Goal: Task Accomplishment & Management: Manage account settings

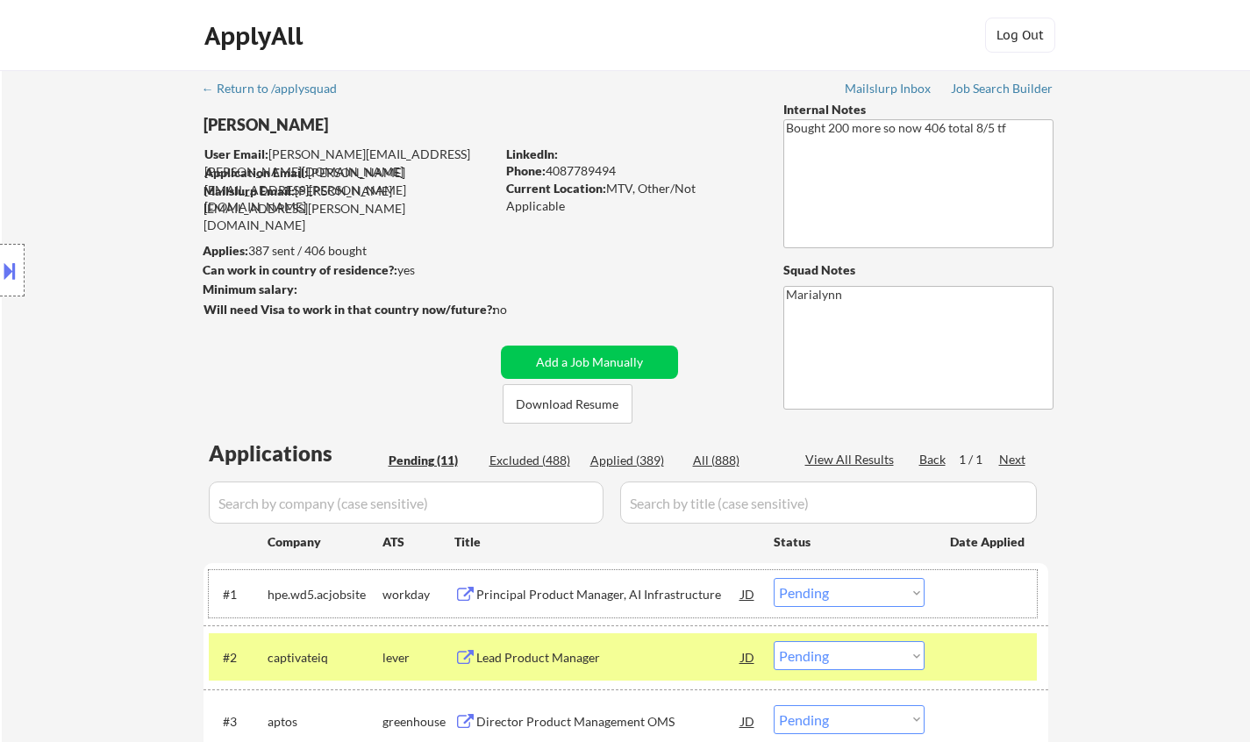
select select ""pending""
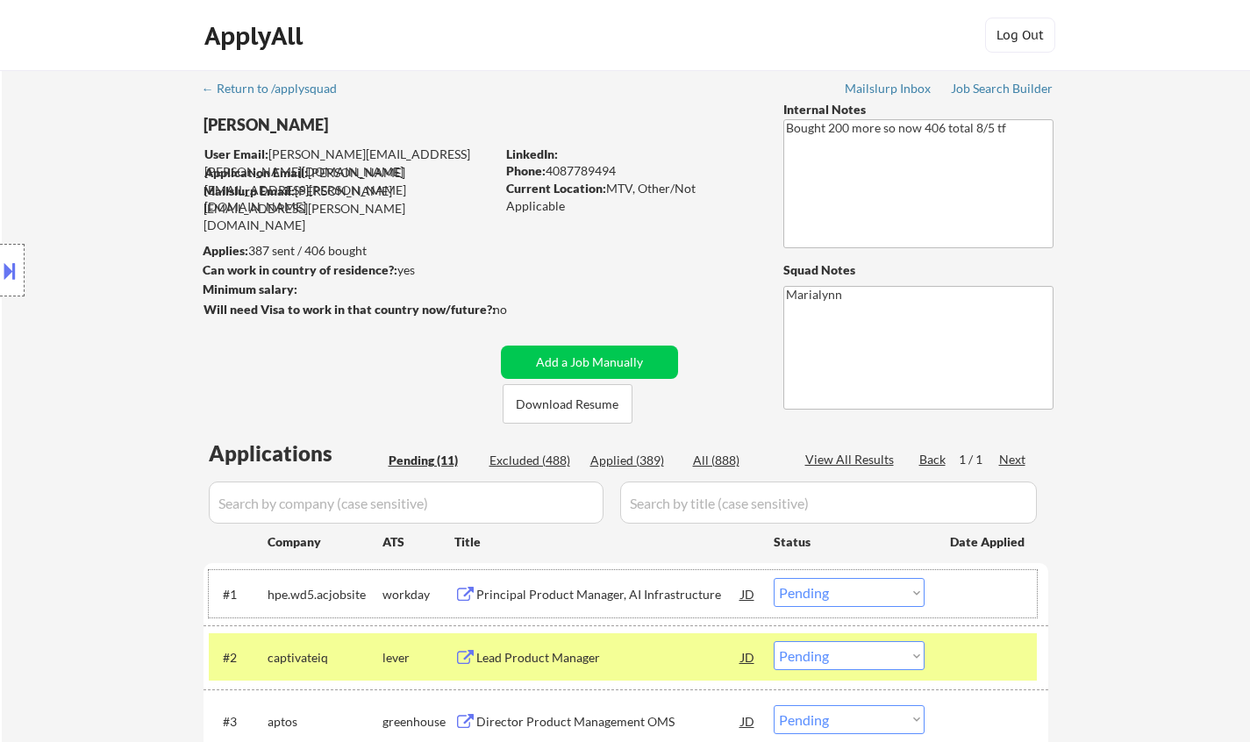
select select ""pending""
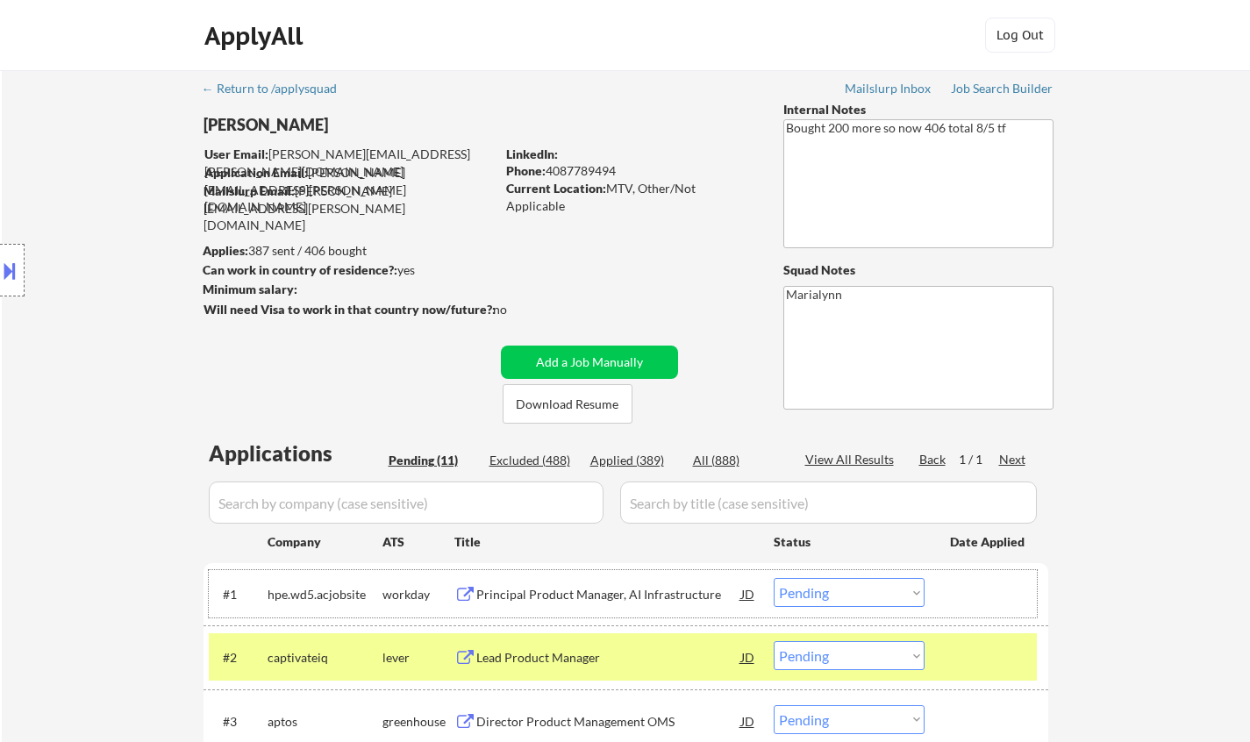
select select ""pending""
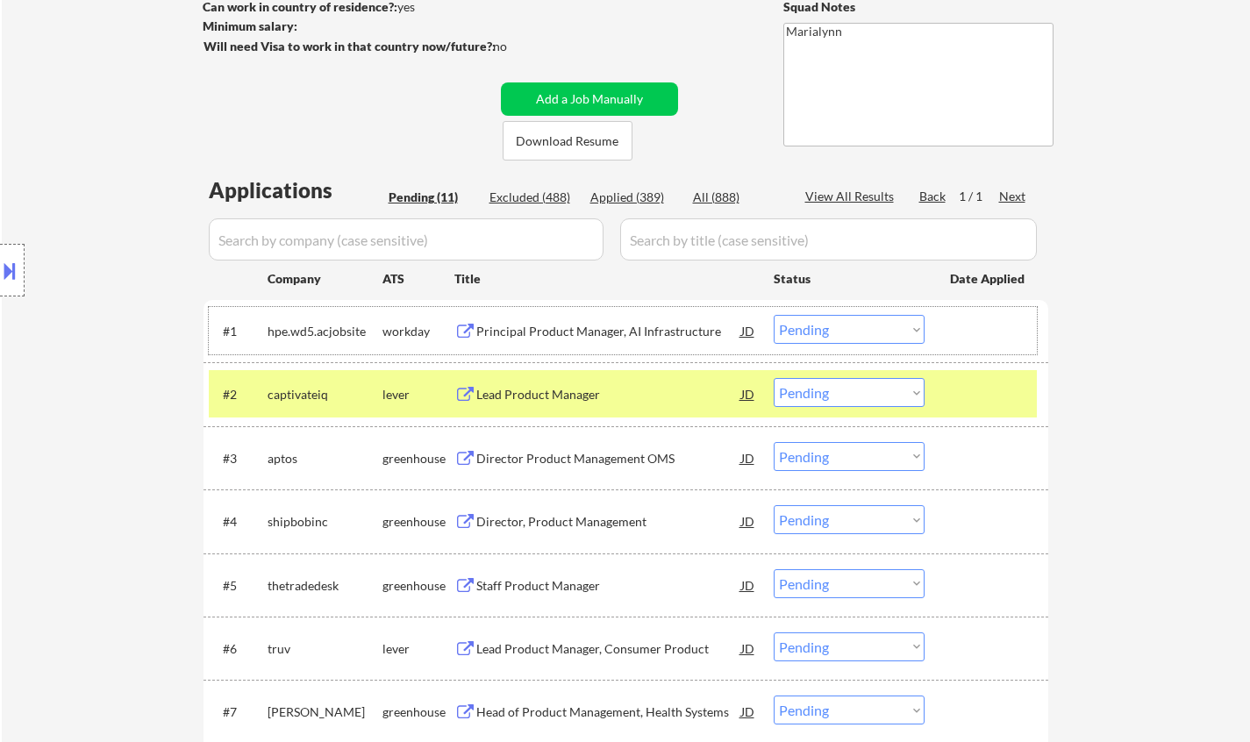
click at [866, 394] on select "Choose an option... Pending Applied Excluded (Questions) Excluded (Expired) Exc…" at bounding box center [849, 392] width 151 height 29
click at [774, 378] on select "Choose an option... Pending Applied Excluded (Questions) Excluded (Expired) Exc…" at bounding box center [849, 392] width 151 height 29
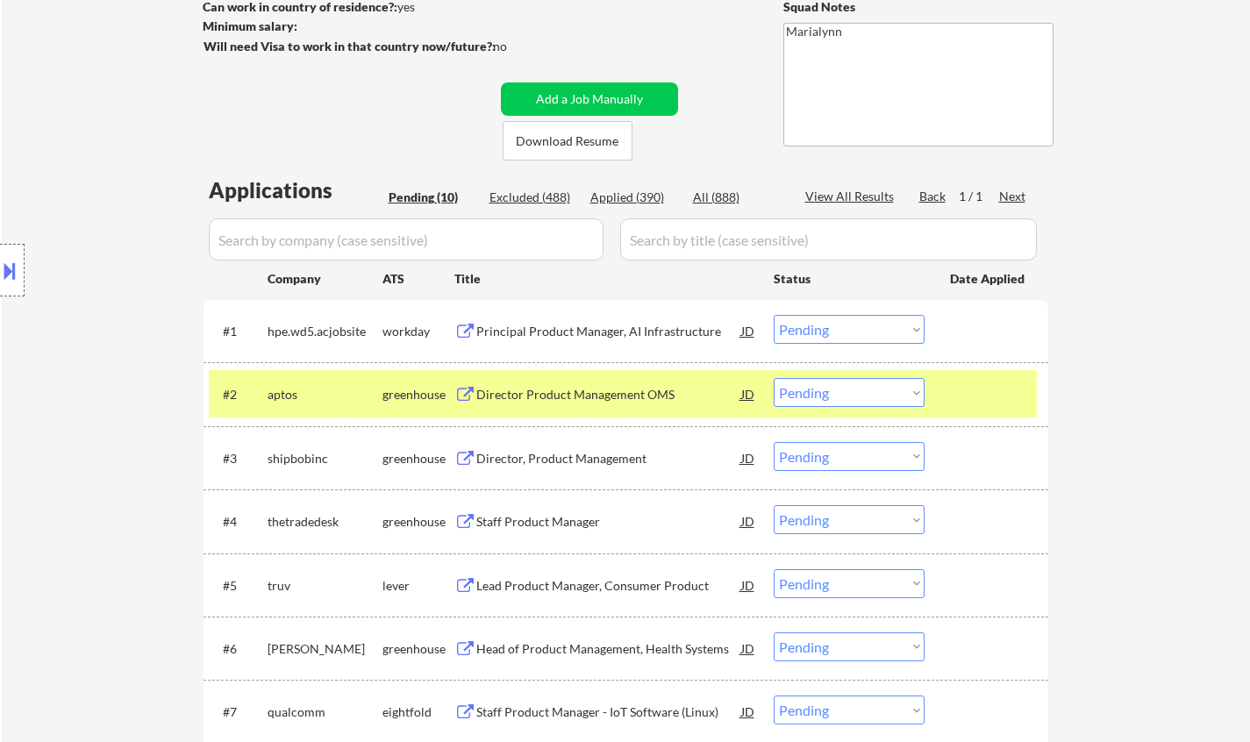
click at [579, 396] on div "Director Product Management OMS" at bounding box center [608, 395] width 265 height 18
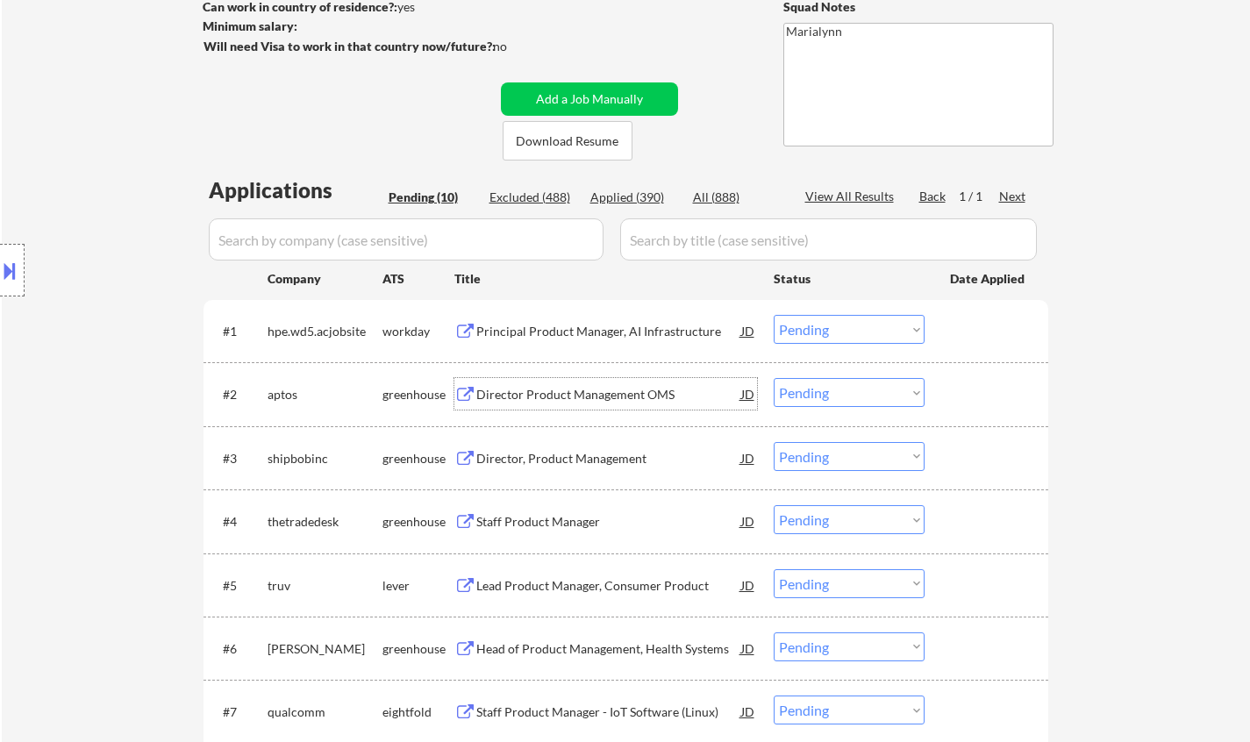
click at [541, 389] on div "Director Product Management OMS" at bounding box center [608, 395] width 265 height 18
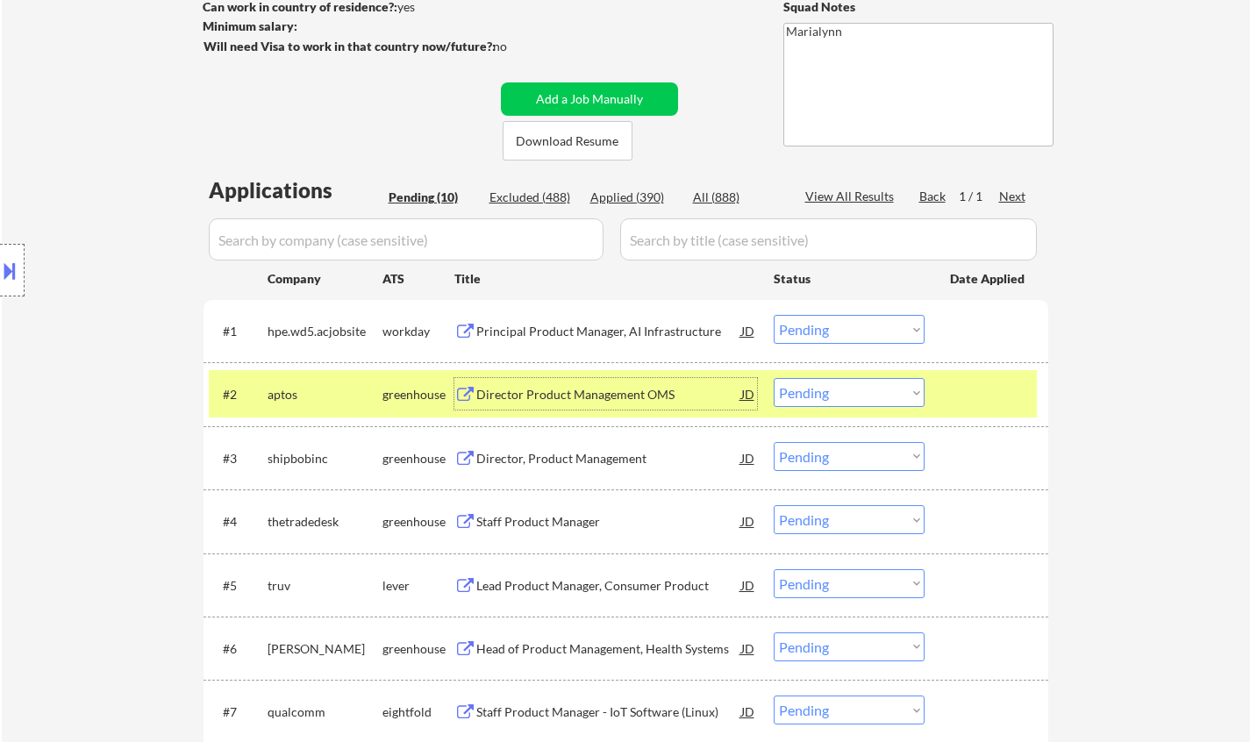
drag, startPoint x: 902, startPoint y: 397, endPoint x: 904, endPoint y: 406, distance: 8.9
click at [902, 397] on select "Choose an option... Pending Applied Excluded (Questions) Excluded (Expired) Exc…" at bounding box center [849, 392] width 151 height 29
click at [774, 378] on select "Choose an option... Pending Applied Excluded (Questions) Excluded (Expired) Exc…" at bounding box center [849, 392] width 151 height 29
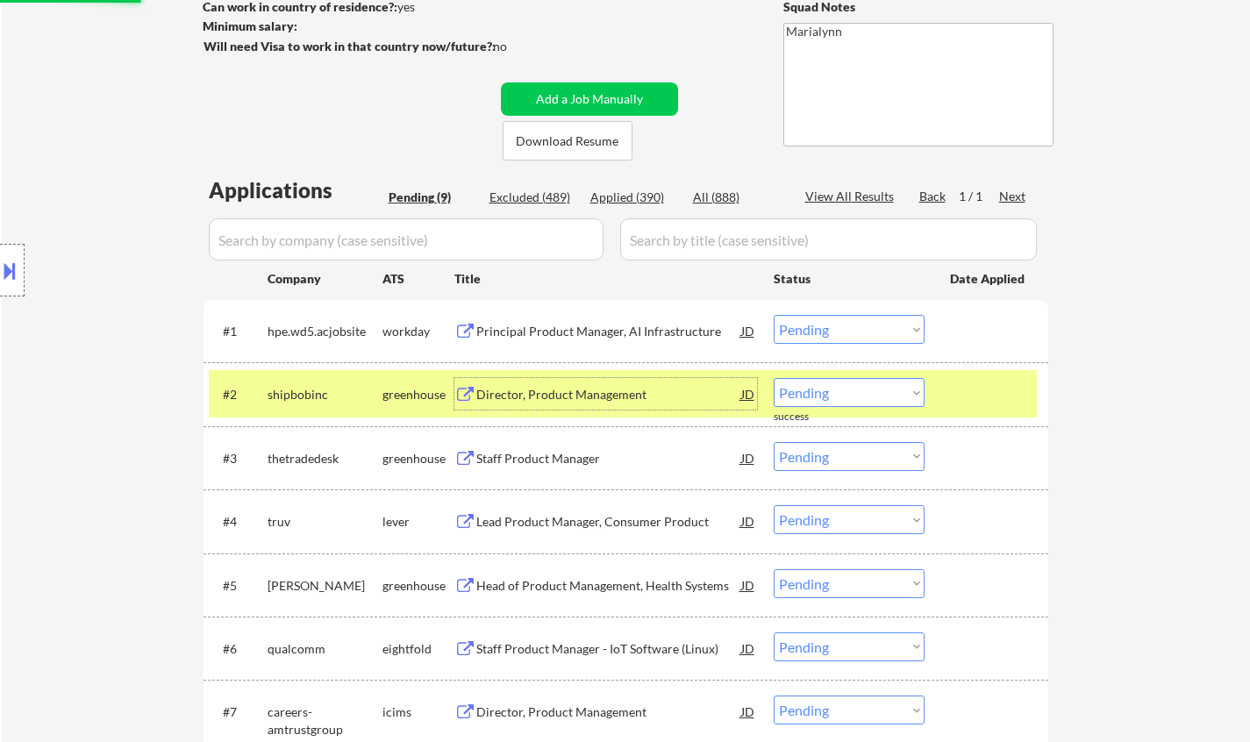
click at [534, 395] on div "Director, Product Management" at bounding box center [608, 395] width 265 height 18
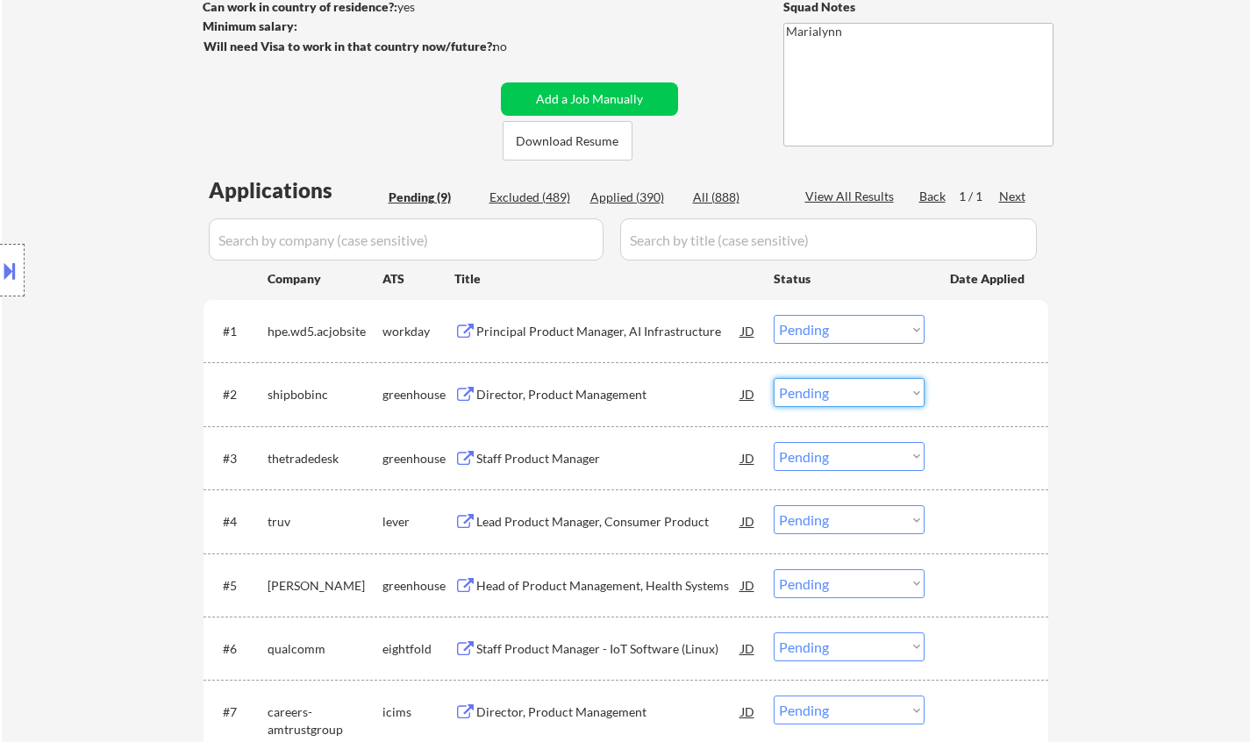
click at [839, 398] on select "Choose an option... Pending Applied Excluded (Questions) Excluded (Expired) Exc…" at bounding box center [849, 392] width 151 height 29
click at [774, 378] on select "Choose an option... Pending Applied Excluded (Questions) Excluded (Expired) Exc…" at bounding box center [849, 392] width 151 height 29
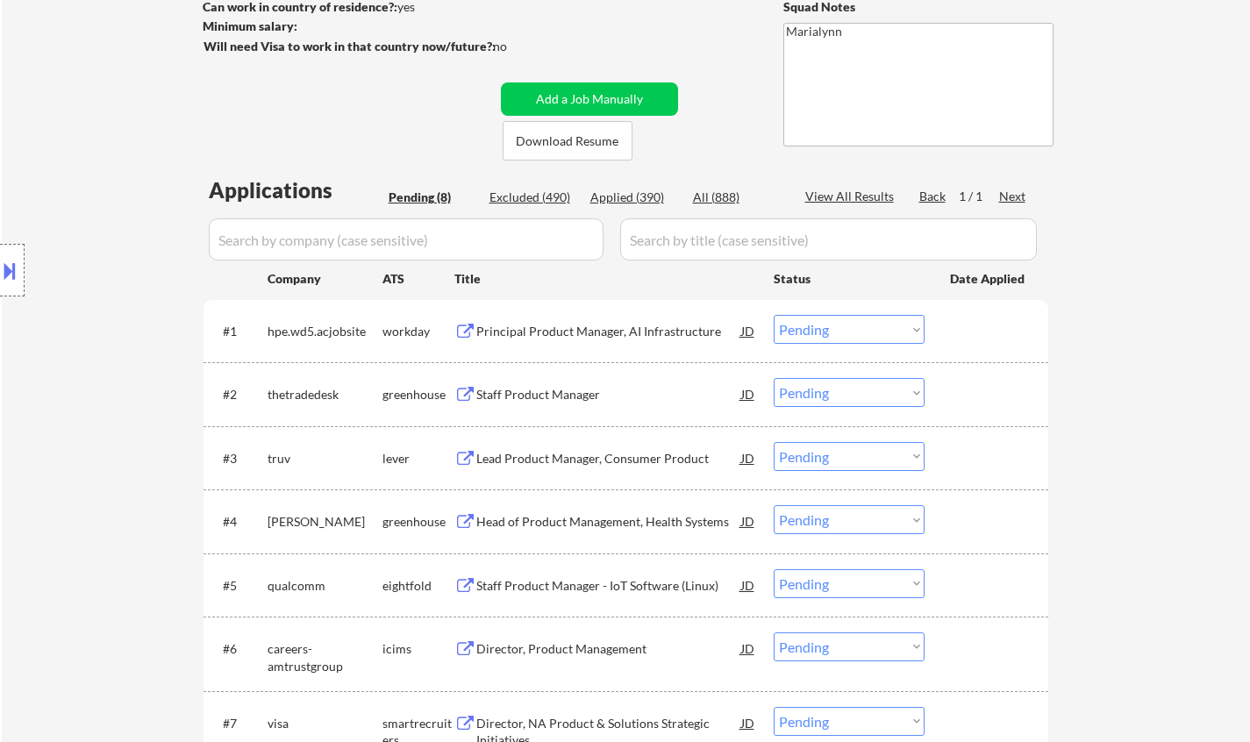
click at [524, 387] on div "Staff Product Manager" at bounding box center [608, 395] width 265 height 18
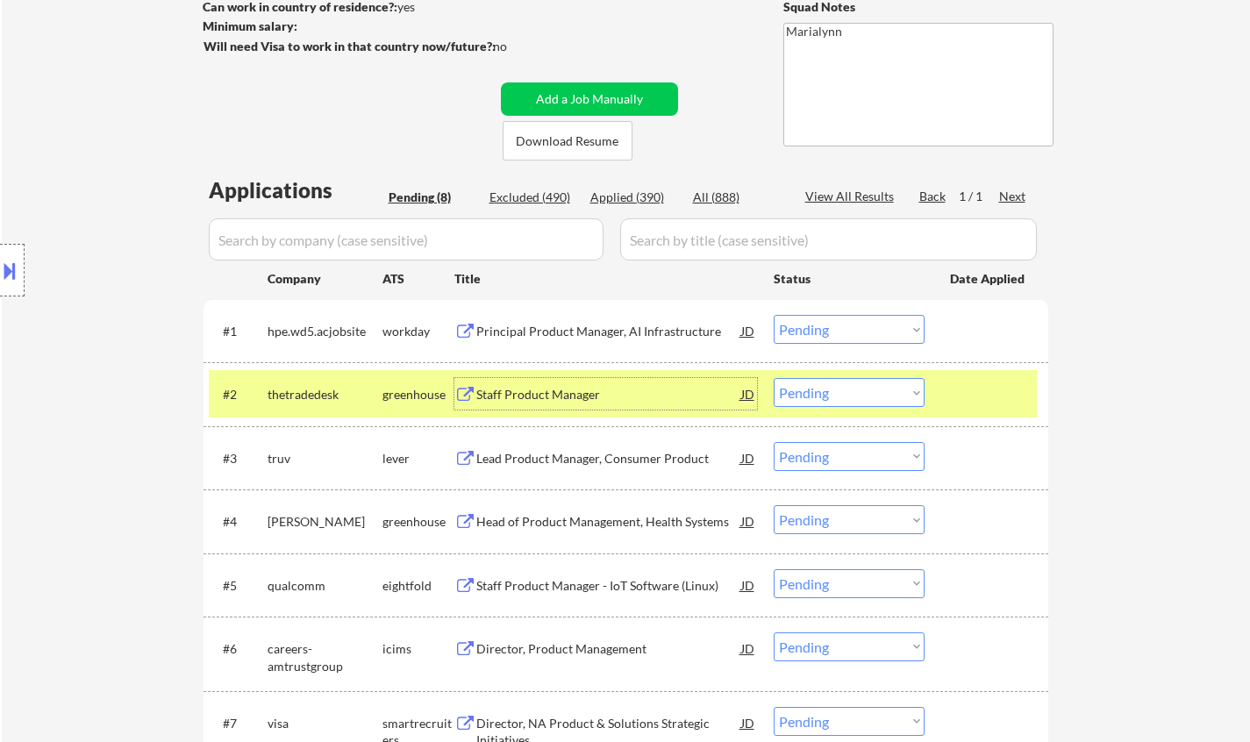
click at [750, 387] on div "JD" at bounding box center [748, 394] width 18 height 32
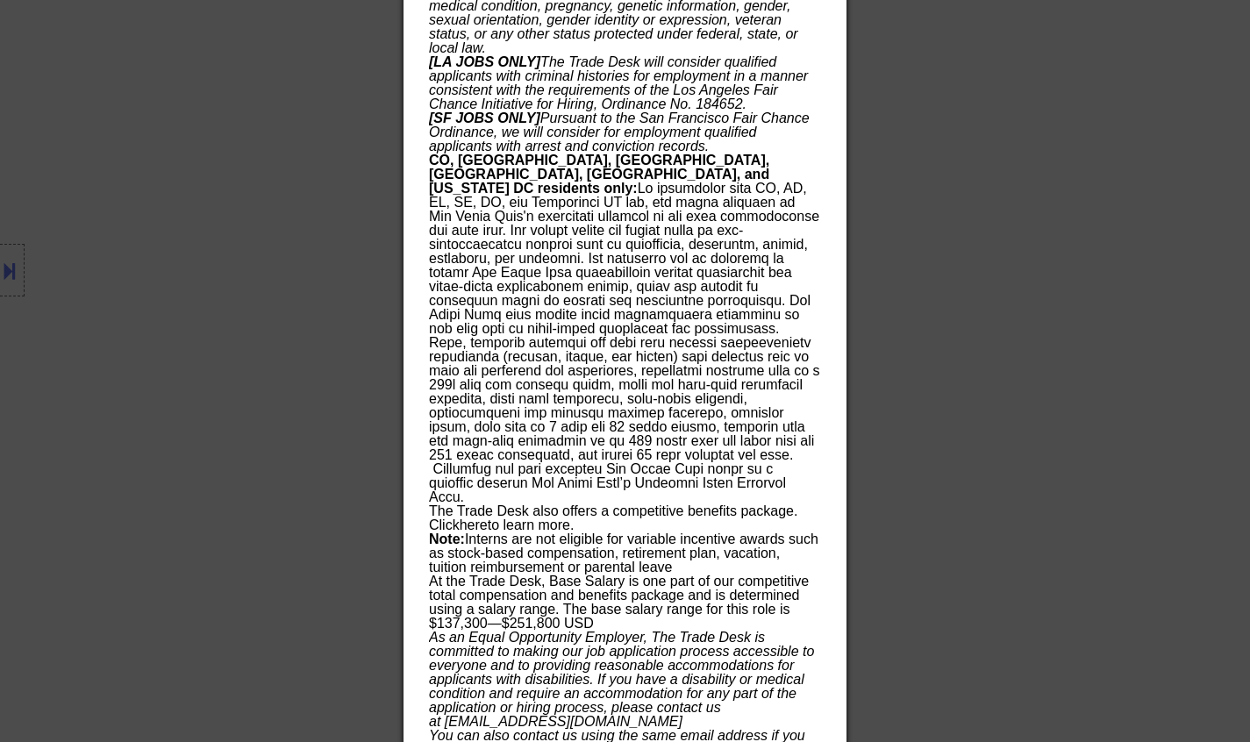
scroll to position [1894, 0]
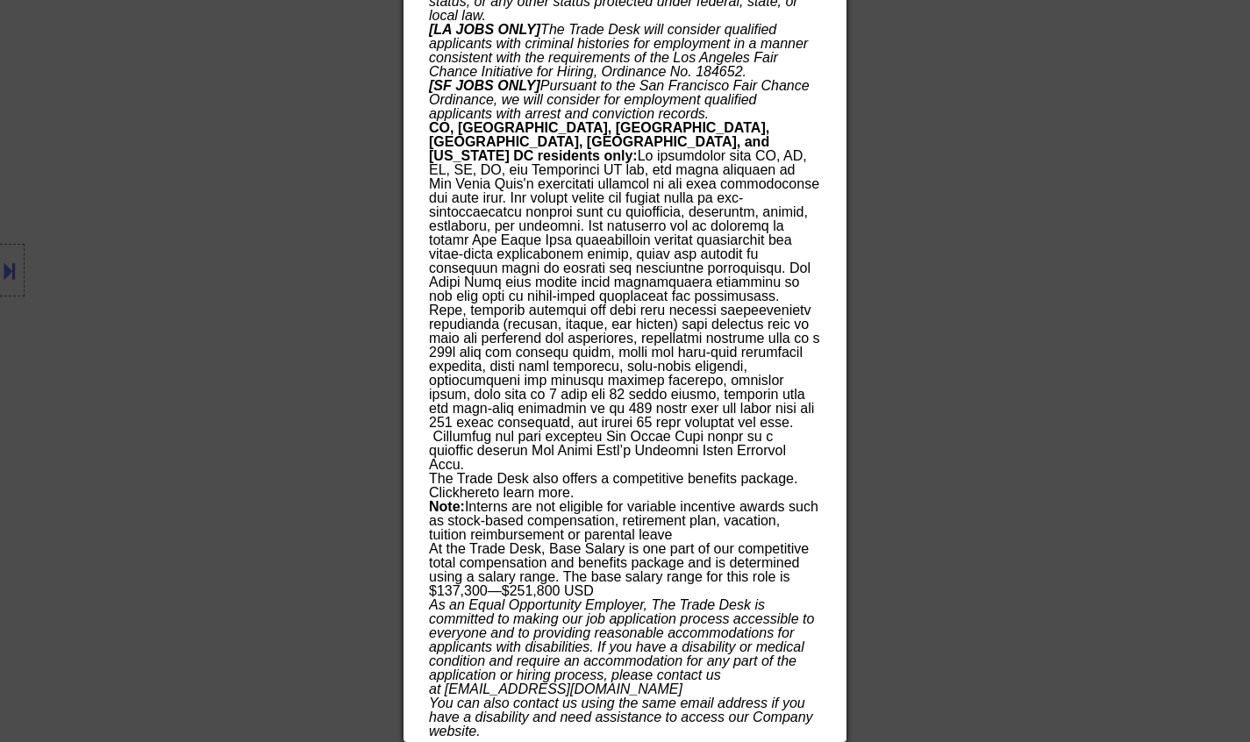
drag, startPoint x: 427, startPoint y: 75, endPoint x: 764, endPoint y: 739, distance: 744.4
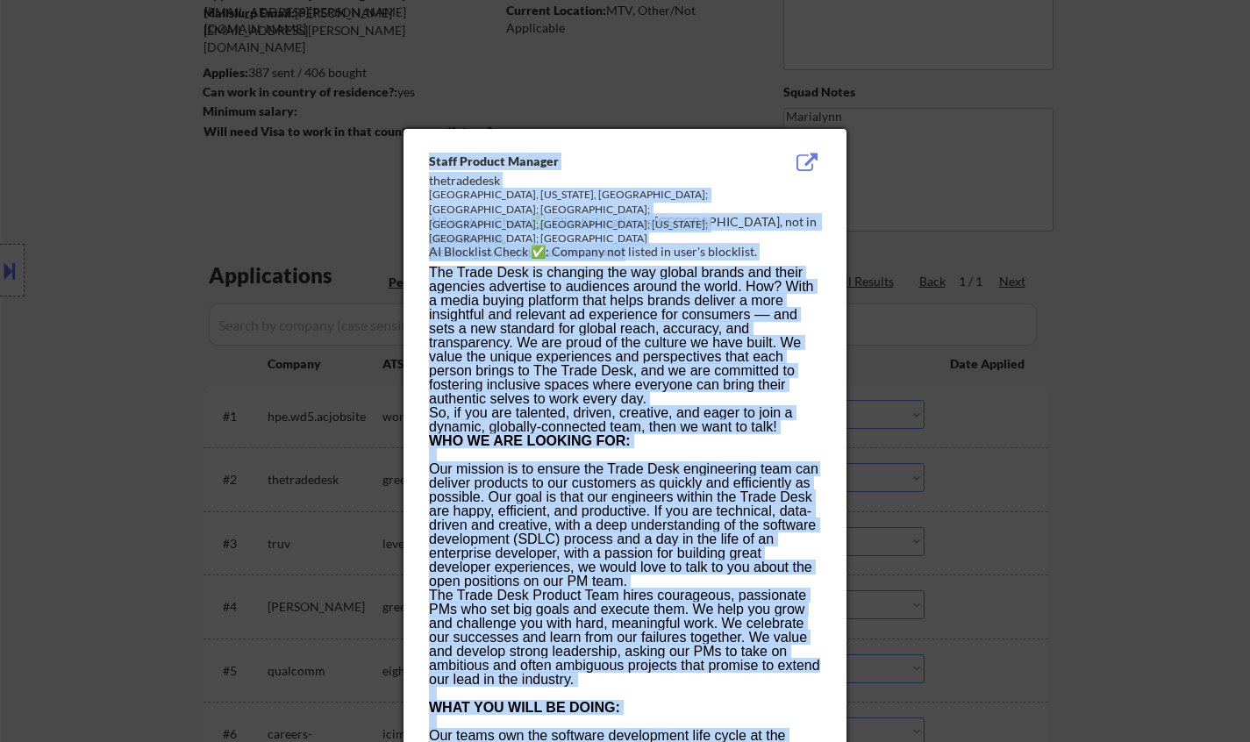
scroll to position [0, 0]
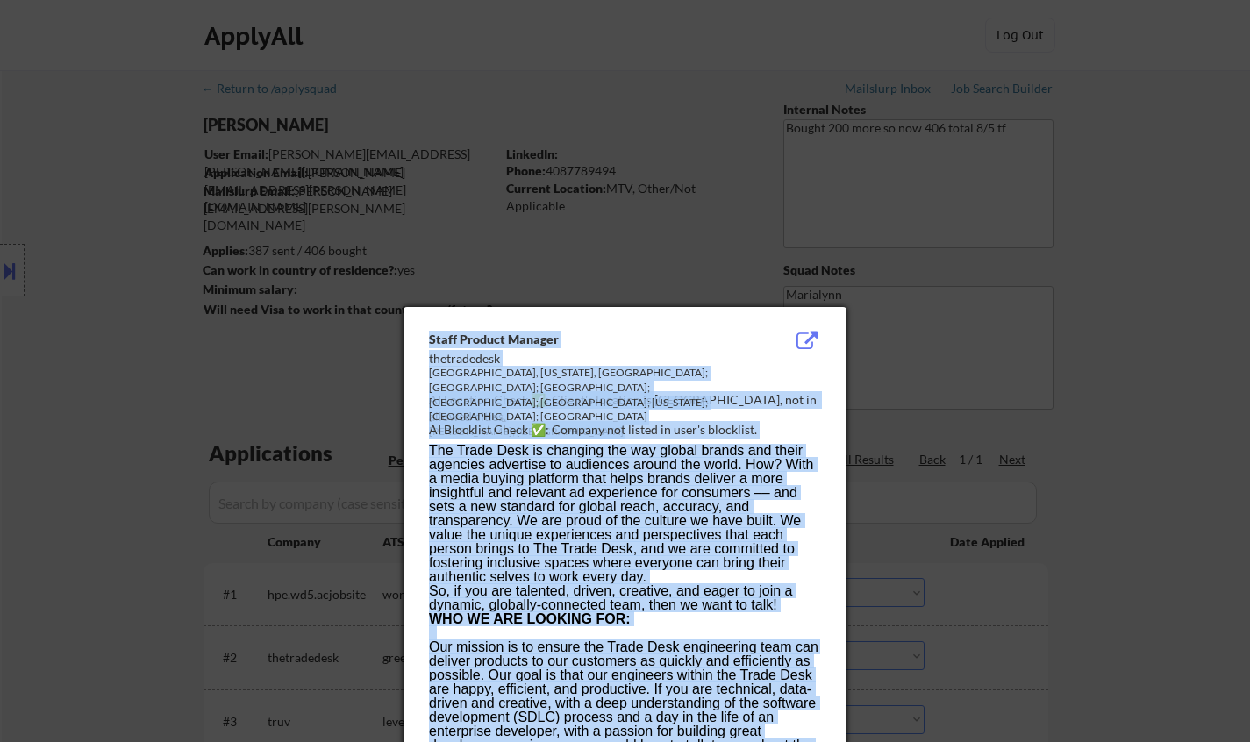
drag, startPoint x: 733, startPoint y: 735, endPoint x: 431, endPoint y: 302, distance: 527.9
click at [431, 302] on body "← Return to /applysquad Mailslurp Inbox Job Search Builder Lucien Avramov User …" at bounding box center [625, 371] width 1250 height 742
copy body "Staff Product Manager thetradedesk Bellevue, Washington, United States; Chicago…"
click at [692, 239] on div at bounding box center [625, 371] width 1250 height 742
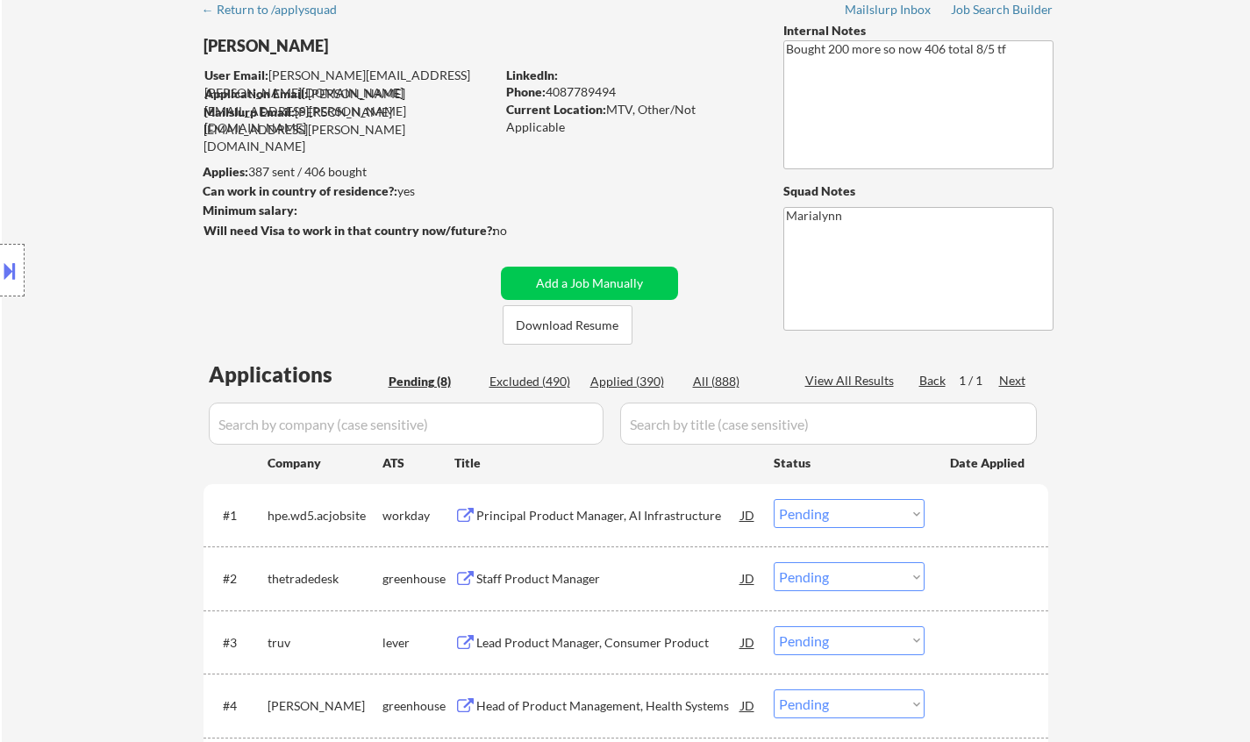
scroll to position [263, 0]
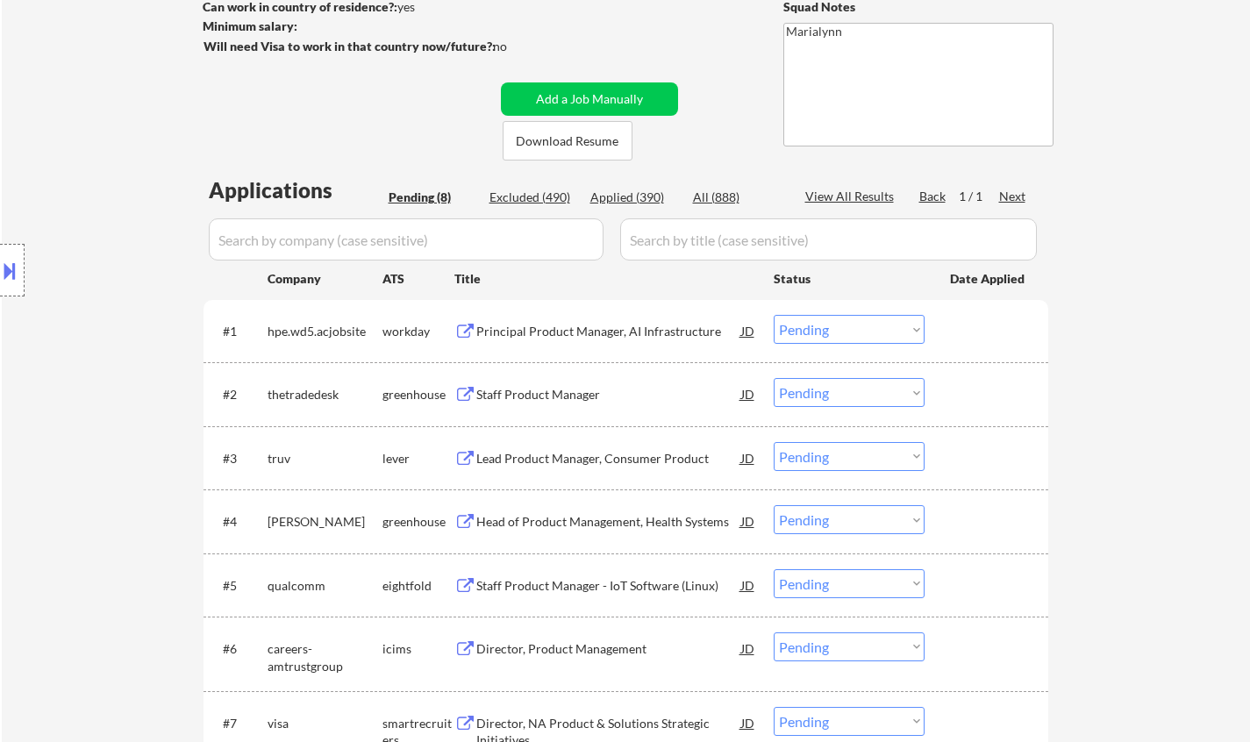
click at [695, 331] on div "Principal Product Manager, AI Infrastructure" at bounding box center [608, 332] width 265 height 18
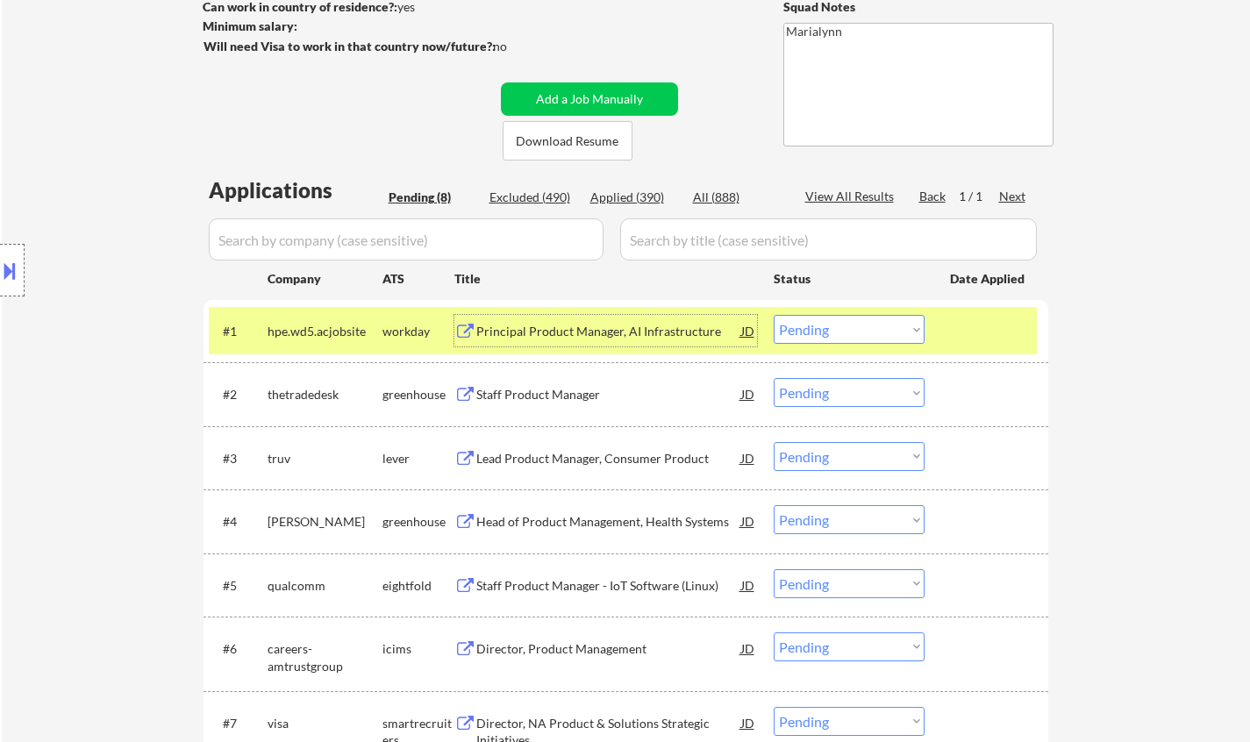
click at [538, 398] on div "Staff Product Manager" at bounding box center [608, 395] width 265 height 18
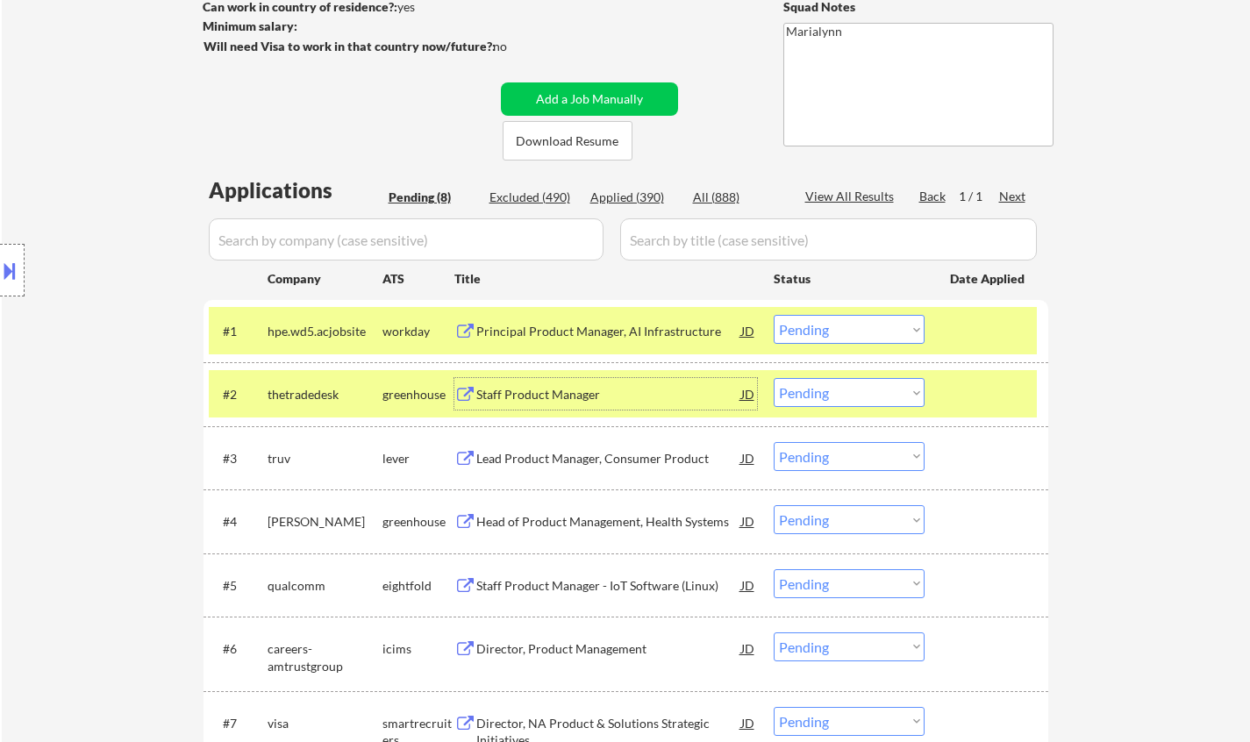
drag, startPoint x: 805, startPoint y: 381, endPoint x: 807, endPoint y: 406, distance: 24.6
click at [805, 383] on select "Choose an option... Pending Applied Excluded (Questions) Excluded (Expired) Exc…" at bounding box center [849, 392] width 151 height 29
click at [774, 378] on select "Choose an option... Pending Applied Excluded (Questions) Excluded (Expired) Exc…" at bounding box center [849, 392] width 151 height 29
click at [396, 393] on div "greenhouse" at bounding box center [418, 395] width 72 height 18
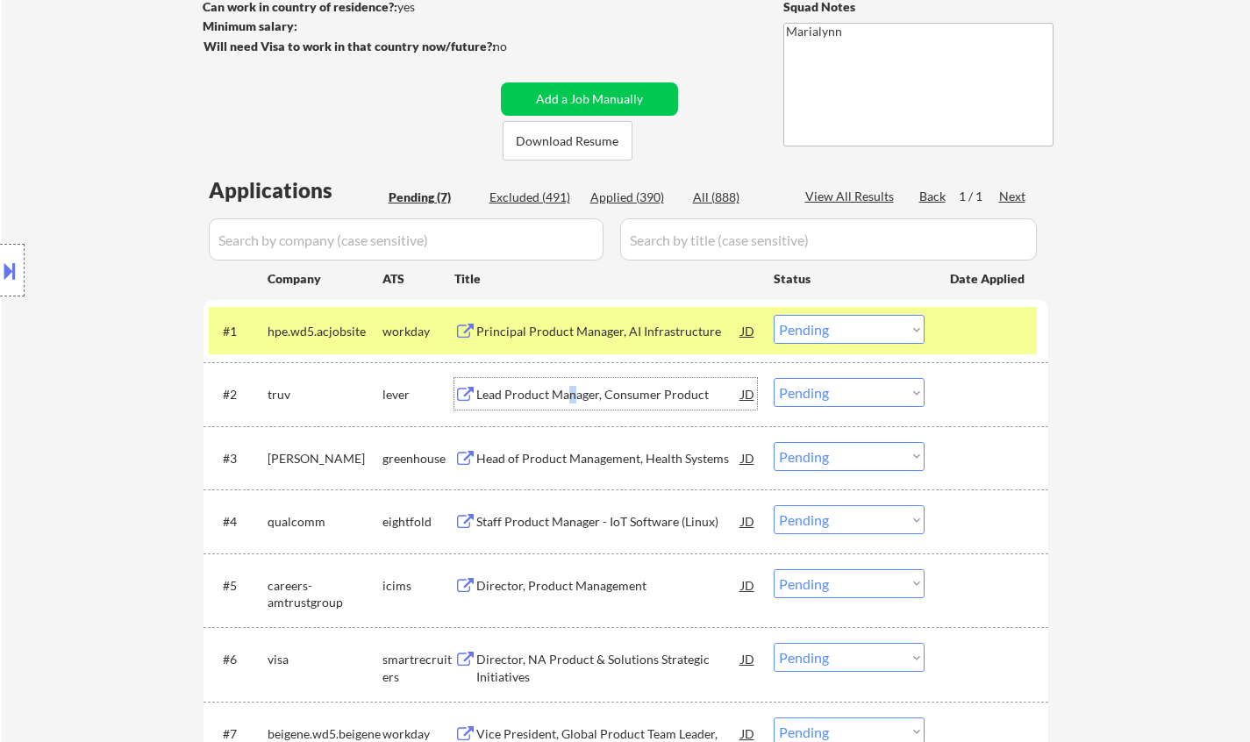
click at [571, 390] on div "Lead Product Manager, Consumer Product" at bounding box center [608, 395] width 265 height 18
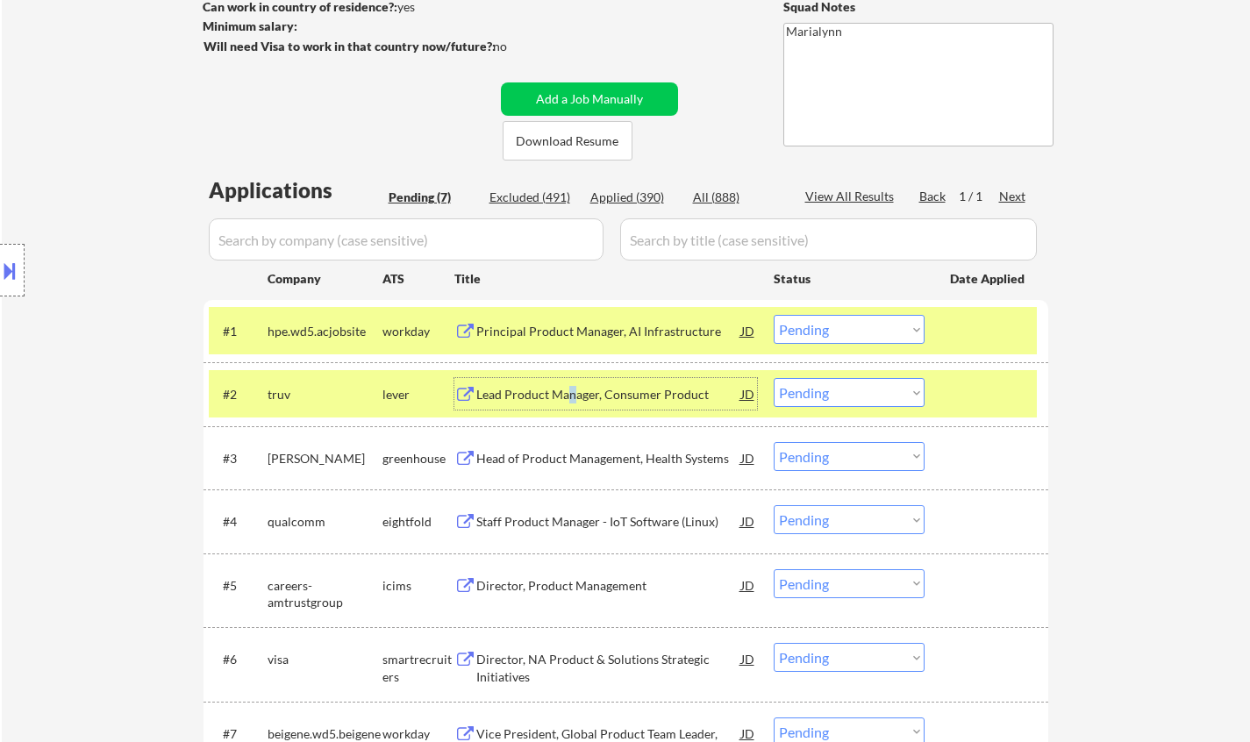
drag, startPoint x: 903, startPoint y: 384, endPoint x: 896, endPoint y: 399, distance: 16.5
click at [903, 384] on select "Choose an option... Pending Applied Excluded (Questions) Excluded (Expired) Exc…" at bounding box center [849, 392] width 151 height 29
click at [774, 378] on select "Choose an option... Pending Applied Excluded (Questions) Excluded (Expired) Exc…" at bounding box center [849, 392] width 151 height 29
select select ""pending""
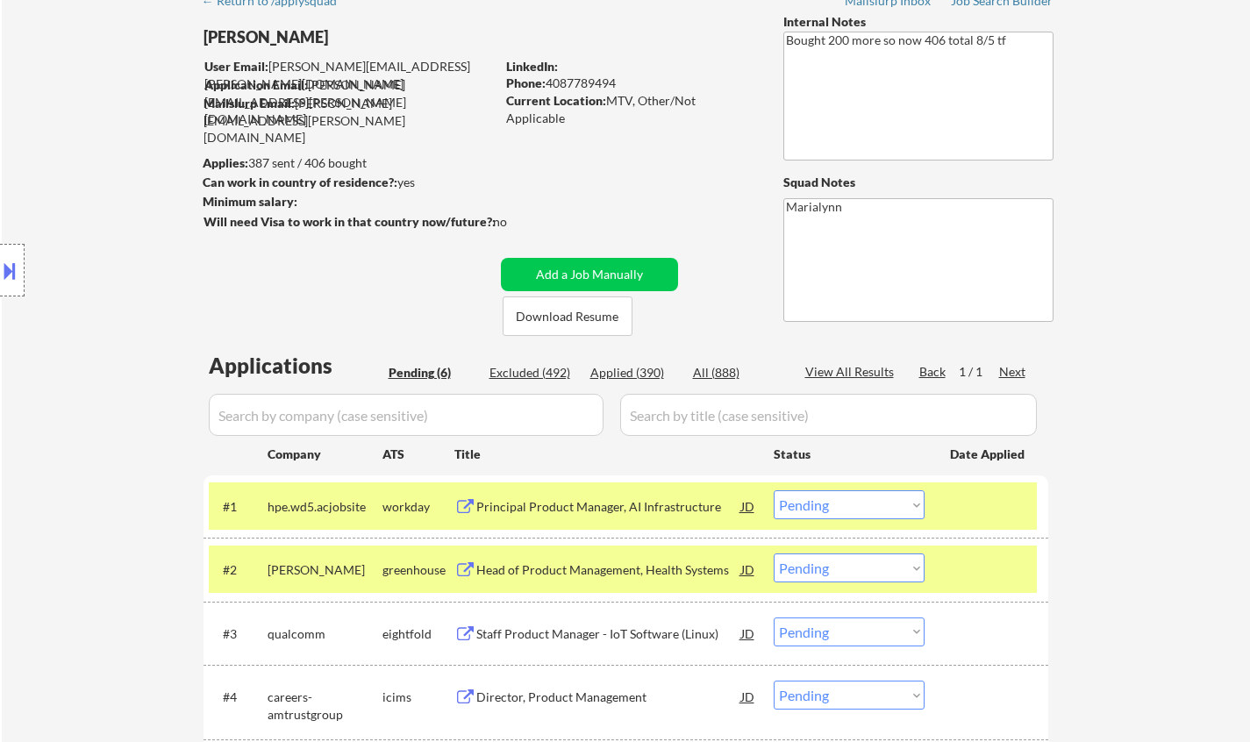
scroll to position [175, 0]
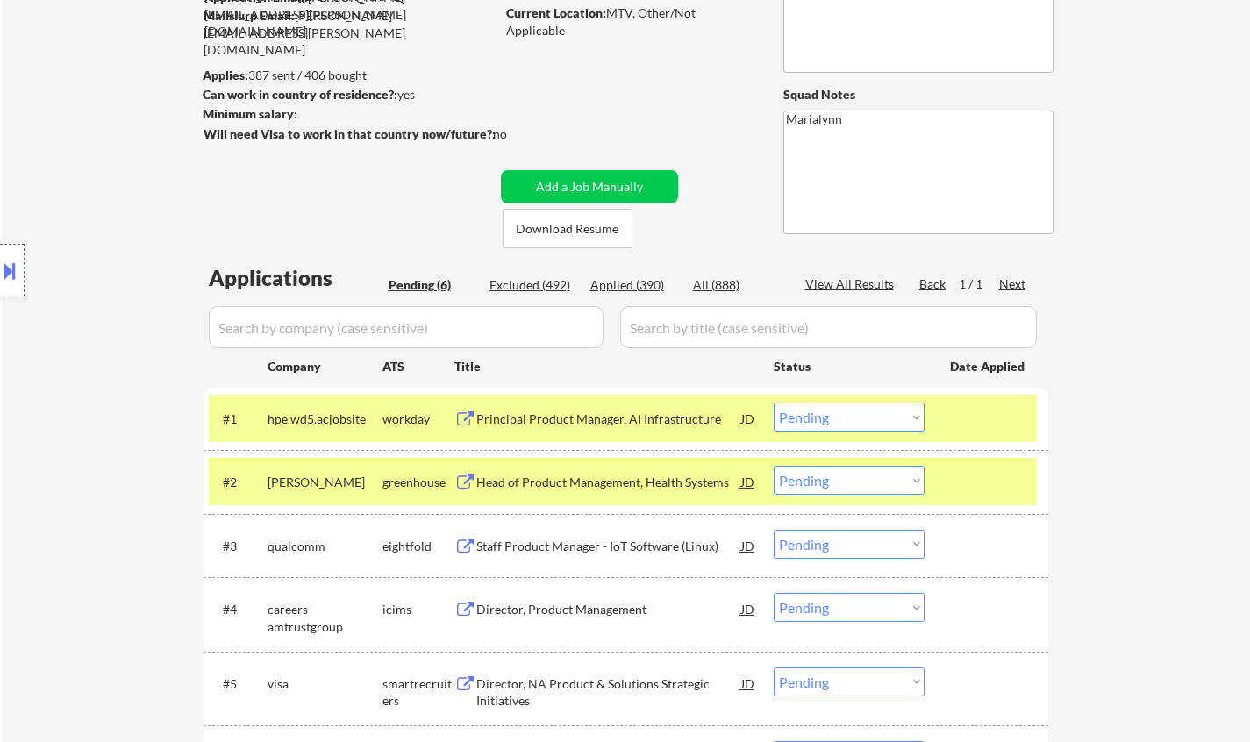
click at [866, 412] on select "Choose an option... Pending Applied Excluded (Questions) Excluded (Expired) Exc…" at bounding box center [849, 417] width 151 height 29
click at [774, 403] on select "Choose an option... Pending Applied Excluded (Questions) Excluded (Expired) Exc…" at bounding box center [849, 417] width 151 height 29
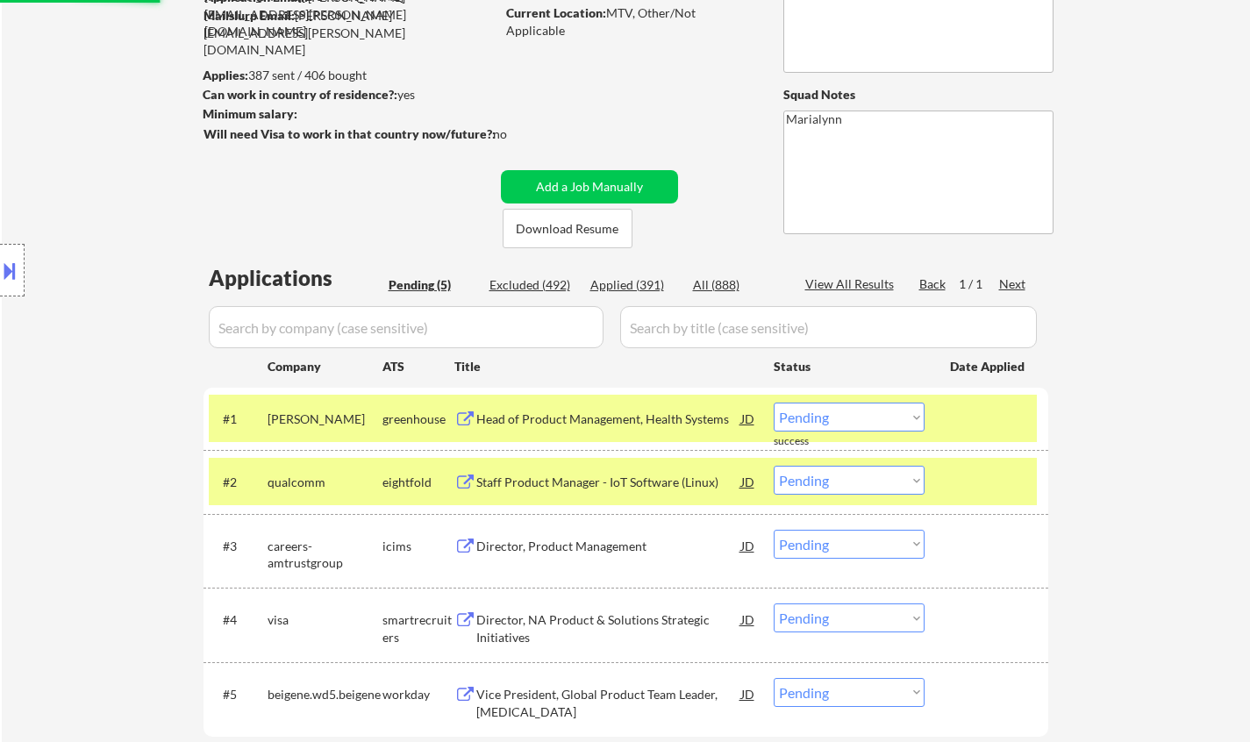
click at [394, 483] on div "eightfold" at bounding box center [418, 483] width 72 height 18
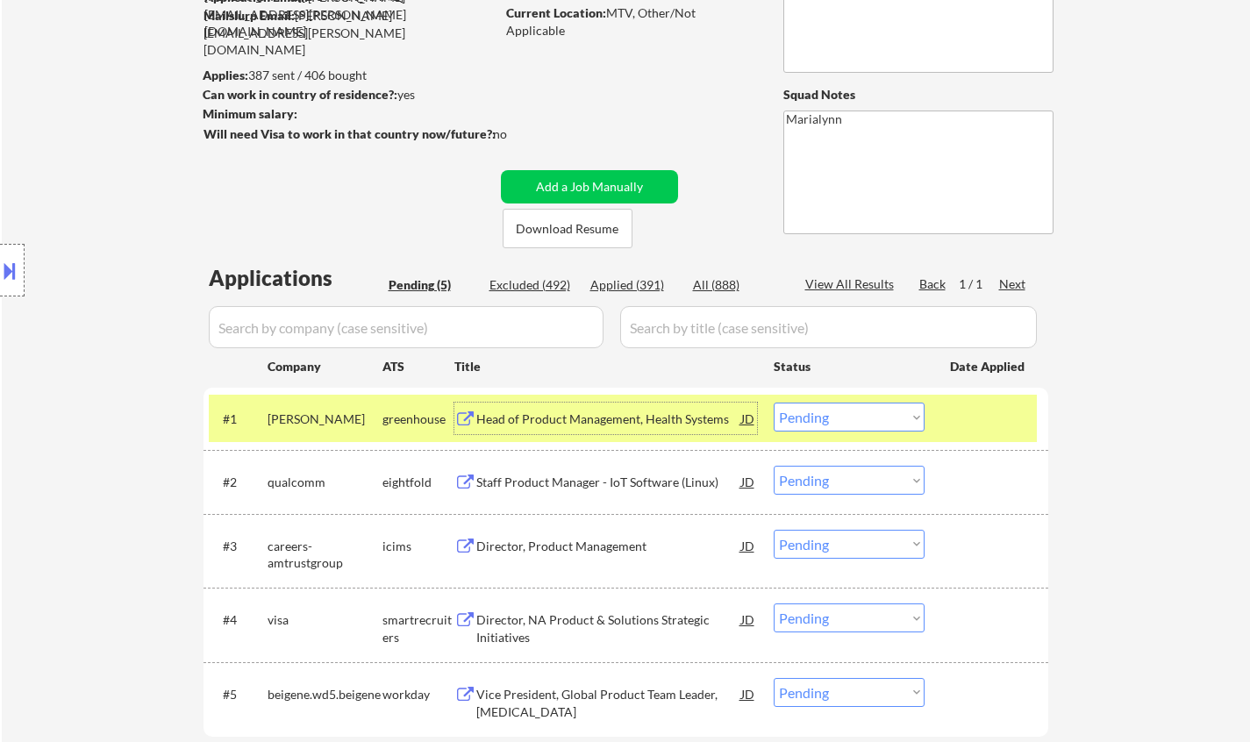
click at [581, 419] on div "Head of Product Management, Health Systems" at bounding box center [608, 419] width 265 height 18
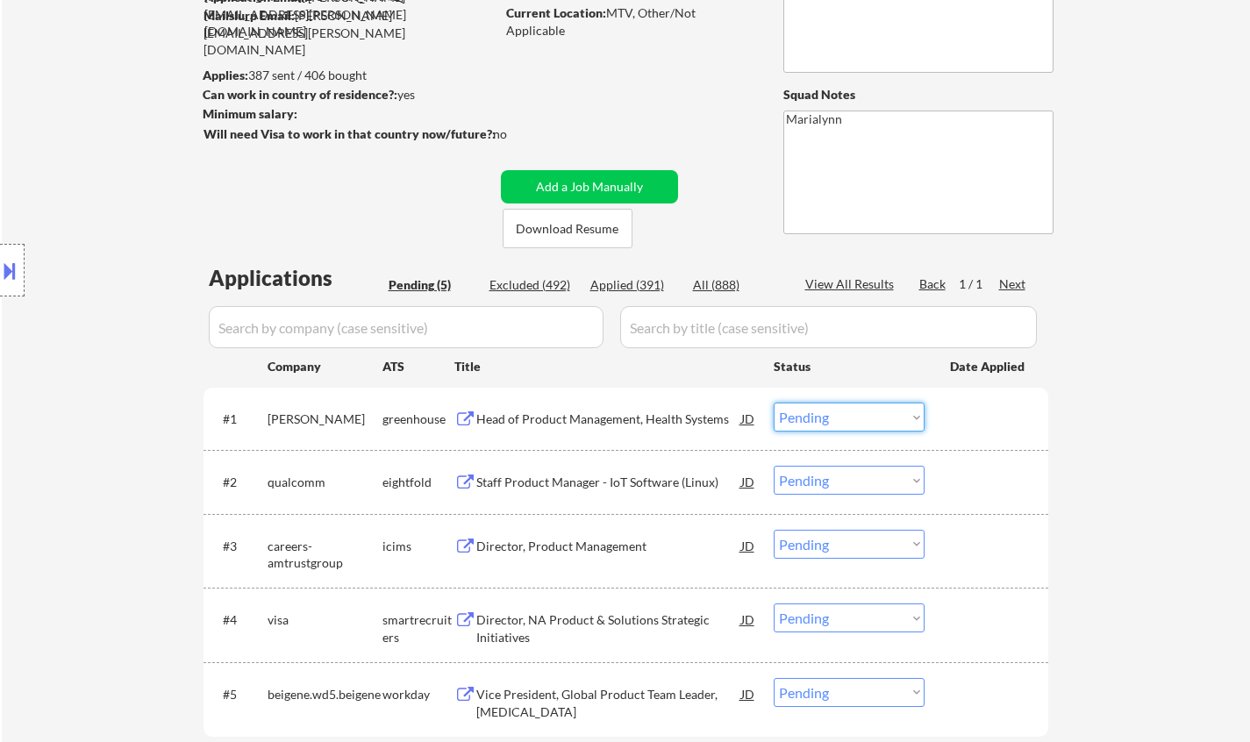
drag, startPoint x: 871, startPoint y: 415, endPoint x: 879, endPoint y: 431, distance: 17.6
click at [874, 424] on select "Choose an option... Pending Applied Excluded (Questions) Excluded (Expired) Exc…" at bounding box center [849, 417] width 151 height 29
click at [774, 403] on select "Choose an option... Pending Applied Excluded (Questions) Excluded (Expired) Exc…" at bounding box center [849, 417] width 151 height 29
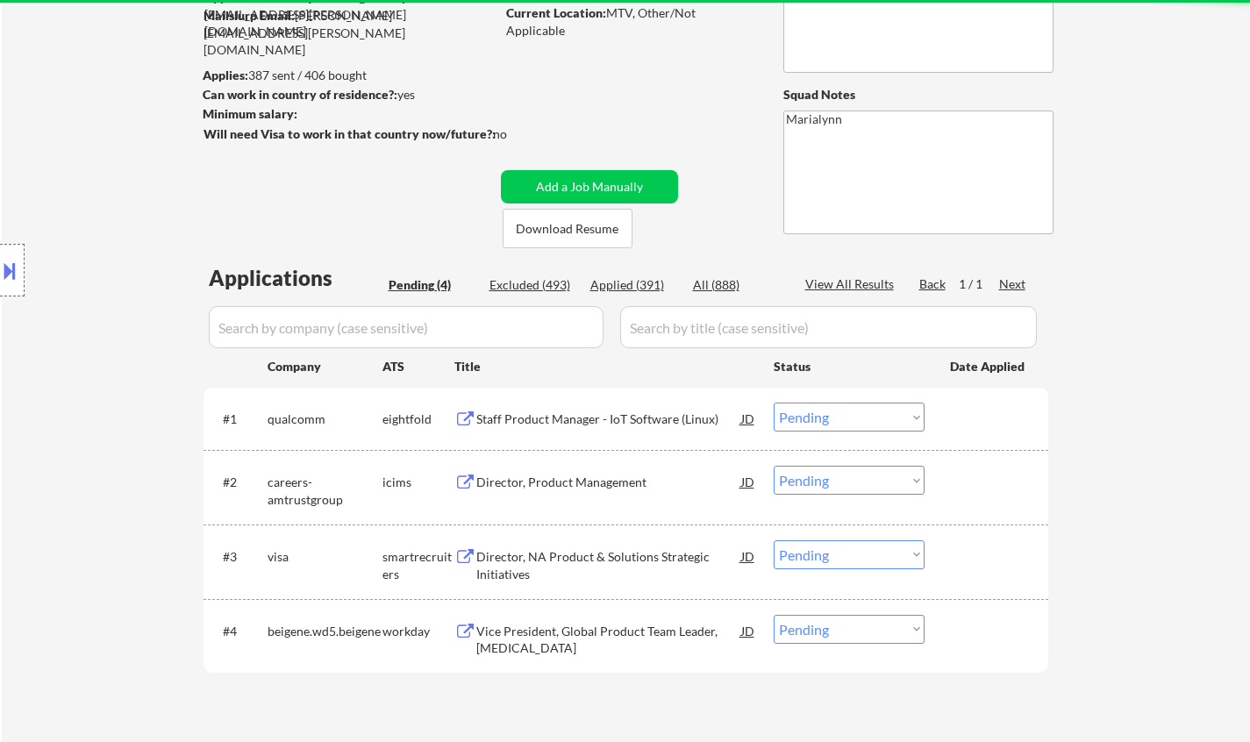
click at [560, 419] on div "Staff Product Manager - IoT Software (Linux)" at bounding box center [608, 419] width 265 height 18
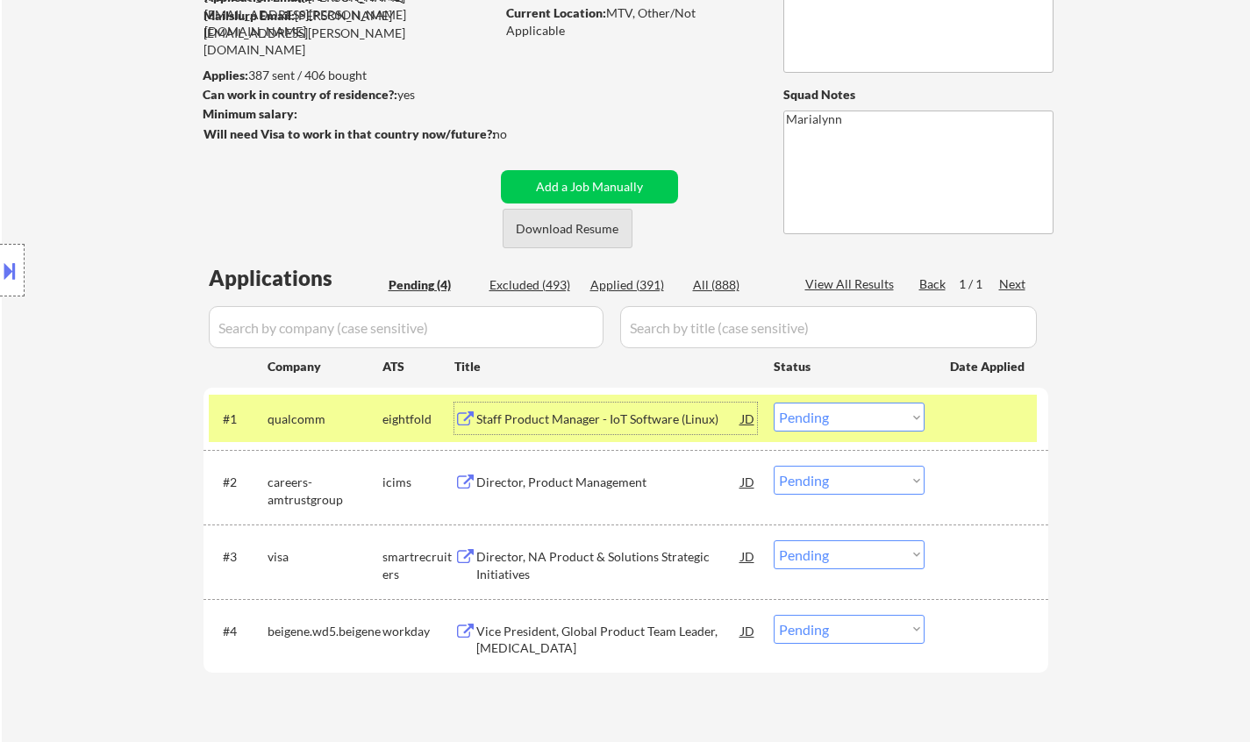
scroll to position [88, 0]
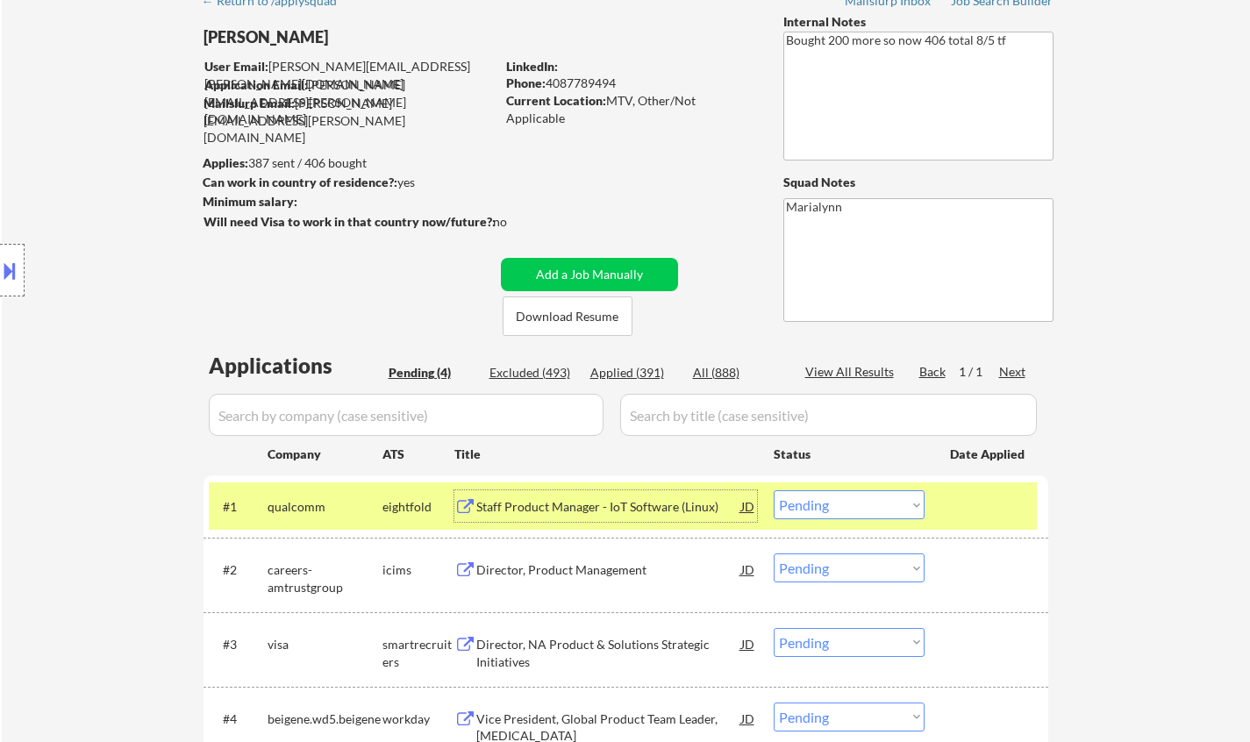
click at [850, 504] on select "Choose an option... Pending Applied Excluded (Questions) Excluded (Expired) Exc…" at bounding box center [849, 504] width 151 height 29
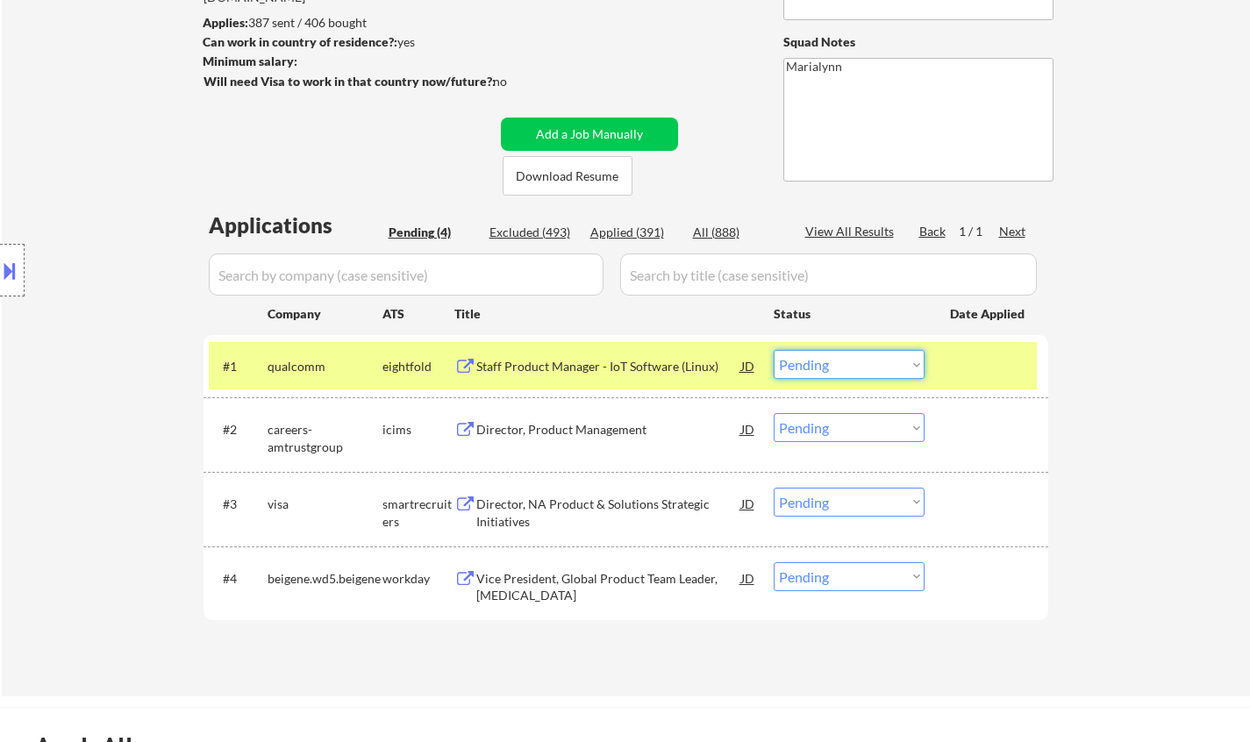
scroll to position [263, 0]
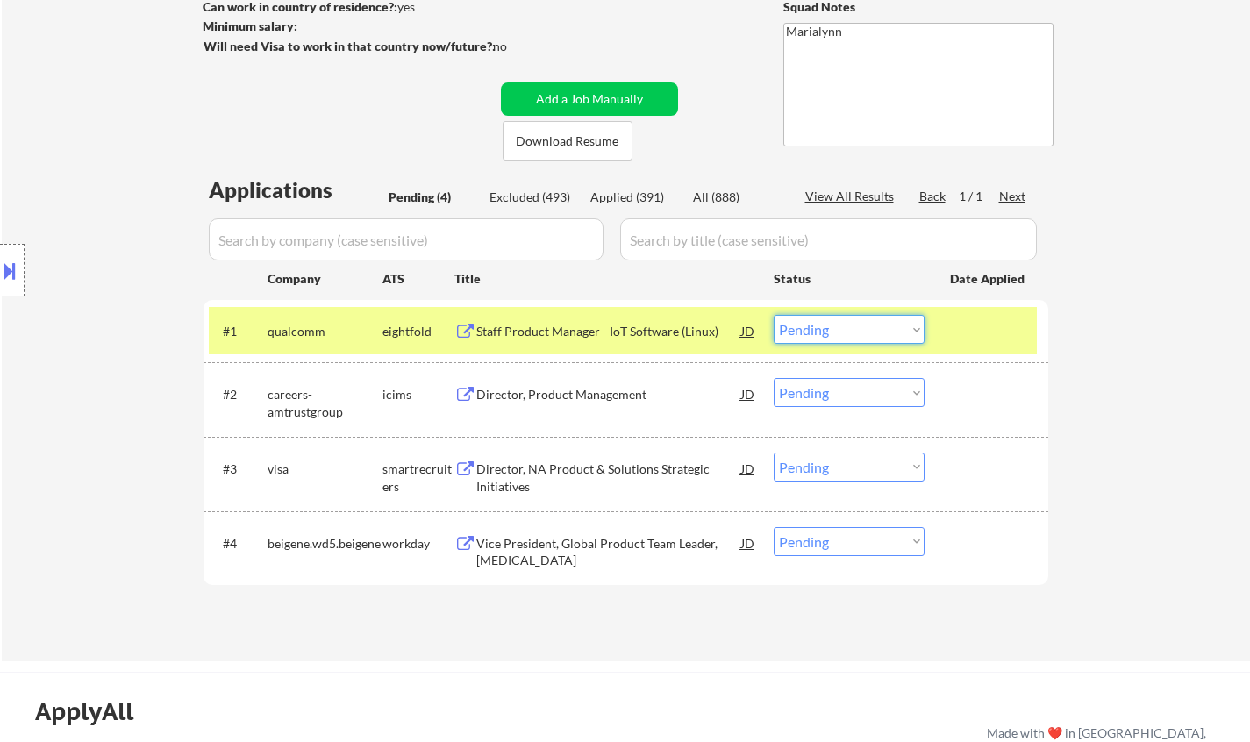
click at [855, 332] on select "Choose an option... Pending Applied Excluded (Questions) Excluded (Expired) Exc…" at bounding box center [849, 329] width 151 height 29
click at [774, 315] on select "Choose an option... Pending Applied Excluded (Questions) Excluded (Expired) Exc…" at bounding box center [849, 329] width 151 height 29
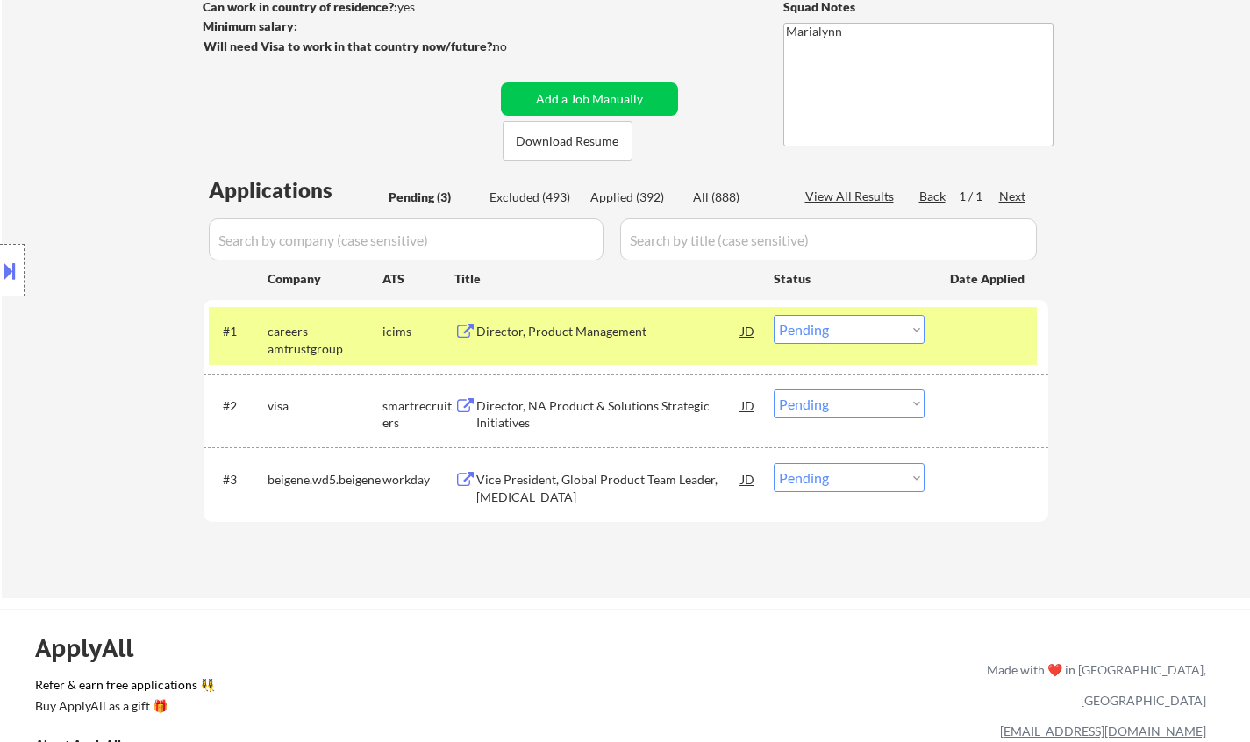
click at [606, 318] on div "Director, Product Management" at bounding box center [608, 331] width 265 height 32
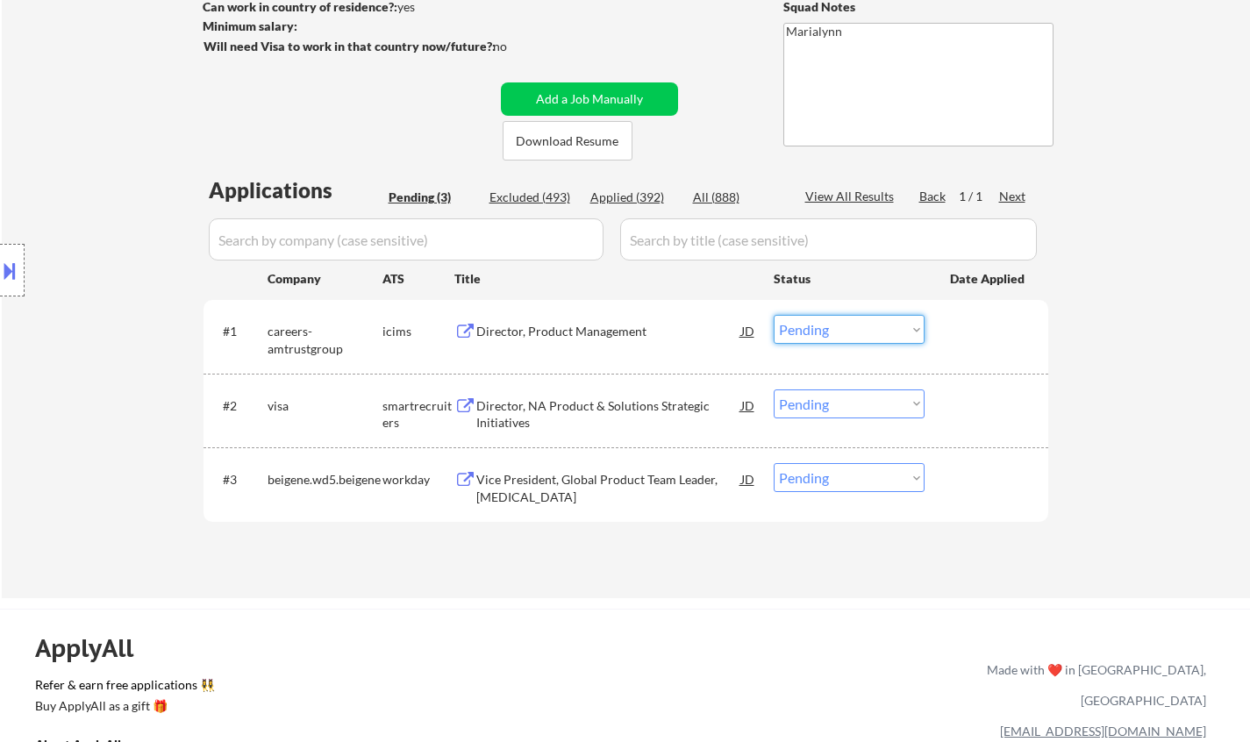
drag, startPoint x: 838, startPoint y: 324, endPoint x: 846, endPoint y: 332, distance: 11.2
click at [838, 324] on select "Choose an option... Pending Applied Excluded (Questions) Excluded (Expired) Exc…" at bounding box center [849, 329] width 151 height 29
click at [774, 315] on select "Choose an option... Pending Applied Excluded (Questions) Excluded (Expired) Exc…" at bounding box center [849, 329] width 151 height 29
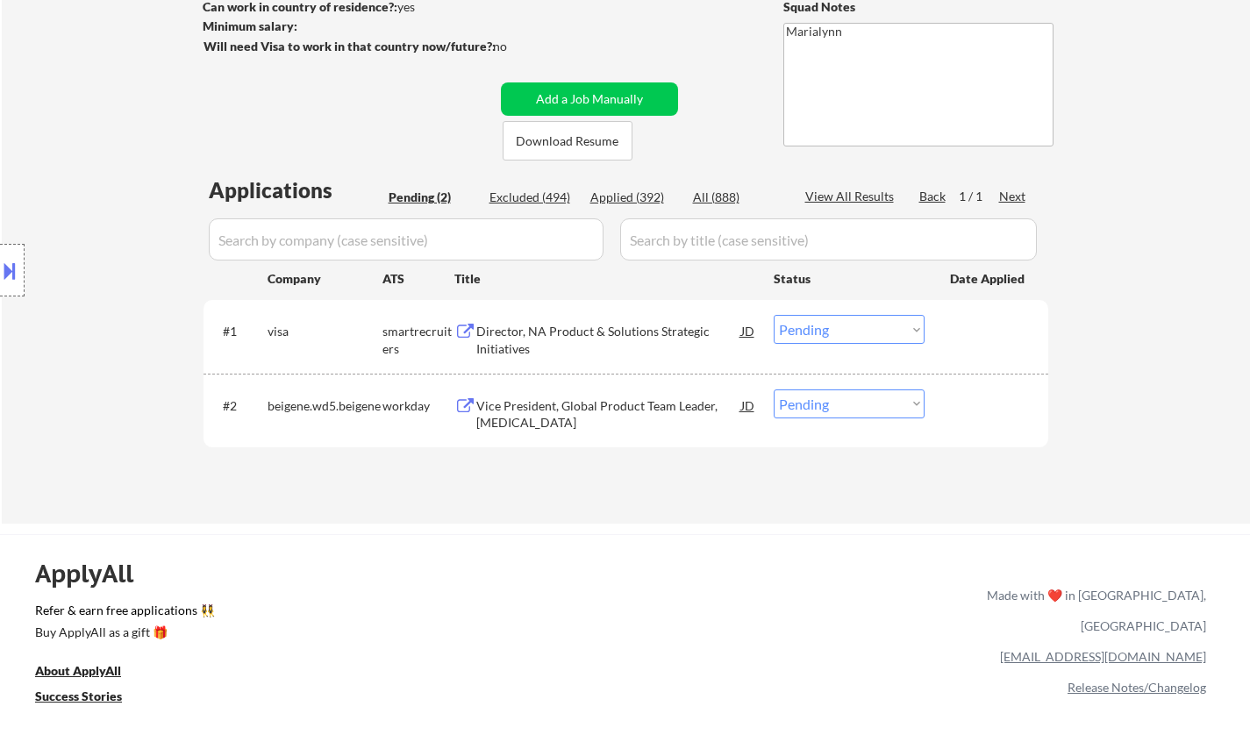
click at [606, 323] on div "Director, NA Product & Solutions Strategic Initiatives" at bounding box center [608, 336] width 265 height 42
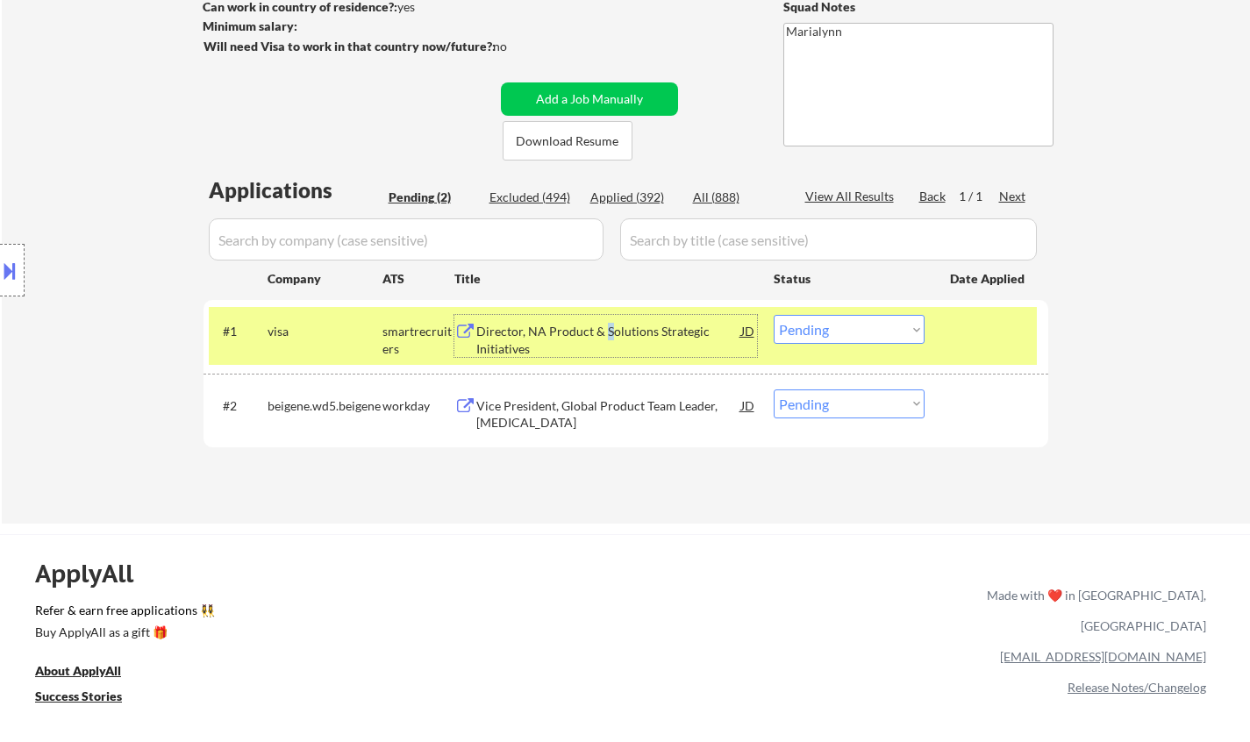
click at [842, 337] on select "Choose an option... Pending Applied Excluded (Questions) Excluded (Expired) Exc…" at bounding box center [849, 329] width 151 height 29
click at [774, 315] on select "Choose an option... Pending Applied Excluded (Questions) Excluded (Expired) Exc…" at bounding box center [849, 329] width 151 height 29
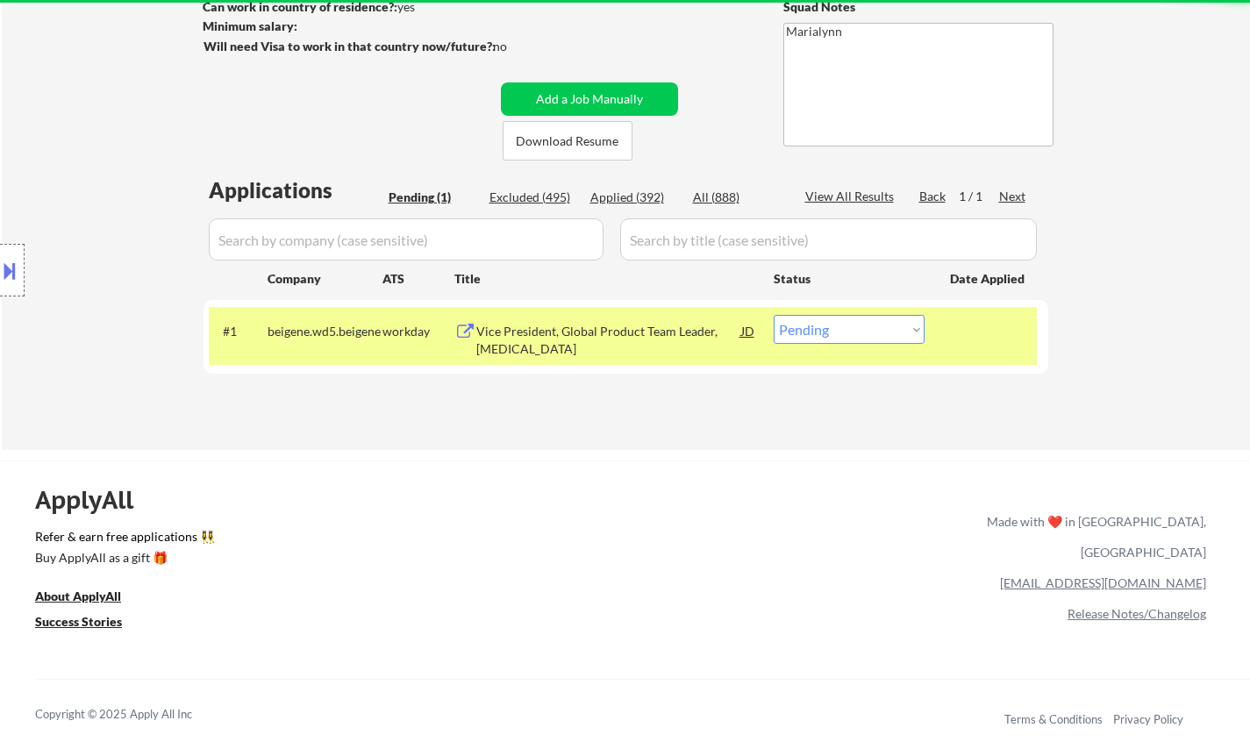
click at [588, 317] on div "Vice President, Global Product Team Leader, Breast Cancer" at bounding box center [608, 336] width 265 height 42
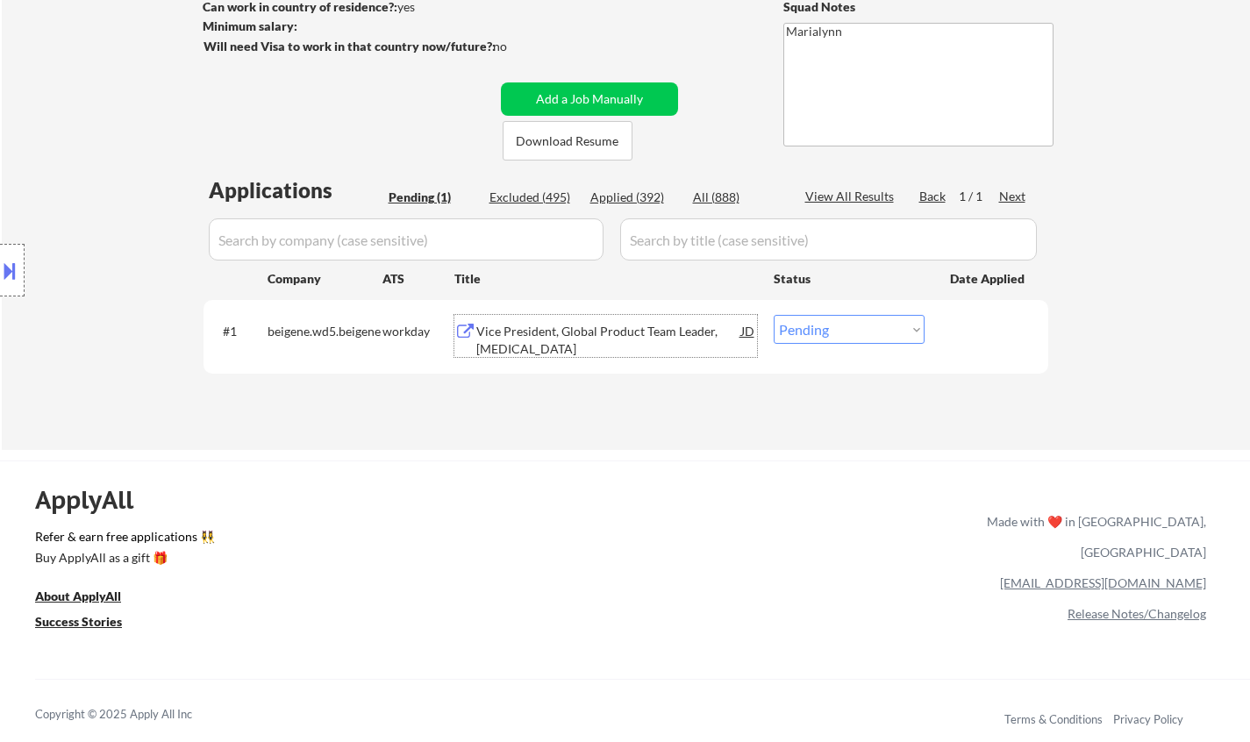
drag, startPoint x: 845, startPoint y: 333, endPoint x: 845, endPoint y: 343, distance: 9.6
click at [845, 334] on select "Choose an option... Pending Applied Excluded (Questions) Excluded (Expired) Exc…" at bounding box center [849, 329] width 151 height 29
select select ""excluded__bad_match_""
click at [774, 315] on select "Choose an option... Pending Applied Excluded (Questions) Excluded (Expired) Exc…" at bounding box center [849, 329] width 151 height 29
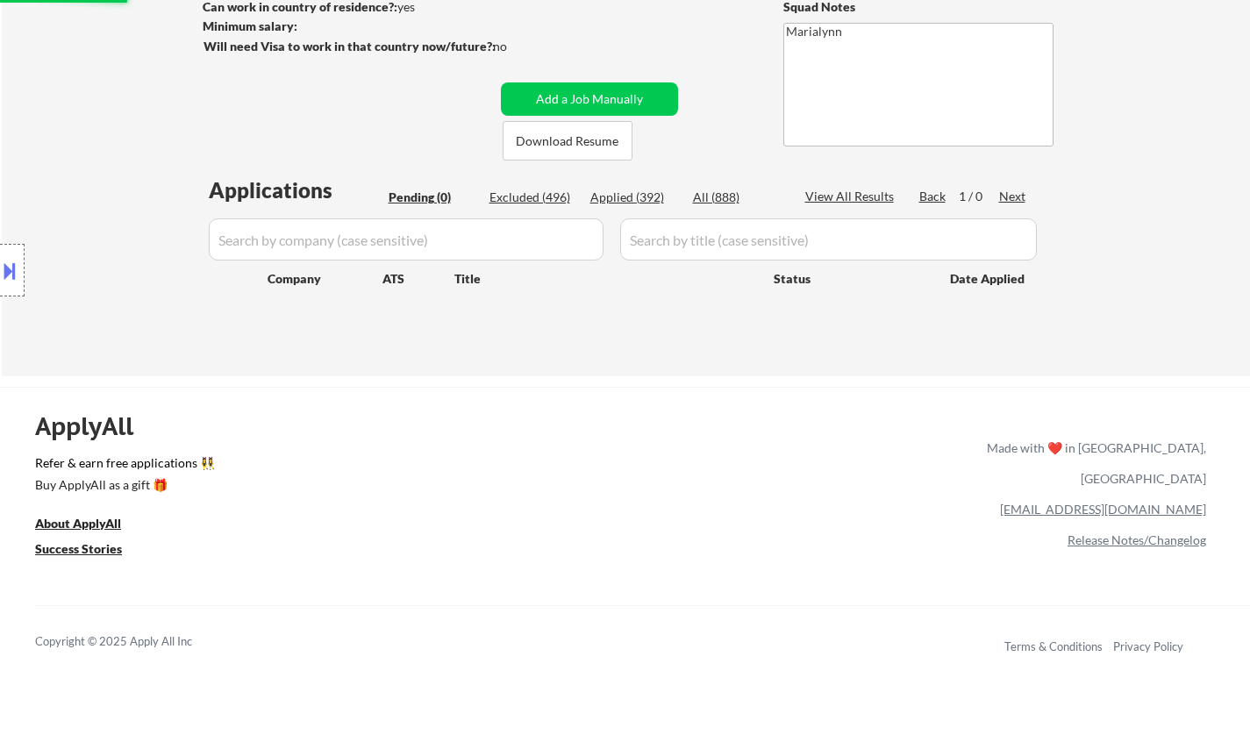
drag, startPoint x: 632, startPoint y: 187, endPoint x: 634, endPoint y: 199, distance: 12.4
click at [633, 193] on div "Applications Pending (0) Excluded (496) Applied (392) All (888) View All Result…" at bounding box center [625, 259] width 845 height 168
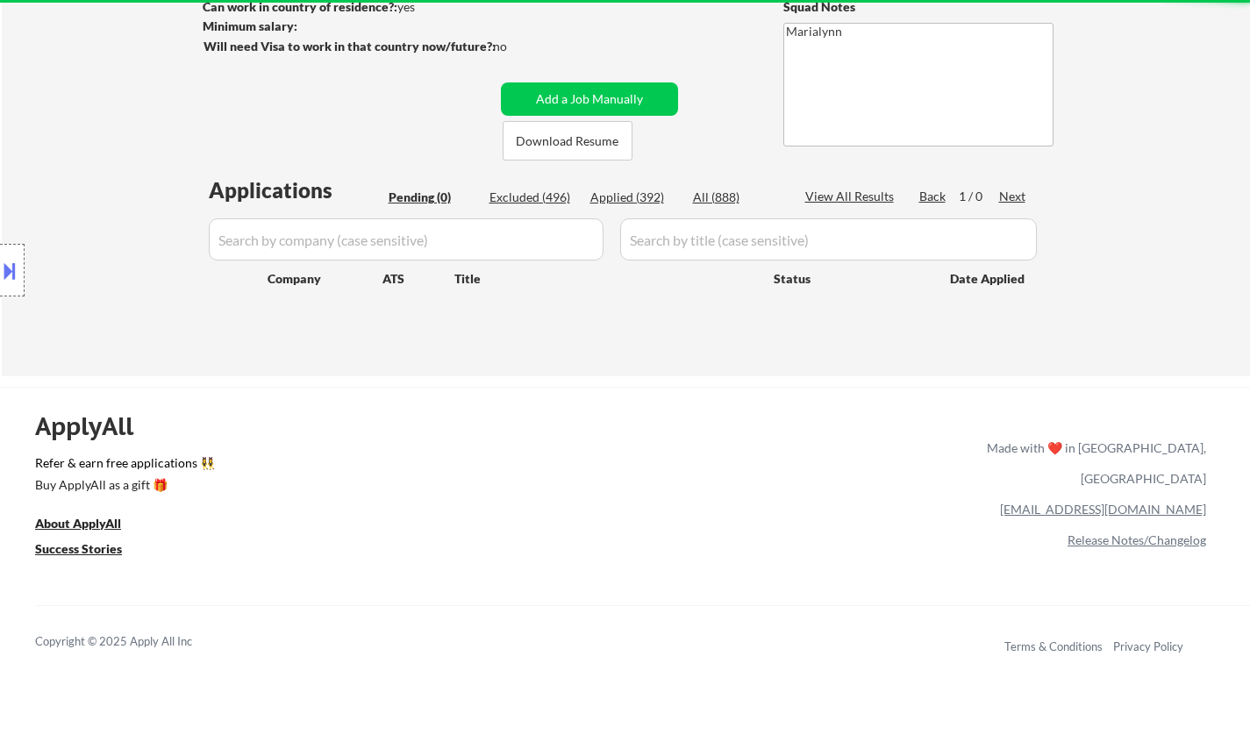
click at [689, 168] on div "← Return to /applysquad Mailslurp Inbox Job Search Builder Lucien Avramov User …" at bounding box center [626, 84] width 875 height 555
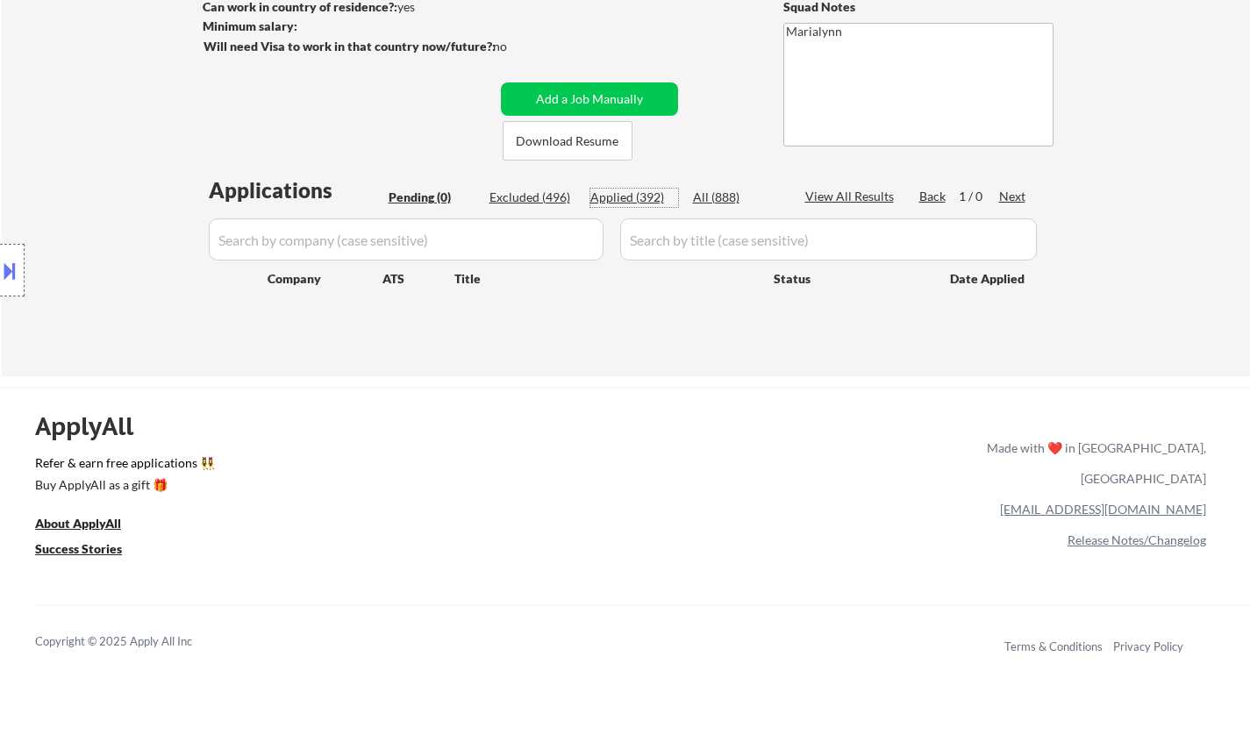
click at [653, 196] on div "Applied (392)" at bounding box center [634, 198] width 88 height 18
select select ""applied""
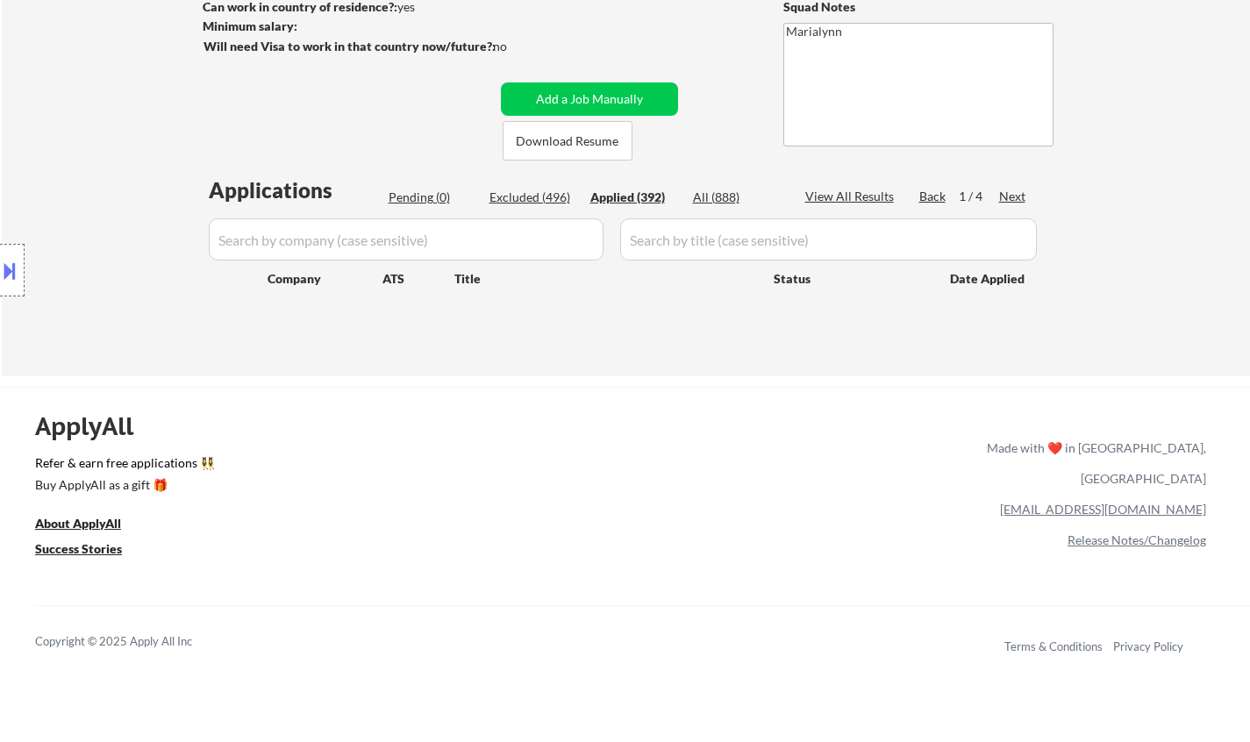
select select ""applied""
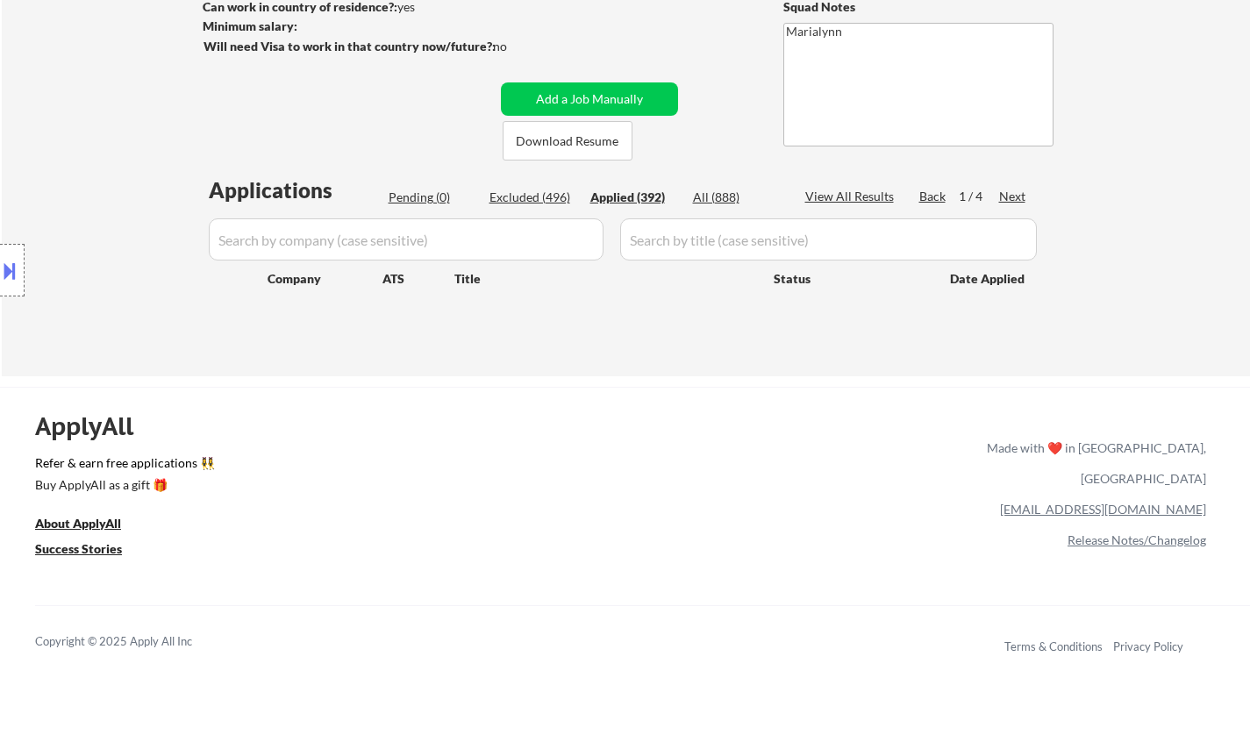
select select ""applied""
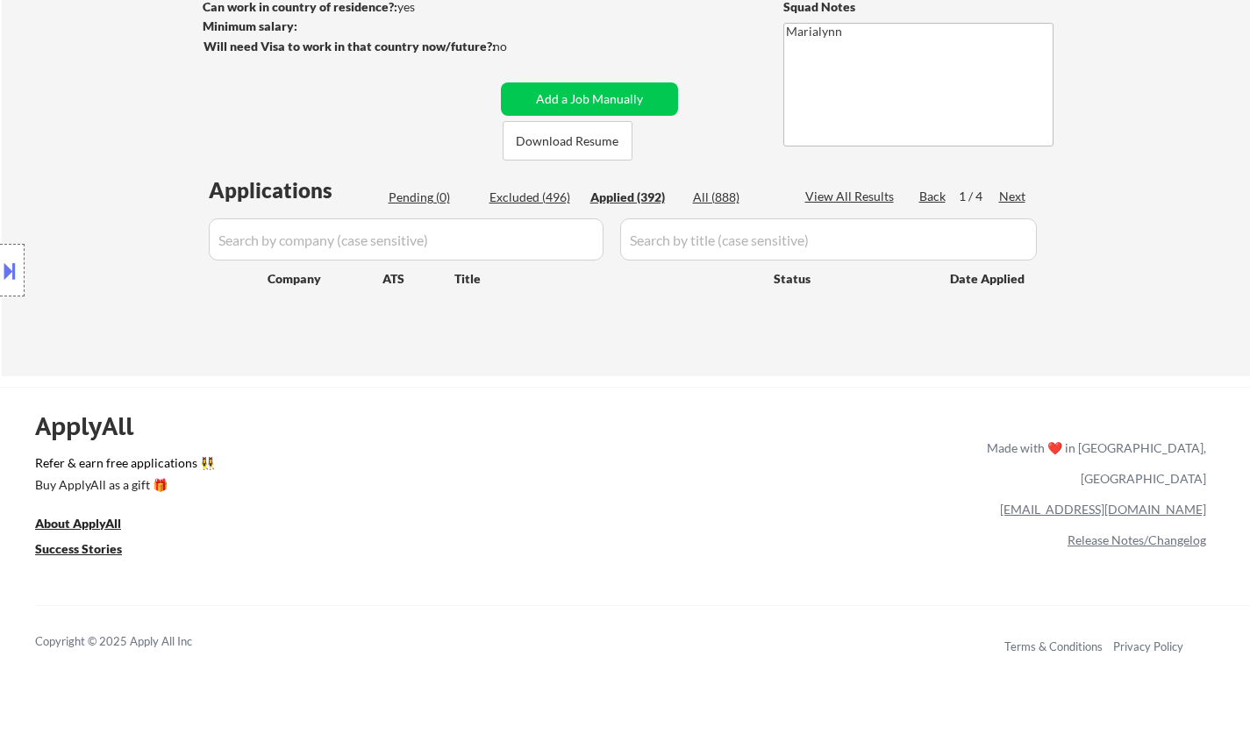
select select ""applied""
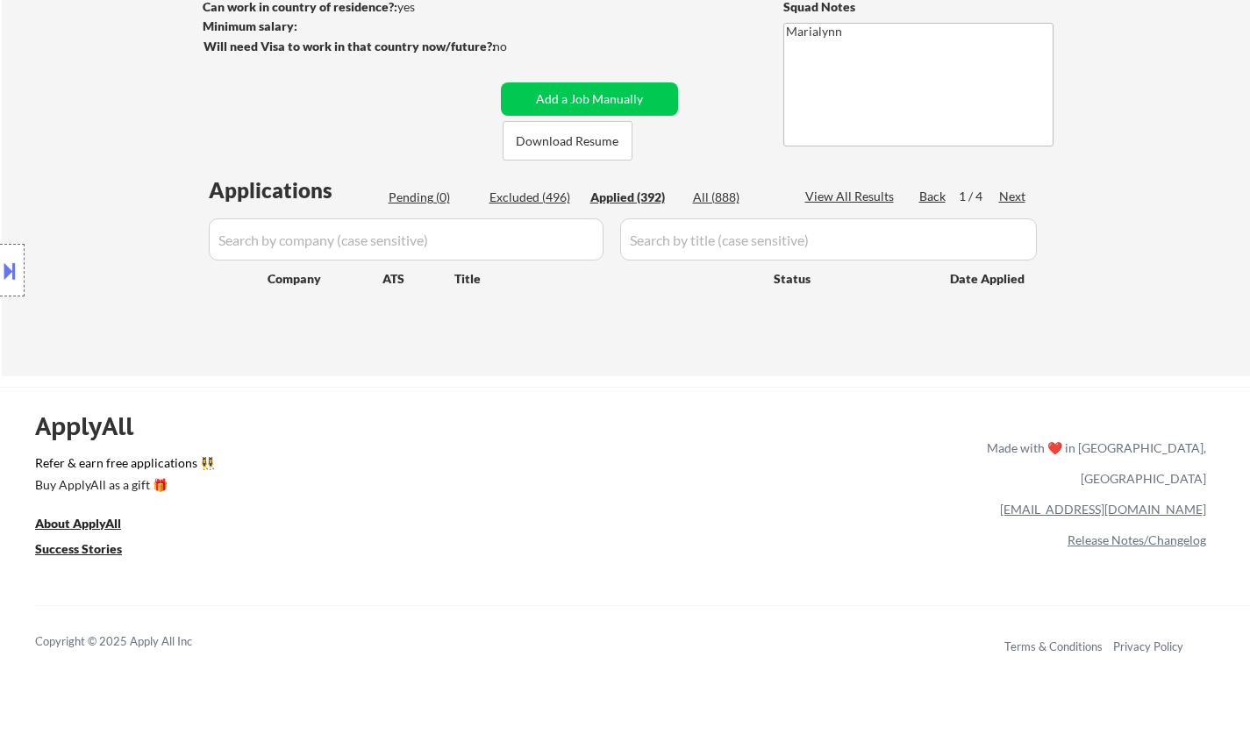
select select ""applied""
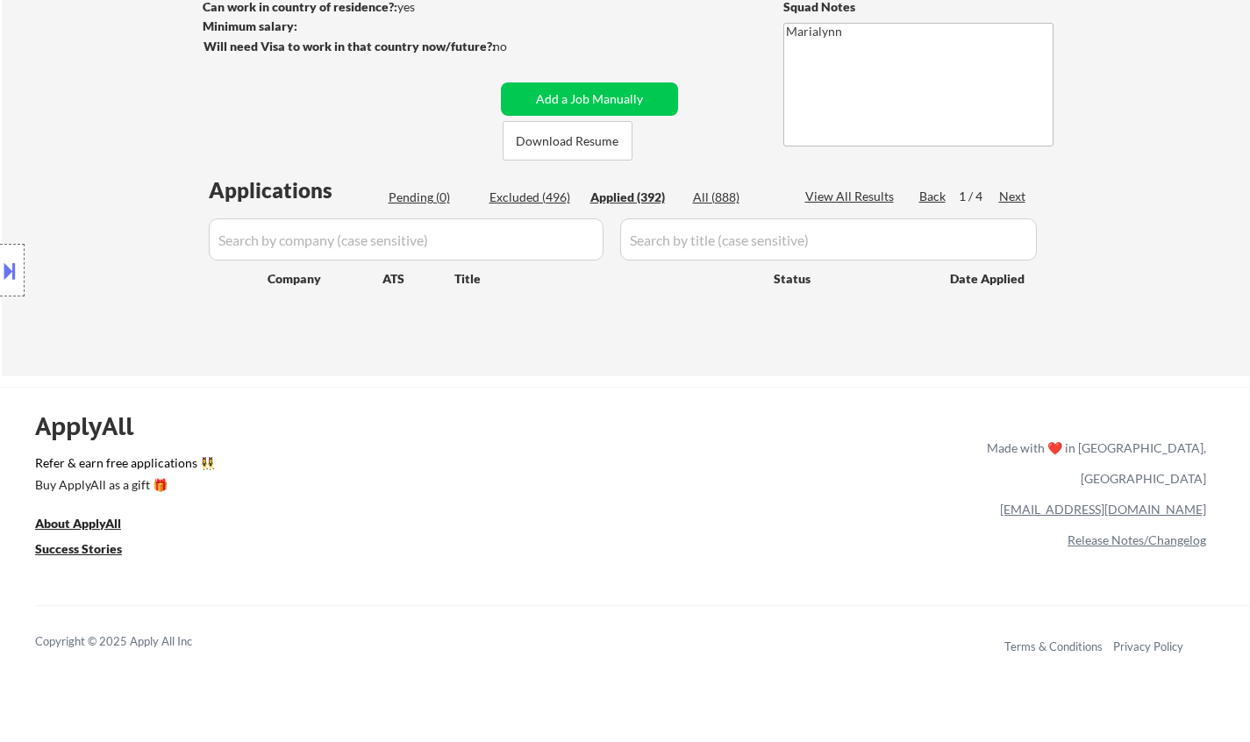
select select ""applied""
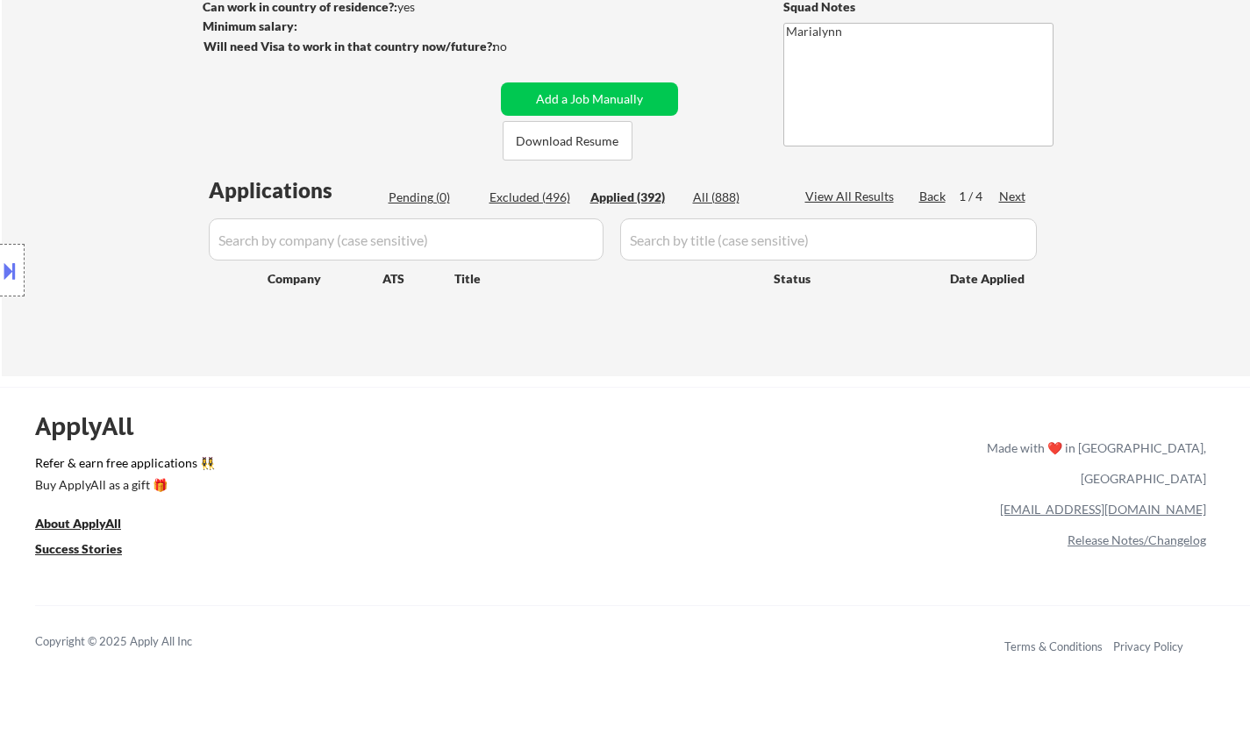
select select ""applied""
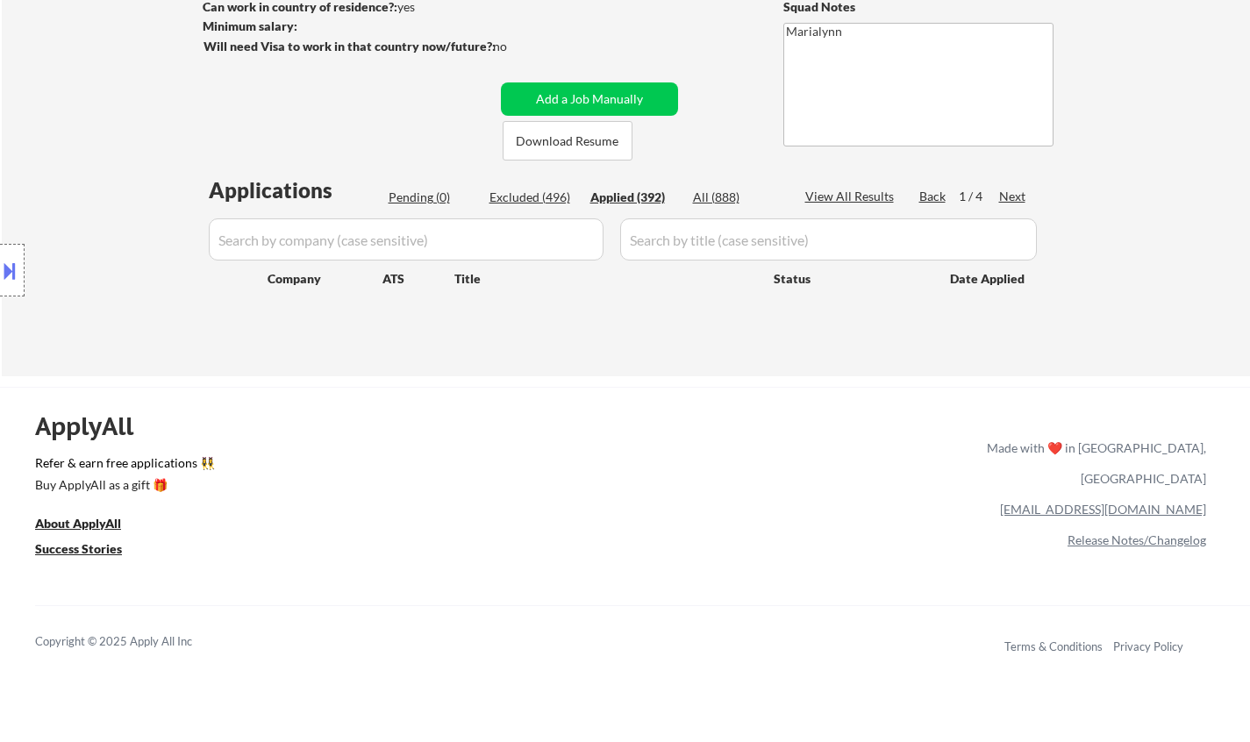
select select ""applied""
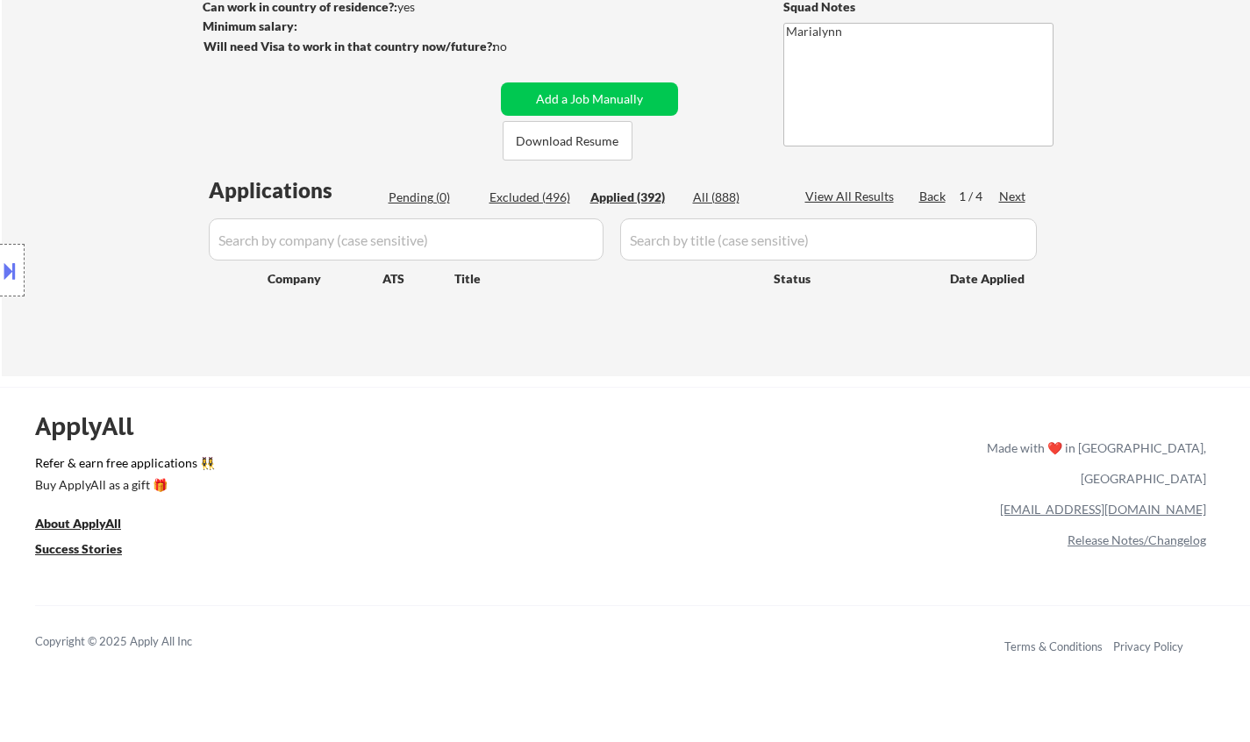
select select ""applied""
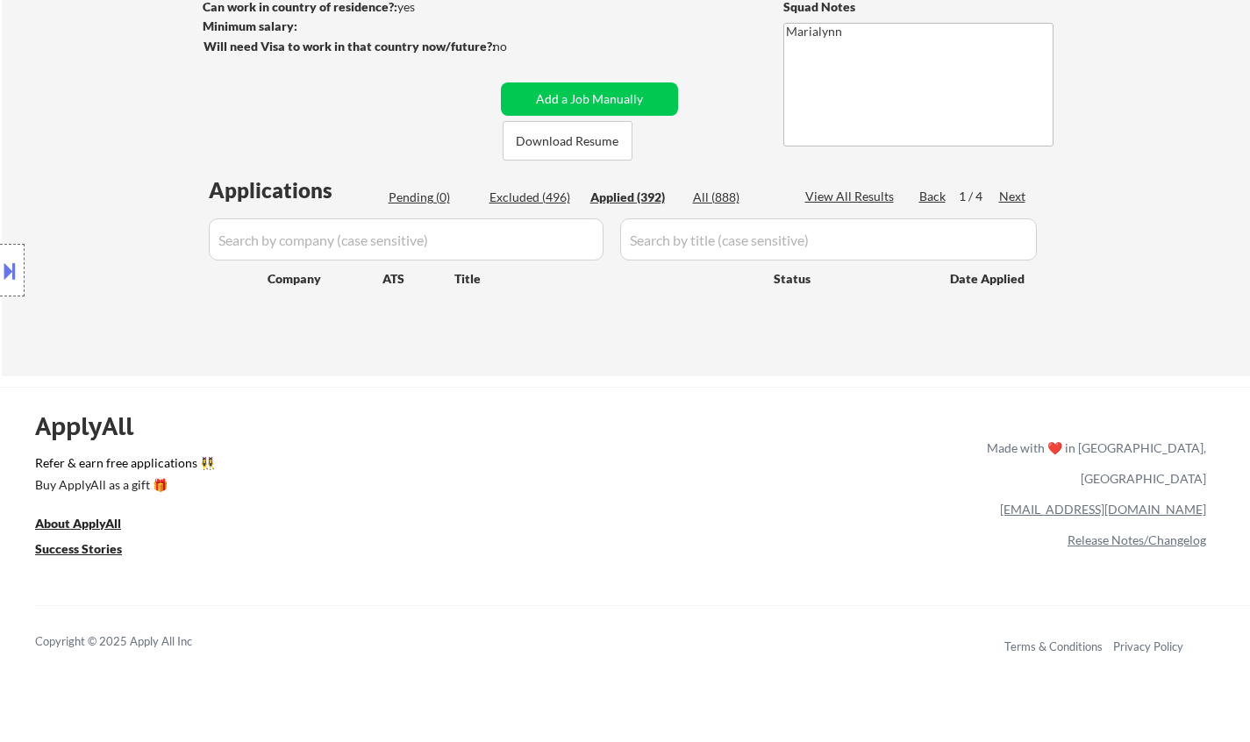
select select ""applied""
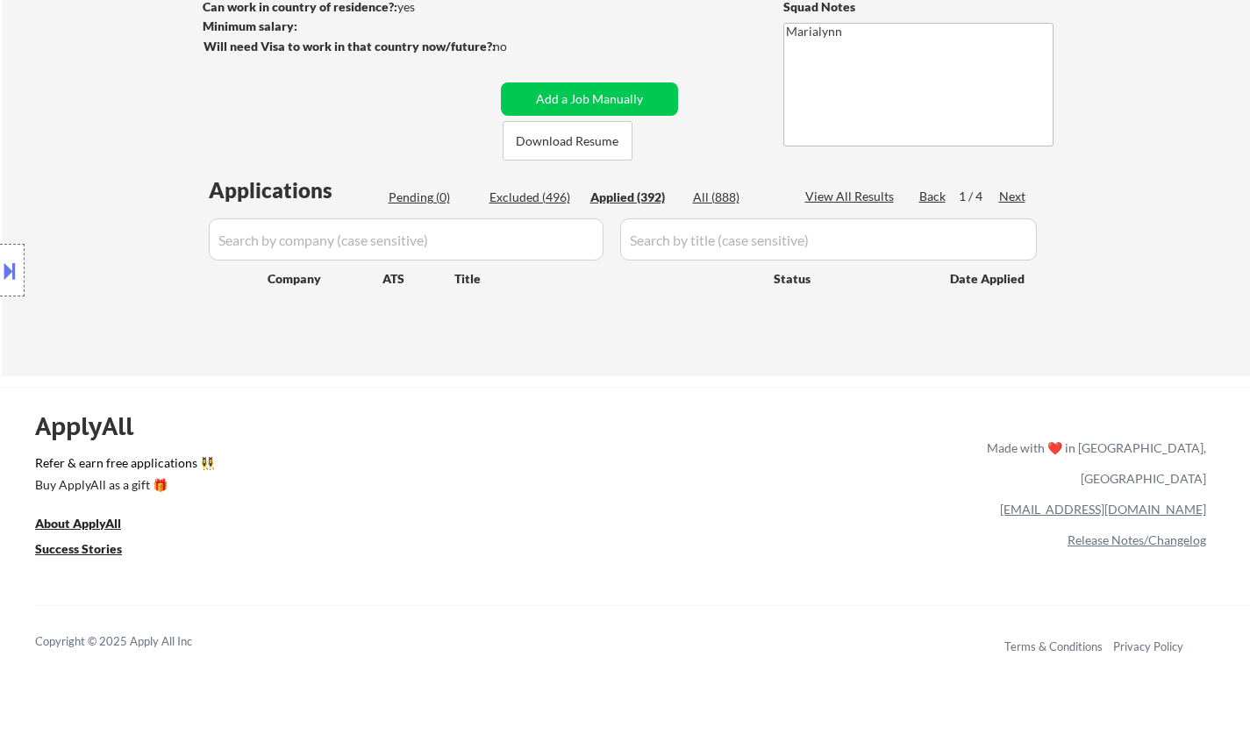
select select ""applied""
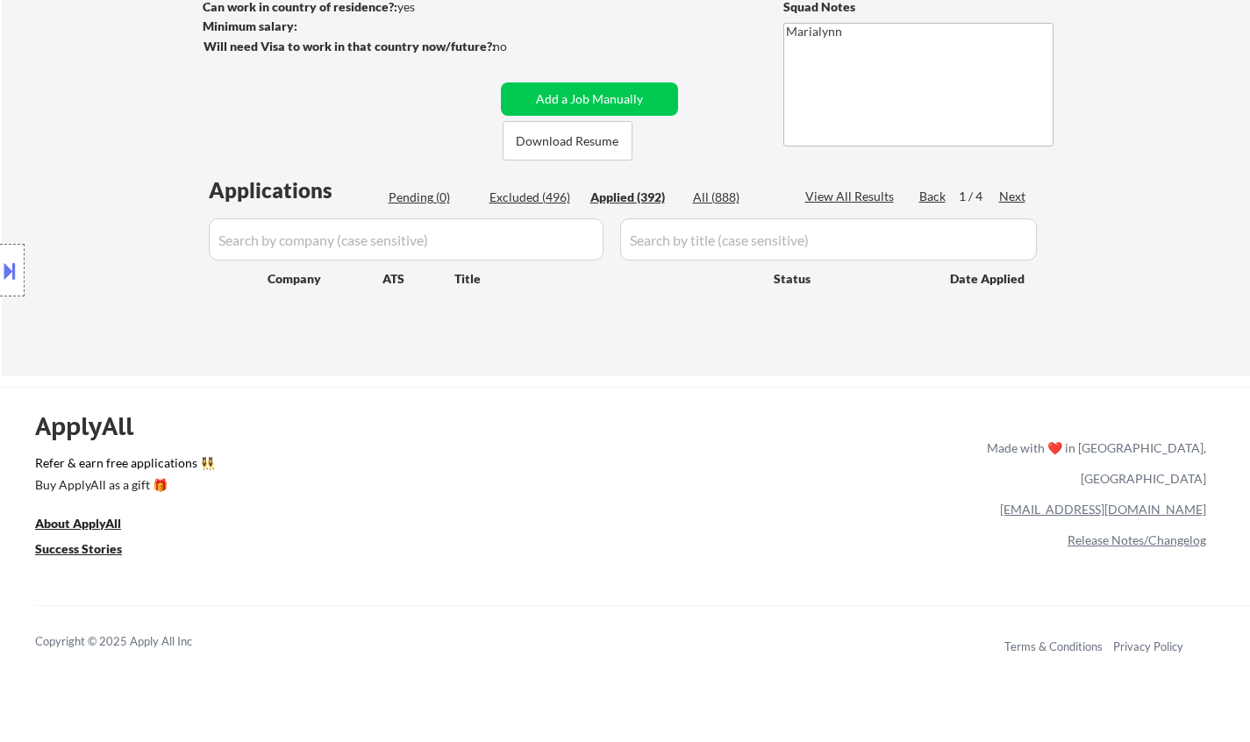
select select ""applied""
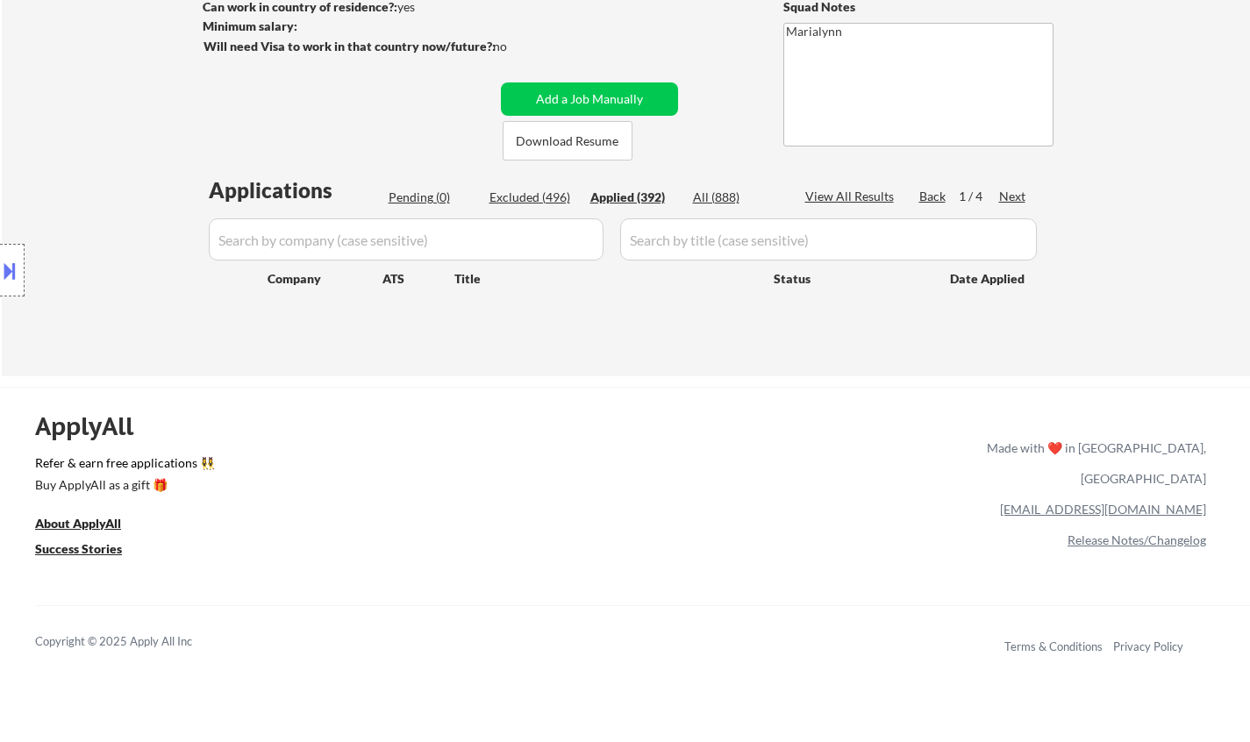
select select ""applied""
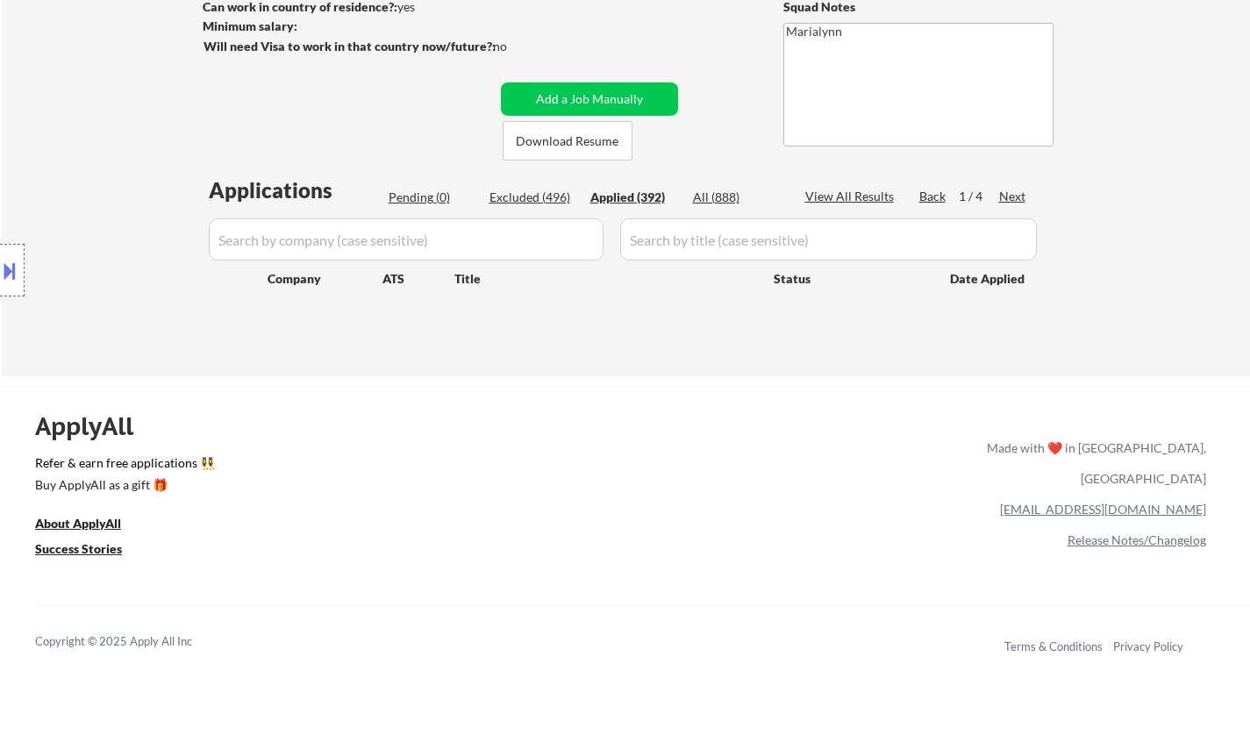
select select ""applied""
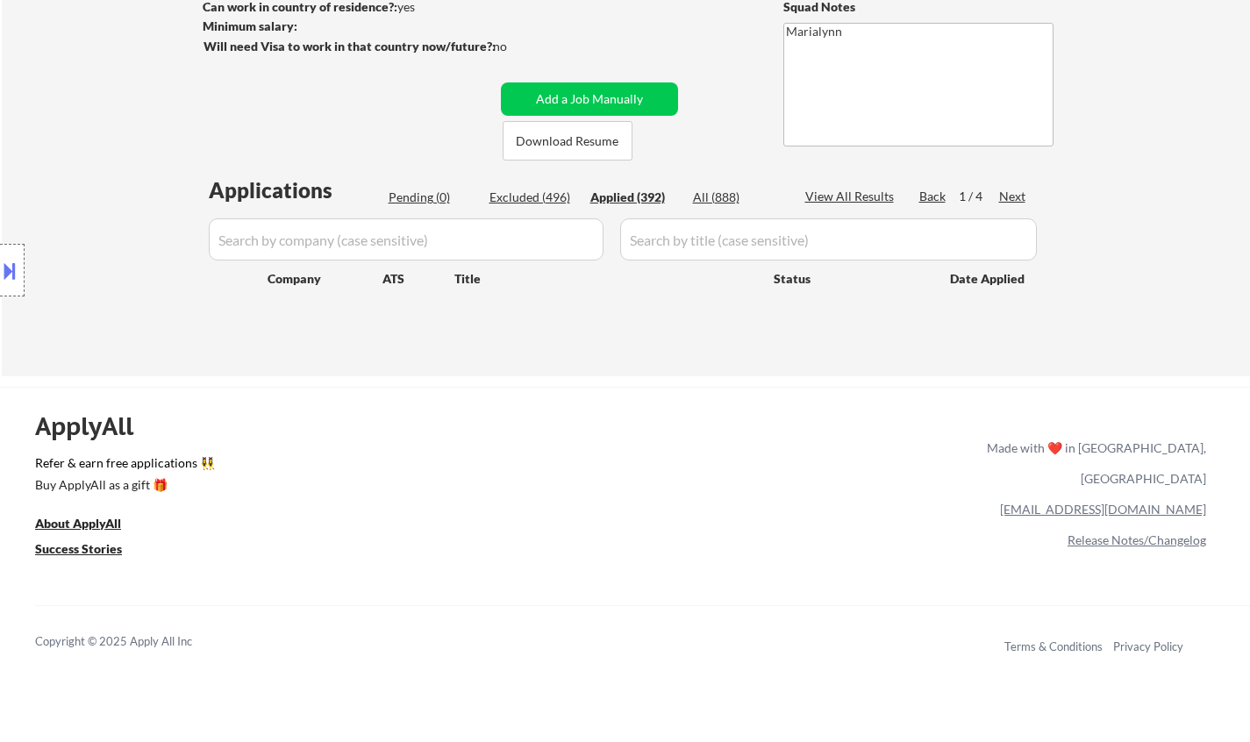
select select ""applied""
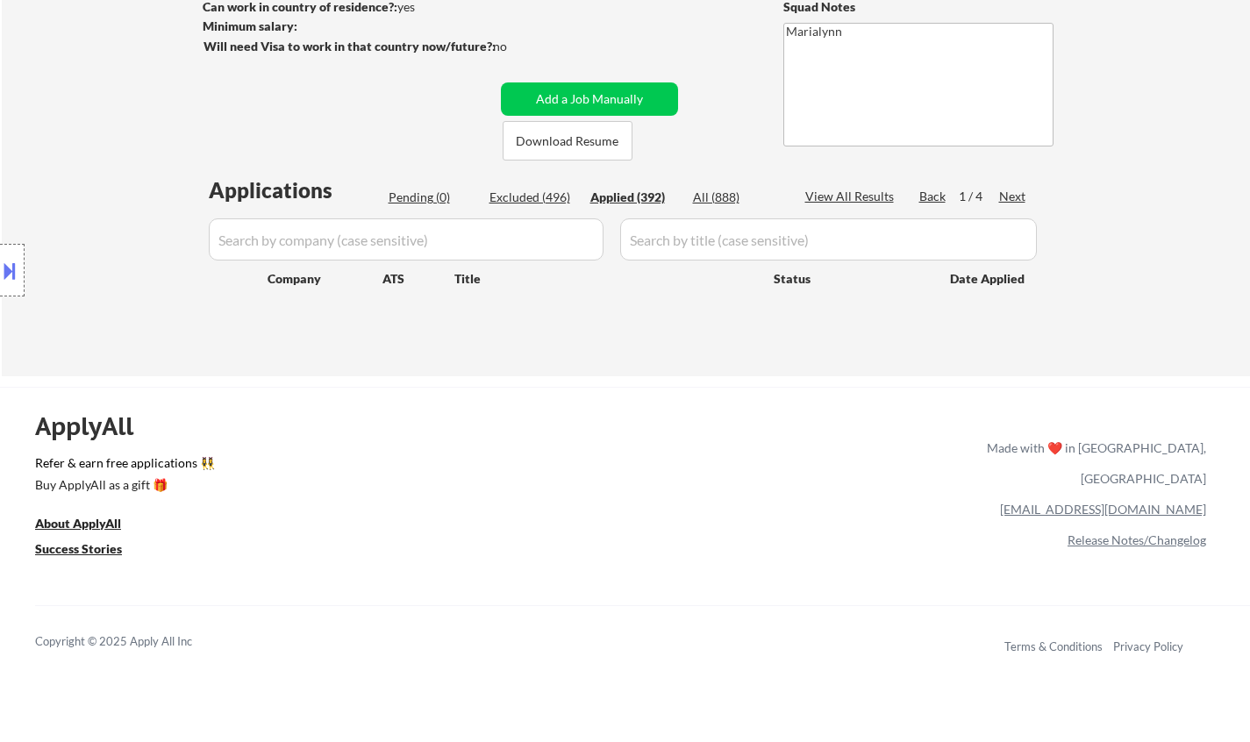
select select ""applied""
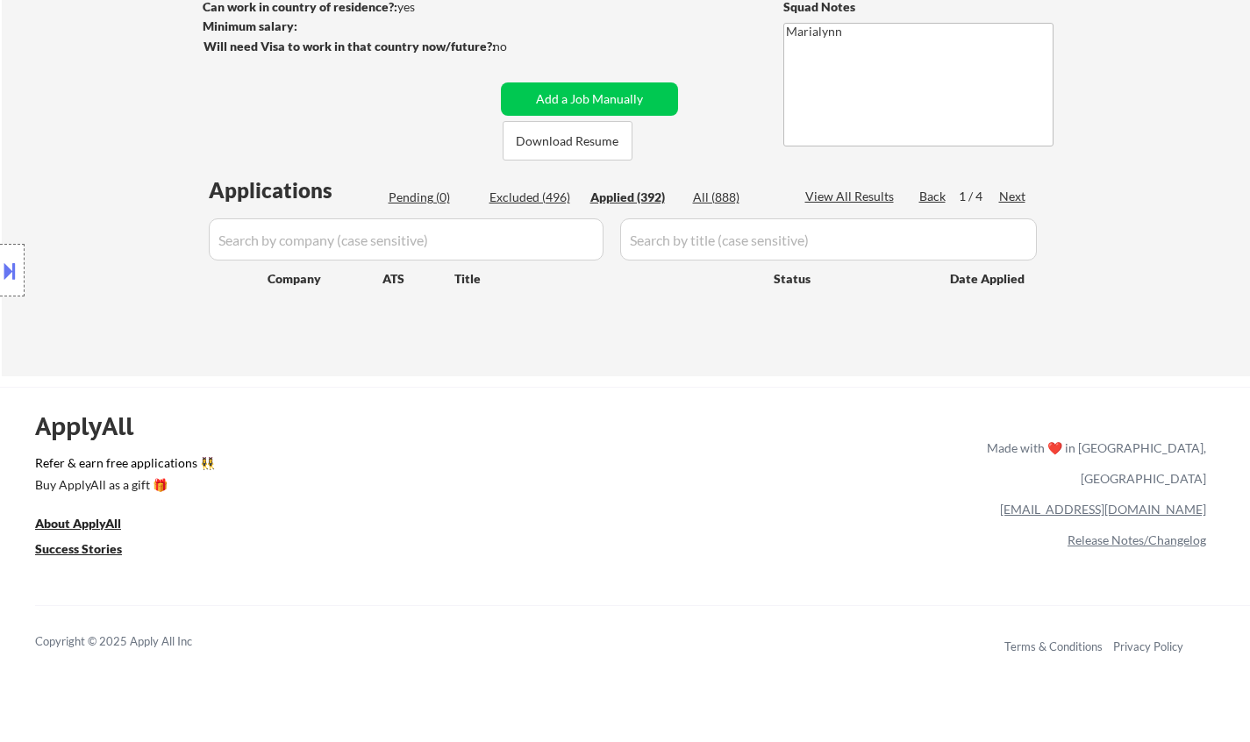
select select ""applied""
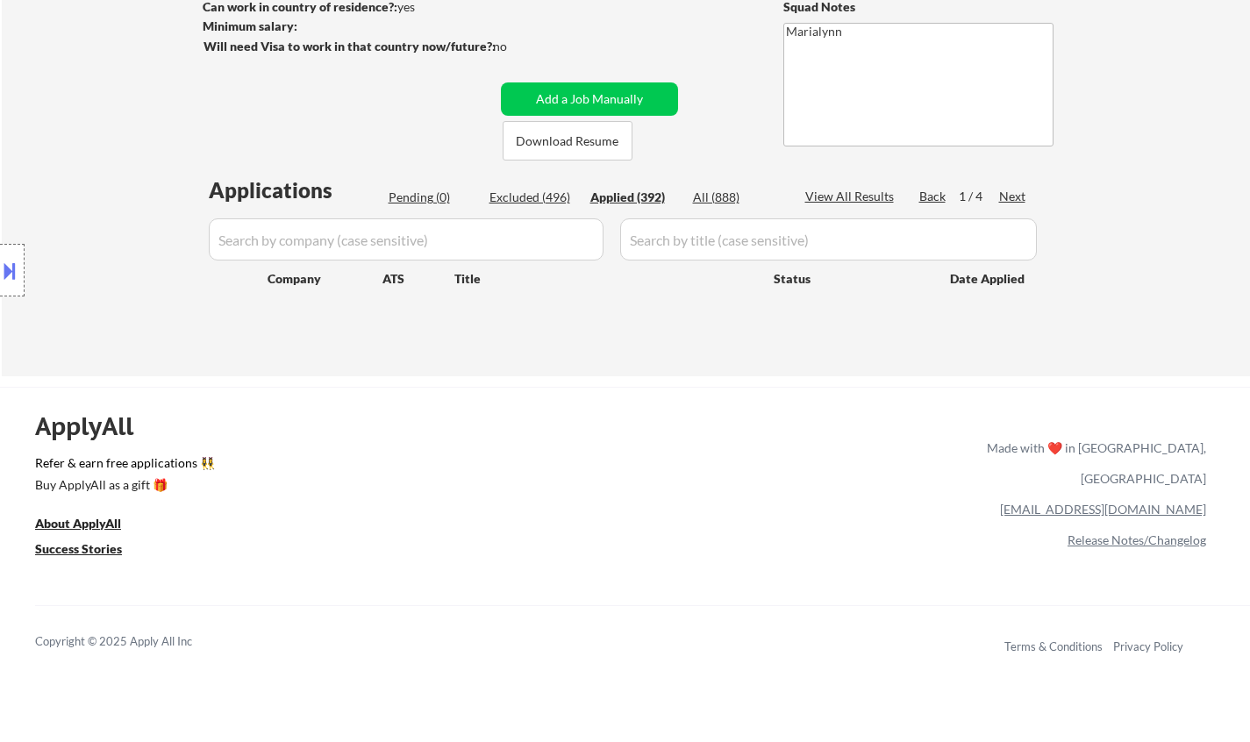
select select ""applied""
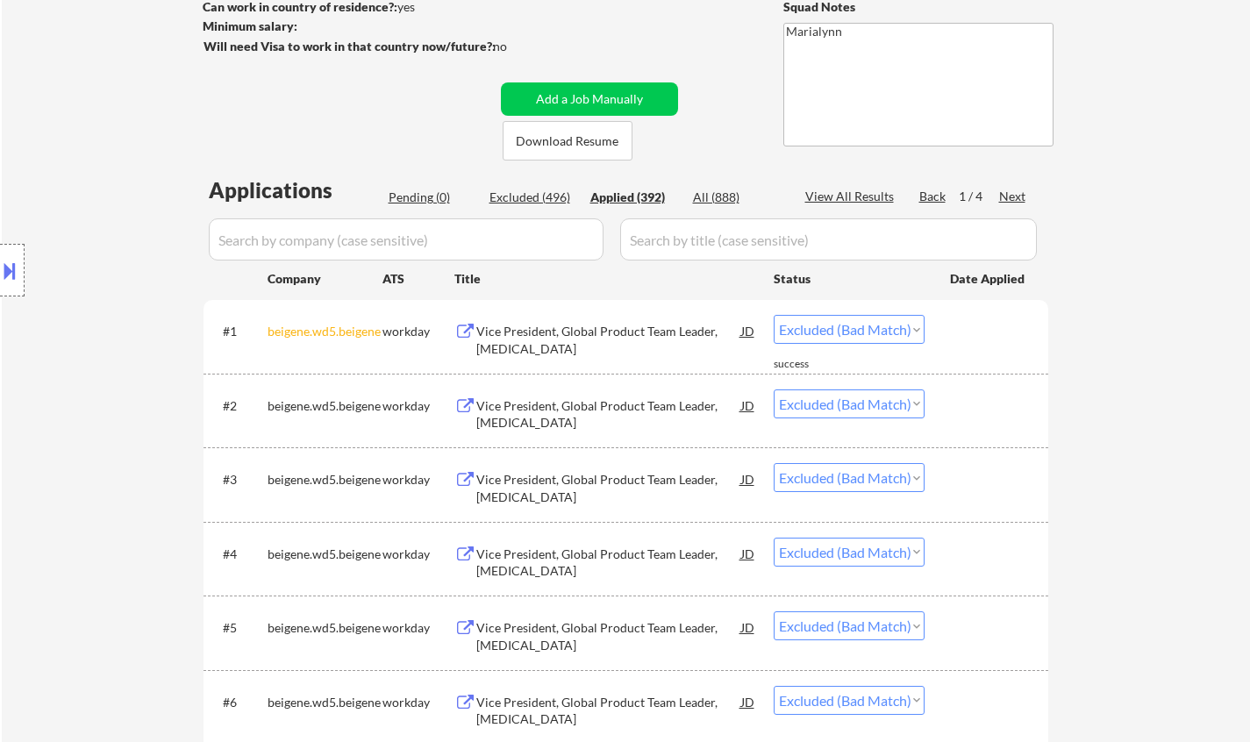
select select ""applied""
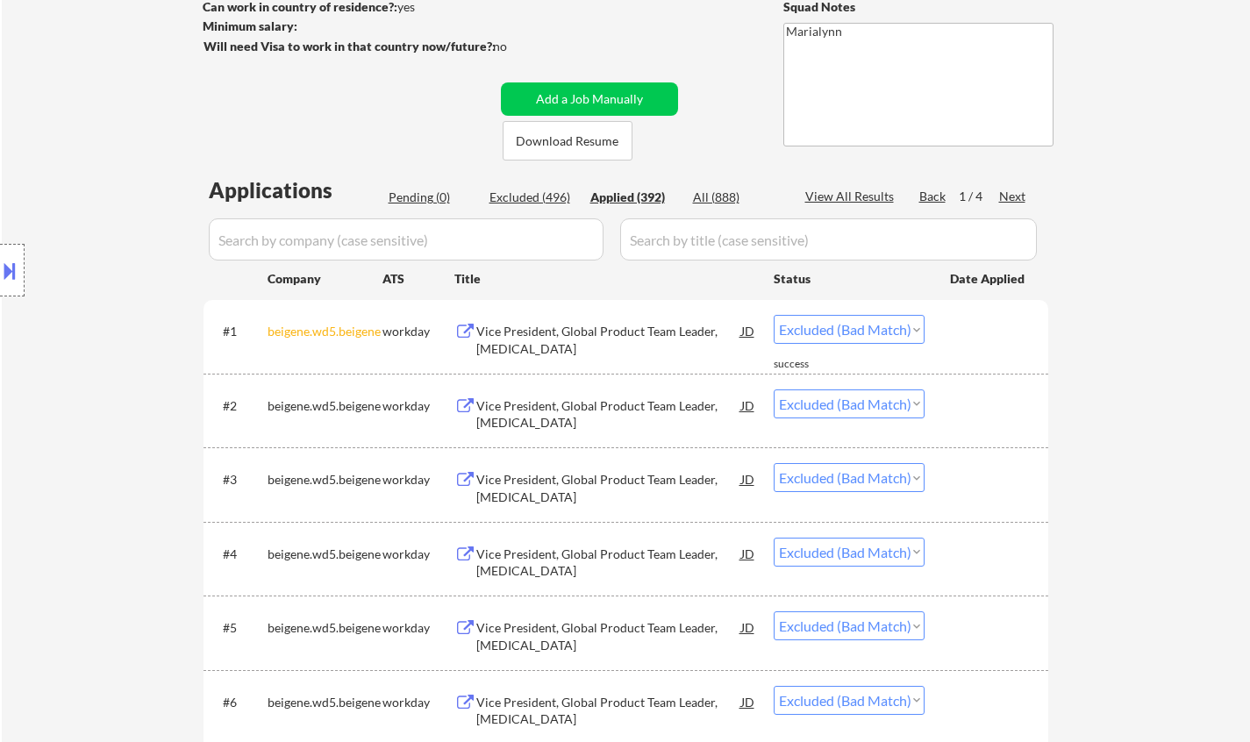
select select ""applied""
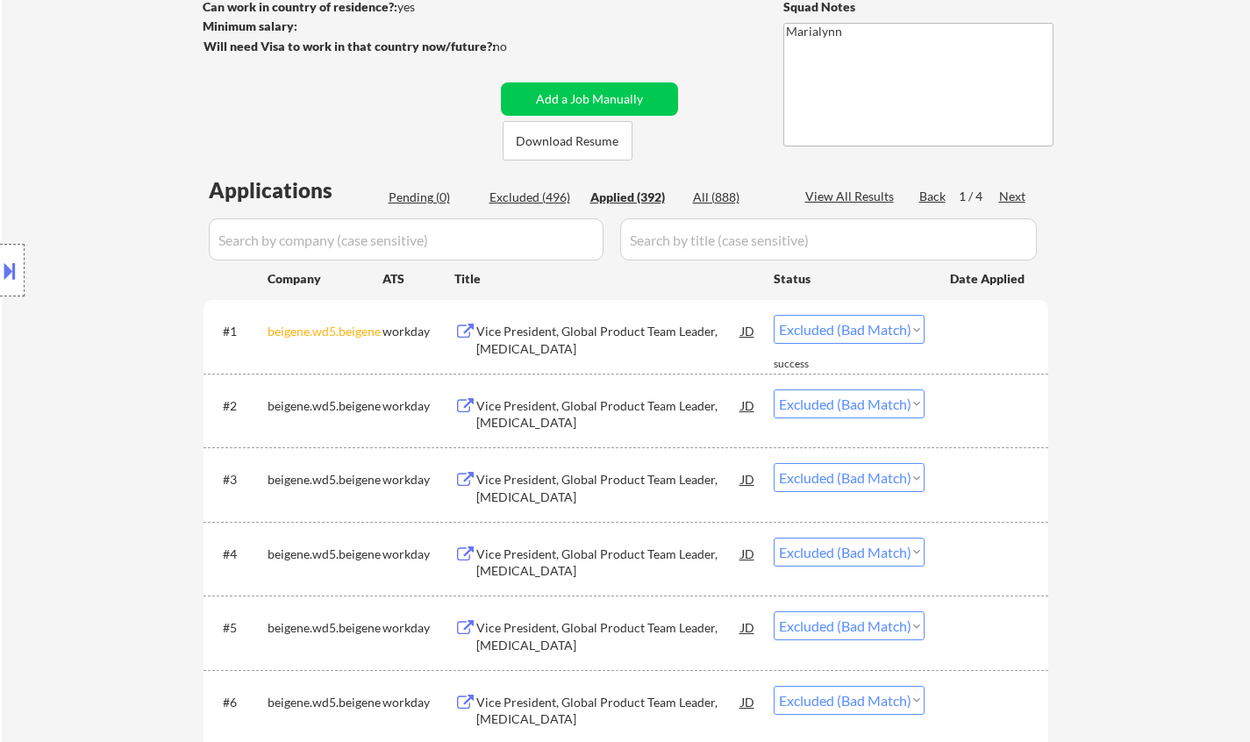
select select ""applied""
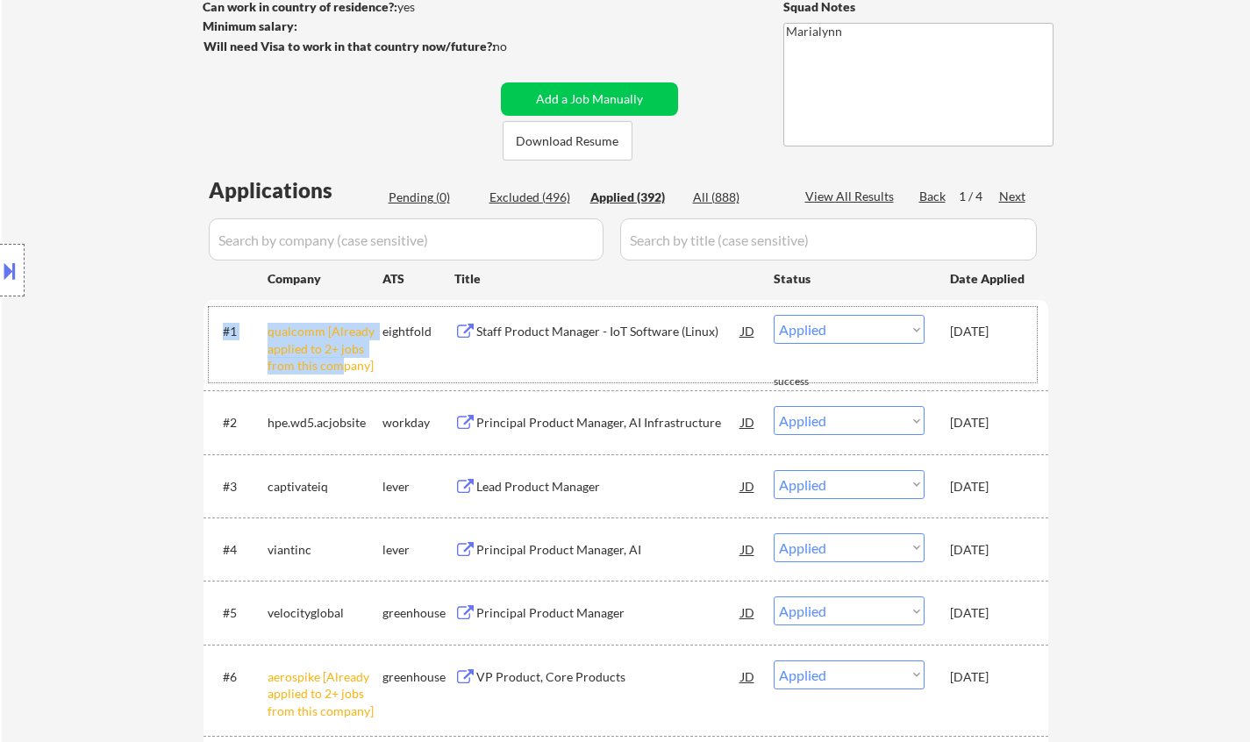
drag, startPoint x: 340, startPoint y: 367, endPoint x: 392, endPoint y: 397, distance: 59.7
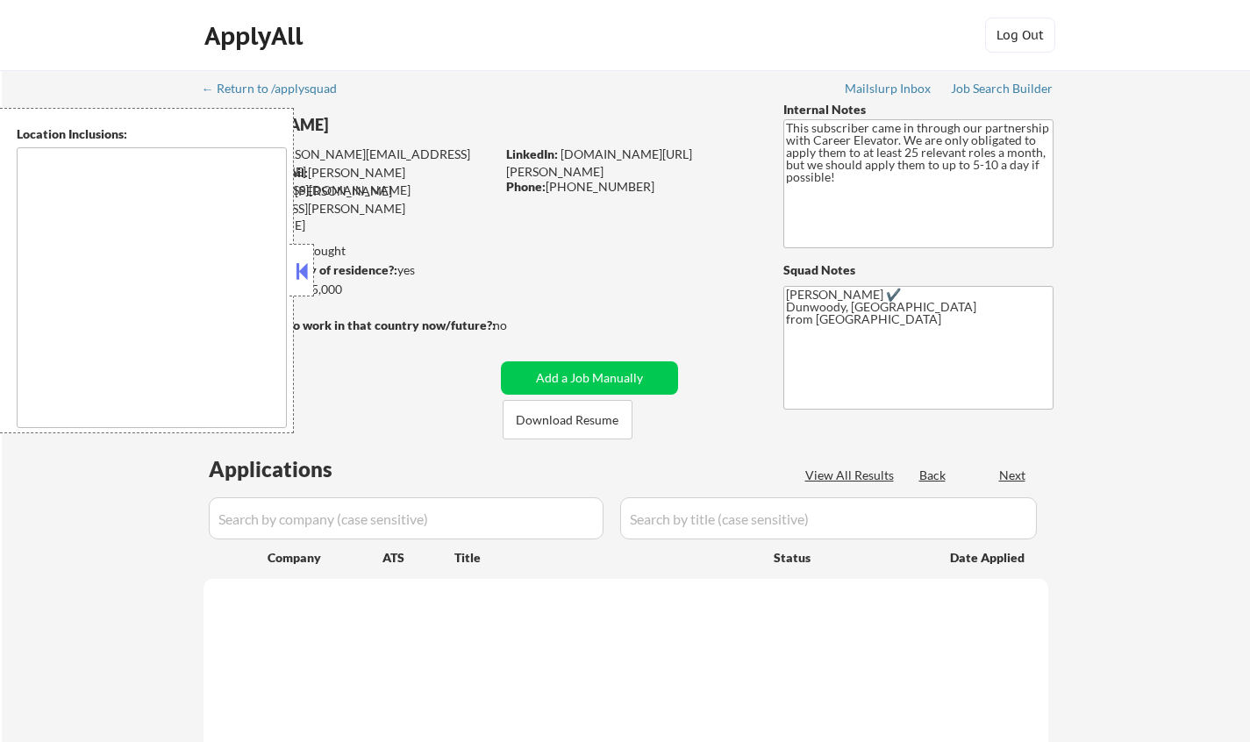
type textarea "Pensacola, FL Gulf Breeze, FL Ferry Pass, FL Brent, FL Ensley, FL Bellview, FL …"
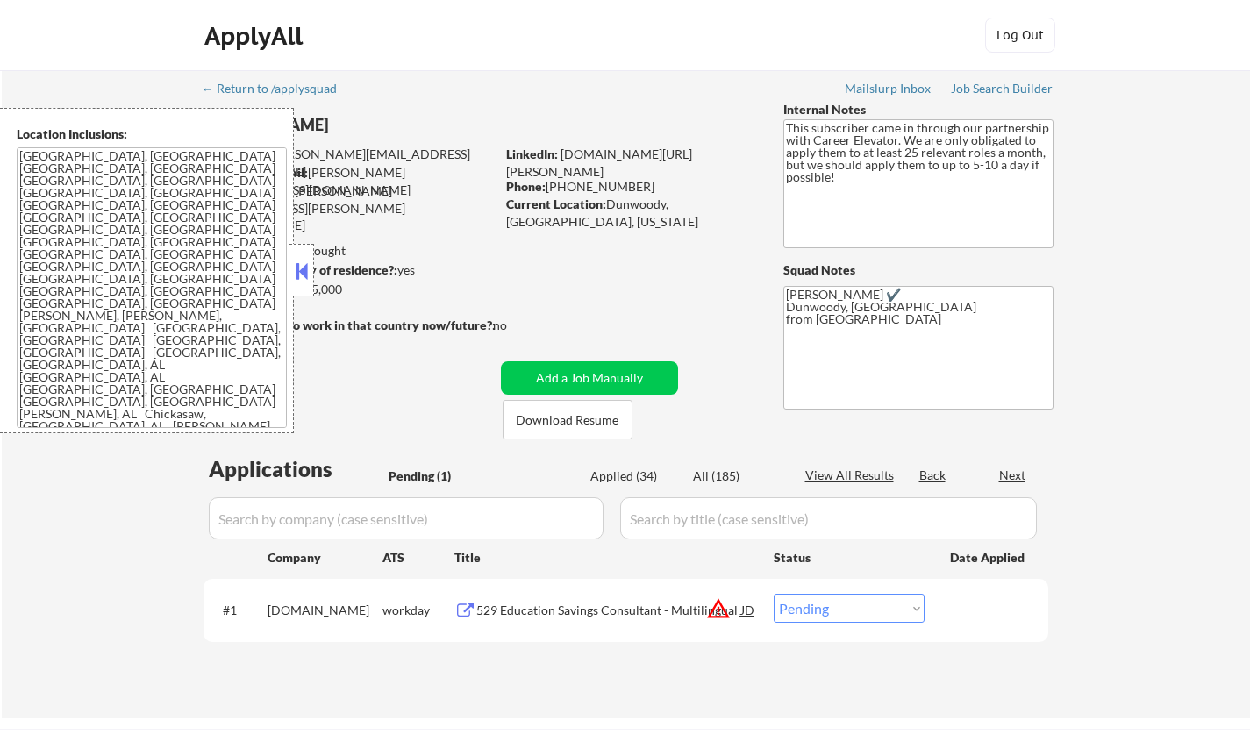
drag, startPoint x: 304, startPoint y: 268, endPoint x: 316, endPoint y: 286, distance: 20.9
click at [306, 268] on button at bounding box center [301, 271] width 19 height 26
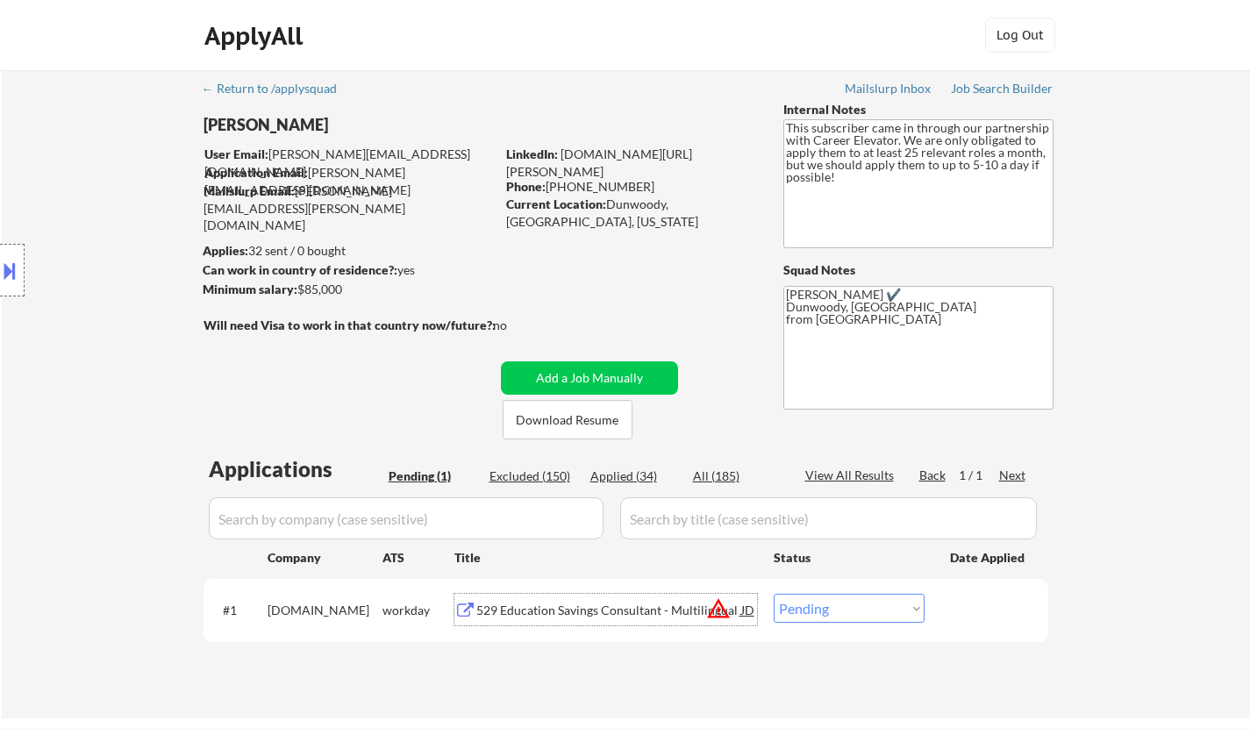
click at [485, 604] on div "529 Education Savings Consultant - Multilingual" at bounding box center [608, 611] width 265 height 18
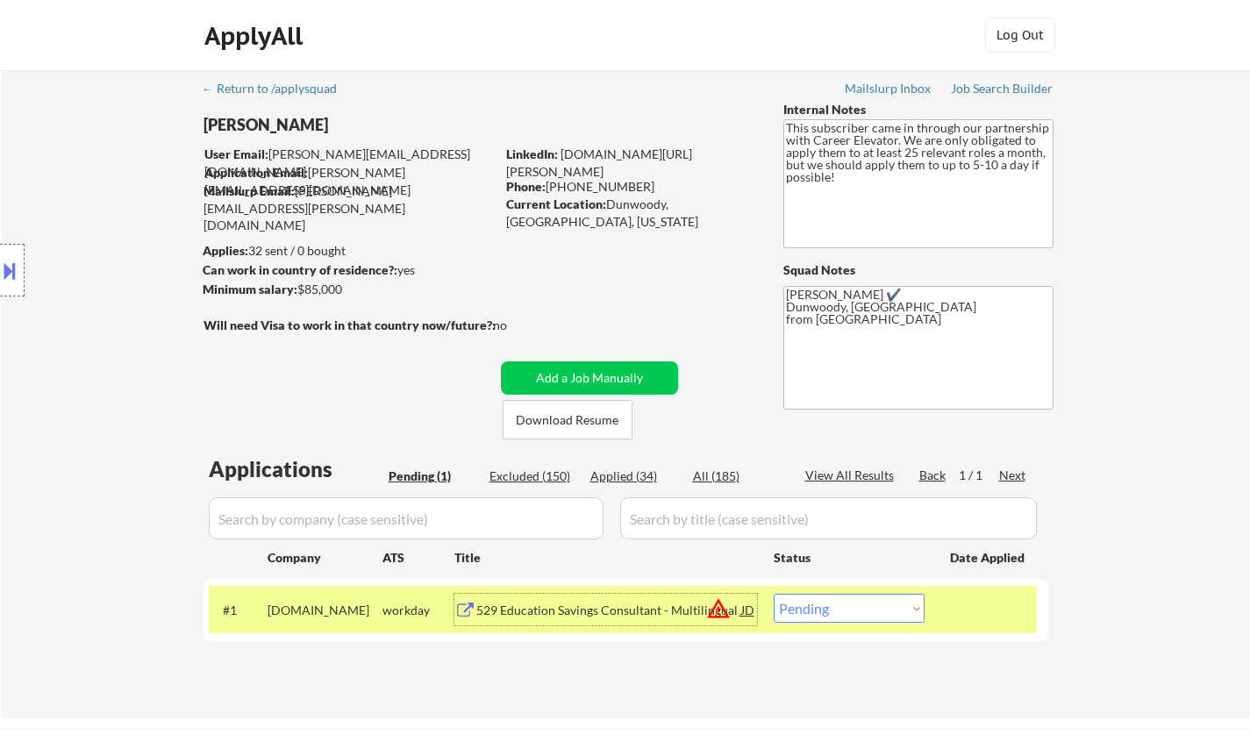
click at [859, 609] on select "Choose an option... Pending Applied Excluded (Questions) Excluded (Expired) Exc…" at bounding box center [849, 608] width 151 height 29
click at [774, 594] on select "Choose an option... Pending Applied Excluded (Questions) Excluded (Expired) Exc…" at bounding box center [849, 608] width 151 height 29
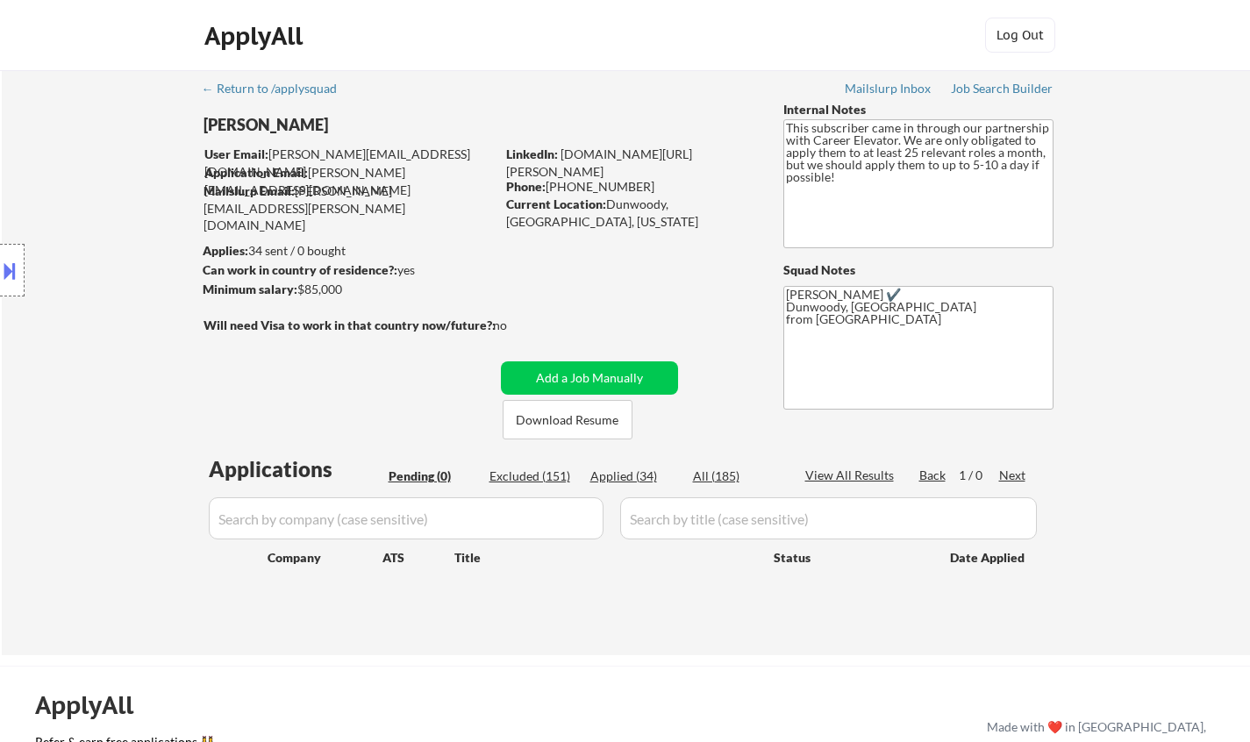
drag, startPoint x: 631, startPoint y: 471, endPoint x: 646, endPoint y: 1, distance: 470.3
click at [631, 470] on div "Applied (34)" at bounding box center [634, 476] width 88 height 18
select select ""applied""
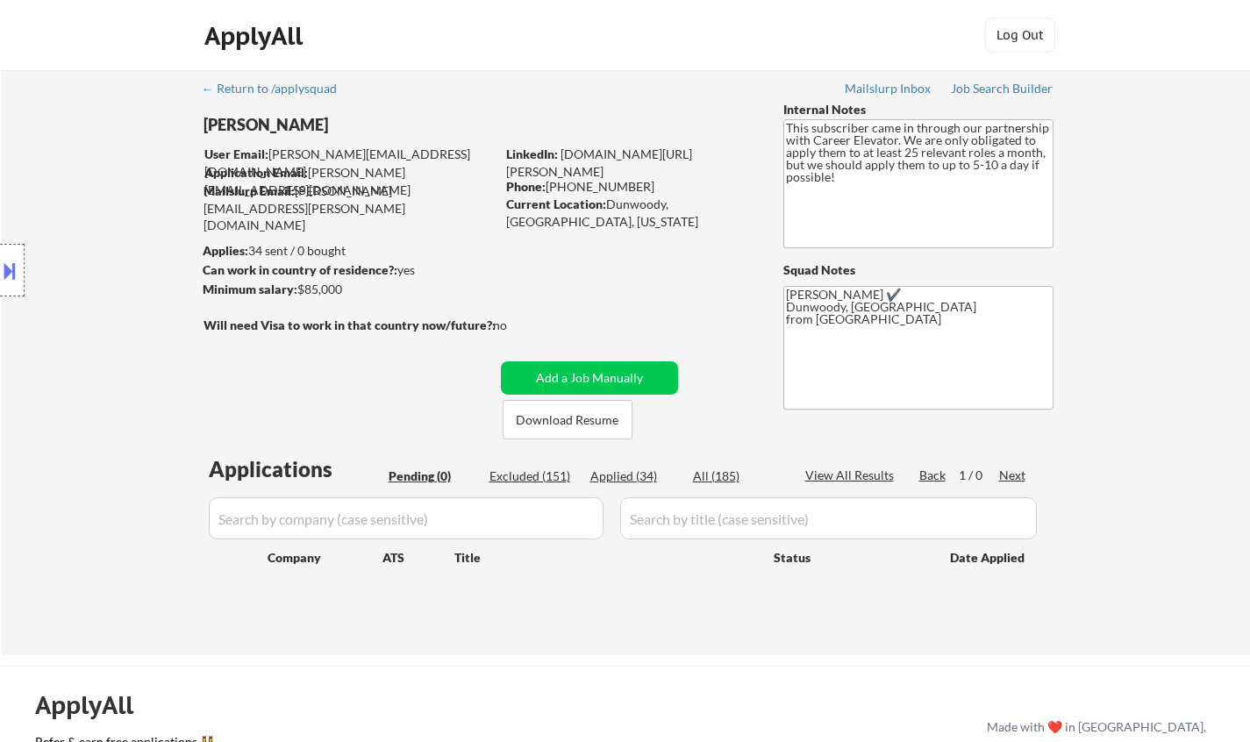
select select ""applied""
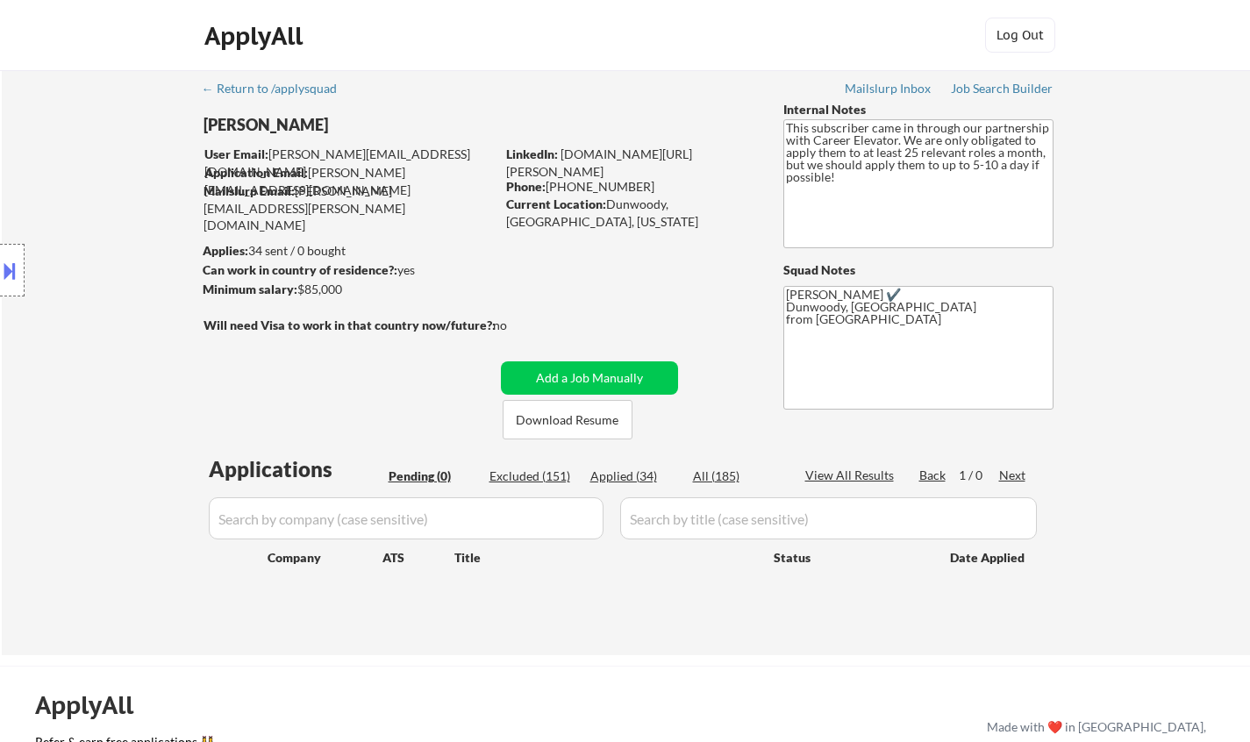
select select ""applied""
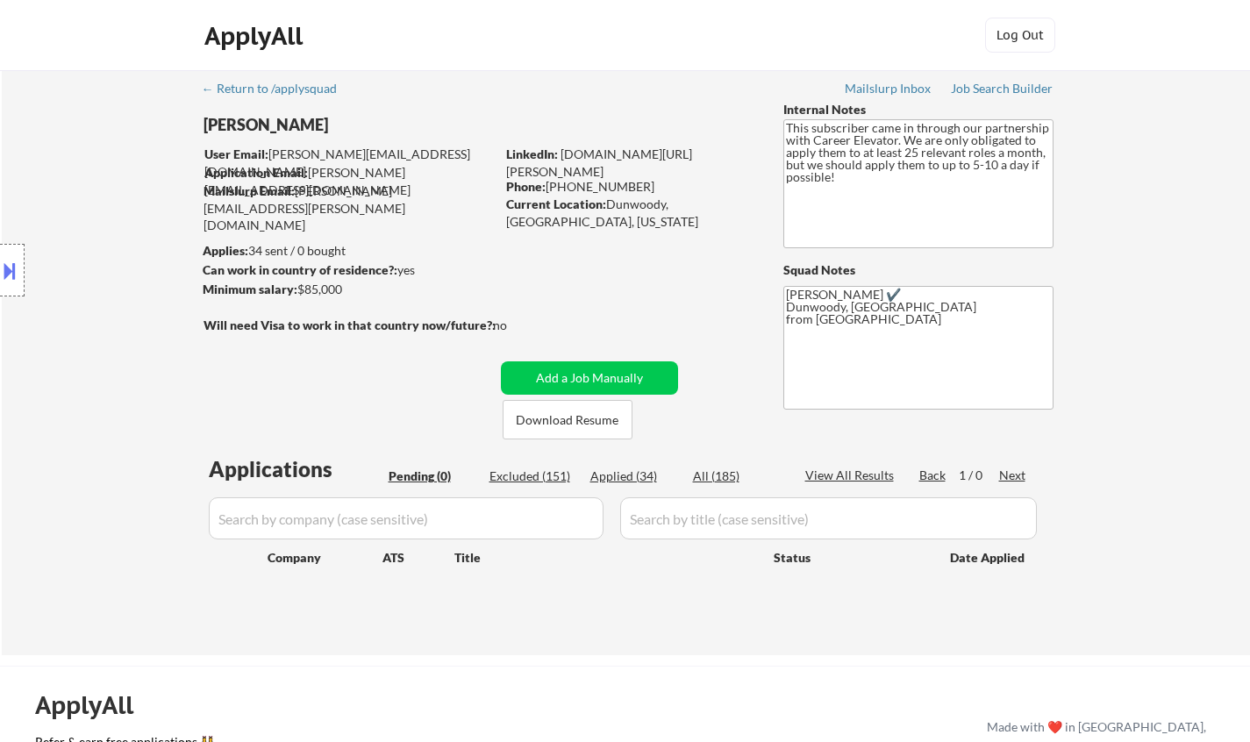
select select ""applied""
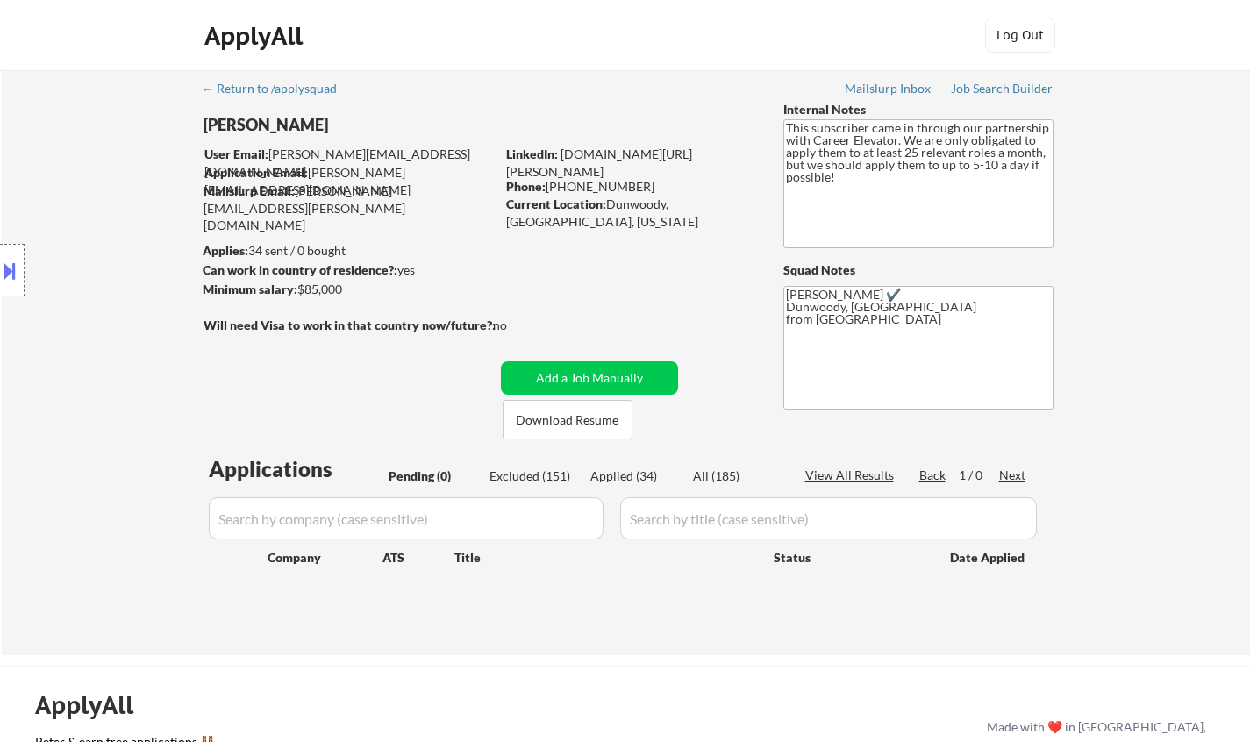
select select ""applied""
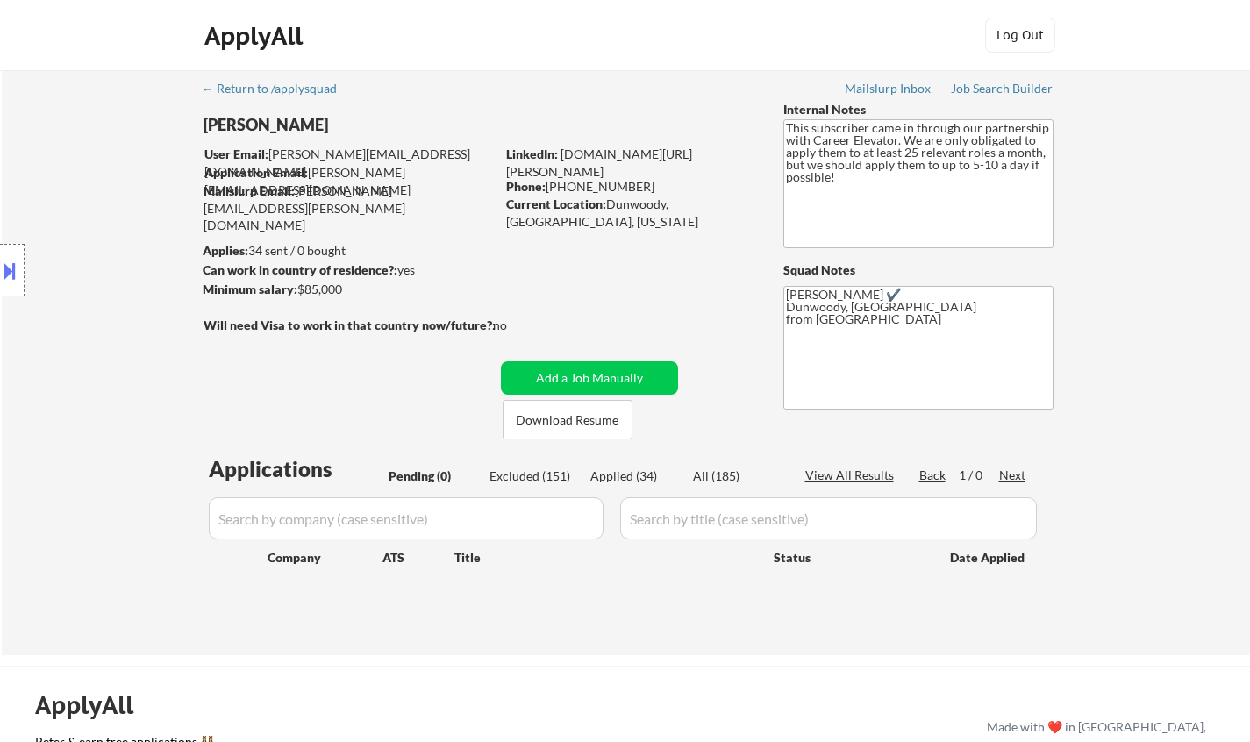
select select ""applied""
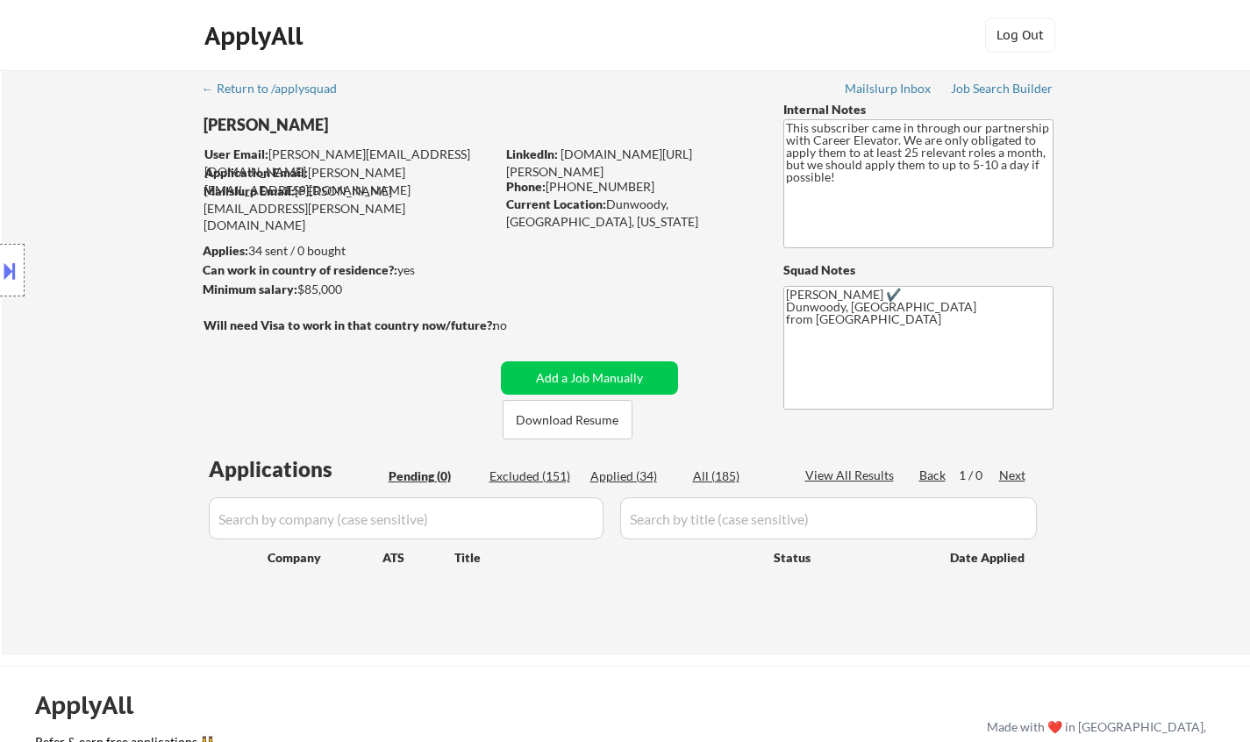
select select ""applied""
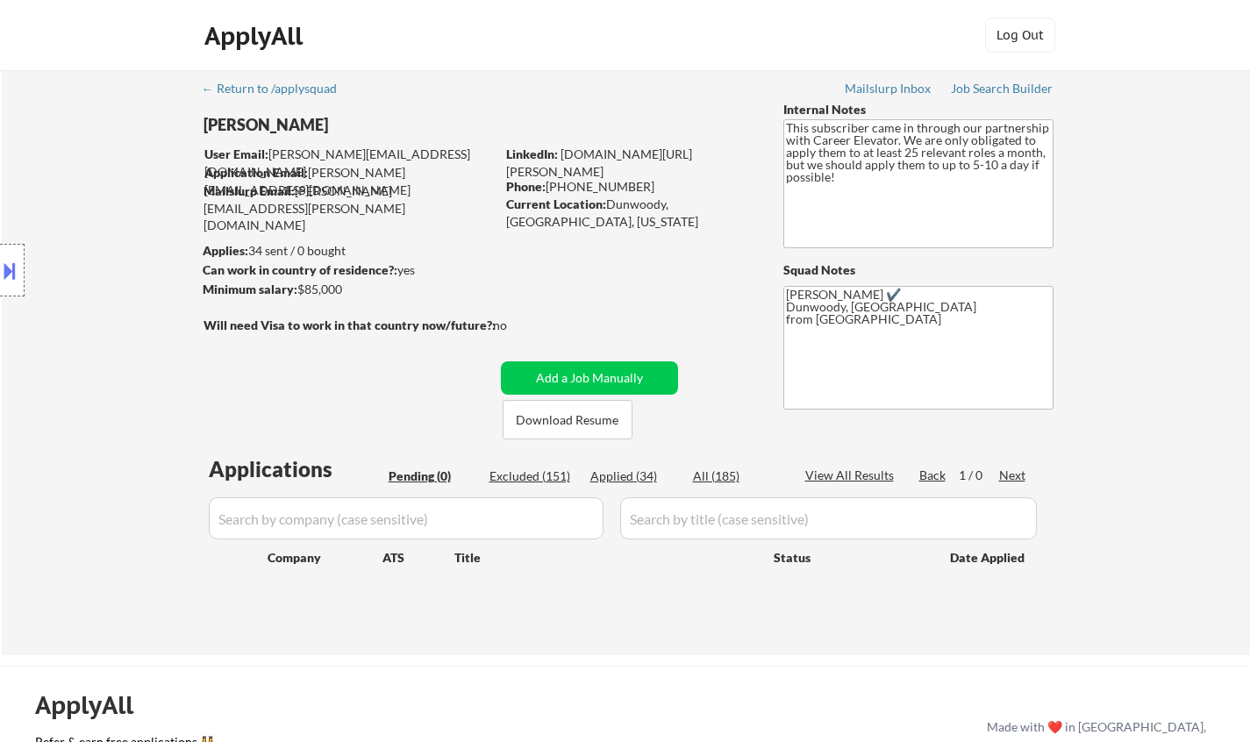
select select ""applied""
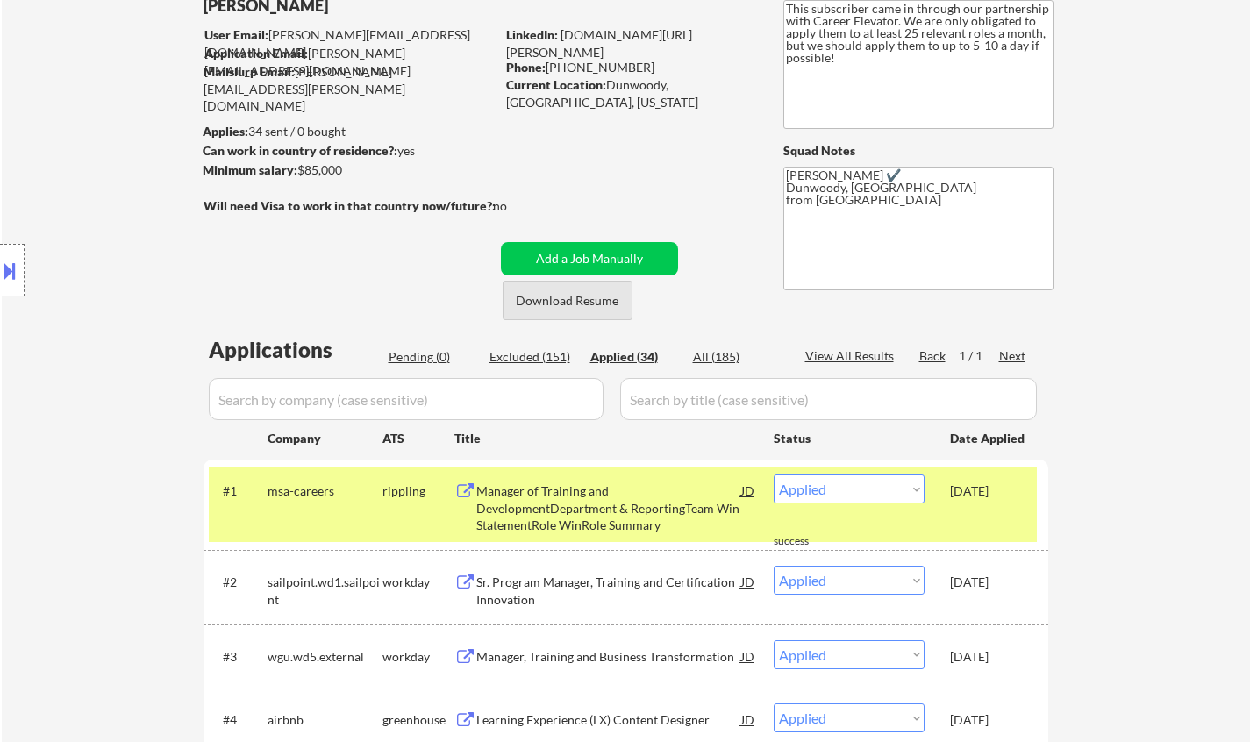
scroll to position [175, 0]
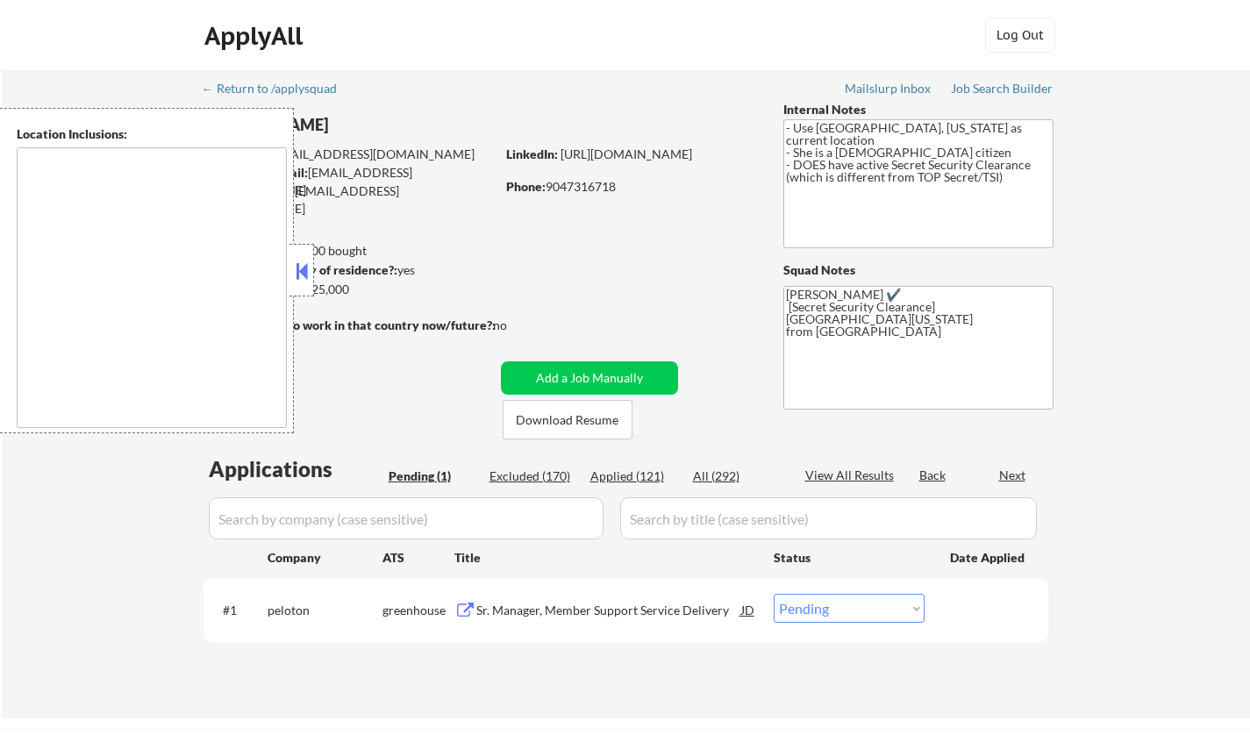
drag, startPoint x: 297, startPoint y: 274, endPoint x: 308, endPoint y: 270, distance: 11.1
click at [297, 275] on button at bounding box center [301, 271] width 19 height 26
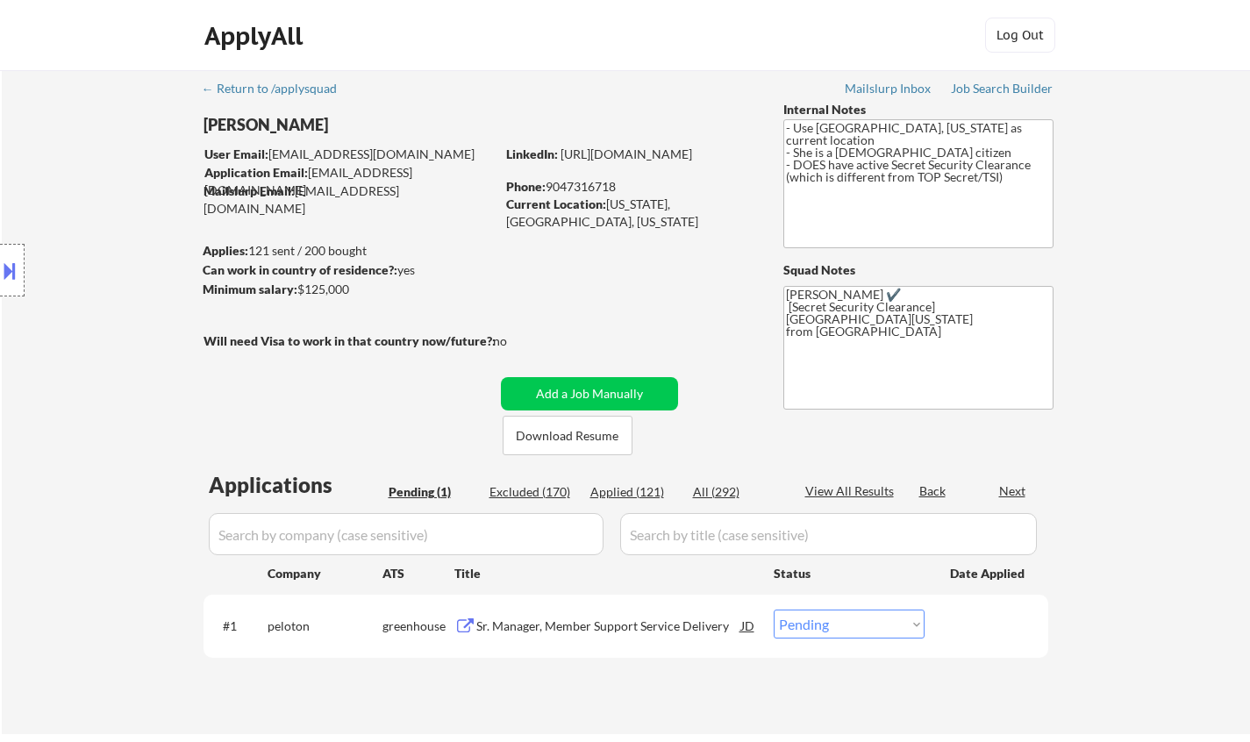
scroll to position [263, 0]
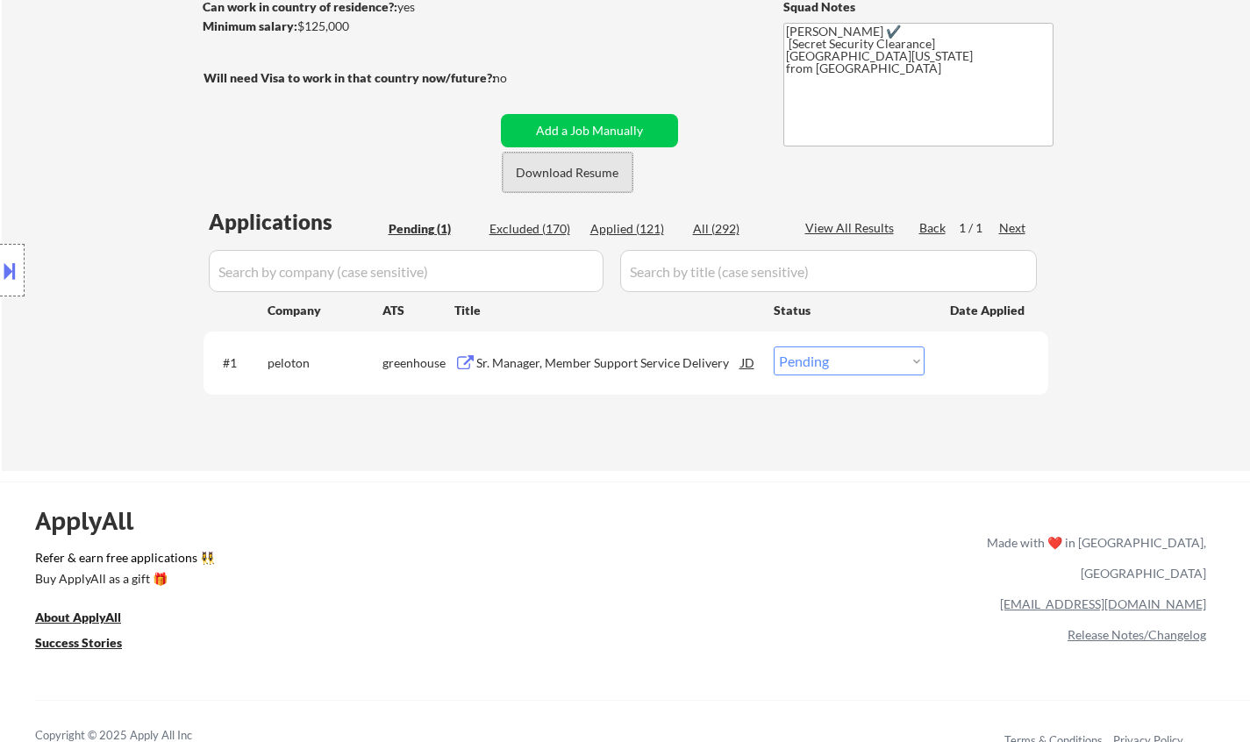
click at [555, 170] on button "Download Resume" at bounding box center [568, 172] width 130 height 39
click at [570, 367] on div "Sr. Manager, Member Support Service Delivery" at bounding box center [608, 363] width 265 height 18
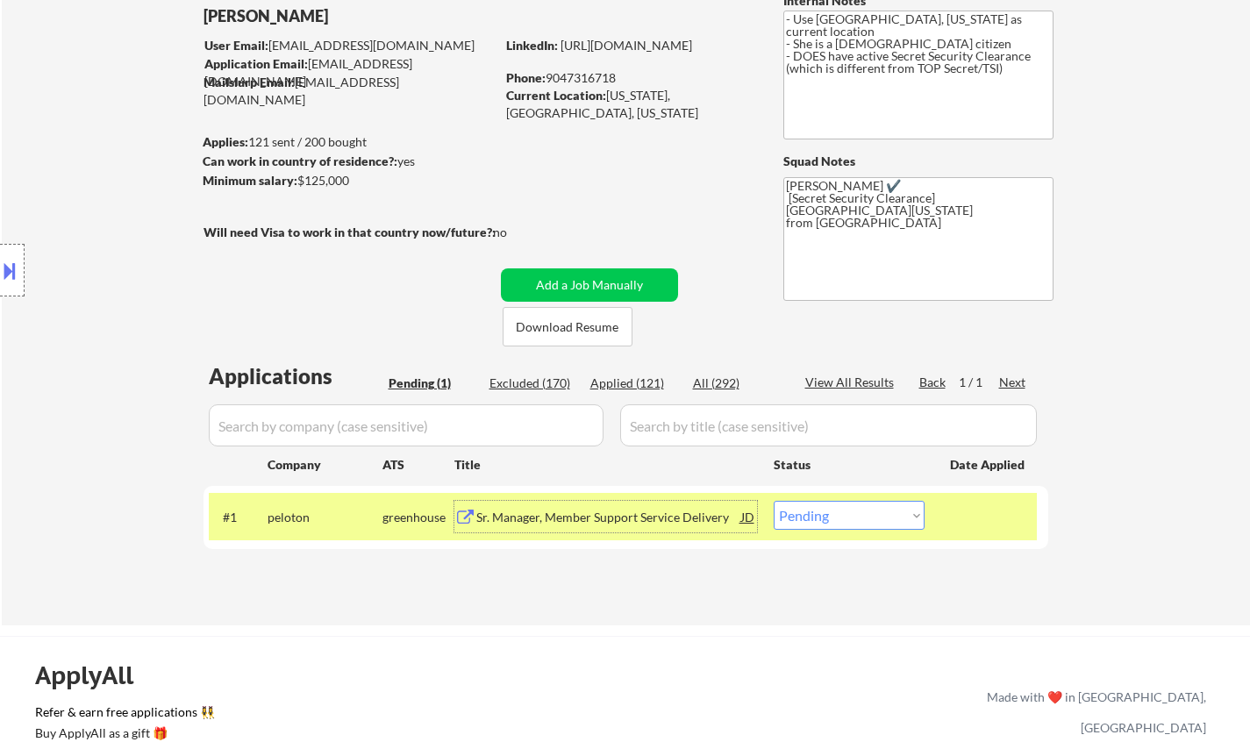
scroll to position [88, 0]
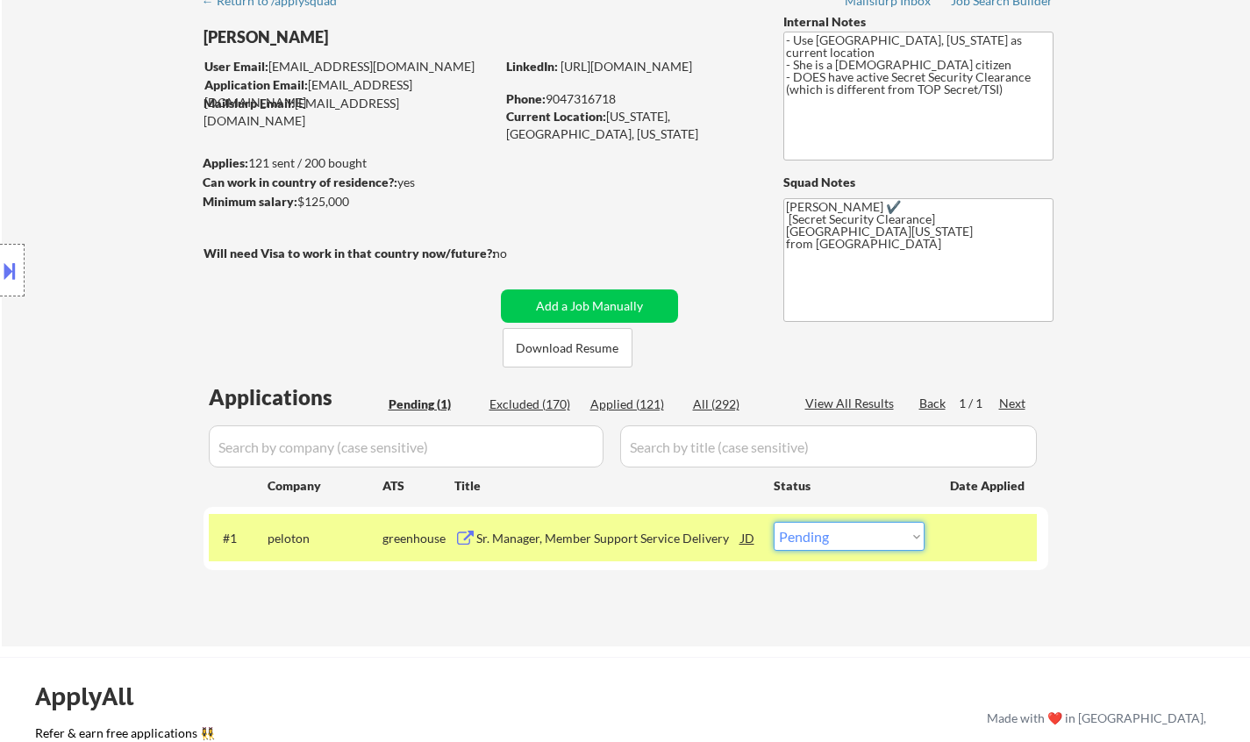
drag, startPoint x: 800, startPoint y: 538, endPoint x: 806, endPoint y: 546, distance: 10.0
click at [800, 538] on select "Choose an option... Pending Applied Excluded (Questions) Excluded (Expired) Exc…" at bounding box center [849, 536] width 151 height 29
select select ""excluded__bad_match_""
click at [774, 522] on select "Choose an option... Pending Applied Excluded (Questions) Excluded (Expired) Exc…" at bounding box center [849, 536] width 151 height 29
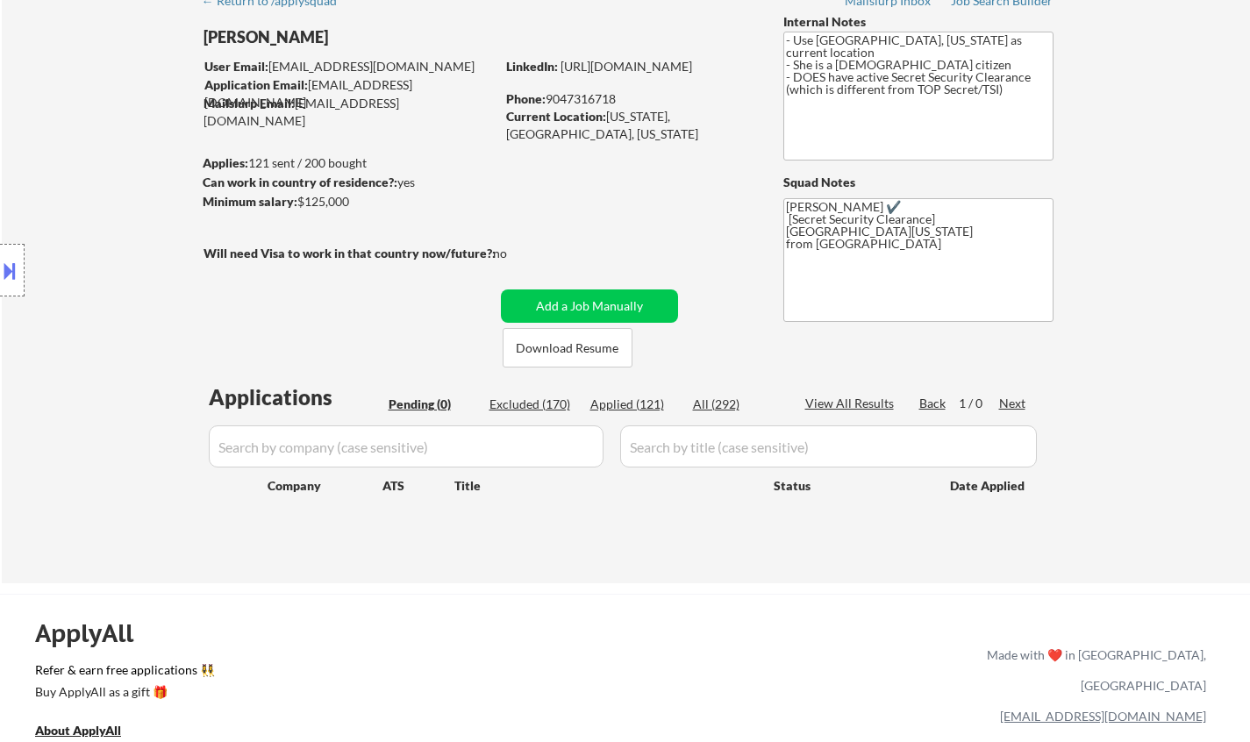
scroll to position [0, 0]
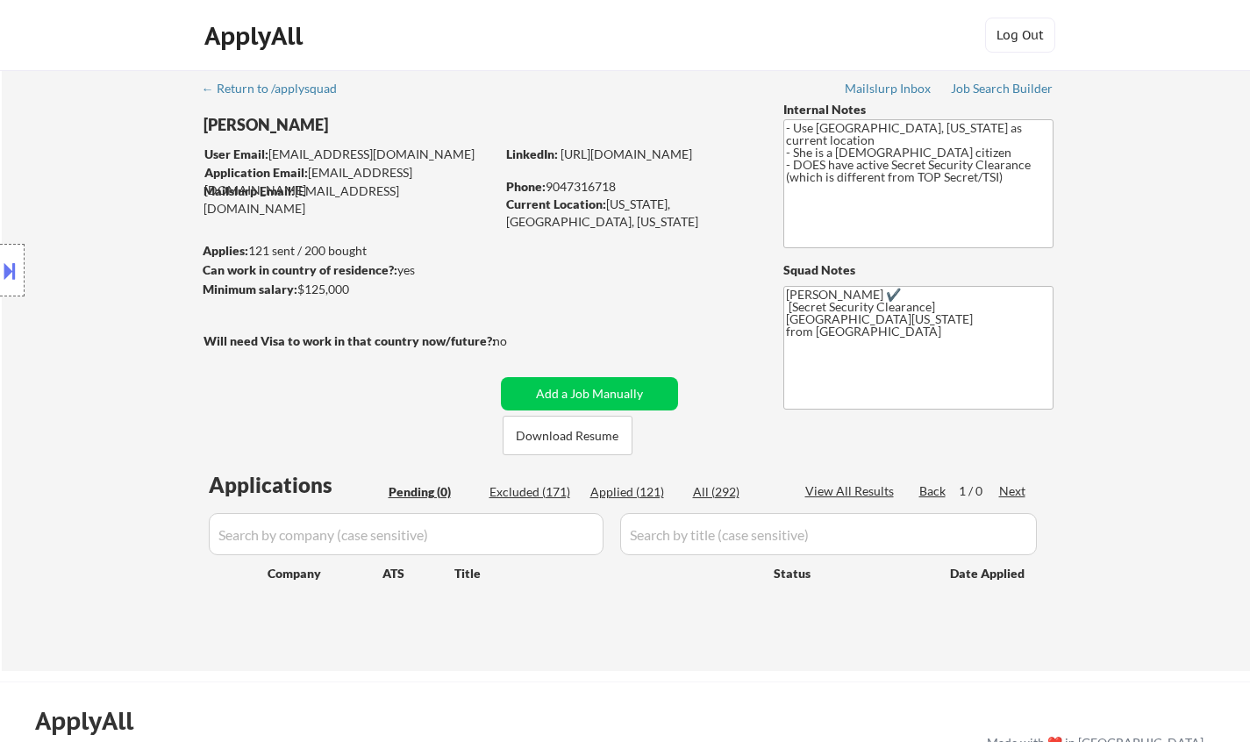
click at [11, 273] on button at bounding box center [9, 270] width 19 height 29
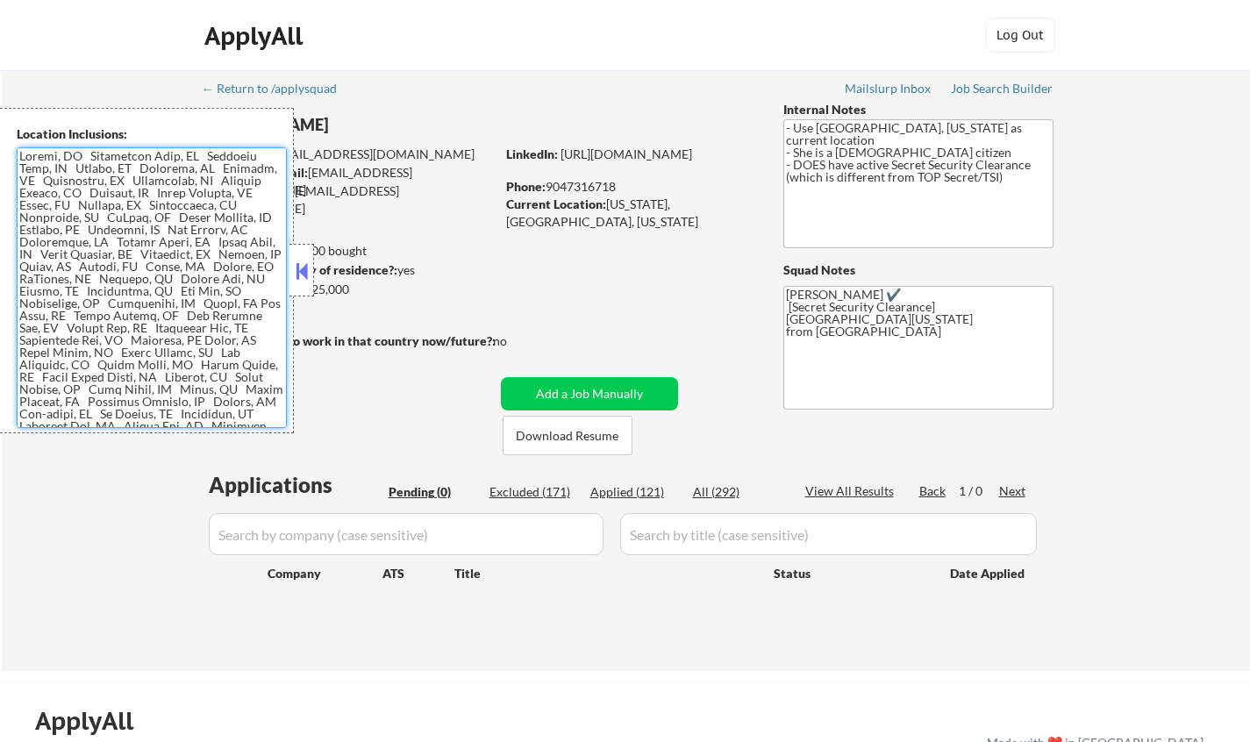
click at [702, 543] on input "input" at bounding box center [828, 534] width 417 height 42
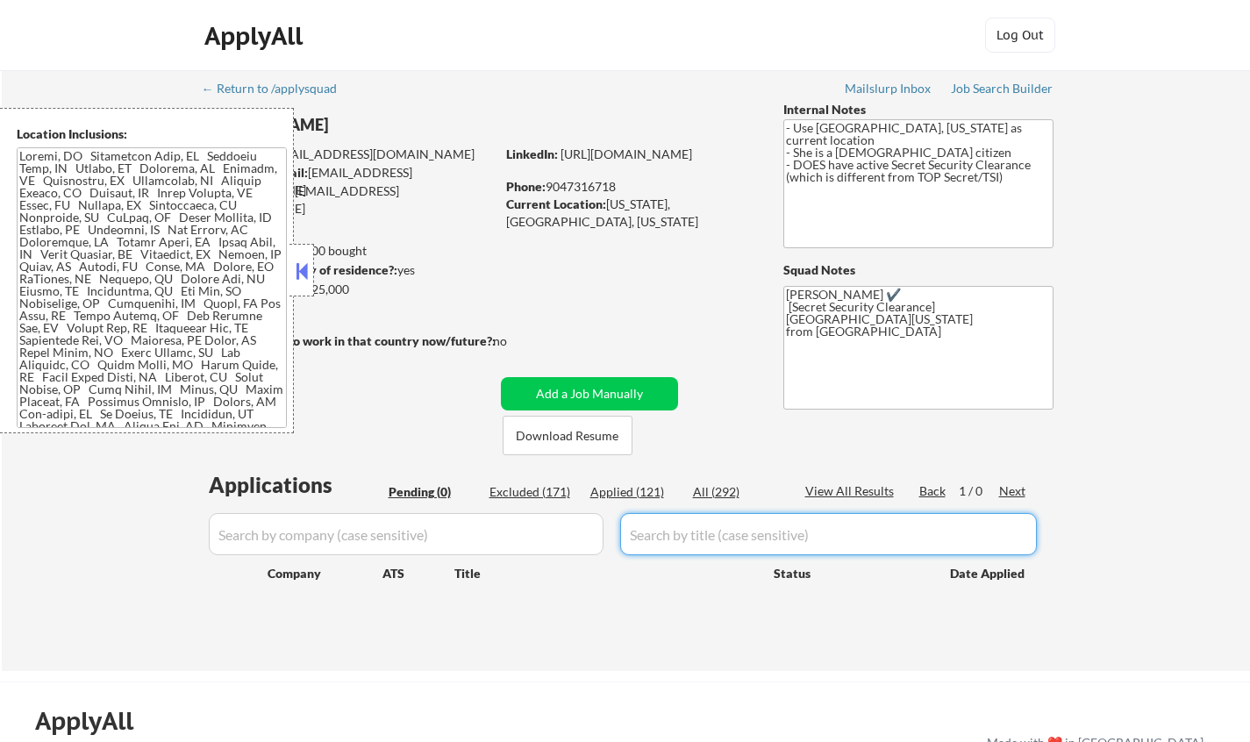
paste input "IT Business Operations Director (Remote)"
type input "IT Business Operations Director (Remote)"
click at [711, 491] on div "All (292)" at bounding box center [737, 492] width 88 height 18
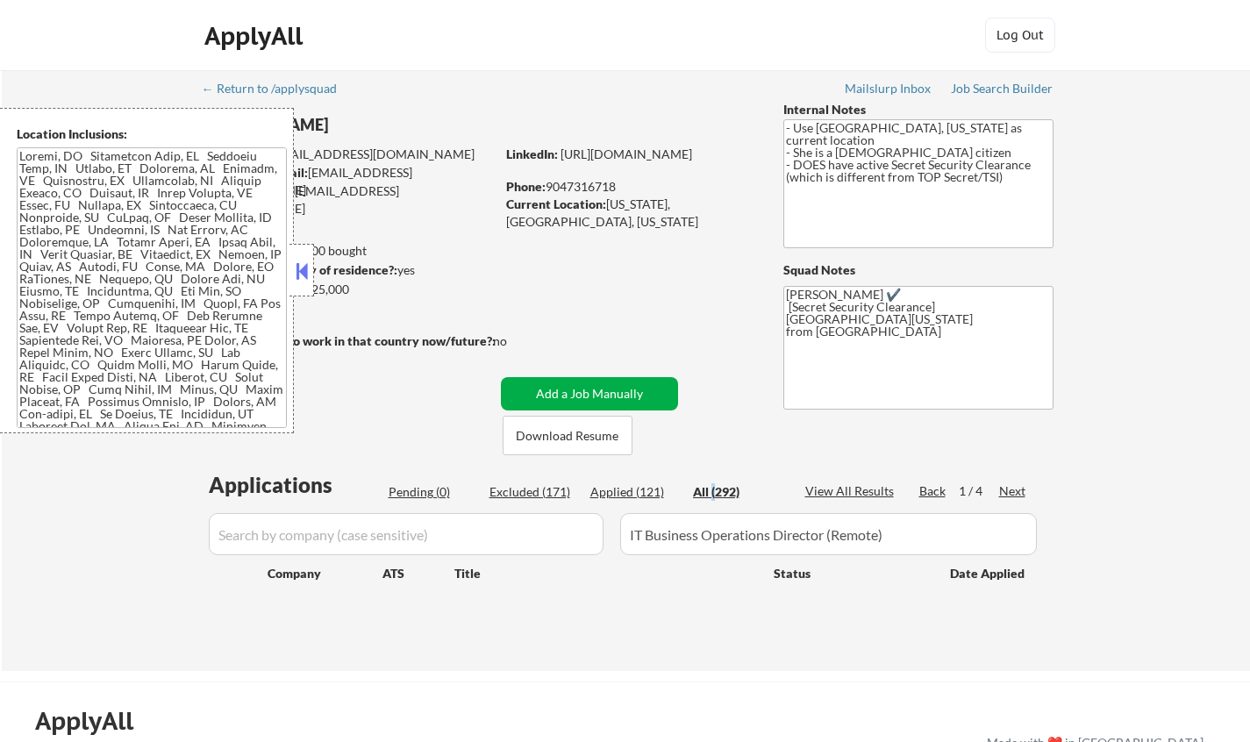
click at [626, 390] on button "Add a Job Manually" at bounding box center [589, 393] width 177 height 33
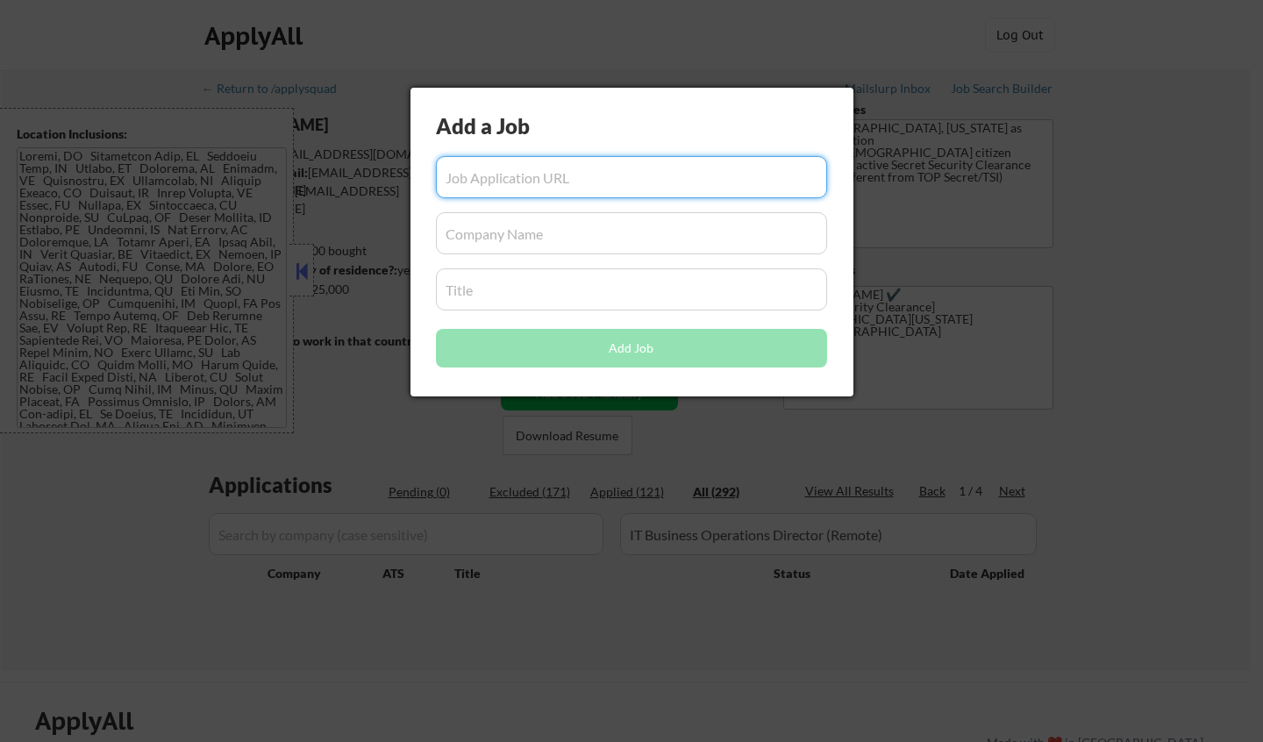
click at [536, 299] on input "input" at bounding box center [631, 289] width 391 height 42
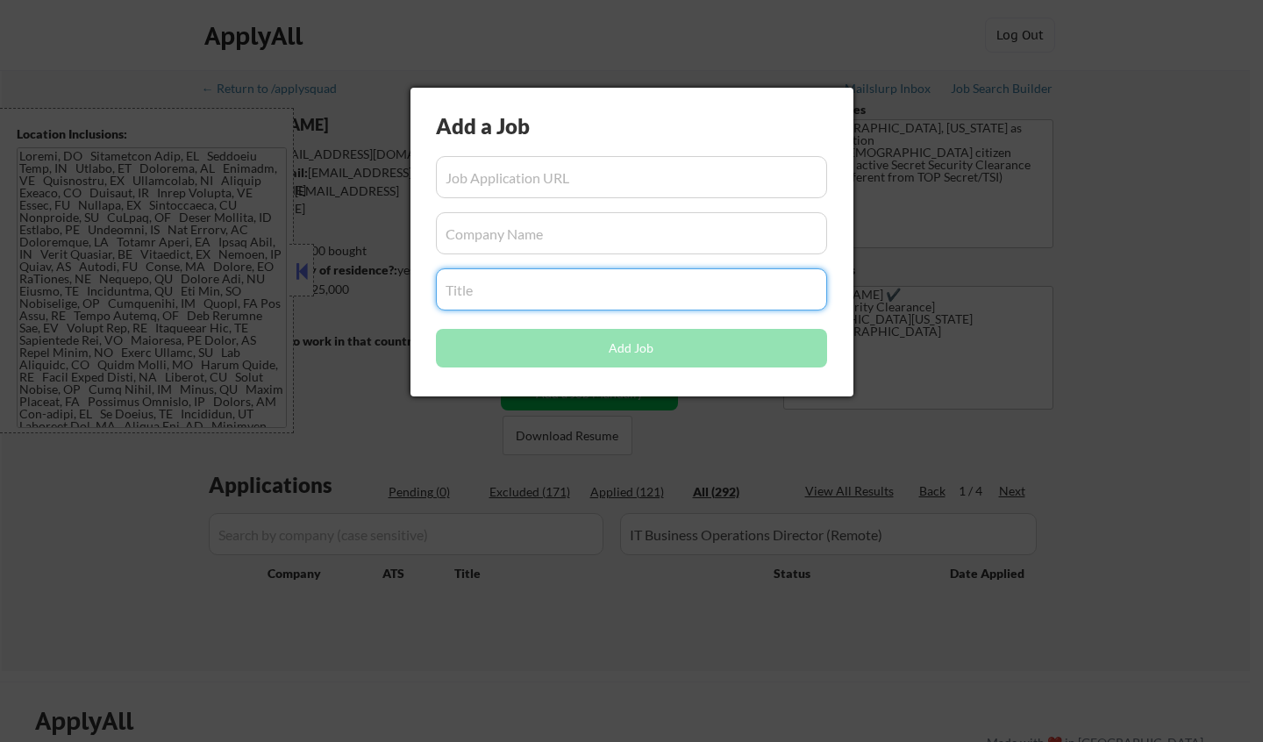
paste input "IT Business Operations Director (Remote)"
type input "IT Business Operations Director (Remote)"
click at [765, 553] on div at bounding box center [631, 371] width 1263 height 742
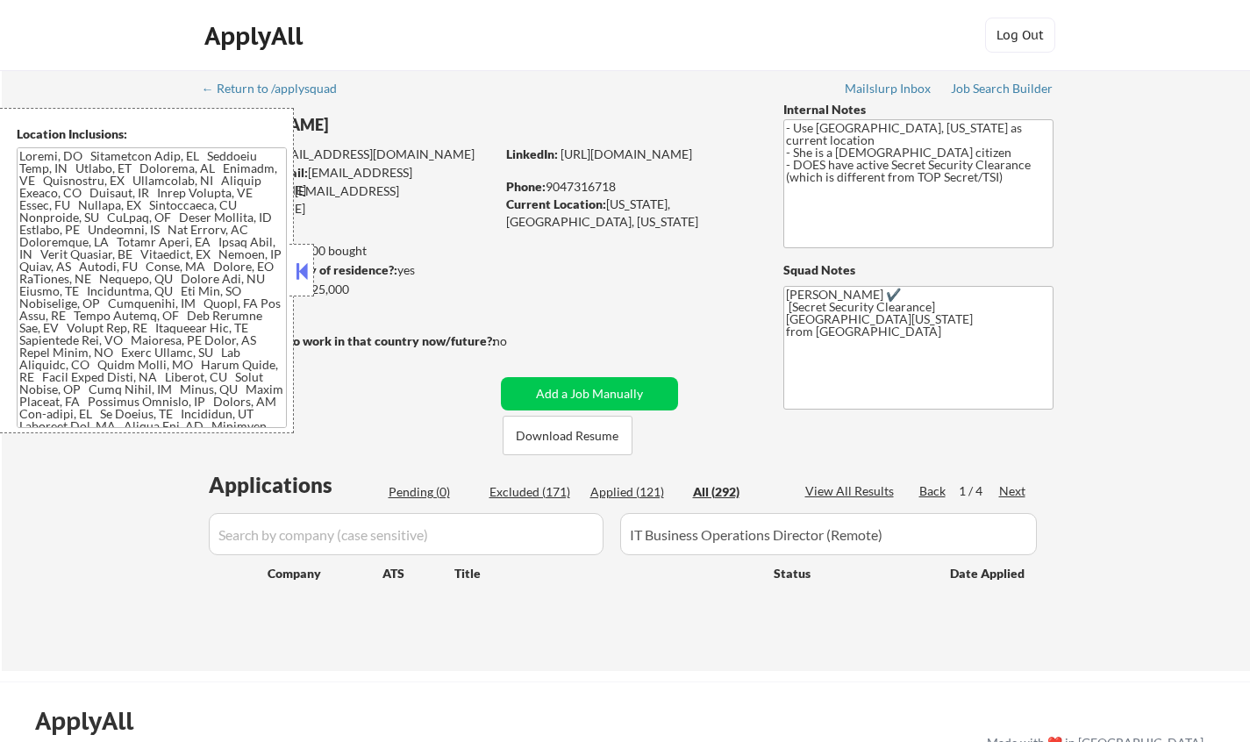
drag, startPoint x: 718, startPoint y: 490, endPoint x: 696, endPoint y: 490, distance: 21.9
click at [717, 490] on div "All (292)" at bounding box center [737, 492] width 88 height 18
click at [632, 492] on div "Applied (121)" at bounding box center [634, 492] width 88 height 18
click at [516, 530] on input "input" at bounding box center [406, 534] width 395 height 42
paste input "crowdstrike"
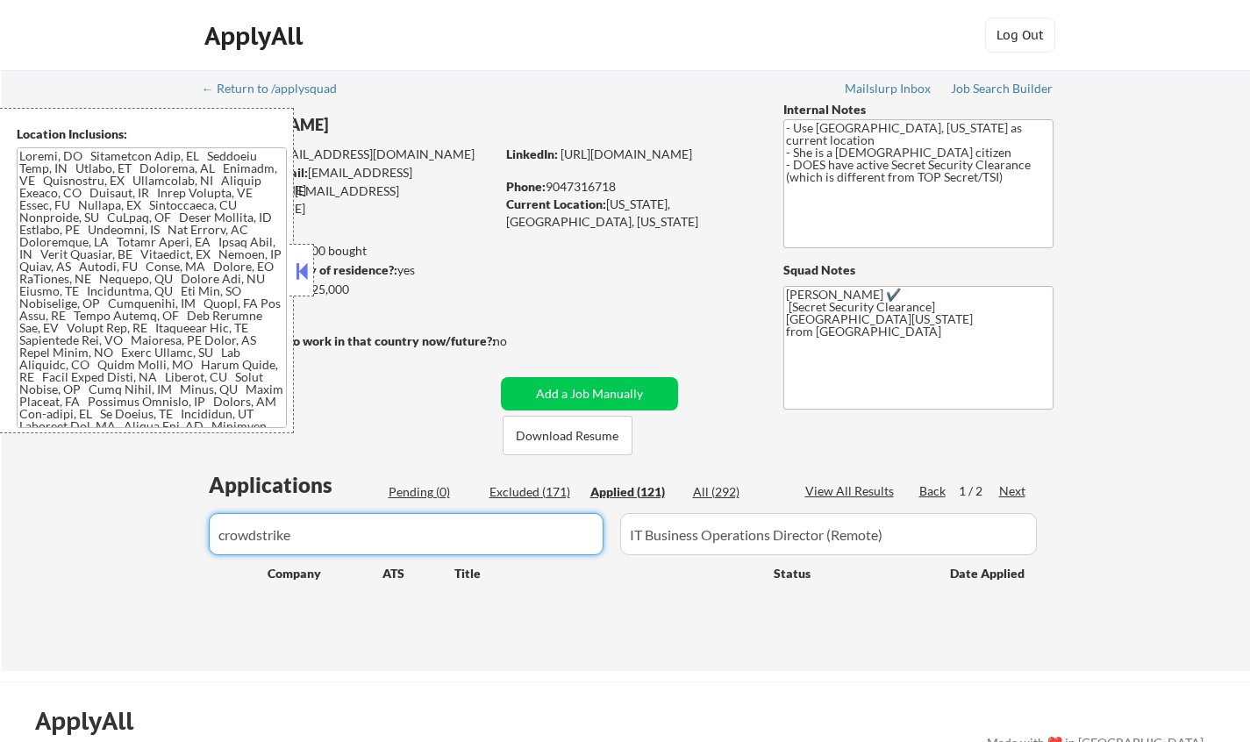
type input "crowdstrike"
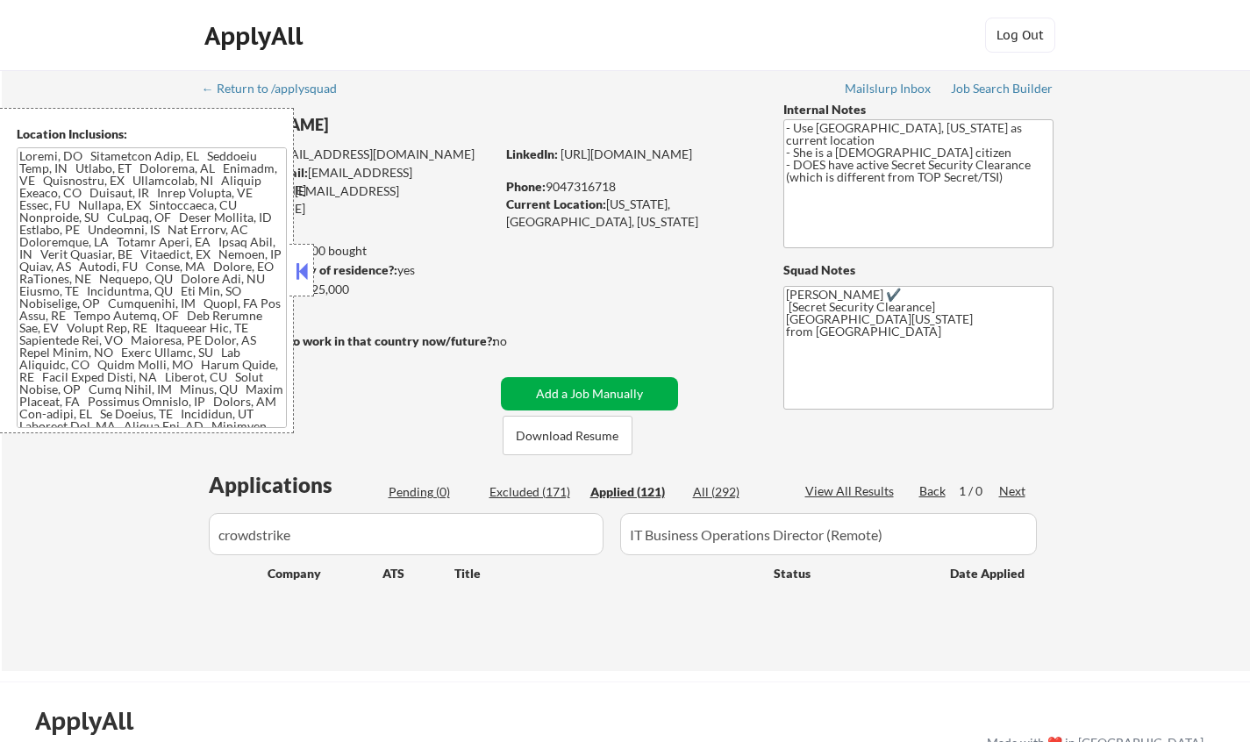
drag, startPoint x: 579, startPoint y: 387, endPoint x: 547, endPoint y: 416, distance: 42.8
click at [579, 391] on button "Add a Job Manually" at bounding box center [589, 393] width 177 height 33
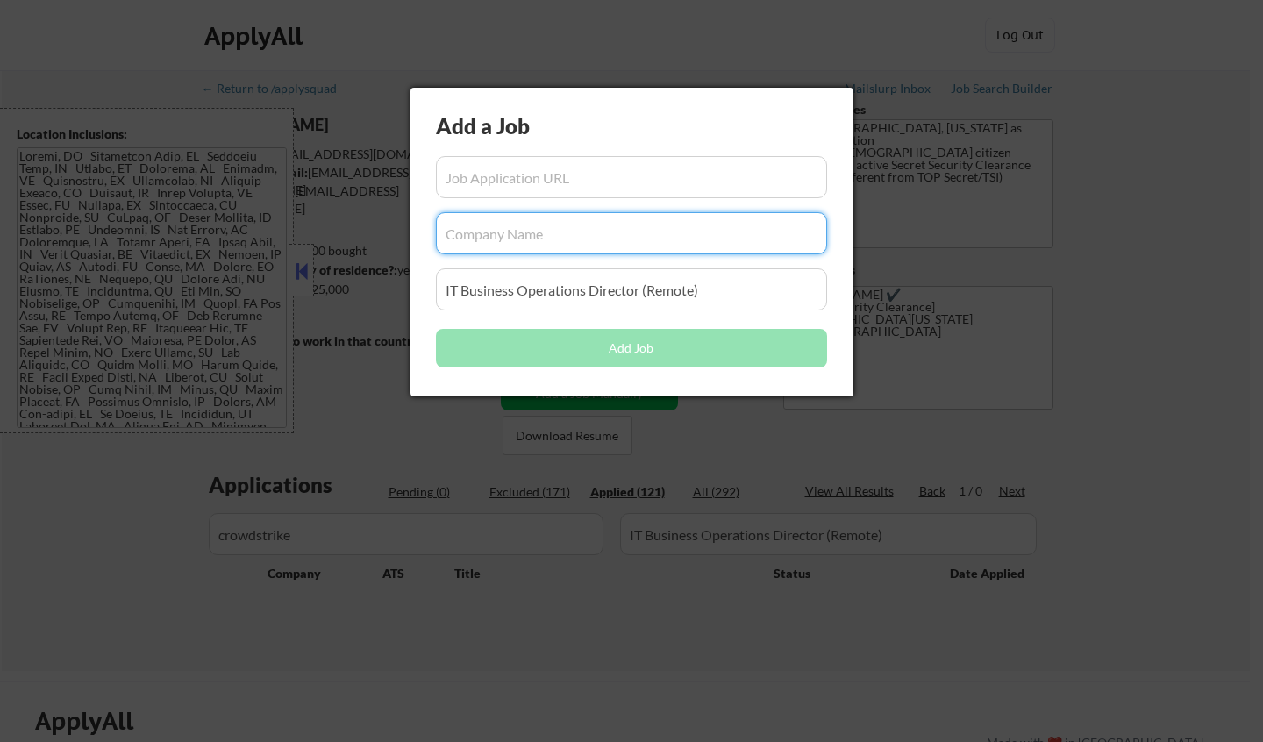
click at [477, 242] on input "input" at bounding box center [631, 233] width 391 height 42
paste input "crowdstrike"
type input "crowdstrike"
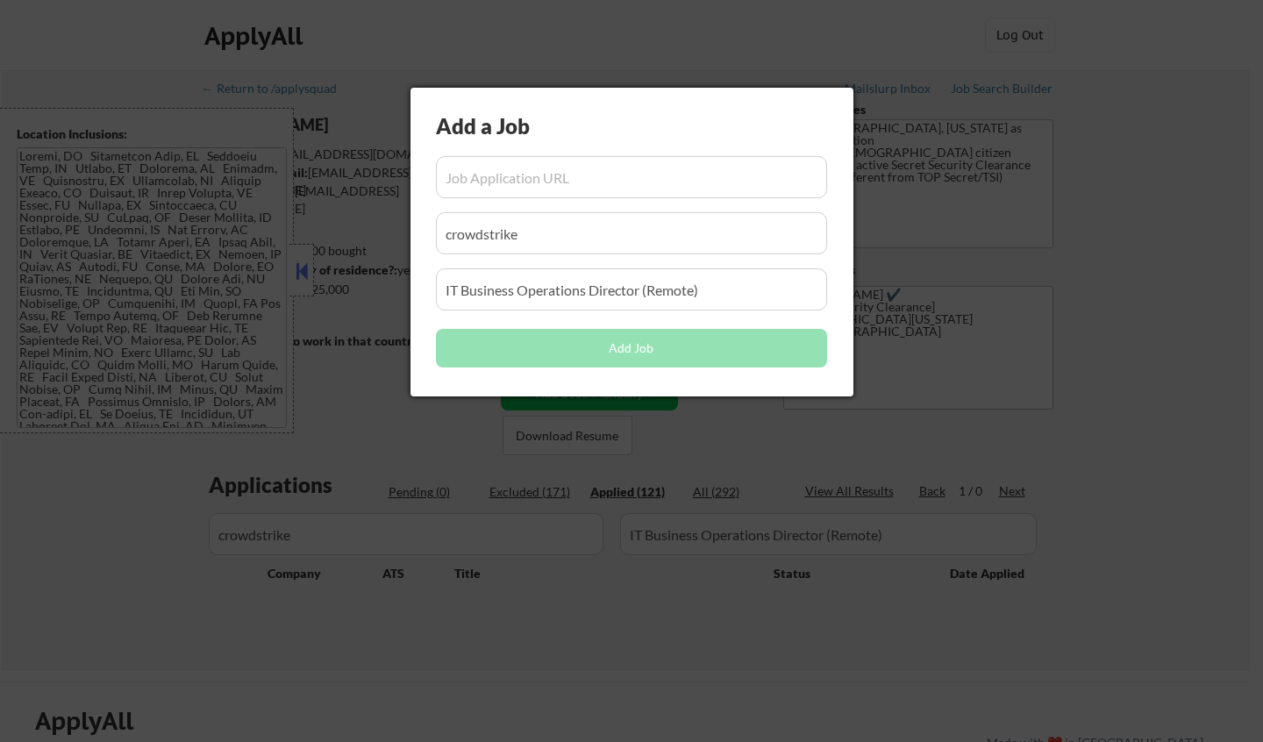
click at [519, 613] on div at bounding box center [631, 371] width 1263 height 742
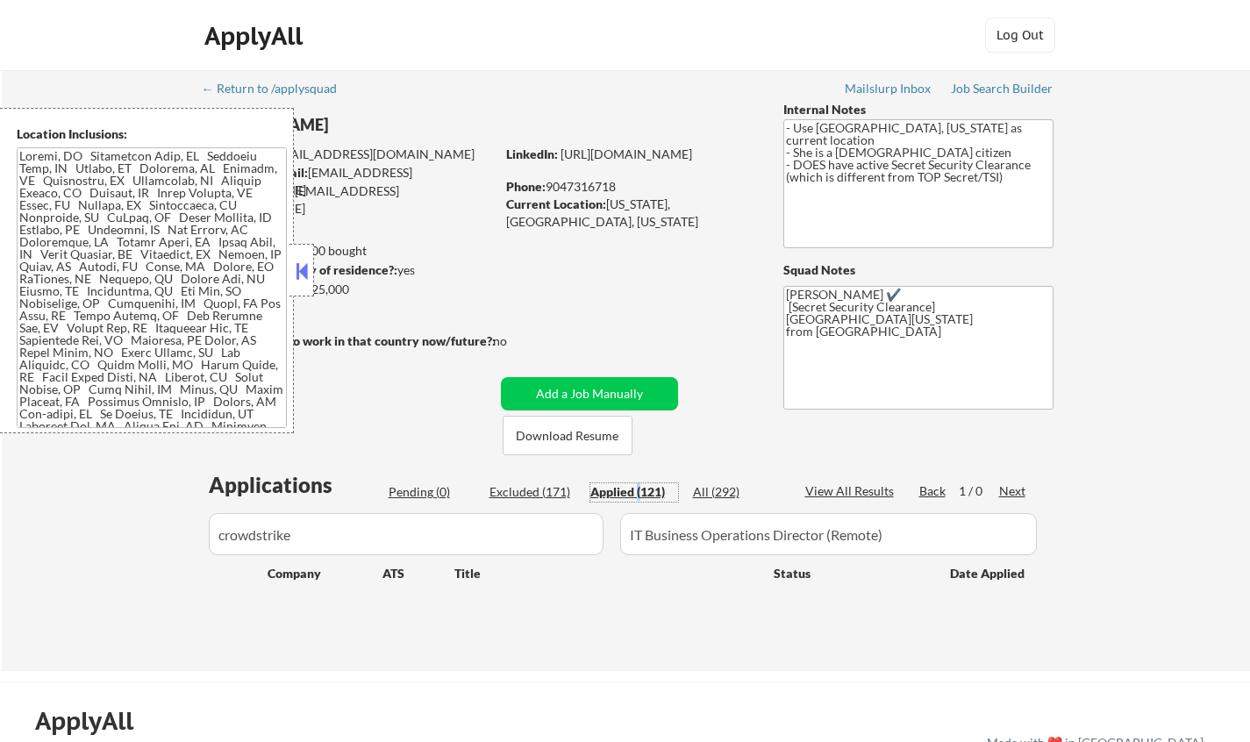
drag, startPoint x: 639, startPoint y: 488, endPoint x: 672, endPoint y: 490, distance: 32.6
click at [643, 488] on div "Applied (121)" at bounding box center [634, 492] width 88 height 18
click at [711, 490] on div "All (292)" at bounding box center [737, 492] width 88 height 18
drag, startPoint x: 645, startPoint y: 485, endPoint x: 816, endPoint y: 554, distance: 184.5
click at [649, 486] on div "Applied (121)" at bounding box center [634, 492] width 88 height 18
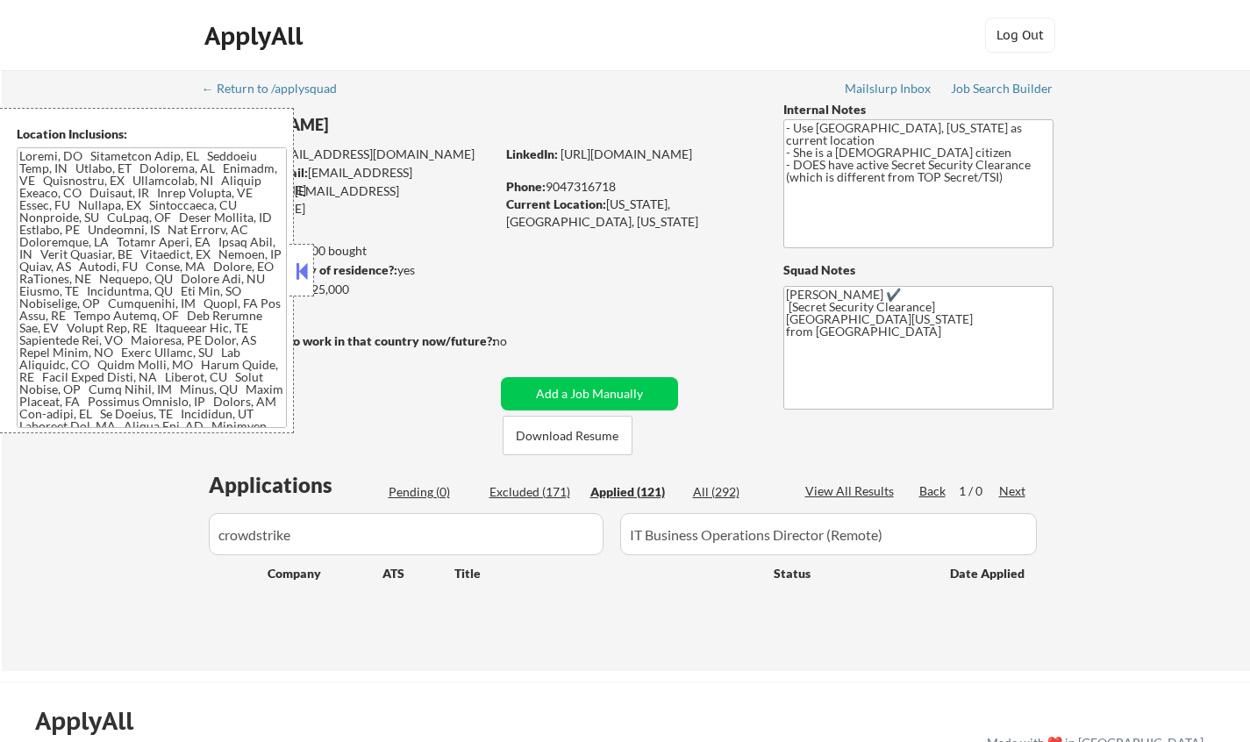
drag, startPoint x: 906, startPoint y: 535, endPoint x: 316, endPoint y: 474, distance: 593.4
click at [328, 476] on div "Applications Pending (0) Excluded (171) Applied (121) All (292) View All Result…" at bounding box center [625, 554] width 845 height 168
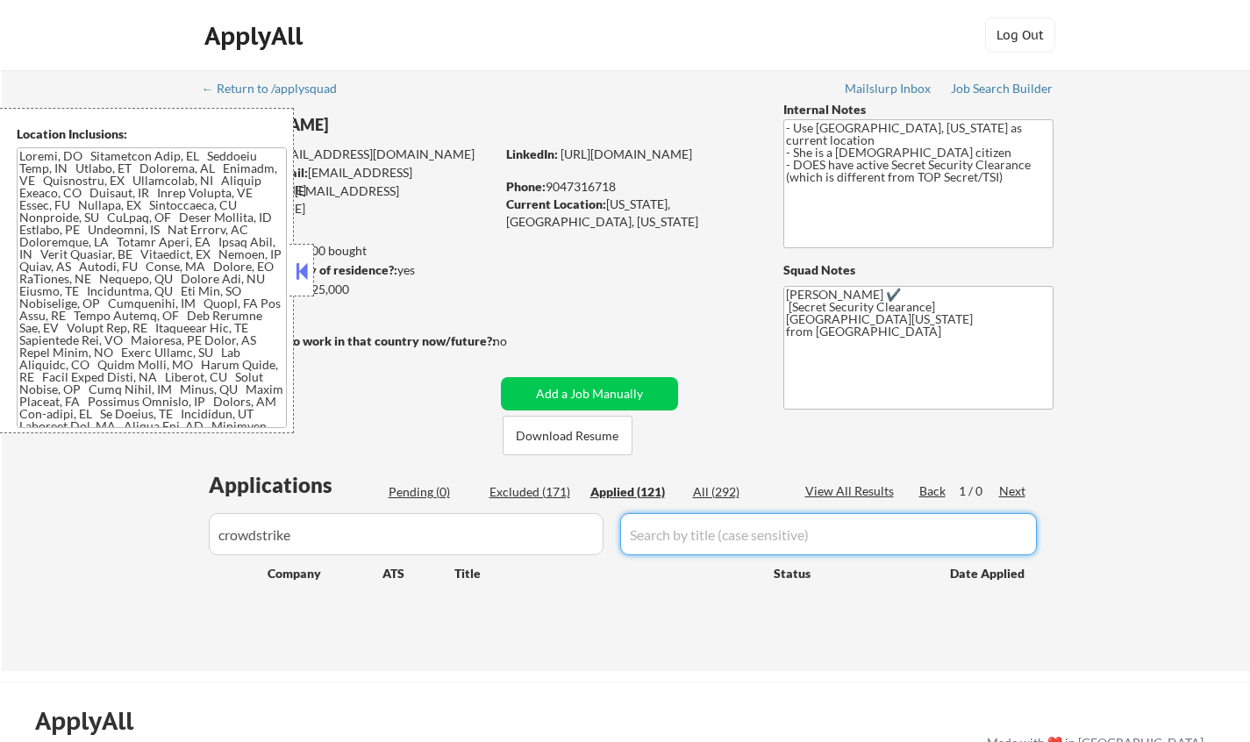
click at [709, 488] on div "All (292)" at bounding box center [737, 492] width 88 height 18
drag, startPoint x: 617, startPoint y: 490, endPoint x: 637, endPoint y: 489, distance: 19.3
click at [617, 490] on div "Applied (121)" at bounding box center [634, 492] width 88 height 18
click at [847, 492] on div "View All Results" at bounding box center [852, 491] width 94 height 18
click at [723, 491] on div "All (292)" at bounding box center [737, 492] width 88 height 18
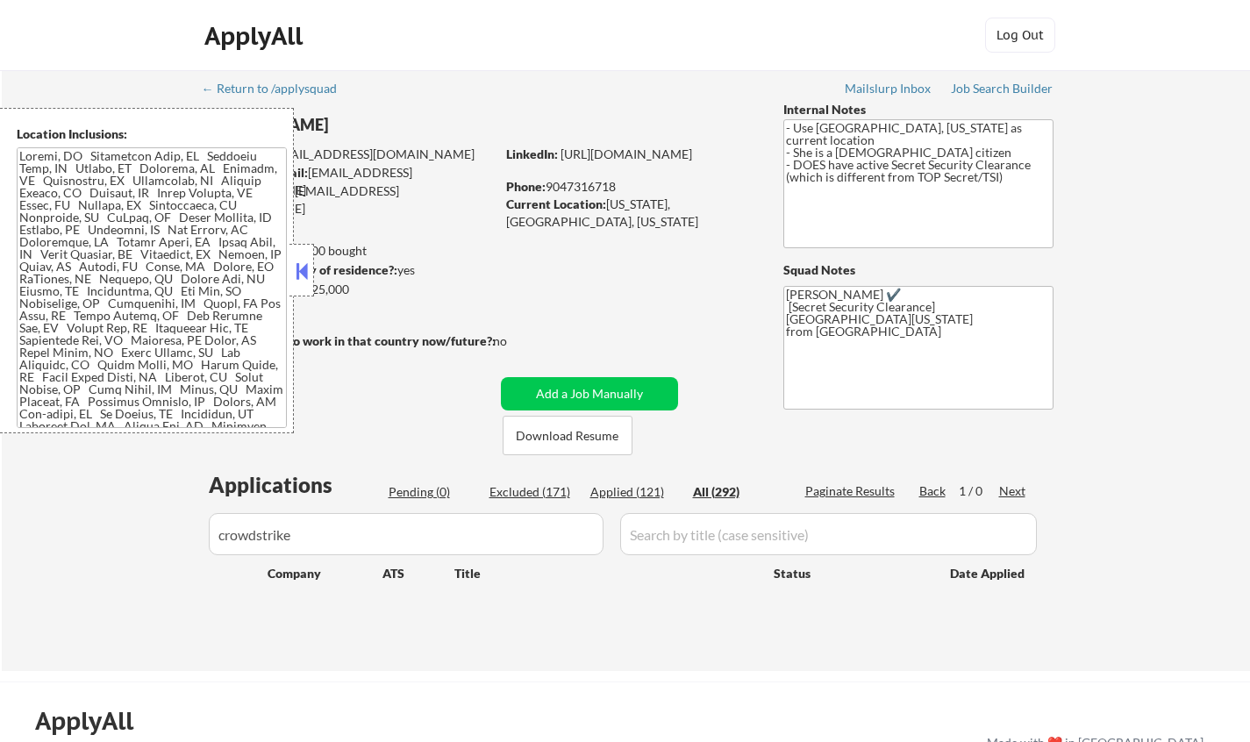
drag, startPoint x: 605, startPoint y: 488, endPoint x: 619, endPoint y: 500, distance: 18.6
click at [605, 488] on div "Applied (121)" at bounding box center [634, 492] width 88 height 18
click at [722, 489] on div "All (292)" at bounding box center [737, 492] width 88 height 18
click at [673, 540] on input "input" at bounding box center [828, 534] width 417 height 42
paste input "crowdstrike"
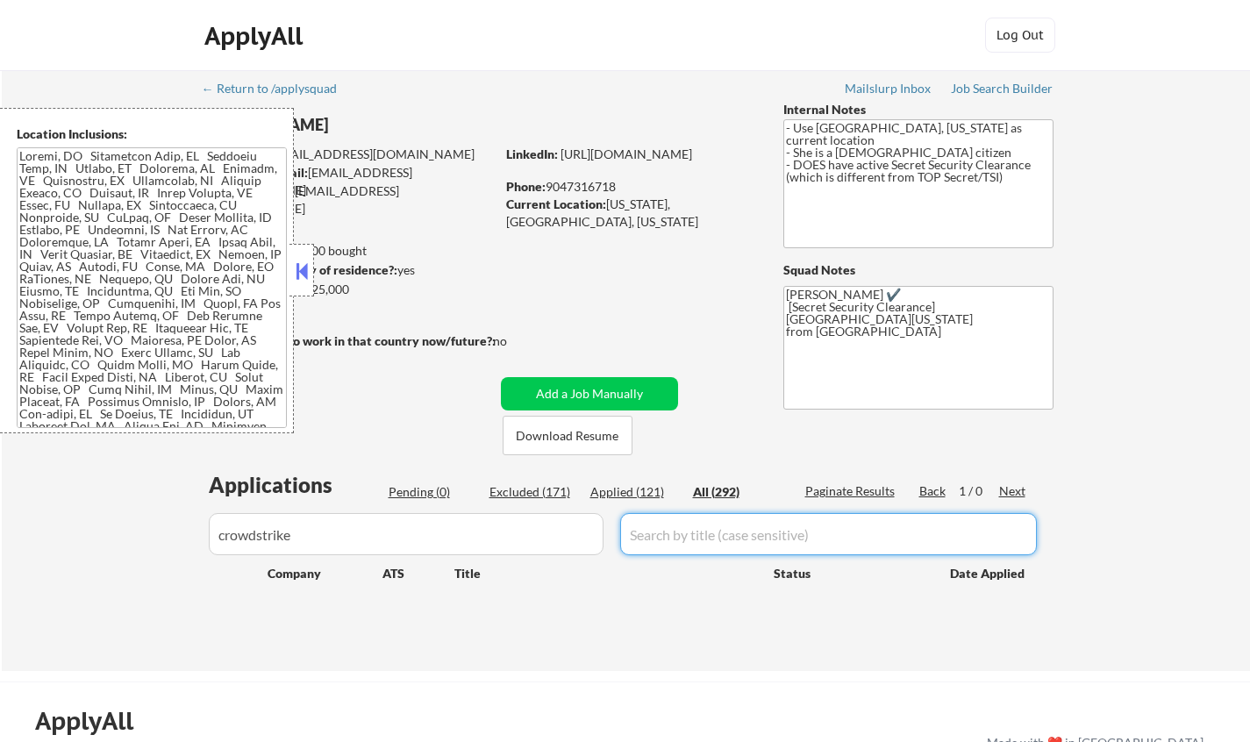
type input "crowdstrike"
click at [927, 545] on input "input" at bounding box center [828, 534] width 417 height 42
click at [906, 538] on input "input" at bounding box center [828, 534] width 417 height 42
type input "IT Business Operations Director (Remote)"
drag, startPoint x: 757, startPoint y: 586, endPoint x: 709, endPoint y: 564, distance: 52.2
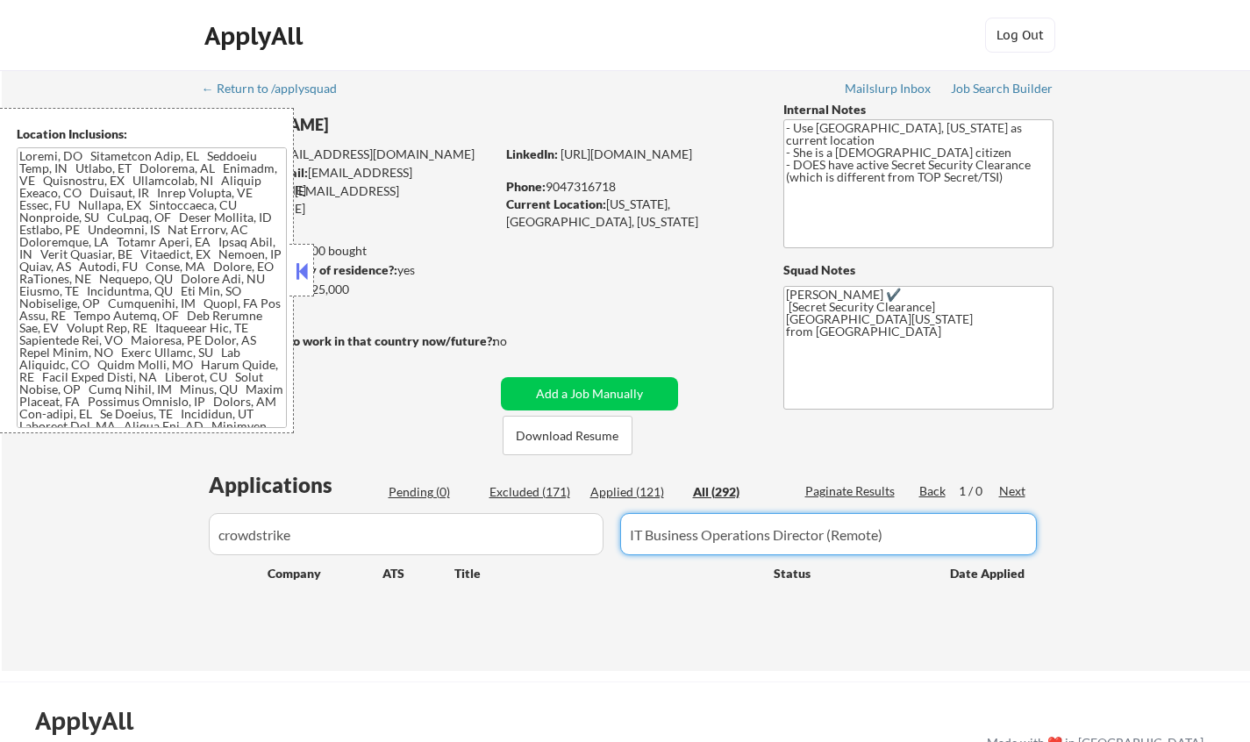
click at [757, 587] on div "Company ATS Title Status Date Applied" at bounding box center [625, 573] width 804 height 32
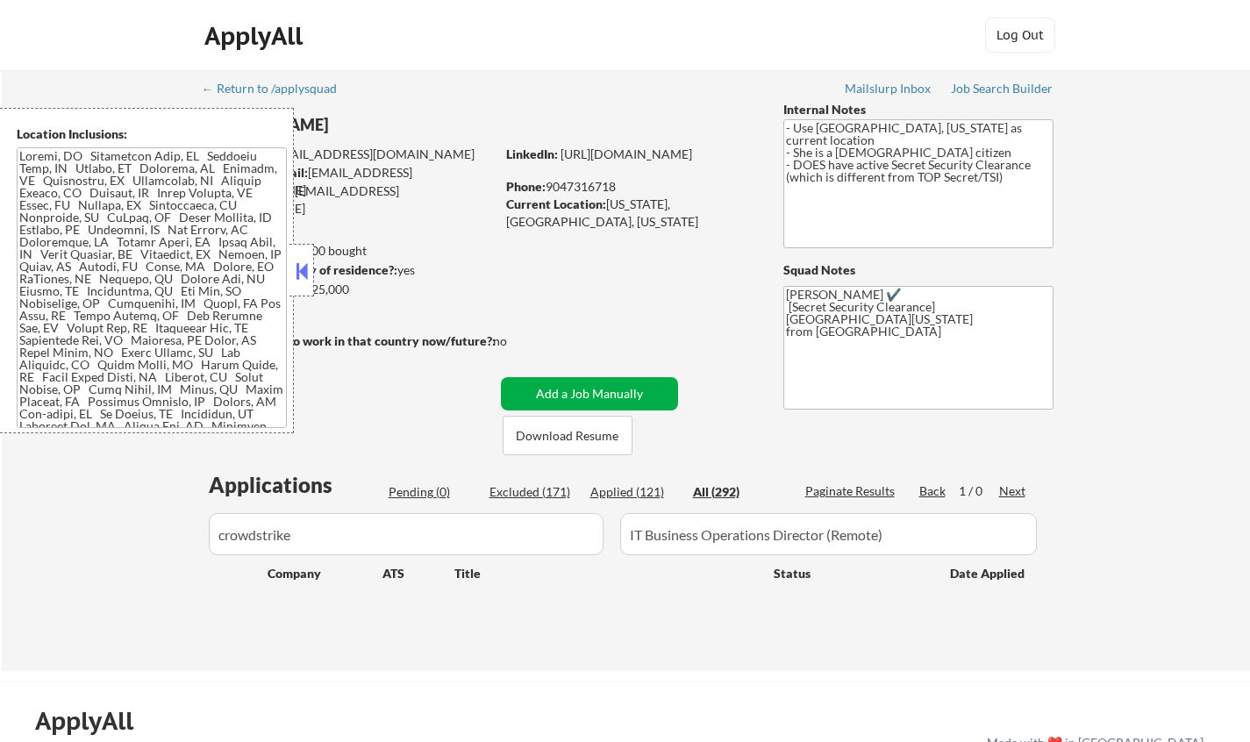
click at [624, 383] on button "Add a Job Manually" at bounding box center [589, 393] width 177 height 33
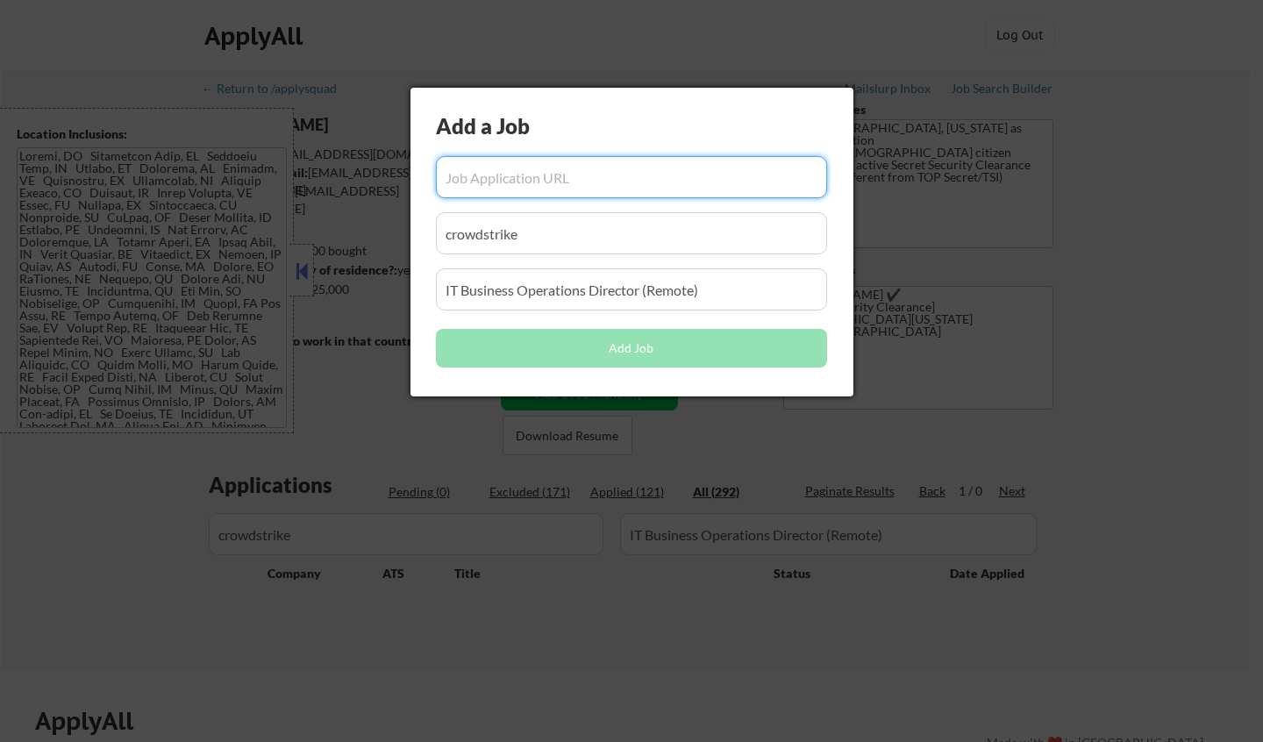
click at [585, 169] on input "input" at bounding box center [631, 177] width 391 height 42
click at [613, 178] on input "input" at bounding box center [631, 177] width 391 height 42
paste input "https://crowdstrike.wd5.myworkdayjobs.com/crowdstrikecareers/job/usa---remote/p…"
type input "https://crowdstrike.wd5.myworkdayjobs.com/crowdstrikecareers/job/usa---remote/p…"
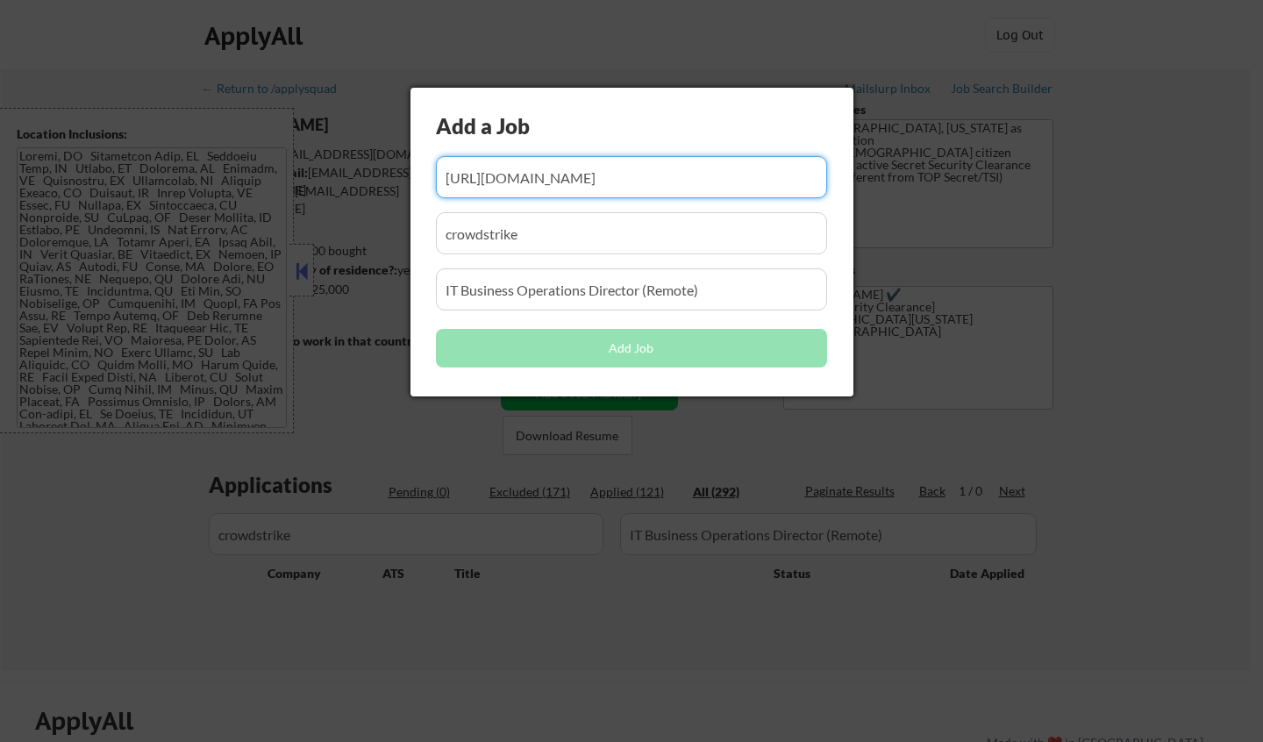
click at [736, 531] on div at bounding box center [631, 371] width 1263 height 742
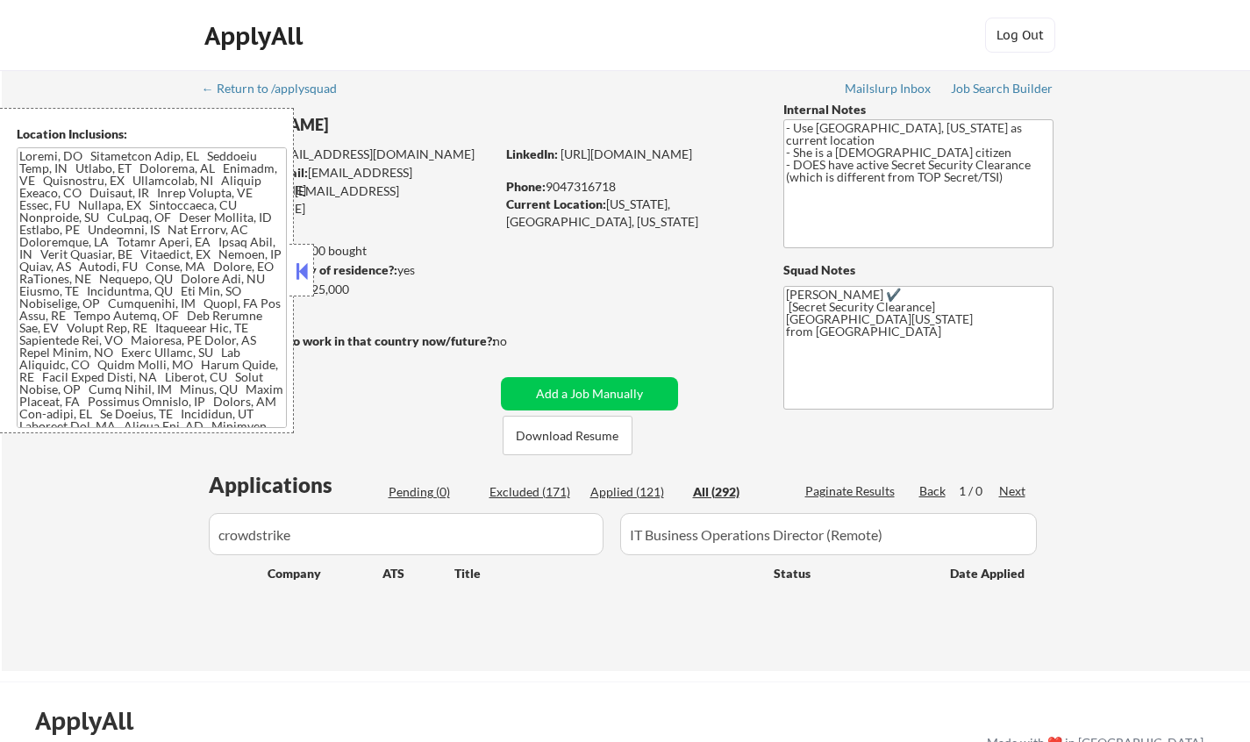
click at [306, 267] on button at bounding box center [301, 271] width 19 height 26
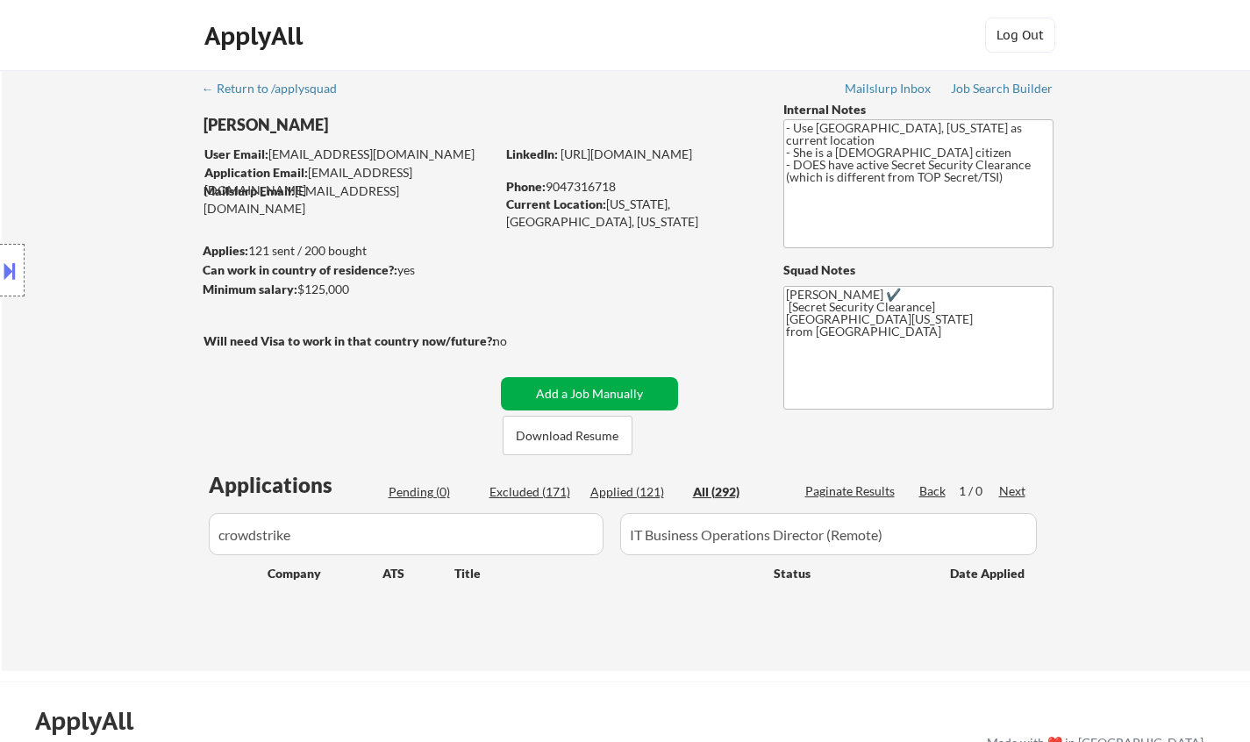
click at [581, 391] on button "Add a Job Manually" at bounding box center [589, 393] width 177 height 33
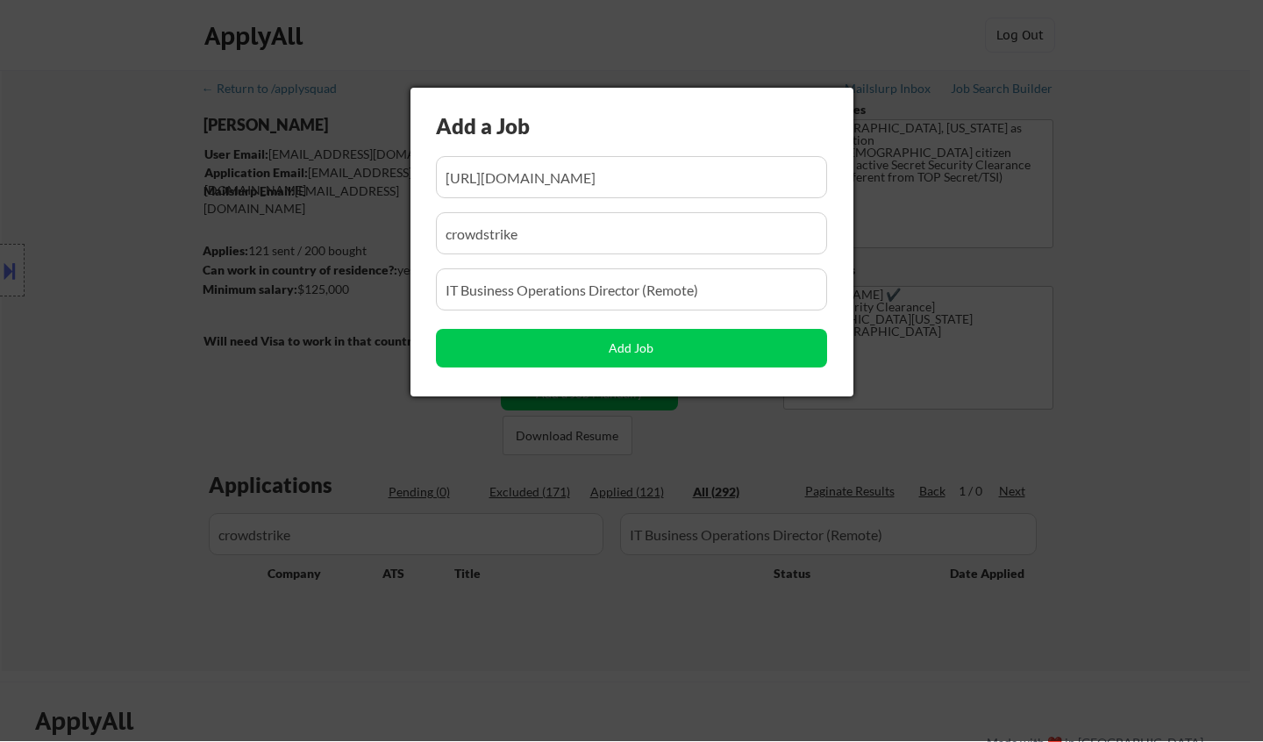
scroll to position [0, 453]
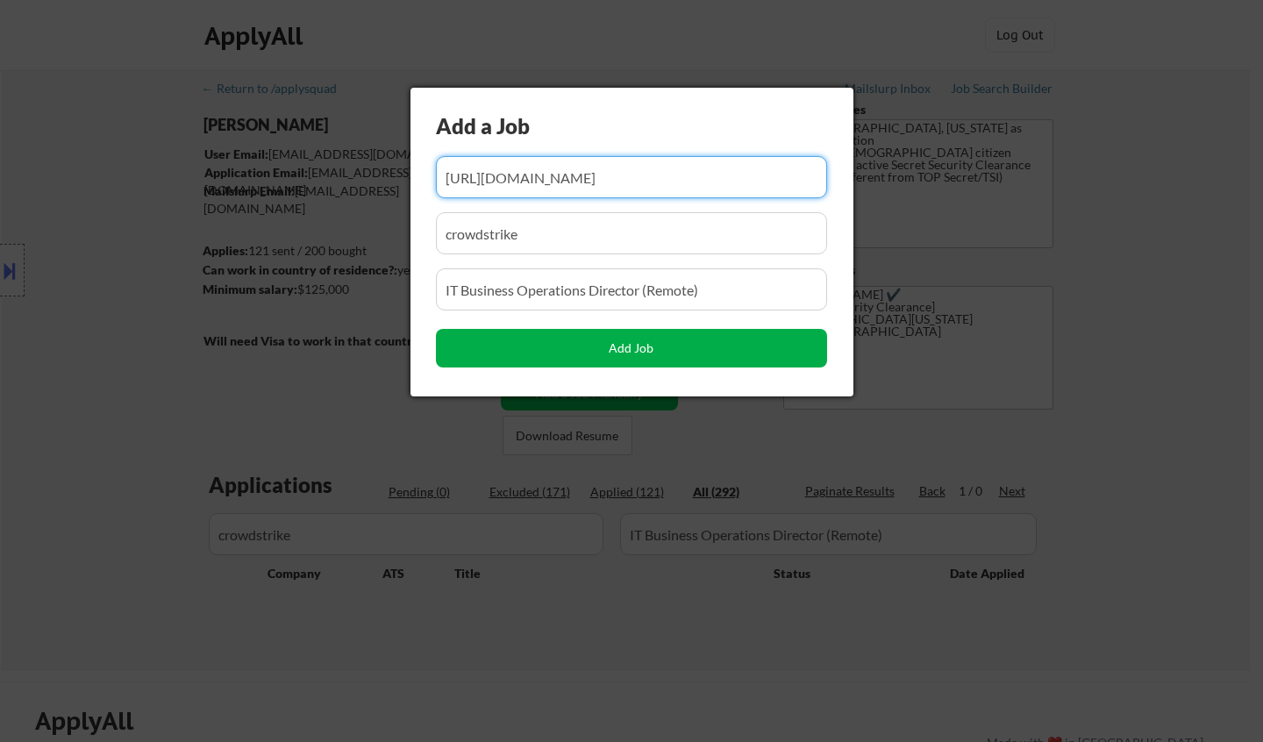
click at [613, 346] on button "Add Job" at bounding box center [631, 348] width 391 height 39
select select ""pending""
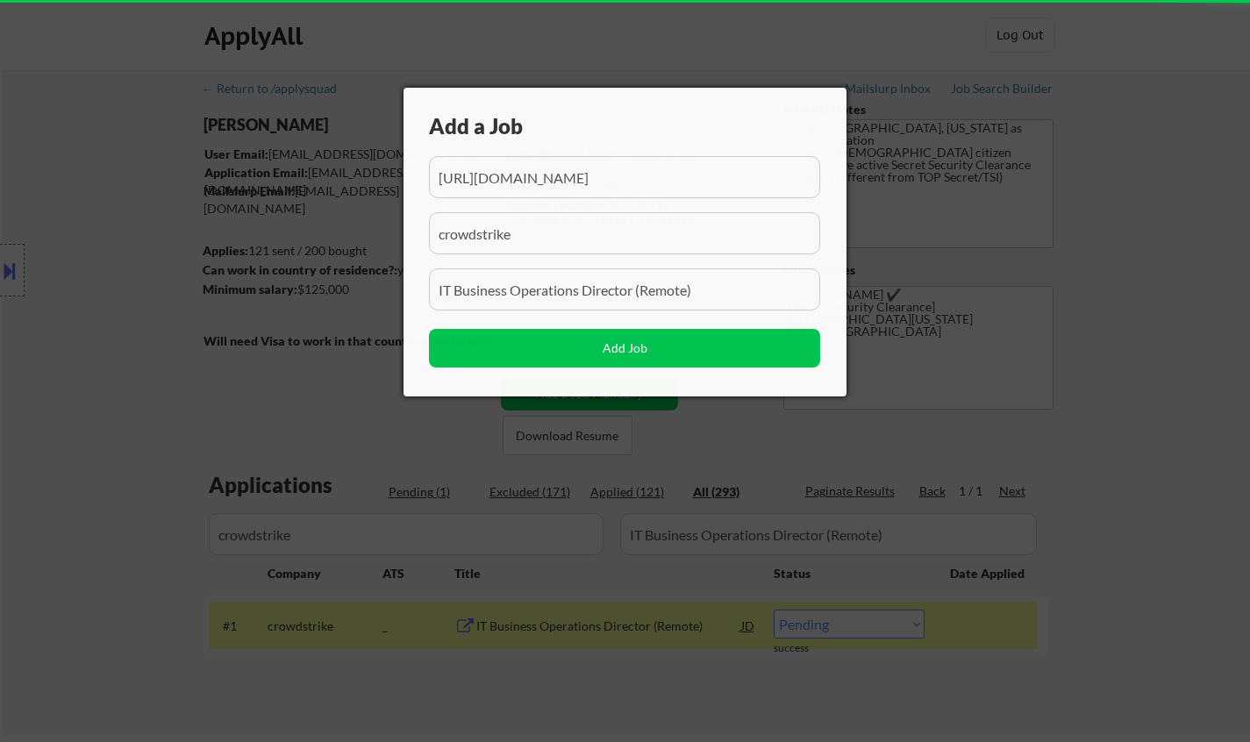
click at [230, 418] on div at bounding box center [625, 371] width 1250 height 742
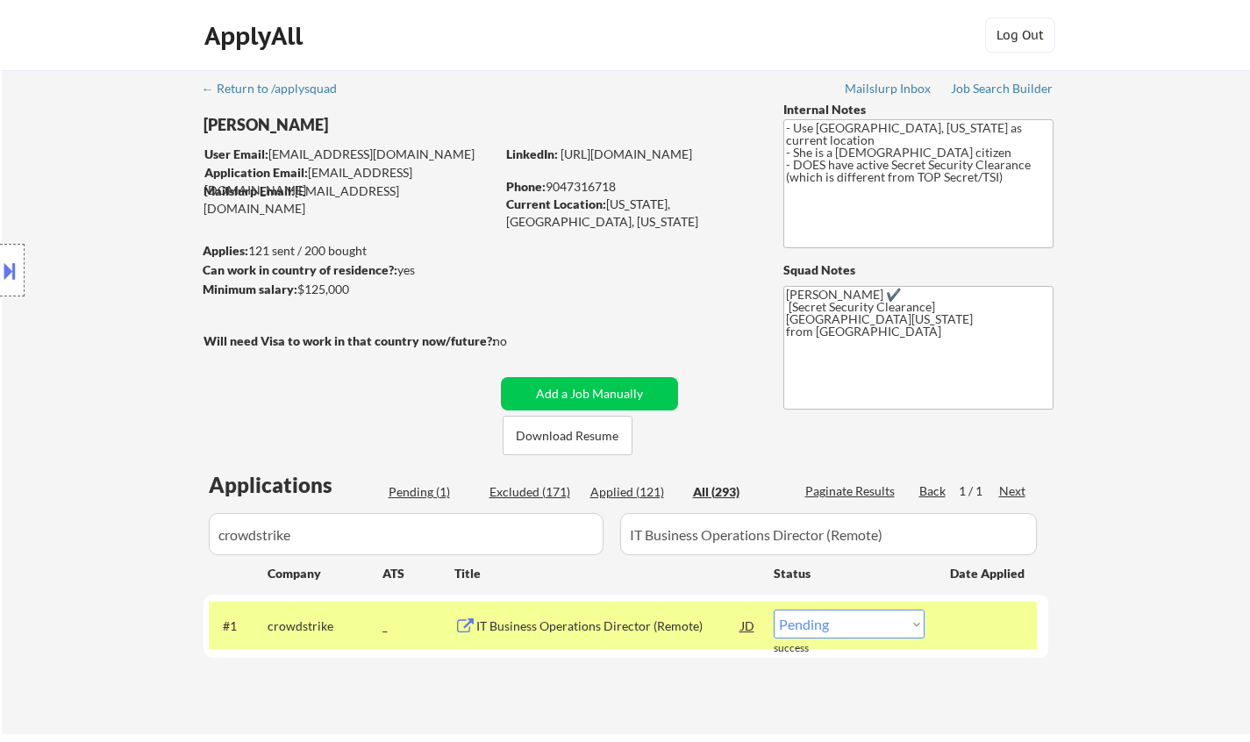
drag, startPoint x: 418, startPoint y: 487, endPoint x: 431, endPoint y: 495, distance: 14.6
click at [419, 488] on div "Pending (1)" at bounding box center [433, 492] width 88 height 18
click at [751, 619] on div "JD" at bounding box center [748, 626] width 18 height 32
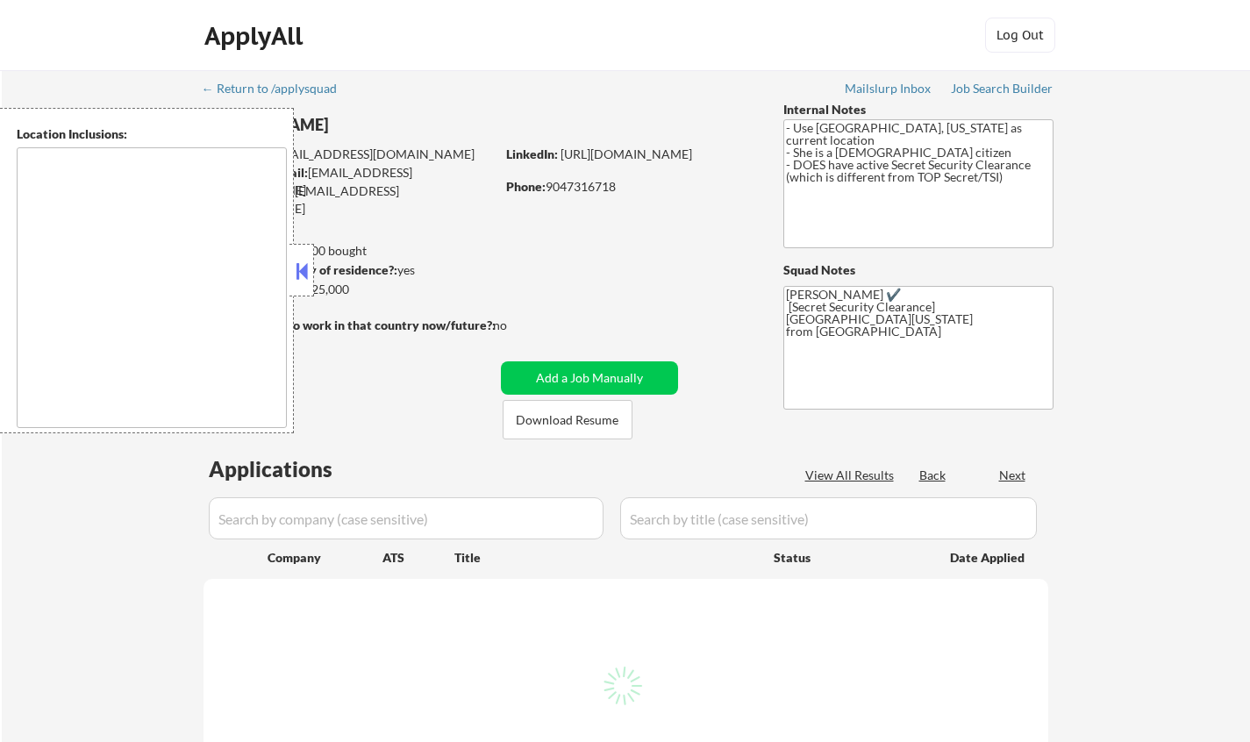
type textarea "[GEOGRAPHIC_DATA], [GEOGRAPHIC_DATA] [GEOGRAPHIC_DATA], [GEOGRAPHIC_DATA] [GEOG…"
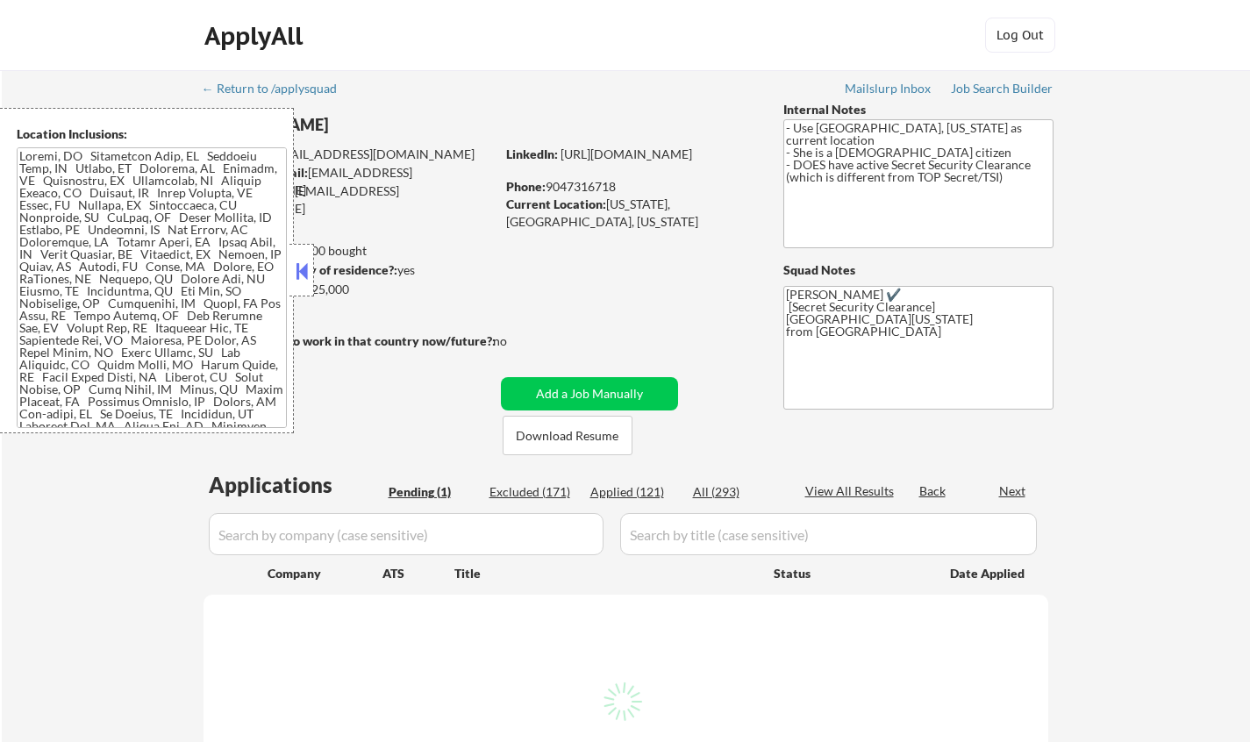
select select ""pending""
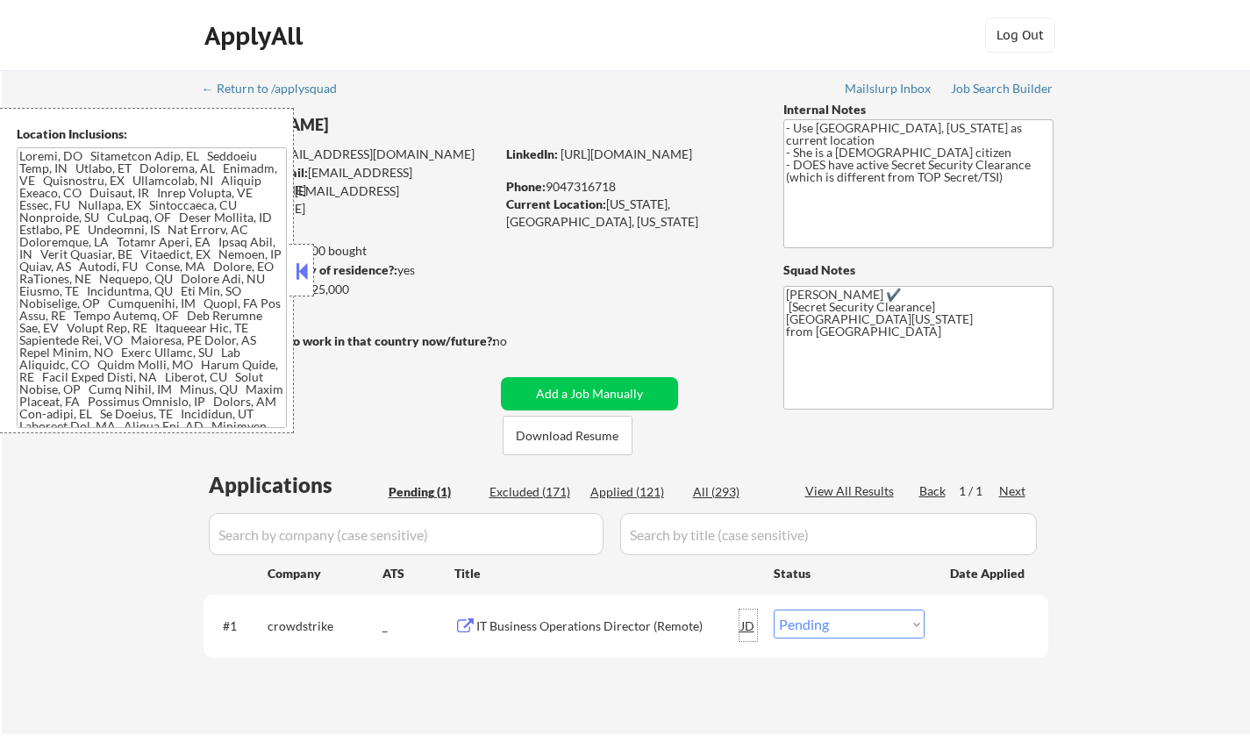
click at [749, 625] on div "JD" at bounding box center [748, 626] width 18 height 32
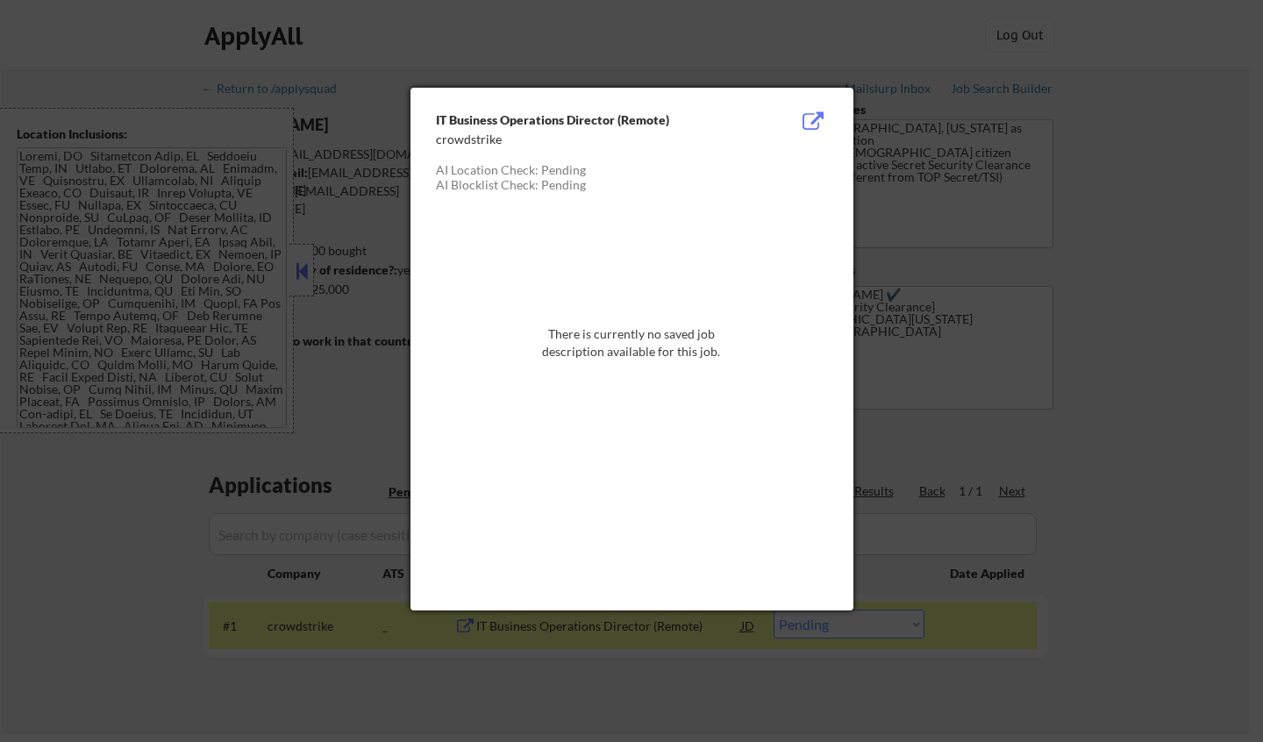
click at [1228, 399] on div at bounding box center [631, 371] width 1263 height 742
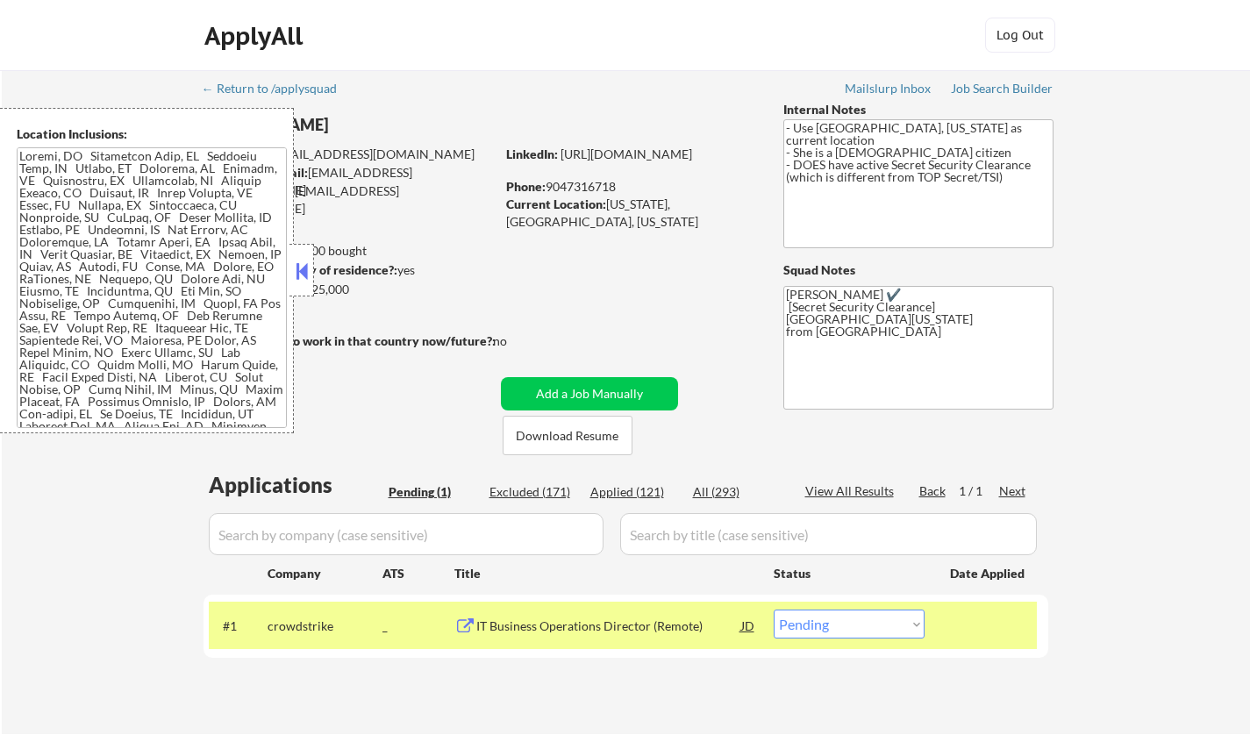
click at [744, 624] on div "JD" at bounding box center [748, 626] width 18 height 32
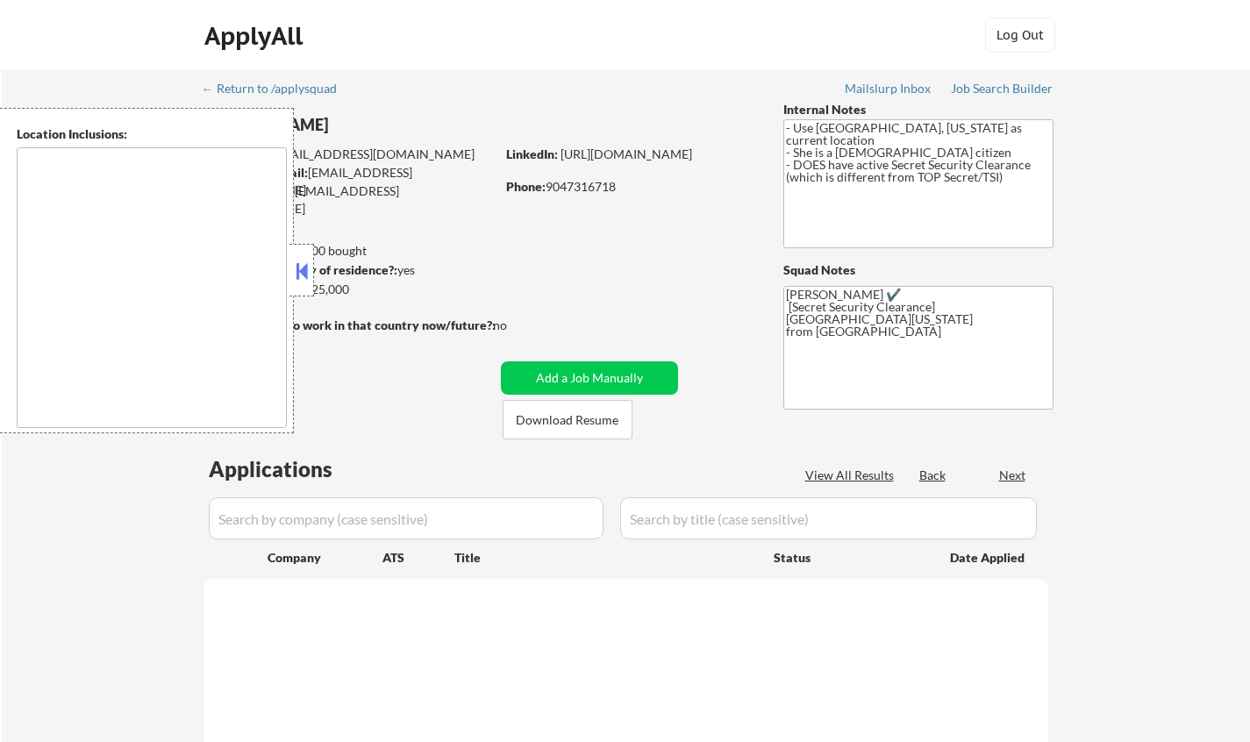
type textarea "[GEOGRAPHIC_DATA], [GEOGRAPHIC_DATA] [GEOGRAPHIC_DATA], [GEOGRAPHIC_DATA] [GEOG…"
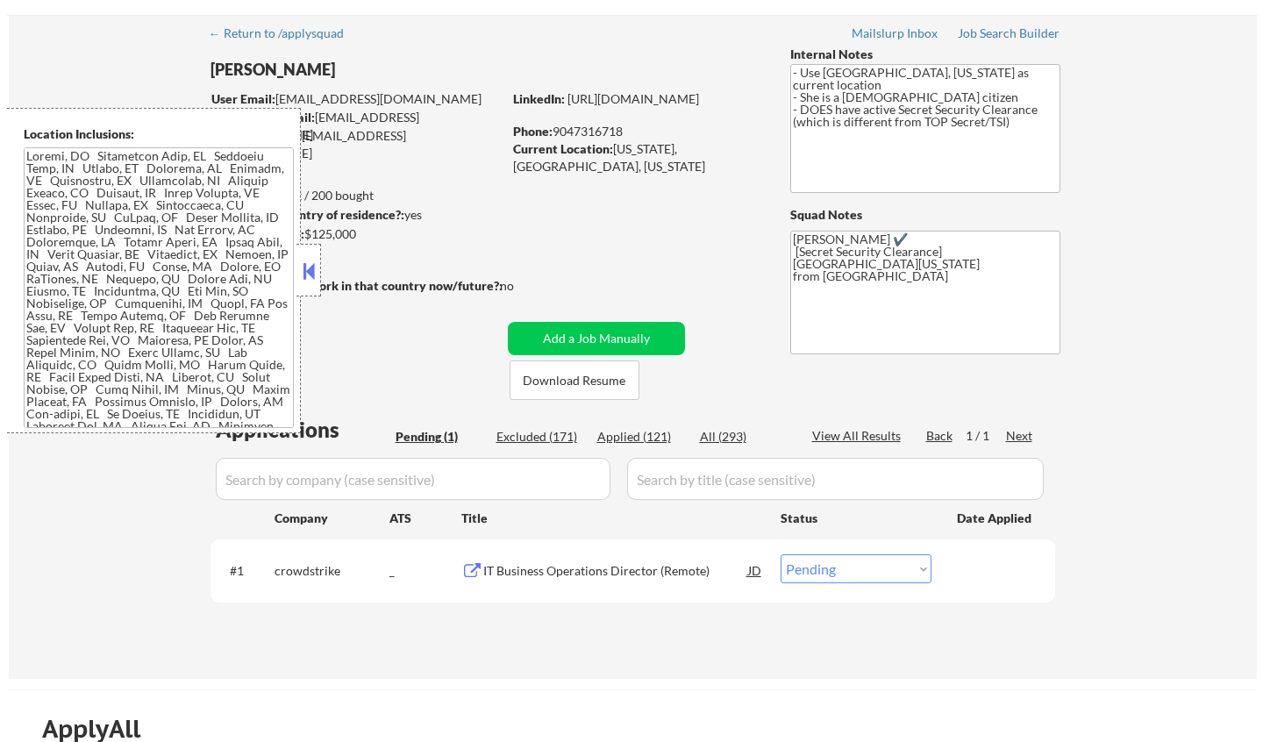
scroll to position [88, 0]
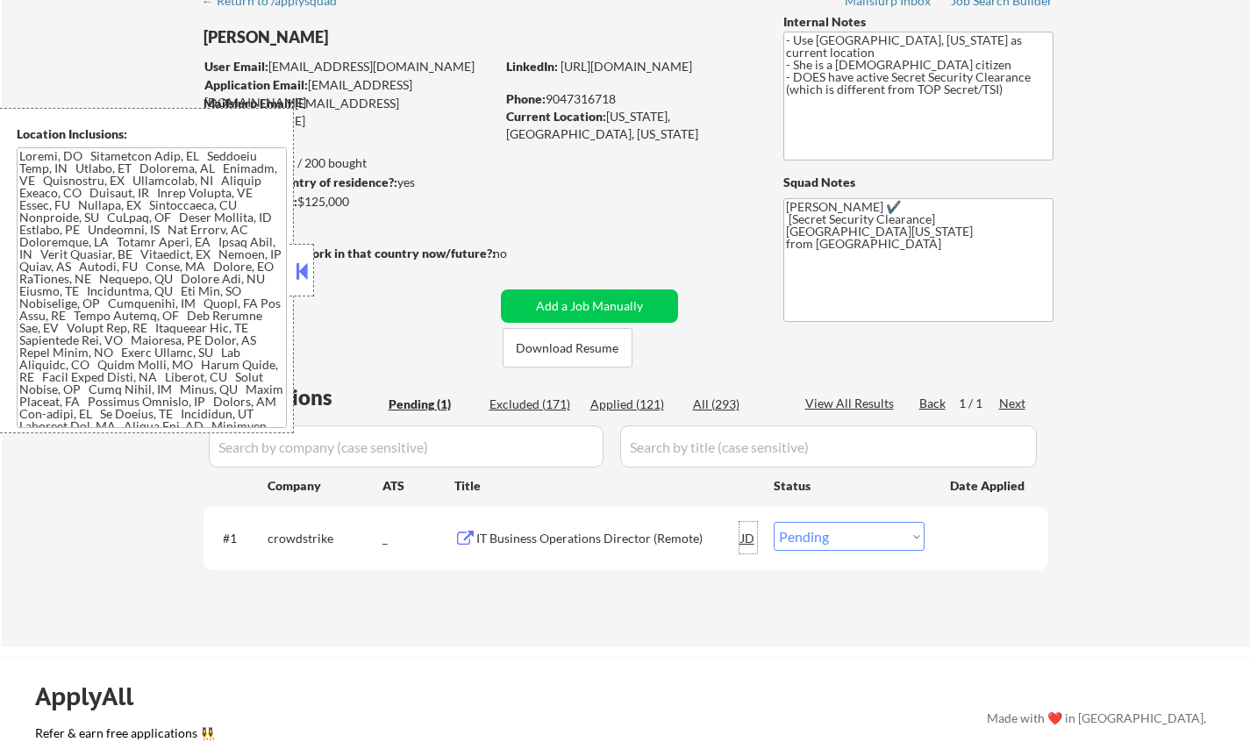
click at [750, 532] on div "JD" at bounding box center [748, 538] width 18 height 32
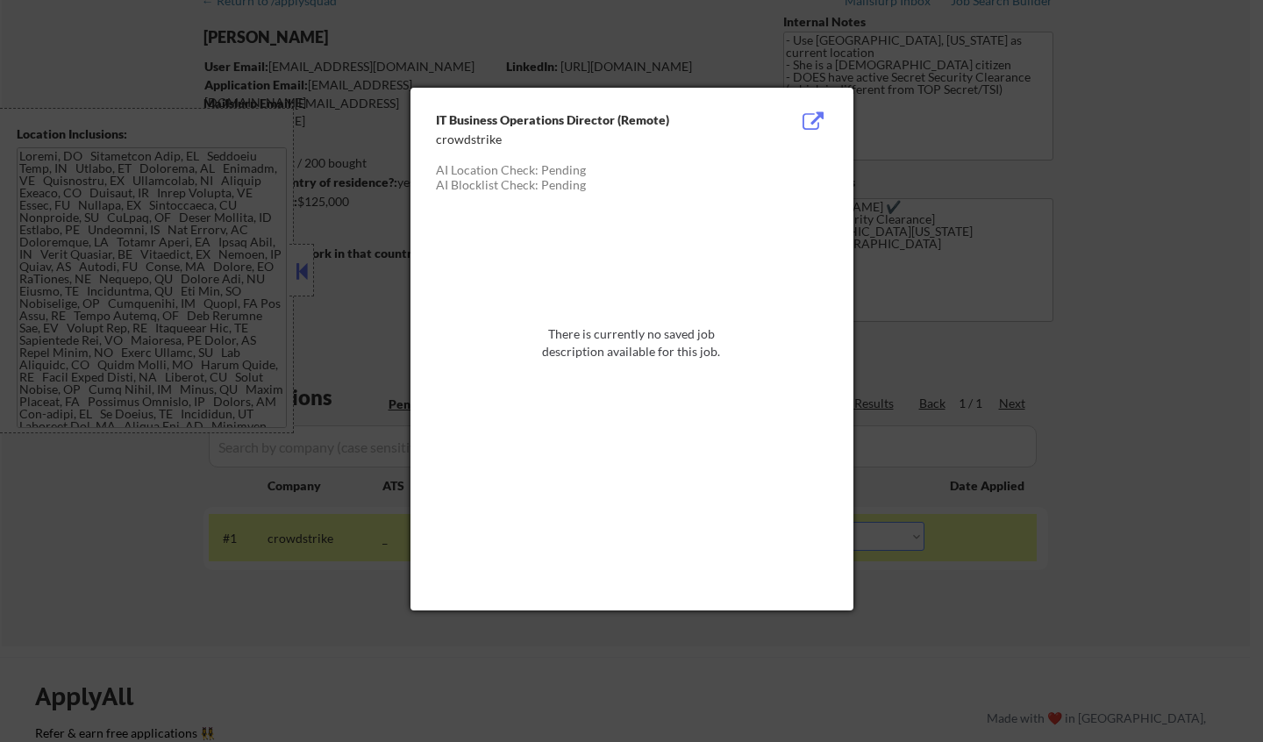
drag, startPoint x: 1143, startPoint y: 237, endPoint x: 1135, endPoint y: 253, distance: 18.4
click at [1143, 240] on div at bounding box center [631, 371] width 1263 height 742
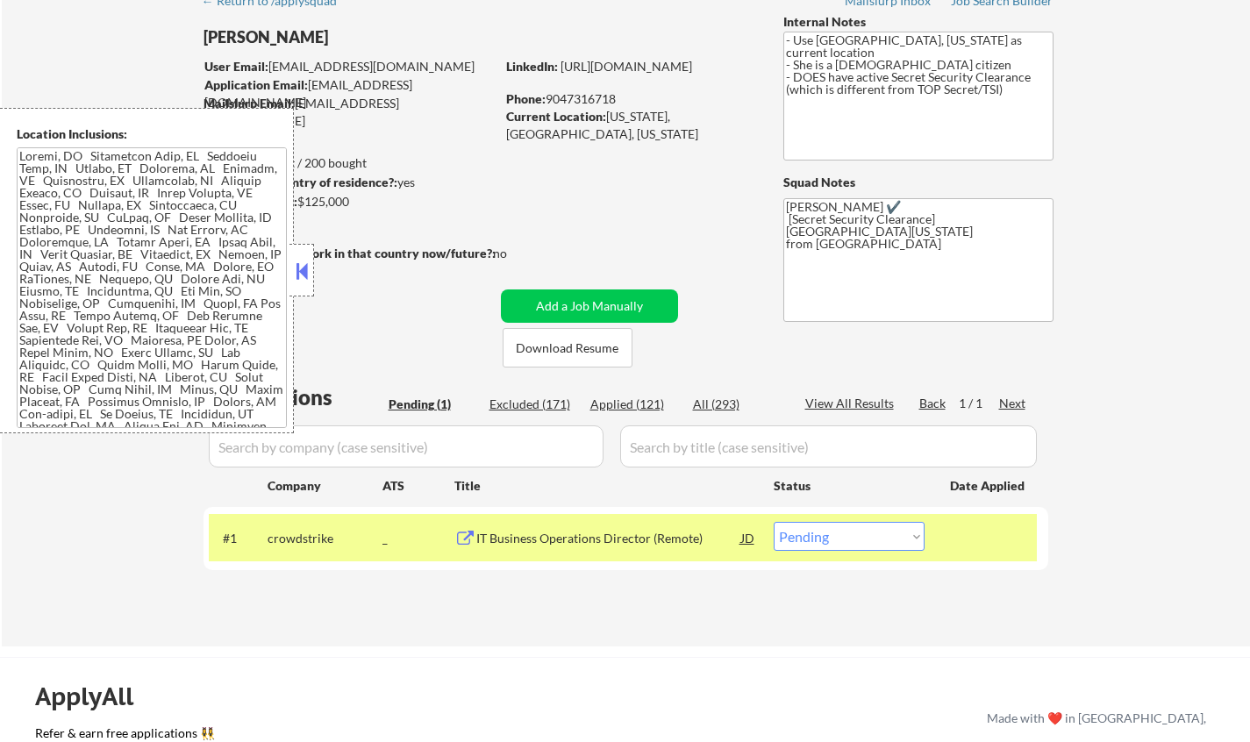
click at [871, 528] on select "Choose an option... Pending Applied Excluded (Questions) Excluded (Expired) Exc…" at bounding box center [849, 536] width 151 height 29
select select ""applied""
click at [774, 522] on select "Choose an option... Pending Applied Excluded (Questions) Excluded (Expired) Exc…" at bounding box center [849, 536] width 151 height 29
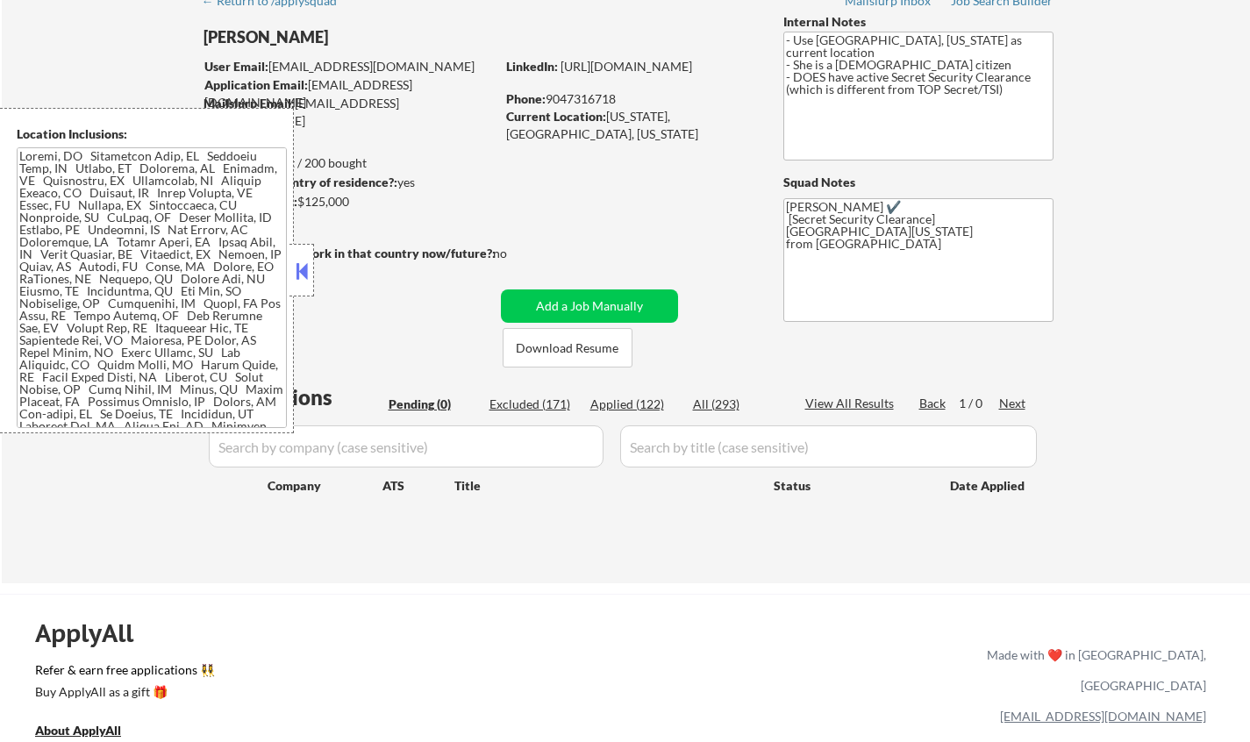
drag, startPoint x: 620, startPoint y: 397, endPoint x: 308, endPoint y: 275, distance: 335.2
click at [620, 397] on div "Applied (122)" at bounding box center [634, 405] width 88 height 18
click at [303, 267] on button at bounding box center [301, 271] width 19 height 26
select select ""applied""
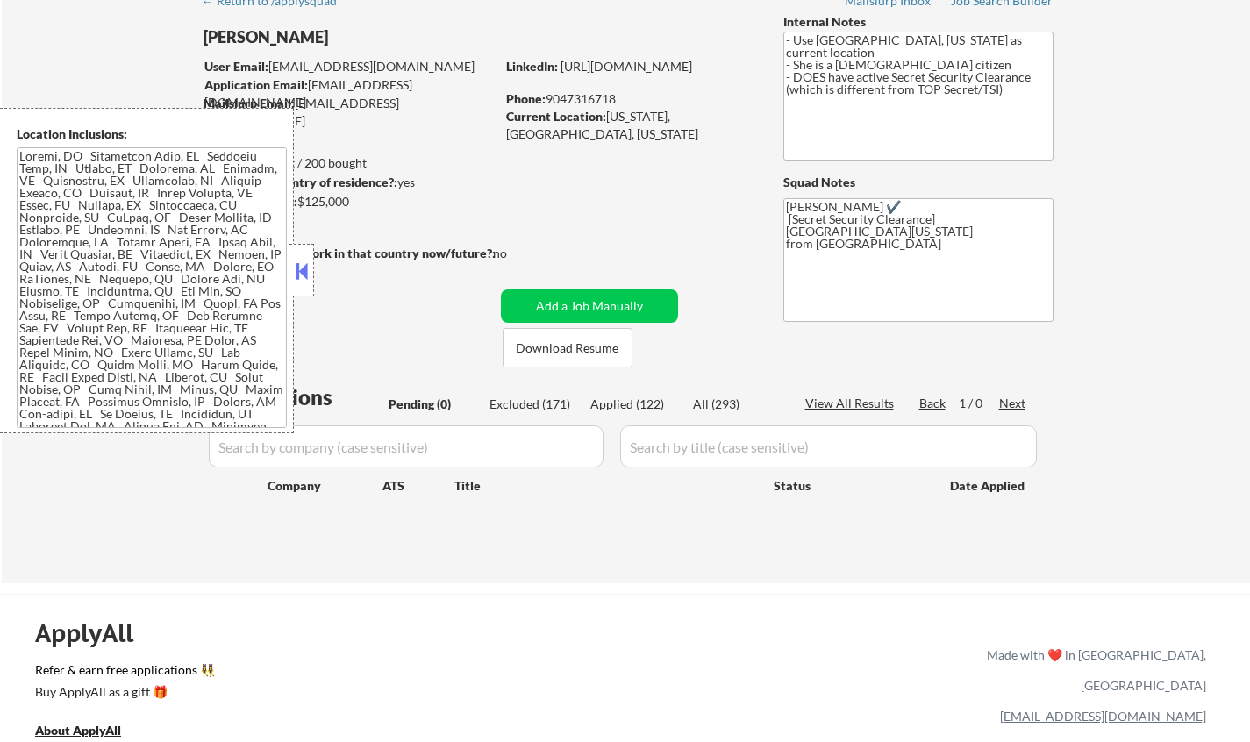
select select ""applied""
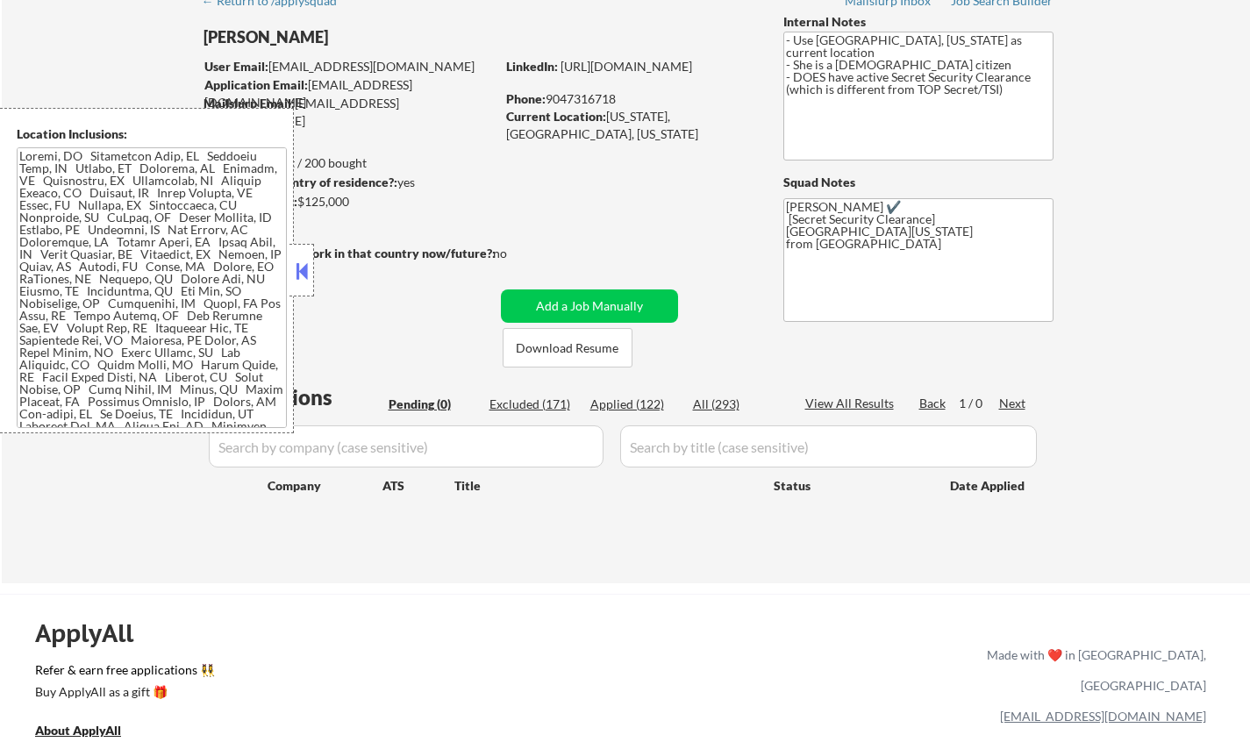
select select ""applied""
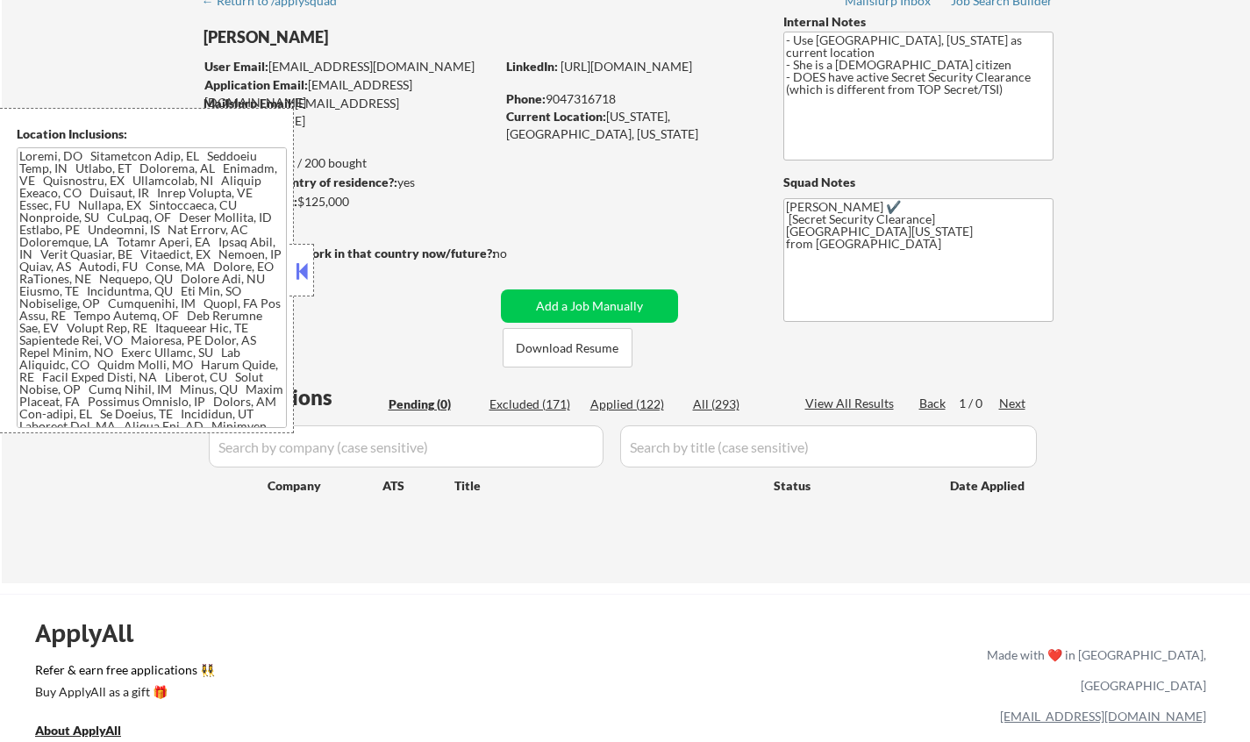
select select ""applied""
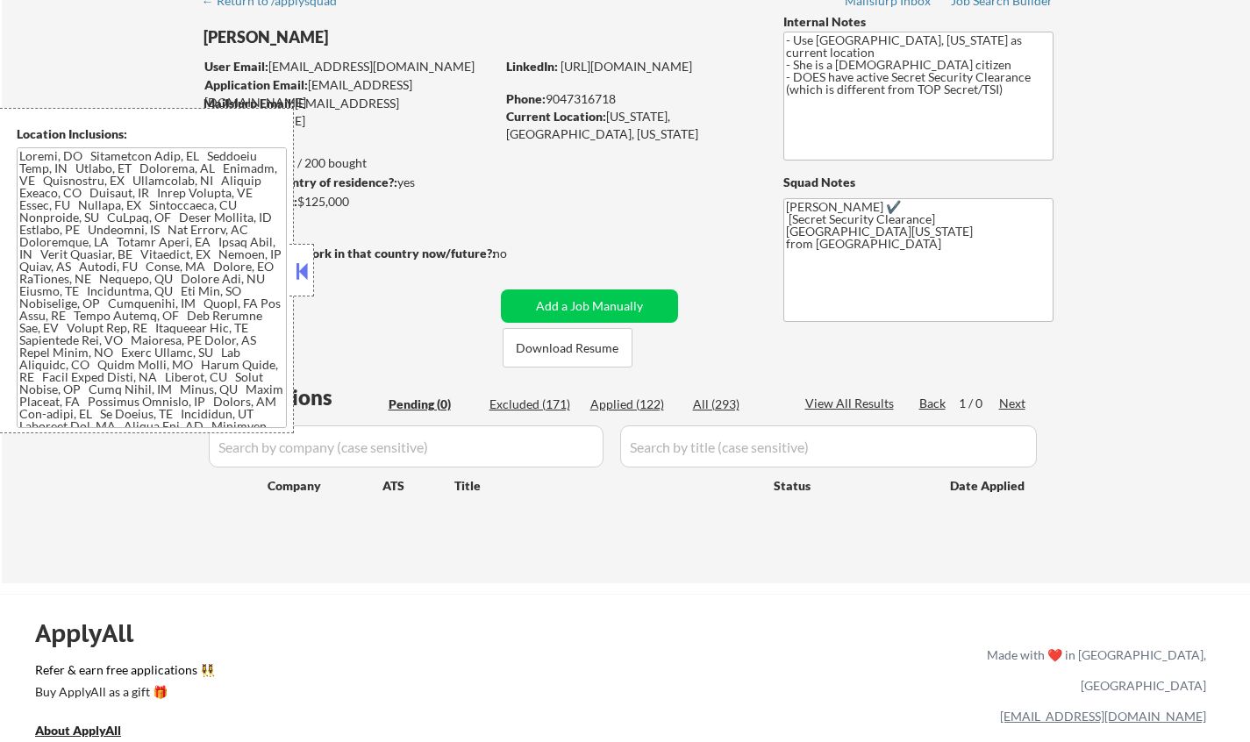
select select ""applied""
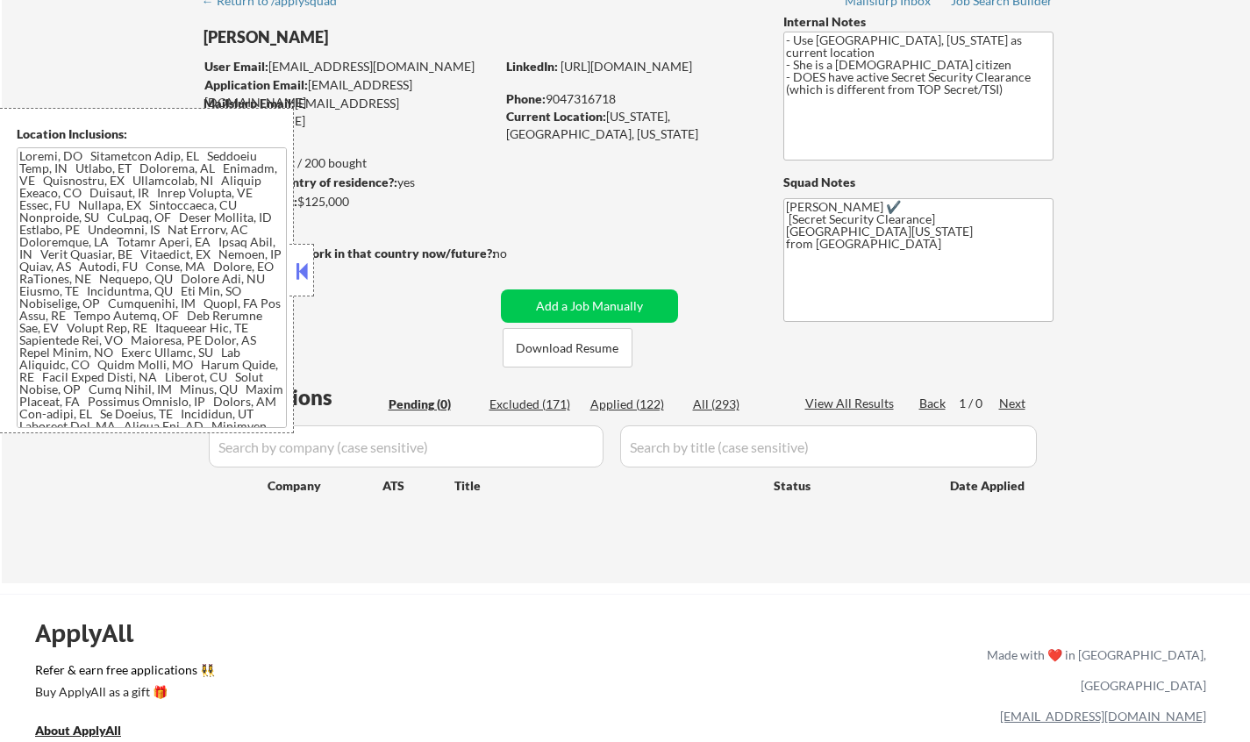
select select ""applied""
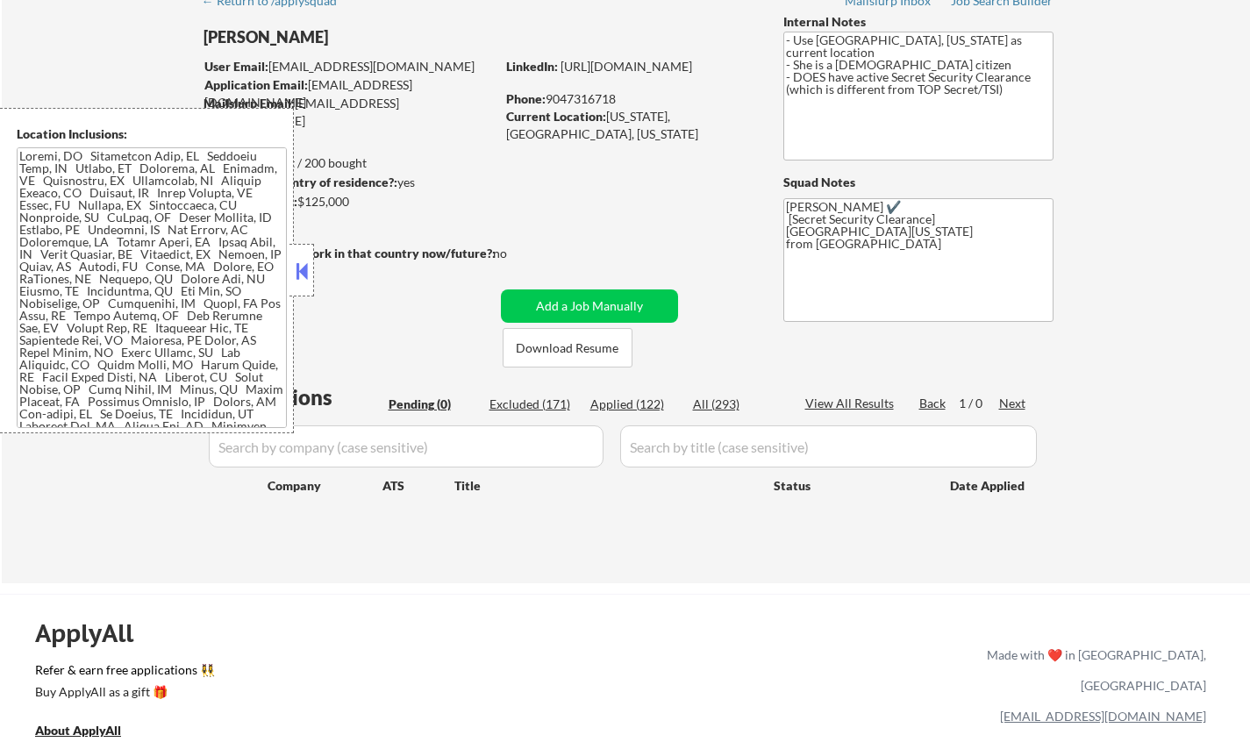
select select ""applied""
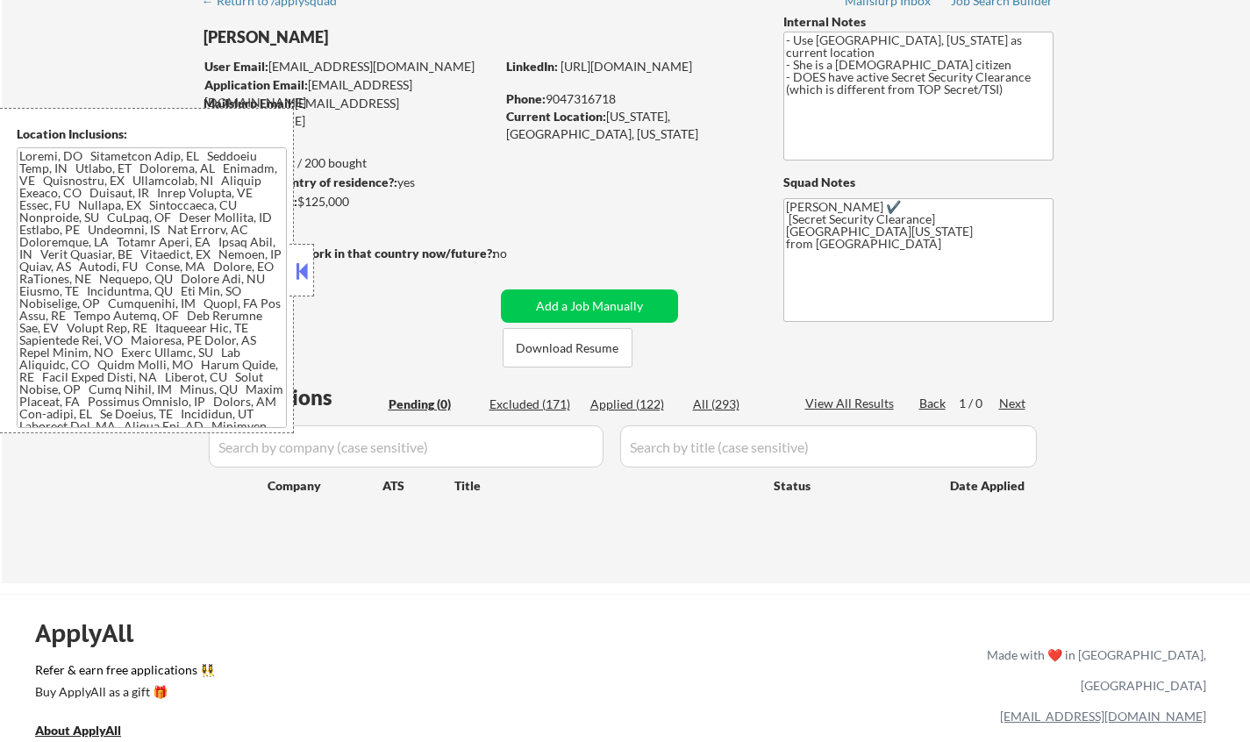
select select ""applied""
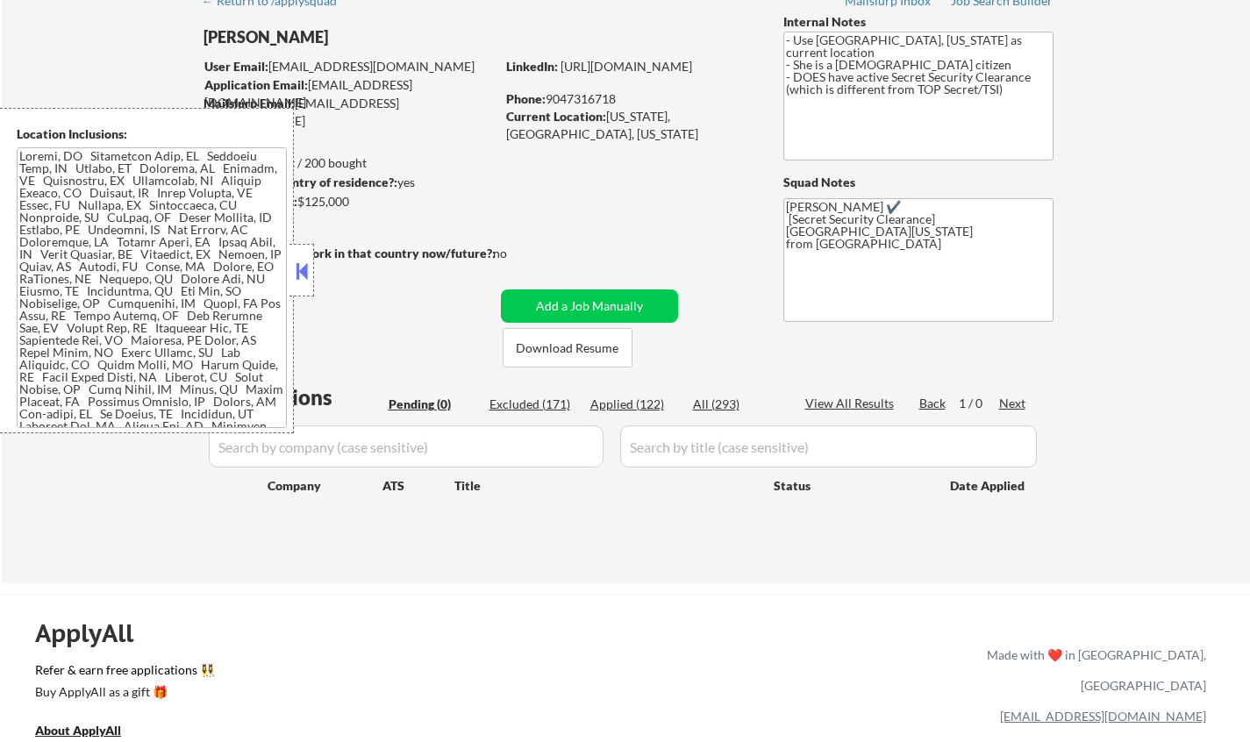
select select ""applied""
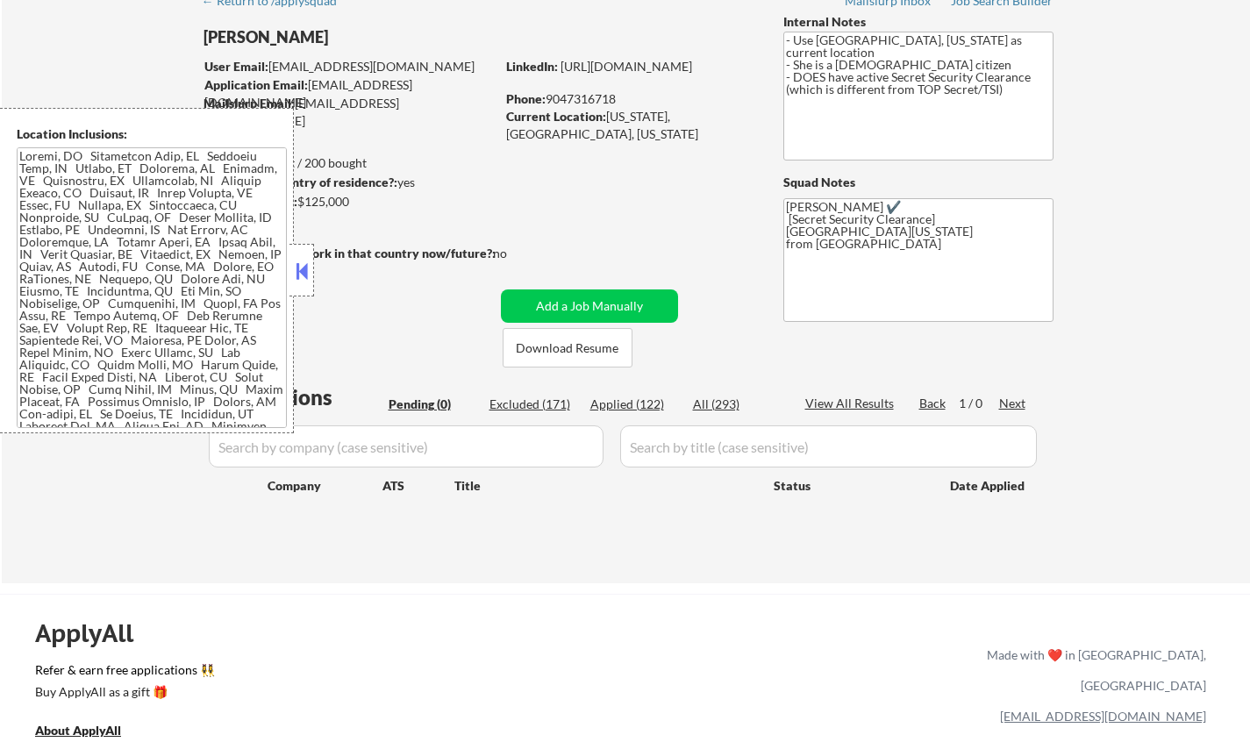
select select ""applied""
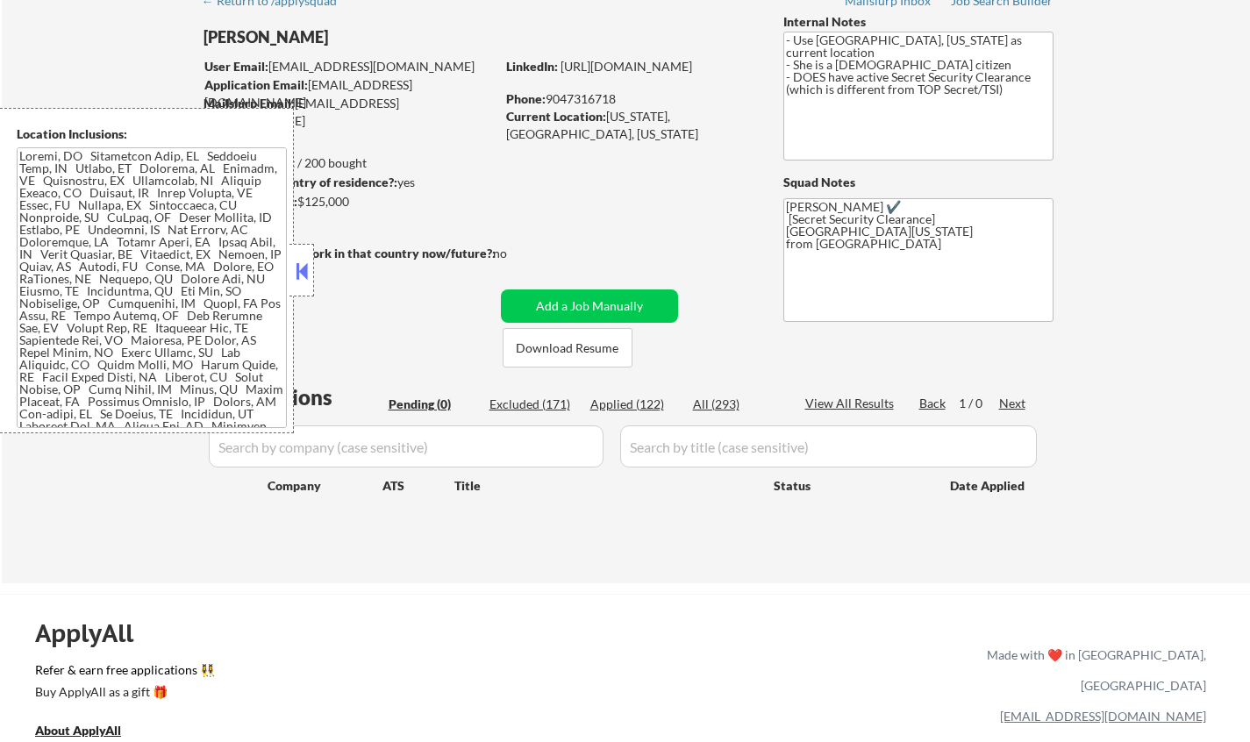
select select ""applied""
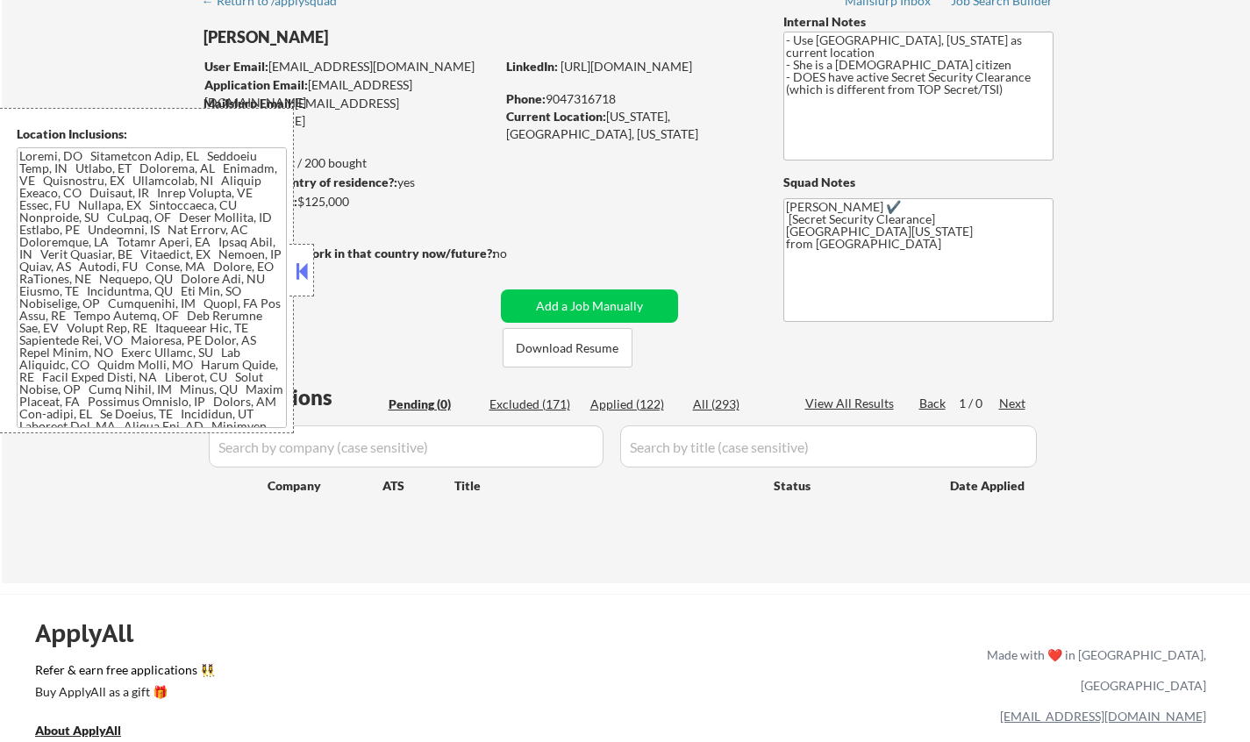
select select ""applied""
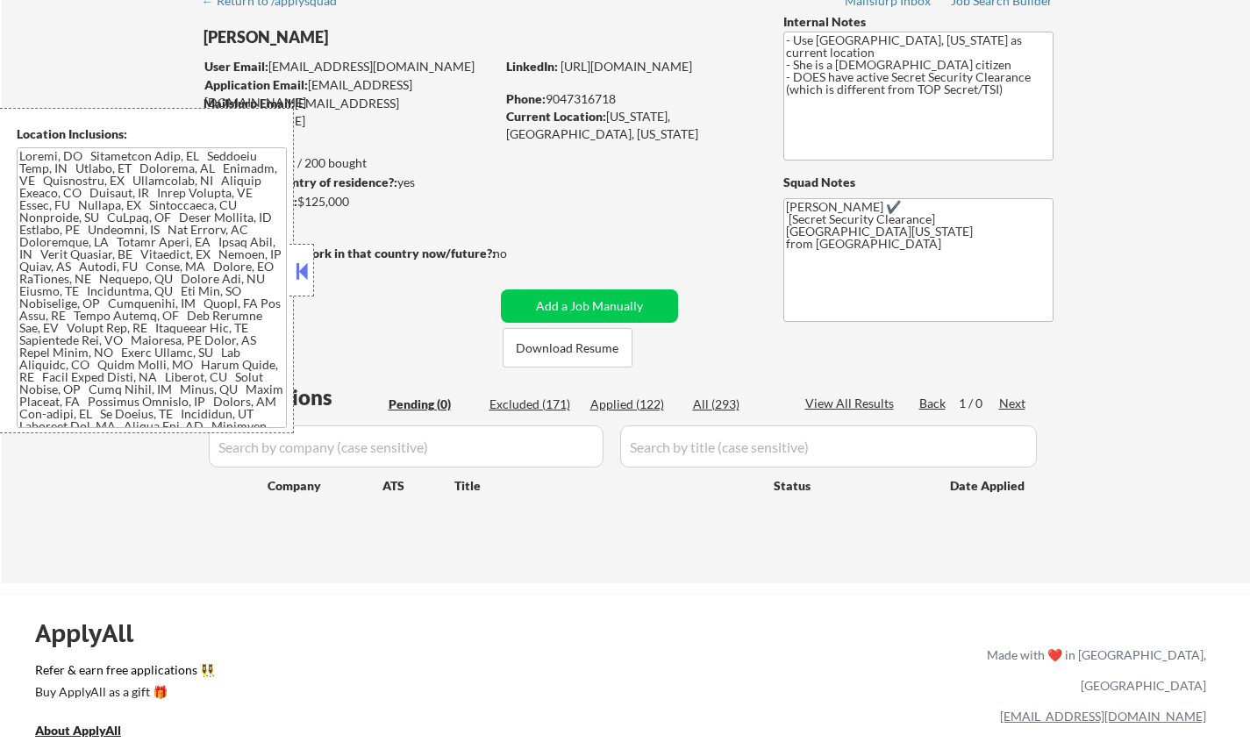
select select ""applied""
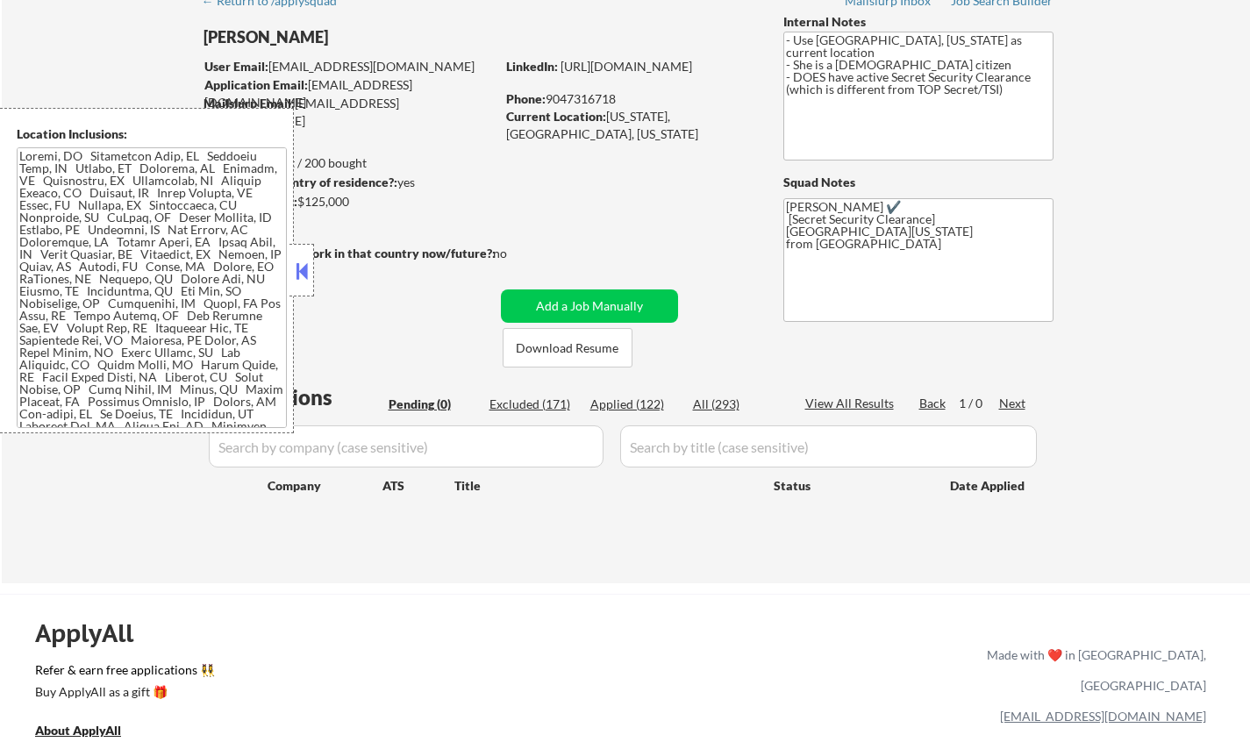
select select ""applied""
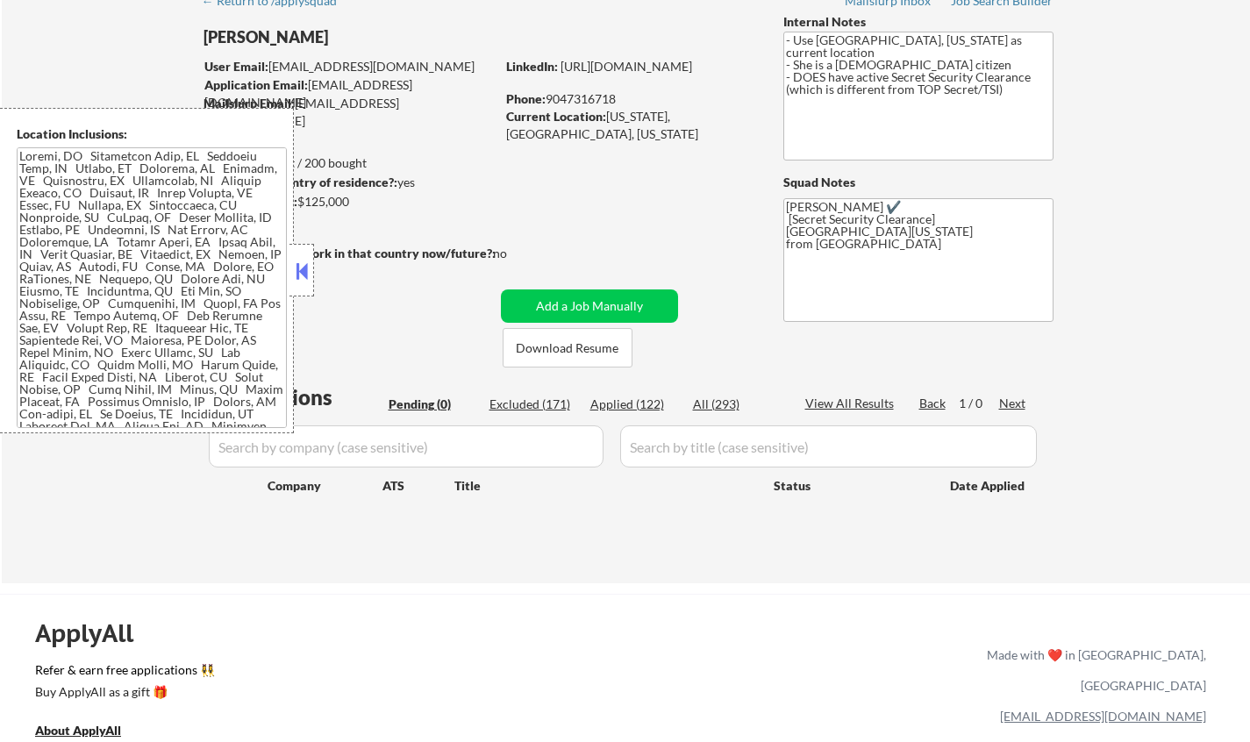
select select ""applied""
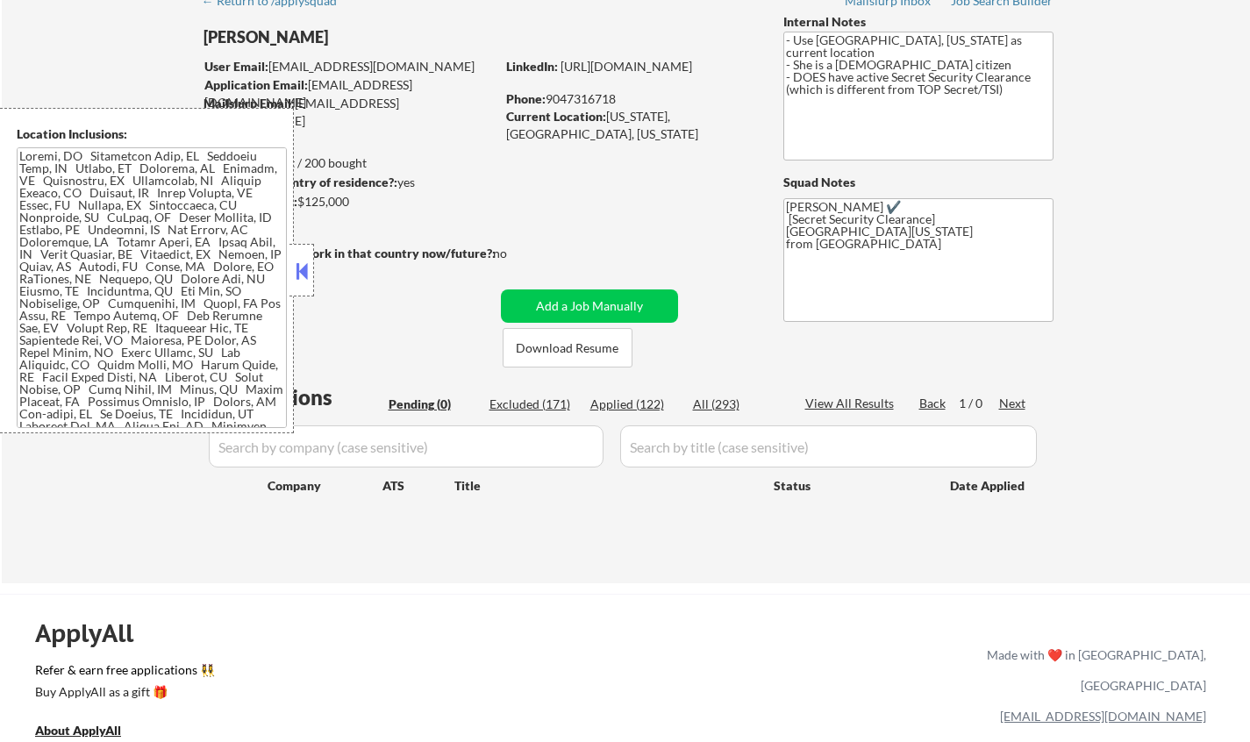
select select ""applied""
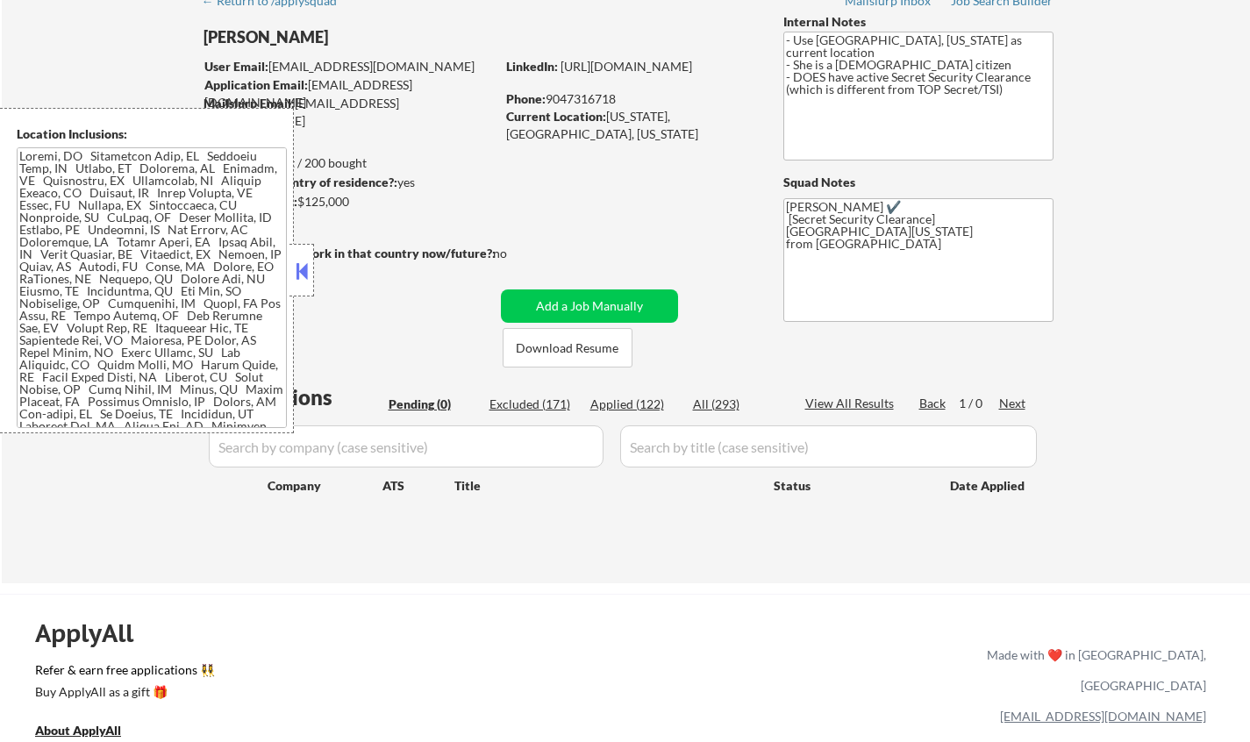
select select ""applied""
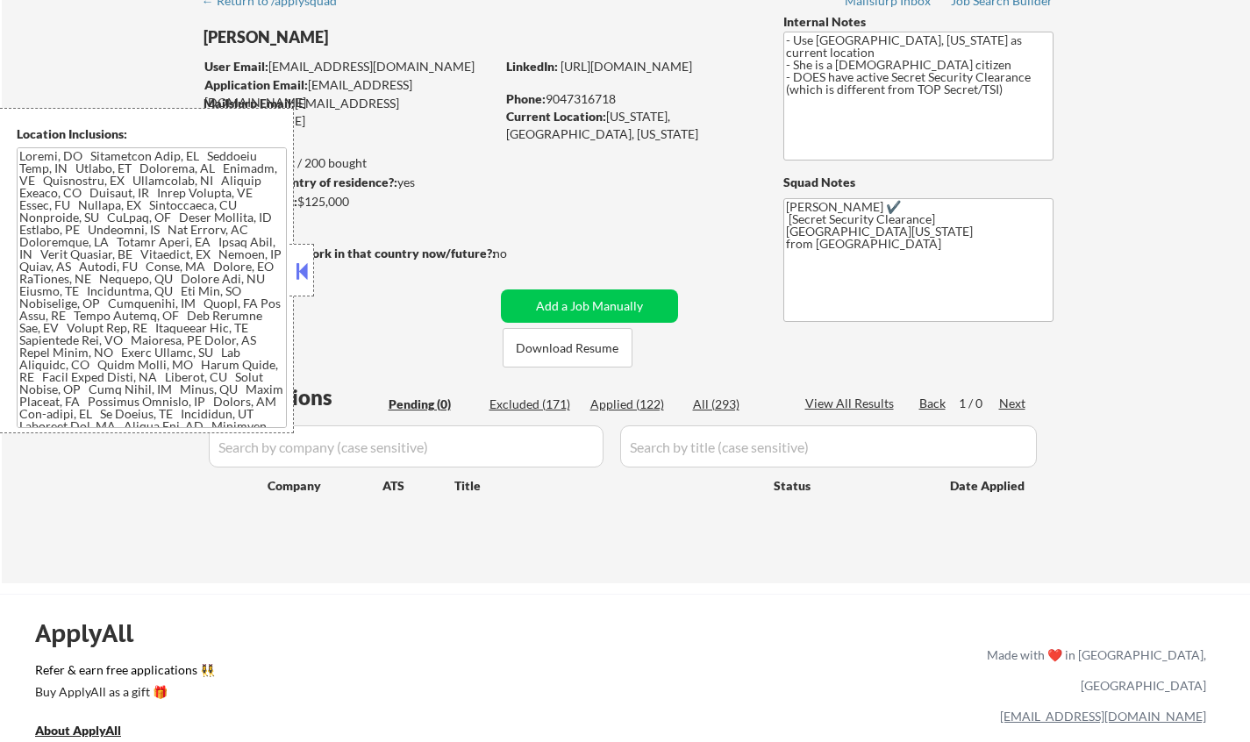
select select ""applied""
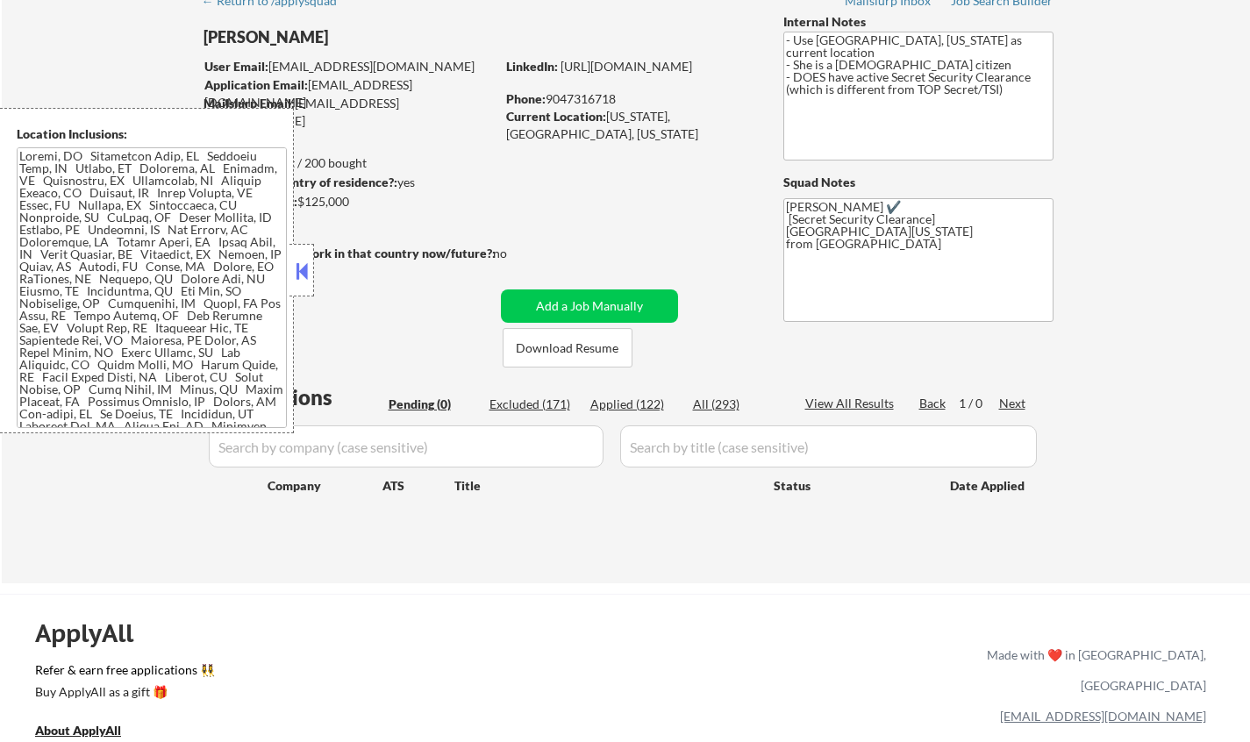
select select ""applied""
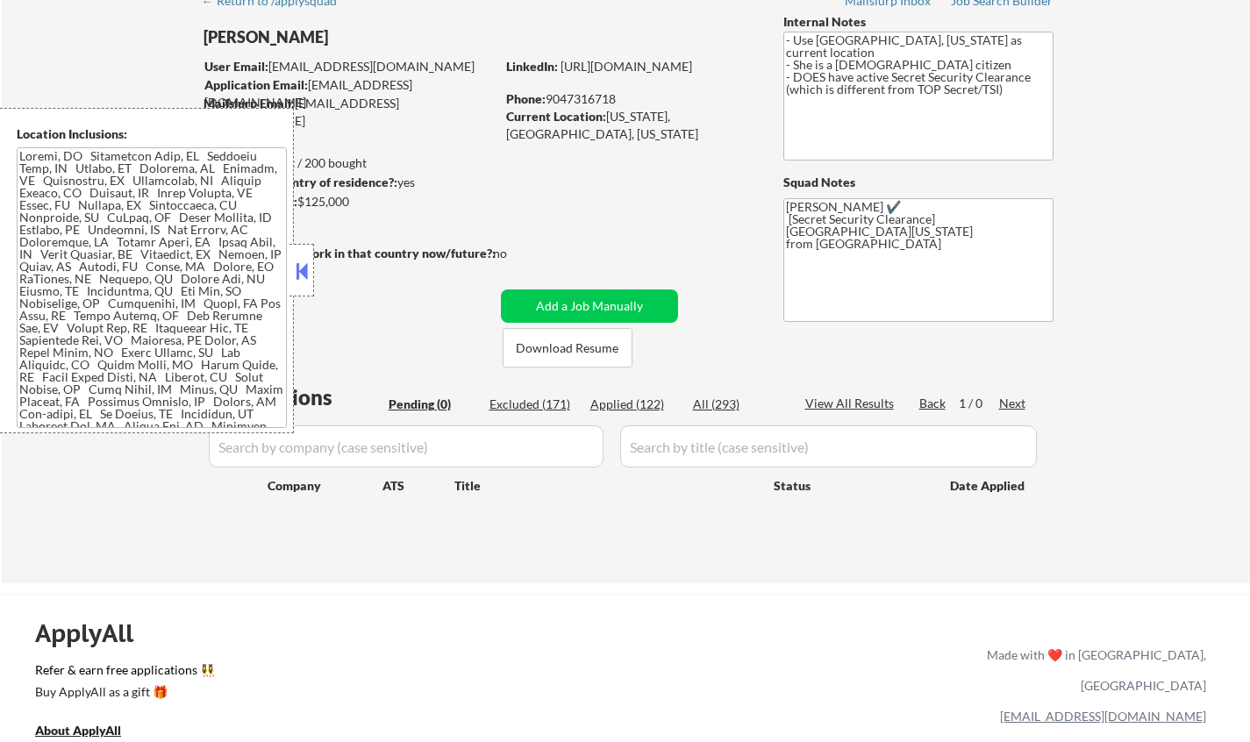
select select ""applied""
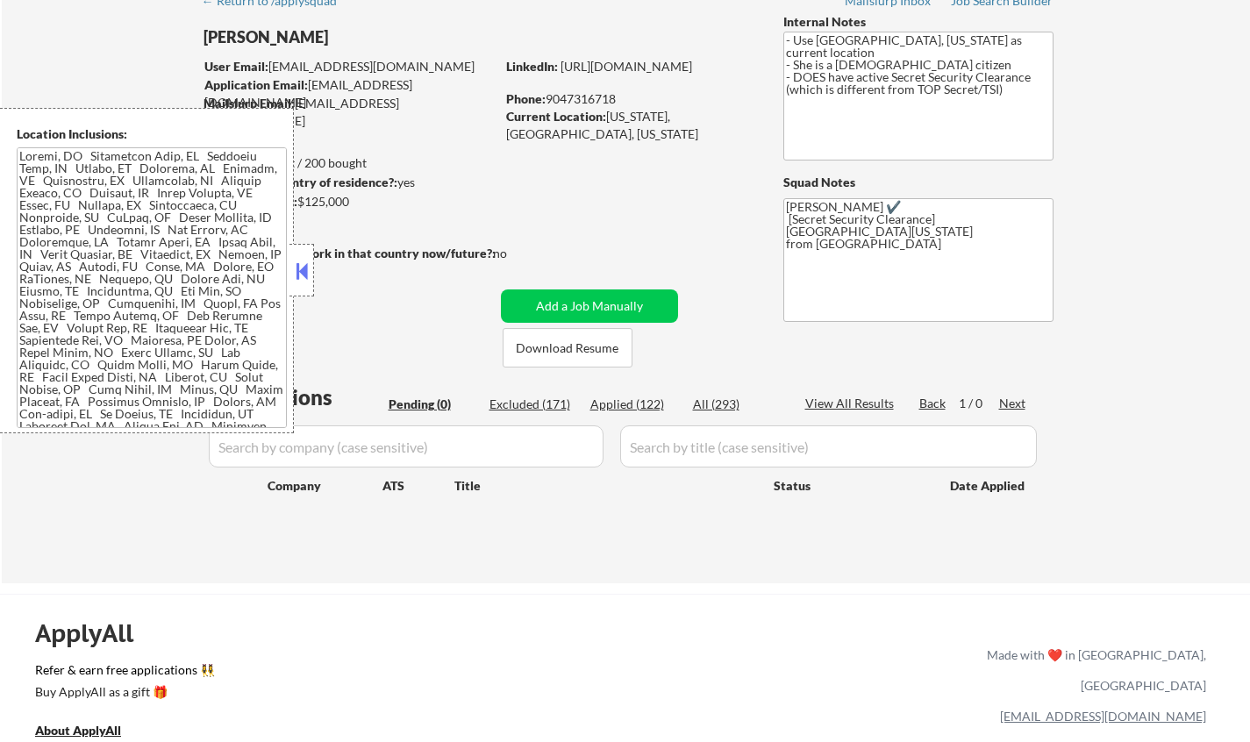
select select ""applied""
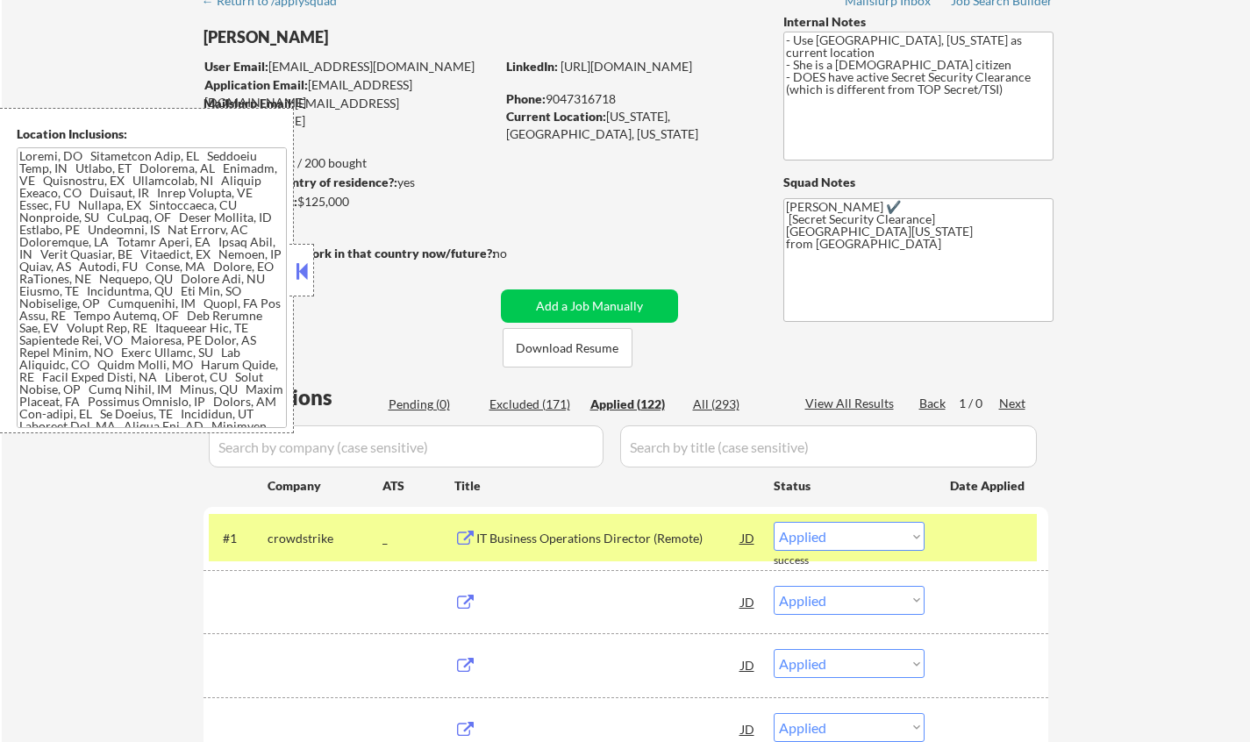
click at [306, 273] on button at bounding box center [301, 271] width 19 height 26
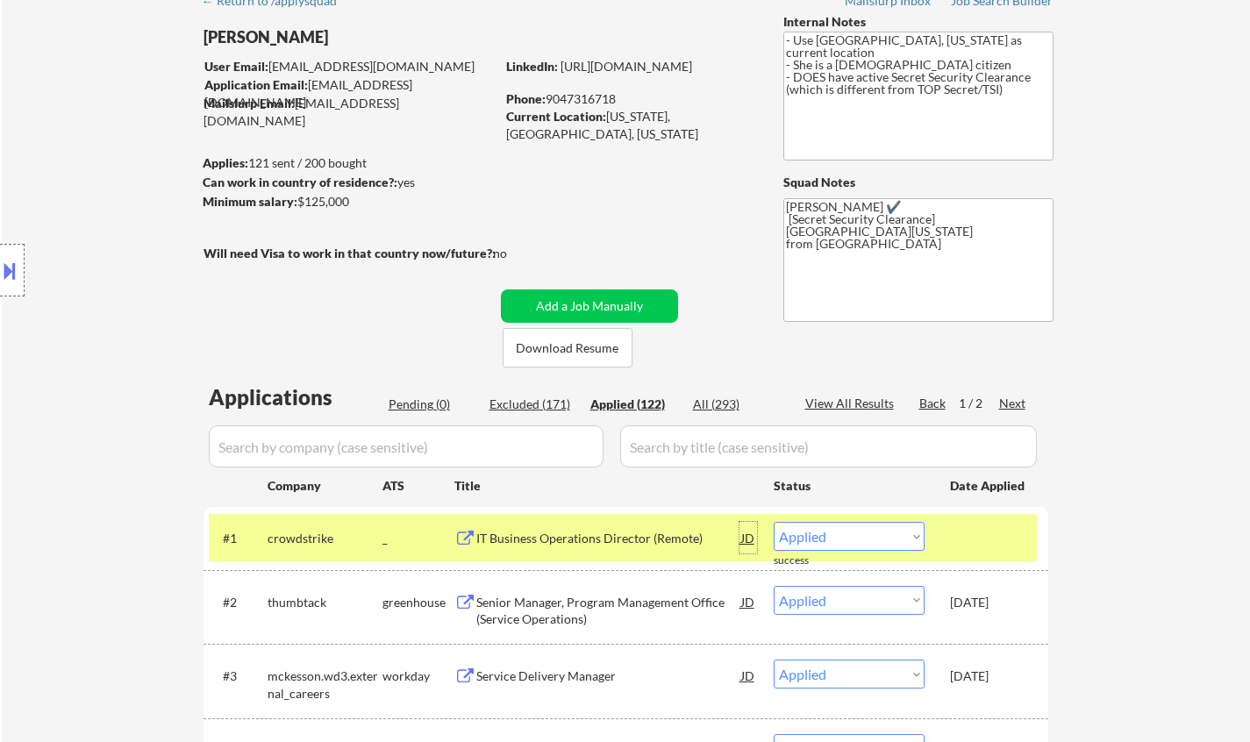
click at [744, 535] on div "JD" at bounding box center [748, 538] width 18 height 32
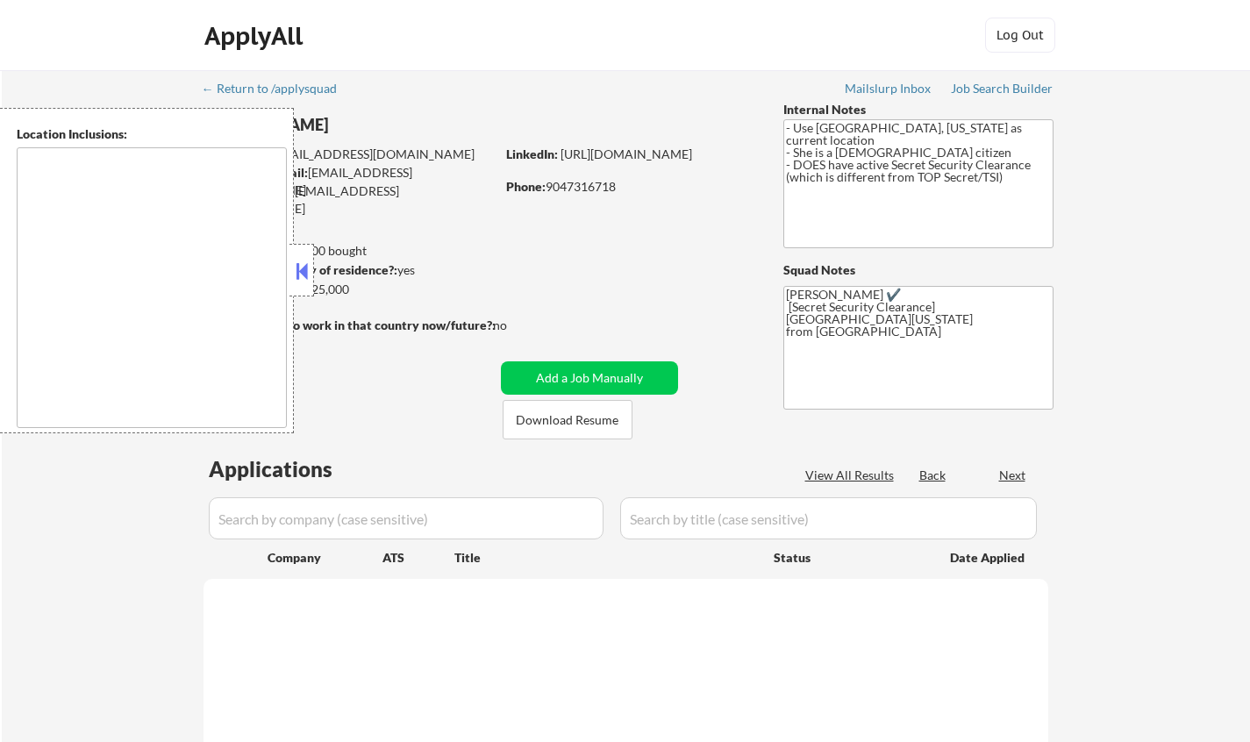
scroll to position [88, 0]
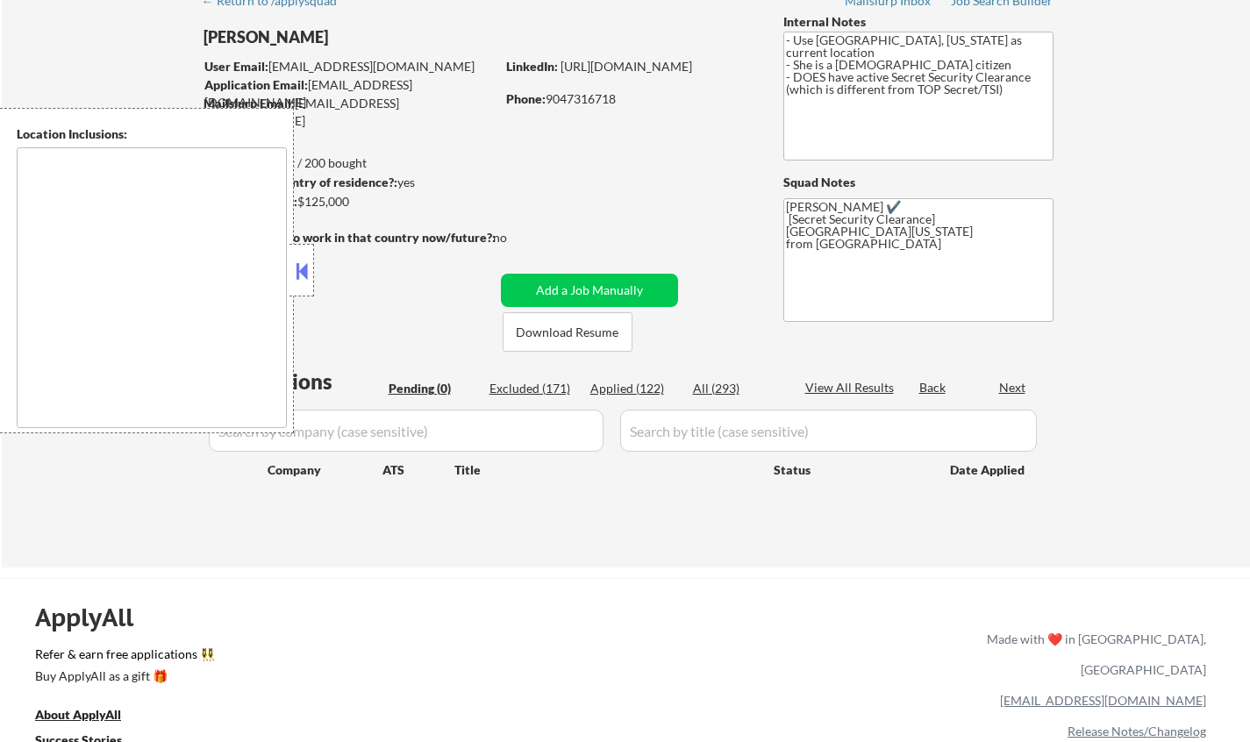
type textarea "[GEOGRAPHIC_DATA], [GEOGRAPHIC_DATA] [GEOGRAPHIC_DATA], [GEOGRAPHIC_DATA] [GEOG…"
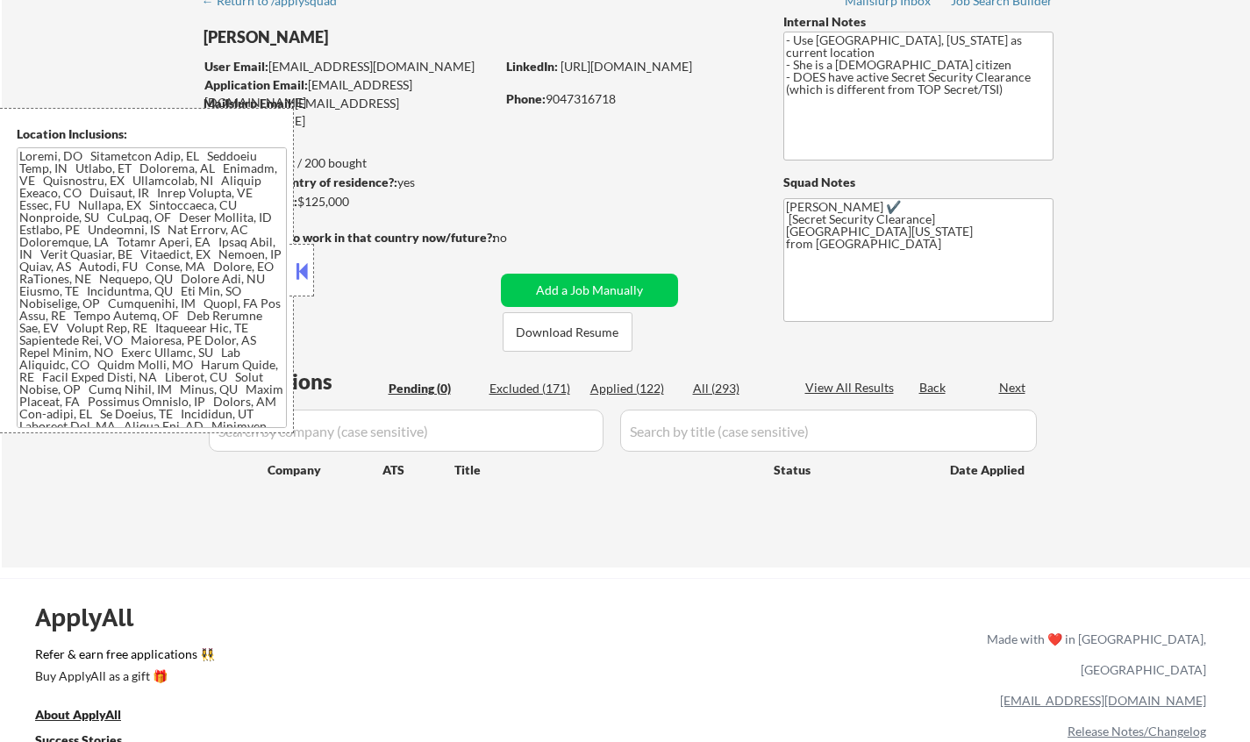
click at [310, 276] on button at bounding box center [301, 271] width 19 height 26
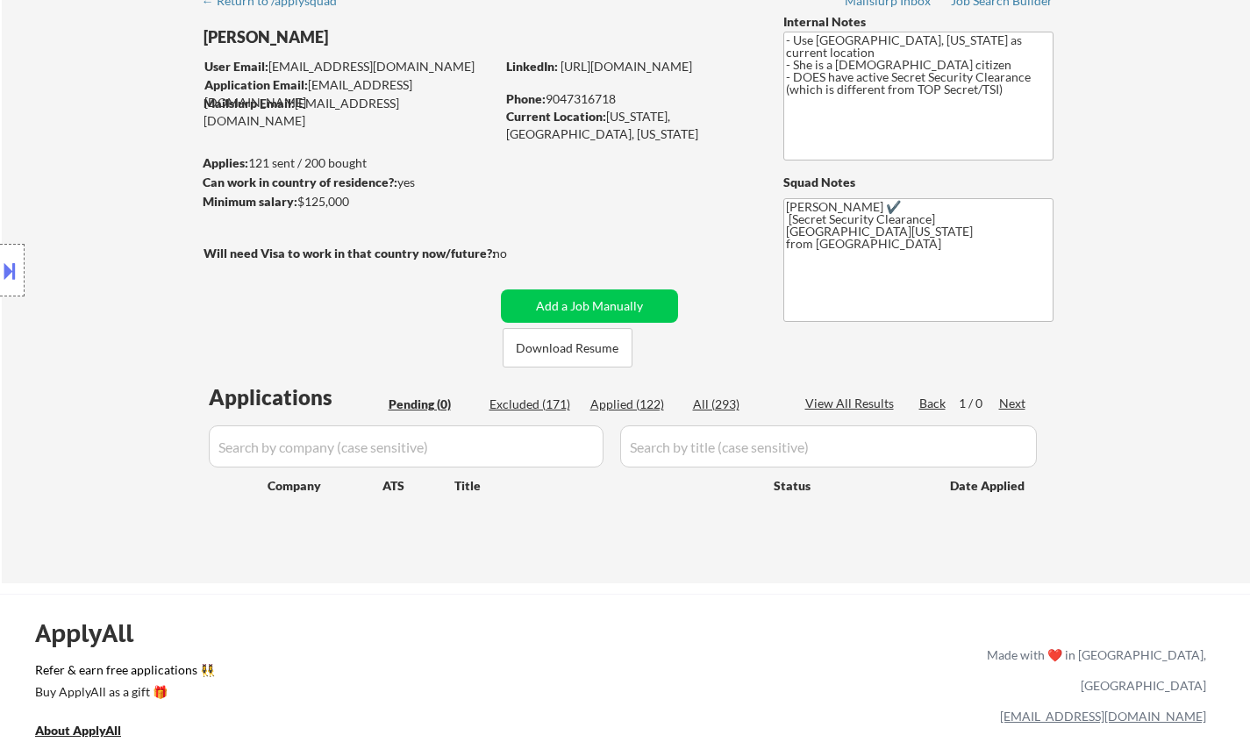
click at [639, 405] on div "Applied (122)" at bounding box center [634, 405] width 88 height 18
click at [619, 407] on div "Applied (122)" at bounding box center [634, 405] width 88 height 18
select select ""applied""
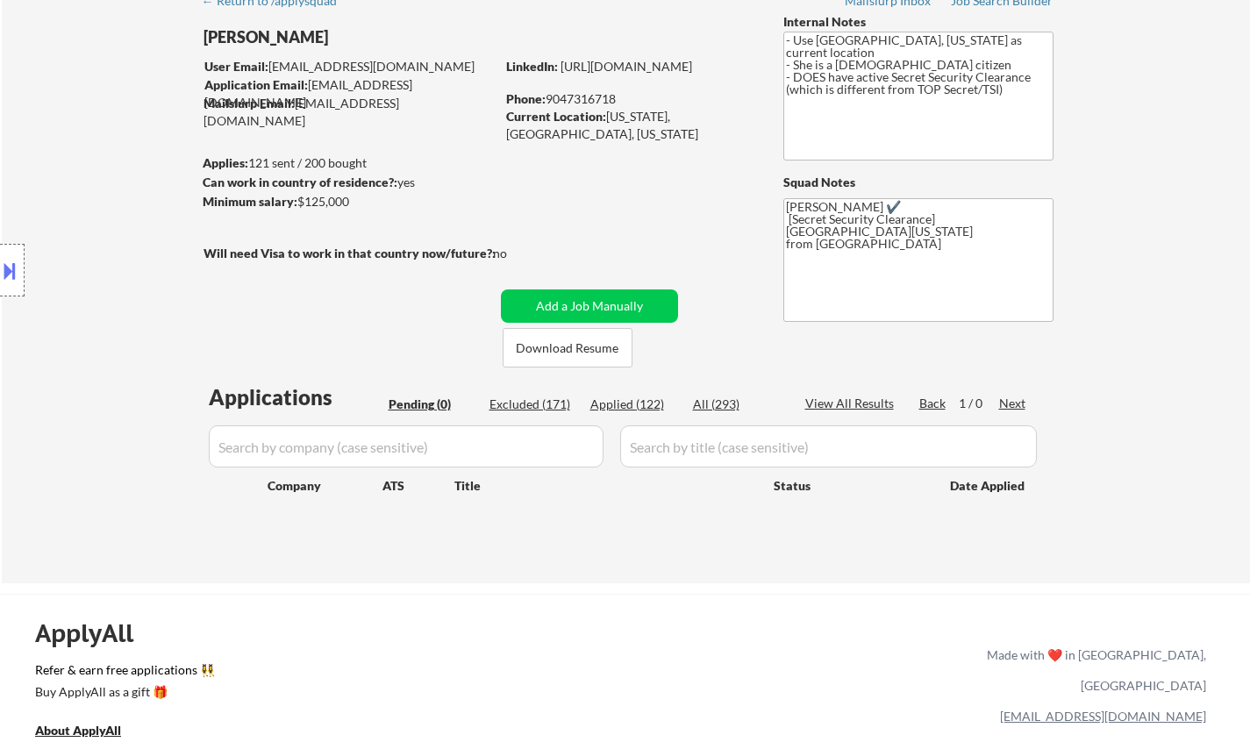
select select ""applied""
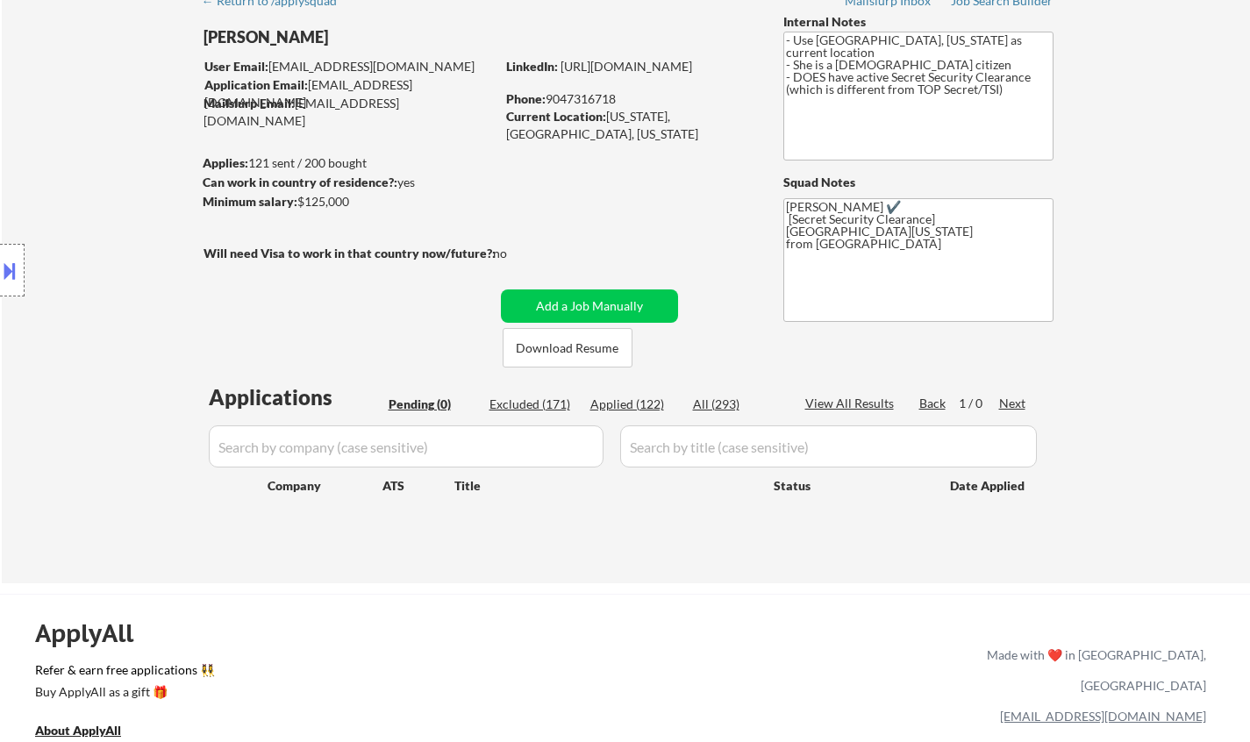
select select ""applied""
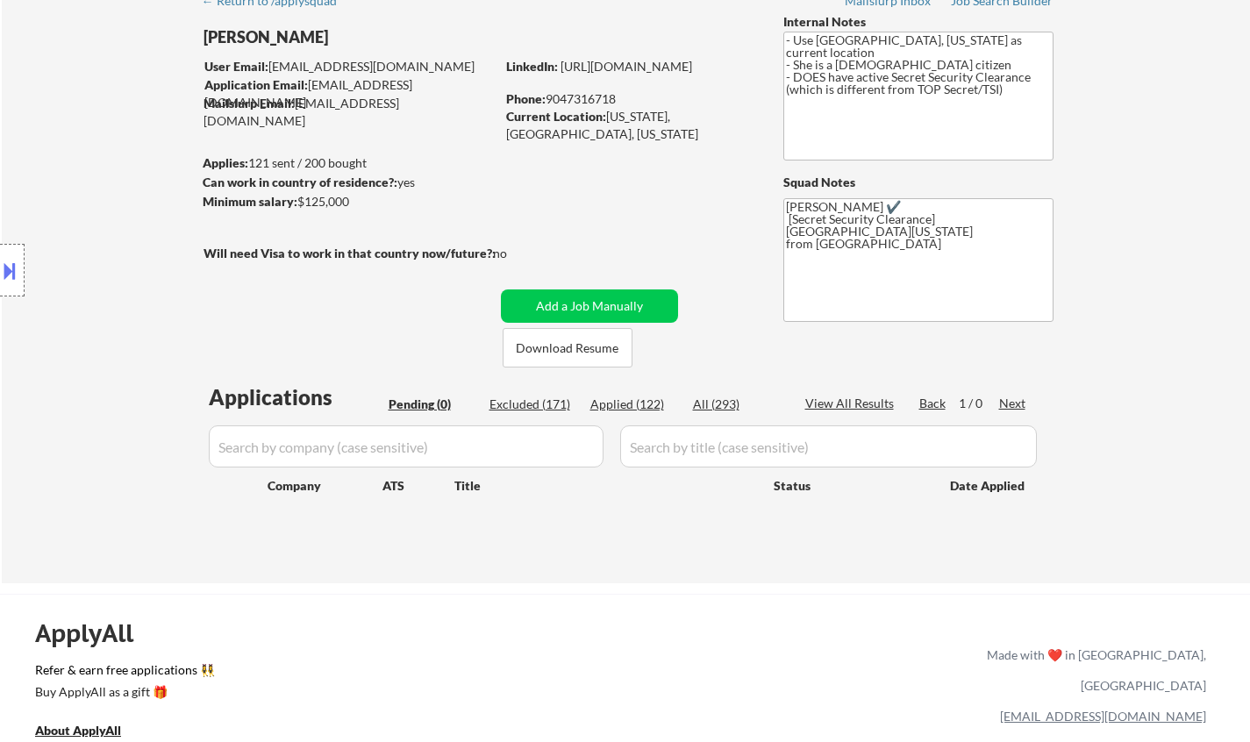
select select ""applied""
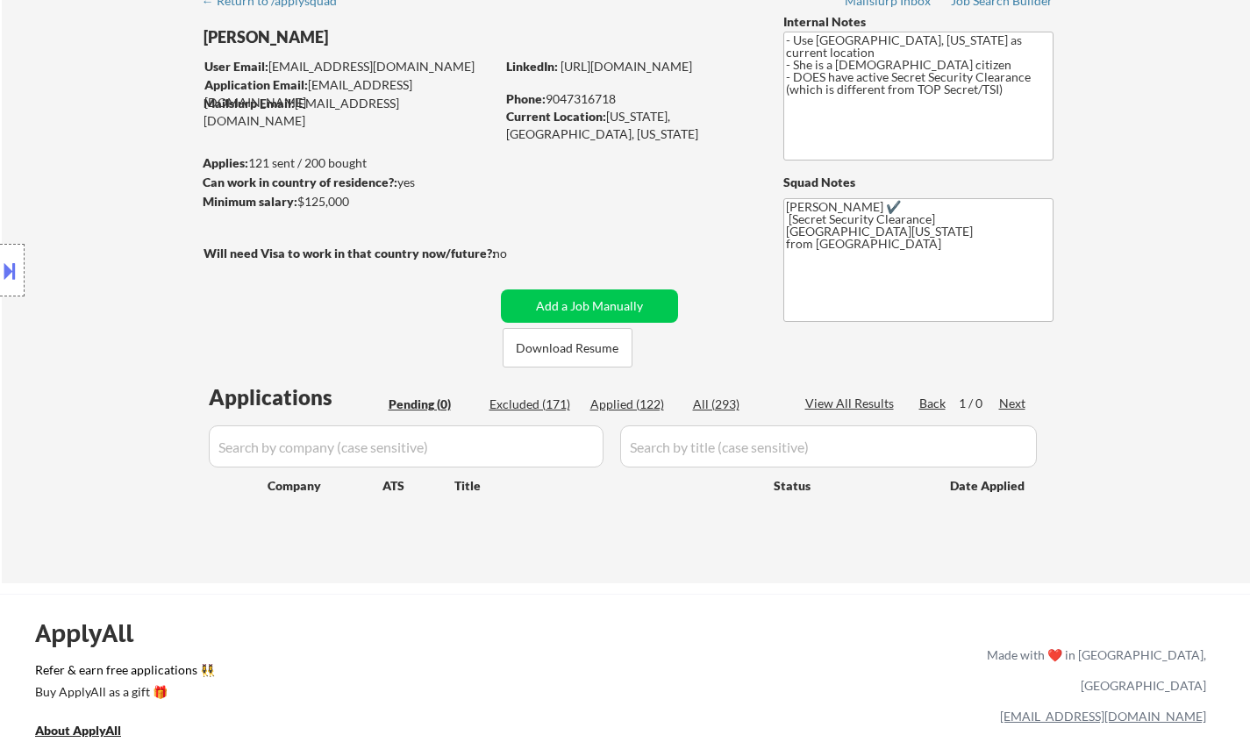
select select ""applied""
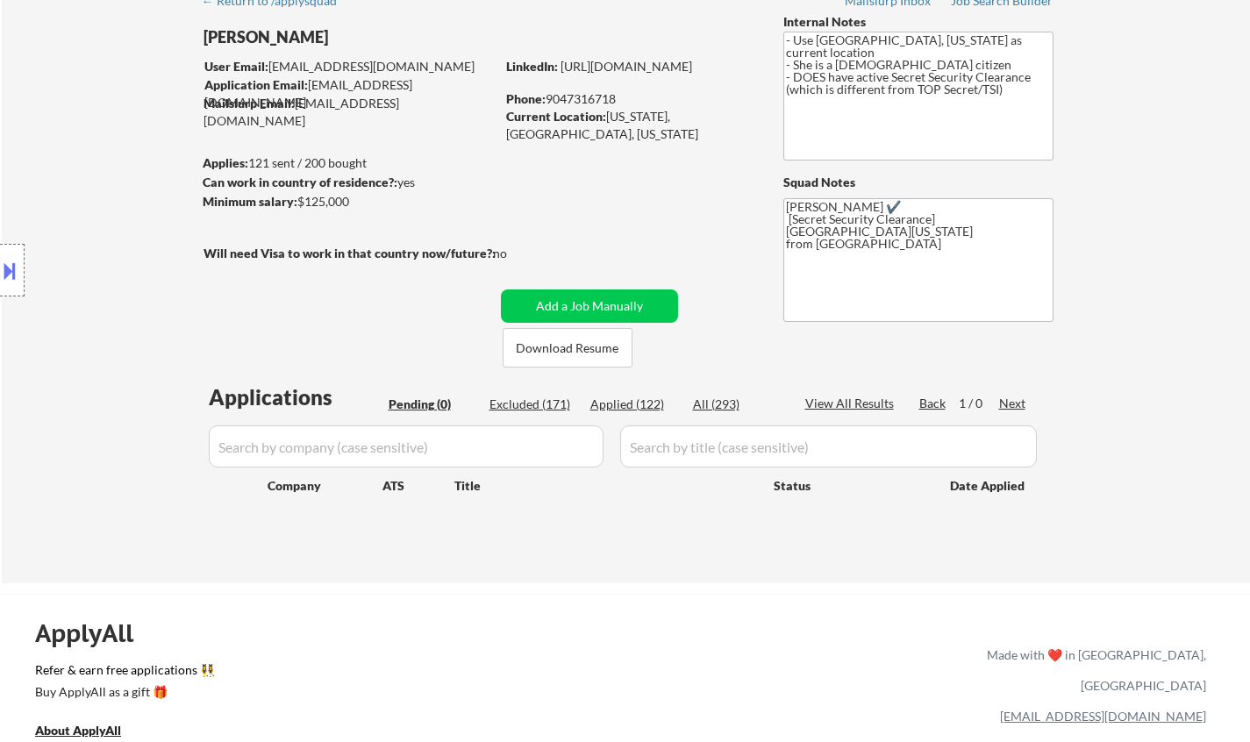
select select ""applied""
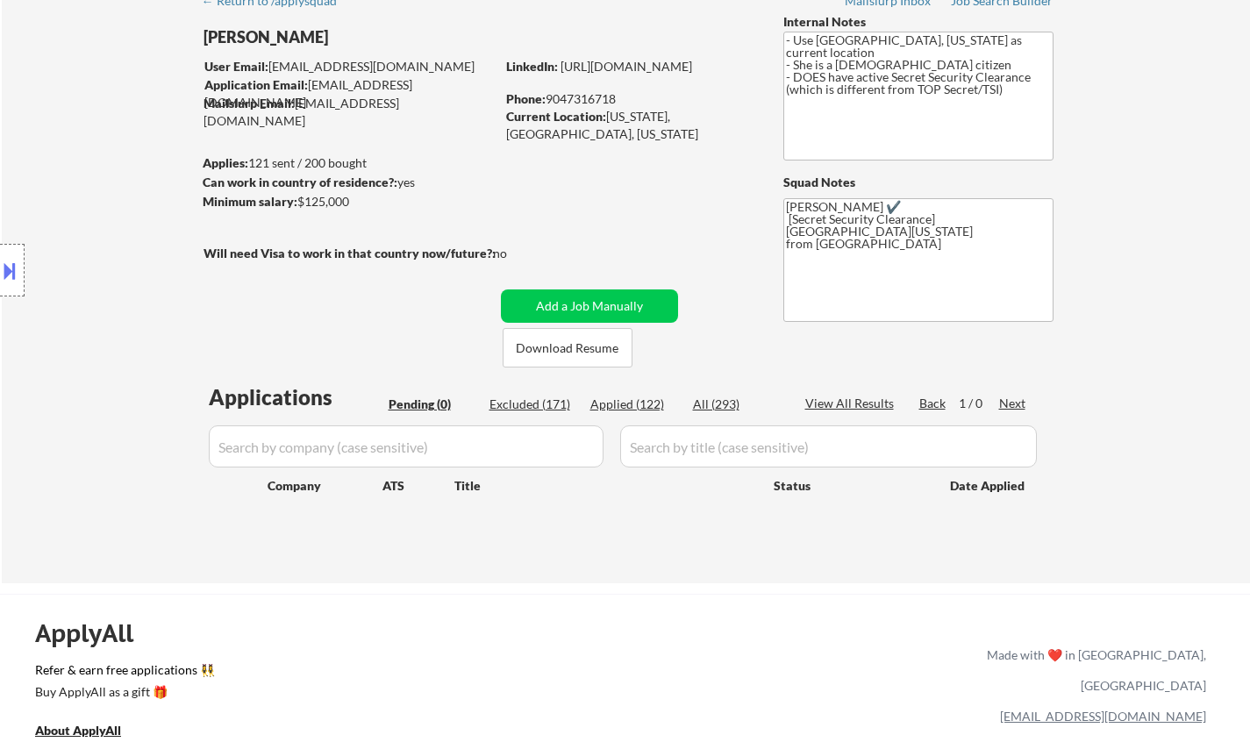
select select ""applied""
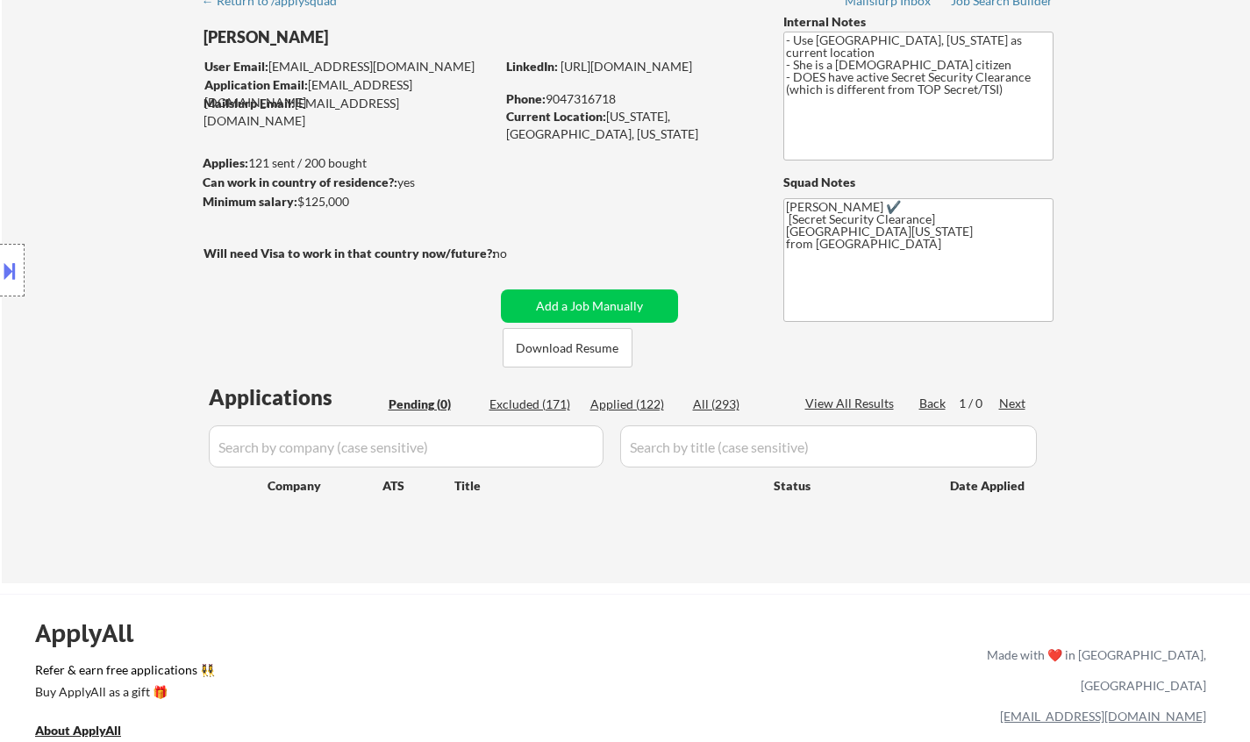
select select ""applied""
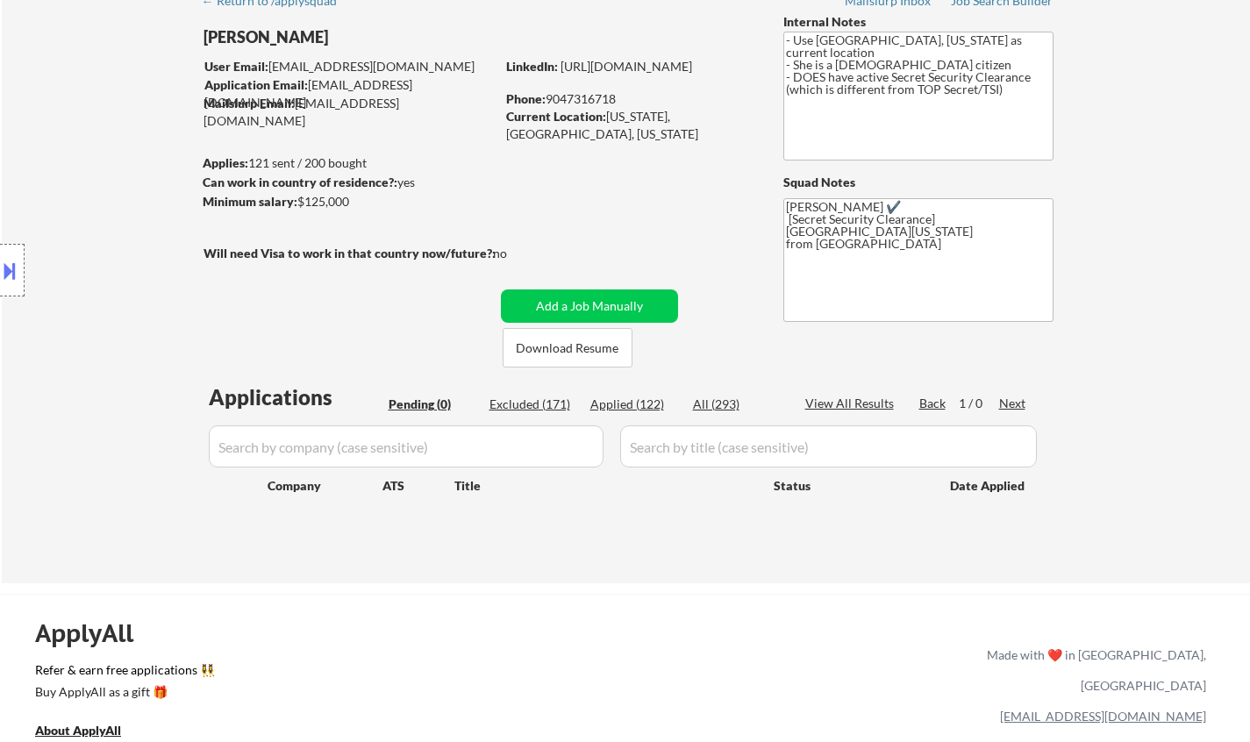
select select ""applied""
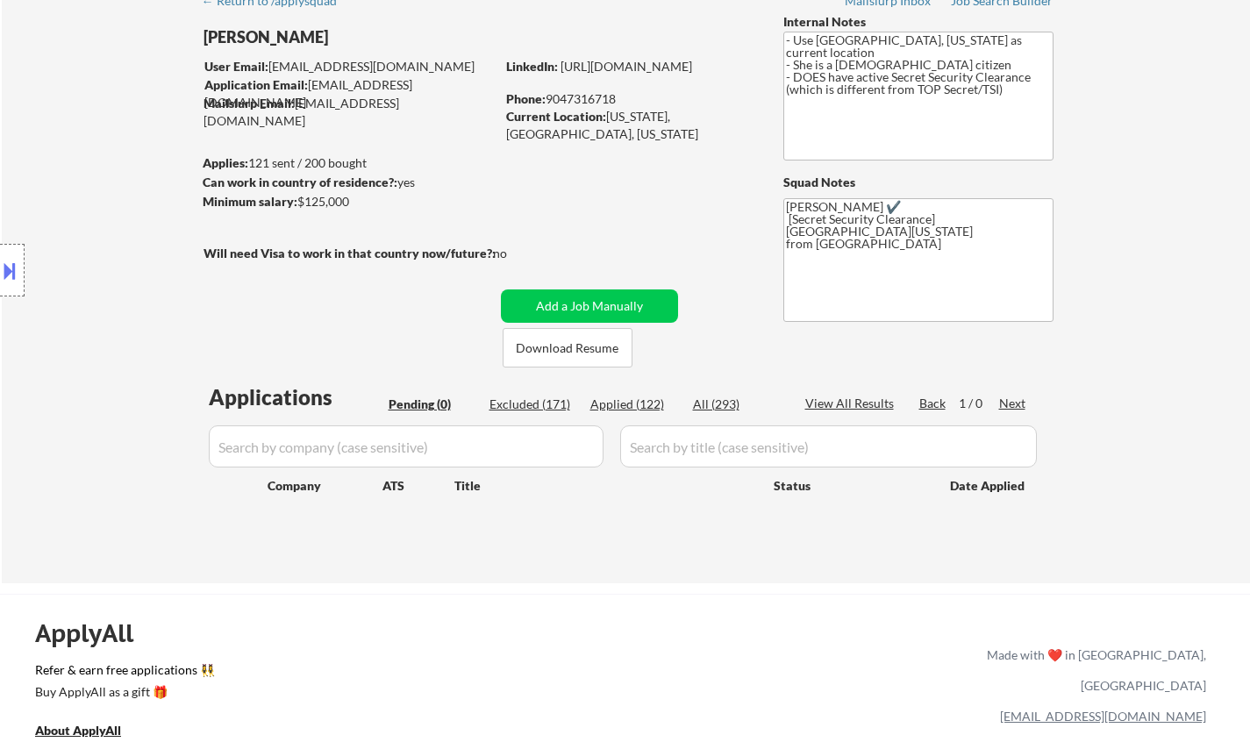
select select ""applied""
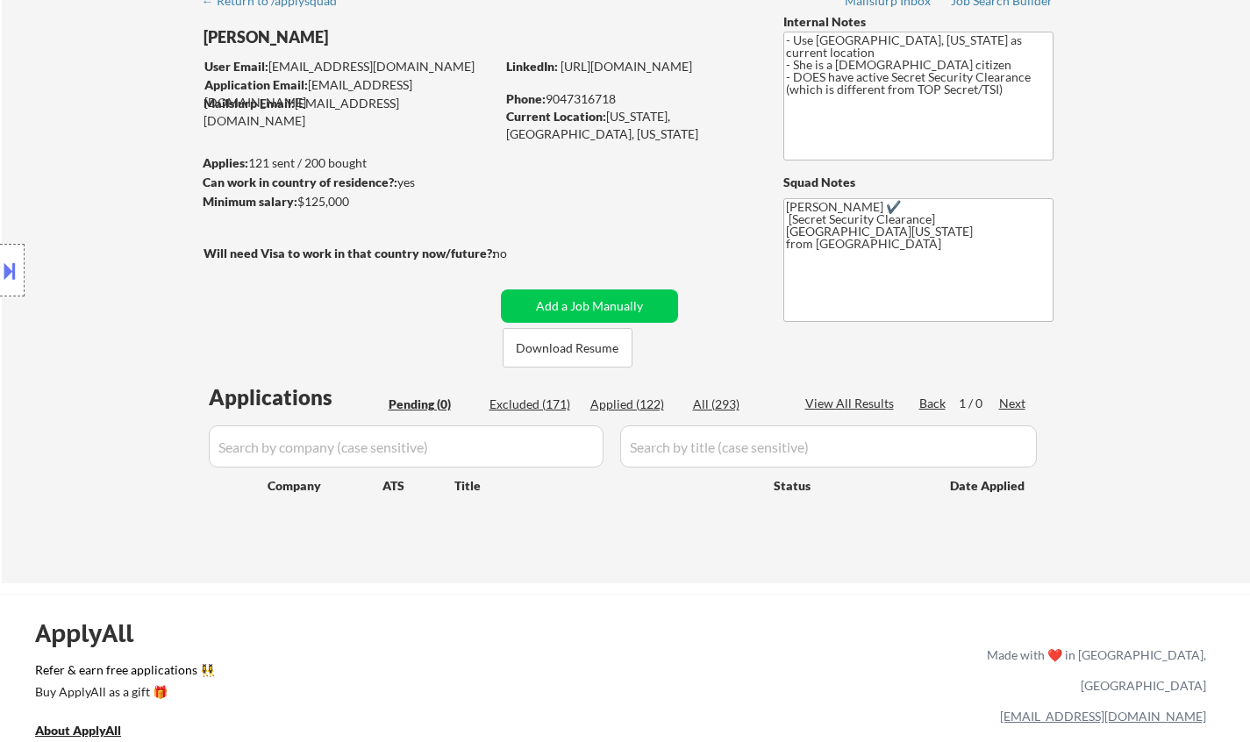
select select ""applied""
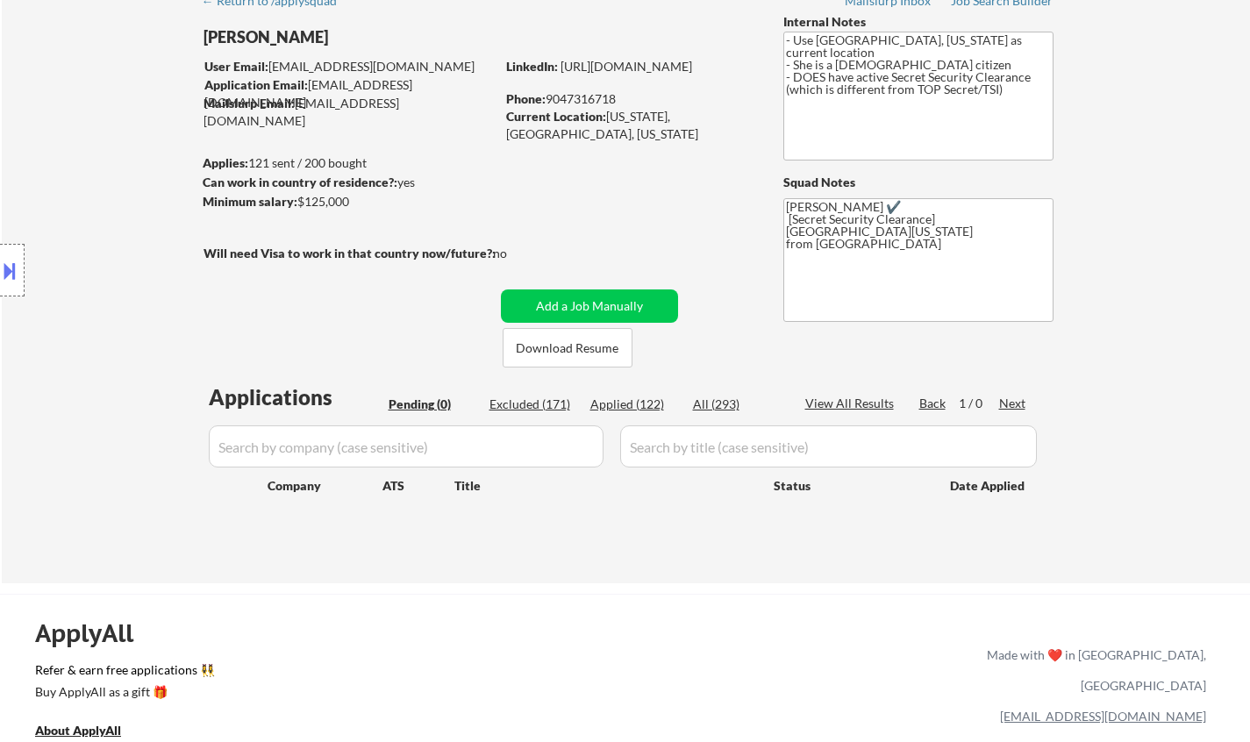
select select ""applied""
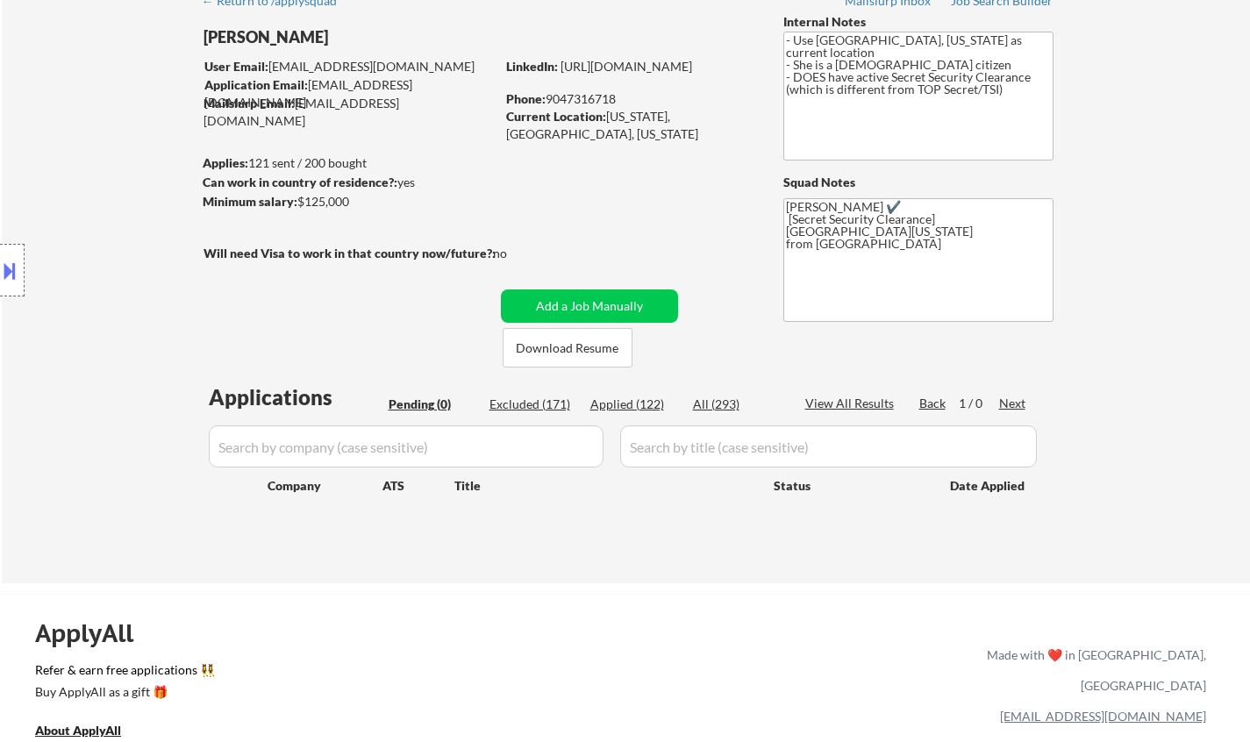
select select ""applied""
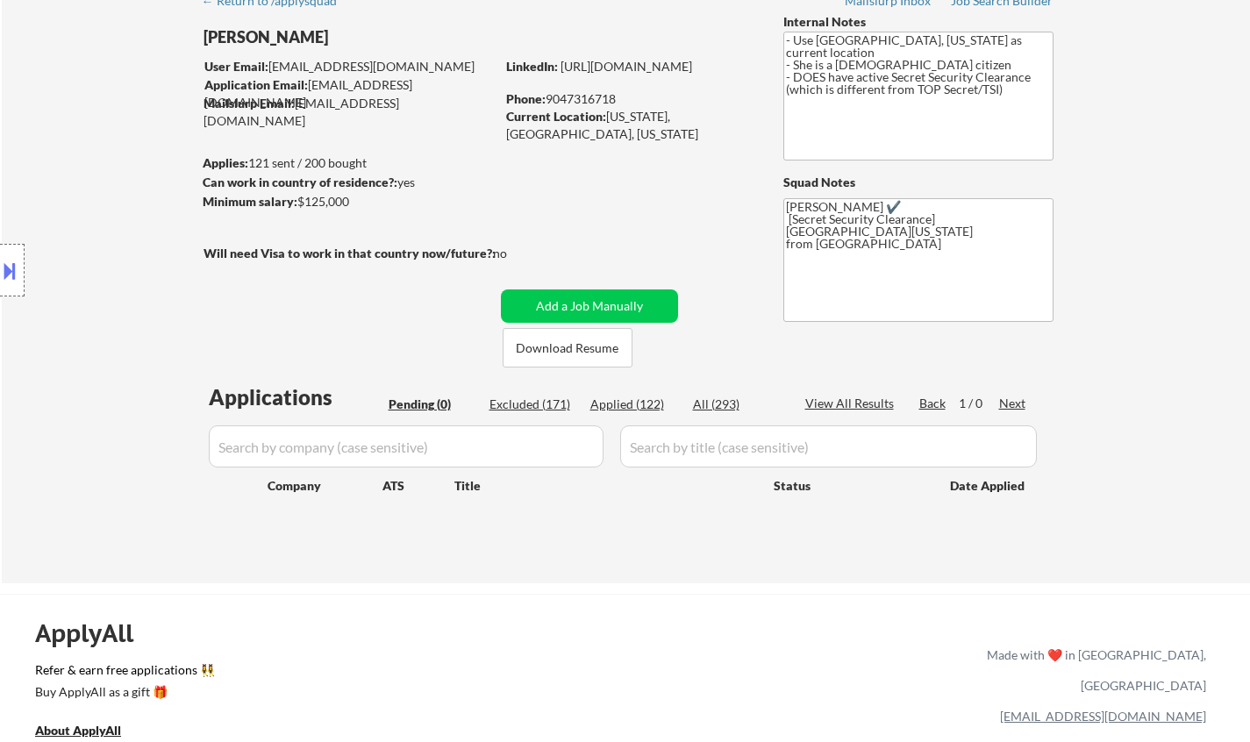
select select ""applied""
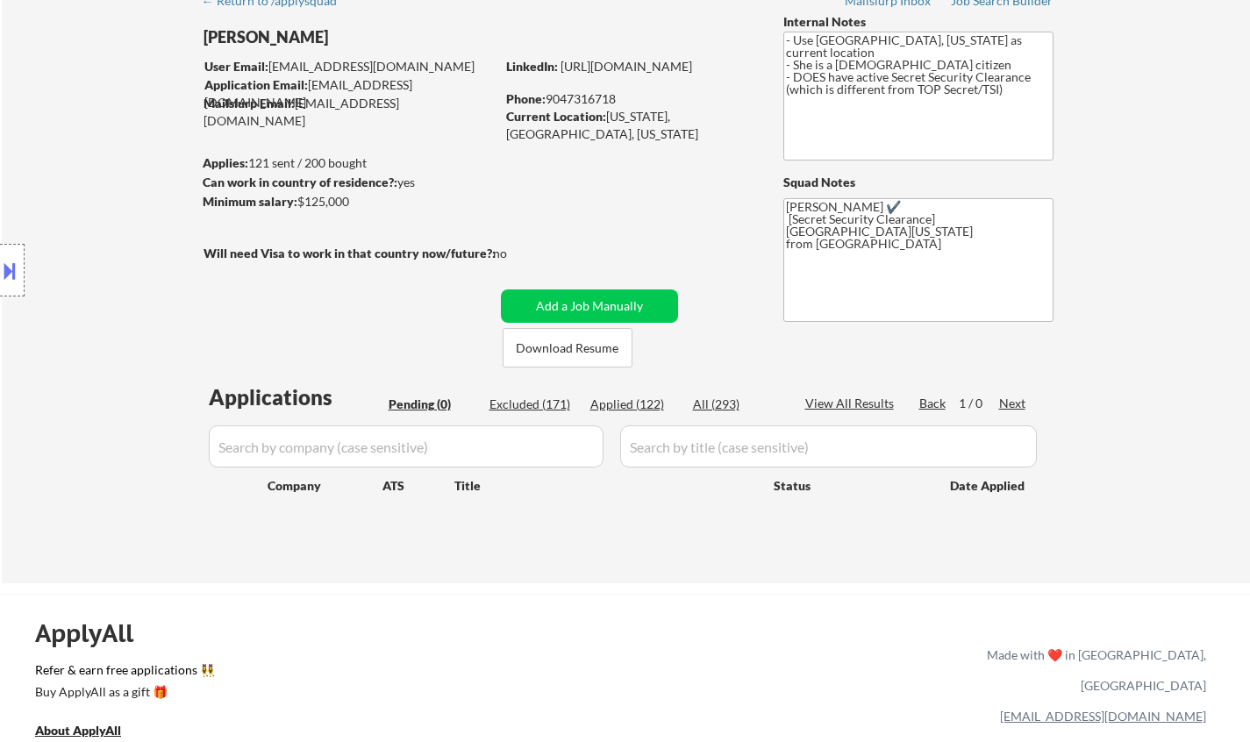
select select ""applied""
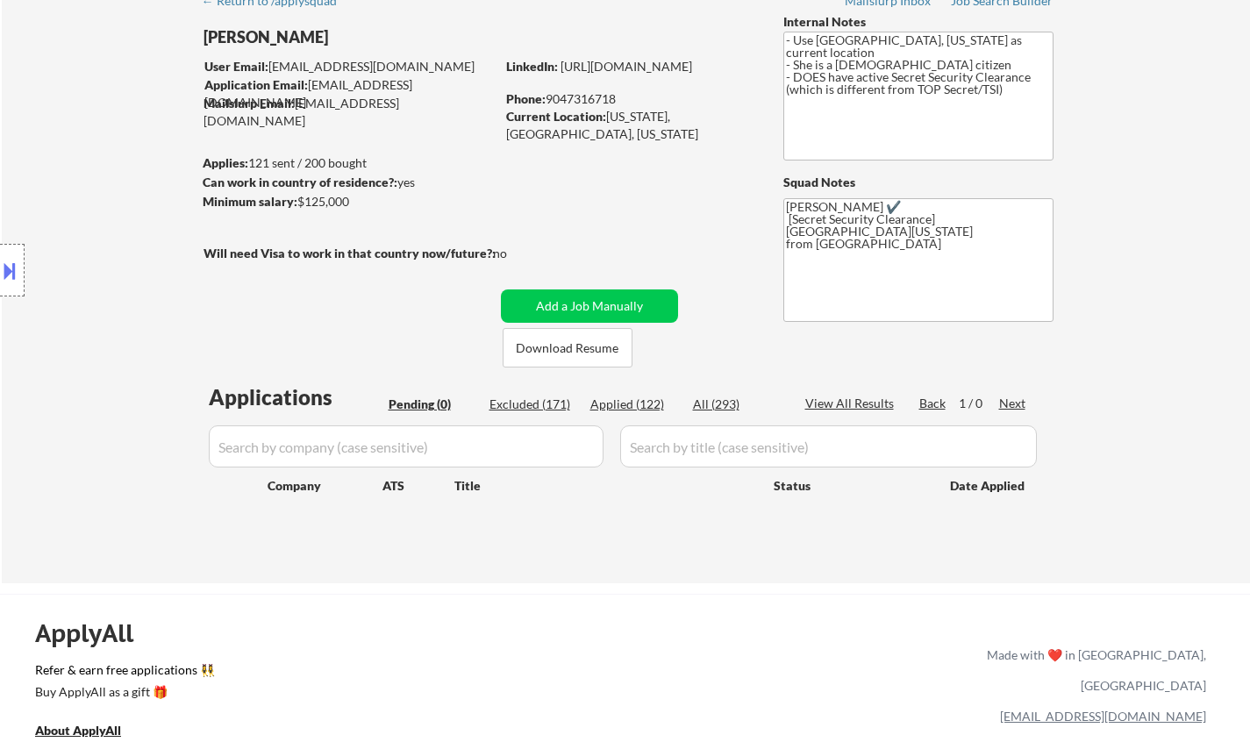
select select ""applied""
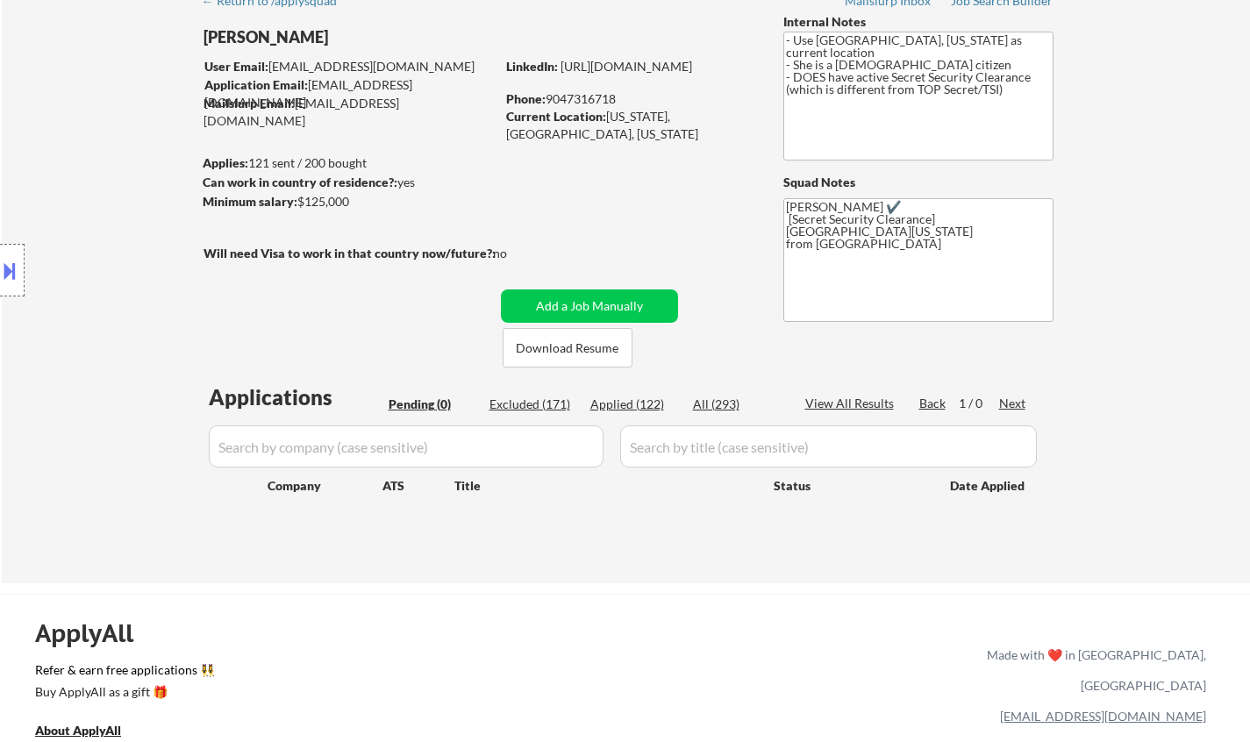
select select ""applied""
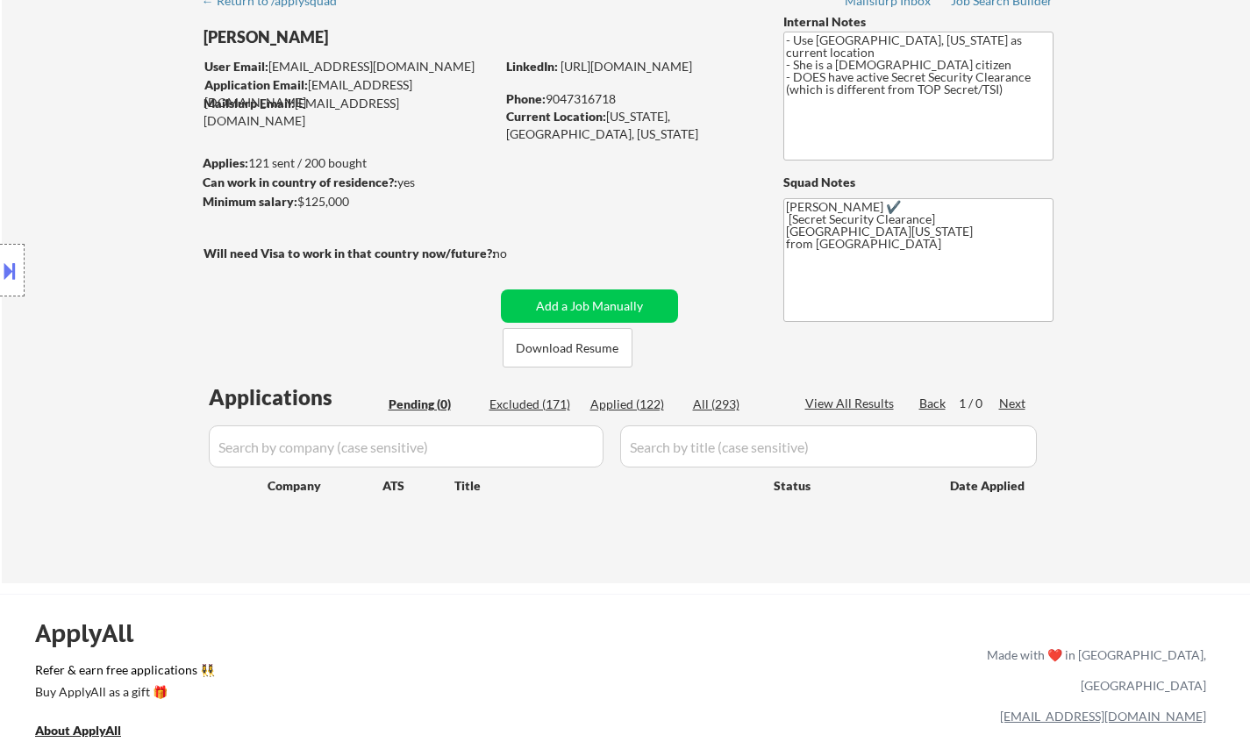
select select ""applied""
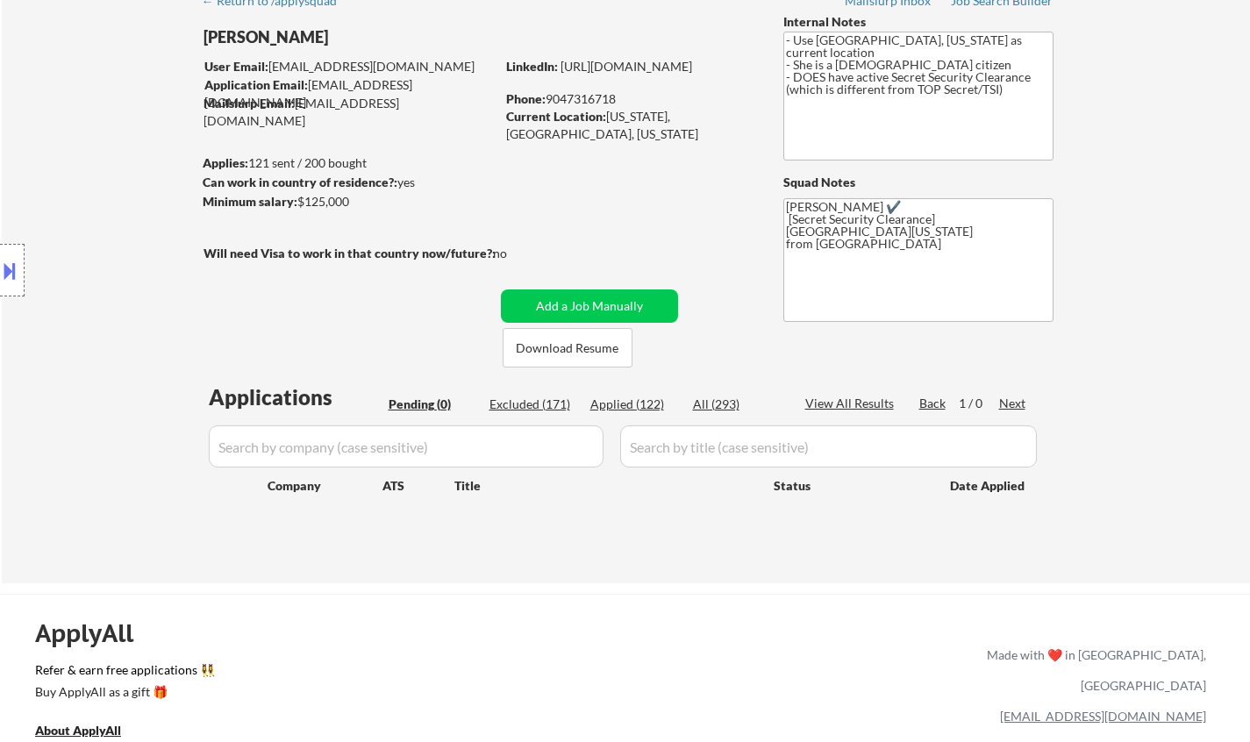
select select ""applied""
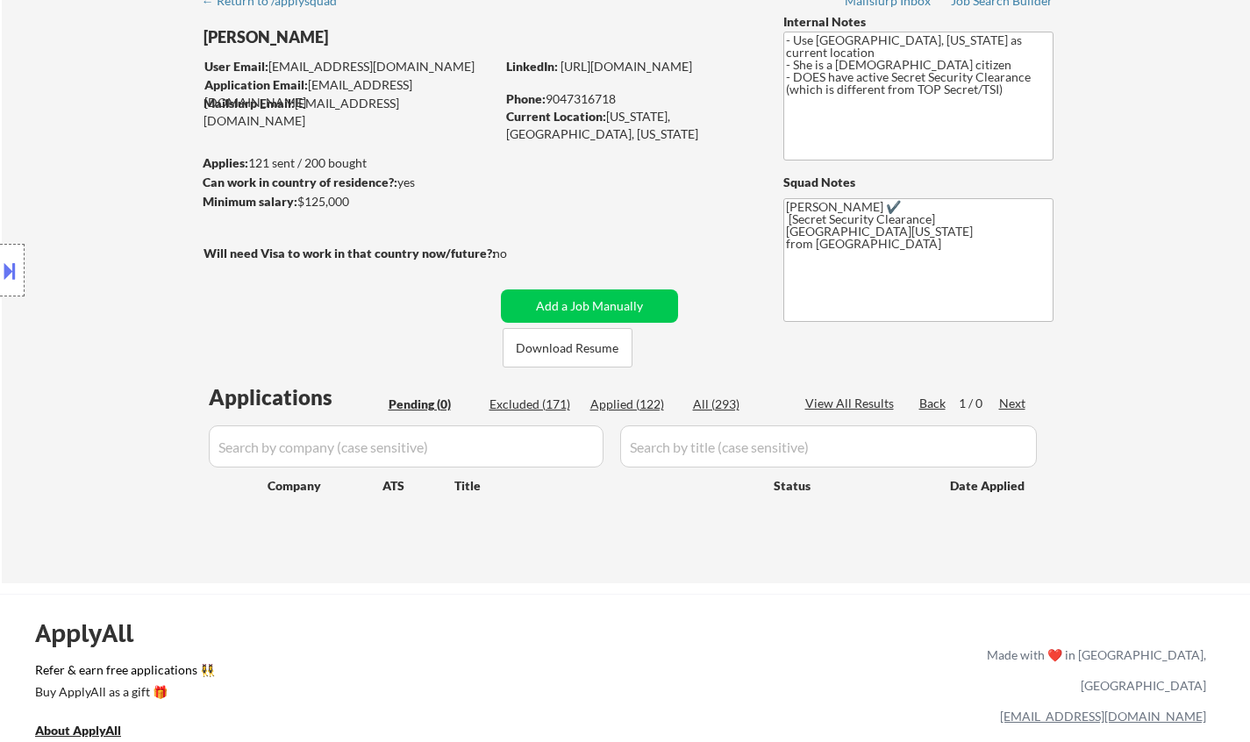
select select ""applied""
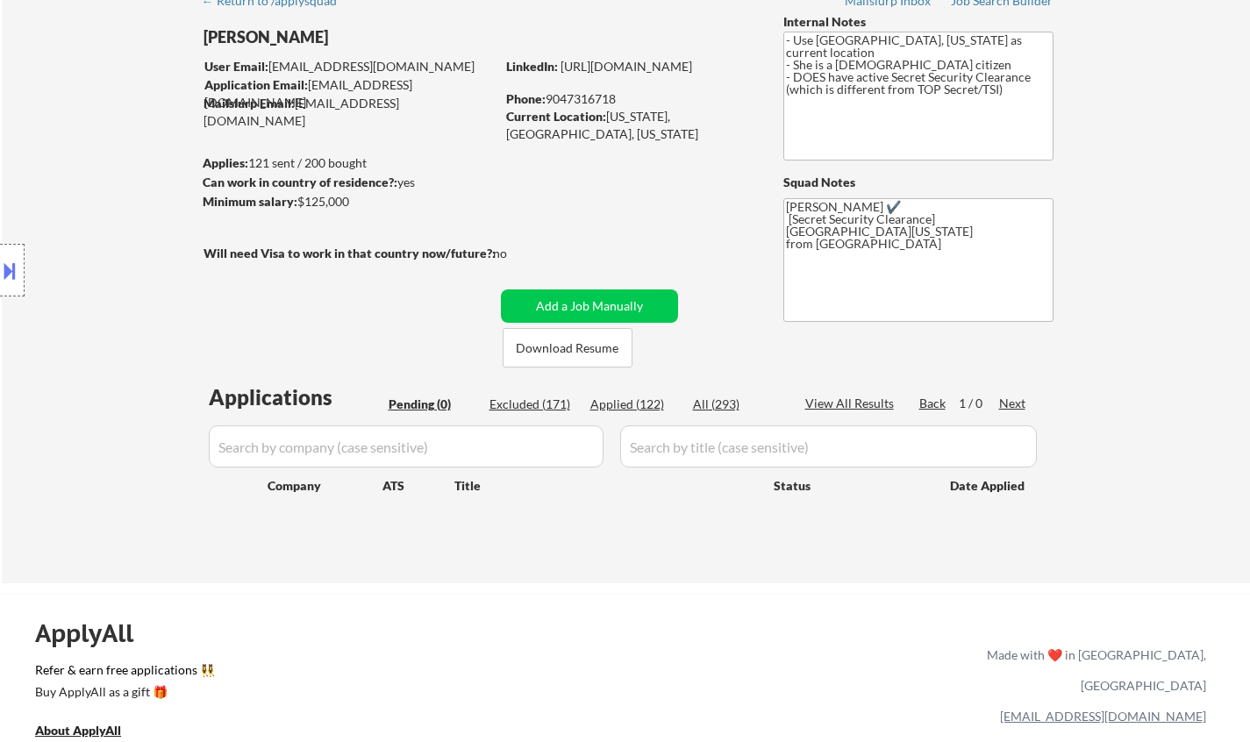
select select ""applied""
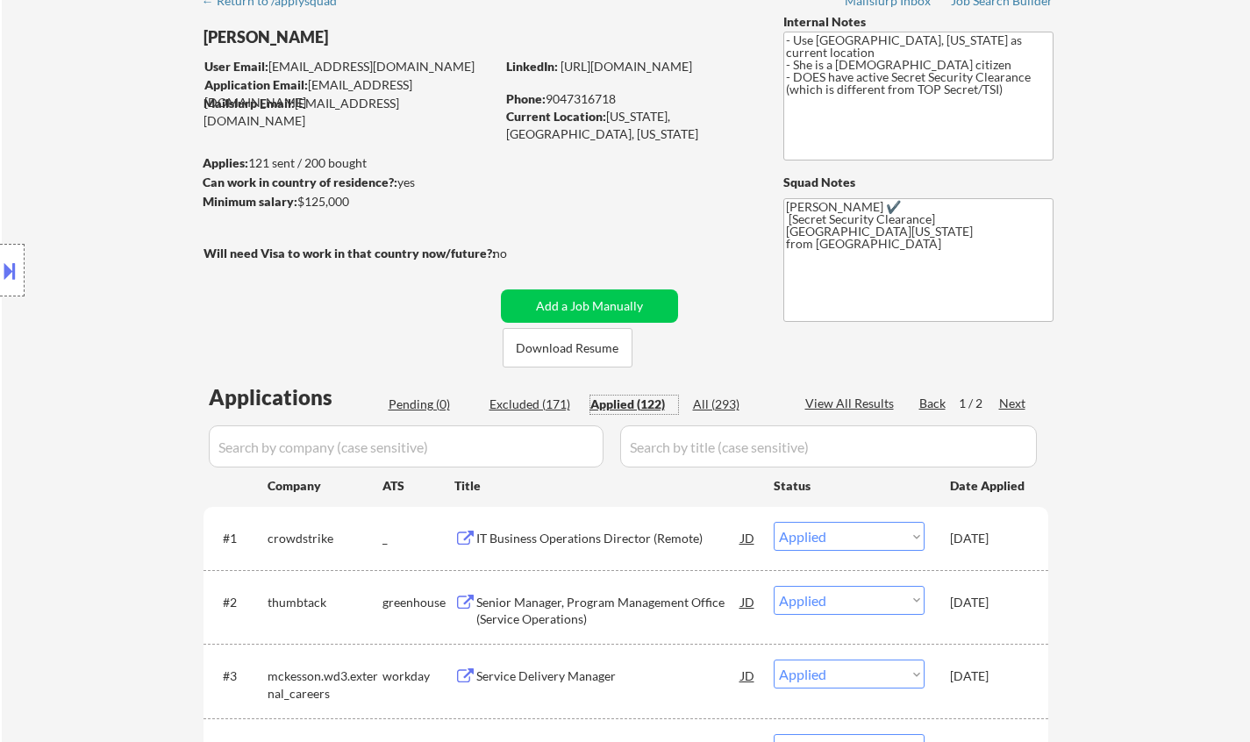
click at [745, 532] on div "JD" at bounding box center [748, 538] width 18 height 32
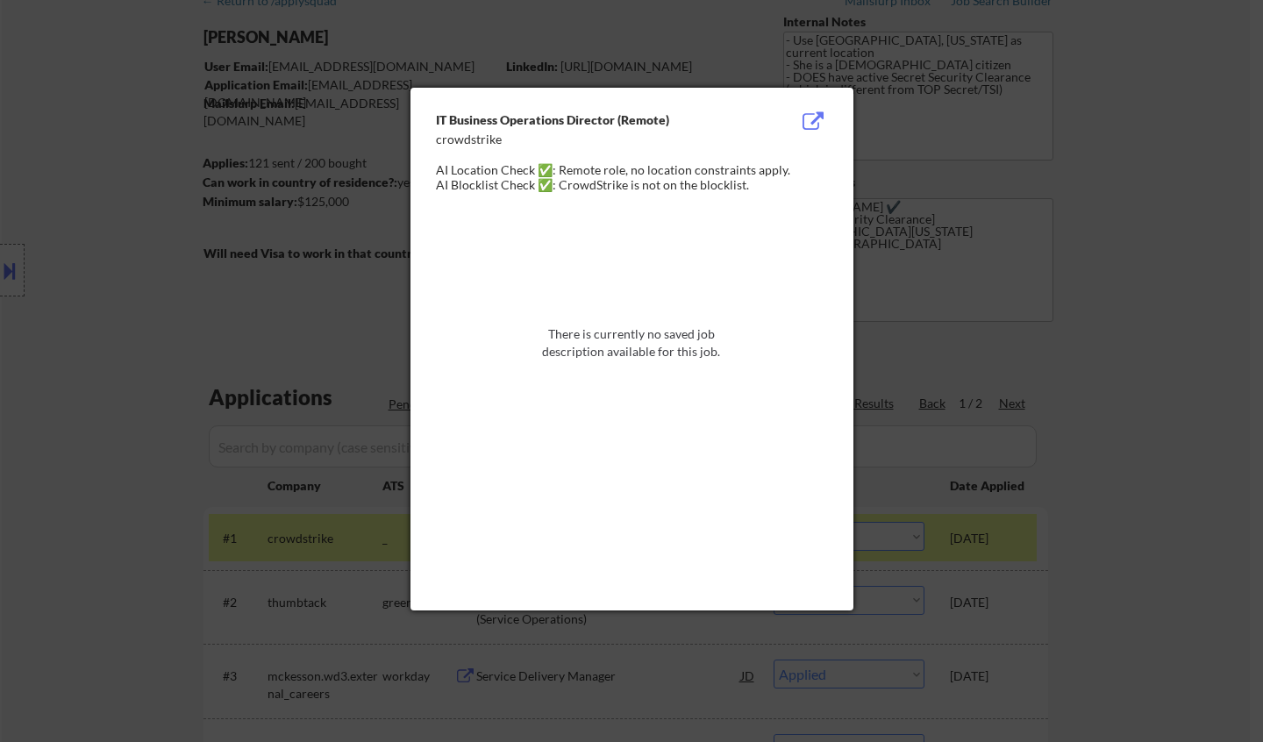
drag, startPoint x: 332, startPoint y: 251, endPoint x: 335, endPoint y: 263, distance: 12.6
click at [332, 253] on div at bounding box center [631, 371] width 1263 height 742
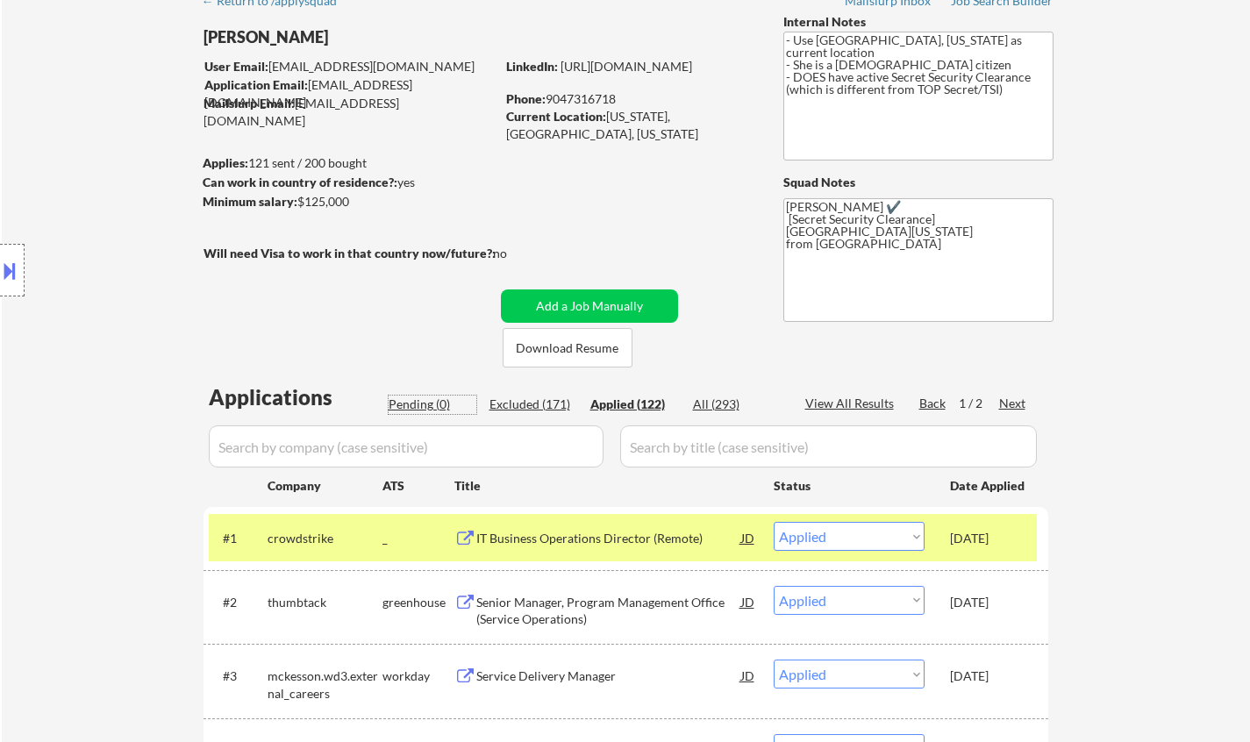
drag, startPoint x: 400, startPoint y: 401, endPoint x: 446, endPoint y: 401, distance: 45.6
click at [402, 401] on div "Pending (0)" at bounding box center [433, 405] width 88 height 18
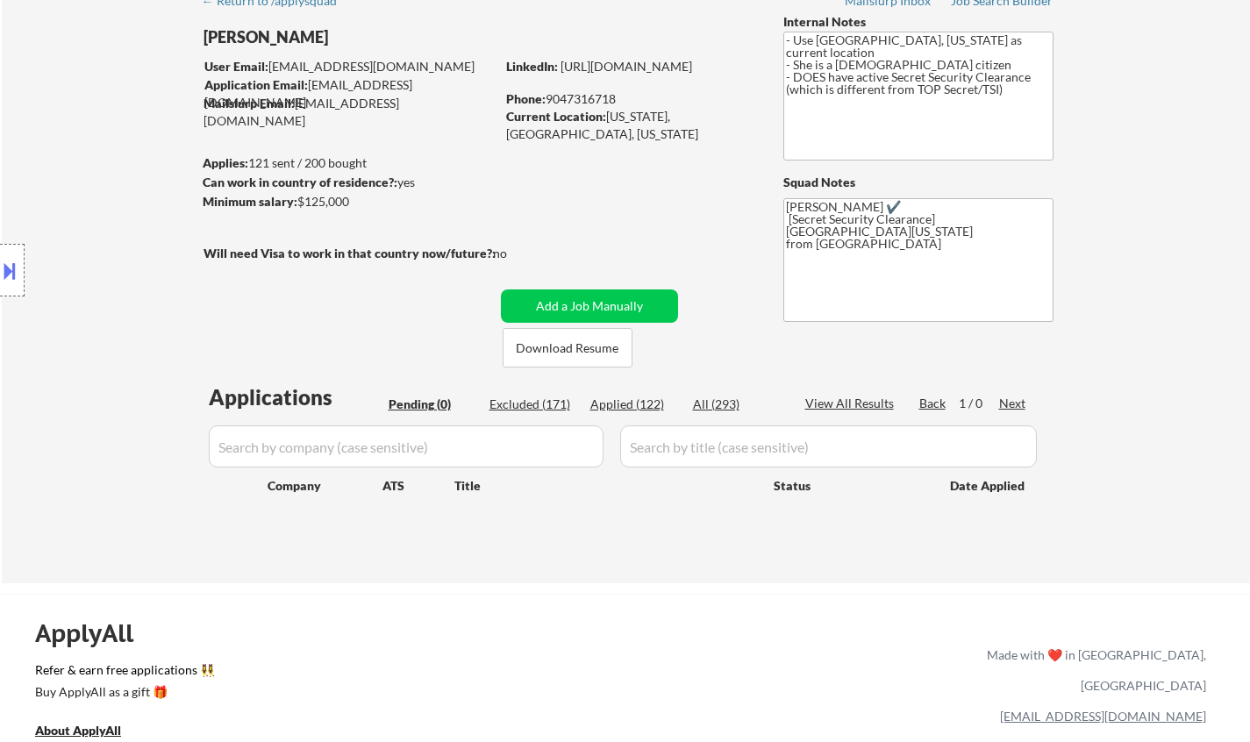
click at [555, 403] on div "Excluded (171)" at bounding box center [533, 405] width 88 height 18
click at [628, 403] on div "Applied (122)" at bounding box center [634, 405] width 88 height 18
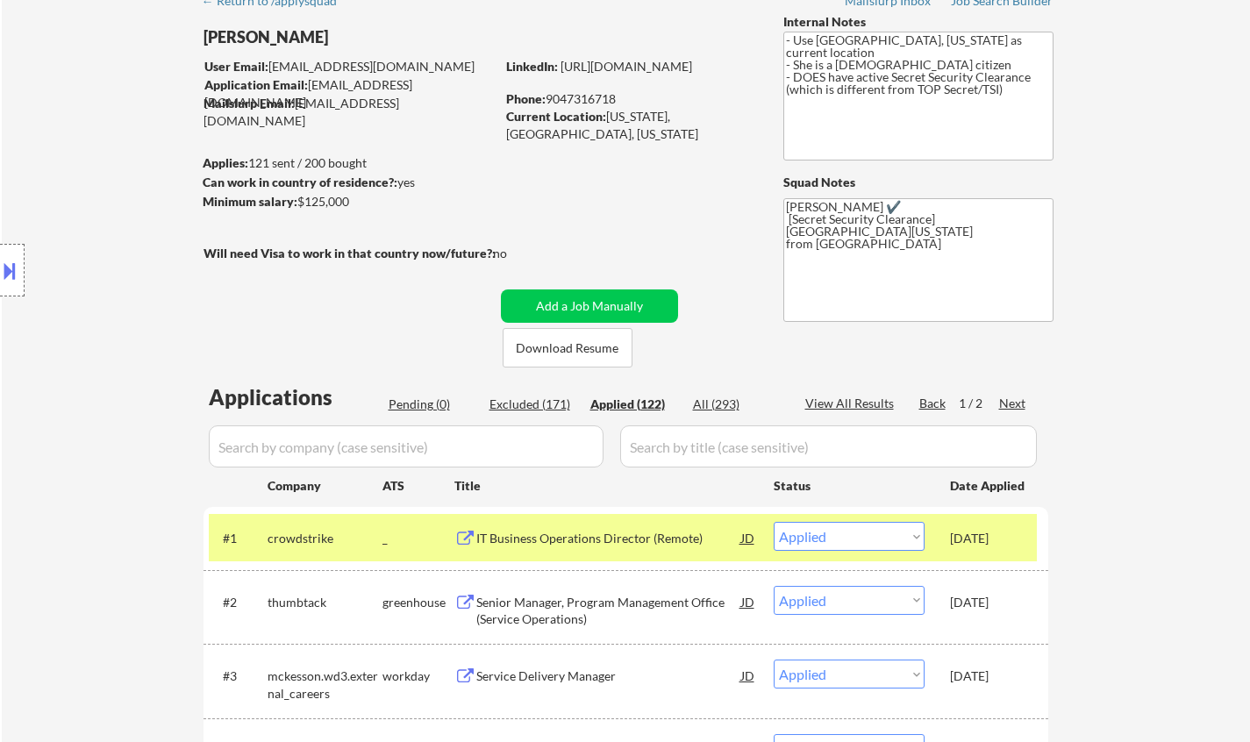
drag, startPoint x: 553, startPoint y: 96, endPoint x: 630, endPoint y: 94, distance: 76.3
click at [630, 94] on div "Phone: 9047316718" at bounding box center [630, 99] width 248 height 18
copy div "9047316718"
click at [661, 74] on link "https://linkedin.com/in/dellysherwood" at bounding box center [626, 66] width 132 height 15
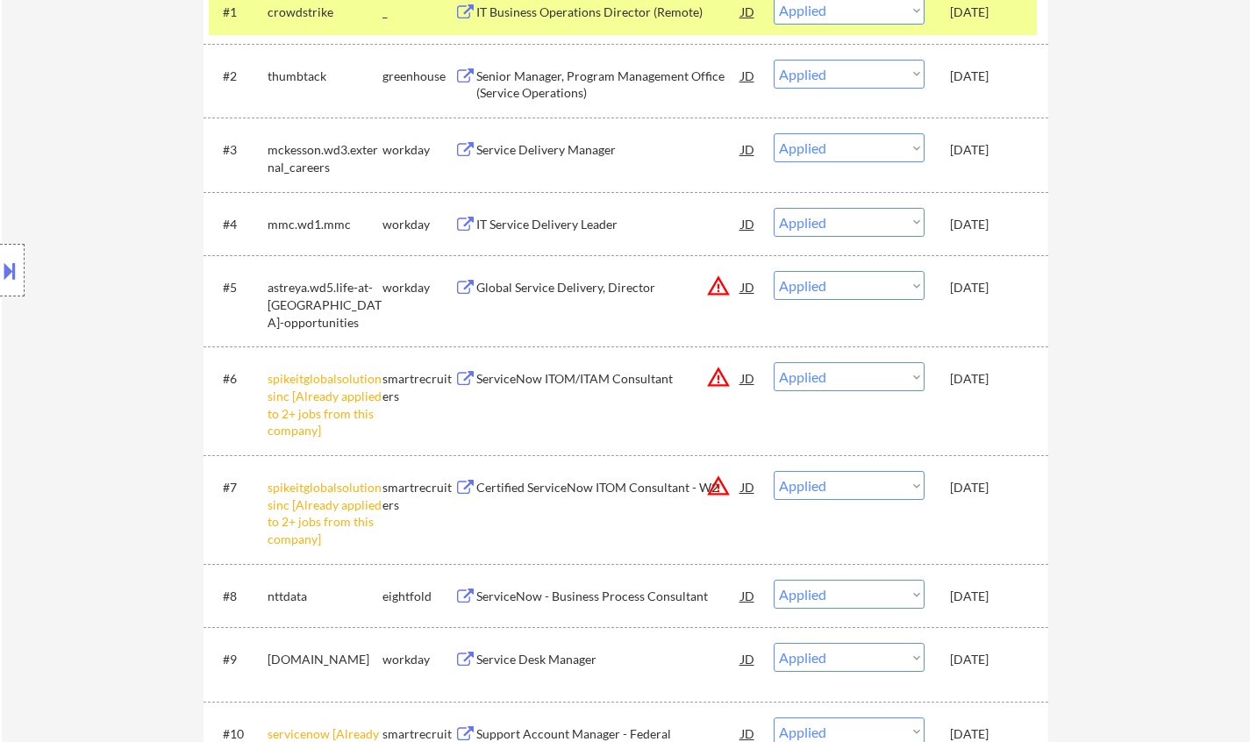
scroll to position [263, 0]
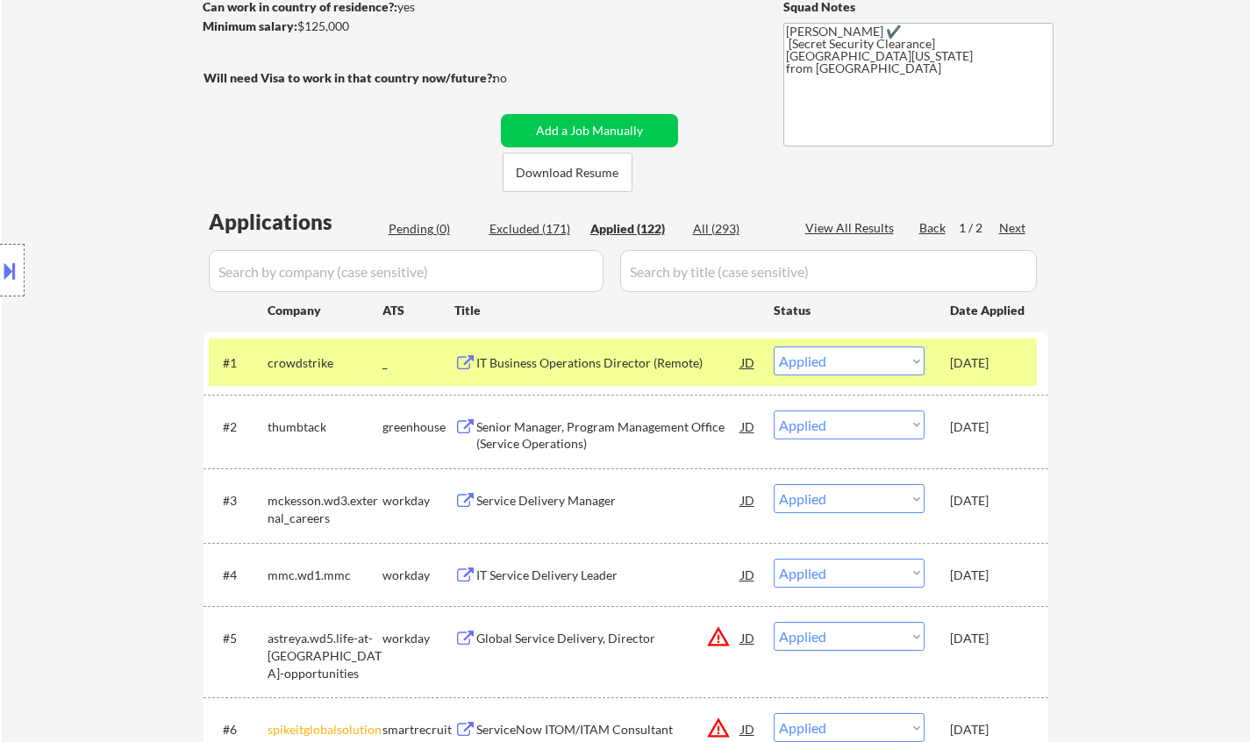
click at [317, 362] on div "crowdstrike" at bounding box center [324, 363] width 115 height 18
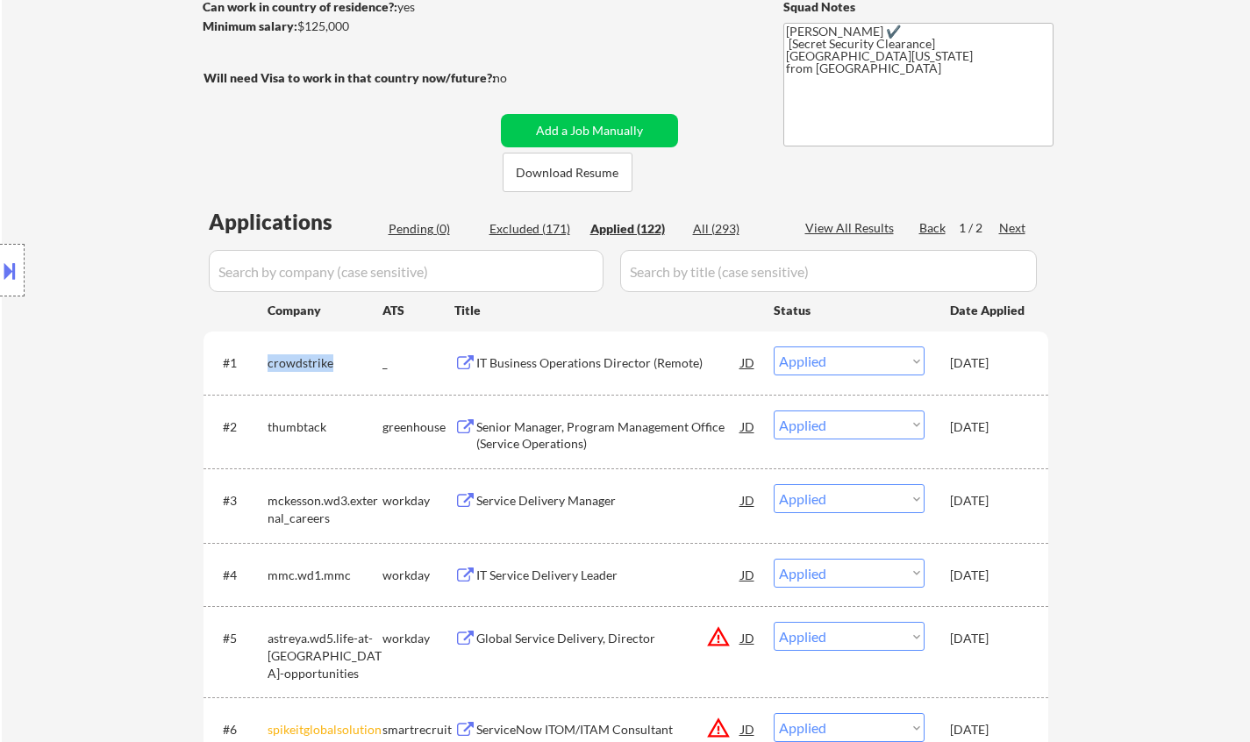
click at [317, 361] on div "crowdstrike" at bounding box center [324, 363] width 115 height 18
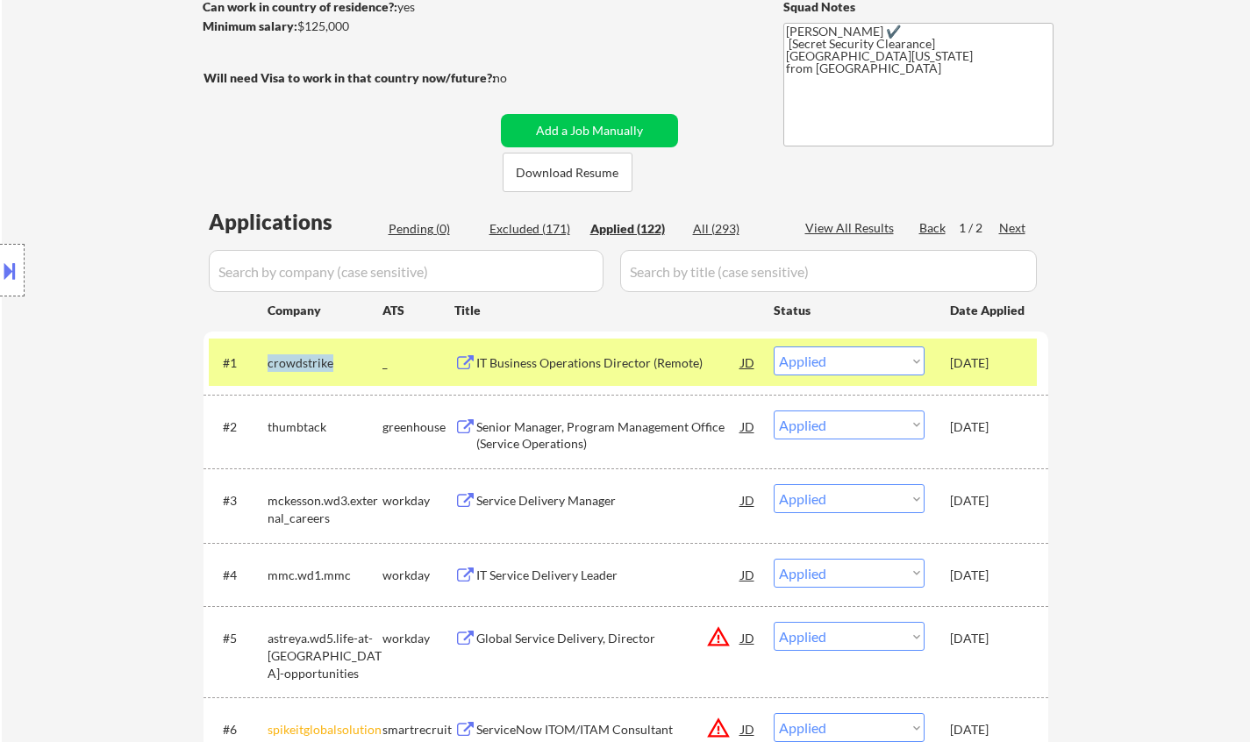
copy div "crowdstrike"
click at [381, 272] on input "input" at bounding box center [406, 271] width 395 height 42
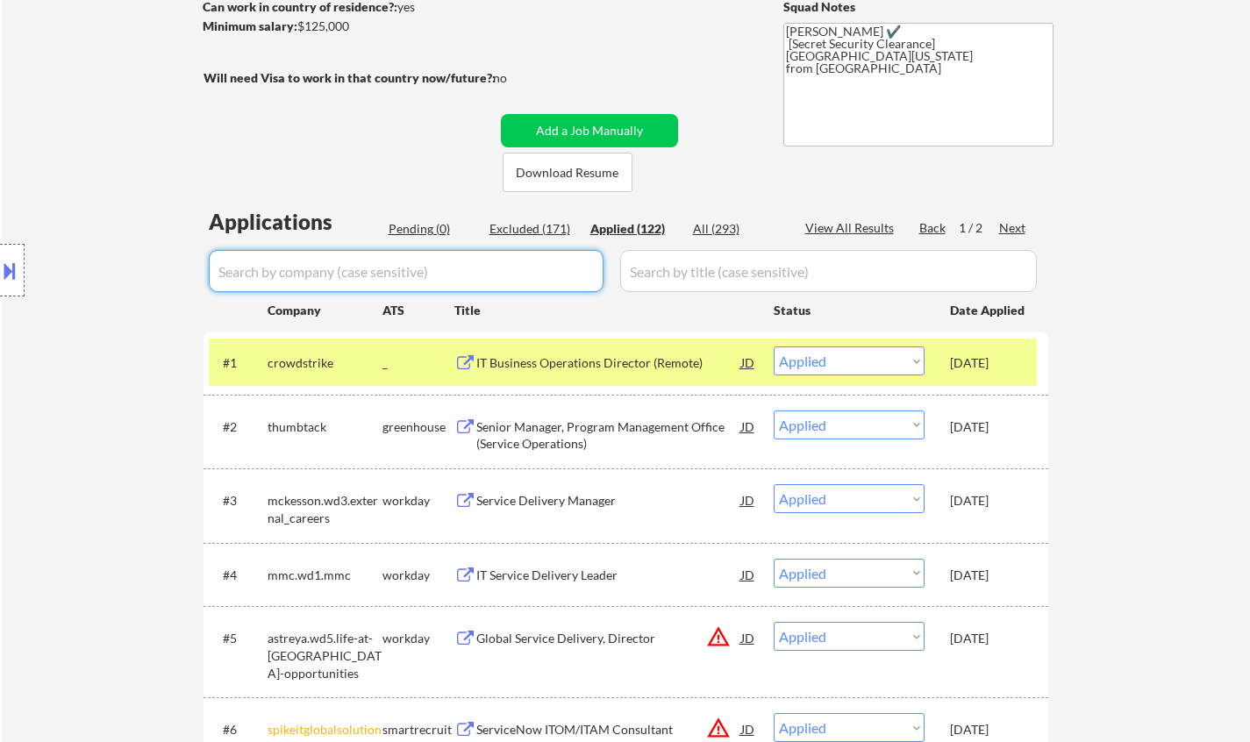
paste input "crowdstrike"
type input "crowdstrike"
click at [706, 226] on div "All (293)" at bounding box center [737, 229] width 88 height 18
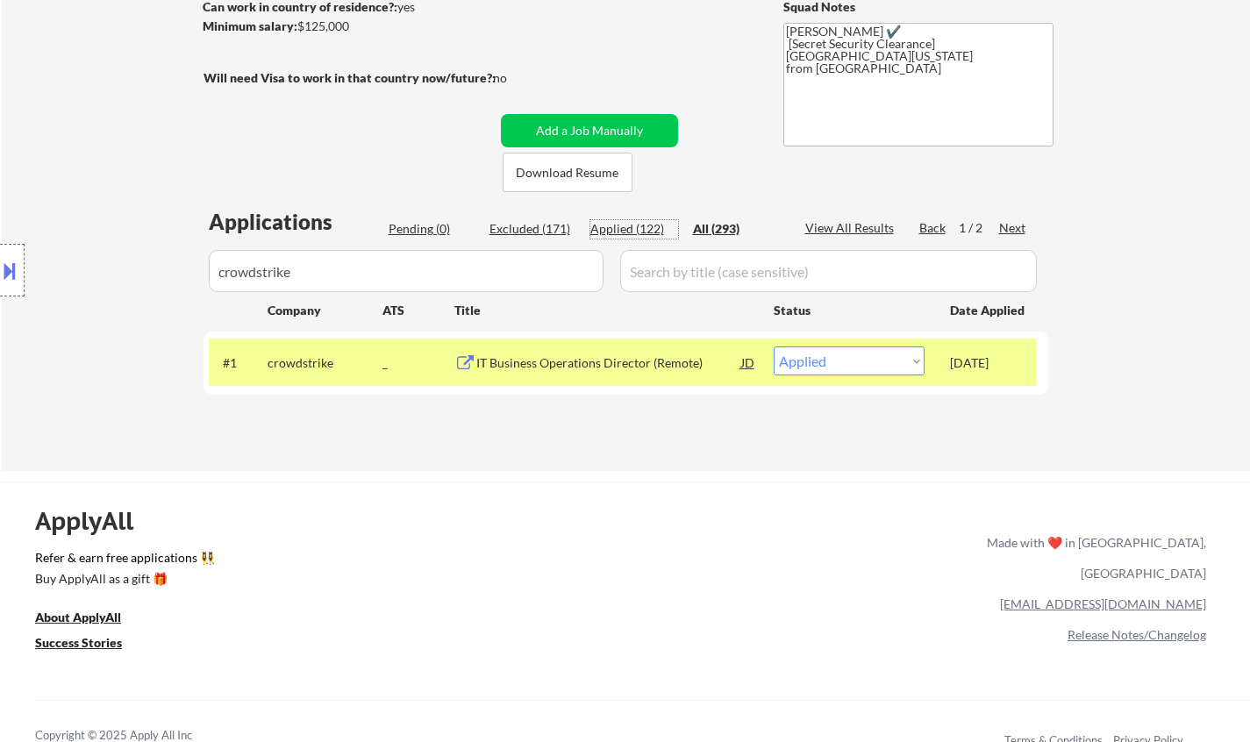
click at [638, 221] on div "Applied (122)" at bounding box center [634, 229] width 88 height 18
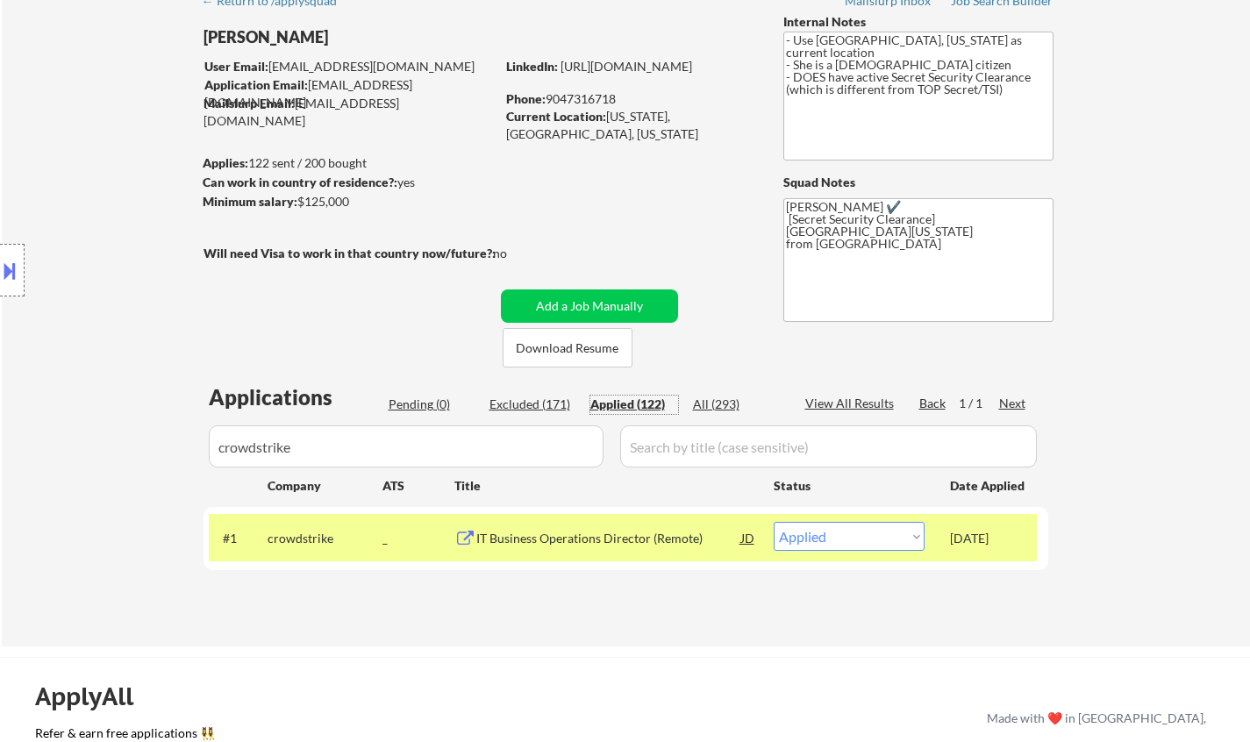
scroll to position [0, 0]
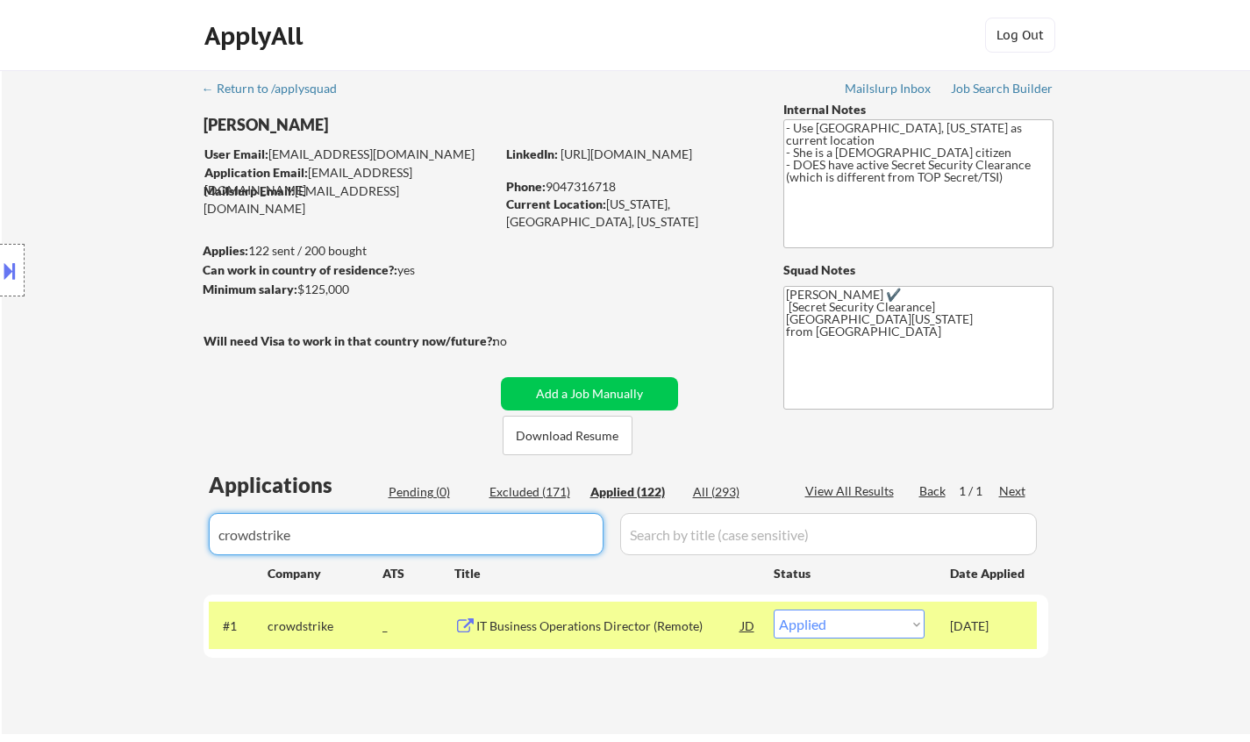
drag, startPoint x: 329, startPoint y: 538, endPoint x: 0, endPoint y: 466, distance: 336.8
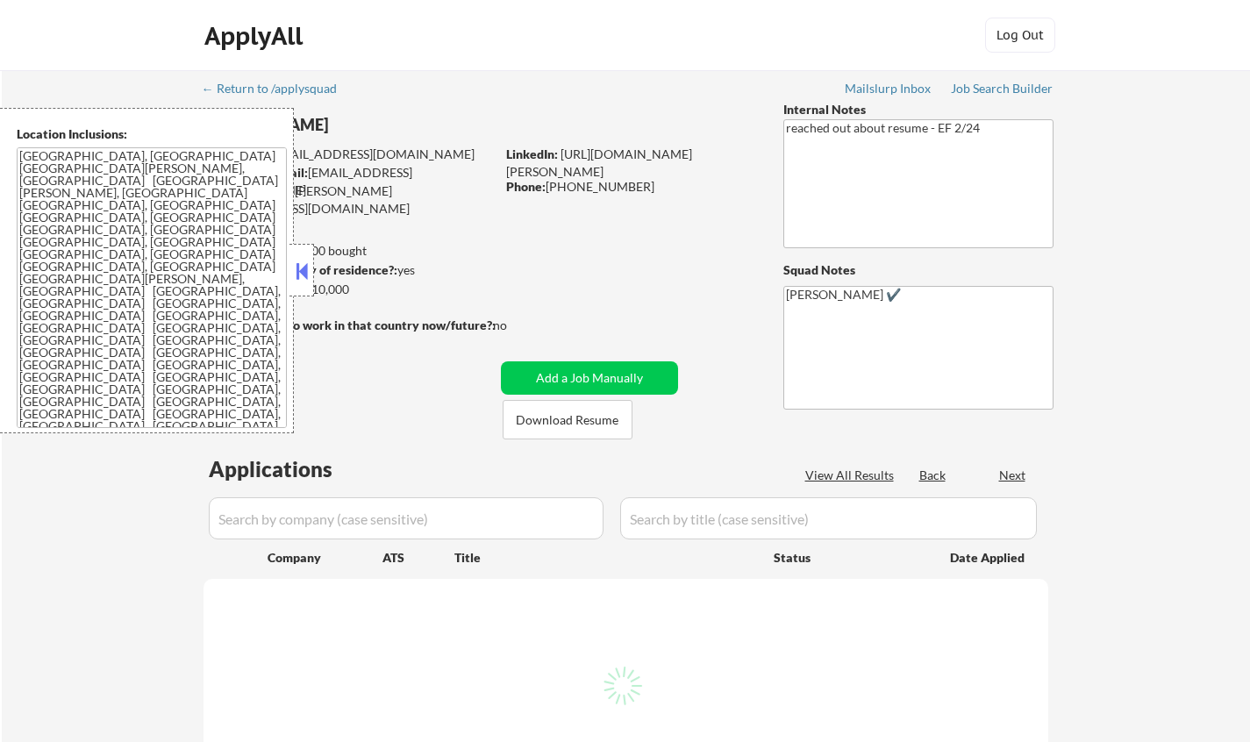
select select ""pending""
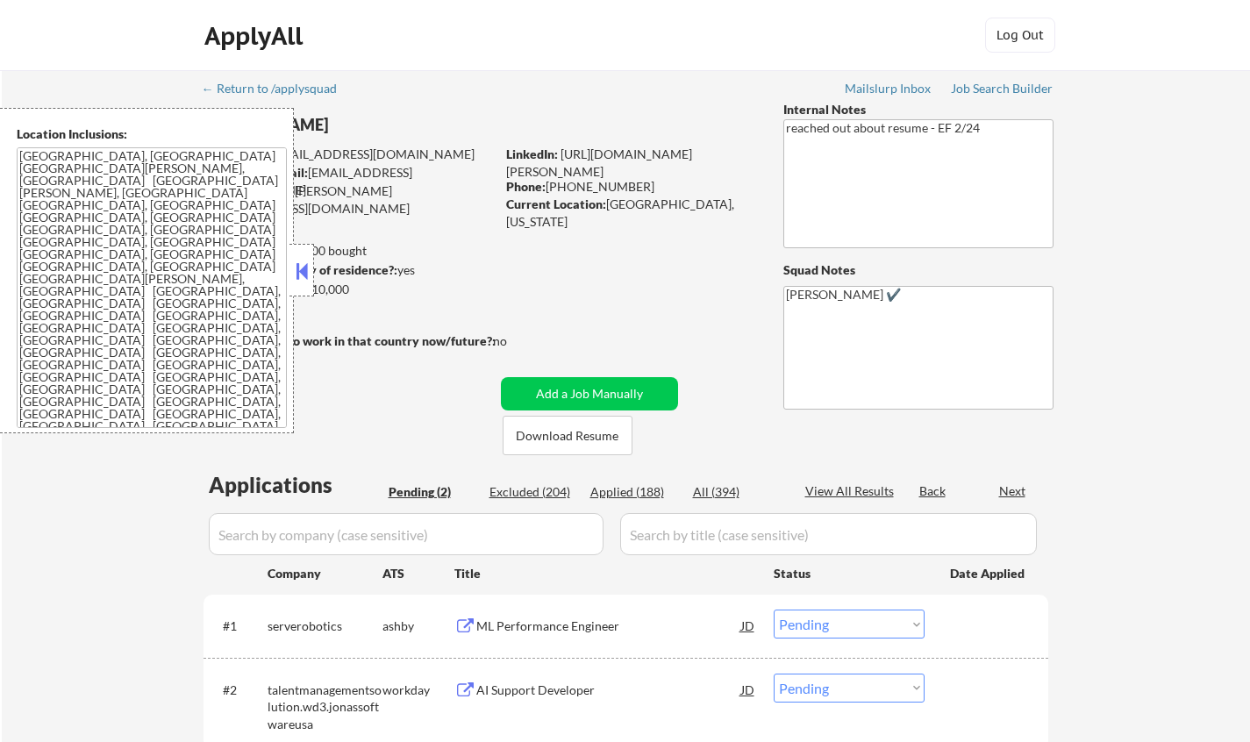
click at [300, 261] on button at bounding box center [301, 271] width 19 height 26
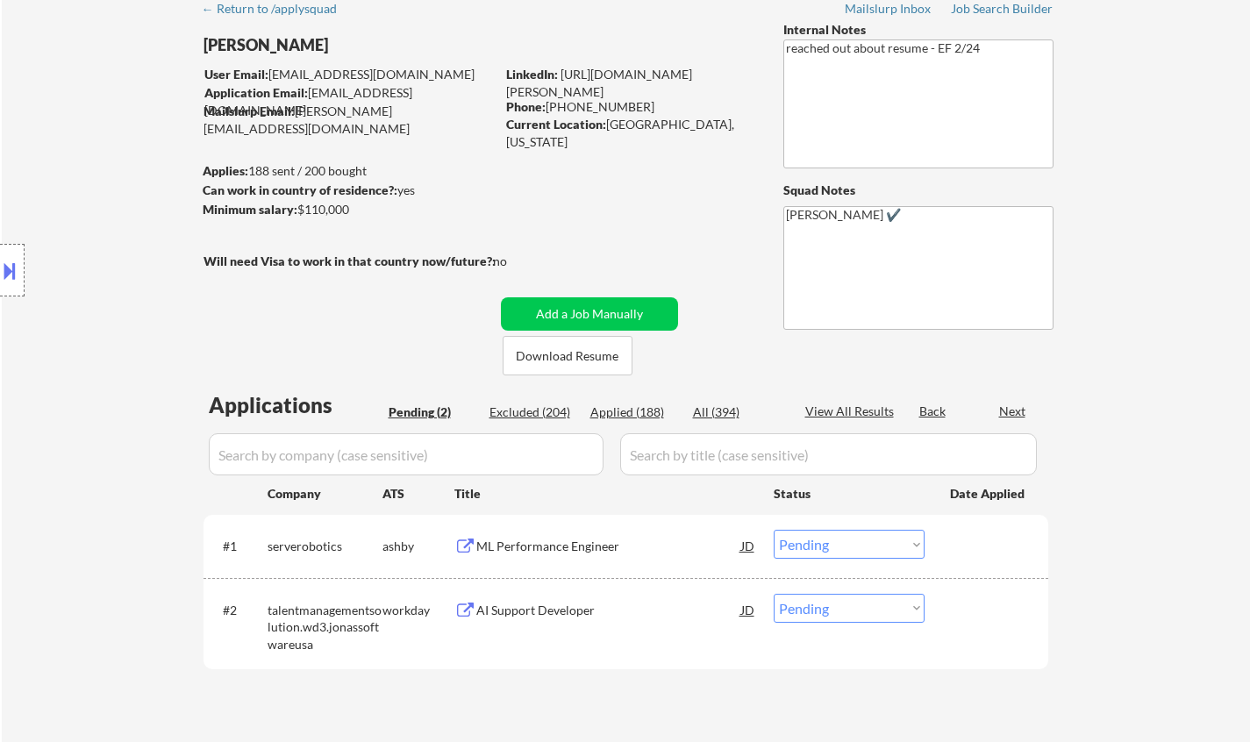
scroll to position [175, 0]
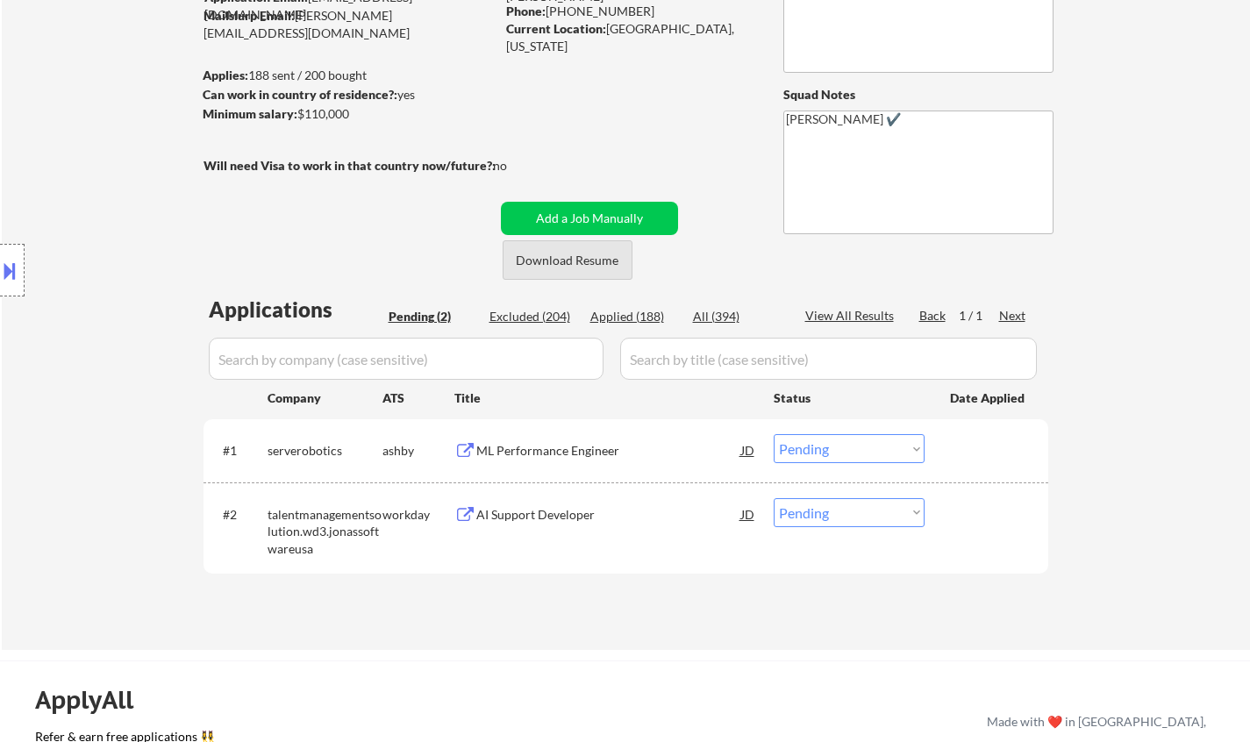
click at [549, 260] on button "Download Resume" at bounding box center [568, 259] width 130 height 39
select select ""pending""
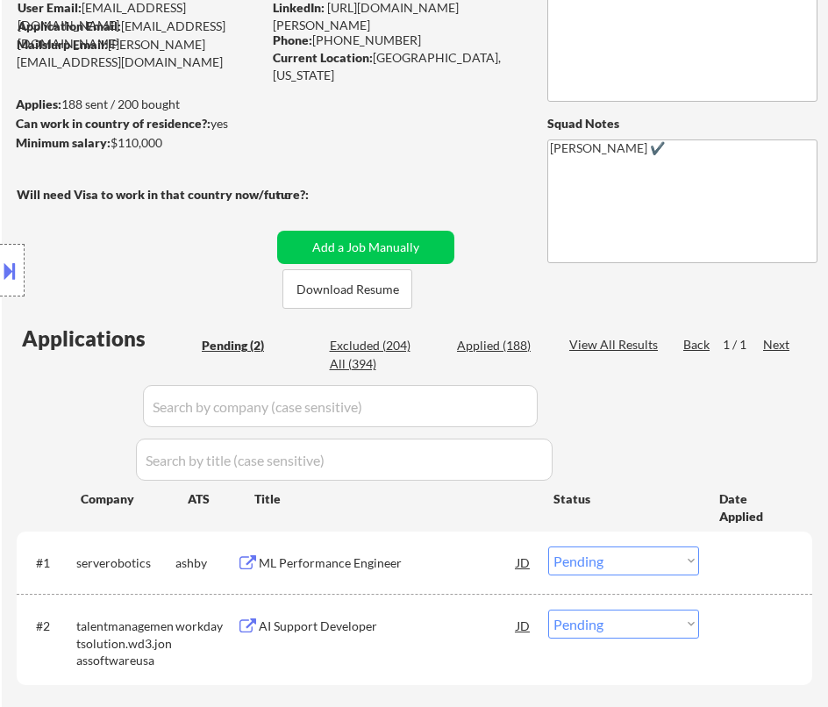
select select ""pending""
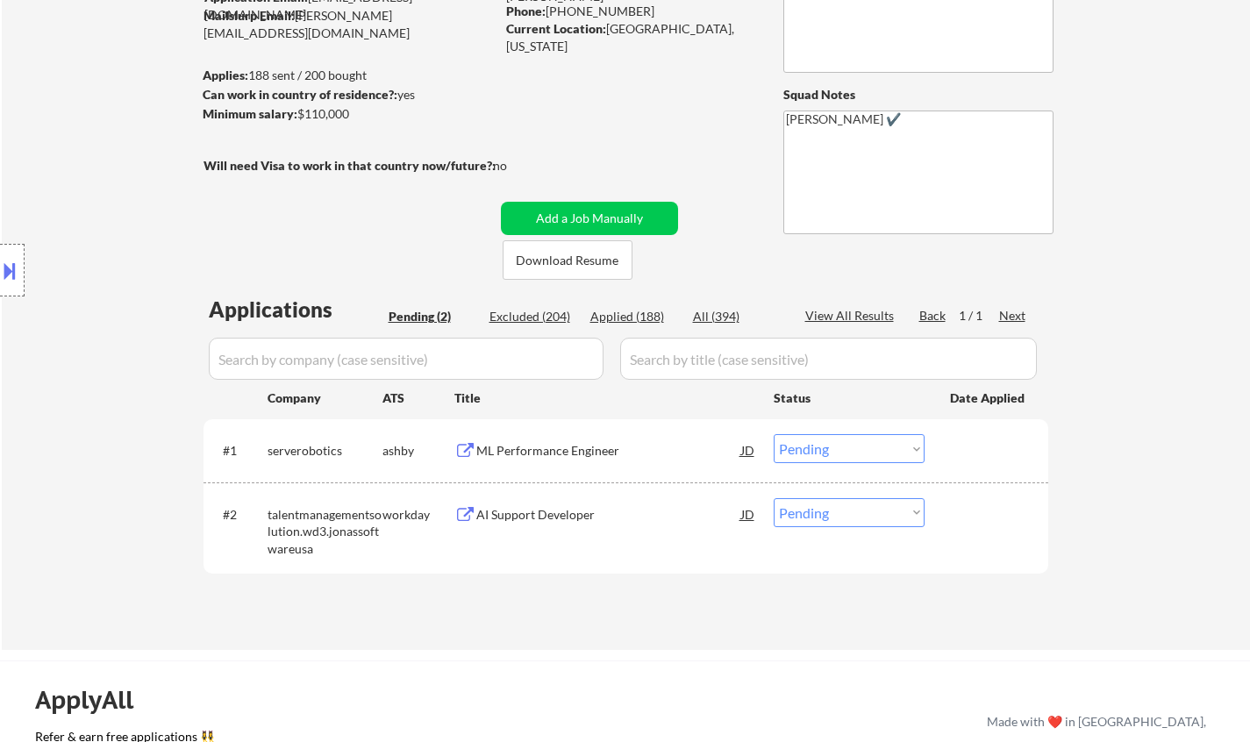
click at [562, 449] on div "ML Performance Engineer" at bounding box center [608, 451] width 265 height 18
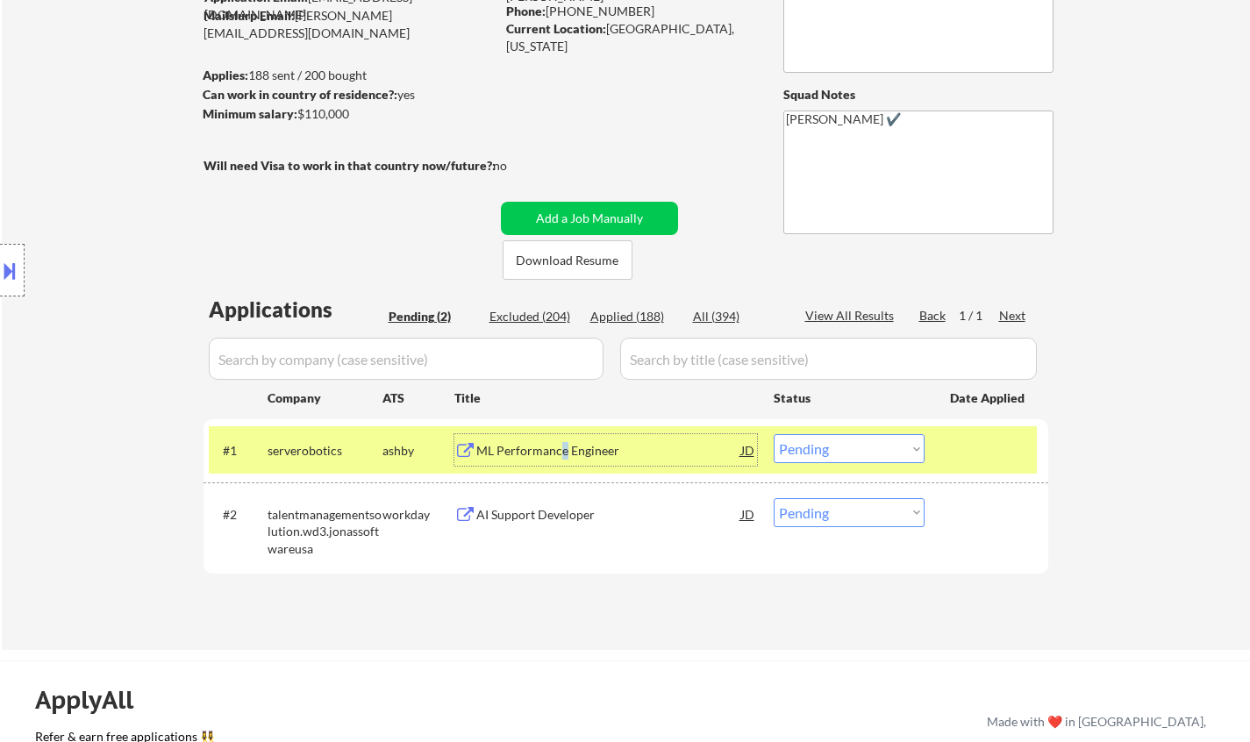
drag, startPoint x: 906, startPoint y: 438, endPoint x: 907, endPoint y: 461, distance: 22.8
click at [906, 441] on select "Choose an option... Pending Applied Excluded (Questions) Excluded (Expired) Exc…" at bounding box center [849, 448] width 151 height 29
click at [774, 434] on select "Choose an option... Pending Applied Excluded (Questions) Excluded (Expired) Exc…" at bounding box center [849, 448] width 151 height 29
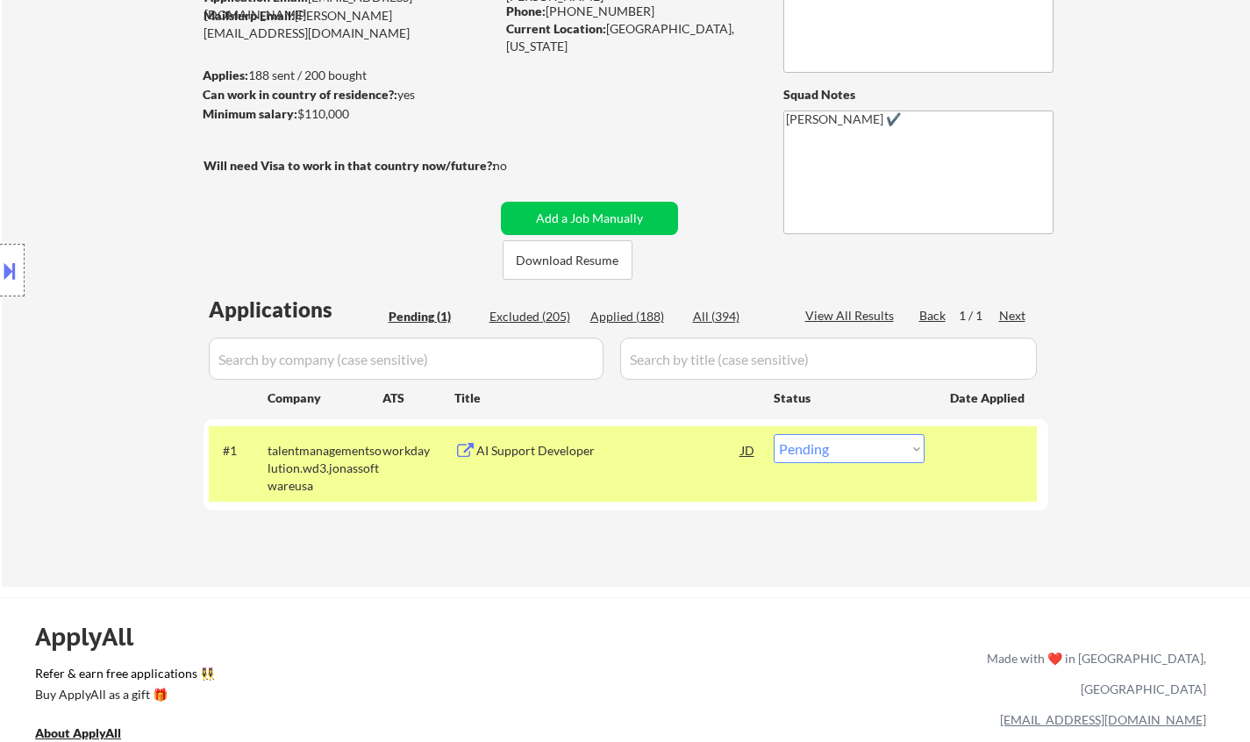
click at [588, 454] on div "AI Support Developer" at bounding box center [608, 451] width 265 height 18
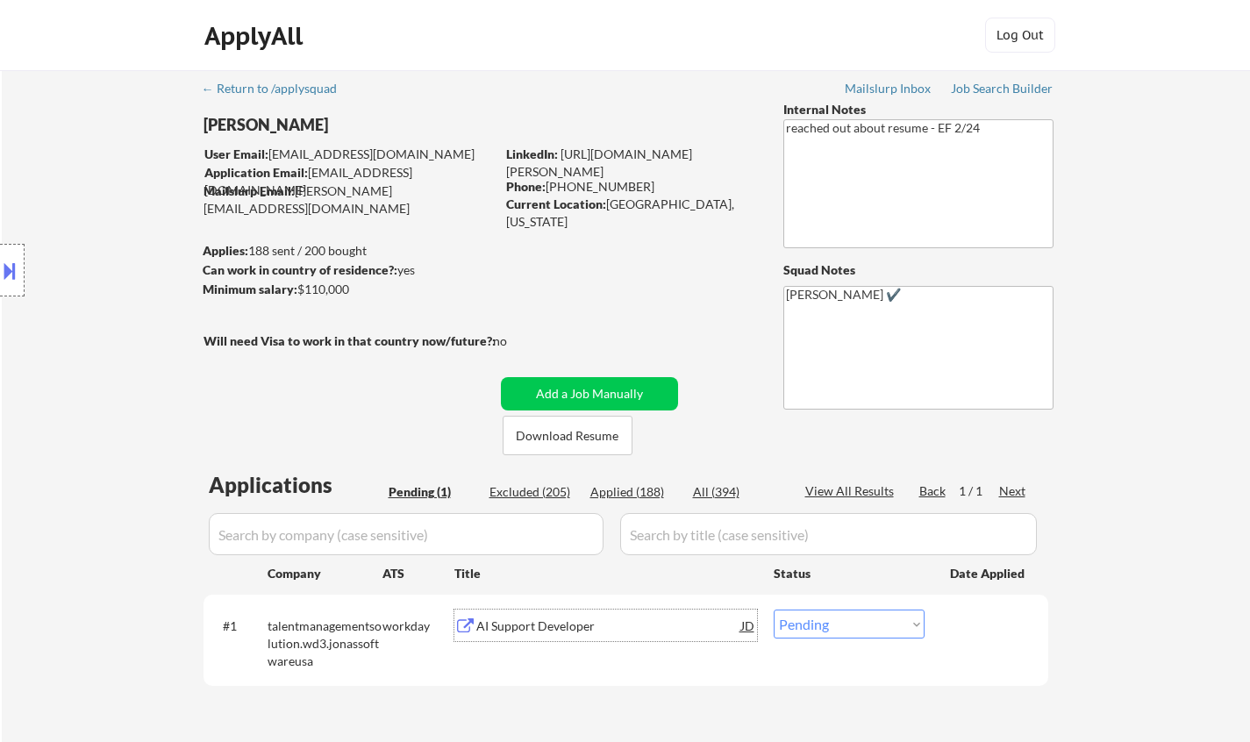
scroll to position [263, 0]
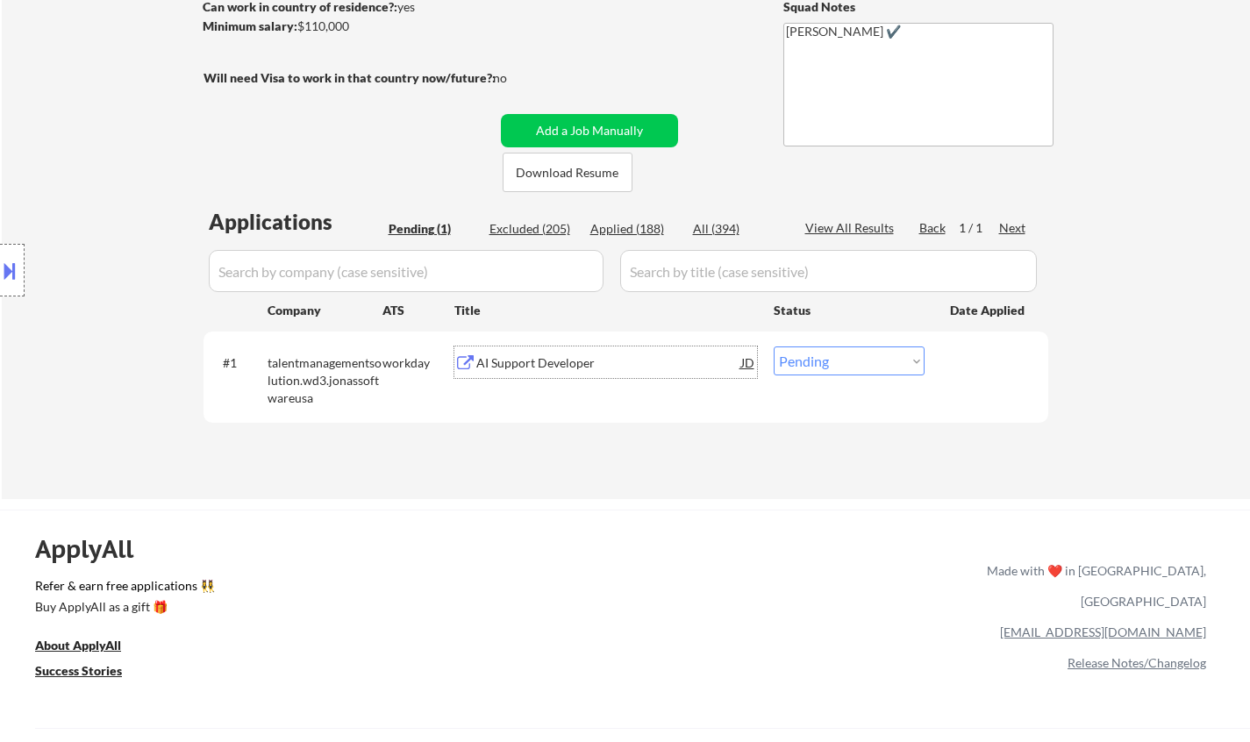
drag, startPoint x: 856, startPoint y: 360, endPoint x: 853, endPoint y: 372, distance: 11.7
click at [856, 361] on select "Choose an option... Pending Applied Excluded (Questions) Excluded (Expired) Exc…" at bounding box center [849, 360] width 151 height 29
select select ""applied""
click at [774, 346] on select "Choose an option... Pending Applied Excluded (Questions) Excluded (Expired) Exc…" at bounding box center [849, 360] width 151 height 29
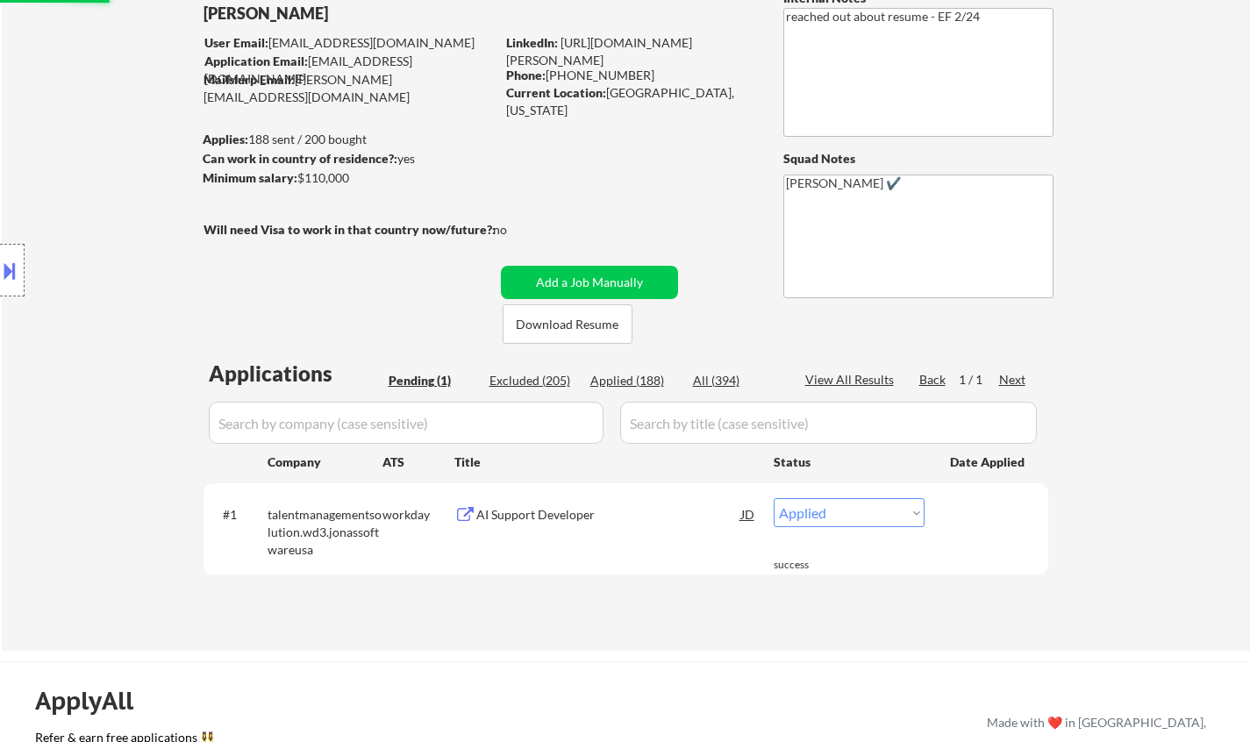
scroll to position [0, 0]
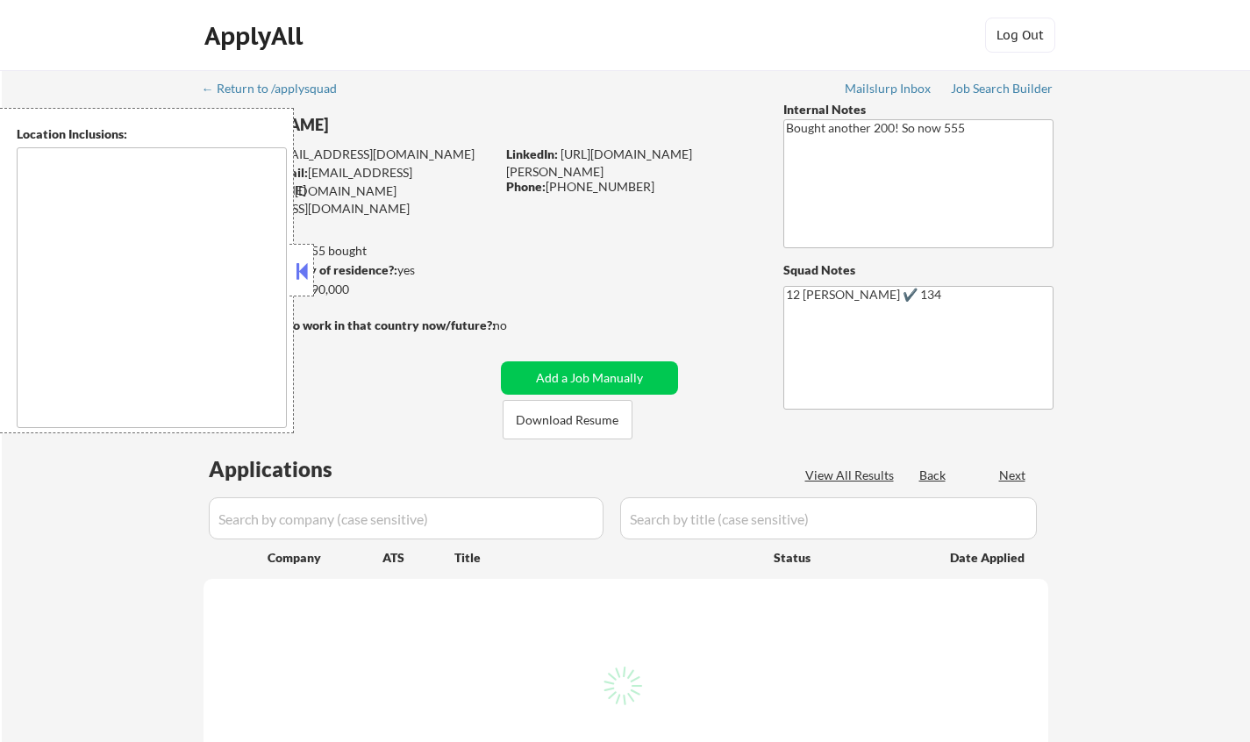
type textarea "[GEOGRAPHIC_DATA], [GEOGRAPHIC_DATA] [GEOGRAPHIC_DATA], [GEOGRAPHIC_DATA] [GEOG…"
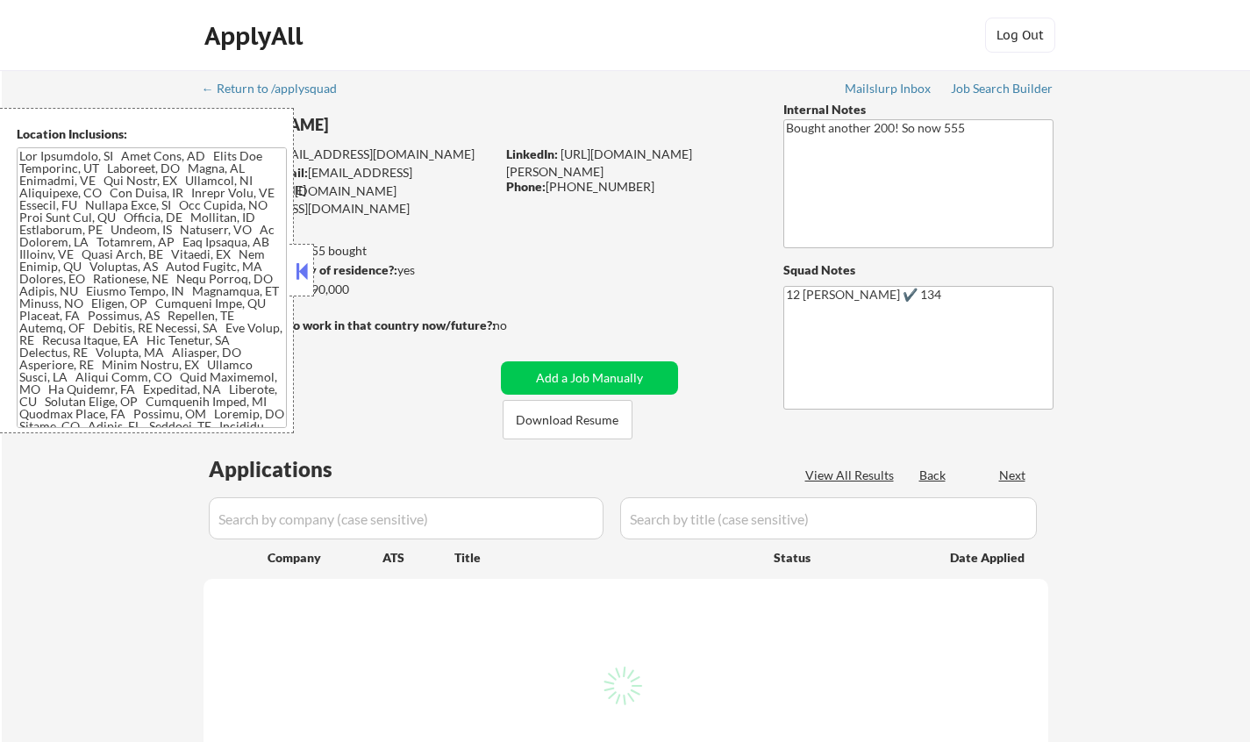
select select ""pending""
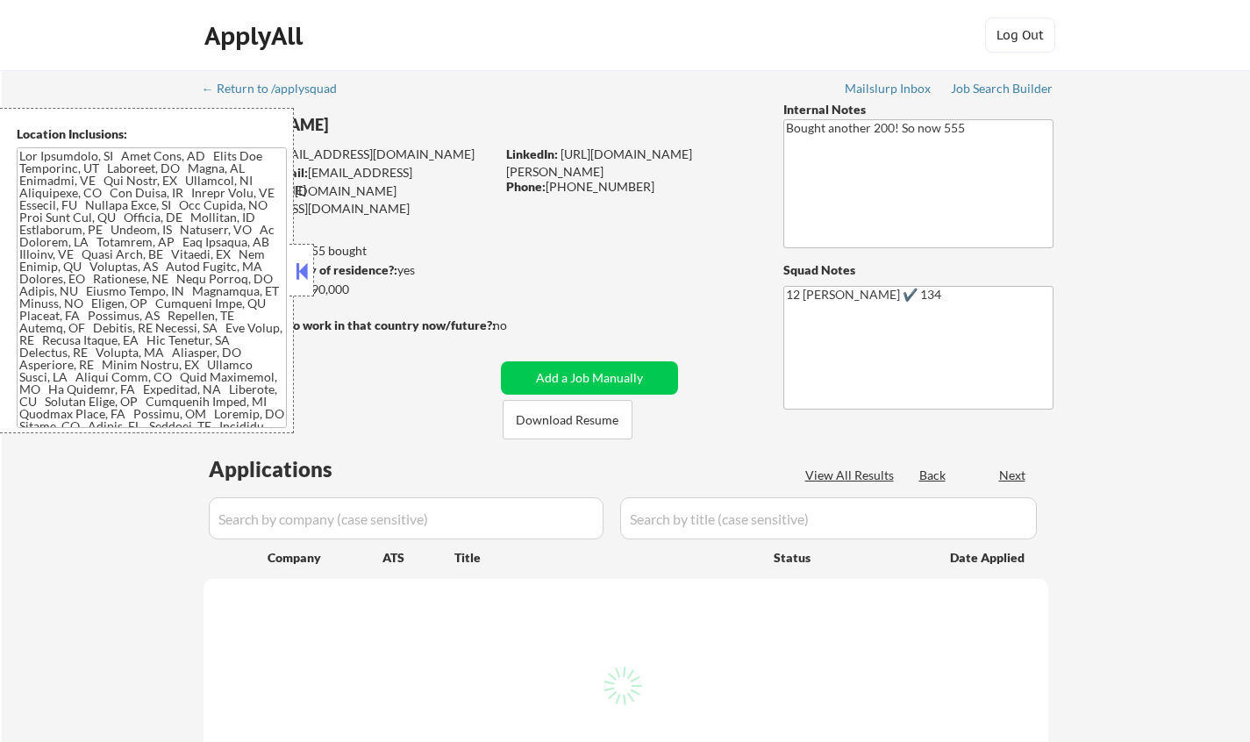
select select ""pending""
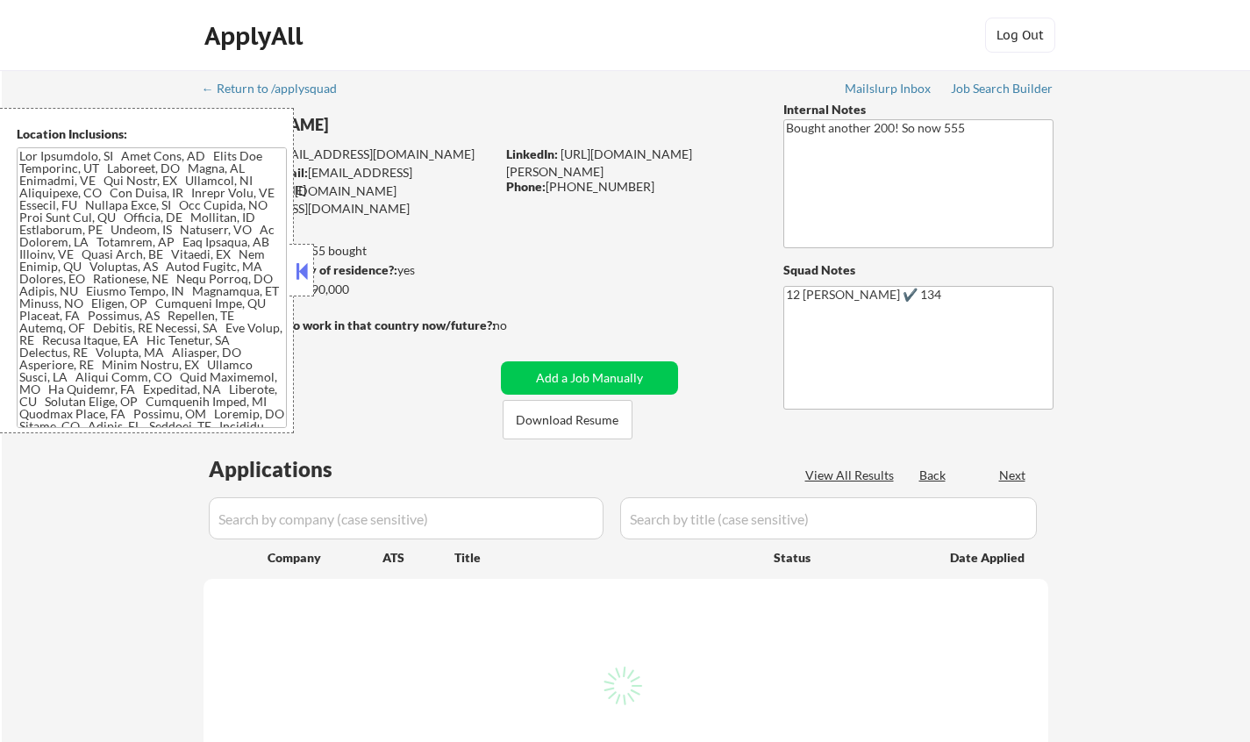
select select ""pending""
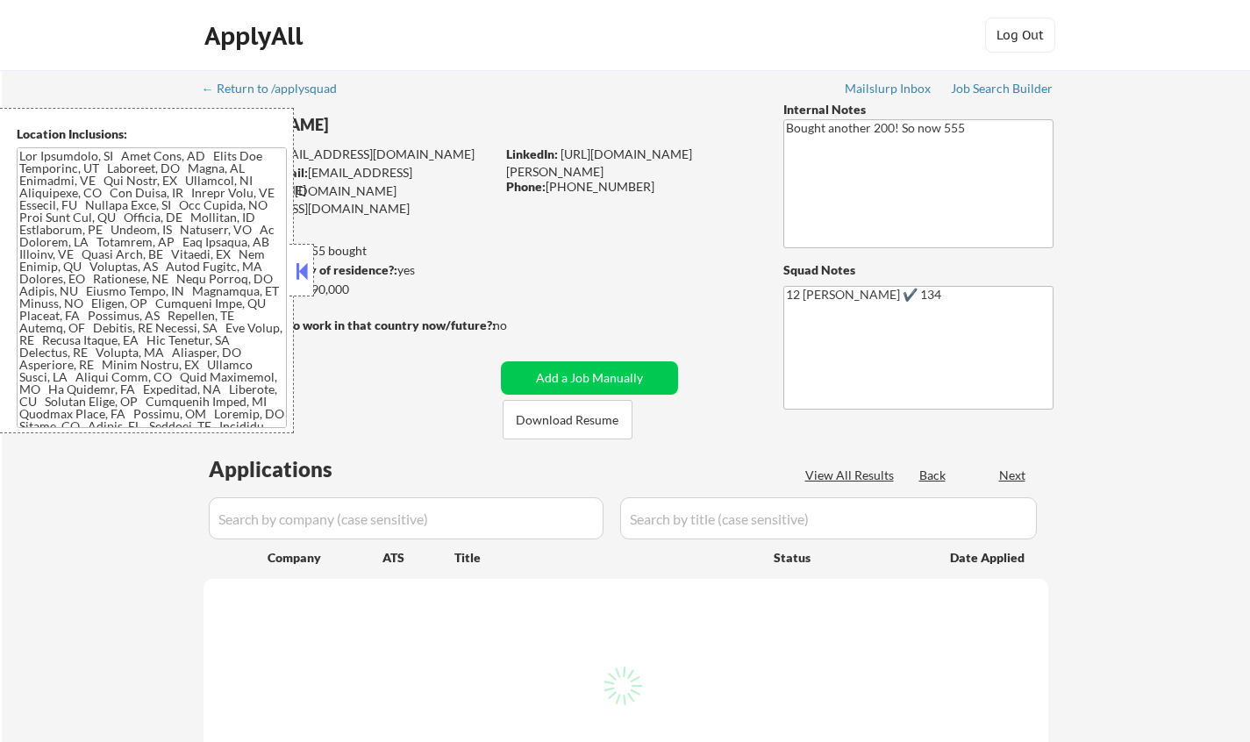
select select ""pending""
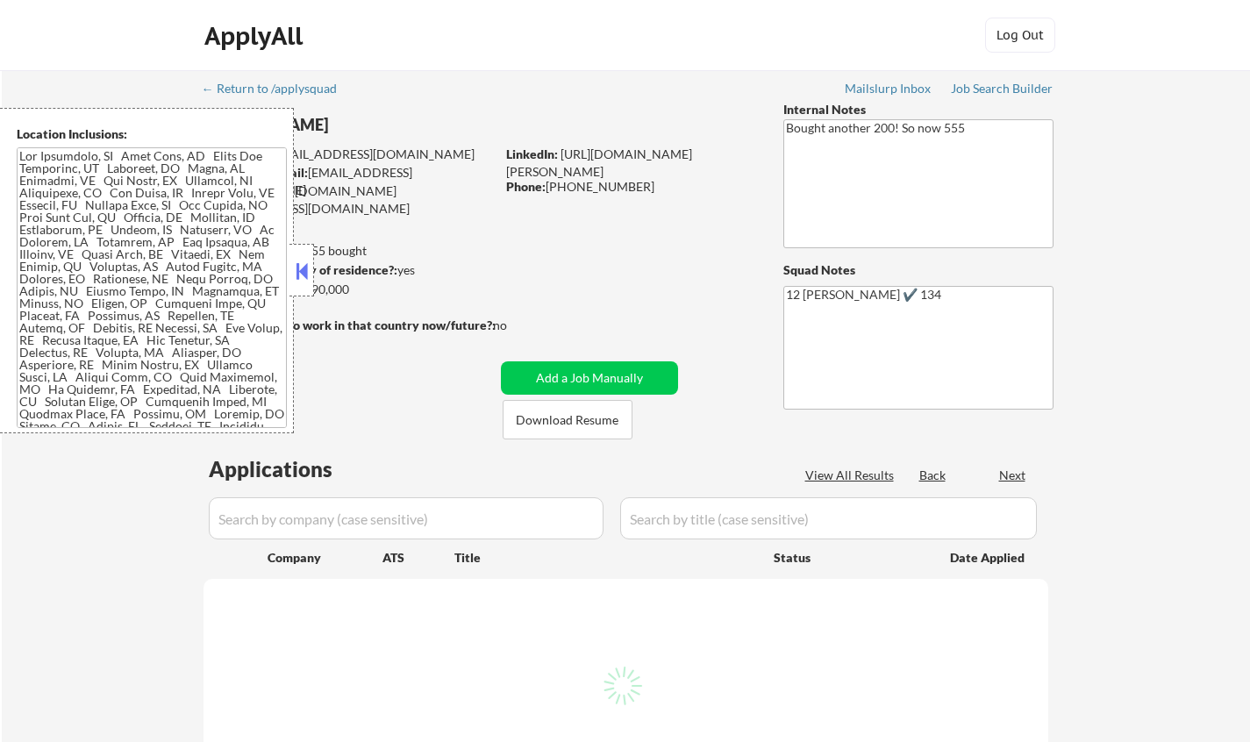
select select ""pending""
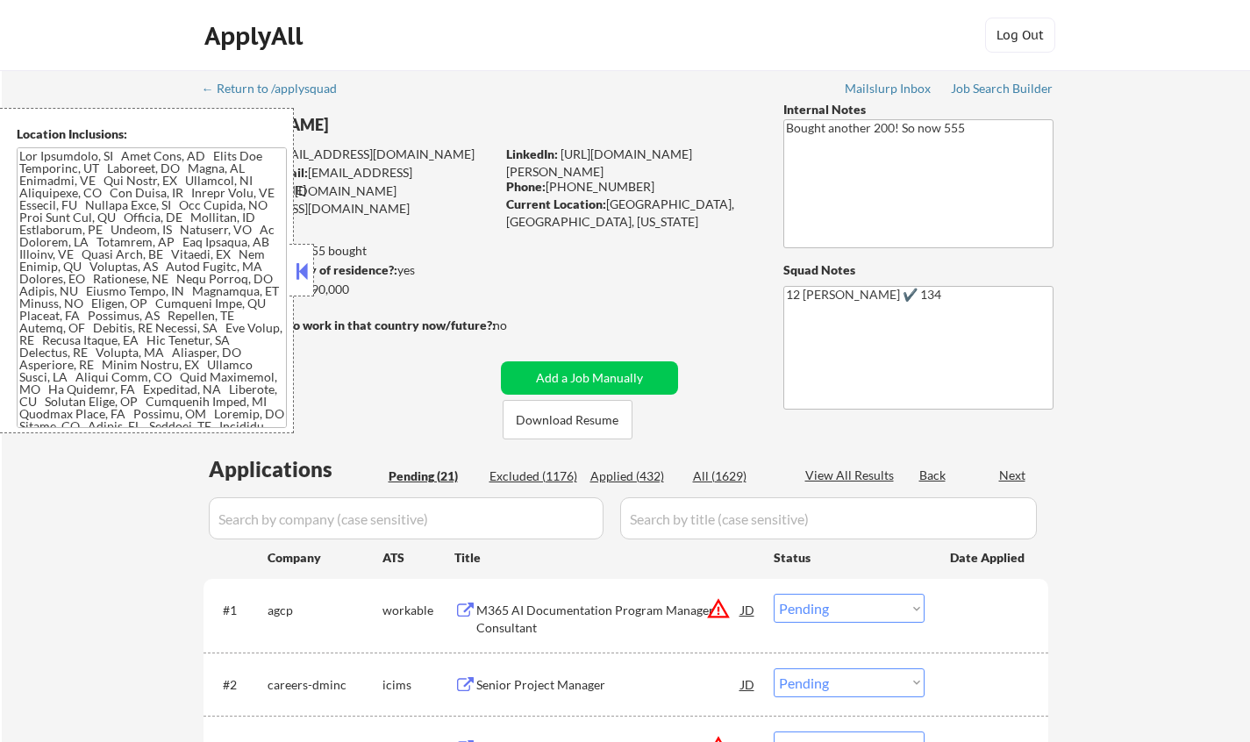
click at [301, 271] on button at bounding box center [301, 271] width 19 height 26
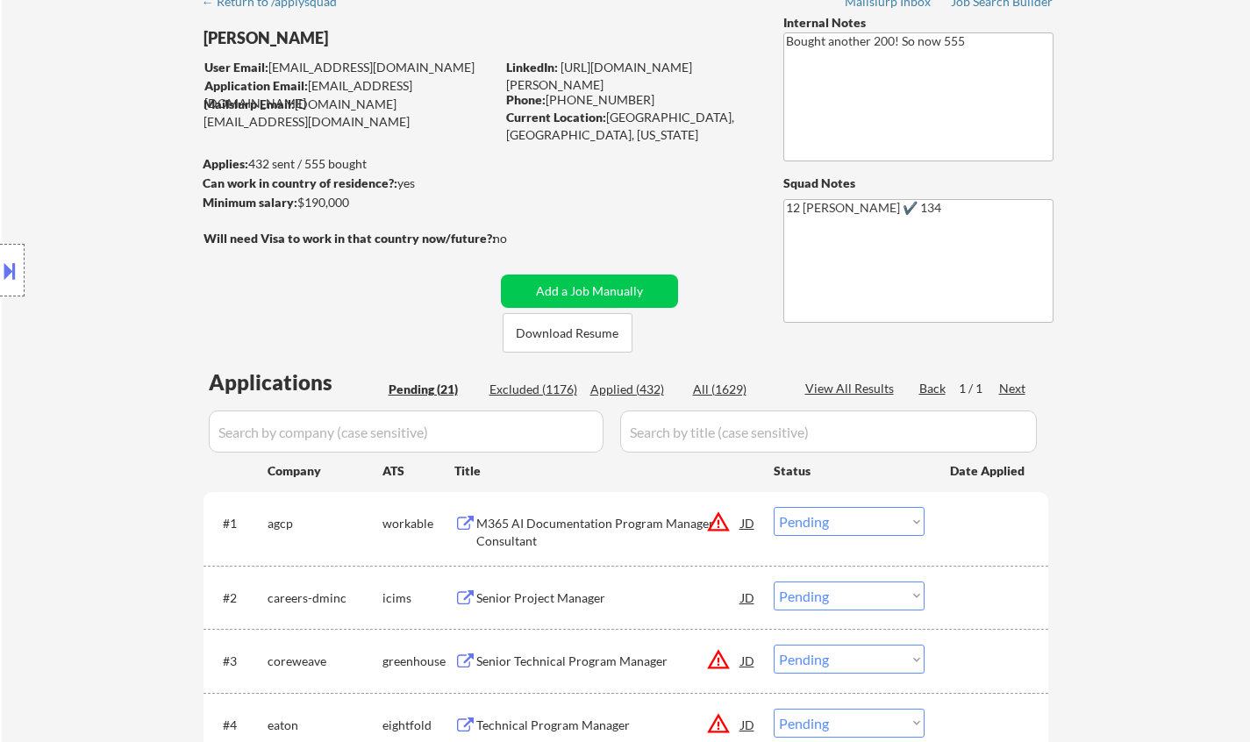
scroll to position [175, 0]
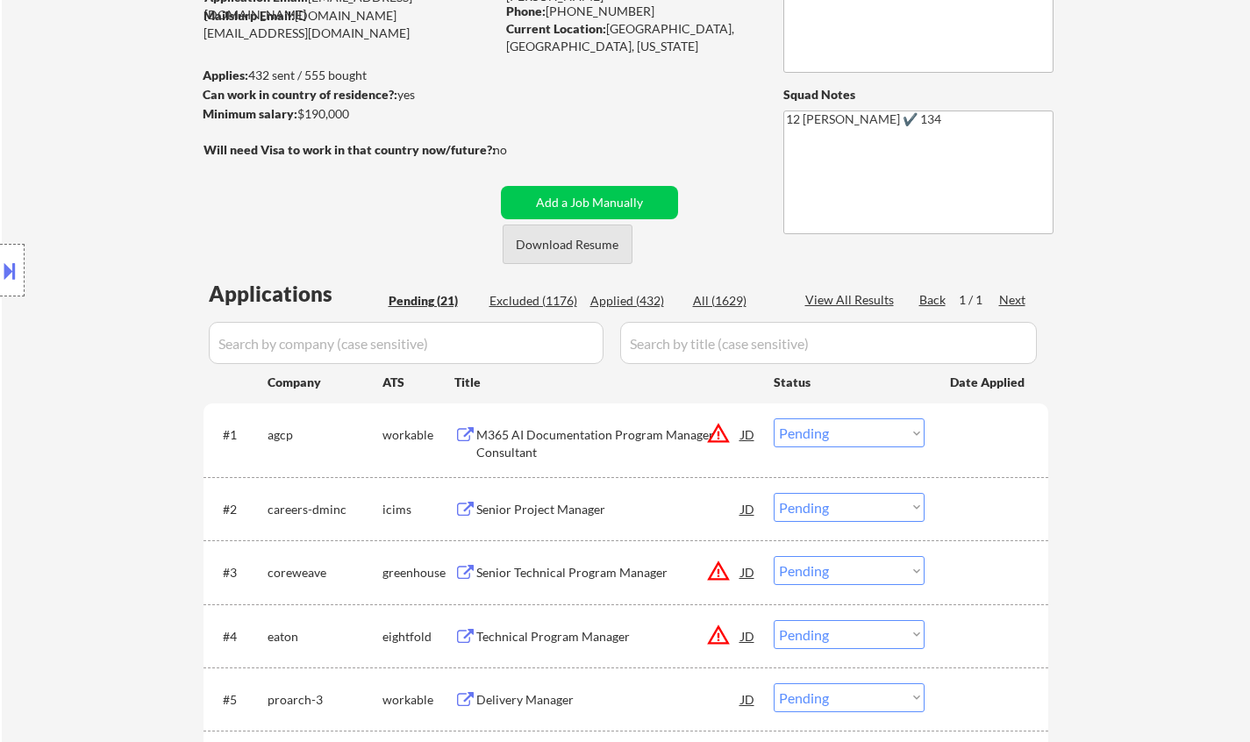
click at [595, 240] on button "Download Resume" at bounding box center [568, 244] width 130 height 39
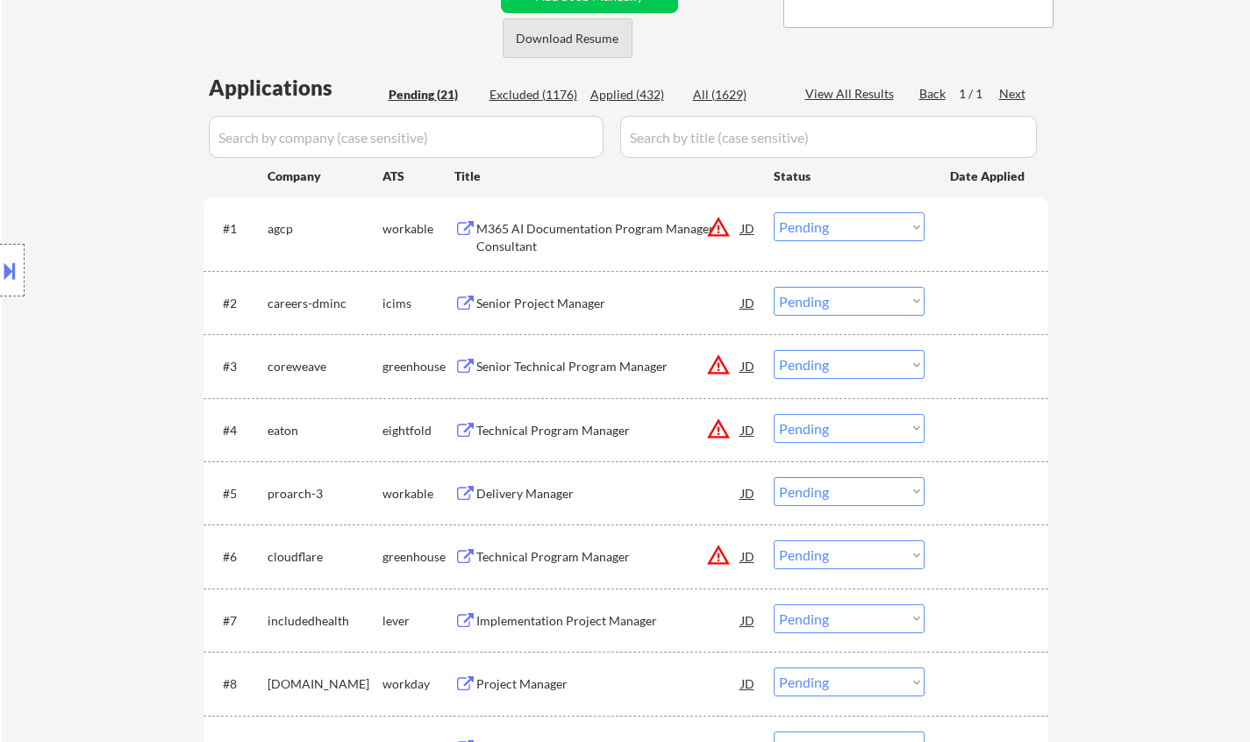
scroll to position [438, 0]
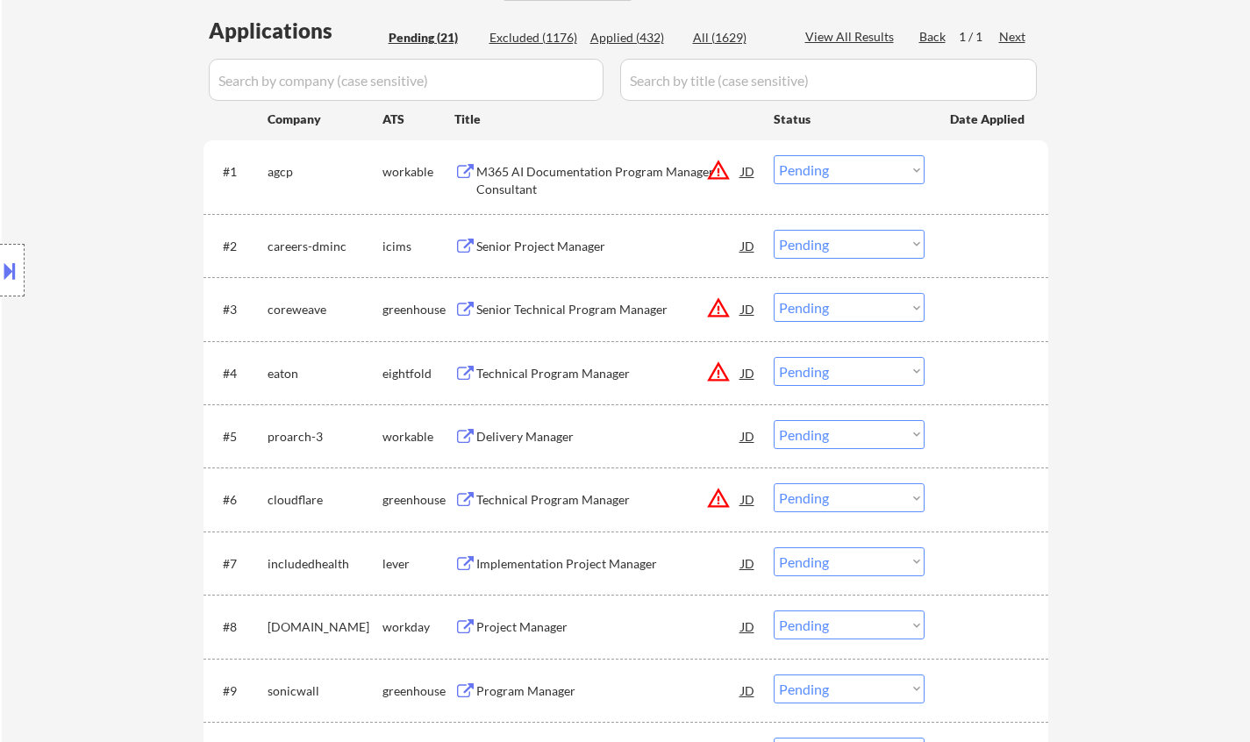
click at [565, 233] on div "Senior Project Manager" at bounding box center [608, 246] width 265 height 32
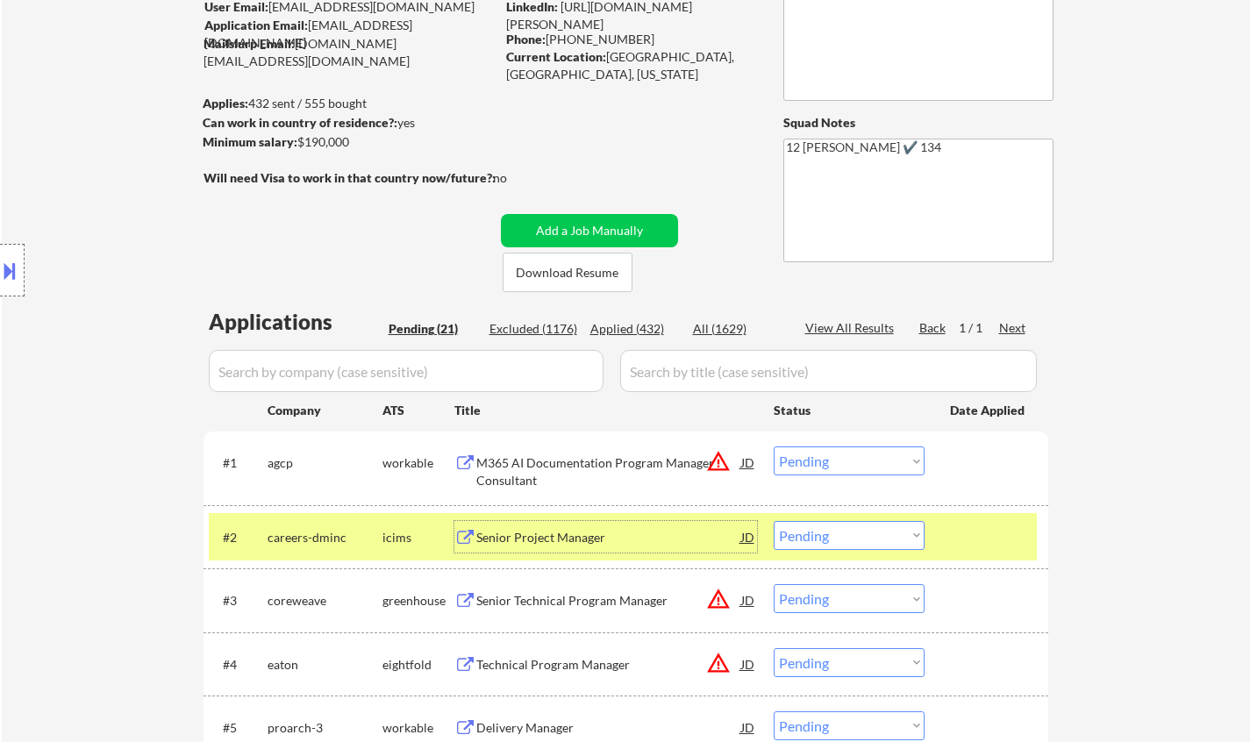
scroll to position [175, 0]
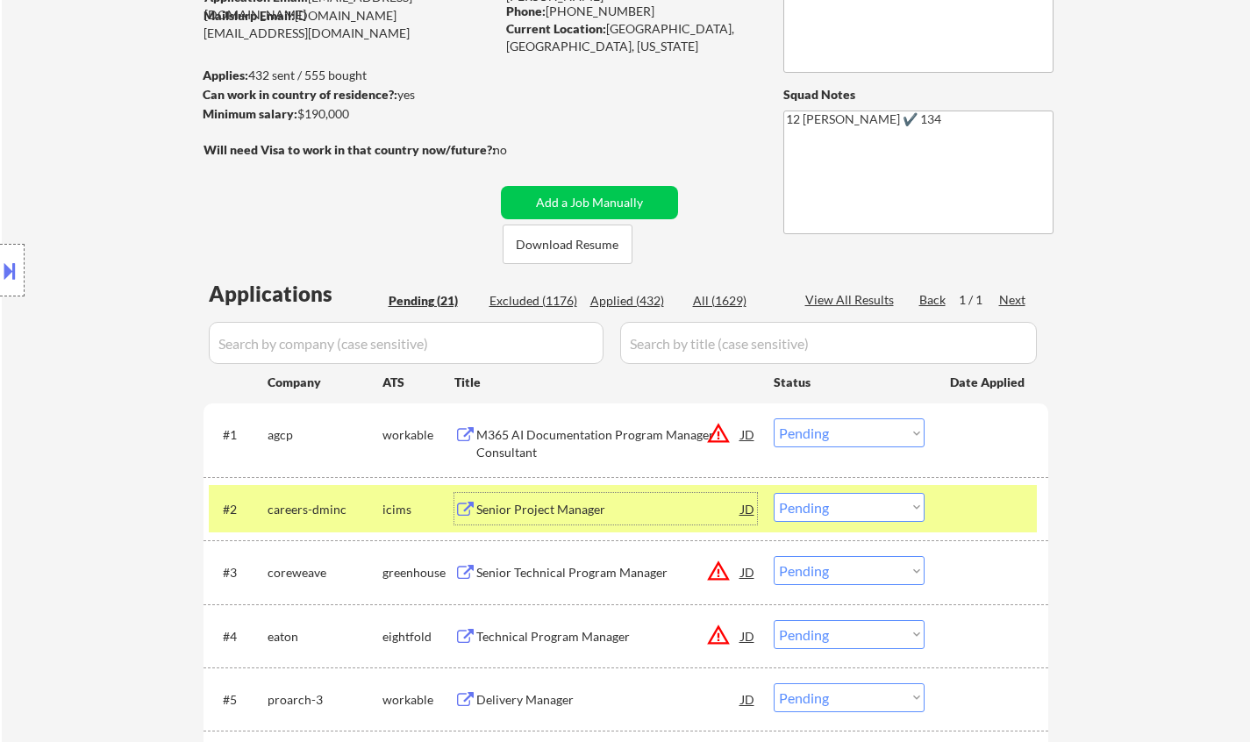
click at [844, 503] on select "Choose an option... Pending Applied Excluded (Questions) Excluded (Expired) Exc…" at bounding box center [849, 507] width 151 height 29
click at [774, 493] on select "Choose an option... Pending Applied Excluded (Questions) Excluded (Expired) Exc…" at bounding box center [849, 507] width 151 height 29
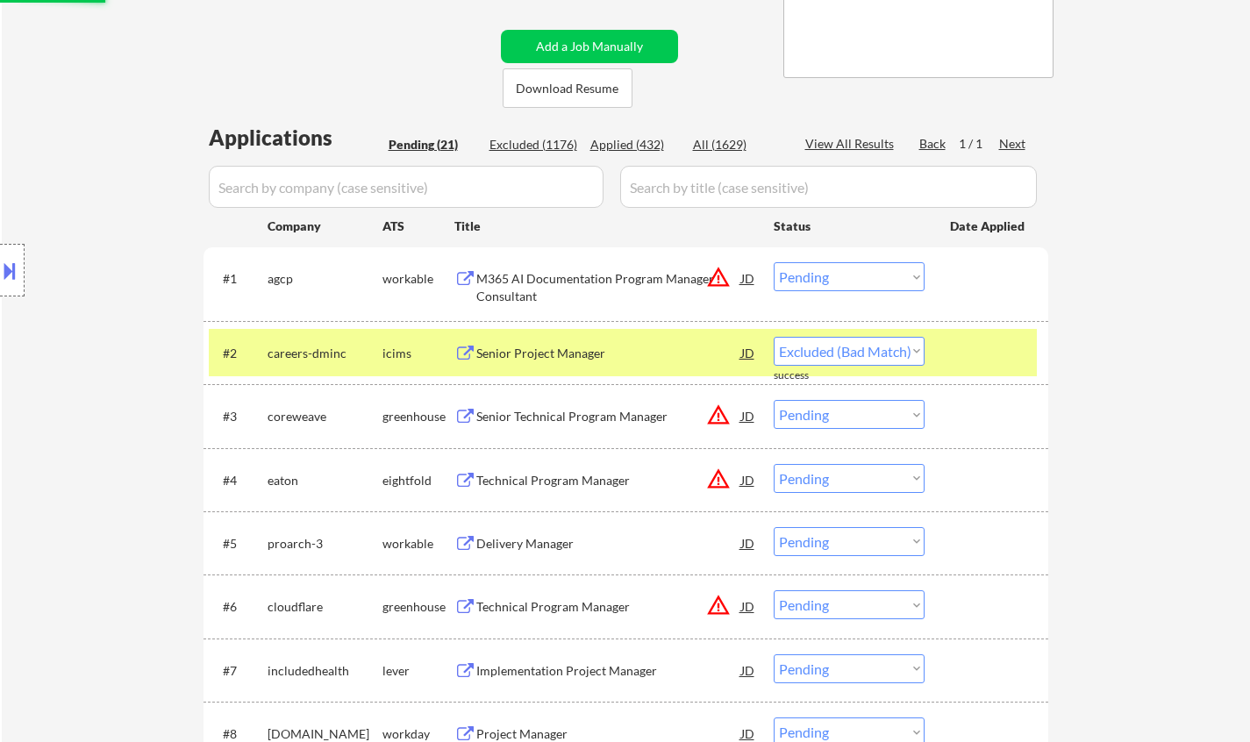
scroll to position [438, 0]
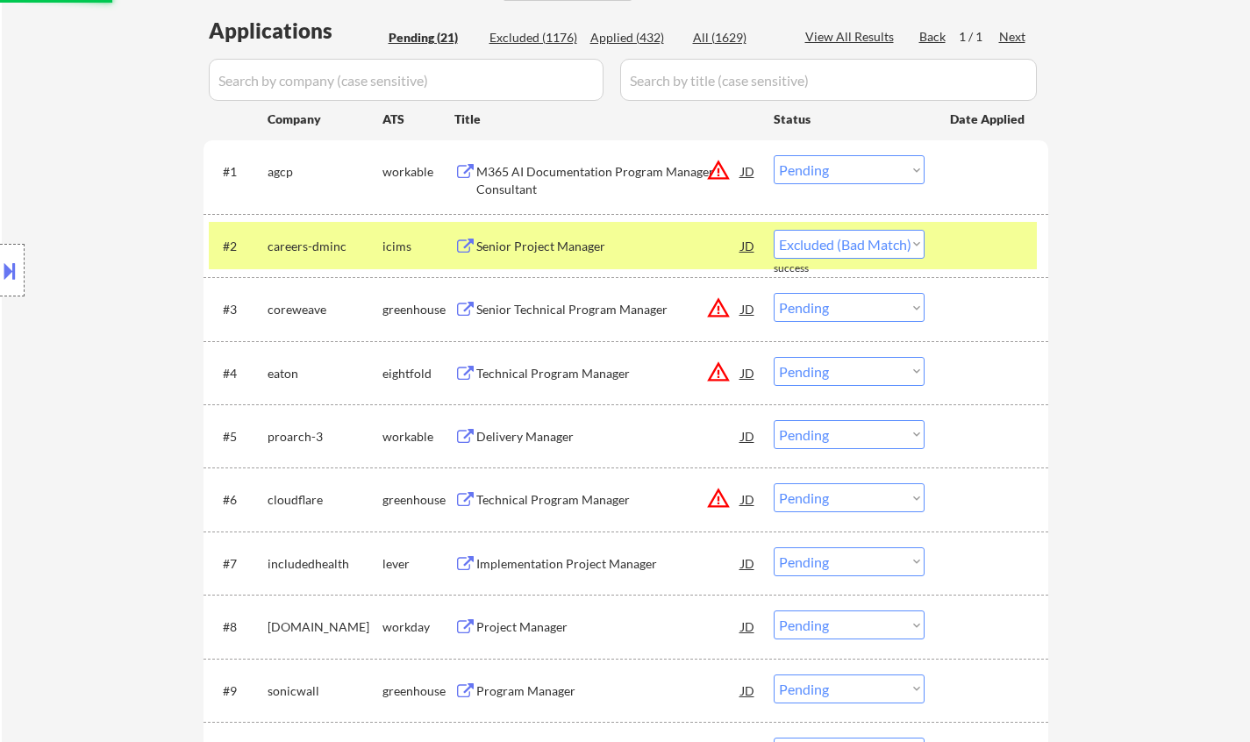
select select ""pending""
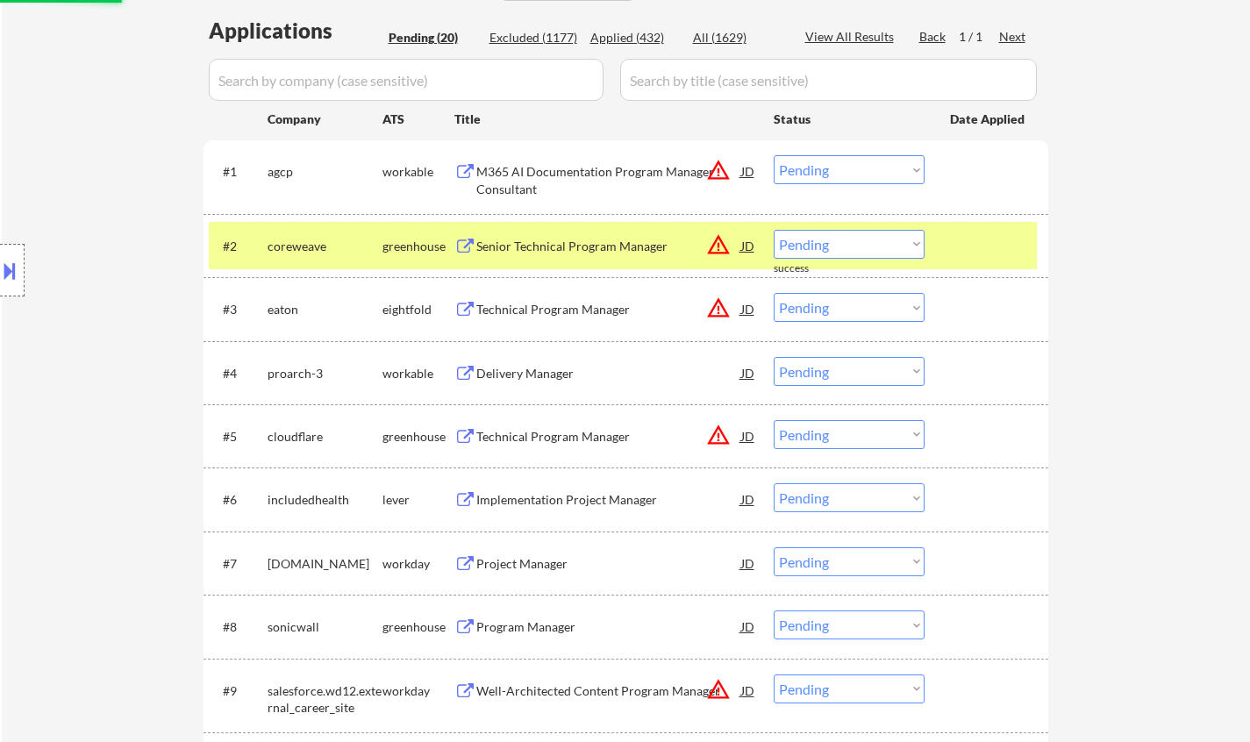
click at [535, 365] on div "Delivery Manager" at bounding box center [608, 374] width 265 height 18
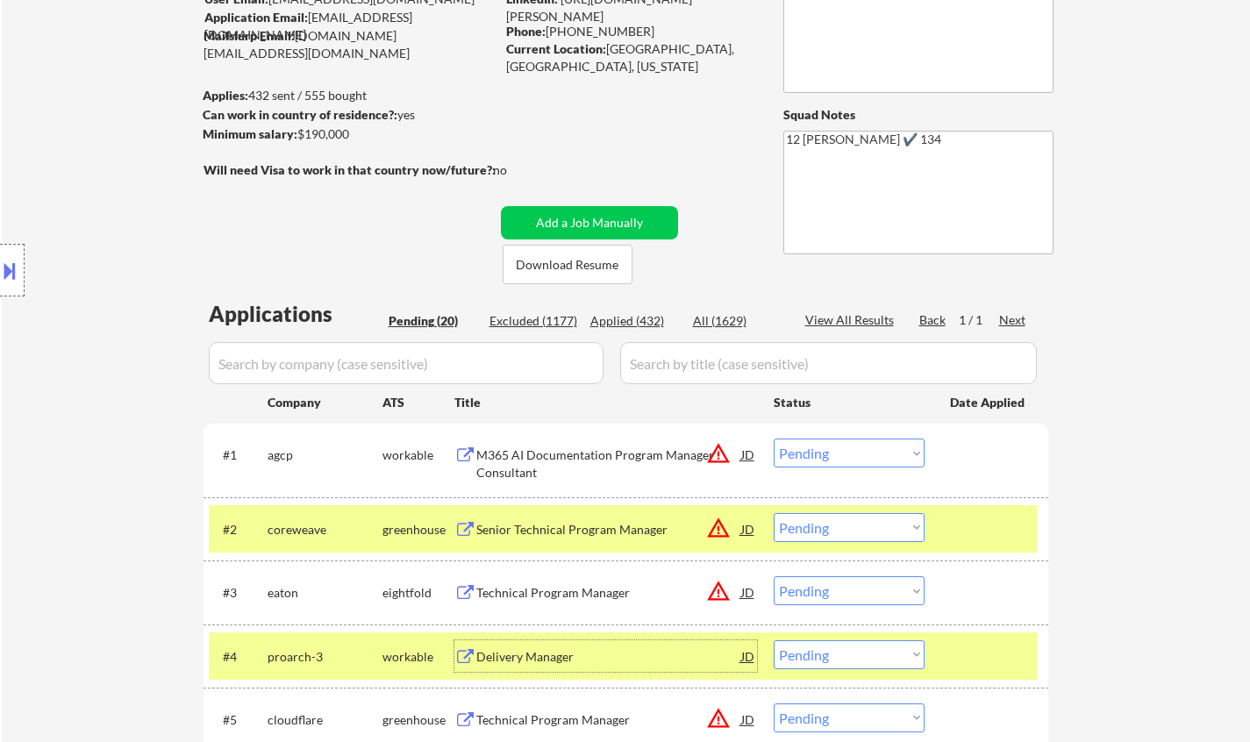
scroll to position [88, 0]
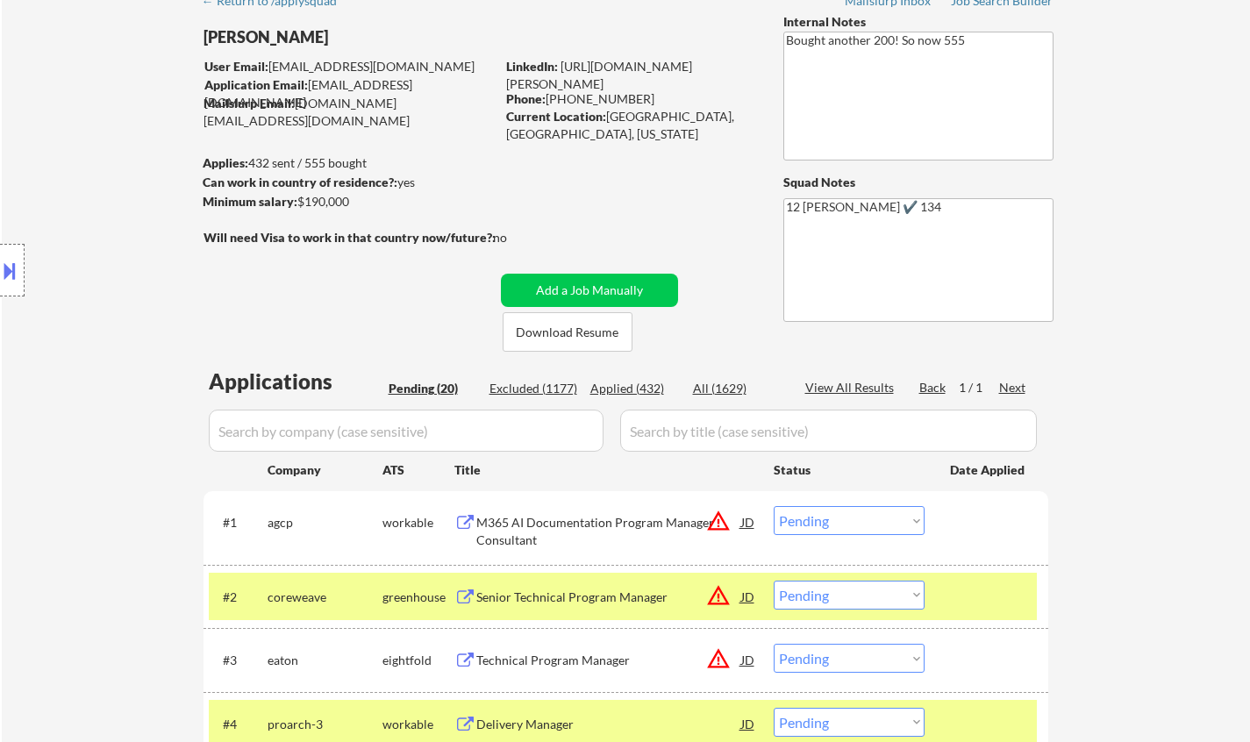
click at [660, 114] on div "Current Location: Oakland, CA, California" at bounding box center [630, 125] width 248 height 34
click at [9, 275] on button at bounding box center [9, 270] width 19 height 29
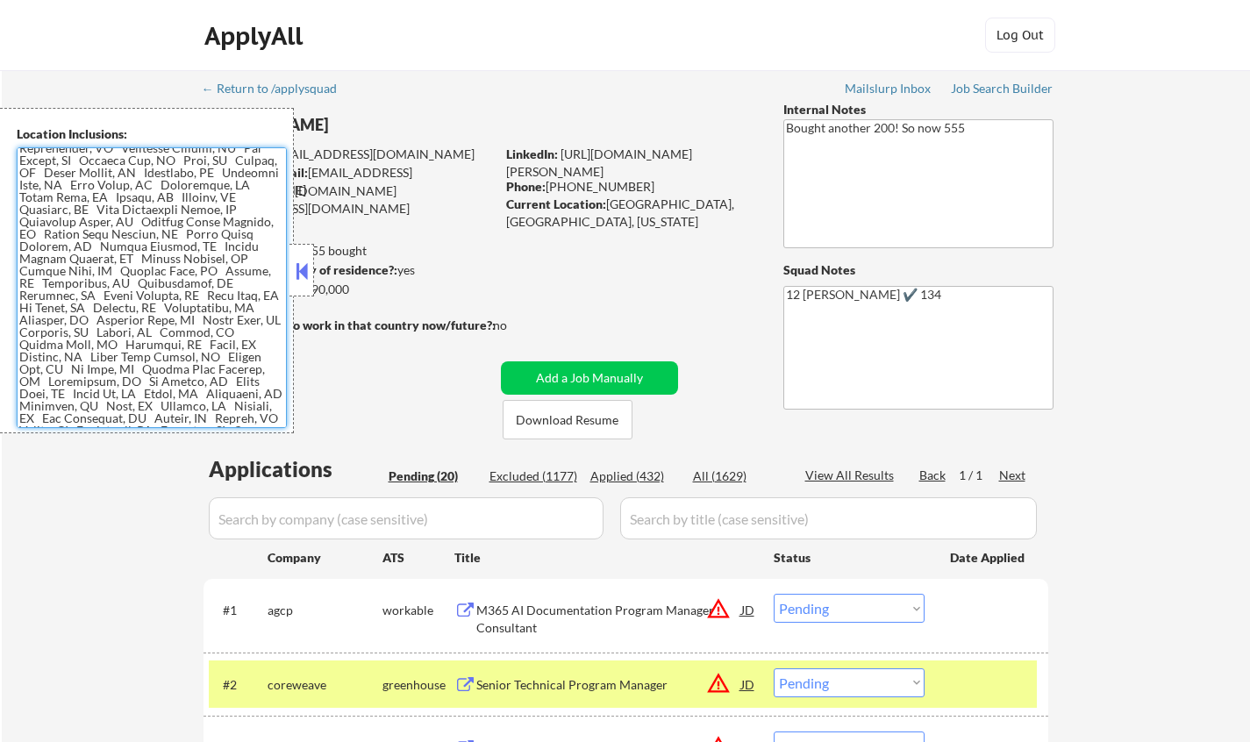
scroll to position [2008, 0]
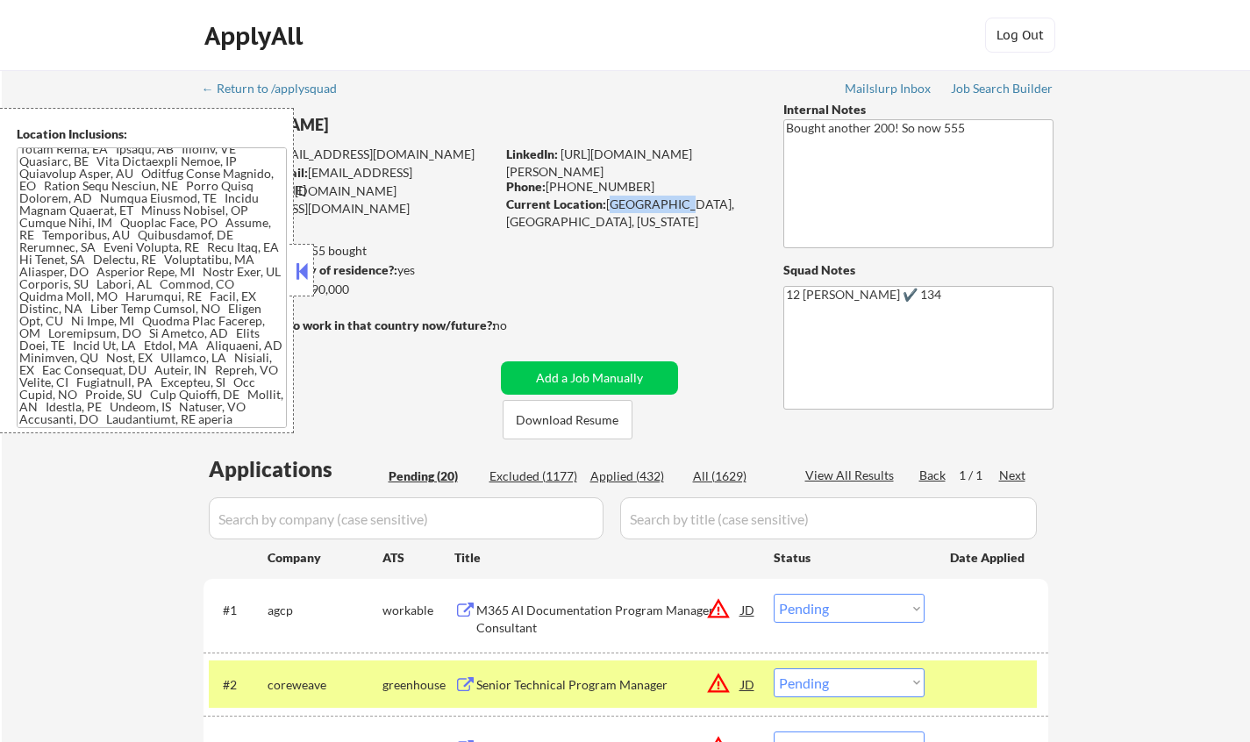
drag, startPoint x: 610, startPoint y: 201, endPoint x: 672, endPoint y: 205, distance: 61.5
click at [672, 205] on div "Current Location: Oakland, CA, California" at bounding box center [630, 213] width 248 height 34
copy div "Oakland, CA"
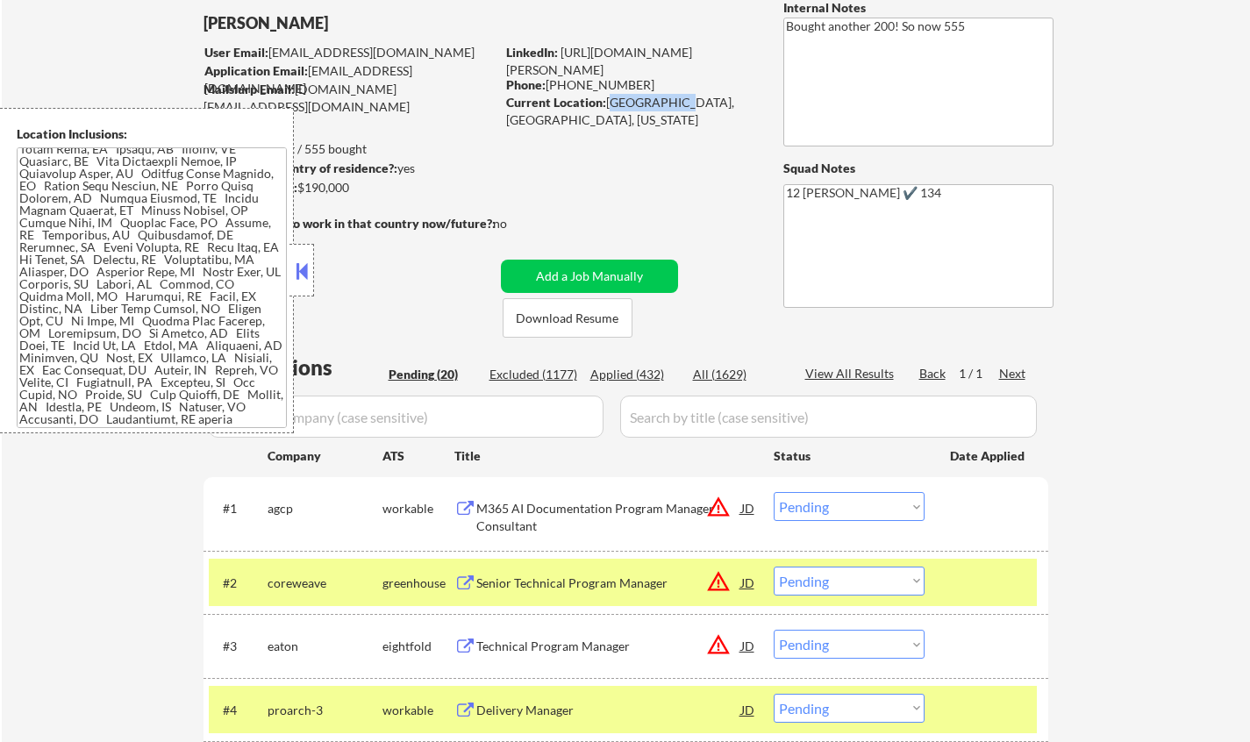
scroll to position [263, 0]
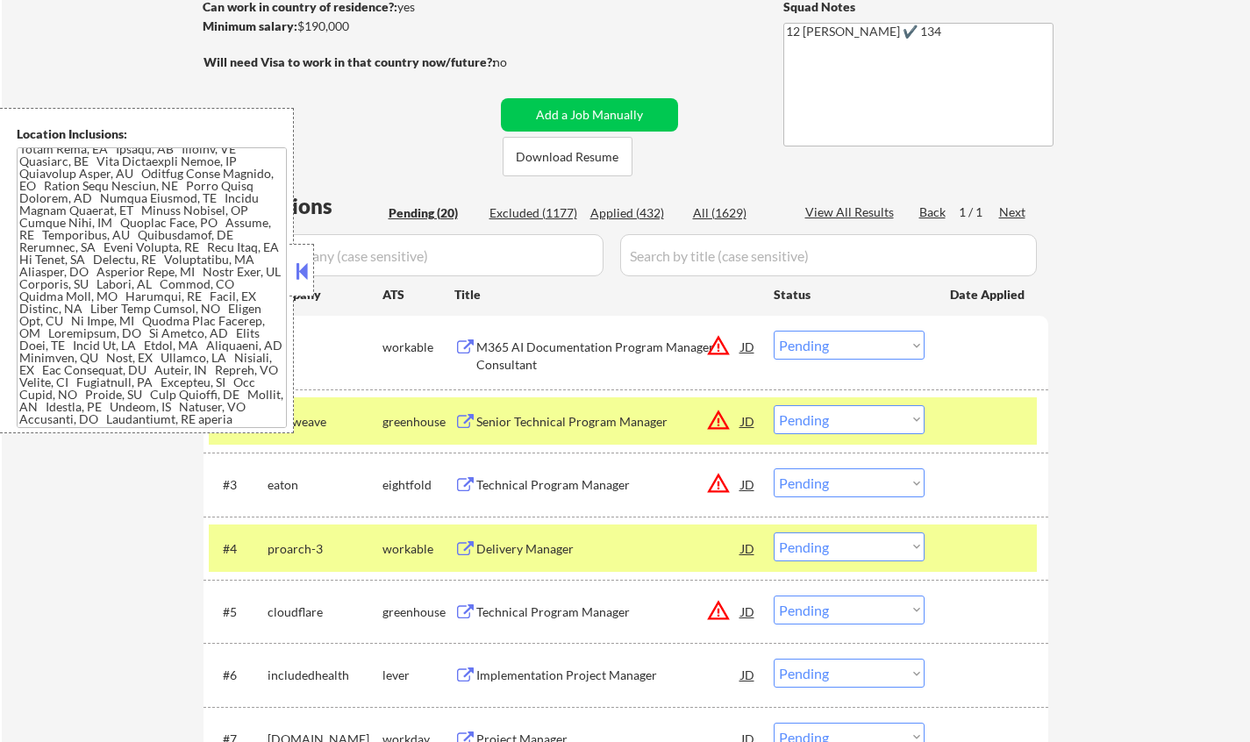
click at [296, 263] on button at bounding box center [301, 271] width 19 height 26
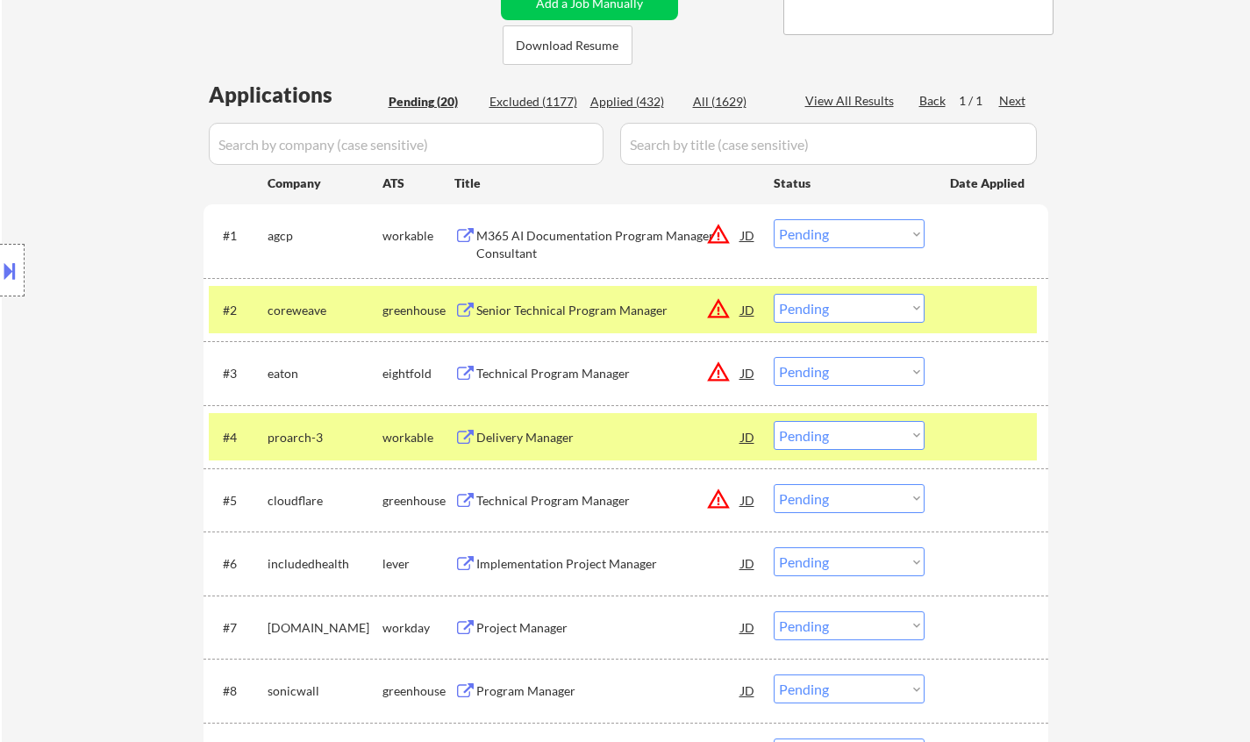
scroll to position [438, 0]
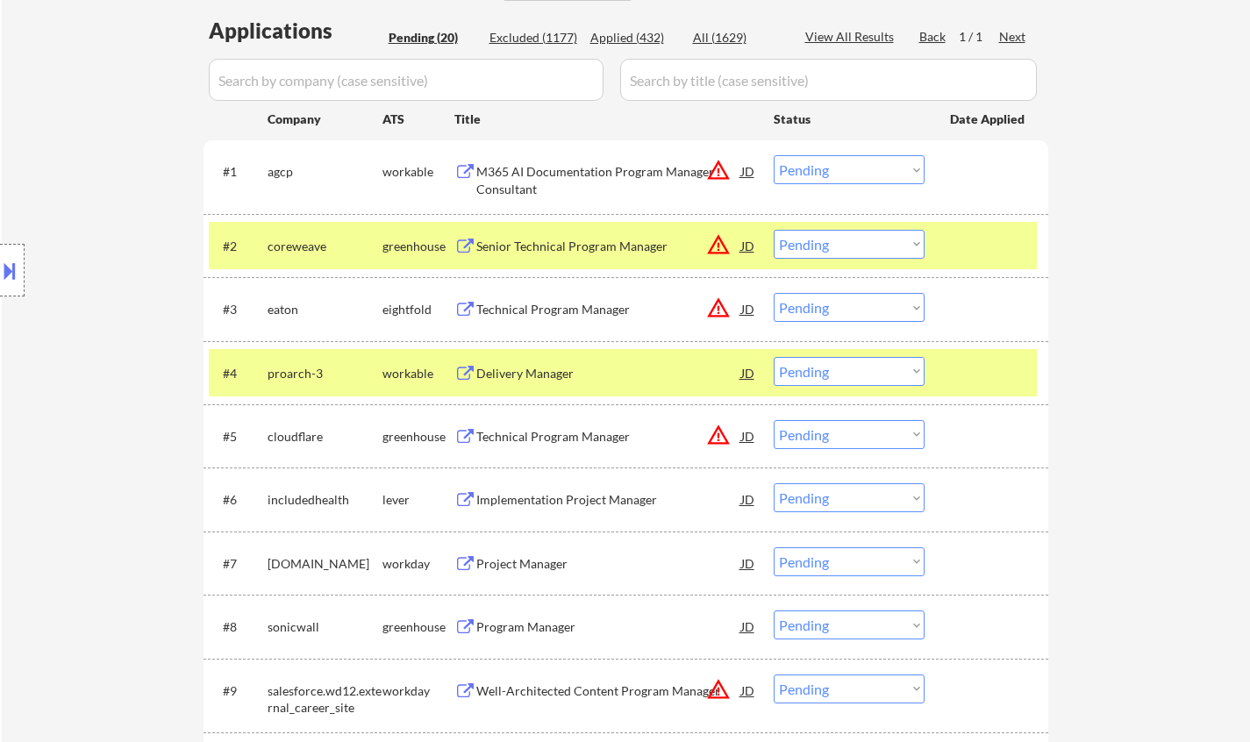
drag, startPoint x: 801, startPoint y: 367, endPoint x: 802, endPoint y: 384, distance: 17.6
click at [801, 369] on select "Choose an option... Pending Applied Excluded (Questions) Excluded (Expired) Exc…" at bounding box center [849, 371] width 151 height 29
click at [774, 357] on select "Choose an option... Pending Applied Excluded (Questions) Excluded (Expired) Exc…" at bounding box center [849, 371] width 151 height 29
click at [407, 371] on div "workable" at bounding box center [418, 374] width 72 height 18
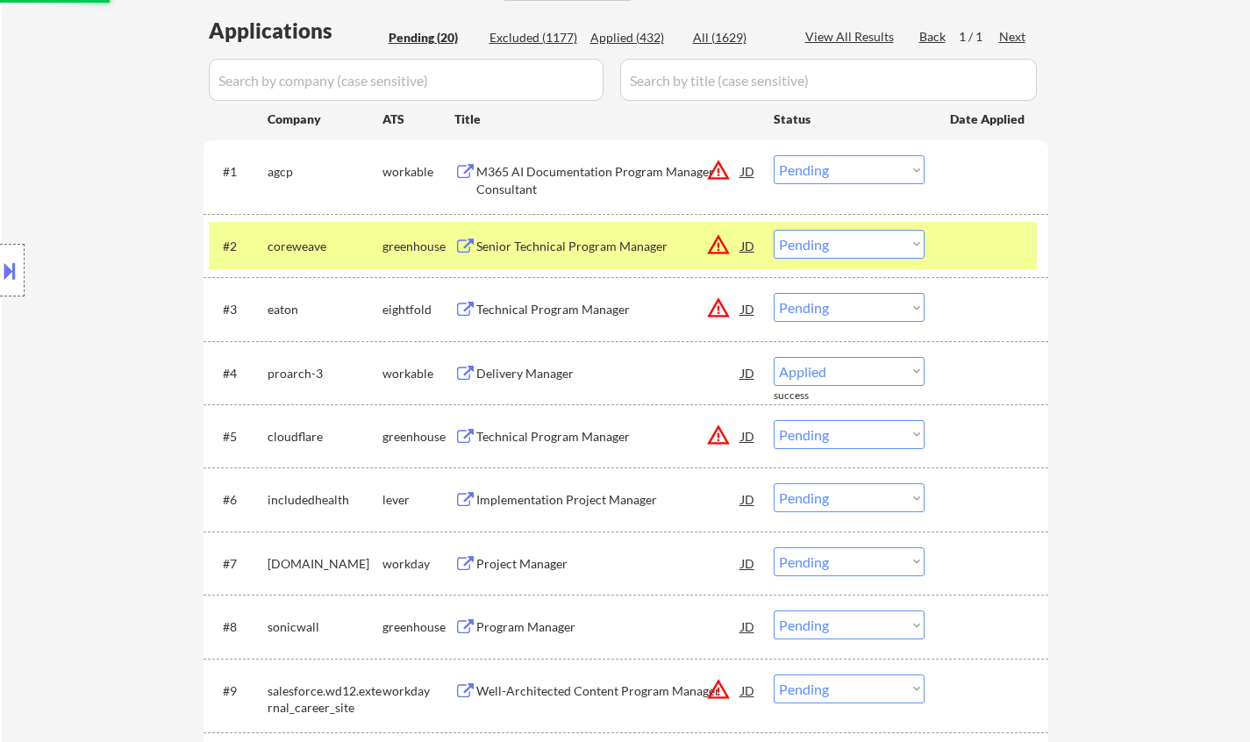
select select ""pending""
drag, startPoint x: 405, startPoint y: 228, endPoint x: 418, endPoint y: 232, distance: 13.9
click at [407, 229] on div "#2 coreweave greenhouse Senior Technical Program Manager JD warning_amber Choos…" at bounding box center [623, 245] width 828 height 47
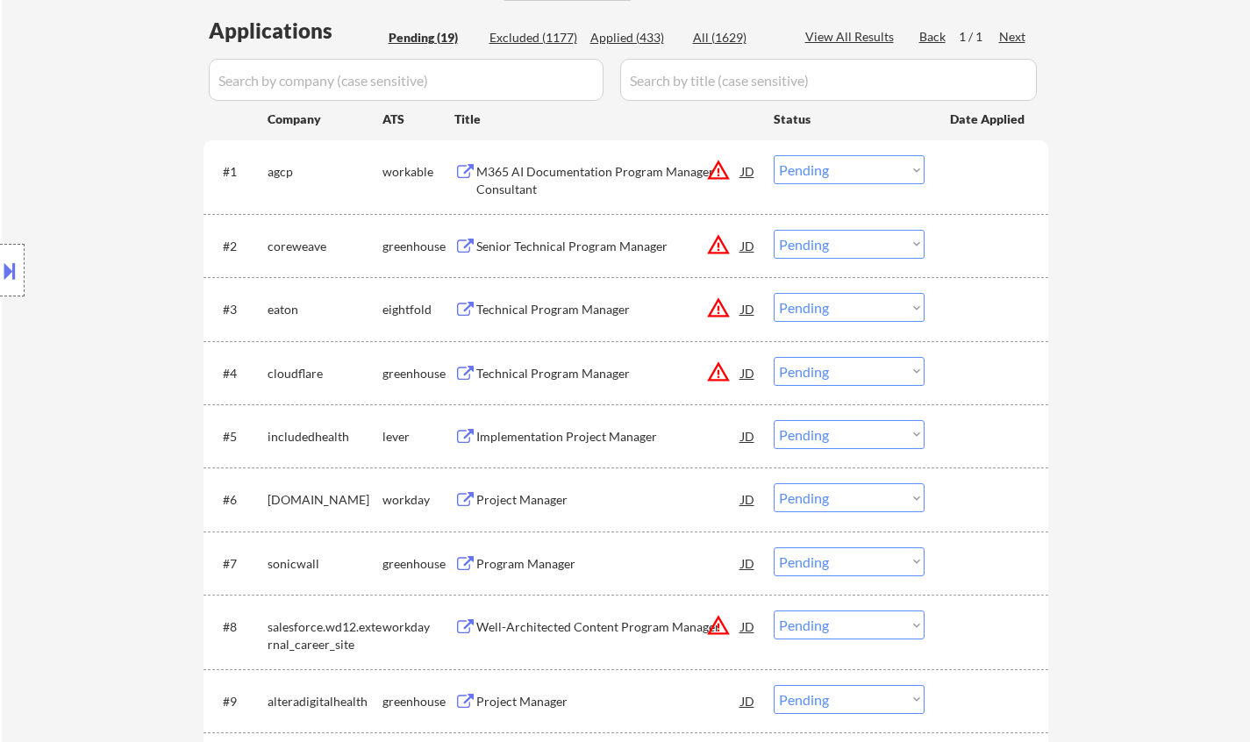
click at [543, 437] on div "Implementation Project Manager" at bounding box center [608, 437] width 265 height 18
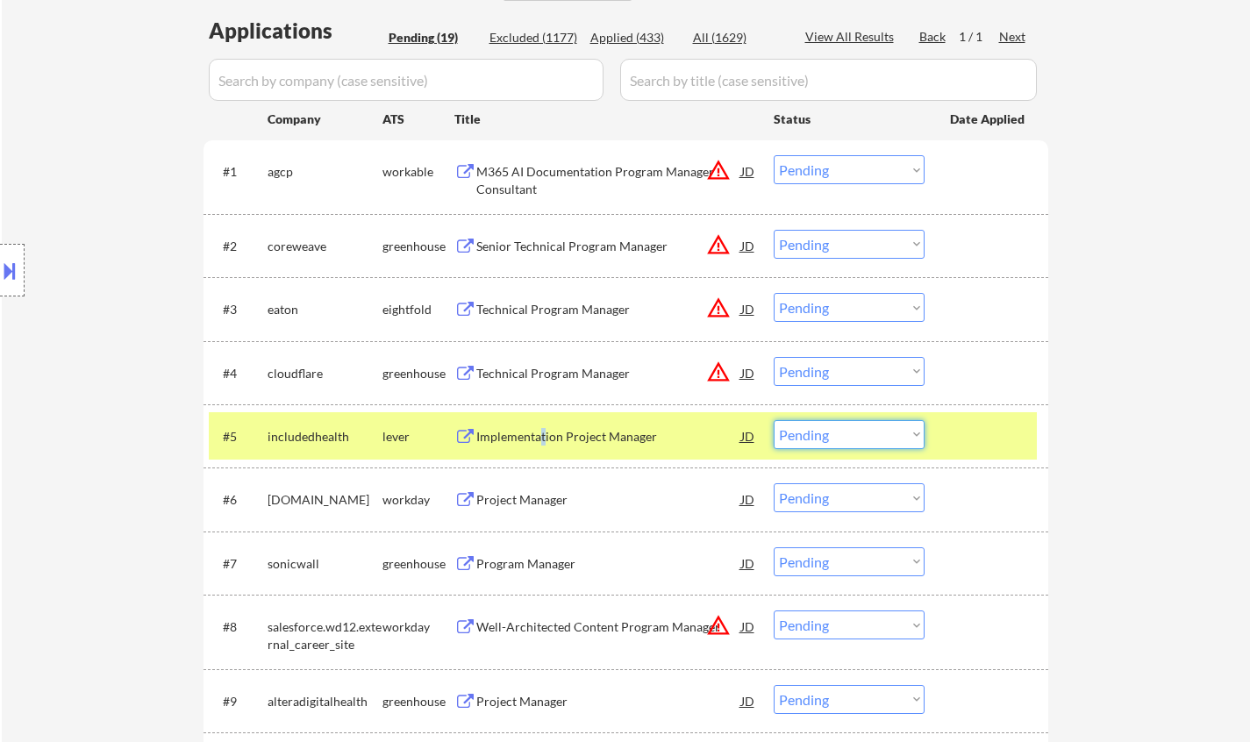
click at [846, 437] on select "Choose an option... Pending Applied Excluded (Questions) Excluded (Expired) Exc…" at bounding box center [849, 434] width 151 height 29
click at [774, 420] on select "Choose an option... Pending Applied Excluded (Questions) Excluded (Expired) Exc…" at bounding box center [849, 434] width 151 height 29
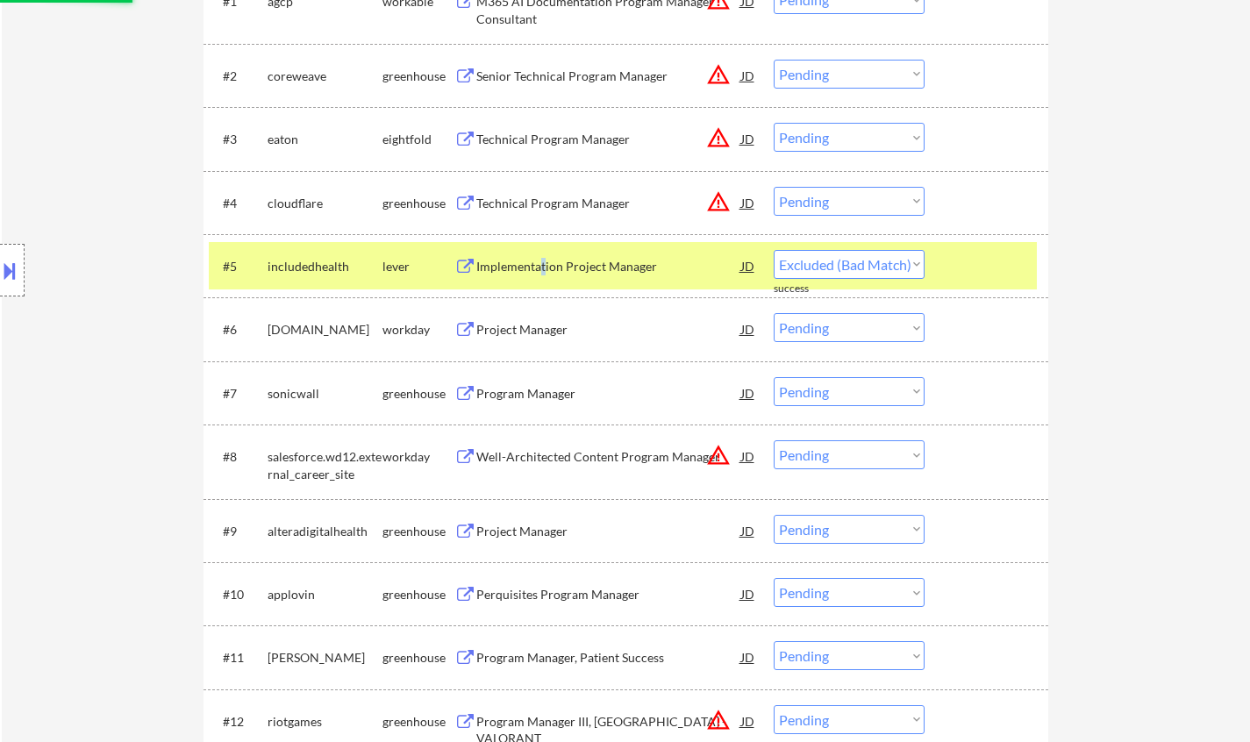
select select ""pending""
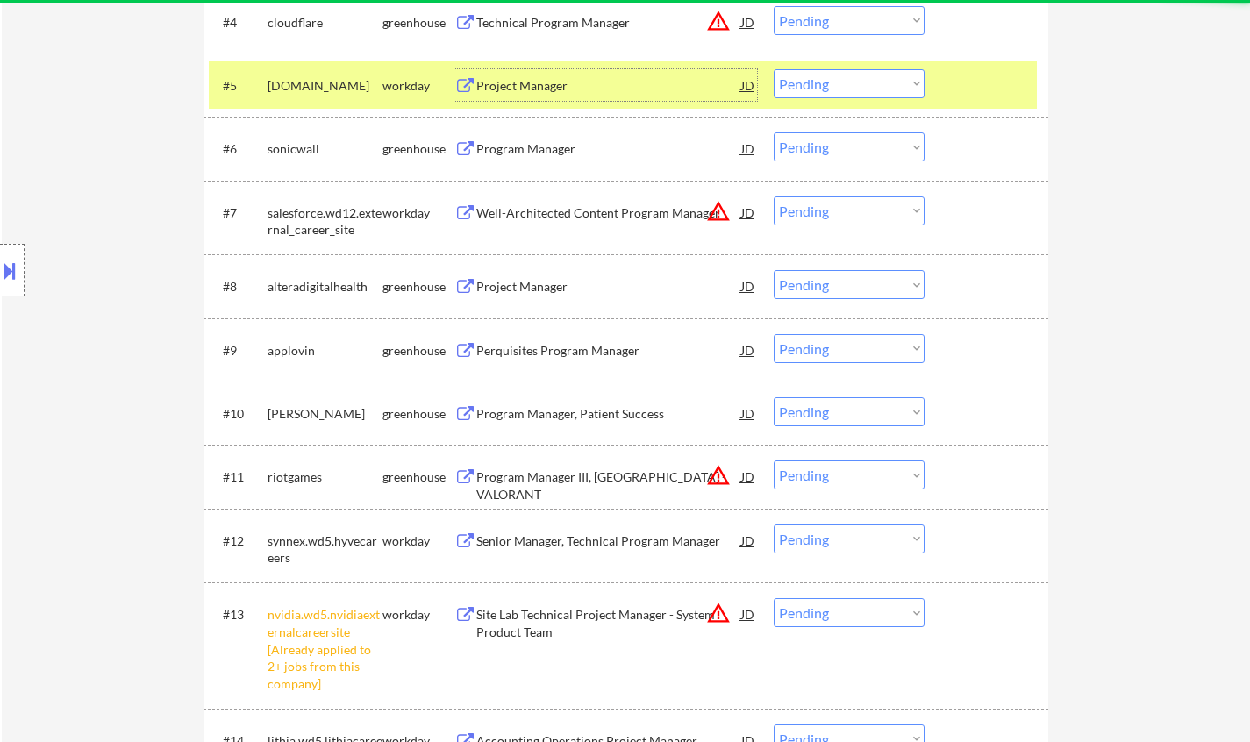
click at [532, 89] on div "Project Manager" at bounding box center [608, 86] width 265 height 18
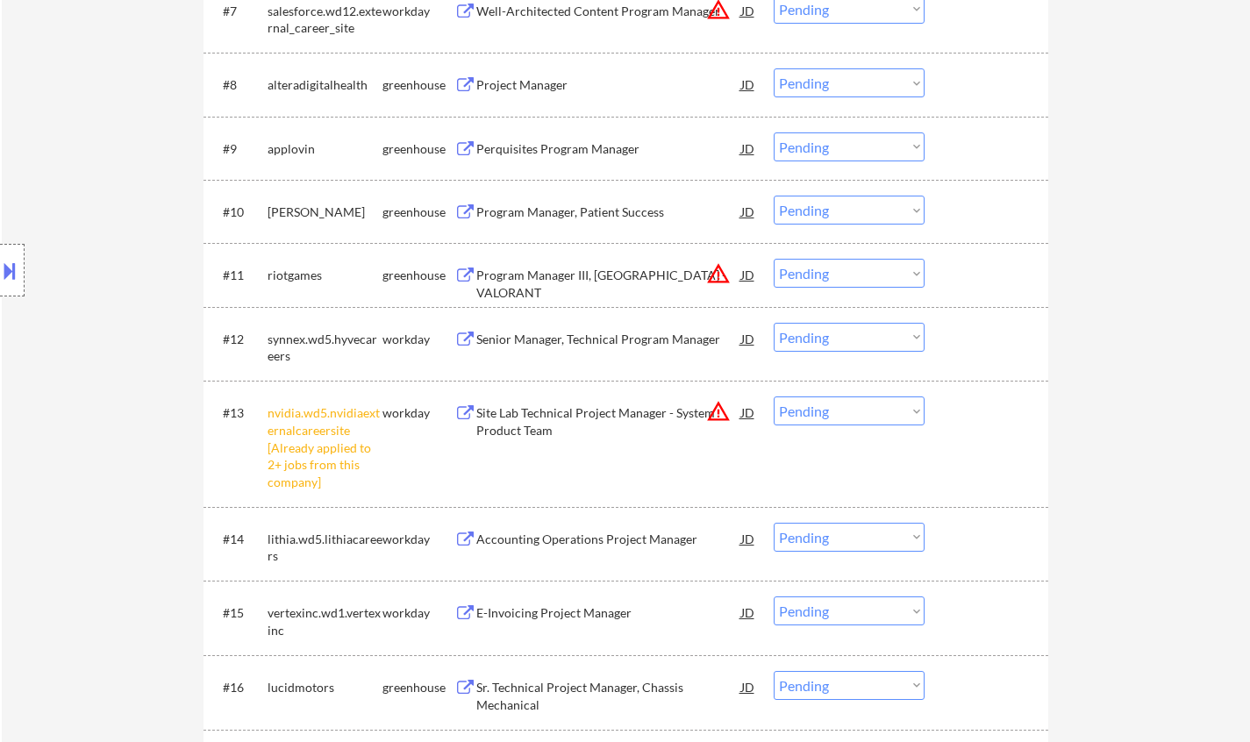
scroll to position [1052, 0]
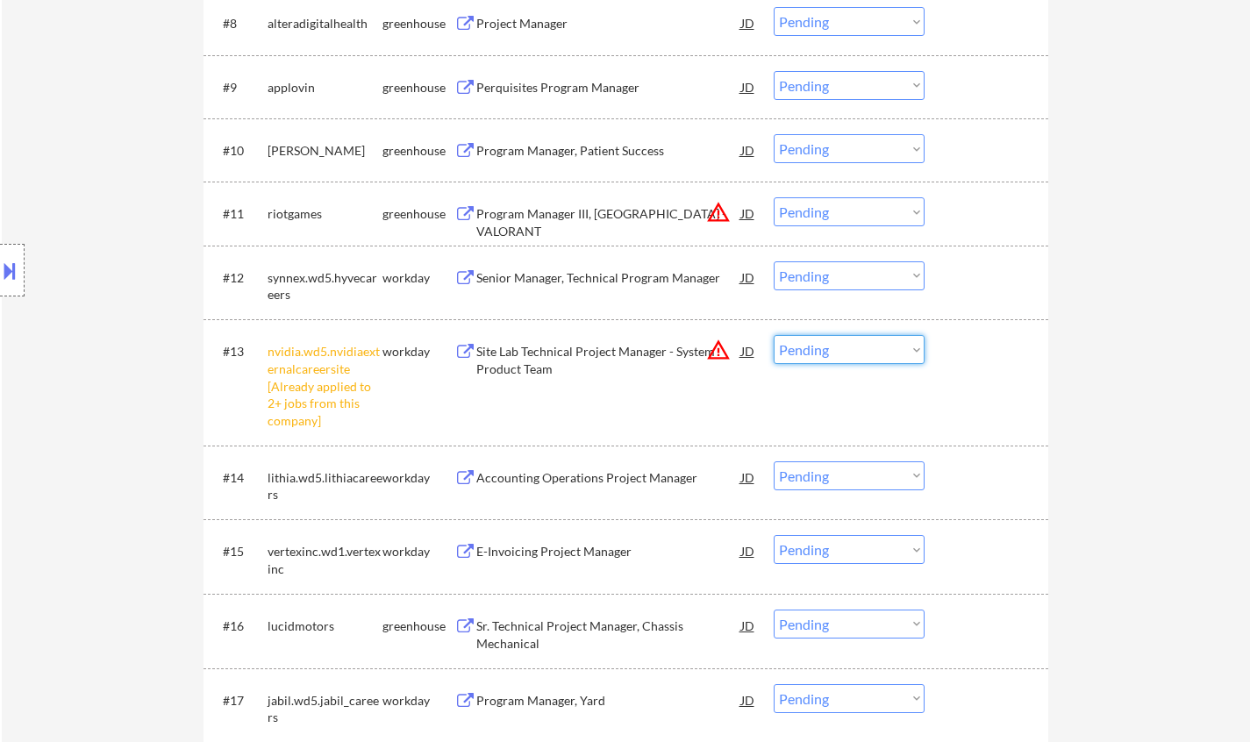
drag, startPoint x: 886, startPoint y: 341, endPoint x: 896, endPoint y: 361, distance: 22.8
click at [888, 346] on select "Choose an option... Pending Applied Excluded (Questions) Excluded (Expired) Exc…" at bounding box center [849, 349] width 151 height 29
click at [774, 335] on select "Choose an option... Pending Applied Excluded (Questions) Excluded (Expired) Exc…" at bounding box center [849, 349] width 151 height 29
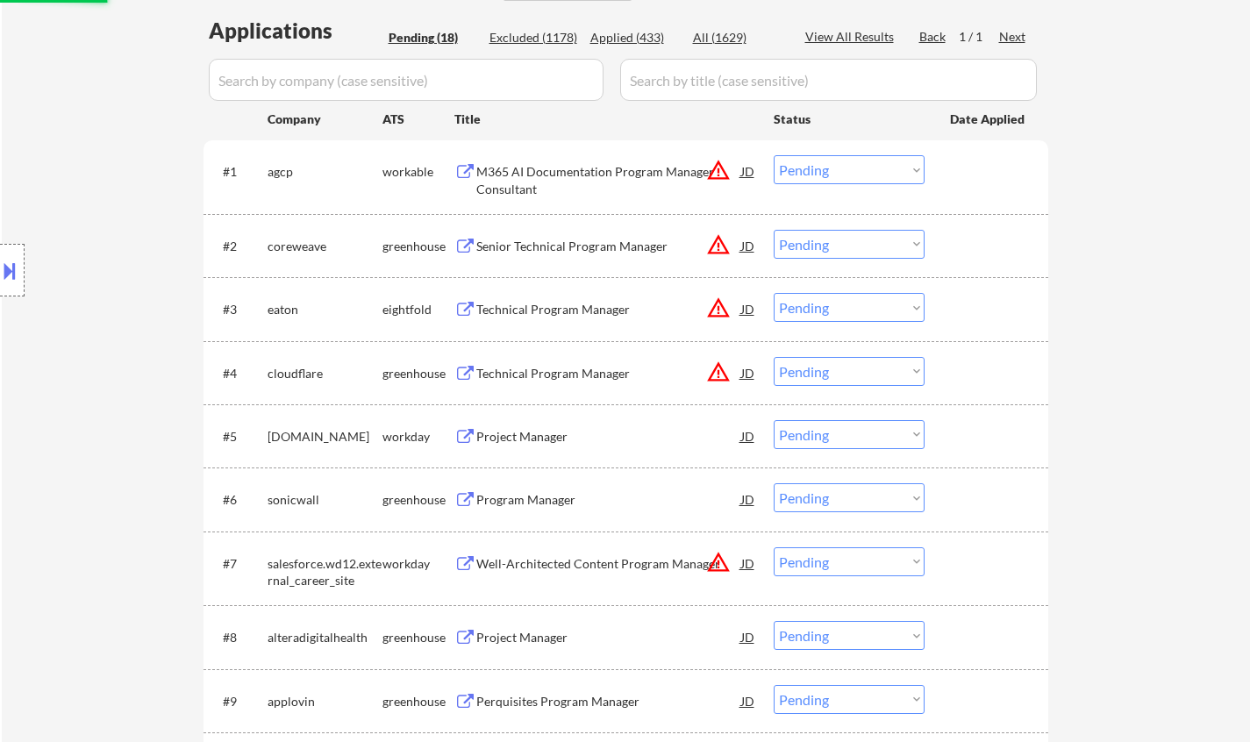
scroll to position [0, 0]
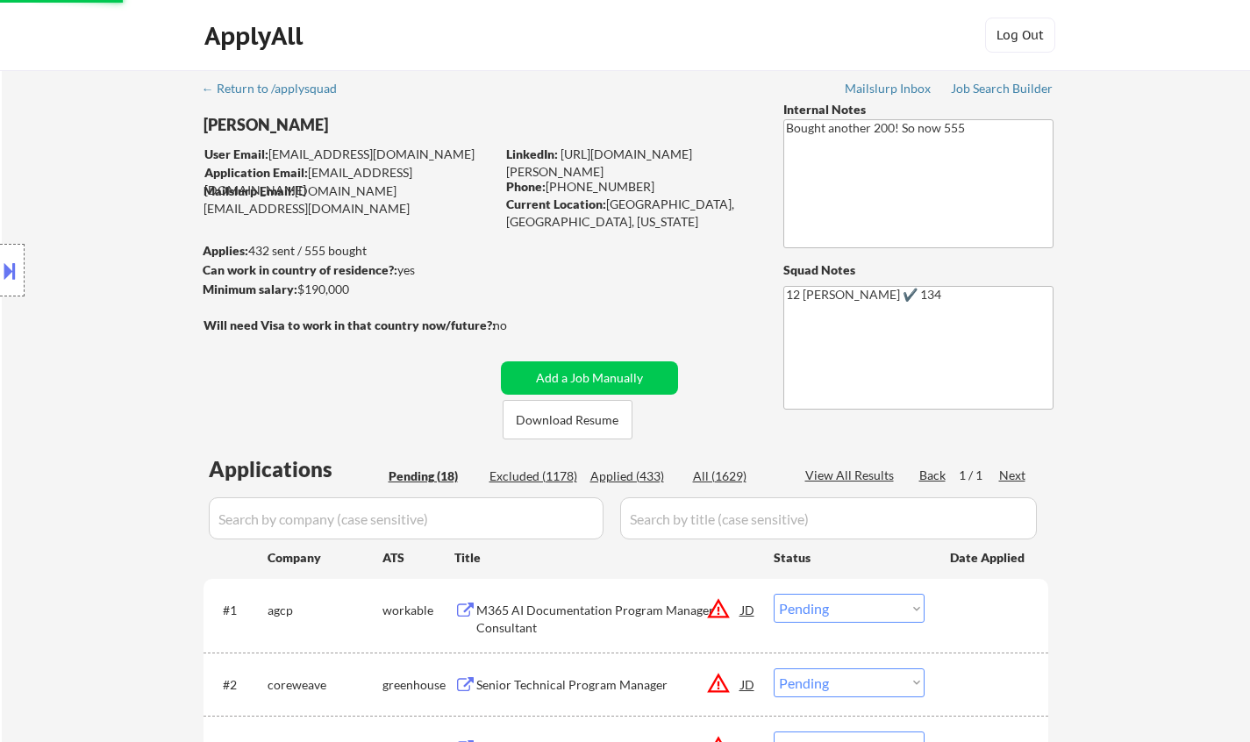
select select ""pending""
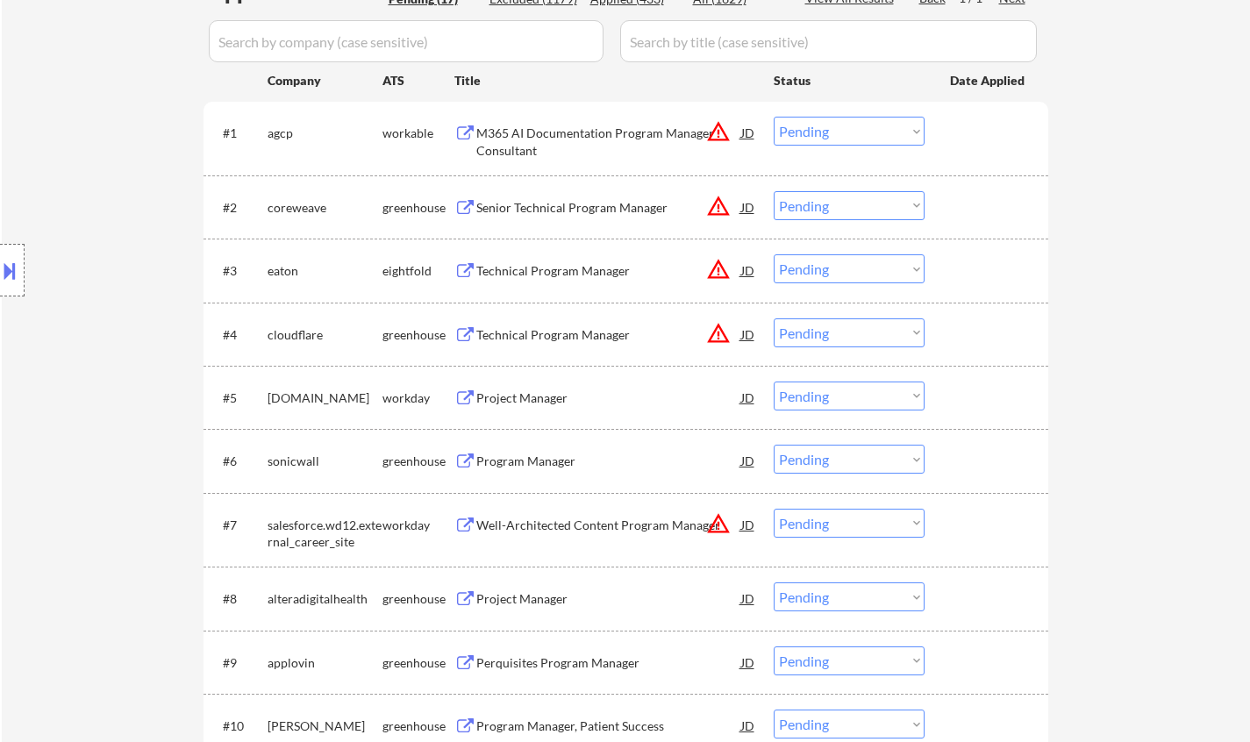
scroll to position [526, 0]
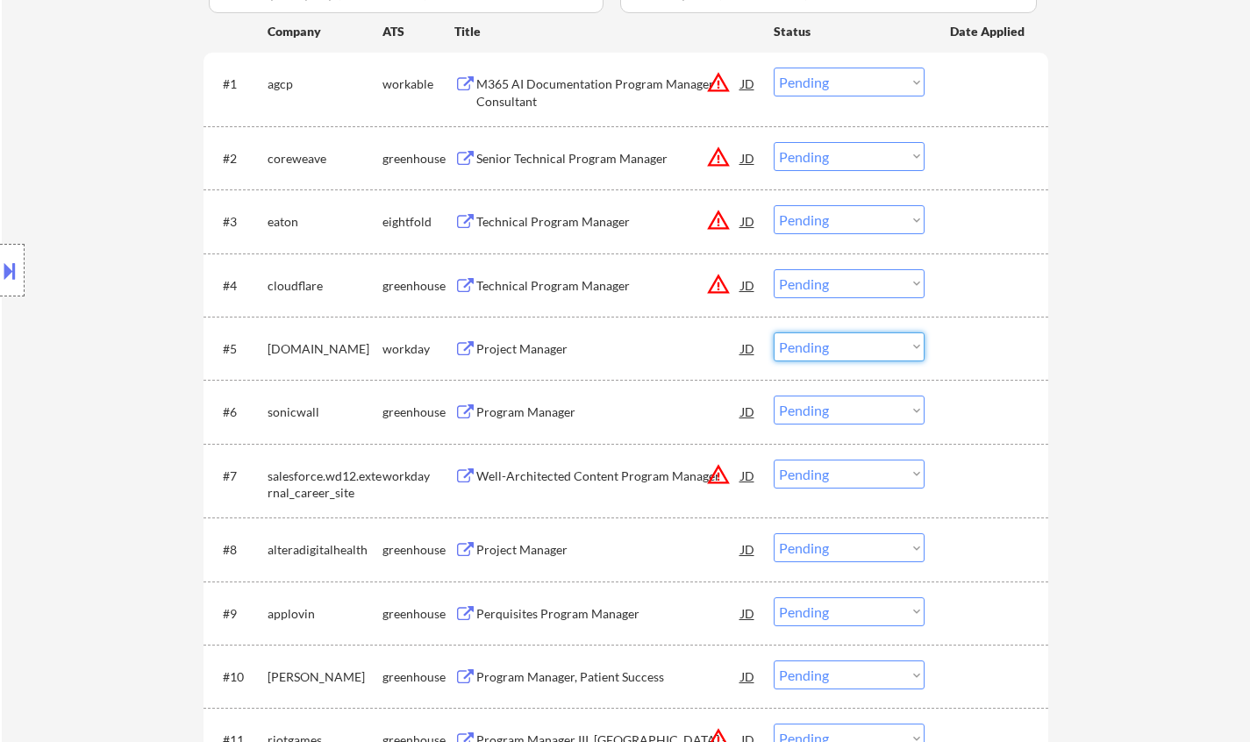
drag, startPoint x: 817, startPoint y: 340, endPoint x: 822, endPoint y: 360, distance: 20.6
click at [817, 342] on select "Choose an option... Pending Applied Excluded (Questions) Excluded (Expired) Exc…" at bounding box center [849, 346] width 151 height 29
click at [774, 332] on select "Choose an option... Pending Applied Excluded (Questions) Excluded (Expired) Exc…" at bounding box center [849, 346] width 151 height 29
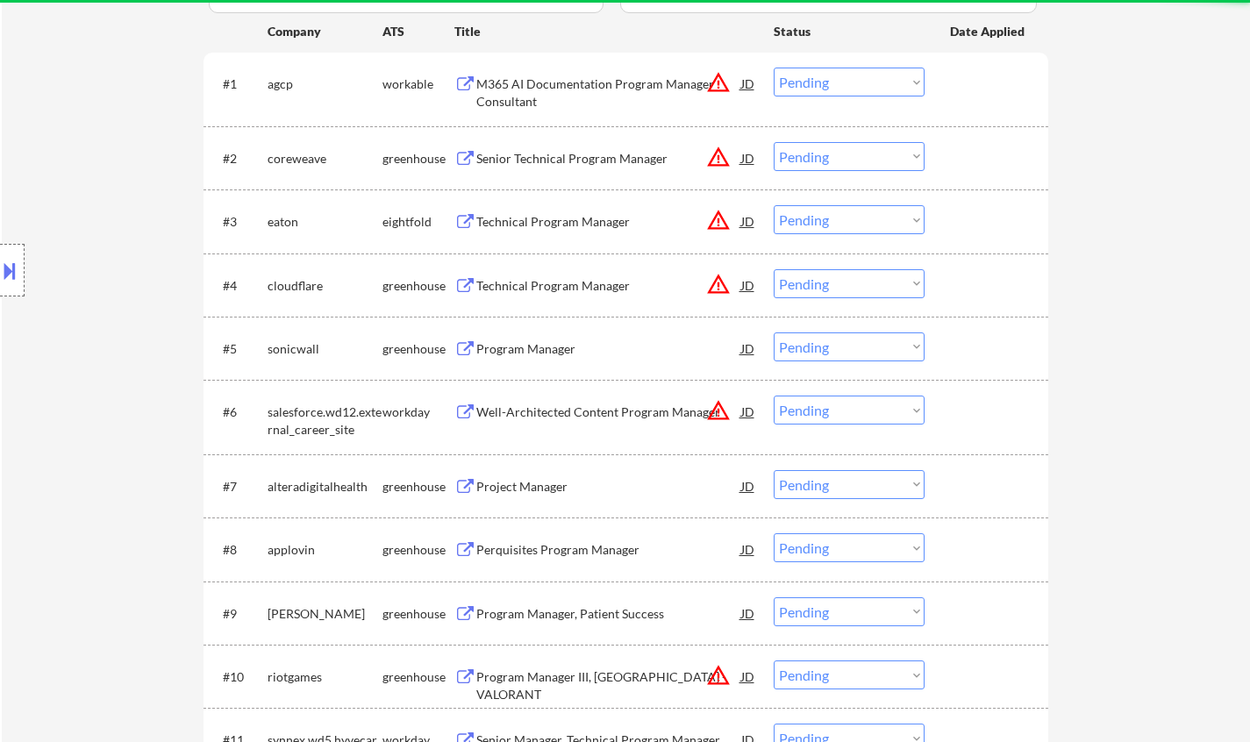
click at [540, 354] on div "Program Manager" at bounding box center [608, 349] width 265 height 18
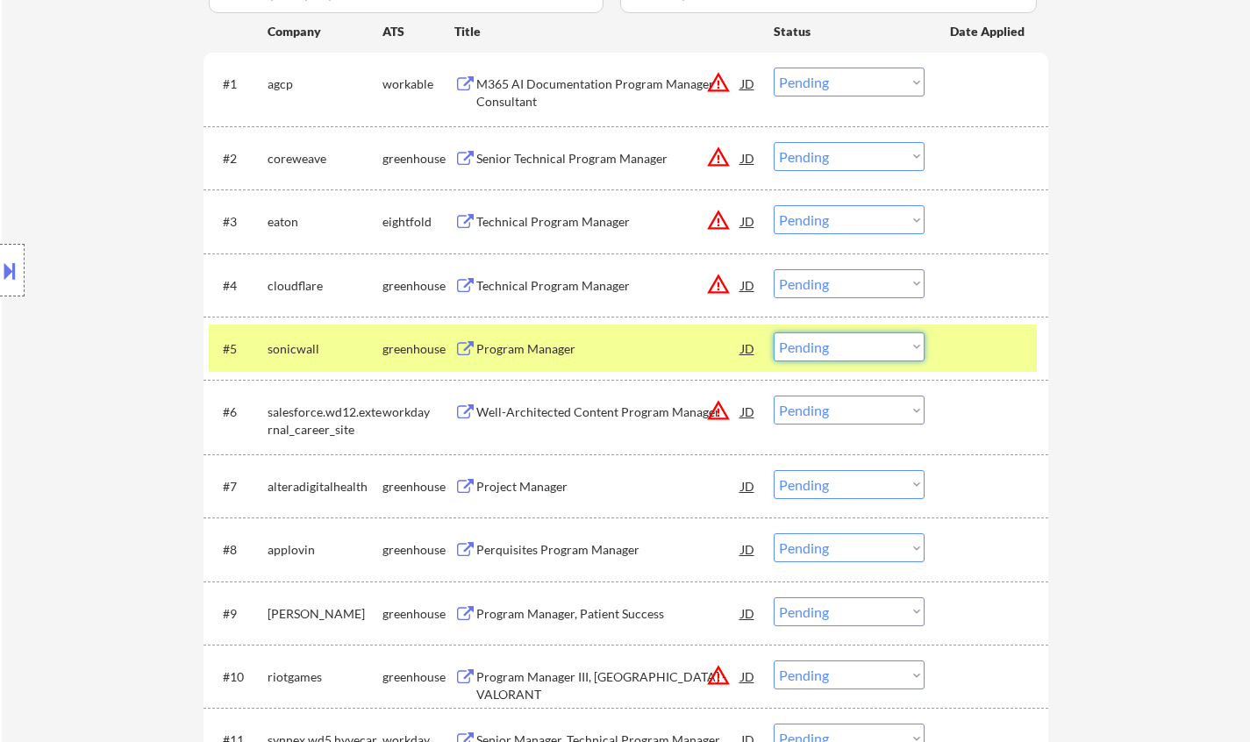
drag, startPoint x: 848, startPoint y: 342, endPoint x: 856, endPoint y: 360, distance: 20.0
click at [849, 346] on select "Choose an option... Pending Applied Excluded (Questions) Excluded (Expired) Exc…" at bounding box center [849, 346] width 151 height 29
click at [774, 332] on select "Choose an option... Pending Applied Excluded (Questions) Excluded (Expired) Exc…" at bounding box center [849, 346] width 151 height 29
select select ""pending""
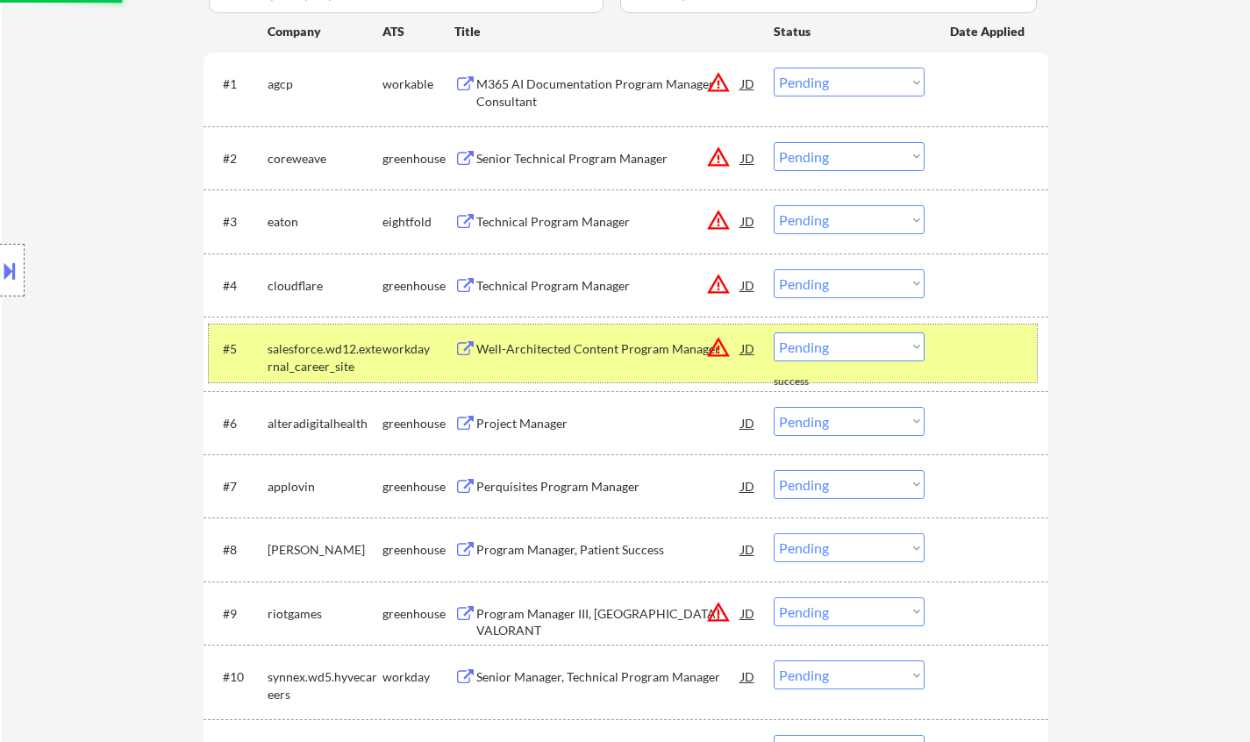
click at [374, 352] on div "salesforce.wd12.external_career_site" at bounding box center [324, 357] width 115 height 34
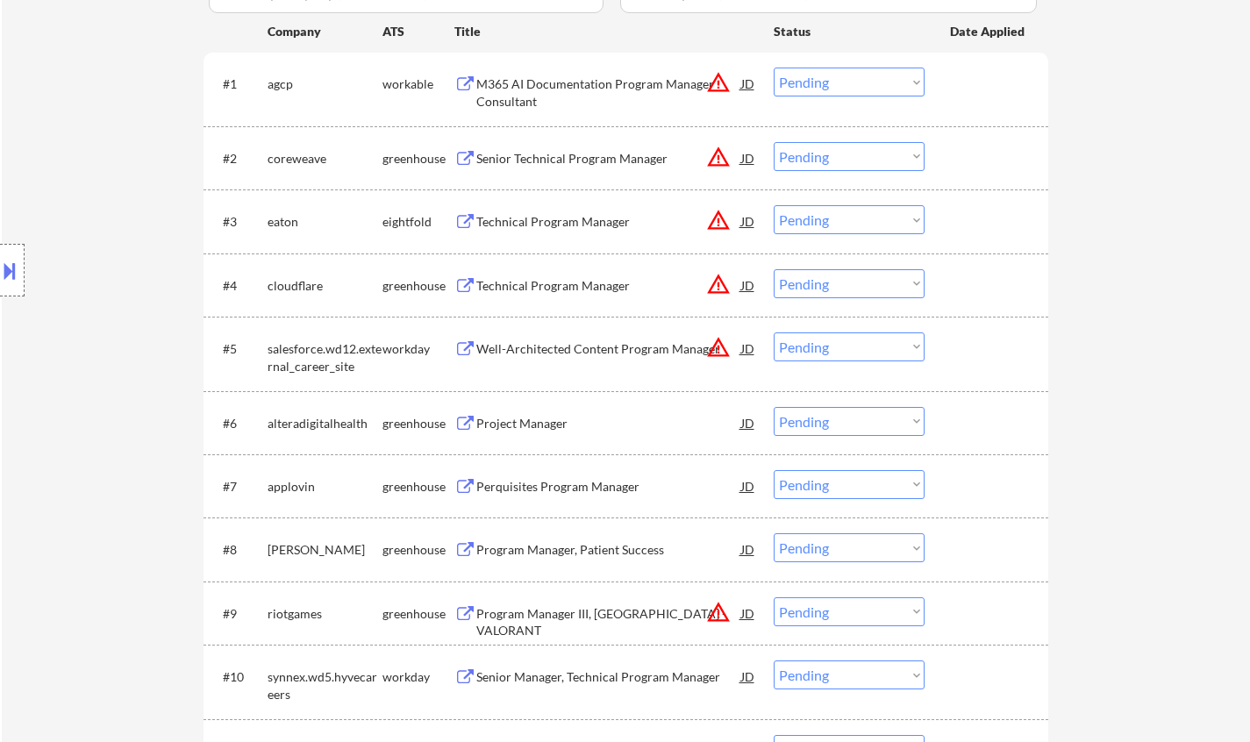
click at [560, 432] on div "Project Manager" at bounding box center [608, 423] width 265 height 32
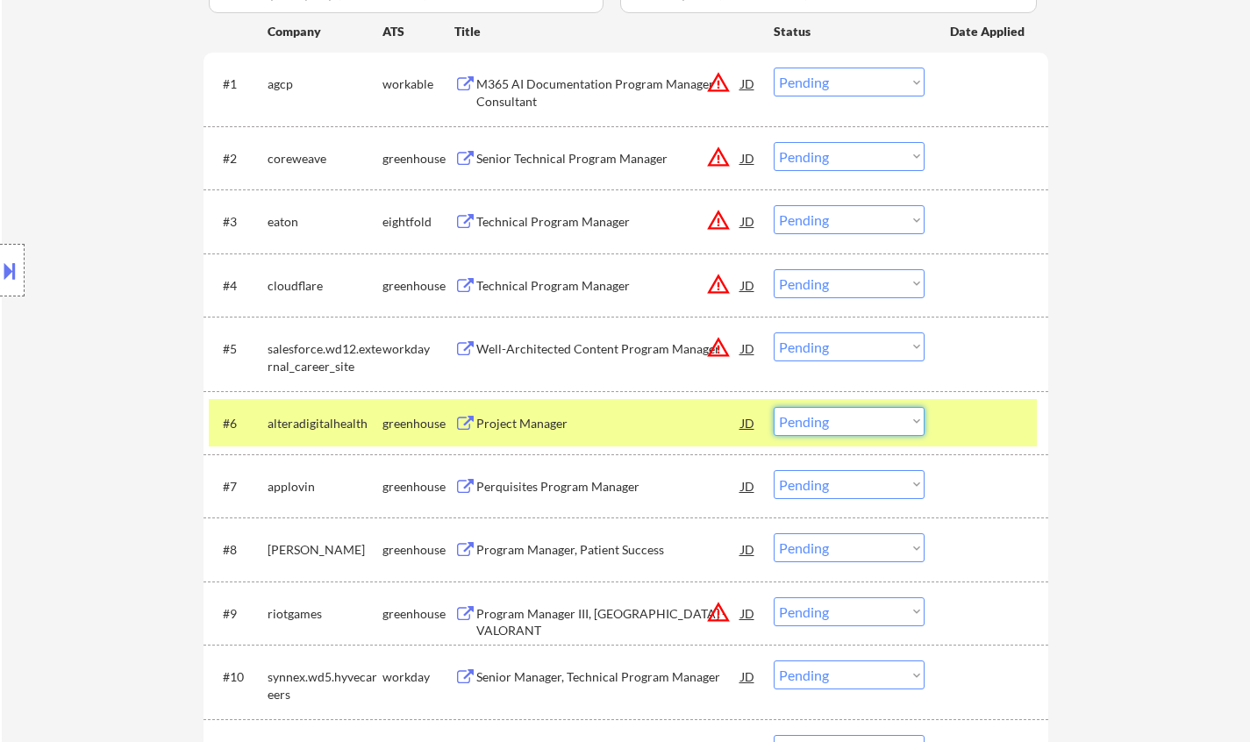
drag, startPoint x: 820, startPoint y: 430, endPoint x: 828, endPoint y: 434, distance: 9.0
click at [820, 430] on select "Choose an option... Pending Applied Excluded (Questions) Excluded (Expired) Exc…" at bounding box center [849, 421] width 151 height 29
click at [774, 407] on select "Choose an option... Pending Applied Excluded (Questions) Excluded (Expired) Exc…" at bounding box center [849, 421] width 151 height 29
select select ""pending""
click at [595, 178] on div "#2 coreweave greenhouse Senior Technical Program Manager JD warning_amber Choos…" at bounding box center [623, 157] width 828 height 47
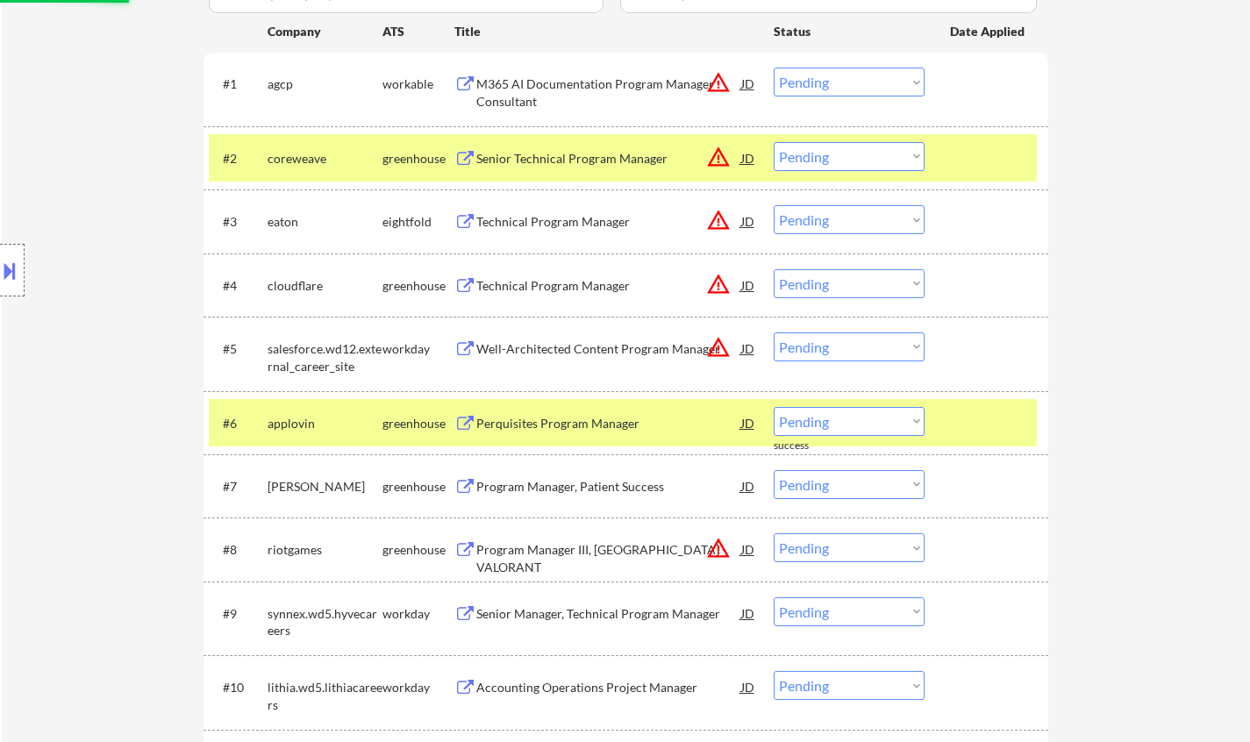
click at [595, 178] on div "#2 coreweave greenhouse Senior Technical Program Manager JD warning_amber Choos…" at bounding box center [623, 157] width 828 height 47
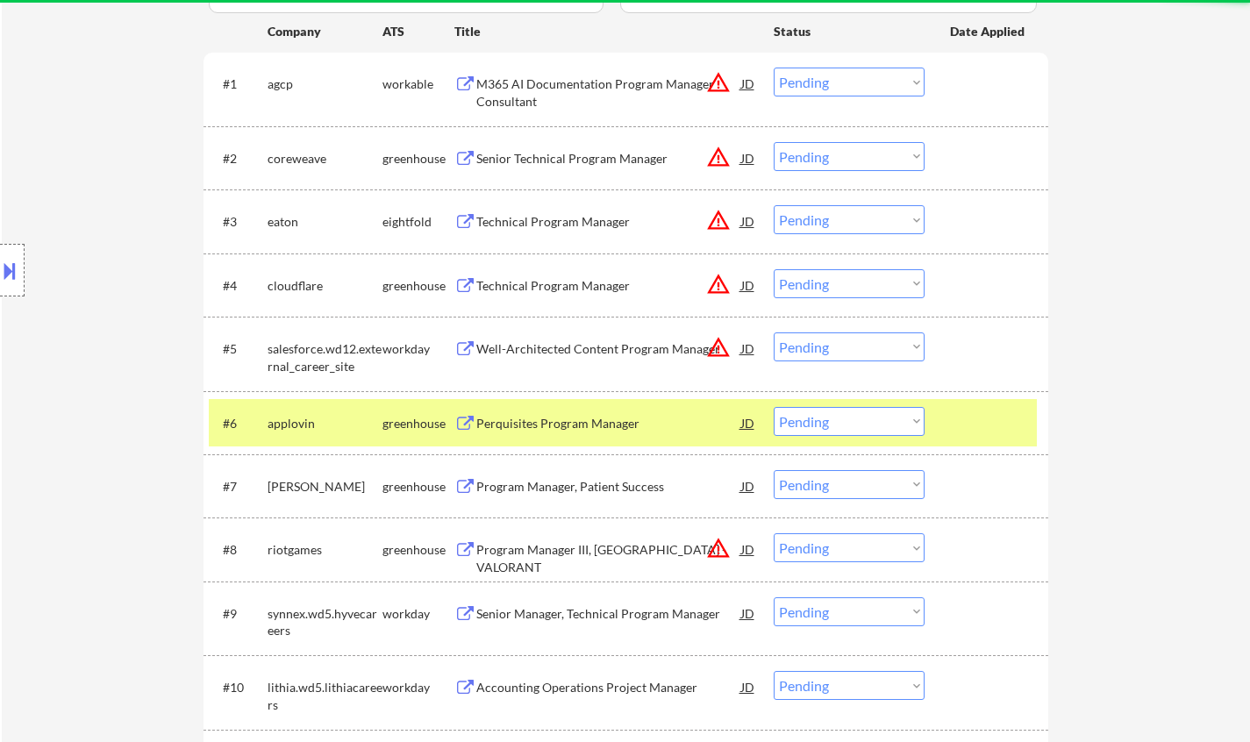
click at [595, 178] on div "#2 coreweave greenhouse Senior Technical Program Manager JD warning_amber Choos…" at bounding box center [623, 157] width 828 height 47
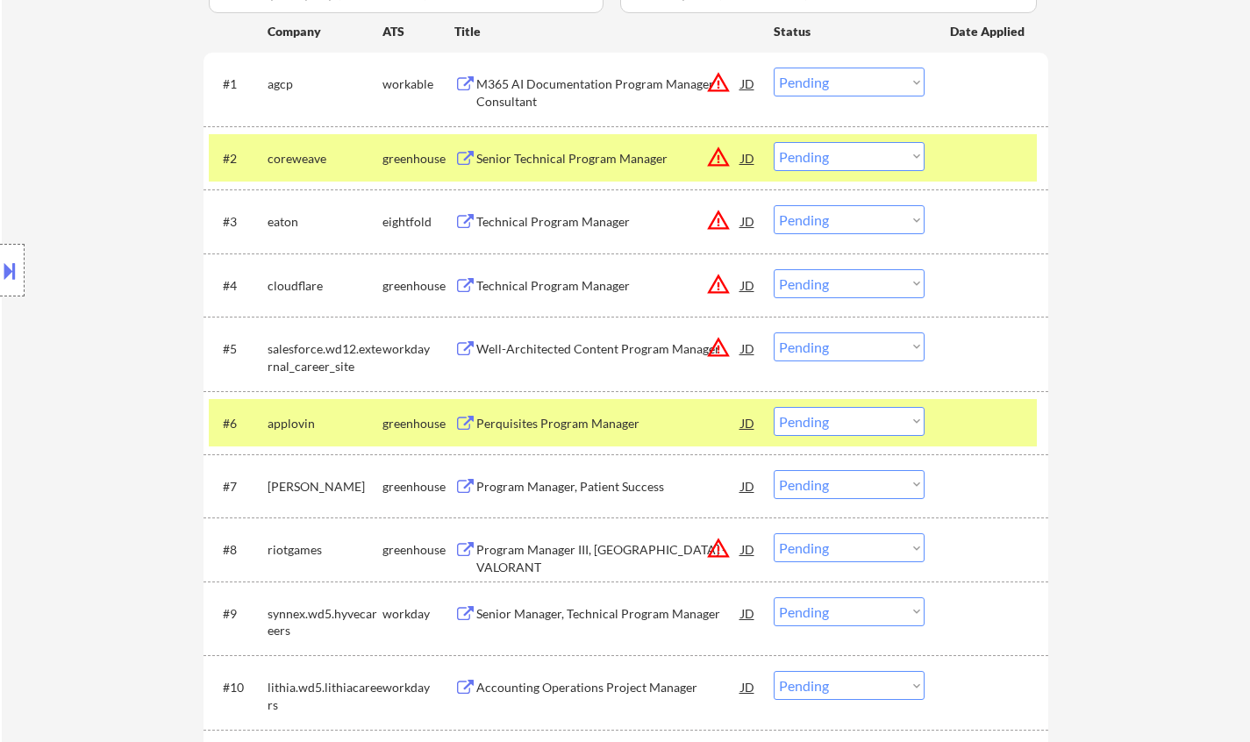
click at [595, 178] on div "#2 coreweave greenhouse Senior Technical Program Manager JD warning_amber Choos…" at bounding box center [623, 157] width 828 height 47
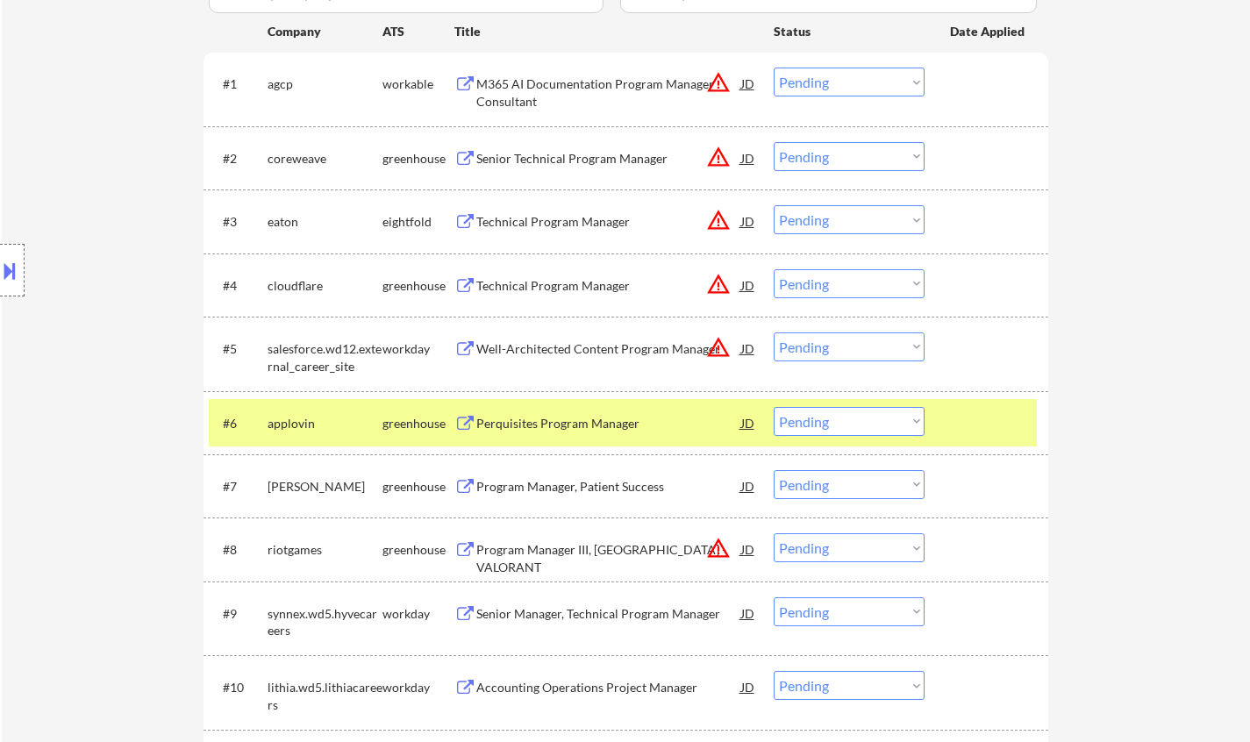
click at [595, 178] on div "#2 coreweave greenhouse Senior Technical Program Manager JD warning_amber Choos…" at bounding box center [623, 157] width 828 height 47
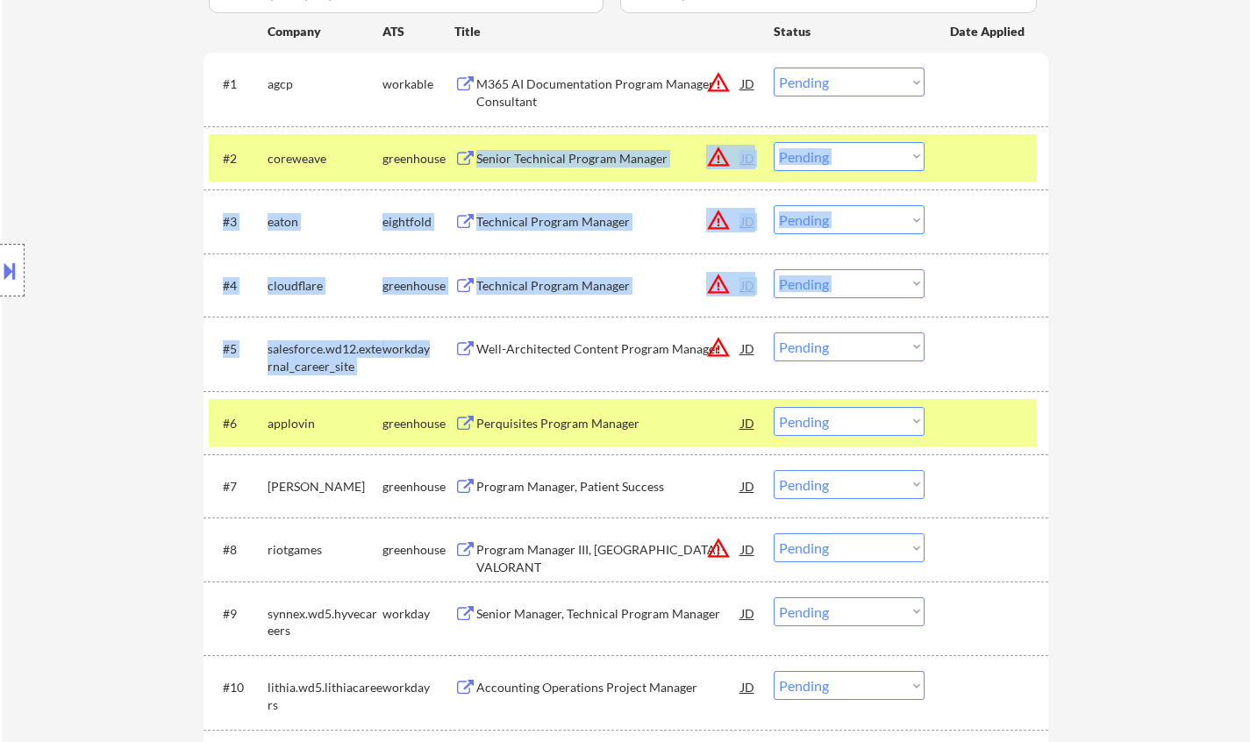
drag, startPoint x: 595, startPoint y: 178, endPoint x: 544, endPoint y: 372, distance: 200.4
click at [544, 369] on div "#1 agcp workable M365 AI Documentation Program Manager Consultant JD warning_am…" at bounding box center [625, 539] width 845 height 973
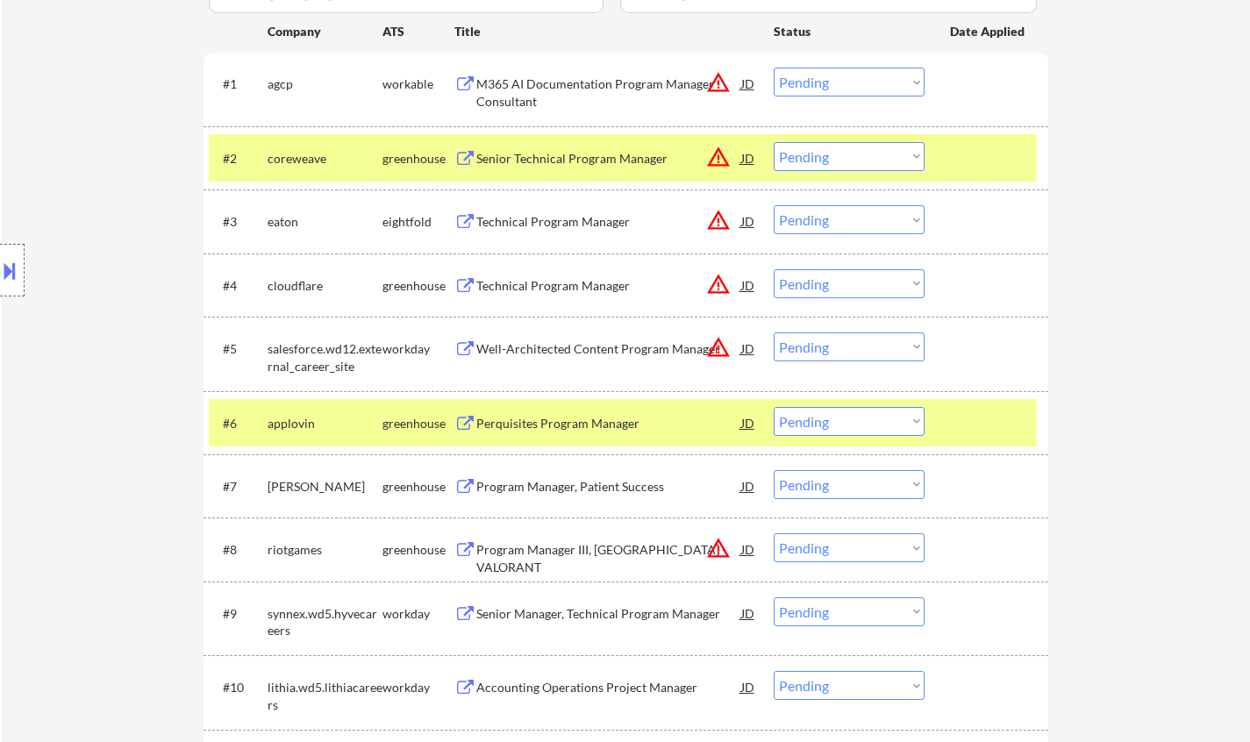
drag, startPoint x: 32, startPoint y: 421, endPoint x: 223, endPoint y: 428, distance: 190.4
click at [33, 421] on div "Location Inclusions:" at bounding box center [157, 270] width 314 height 325
click at [524, 417] on div "Perquisites Program Manager" at bounding box center [608, 424] width 265 height 18
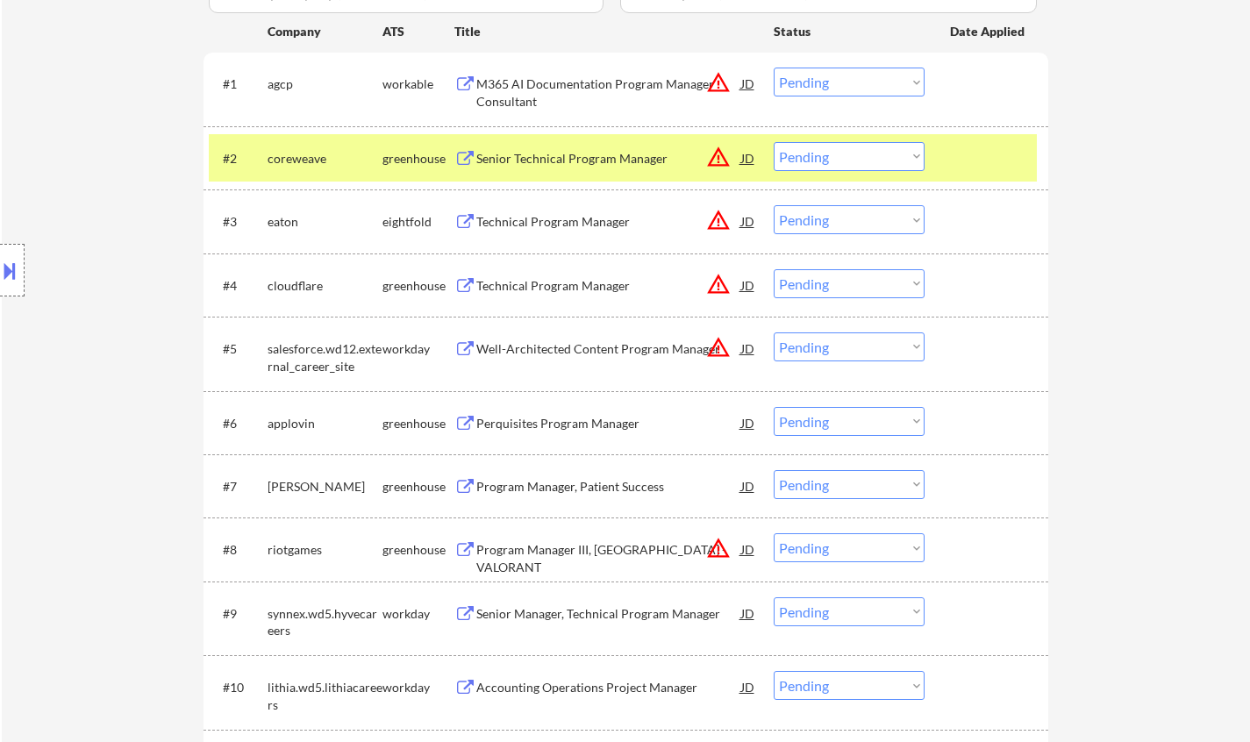
select select ""pending""
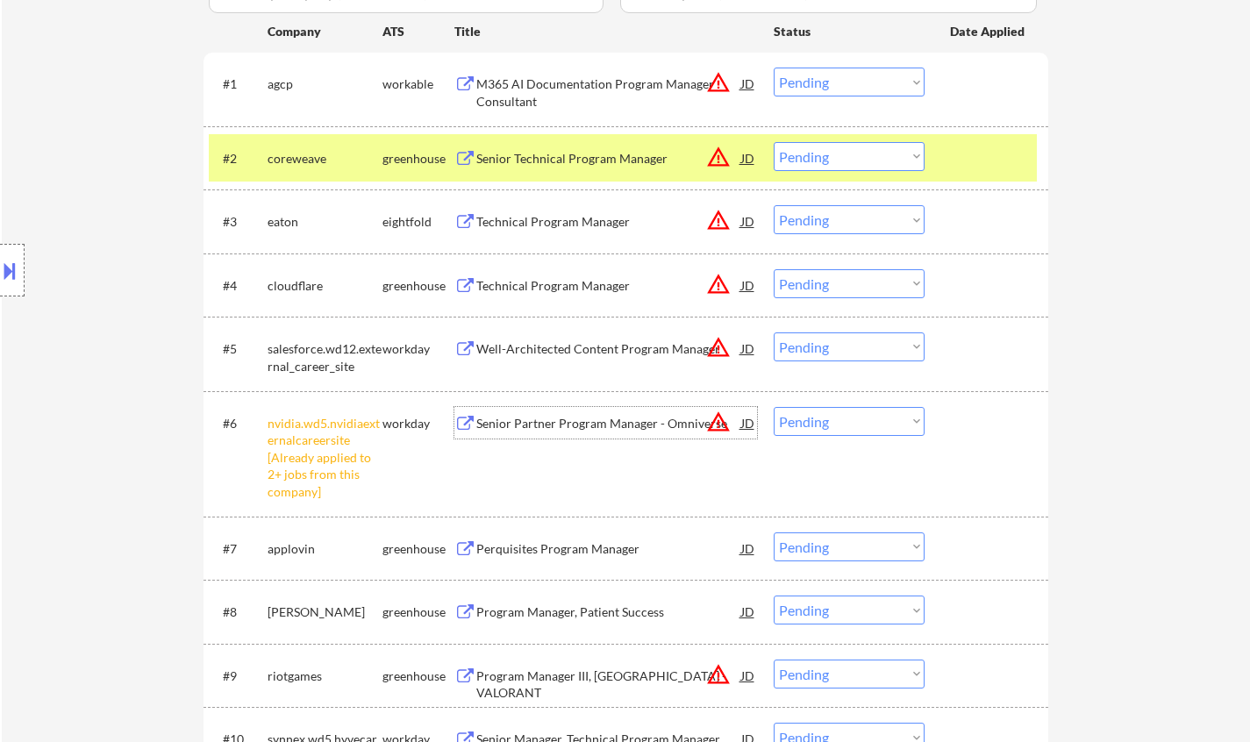
click at [835, 420] on select "Choose an option... Pending Applied Excluded (Questions) Excluded (Expired) Exc…" at bounding box center [849, 421] width 151 height 29
click at [774, 407] on select "Choose an option... Pending Applied Excluded (Questions) Excluded (Expired) Exc…" at bounding box center [849, 421] width 151 height 29
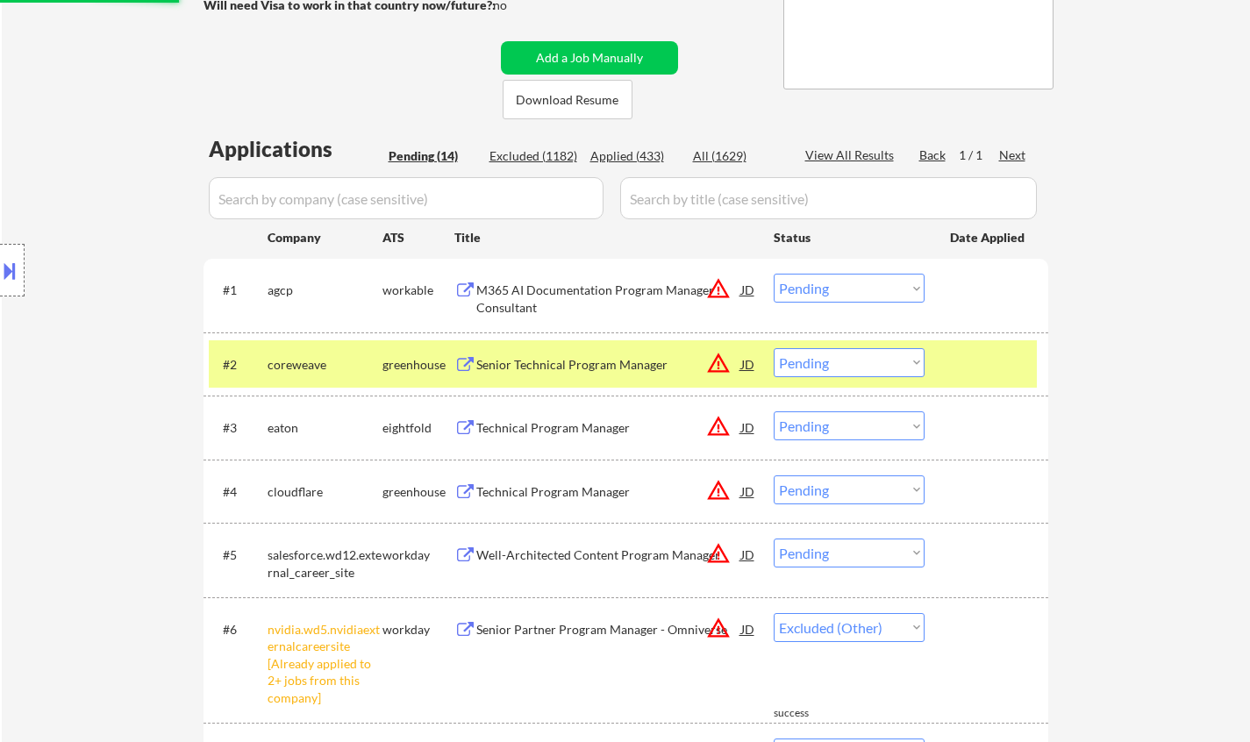
scroll to position [351, 0]
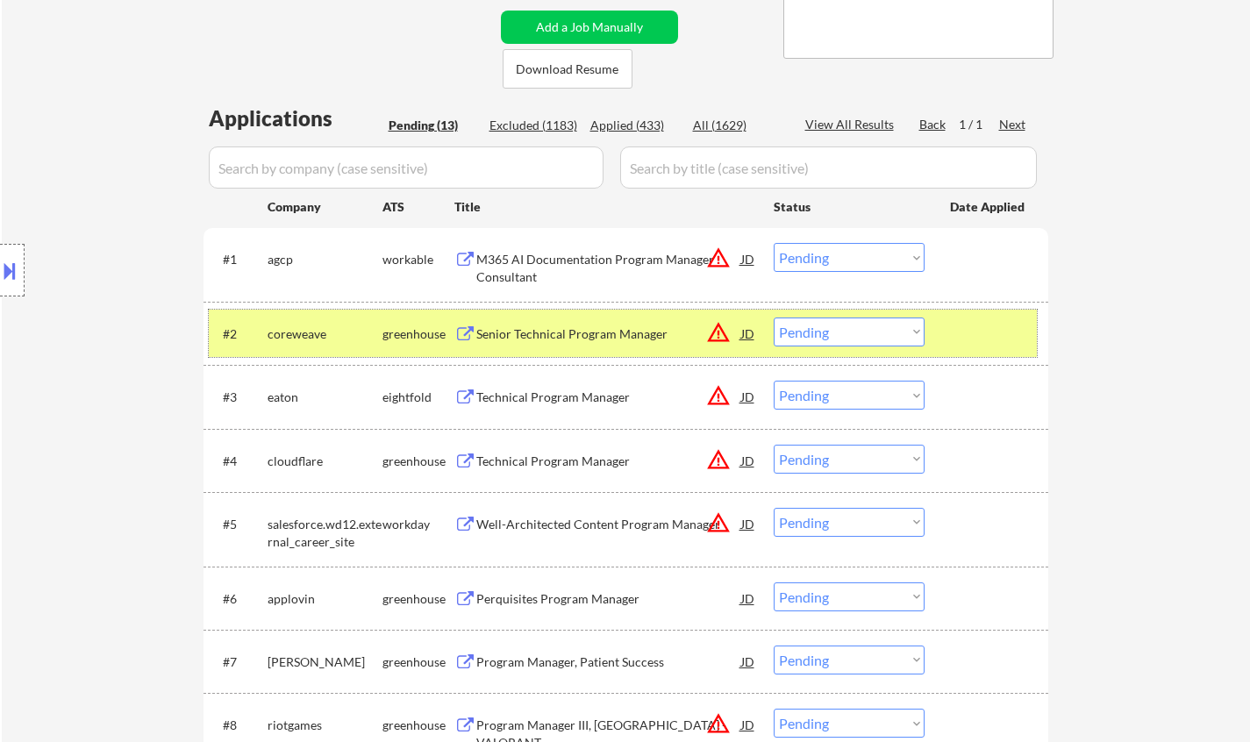
click at [397, 334] on div "greenhouse" at bounding box center [418, 334] width 72 height 18
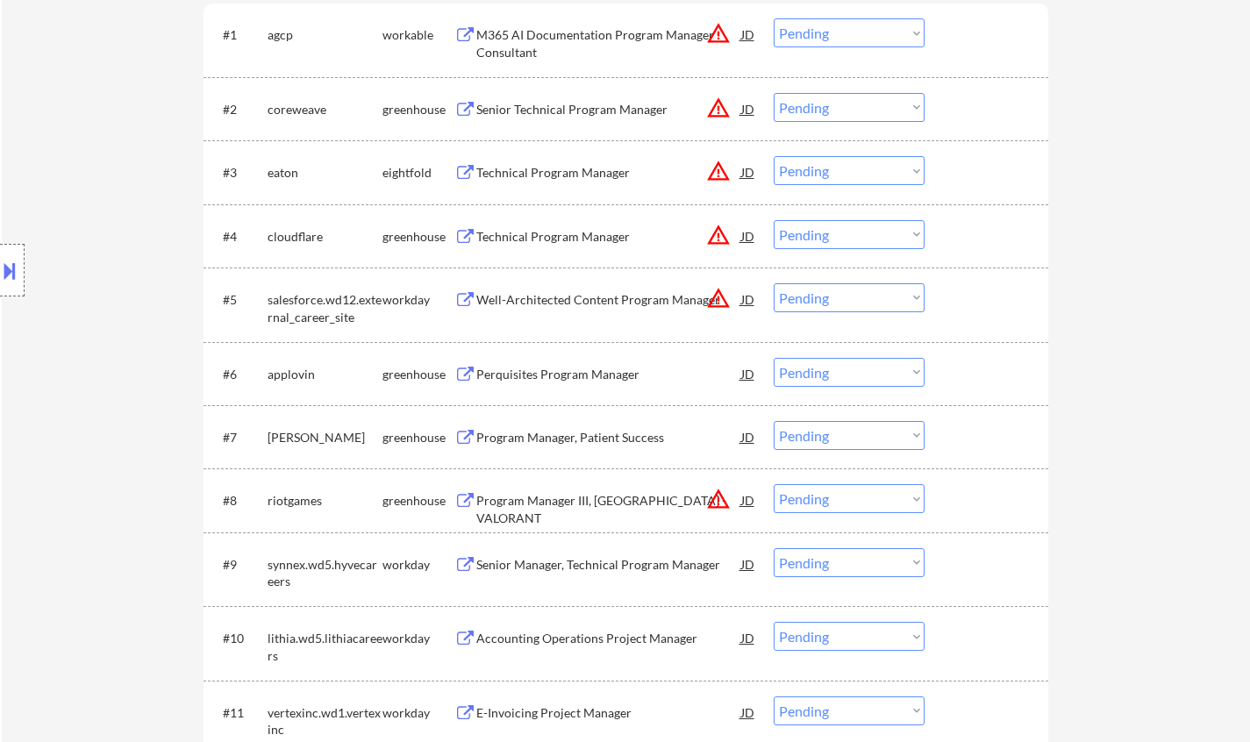
scroll to position [702, 0]
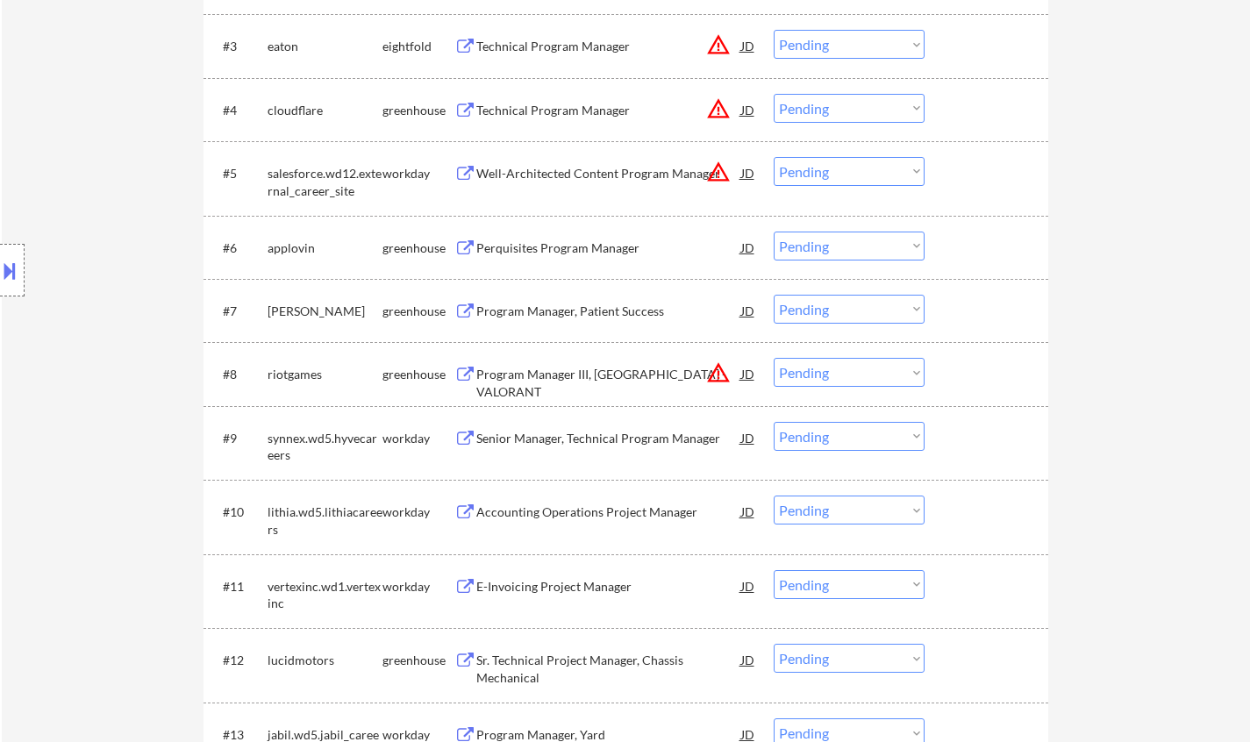
click at [545, 246] on div "Perquisites Program Manager" at bounding box center [608, 248] width 265 height 18
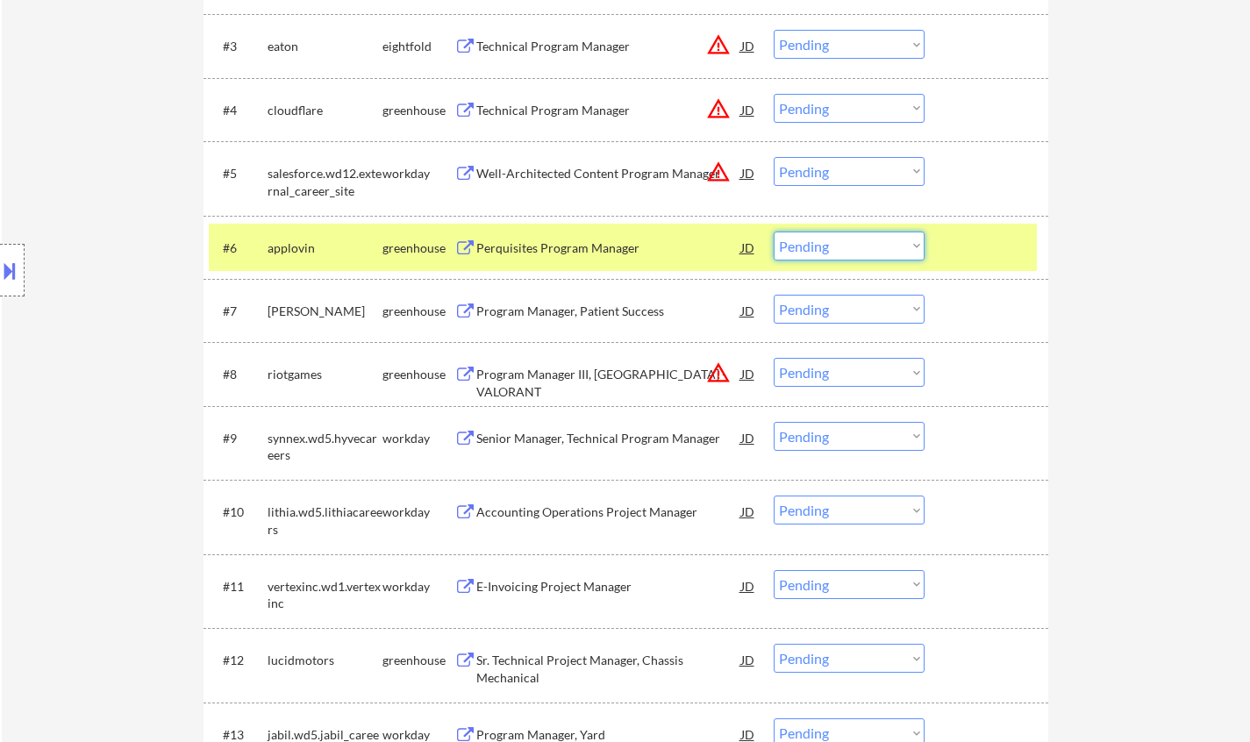
drag, startPoint x: 826, startPoint y: 246, endPoint x: 827, endPoint y: 259, distance: 12.3
click at [826, 247] on select "Choose an option... Pending Applied Excluded (Questions) Excluded (Expired) Exc…" at bounding box center [849, 246] width 151 height 29
click at [774, 232] on select "Choose an option... Pending Applied Excluded (Questions) Excluded (Expired) Exc…" at bounding box center [849, 246] width 151 height 29
click at [491, 244] on div "Perquisites Program Manager" at bounding box center [608, 248] width 265 height 18
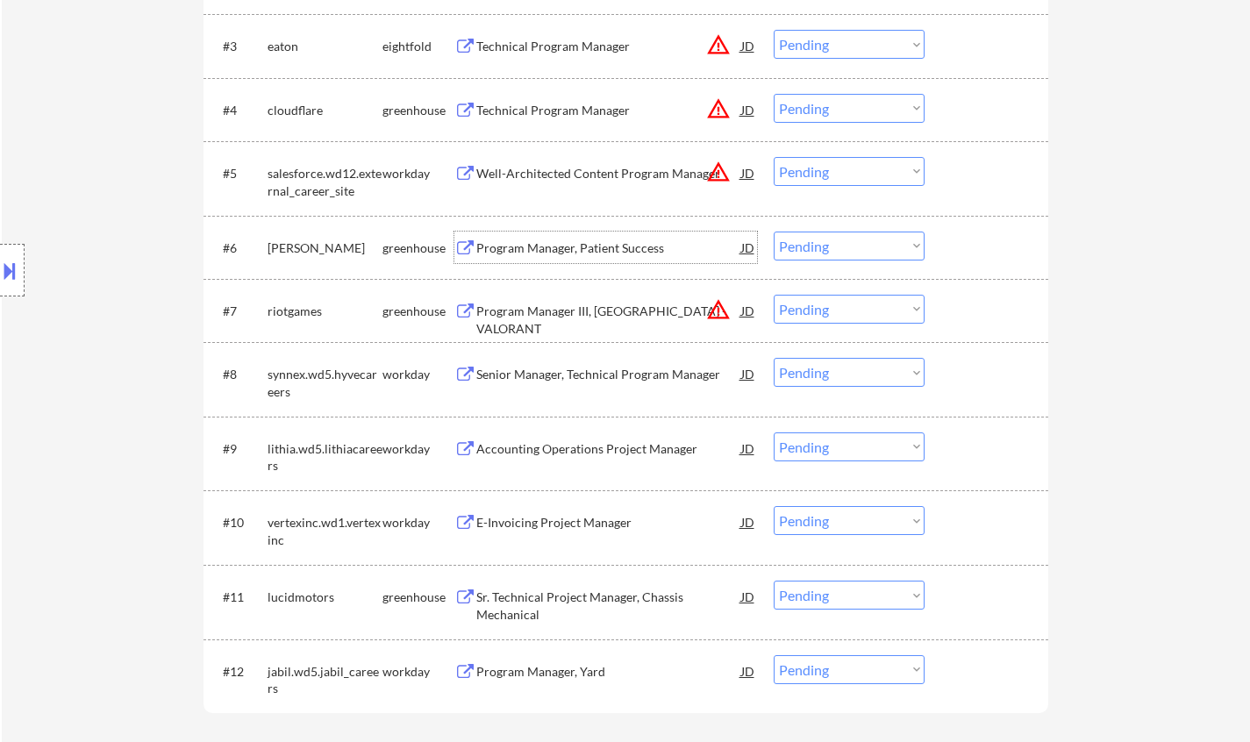
click at [522, 248] on div "Program Manager, Patient Success" at bounding box center [608, 248] width 265 height 18
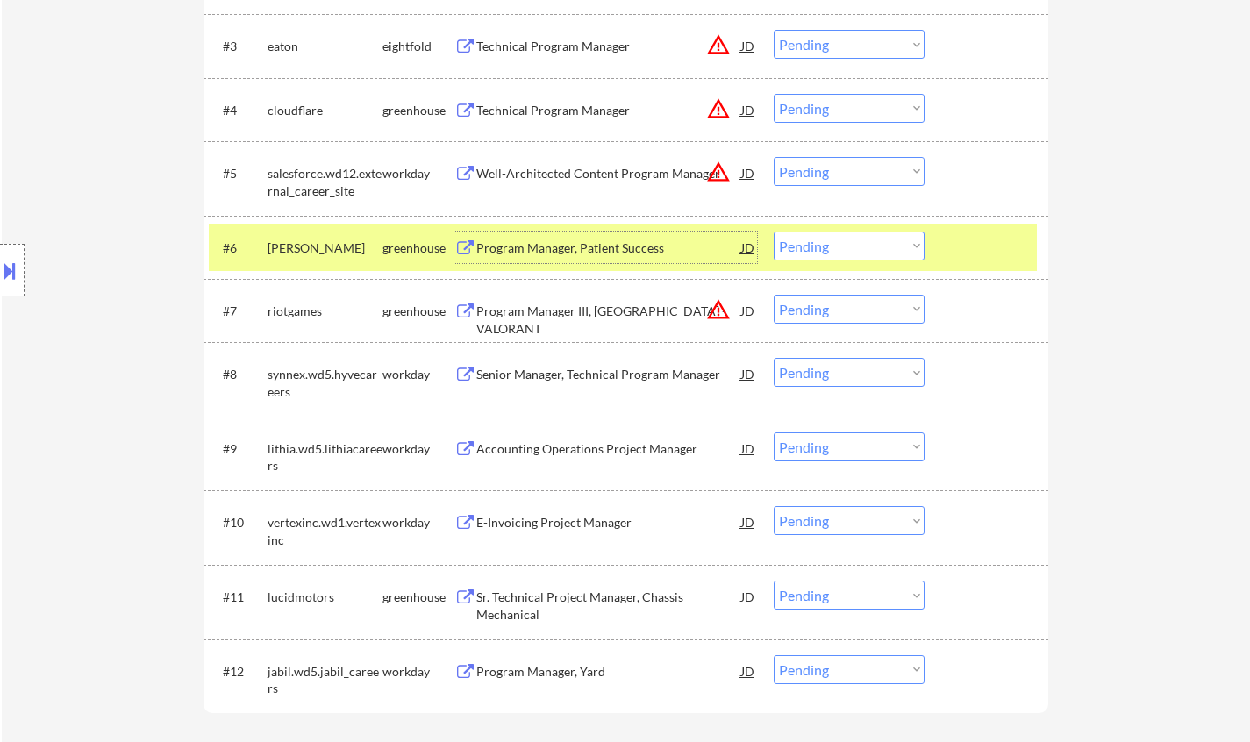
click at [836, 241] on select "Choose an option... Pending Applied Excluded (Questions) Excluded (Expired) Exc…" at bounding box center [849, 246] width 151 height 29
click at [774, 232] on select "Choose an option... Pending Applied Excluded (Questions) Excluded (Expired) Exc…" at bounding box center [849, 246] width 151 height 29
select select ""pending""
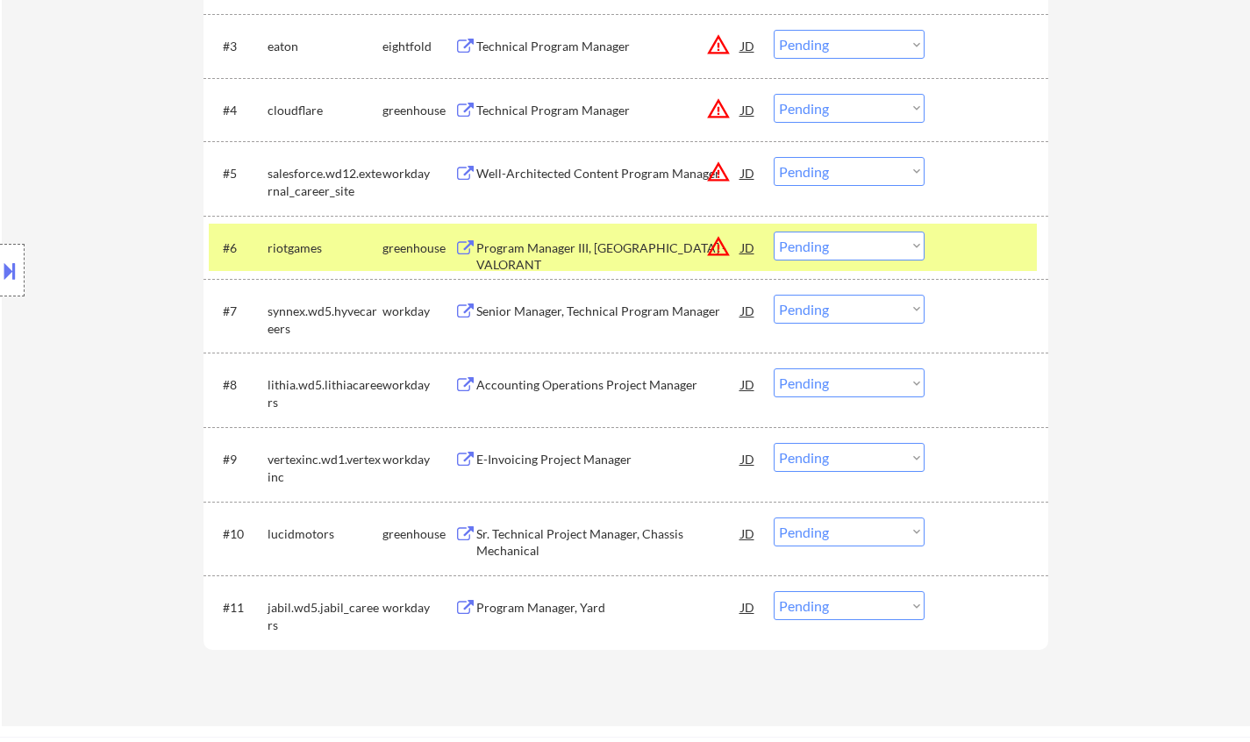
click at [399, 250] on div "greenhouse" at bounding box center [418, 248] width 72 height 18
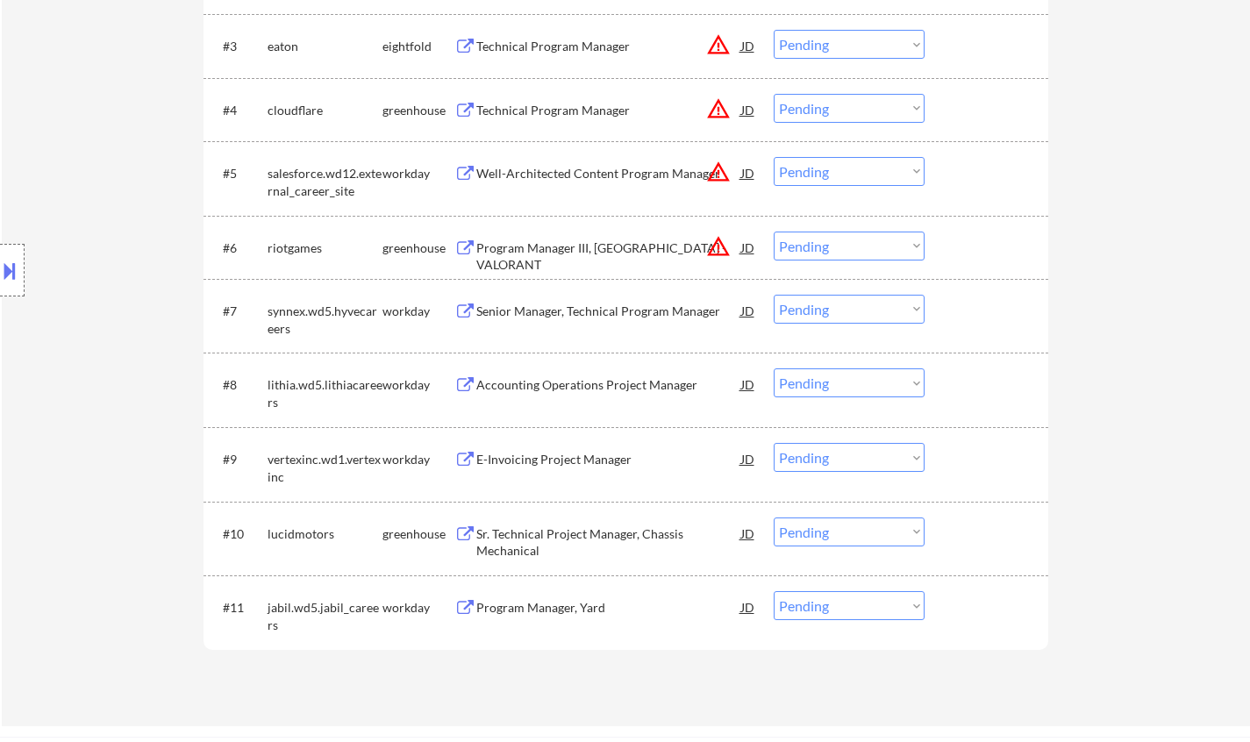
click at [517, 308] on div "Senior Manager, Technical Program Manager" at bounding box center [608, 312] width 265 height 18
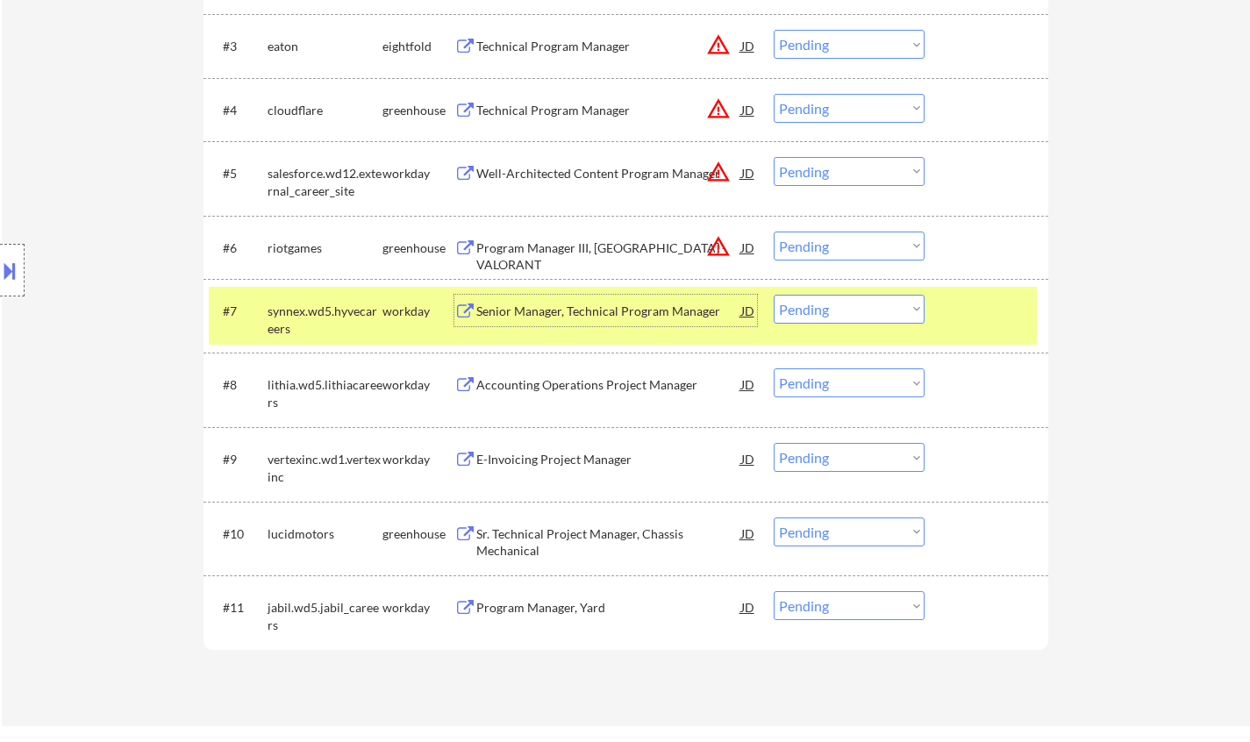
drag, startPoint x: 833, startPoint y: 308, endPoint x: 845, endPoint y: 323, distance: 18.8
click at [833, 309] on select "Choose an option... Pending Applied Excluded (Questions) Excluded (Expired) Exc…" at bounding box center [849, 309] width 151 height 29
drag, startPoint x: 834, startPoint y: 309, endPoint x: 838, endPoint y: 323, distance: 14.5
click at [834, 310] on select "Choose an option... Pending Applied Excluded (Questions) Excluded (Expired) Exc…" at bounding box center [849, 309] width 151 height 29
click at [774, 295] on select "Choose an option... Pending Applied Excluded (Questions) Excluded (Expired) Exc…" at bounding box center [849, 309] width 151 height 29
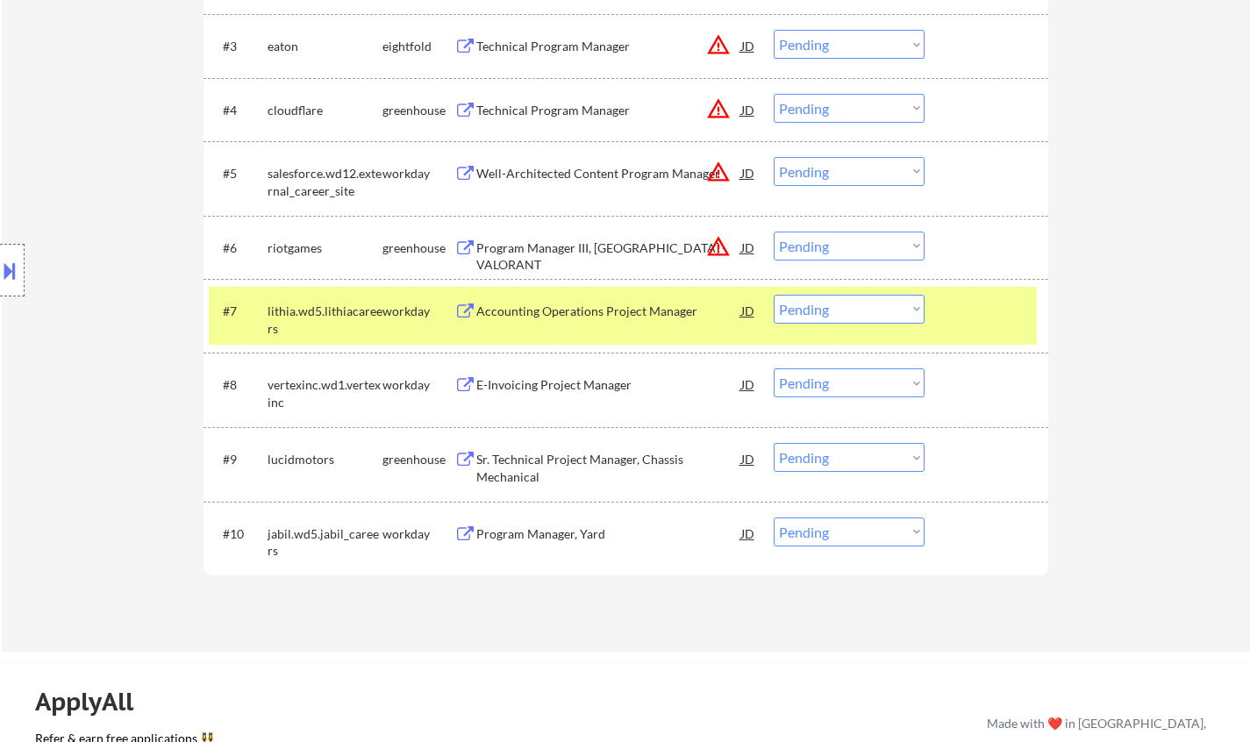
click at [606, 321] on div "Accounting Operations Project Manager" at bounding box center [608, 311] width 265 height 32
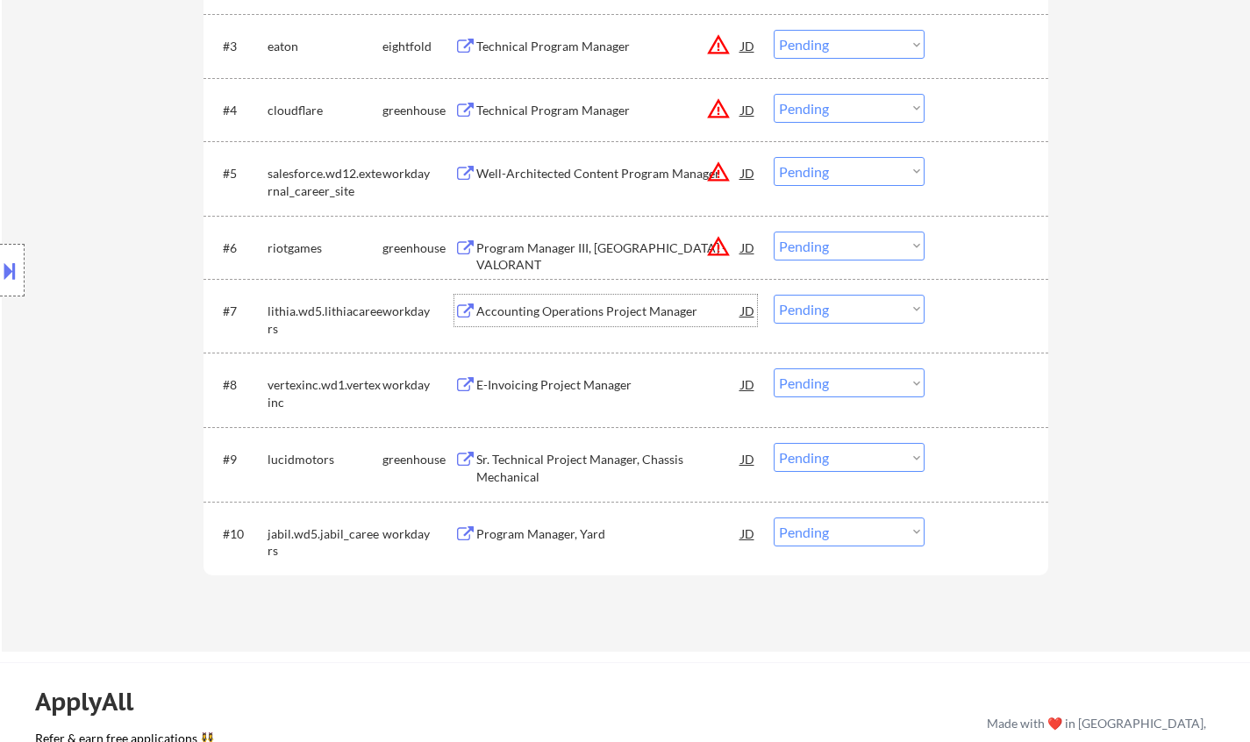
drag, startPoint x: 826, startPoint y: 310, endPoint x: 828, endPoint y: 323, distance: 13.3
click at [826, 310] on select "Choose an option... Pending Applied Excluded (Questions) Excluded (Expired) Exc…" at bounding box center [849, 309] width 151 height 29
click at [774, 295] on select "Choose an option... Pending Applied Excluded (Questions) Excluded (Expired) Exc…" at bounding box center [849, 309] width 151 height 29
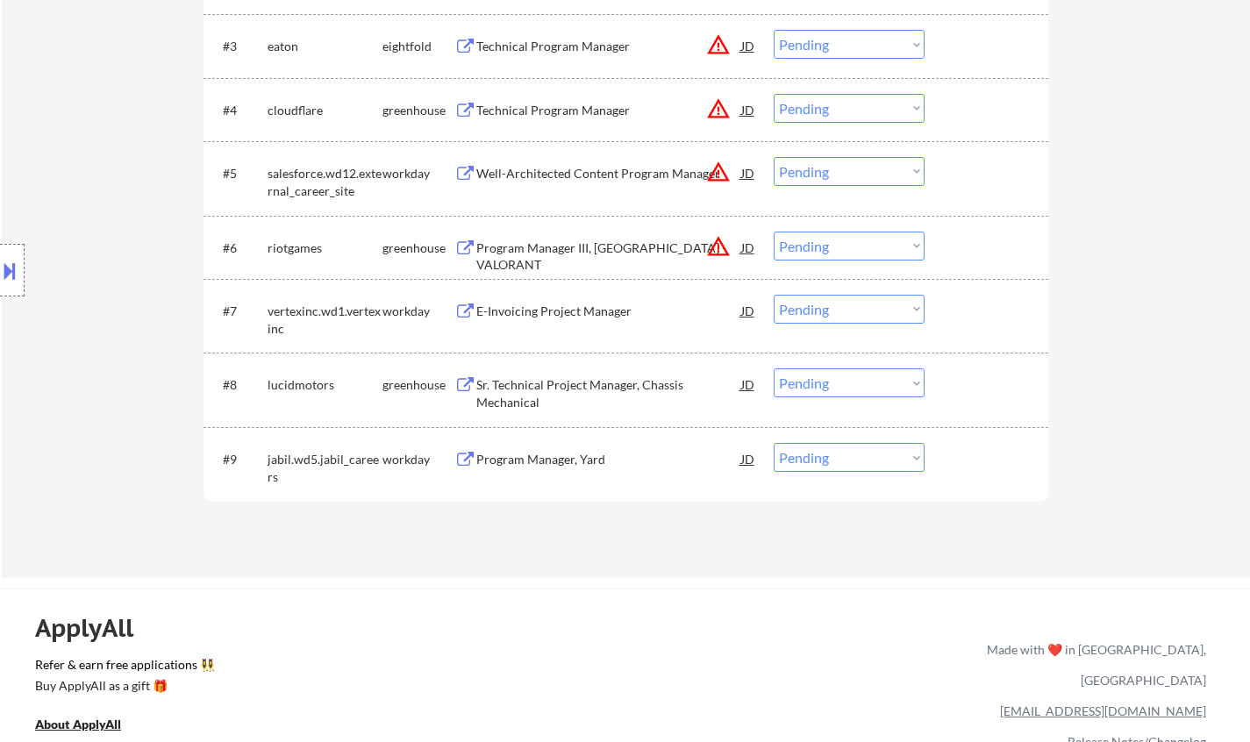
click at [520, 313] on div "E-Invoicing Project Manager" at bounding box center [608, 312] width 265 height 18
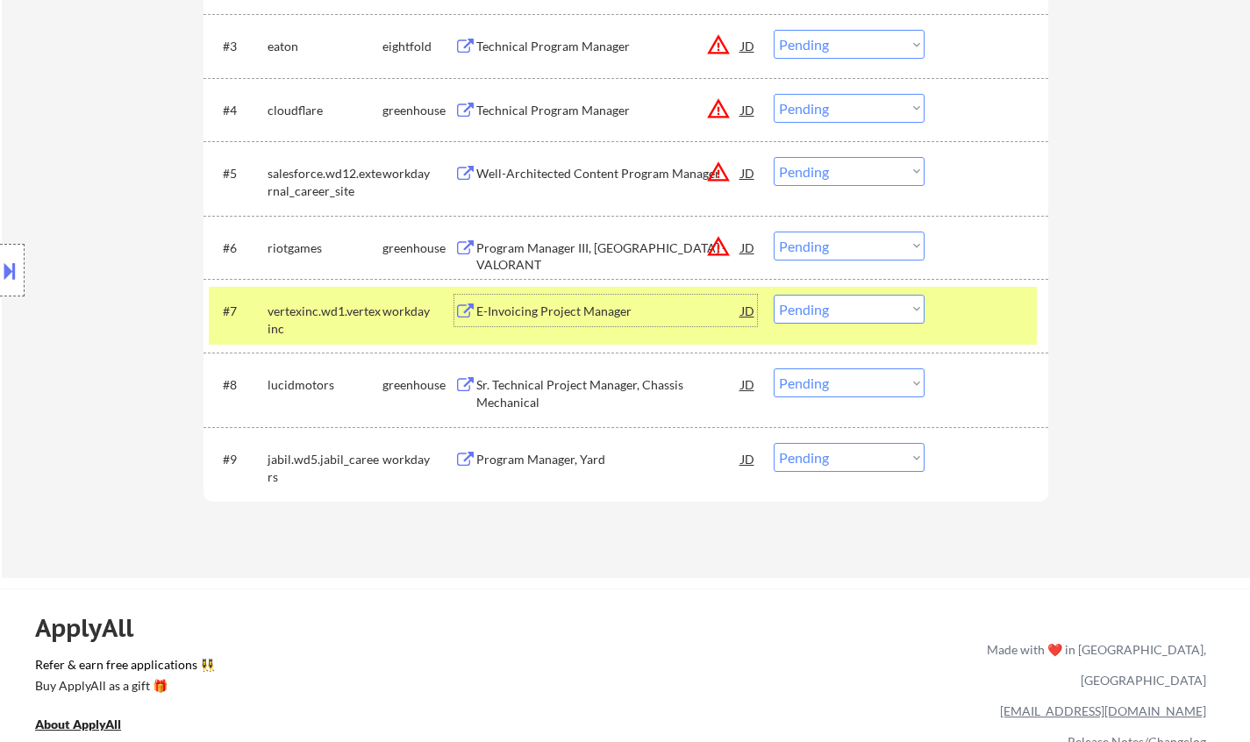
click at [840, 305] on select "Choose an option... Pending Applied Excluded (Questions) Excluded (Expired) Exc…" at bounding box center [849, 309] width 151 height 29
click at [774, 295] on select "Choose an option... Pending Applied Excluded (Questions) Excluded (Expired) Exc…" at bounding box center [849, 309] width 151 height 29
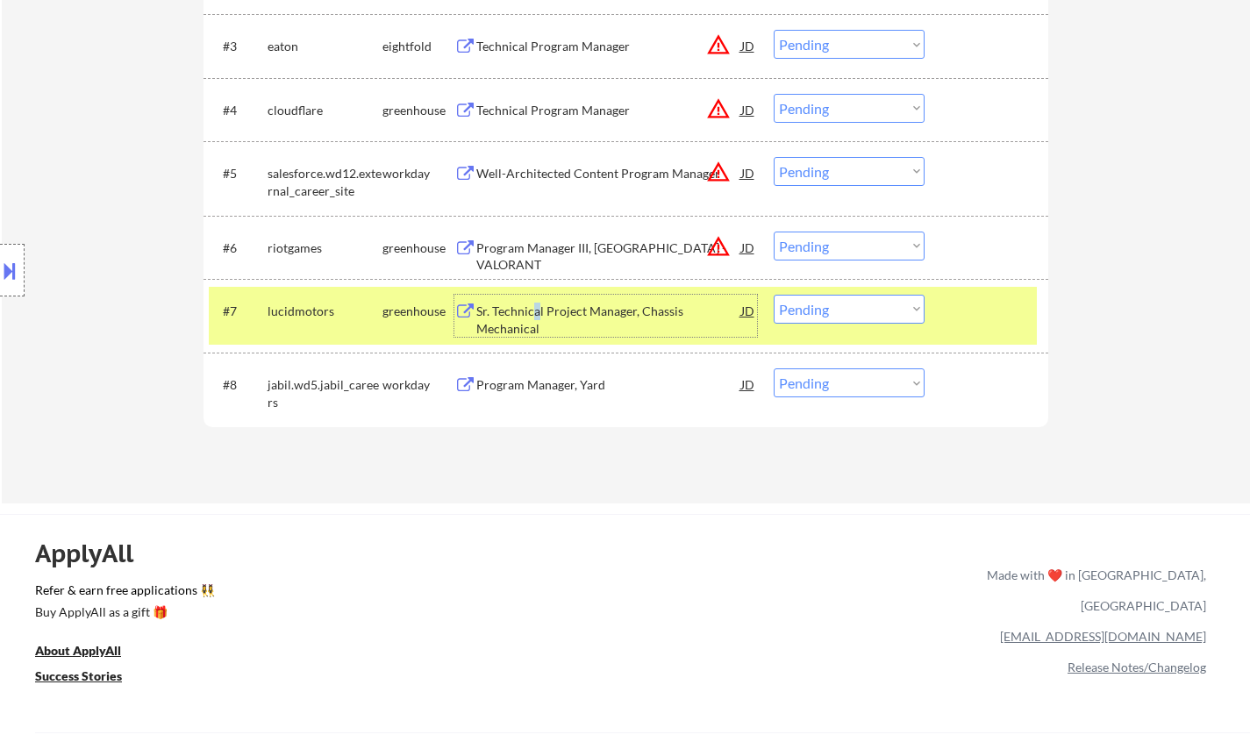
click at [535, 303] on div "Sr. Technical Project Manager, Chassis Mechanical" at bounding box center [608, 320] width 265 height 34
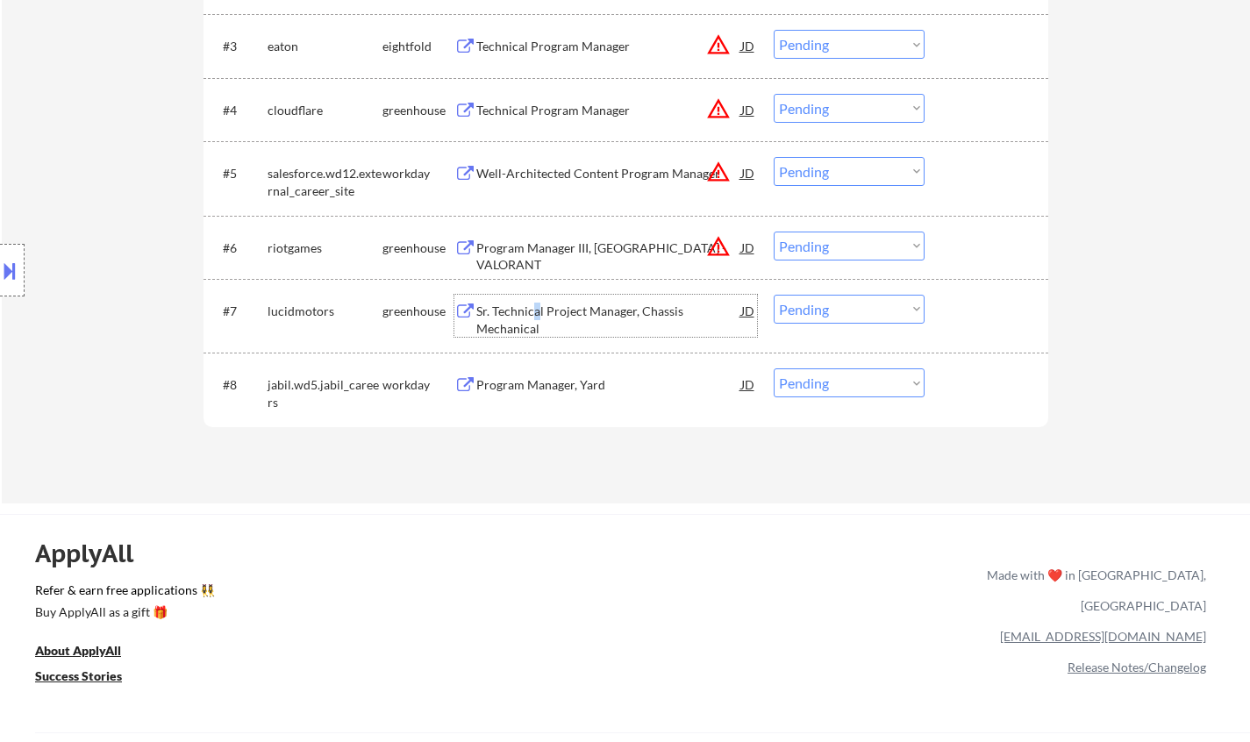
drag, startPoint x: 816, startPoint y: 307, endPoint x: 825, endPoint y: 323, distance: 18.5
click at [820, 314] on select "Choose an option... Pending Applied Excluded (Questions) Excluded (Expired) Exc…" at bounding box center [849, 309] width 151 height 29
click at [774, 295] on select "Choose an option... Pending Applied Excluded (Questions) Excluded (Expired) Exc…" at bounding box center [849, 309] width 151 height 29
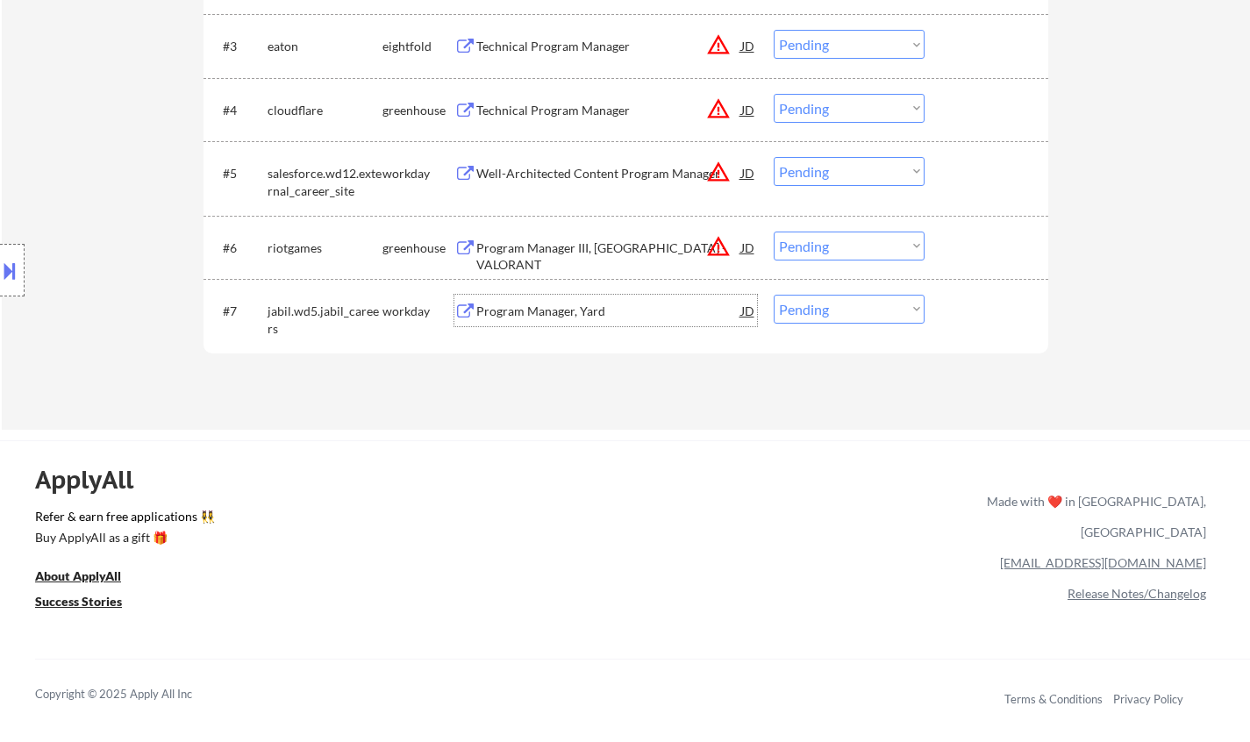
click at [491, 309] on div "Program Manager, Yard" at bounding box center [608, 312] width 265 height 18
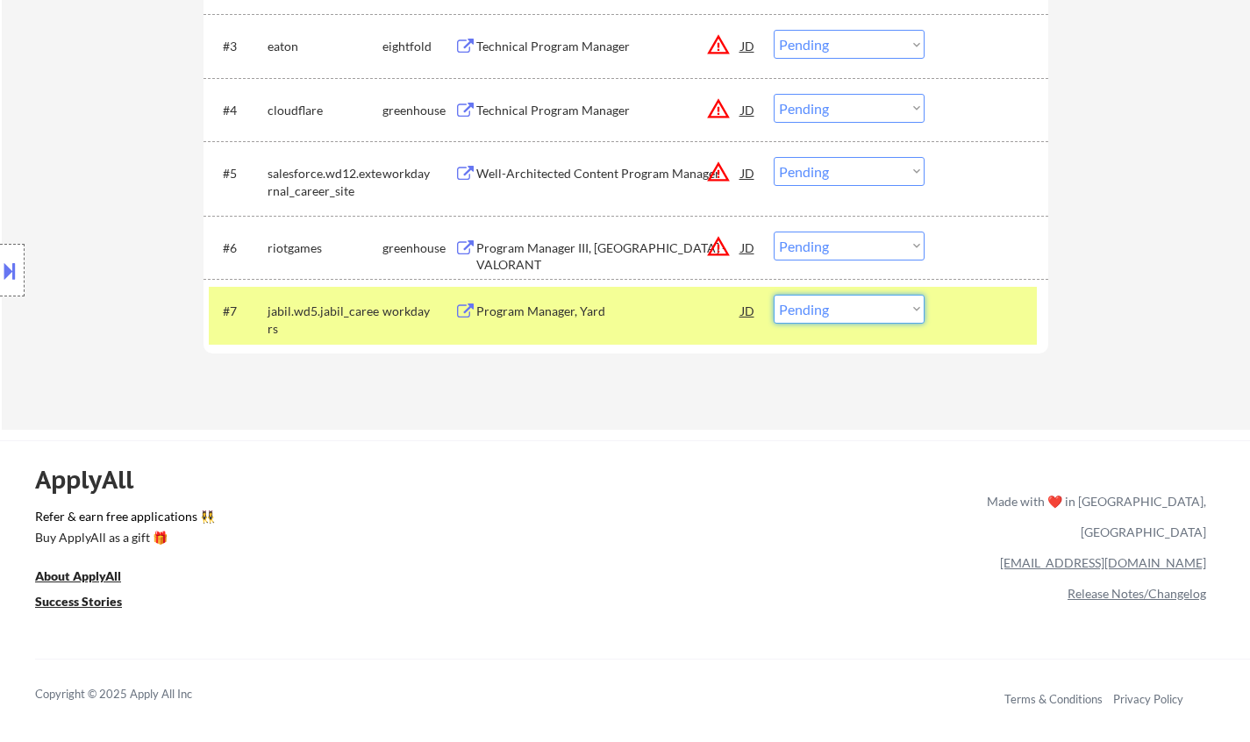
drag, startPoint x: 816, startPoint y: 307, endPoint x: 822, endPoint y: 323, distance: 16.6
click at [818, 317] on select "Choose an option... Pending Applied Excluded (Questions) Excluded (Expired) Exc…" at bounding box center [849, 309] width 151 height 29
select select ""excluded__salary_""
click at [774, 295] on select "Choose an option... Pending Applied Excluded (Questions) Excluded (Expired) Exc…" at bounding box center [849, 309] width 151 height 29
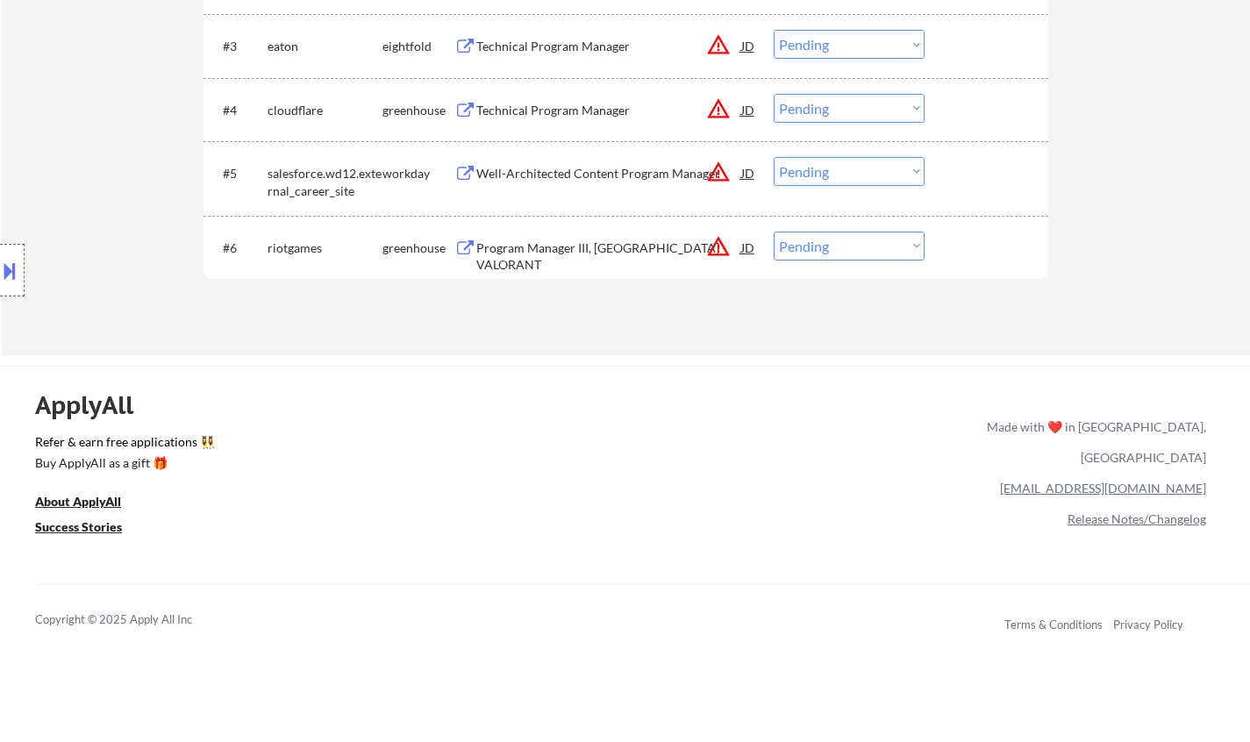
scroll to position [351, 0]
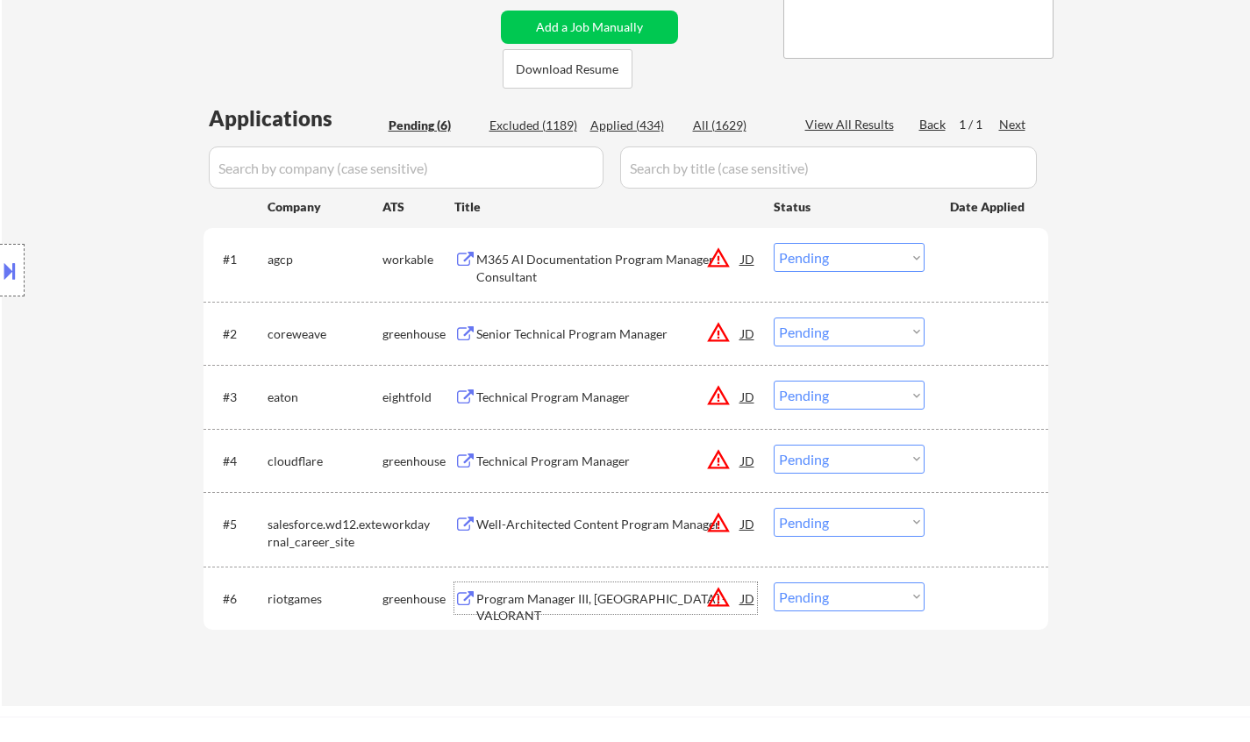
click at [572, 588] on div "Program Manager III, China - VALORANT" at bounding box center [608, 598] width 265 height 32
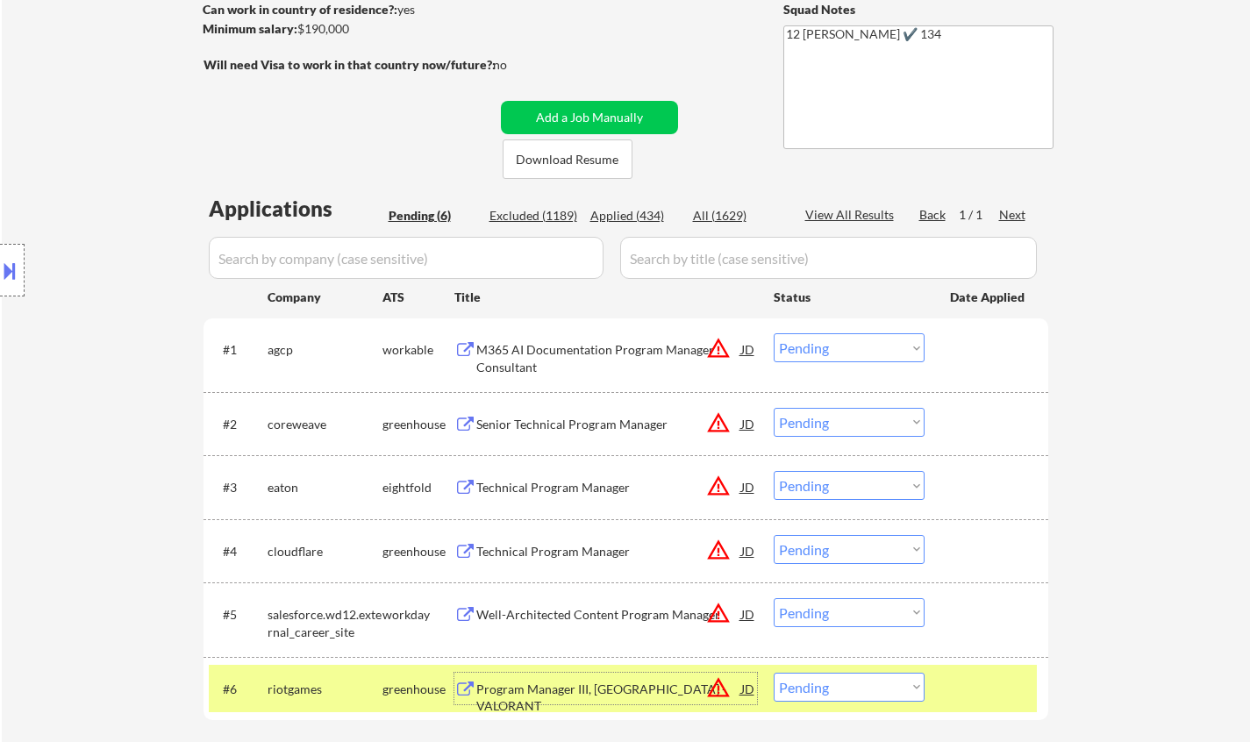
scroll to position [438, 0]
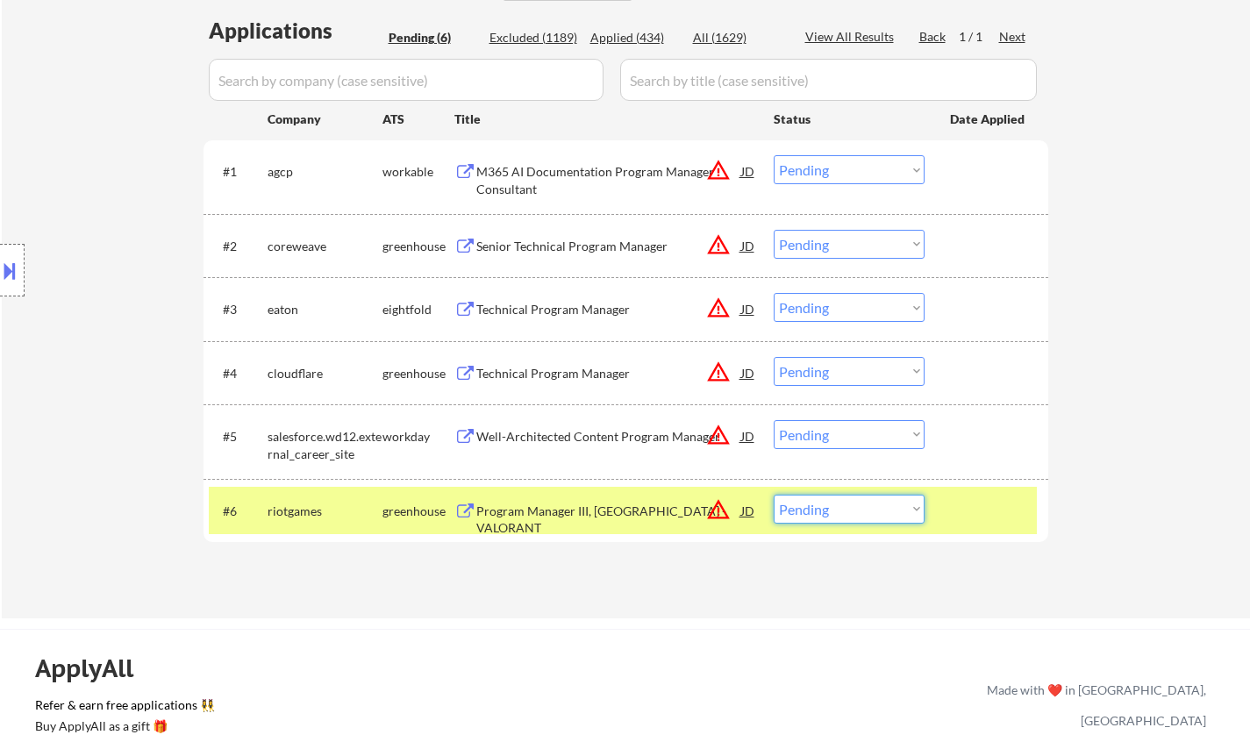
click at [836, 513] on select "Choose an option... Pending Applied Excluded (Questions) Excluded (Expired) Exc…" at bounding box center [849, 509] width 151 height 29
select select ""applied""
click at [774, 495] on select "Choose an option... Pending Applied Excluded (Questions) Excluded (Expired) Exc…" at bounding box center [849, 509] width 151 height 29
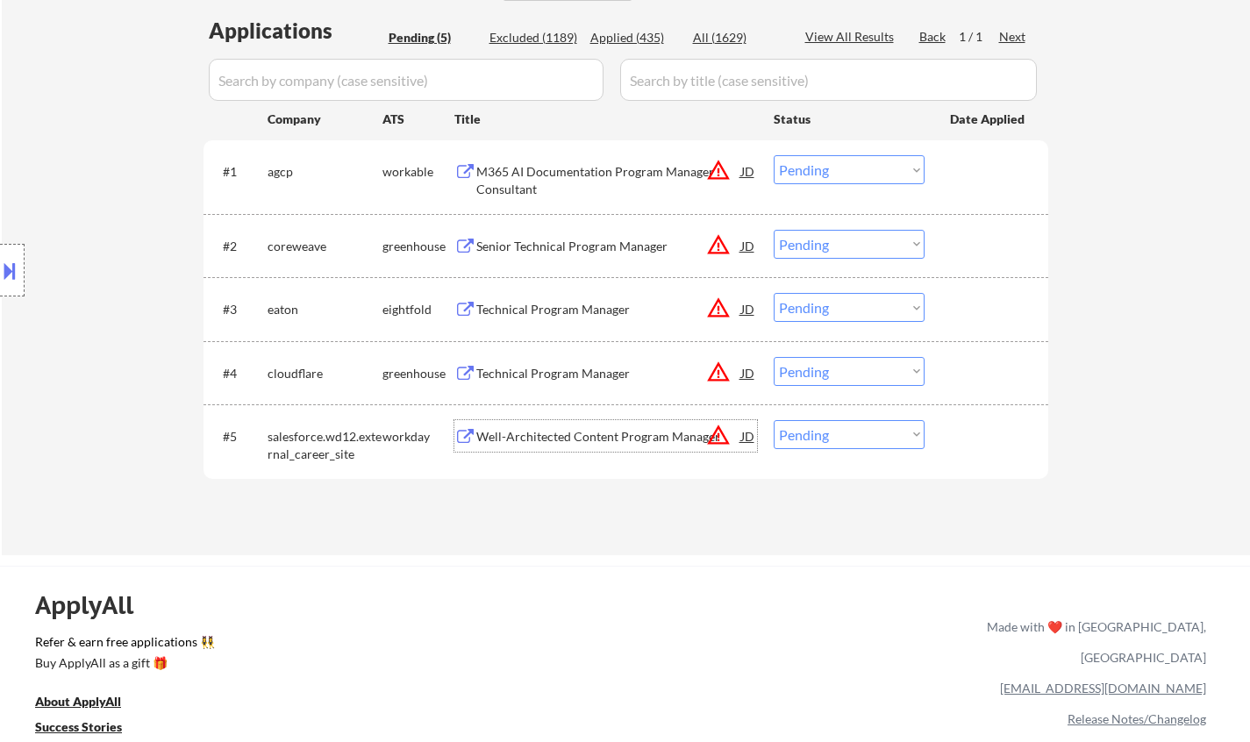
click at [528, 437] on div "Well-Architected Content Program Manager" at bounding box center [608, 437] width 265 height 18
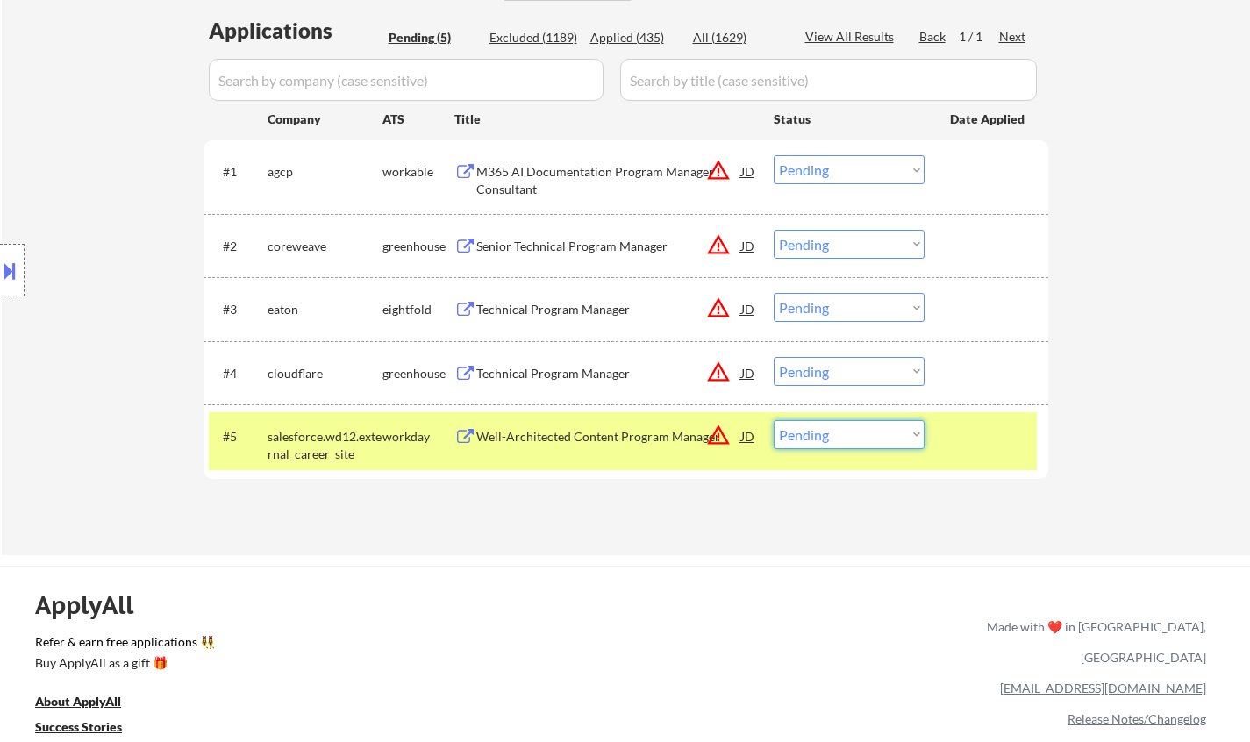
drag, startPoint x: 809, startPoint y: 432, endPoint x: 821, endPoint y: 441, distance: 15.1
click at [810, 433] on select "Choose an option... Pending Applied Excluded (Questions) Excluded (Expired) Exc…" at bounding box center [849, 434] width 151 height 29
select select ""excluded__bad_match_""
click at [774, 420] on select "Choose an option... Pending Applied Excluded (Questions) Excluded (Expired) Exc…" at bounding box center [849, 434] width 151 height 29
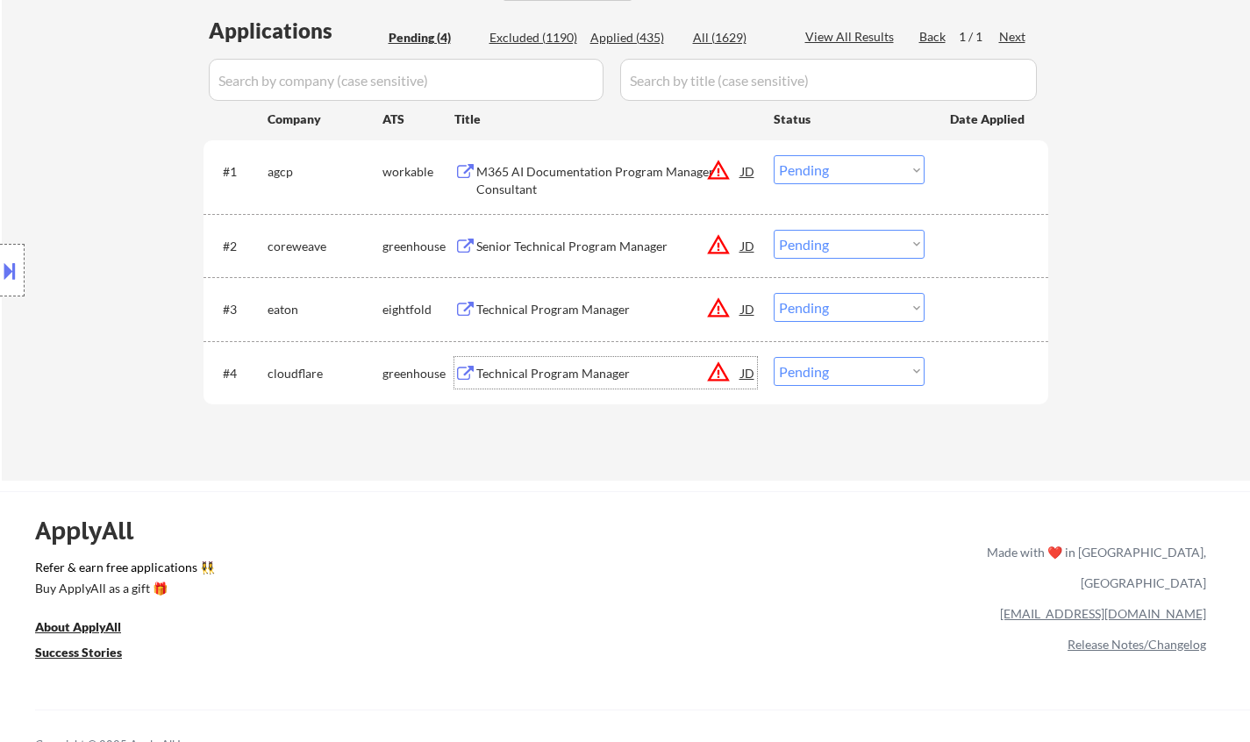
click at [559, 381] on div "Technical Program Manager" at bounding box center [608, 374] width 265 height 18
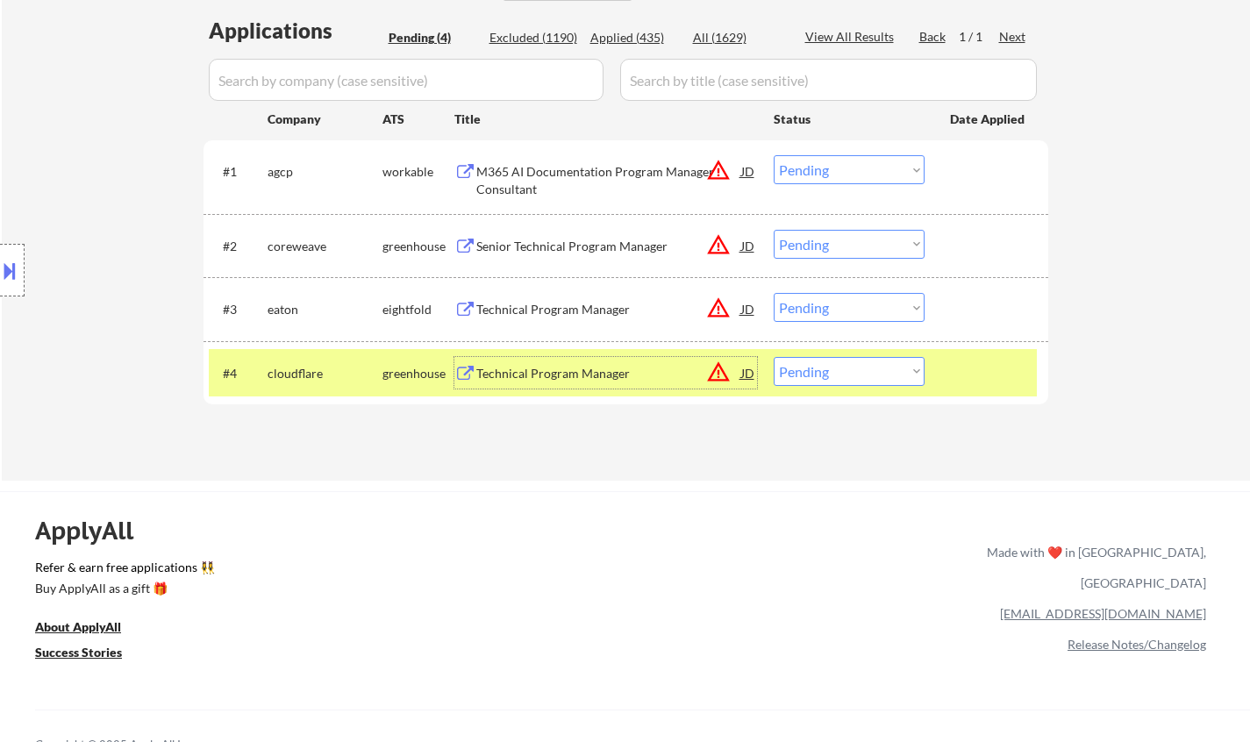
click at [859, 367] on select "Choose an option... Pending Applied Excluded (Questions) Excluded (Expired) Exc…" at bounding box center [849, 371] width 151 height 29
select select ""excluded__location_""
click at [774, 357] on select "Choose an option... Pending Applied Excluded (Questions) Excluded (Expired) Exc…" at bounding box center [849, 371] width 151 height 29
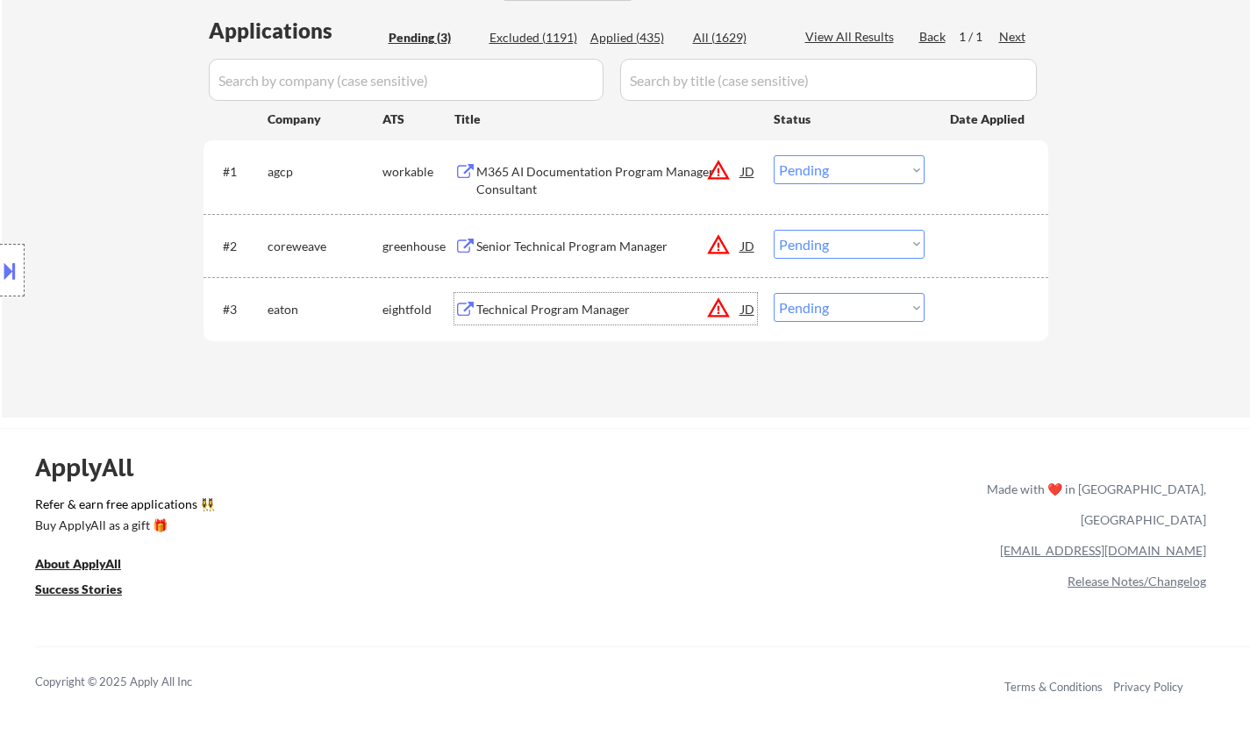
click at [543, 311] on div "Technical Program Manager" at bounding box center [608, 310] width 265 height 18
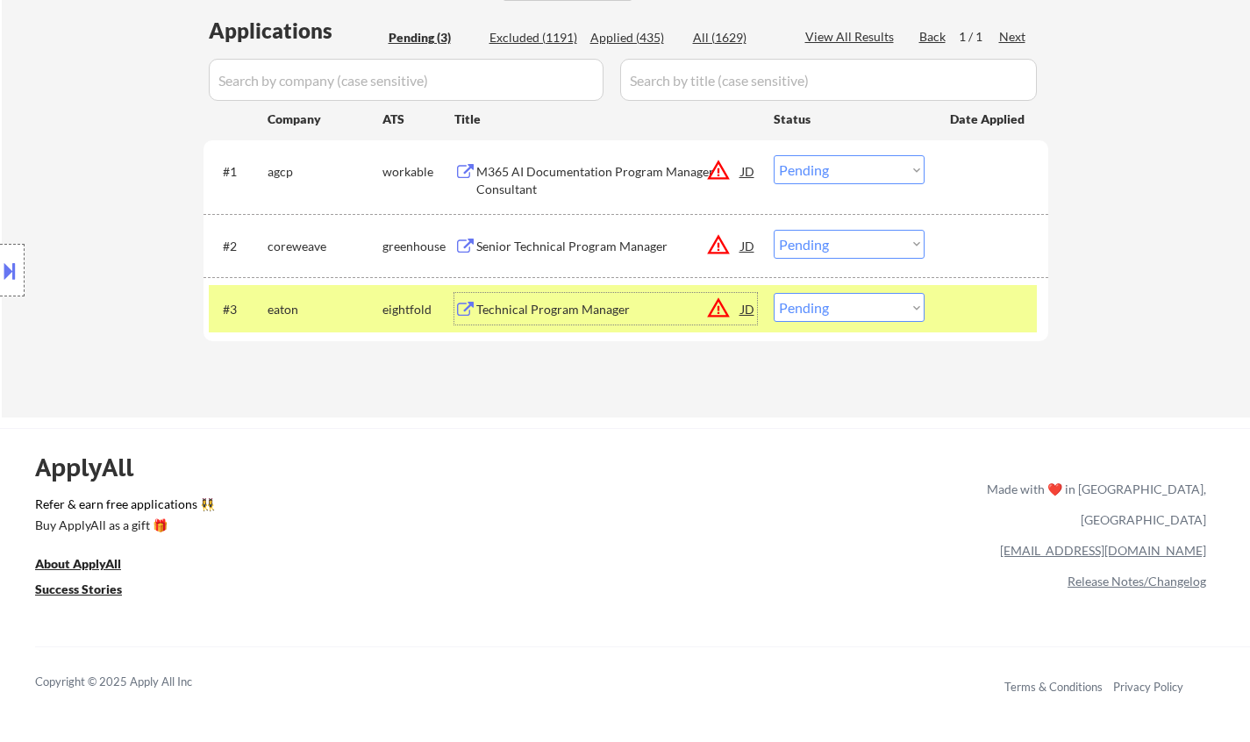
click at [854, 303] on select "Choose an option... Pending Applied Excluded (Questions) Excluded (Expired) Exc…" at bounding box center [849, 307] width 151 height 29
select select ""excluded__salary_""
click at [774, 293] on select "Choose an option... Pending Applied Excluded (Questions) Excluded (Expired) Exc…" at bounding box center [849, 307] width 151 height 29
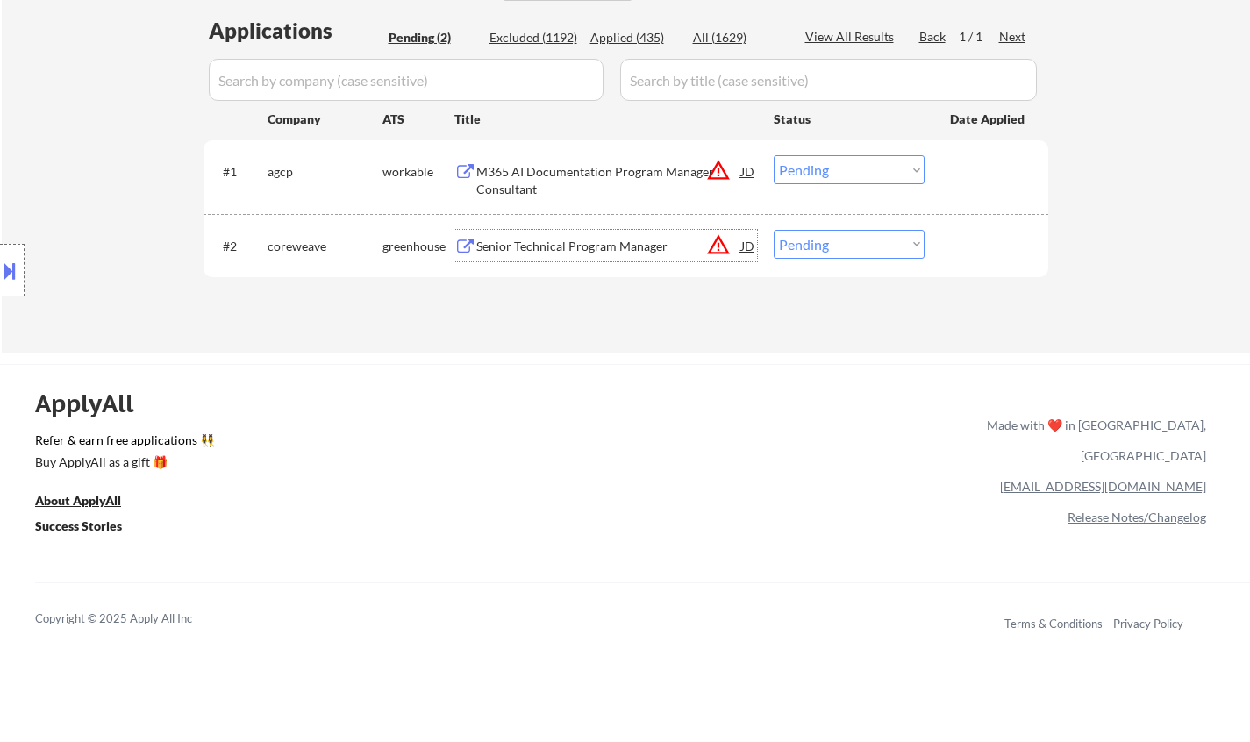
click at [573, 253] on div "Senior Technical Program Manager" at bounding box center [608, 247] width 265 height 18
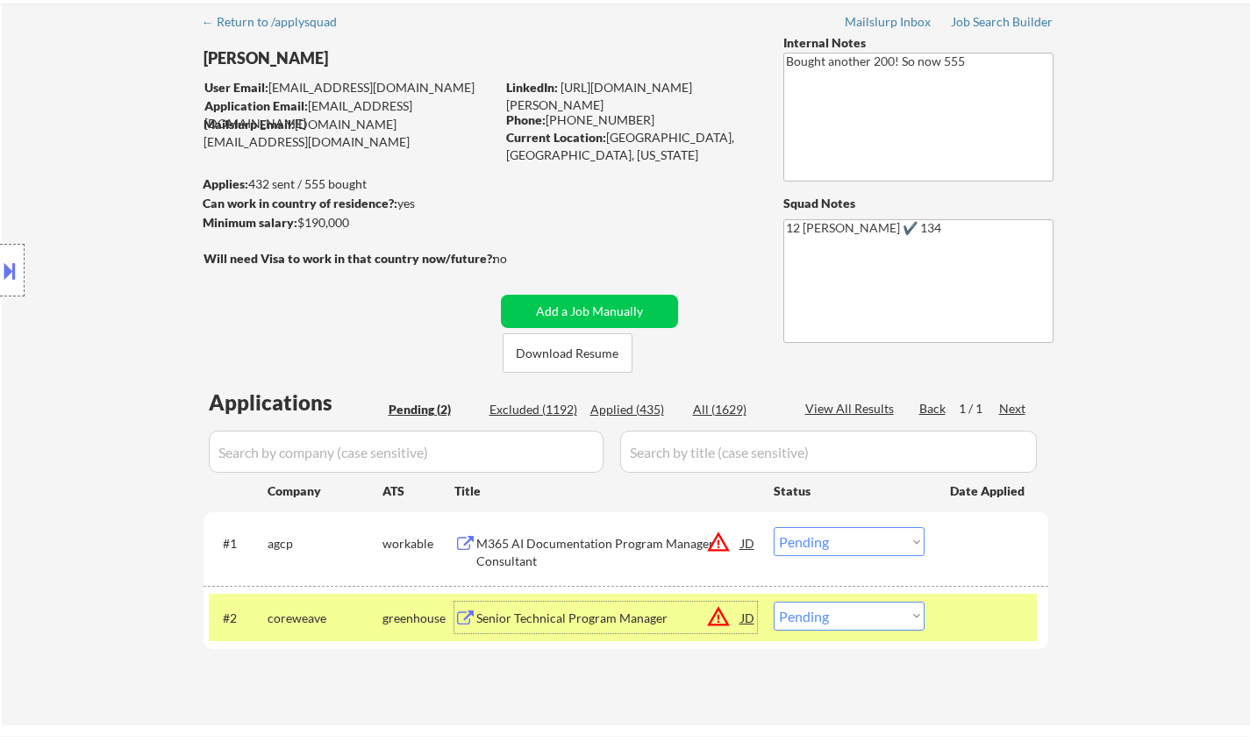
scroll to position [88, 0]
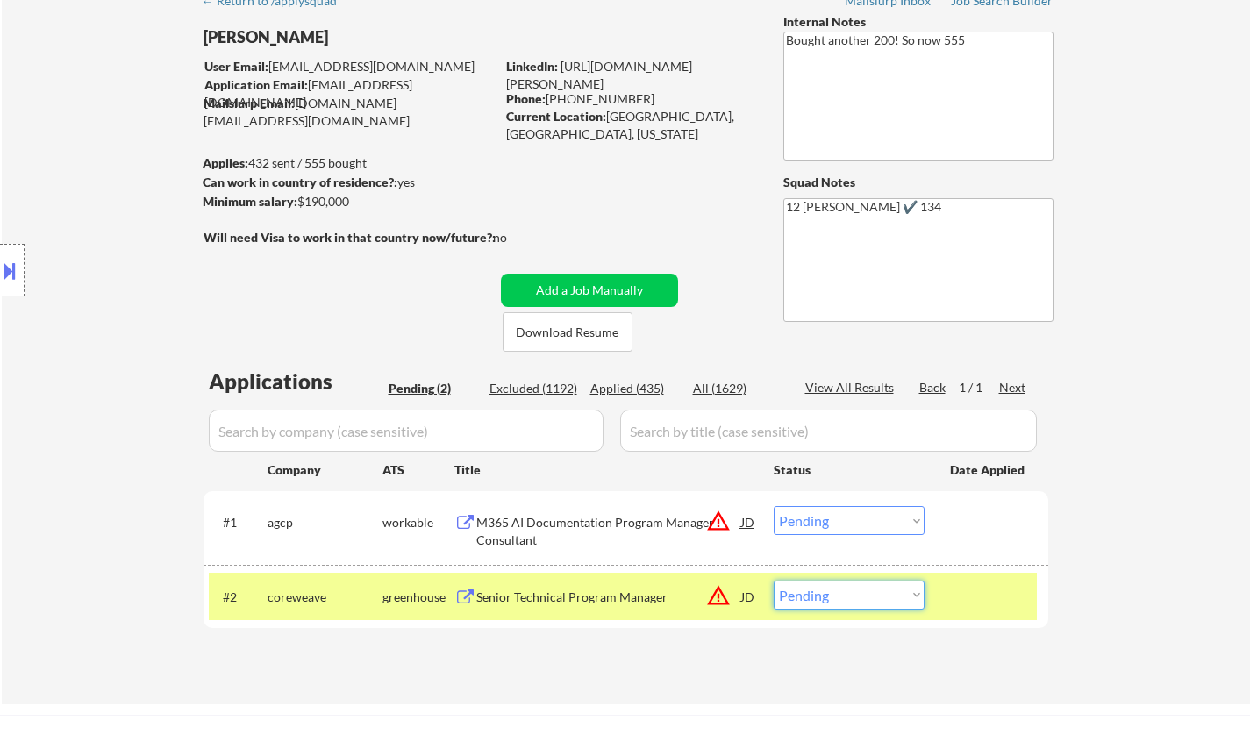
drag, startPoint x: 837, startPoint y: 600, endPoint x: 838, endPoint y: 588, distance: 11.5
click at [838, 600] on select "Choose an option... Pending Applied Excluded (Questions) Excluded (Expired) Exc…" at bounding box center [849, 595] width 151 height 29
select select ""applied""
click at [774, 581] on select "Choose an option... Pending Applied Excluded (Questions) Excluded (Expired) Exc…" at bounding box center [849, 595] width 151 height 29
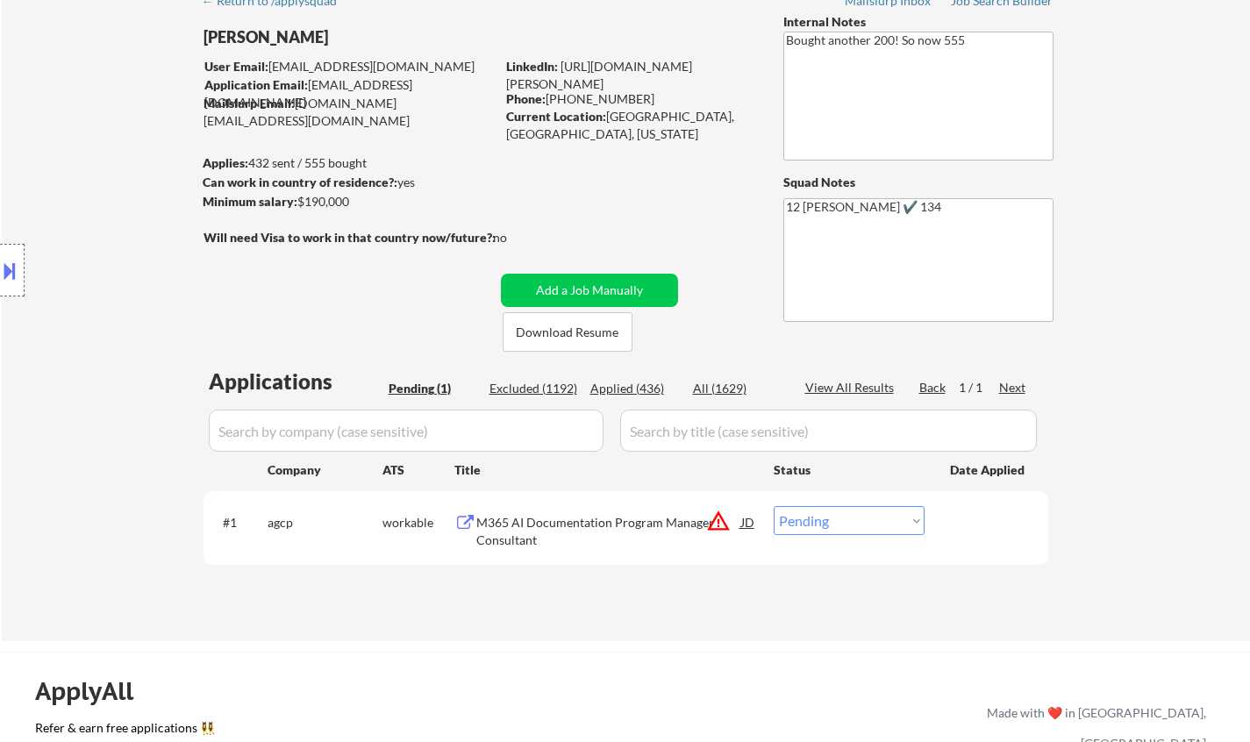
click at [573, 528] on div "M365 AI Documentation Program Manager Consultant" at bounding box center [608, 531] width 265 height 34
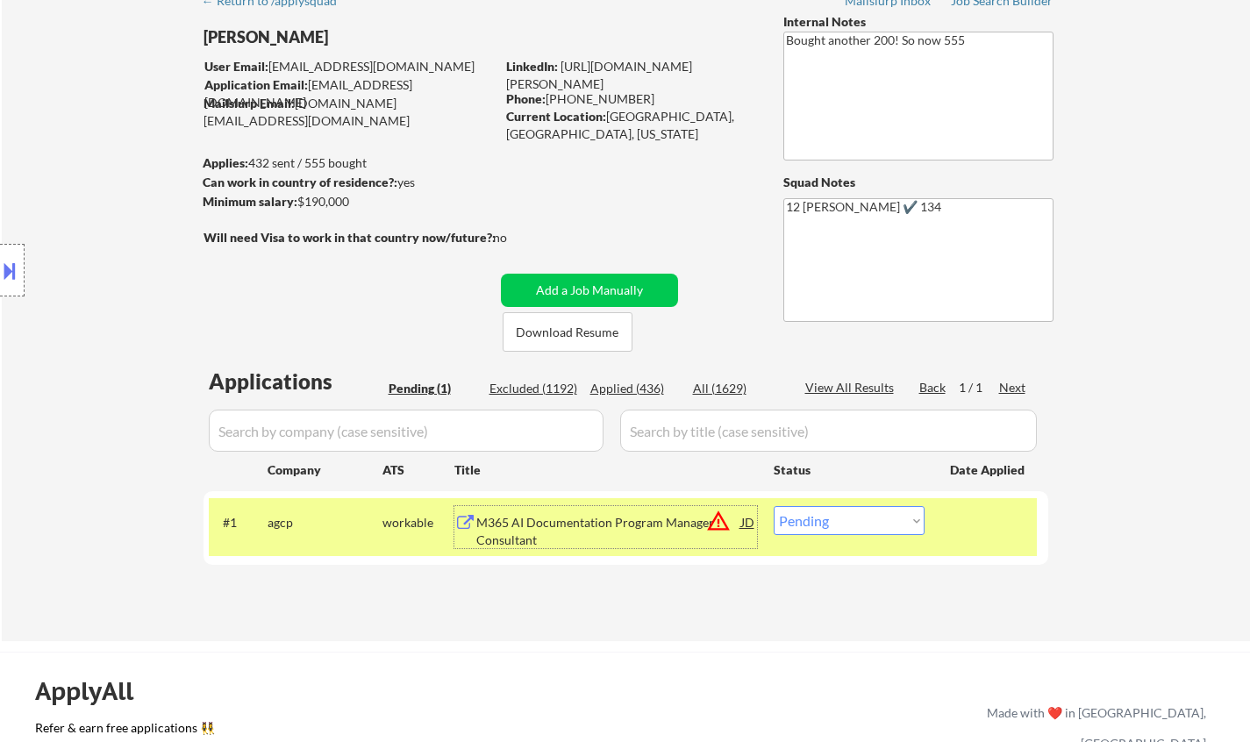
click at [852, 528] on select "Choose an option... Pending Applied Excluded (Questions) Excluded (Expired) Exc…" at bounding box center [849, 520] width 151 height 29
select select ""excluded""
click at [774, 506] on select "Choose an option... Pending Applied Excluded (Questions) Excluded (Expired) Exc…" at bounding box center [849, 520] width 151 height 29
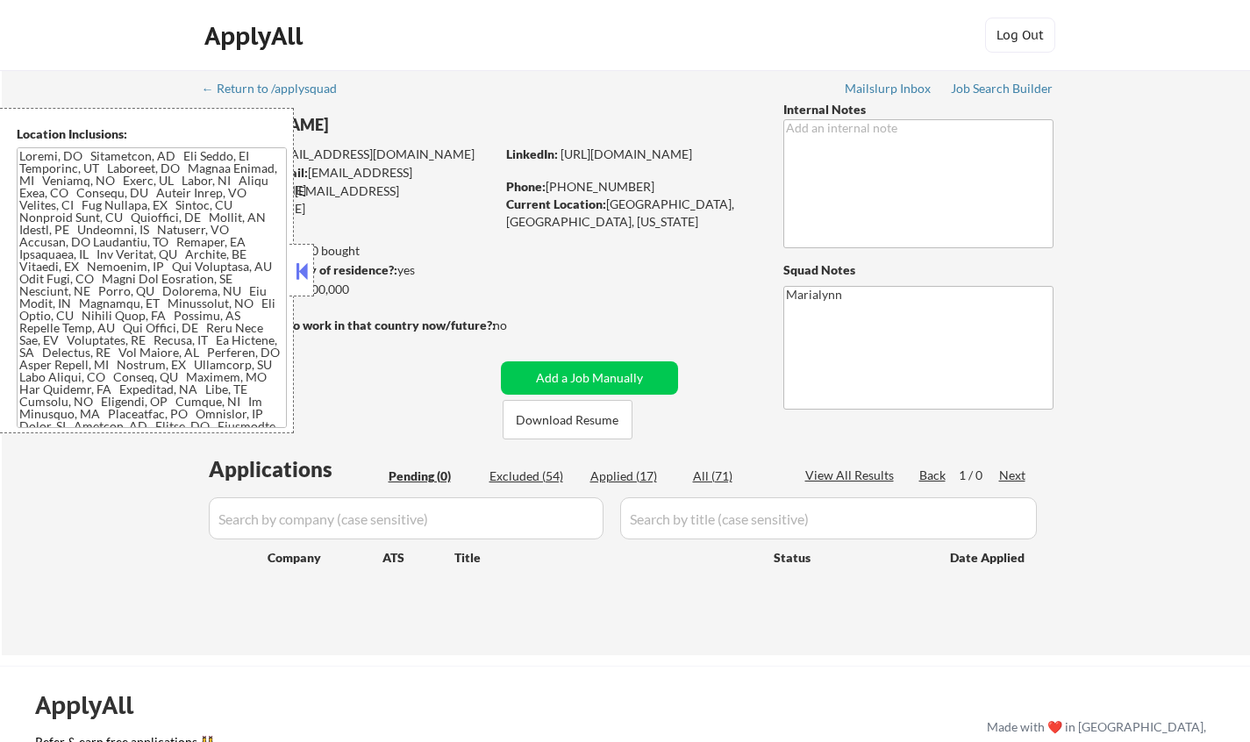
drag, startPoint x: 639, startPoint y: 474, endPoint x: 315, endPoint y: 263, distance: 386.8
click at [638, 474] on div "Applied (17)" at bounding box center [634, 476] width 88 height 18
select select ""applied""
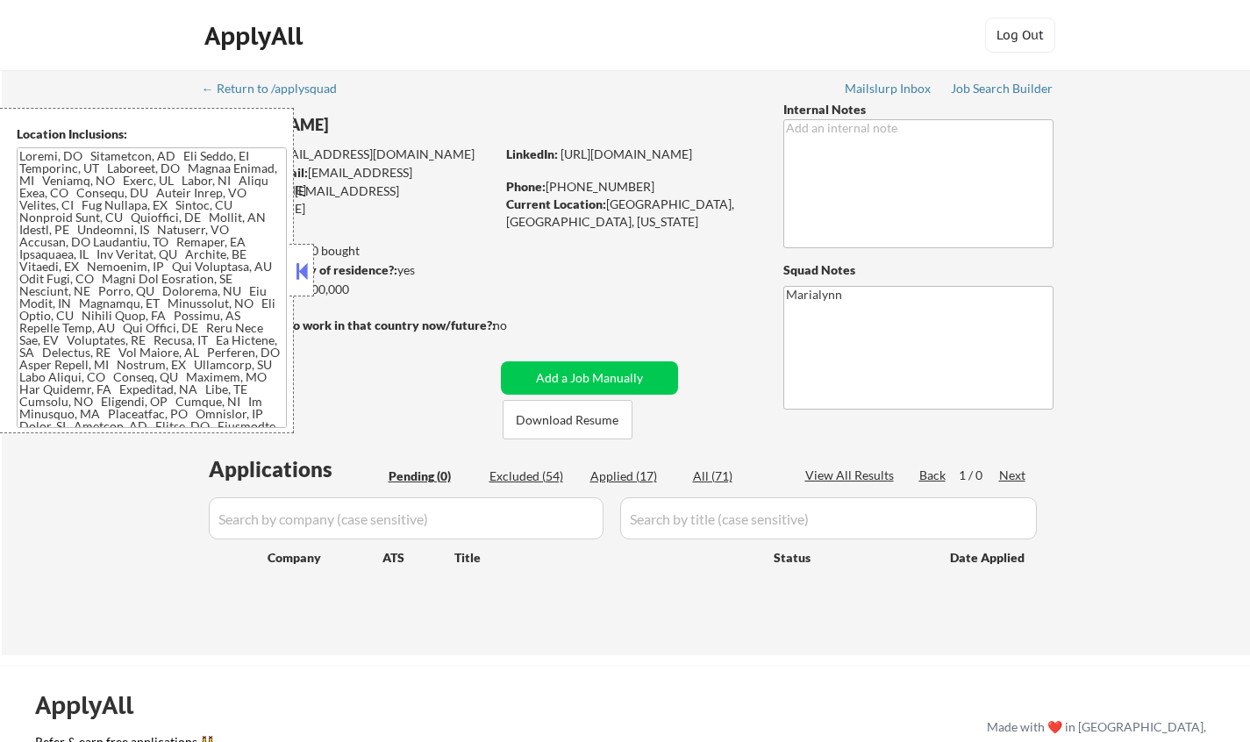
select select ""applied""
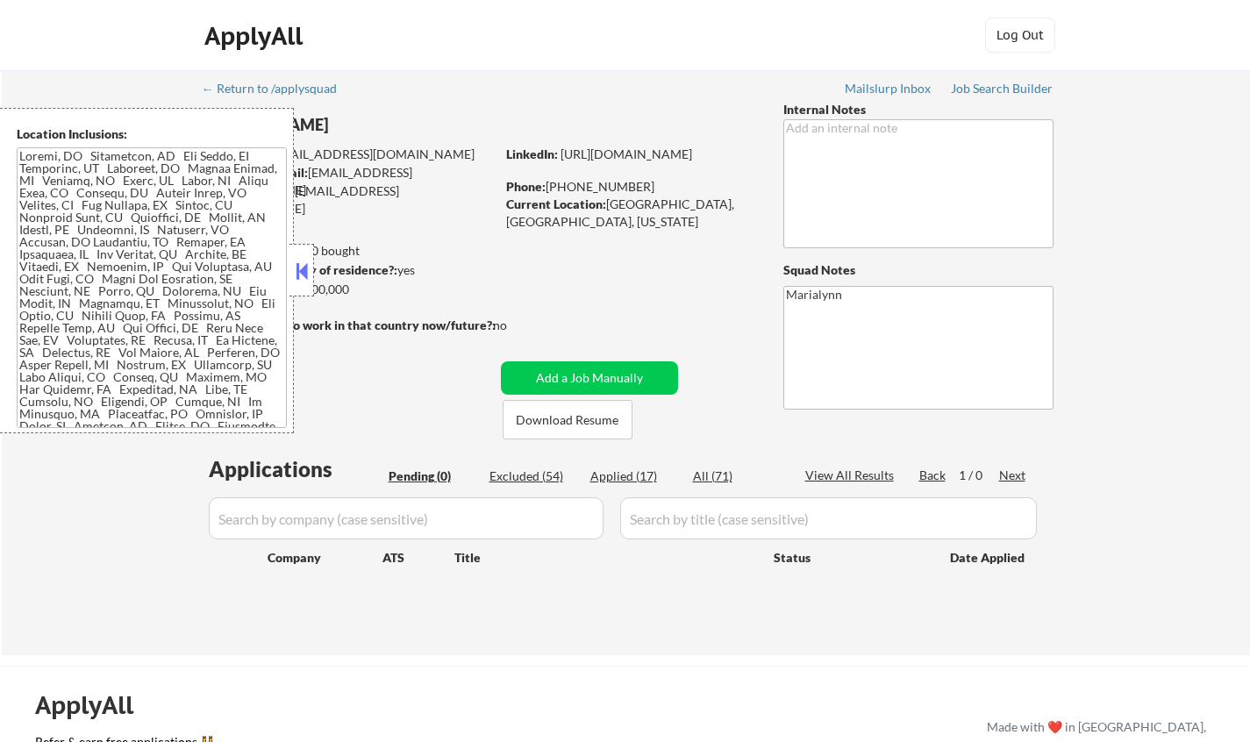
select select ""applied""
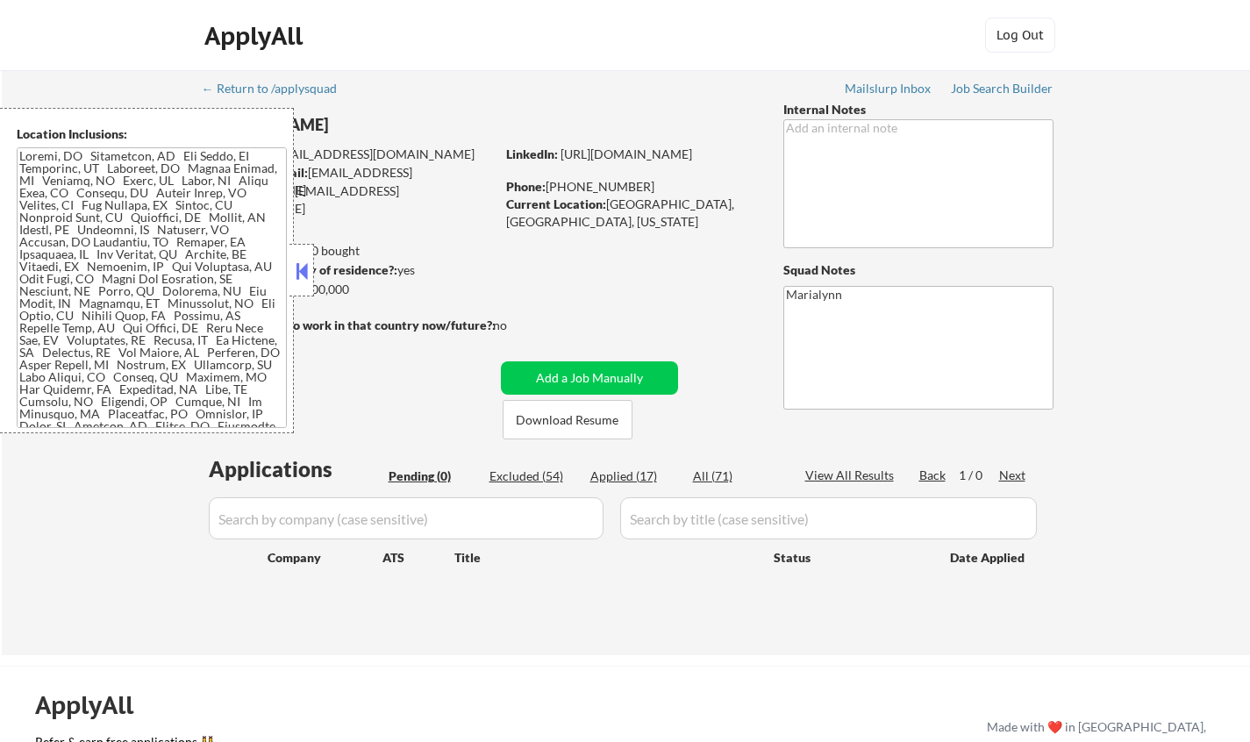
select select ""applied""
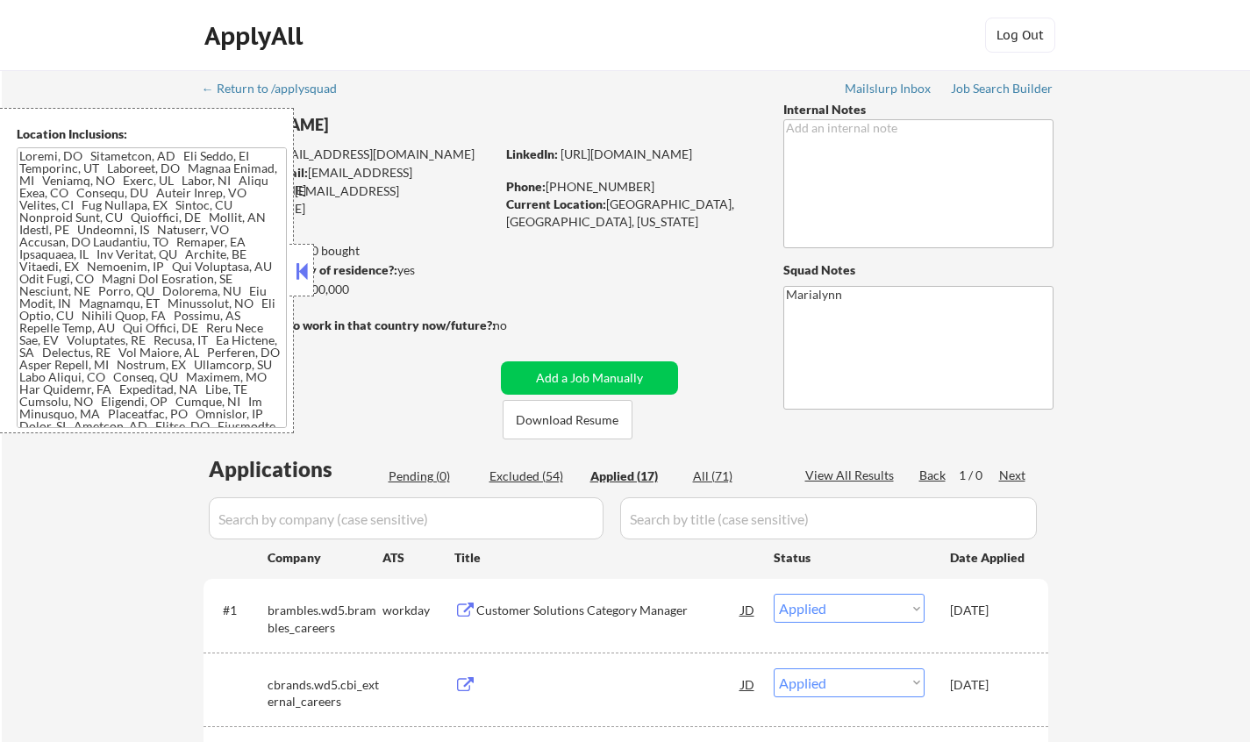
click at [309, 267] on button at bounding box center [301, 271] width 19 height 26
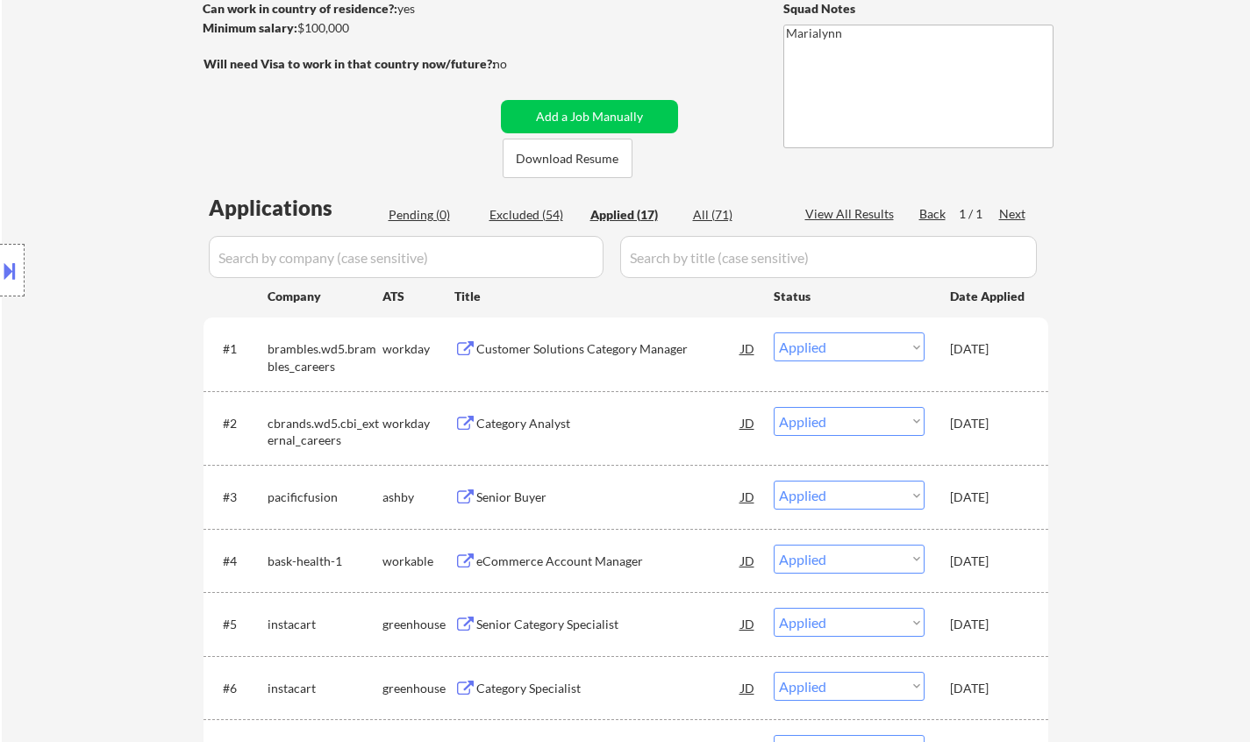
scroll to position [263, 0]
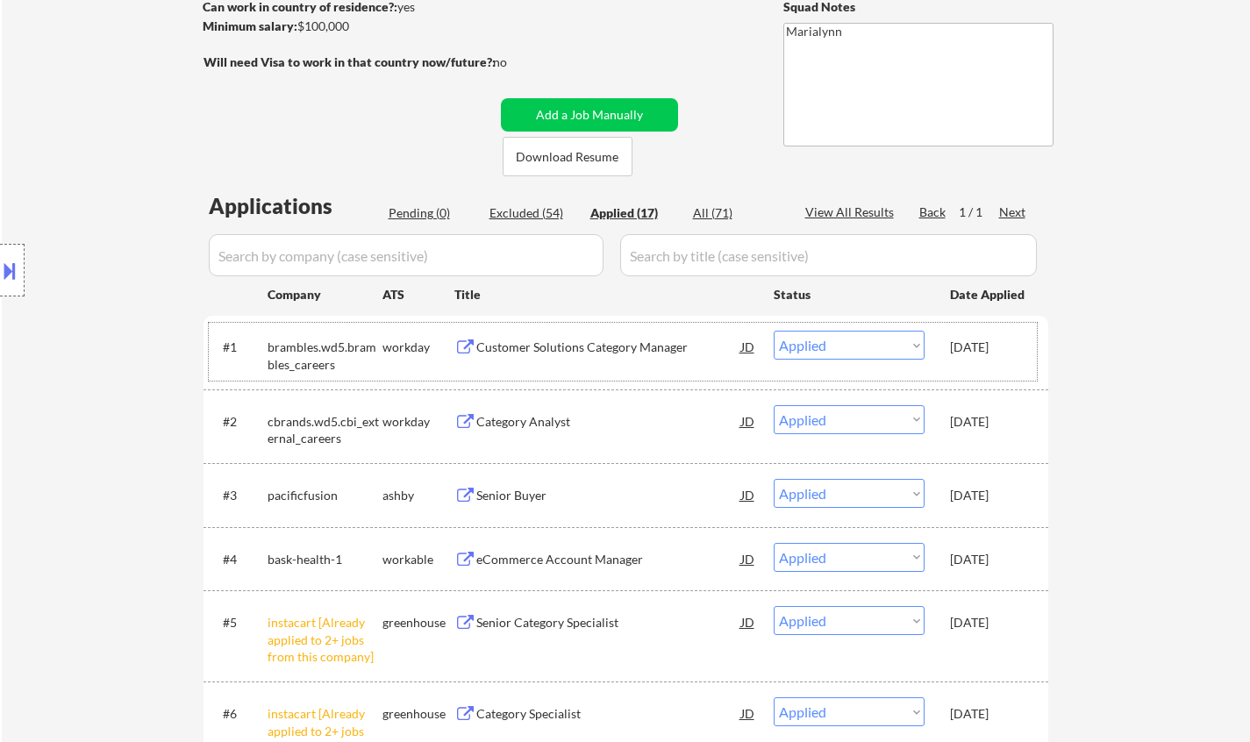
drag, startPoint x: 980, startPoint y: 350, endPoint x: 1031, endPoint y: 357, distance: 51.3
click at [1030, 356] on div "#1 brambles.wd5.brambles_careers workday Customer Solutions Category Manager JD…" at bounding box center [623, 352] width 828 height 58
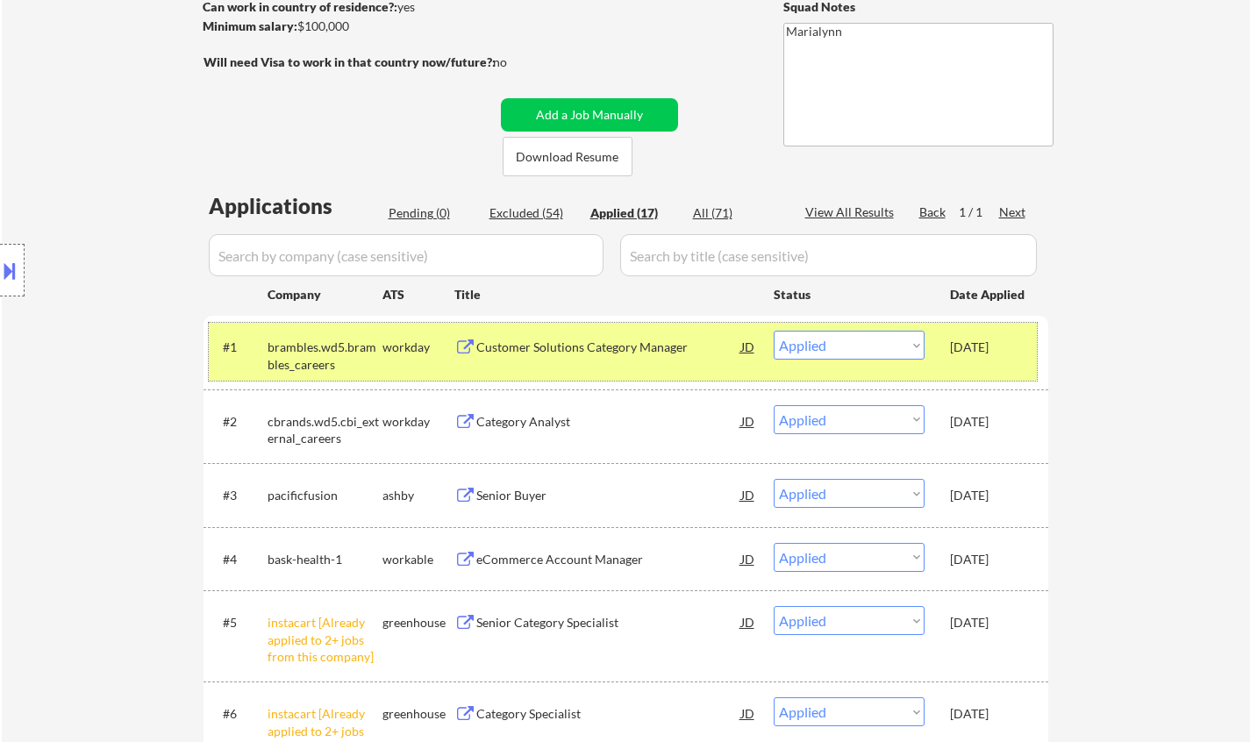
drag, startPoint x: 528, startPoint y: 208, endPoint x: 567, endPoint y: 346, distance: 144.1
click at [528, 210] on div "Excluded (54)" at bounding box center [533, 213] width 88 height 18
select select ""excluded__bad_match_""
select select ""excluded__expired_""
select select ""excluded__salary_""
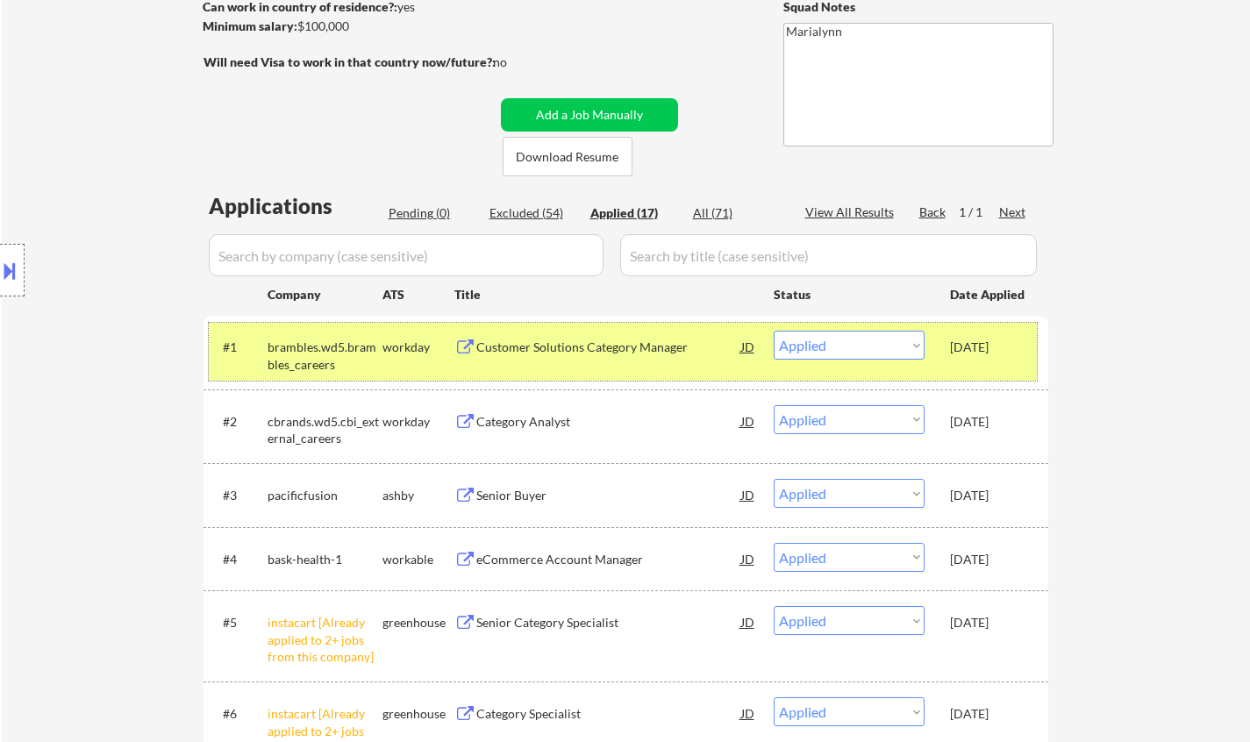
select select ""excluded""
select select ""excluded__bad_match_""
select select ""excluded""
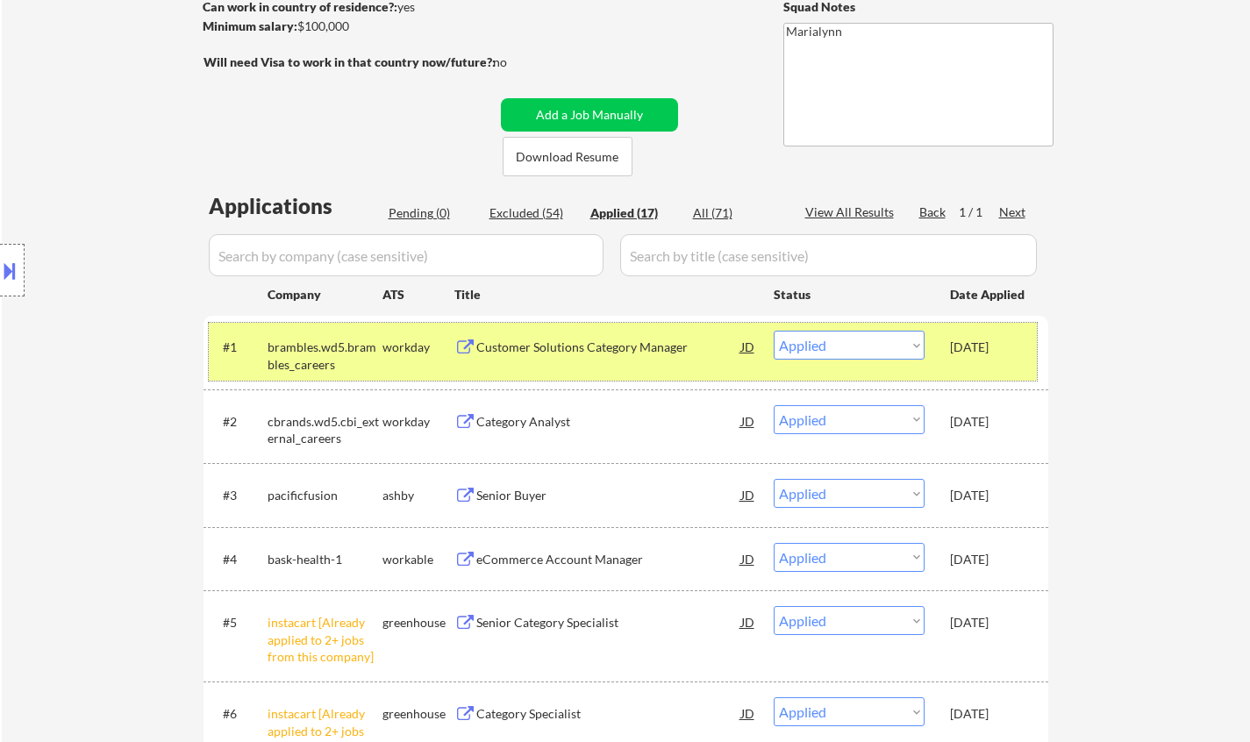
select select ""excluded""
select select ""excluded__bad_match_""
select select ""excluded__expired_""
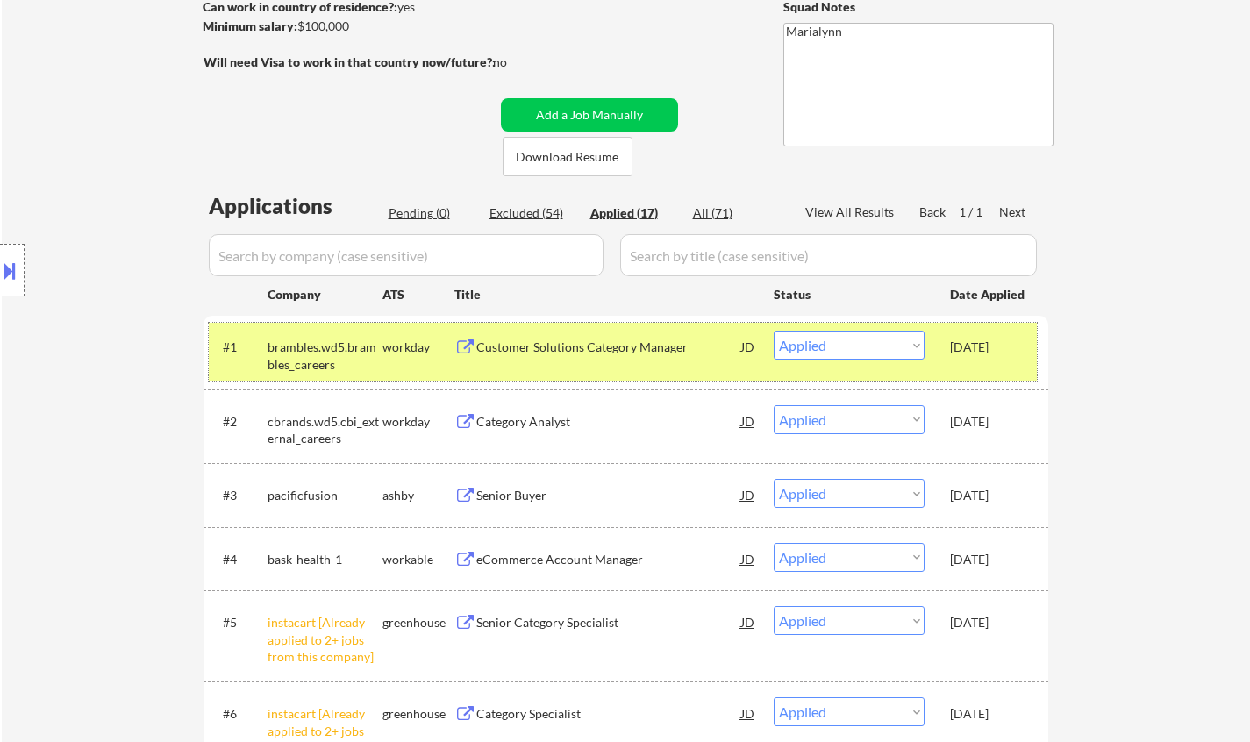
select select ""excluded__salary_""
select select ""excluded__expired_""
select select ""excluded__bad_match_""
select select ""excluded__expired_""
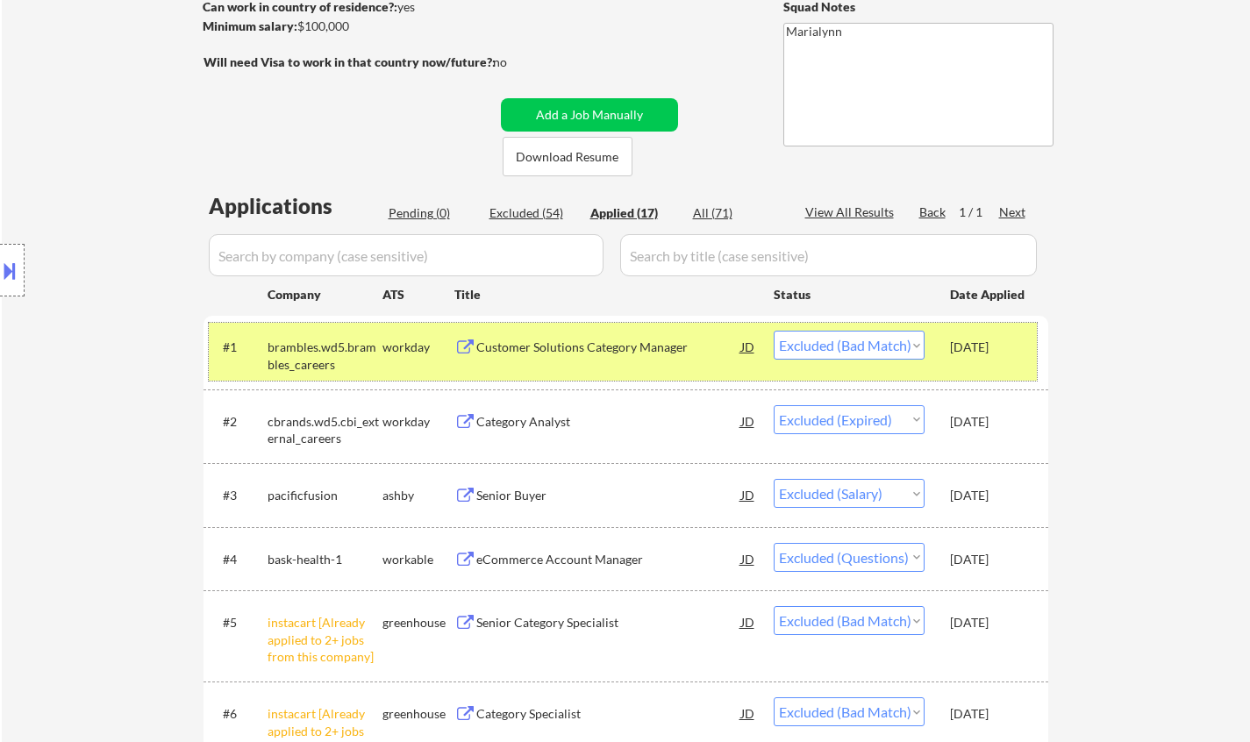
select select ""excluded__bad_match_""
select select ""excluded__salary_""
select select ""excluded__bad_match_""
select select ""excluded__expired_""
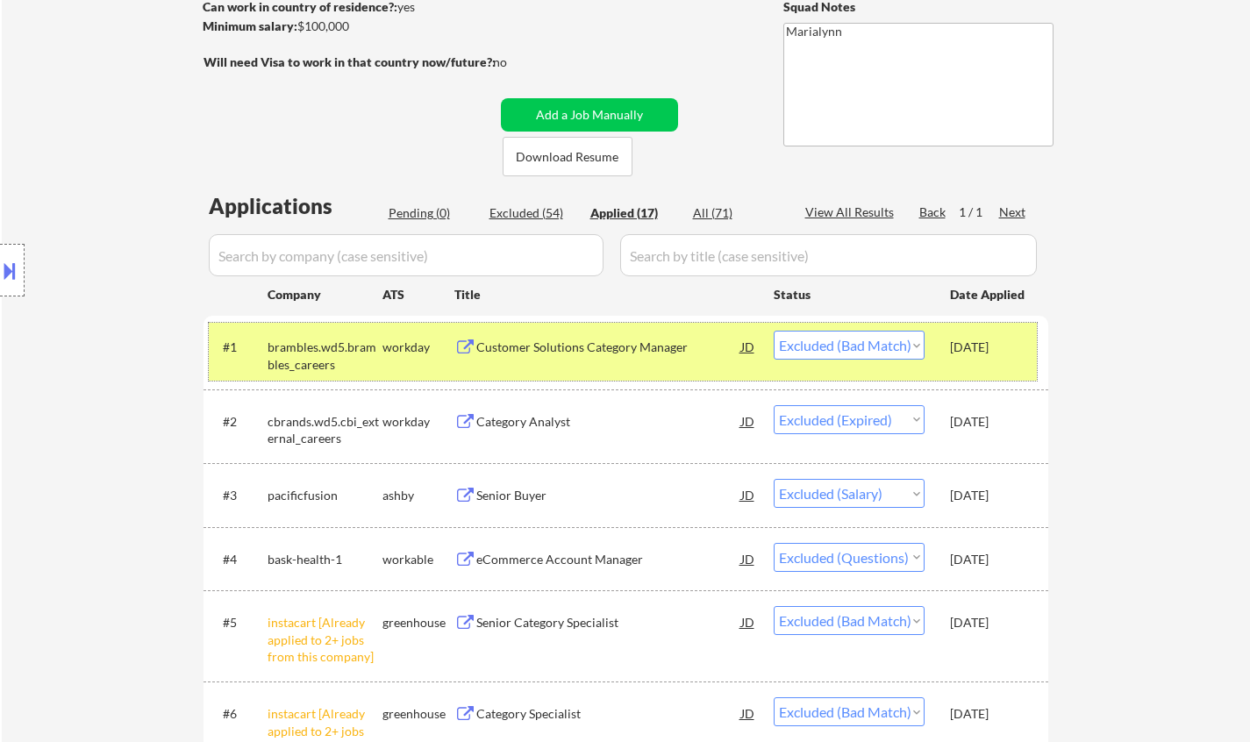
select select ""excluded__bad_match_""
select select ""excluded__expired_""
select select ""excluded__bad_match_""
select select ""excluded__salary_""
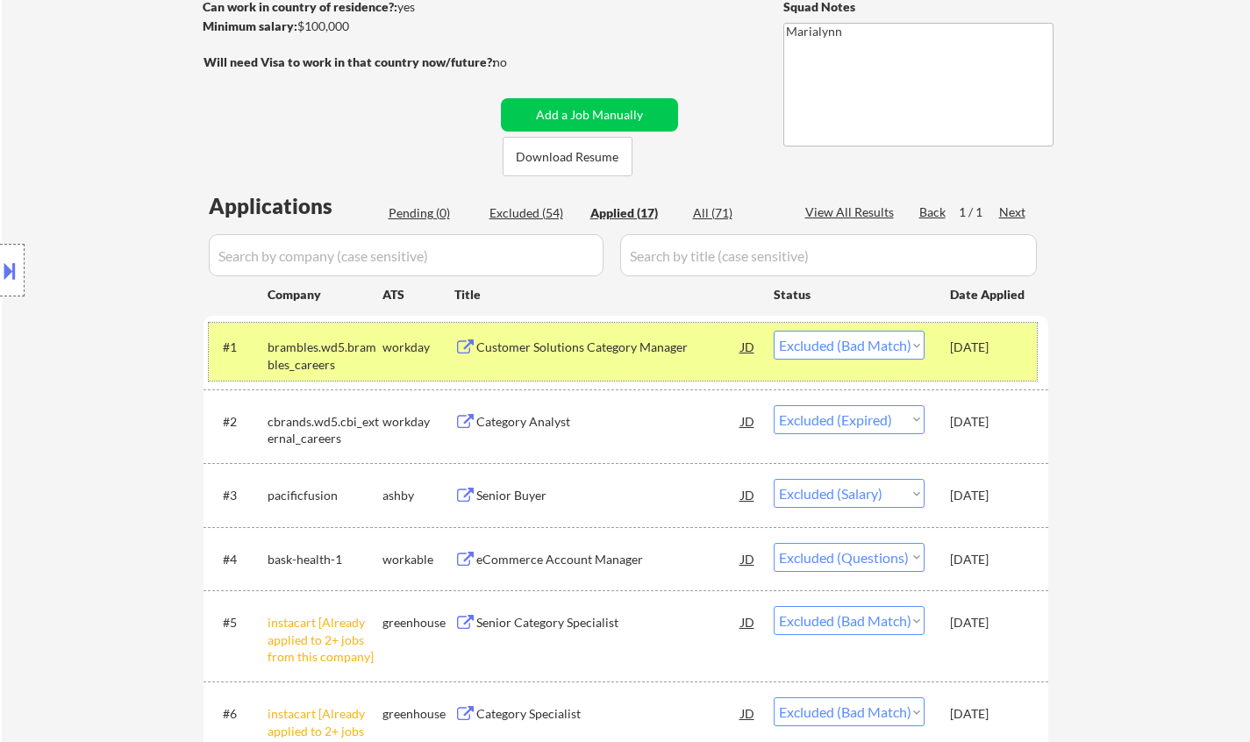
select select ""excluded__salary_""
select select ""excluded__bad_match_""
select select ""excluded__salary_""
select select ""excluded__bad_match_""
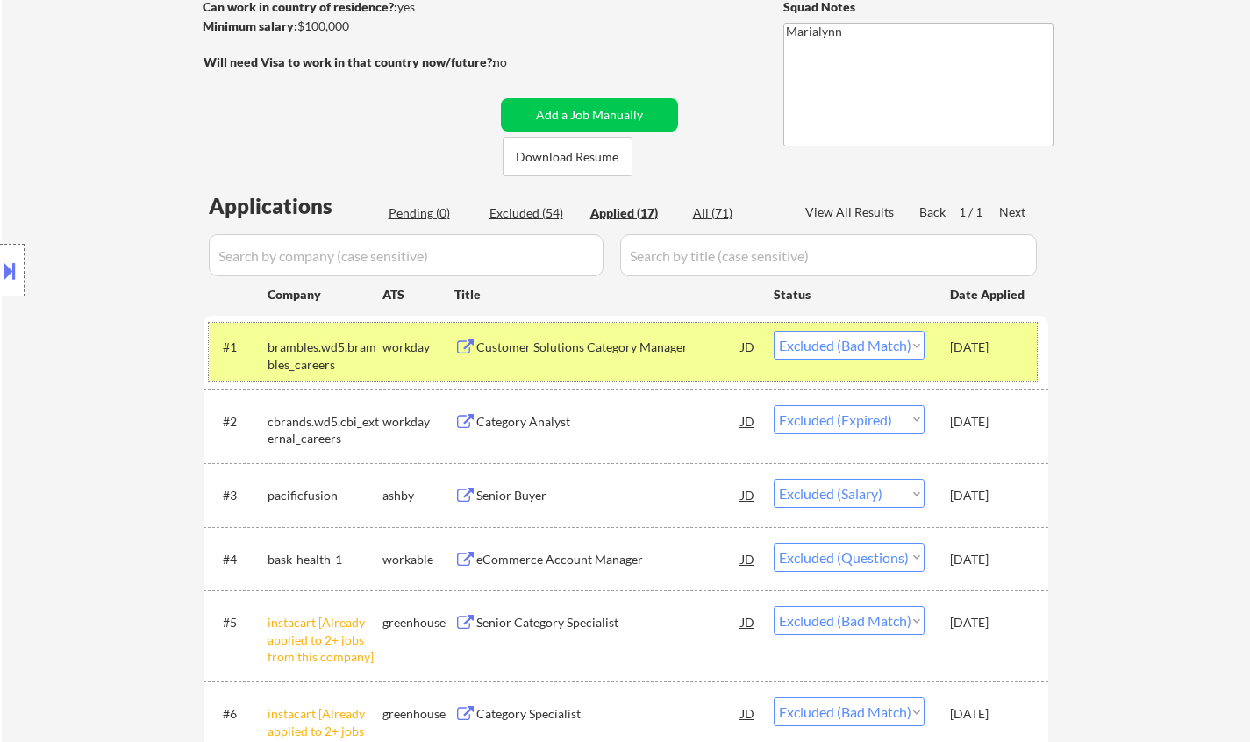
select select ""excluded__expired_""
select select ""excluded__bad_match_""
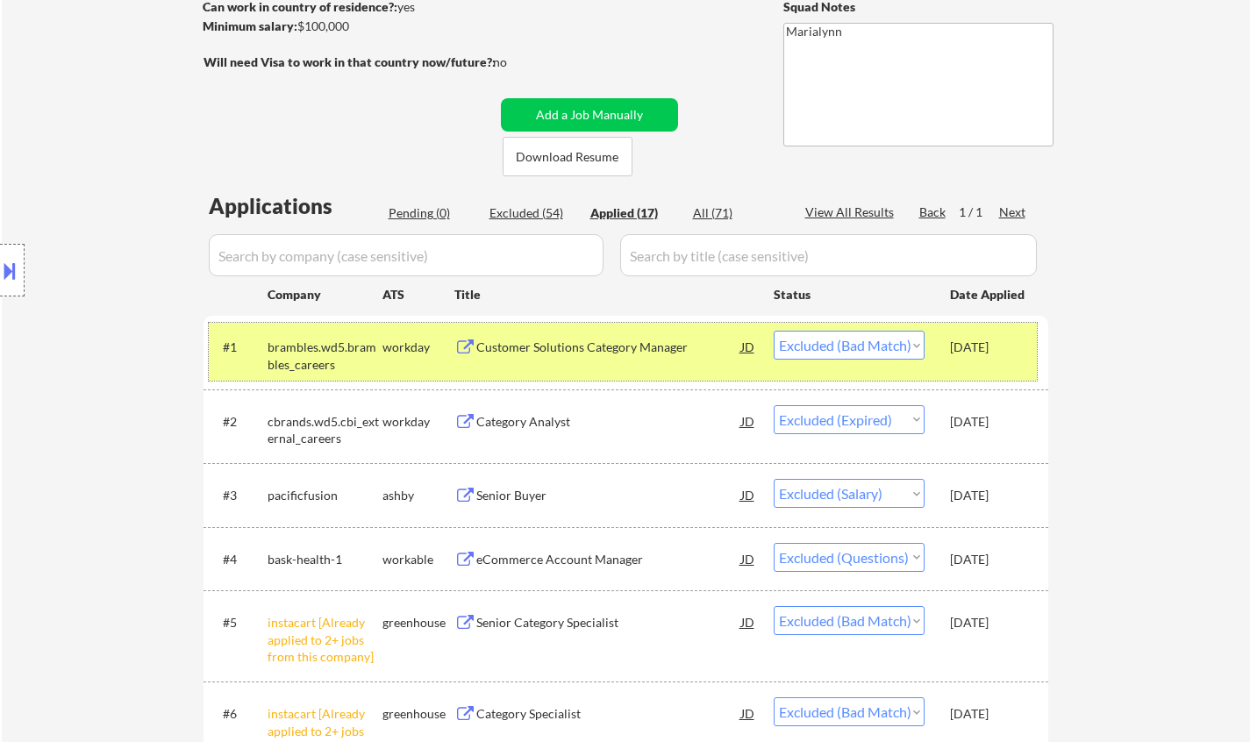
select select ""excluded__expired_""
select select ""excluded__bad_match_""
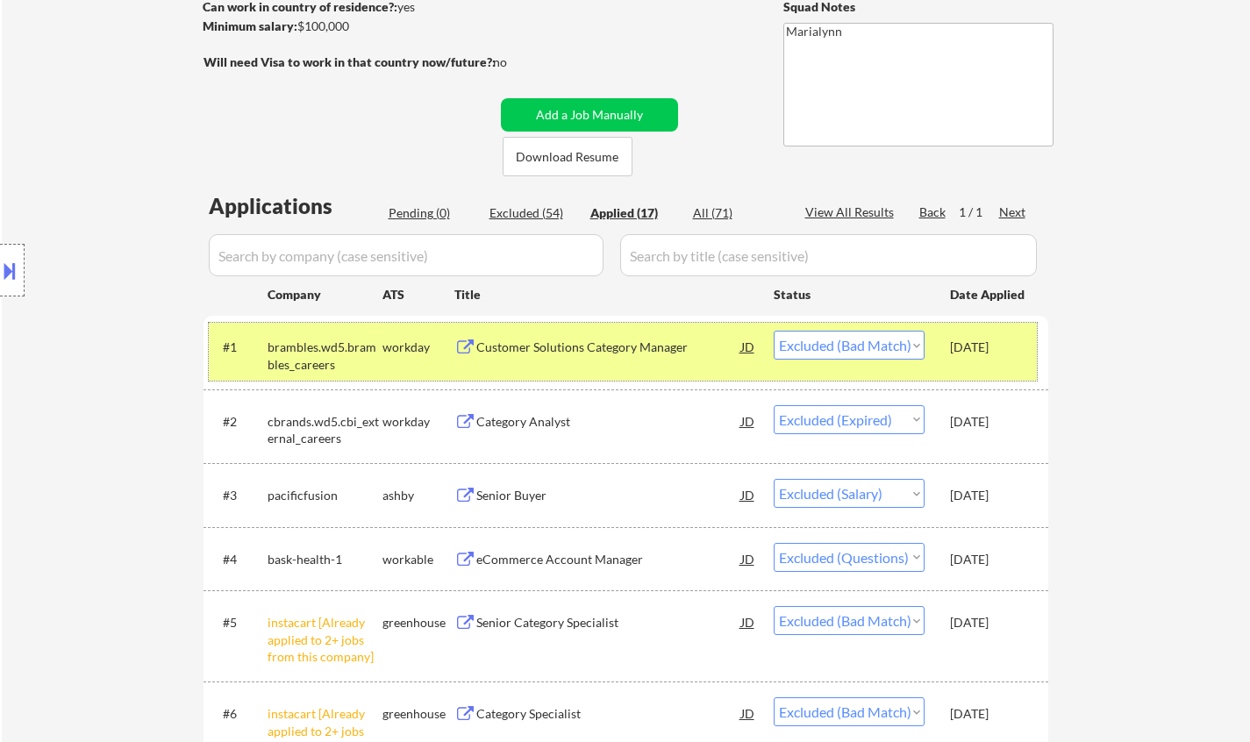
select select ""excluded__bad_match_""
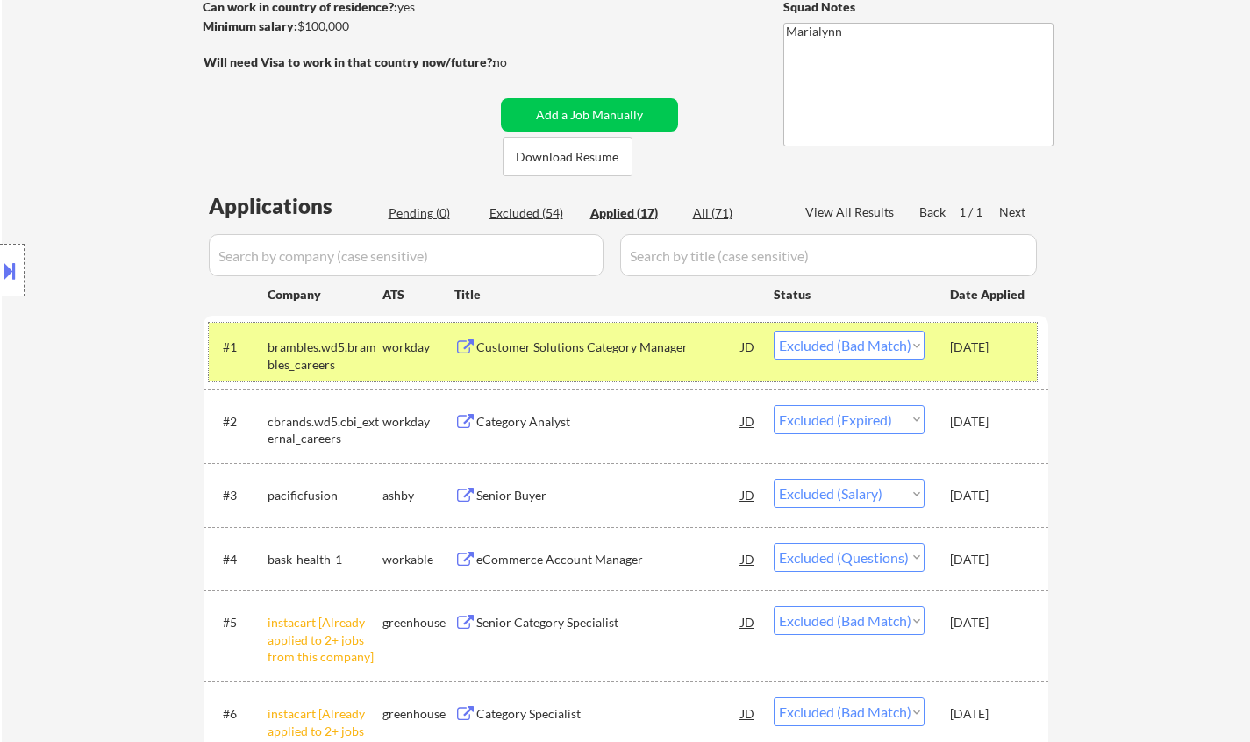
select select ""excluded__expired_""
select select ""excluded__salary_""
select select ""excluded__bad_match_""
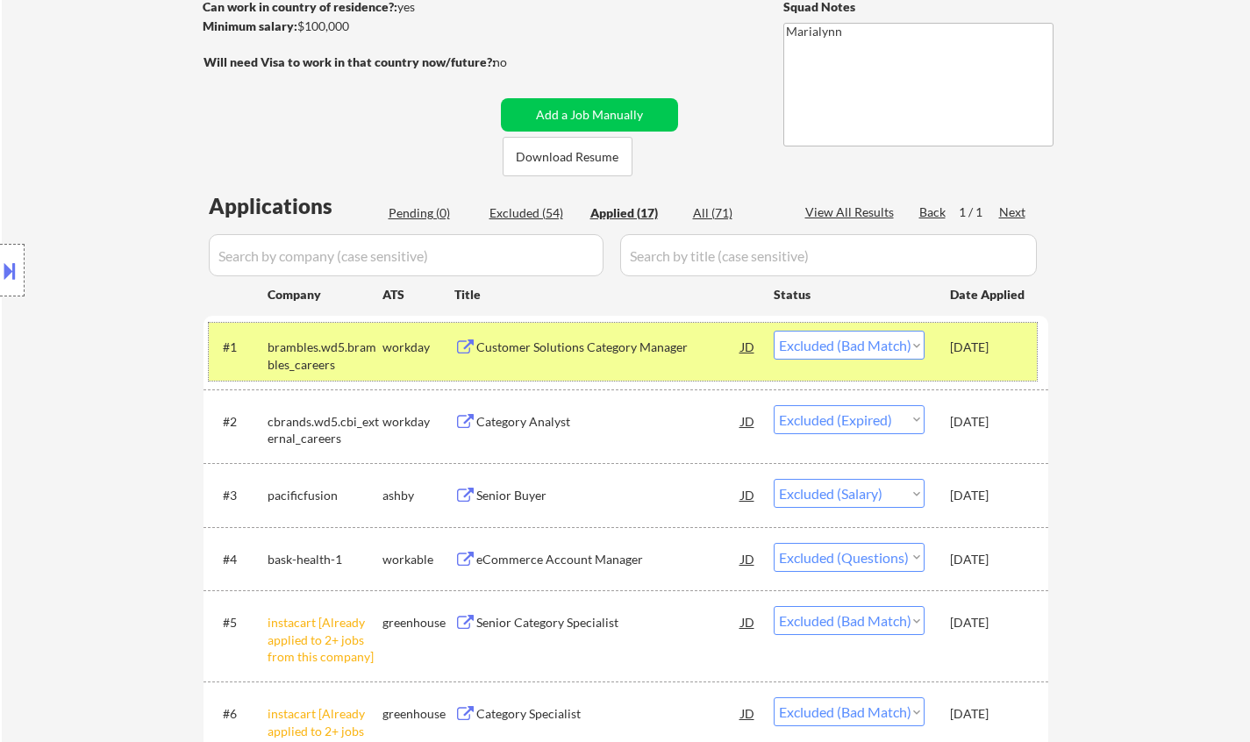
select select ""excluded__bad_match_""
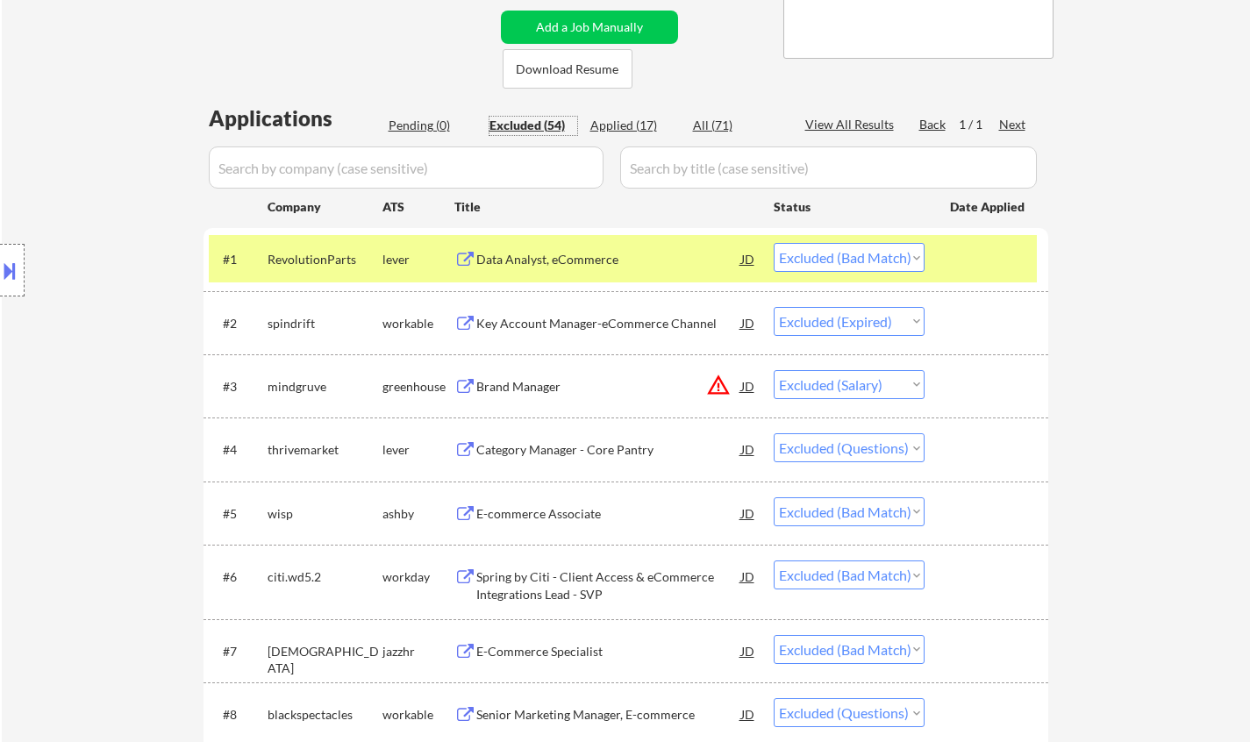
scroll to position [0, 0]
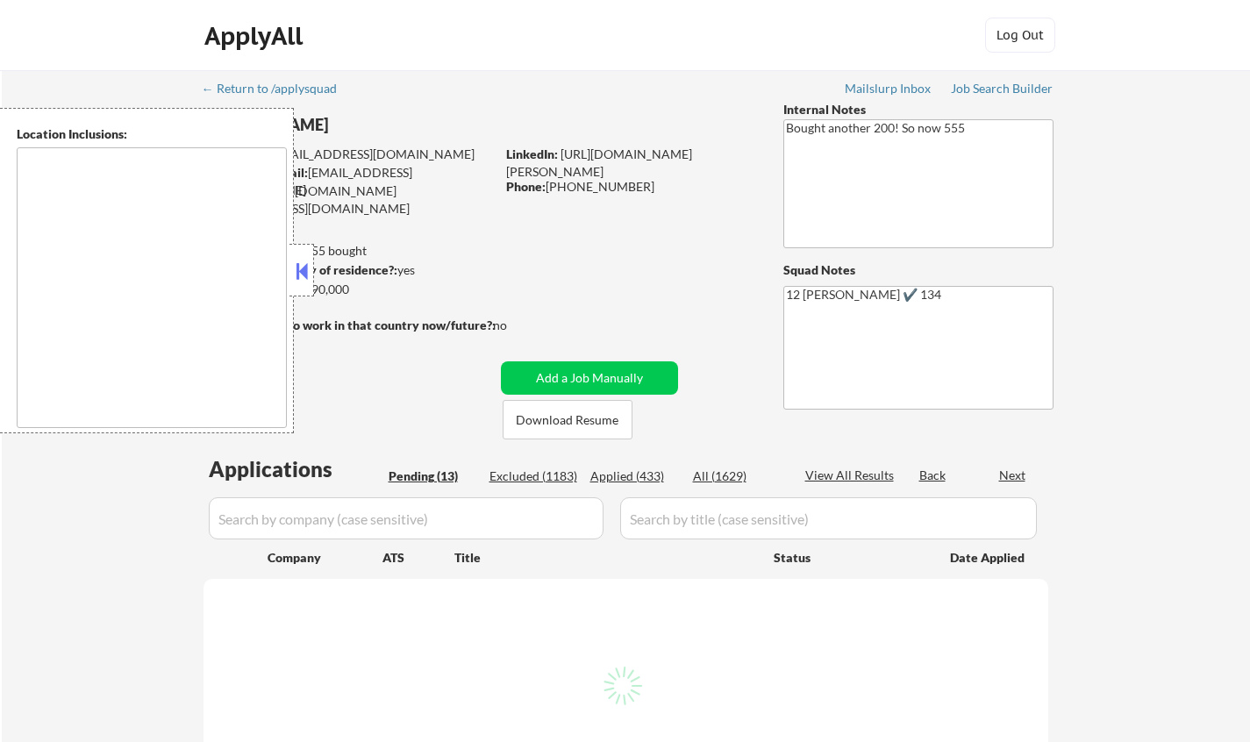
type textarea "[GEOGRAPHIC_DATA], [GEOGRAPHIC_DATA] [GEOGRAPHIC_DATA], [GEOGRAPHIC_DATA] [GEOG…"
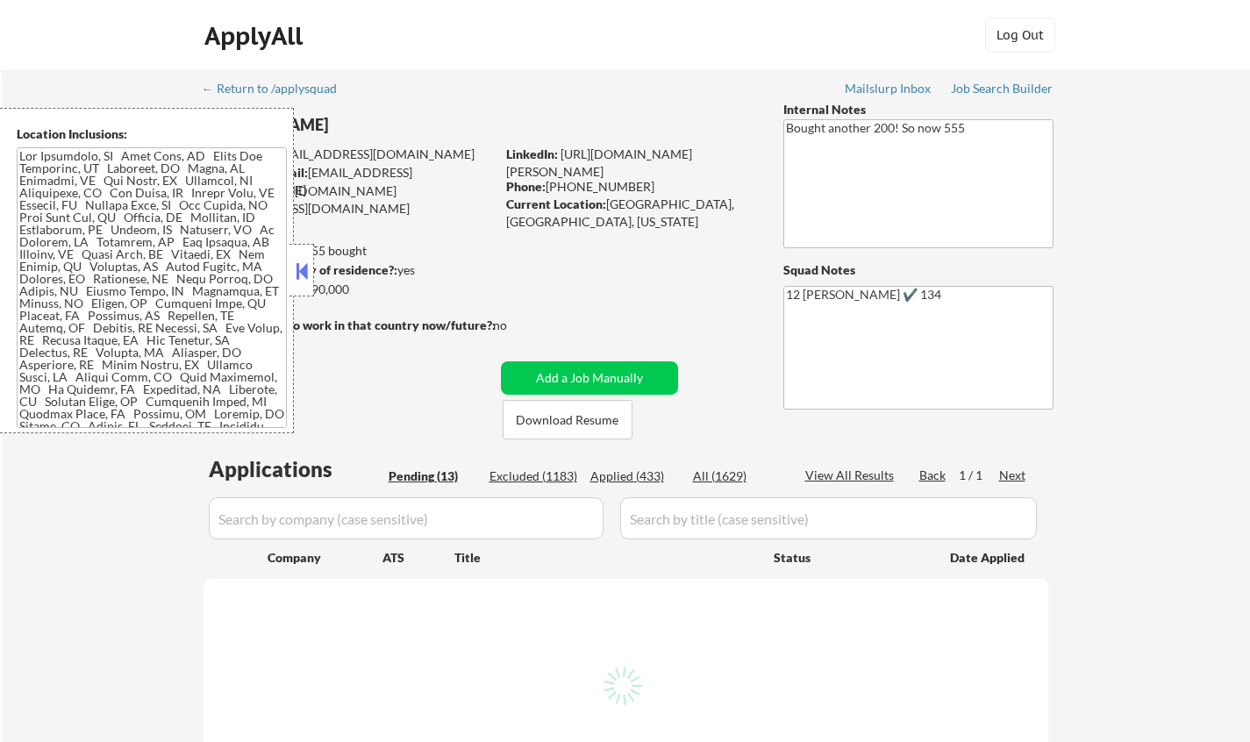
click at [294, 266] on button at bounding box center [301, 271] width 19 height 26
select select ""pending""
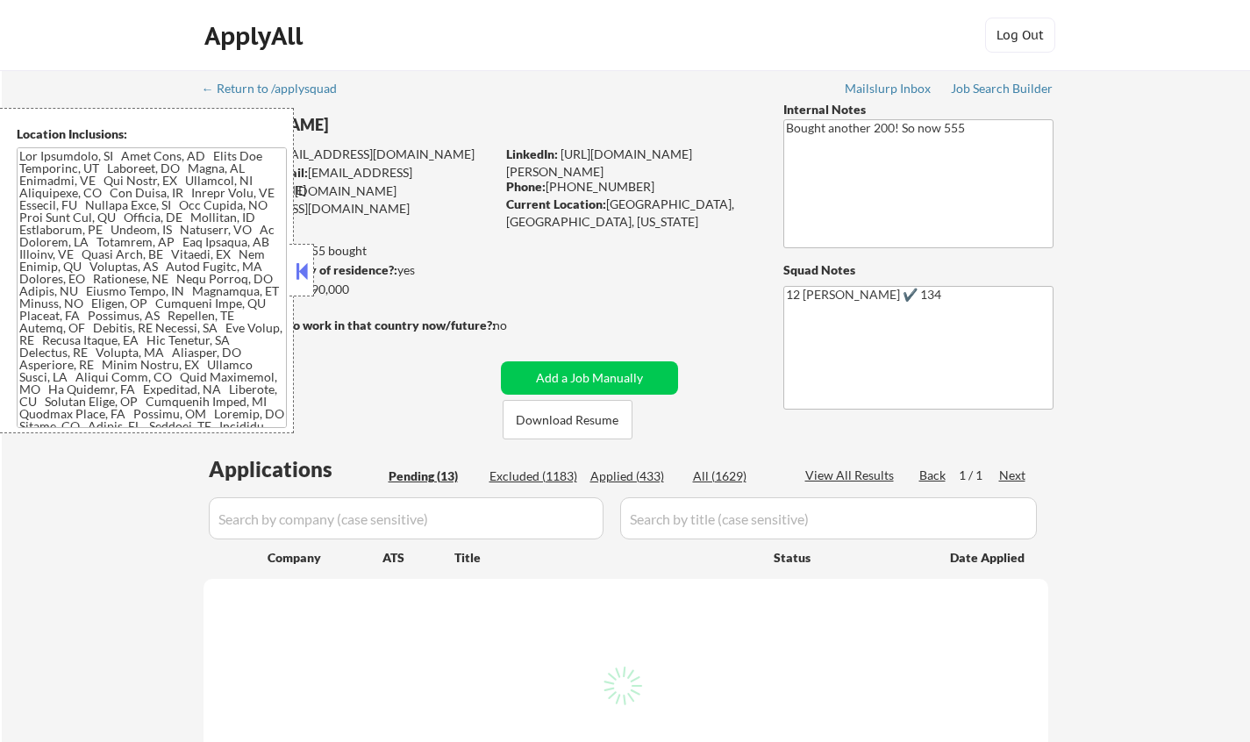
select select ""pending""
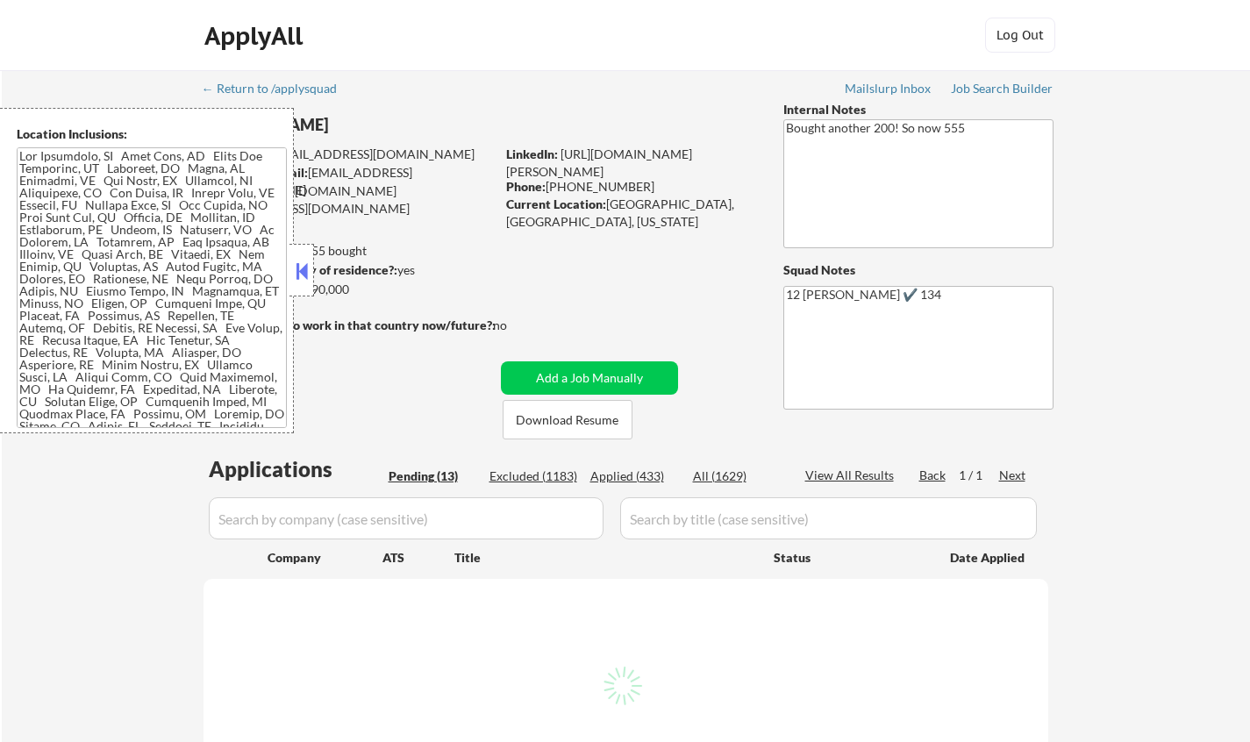
select select ""pending""
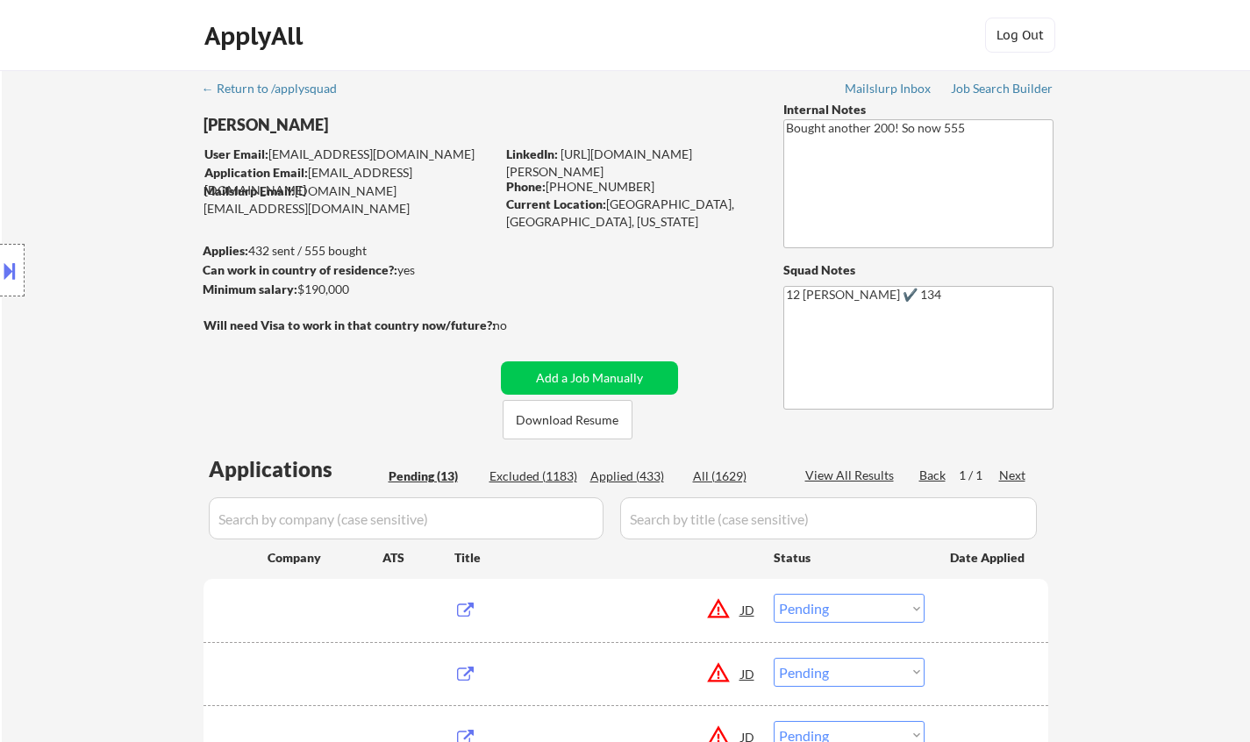
scroll to position [263, 0]
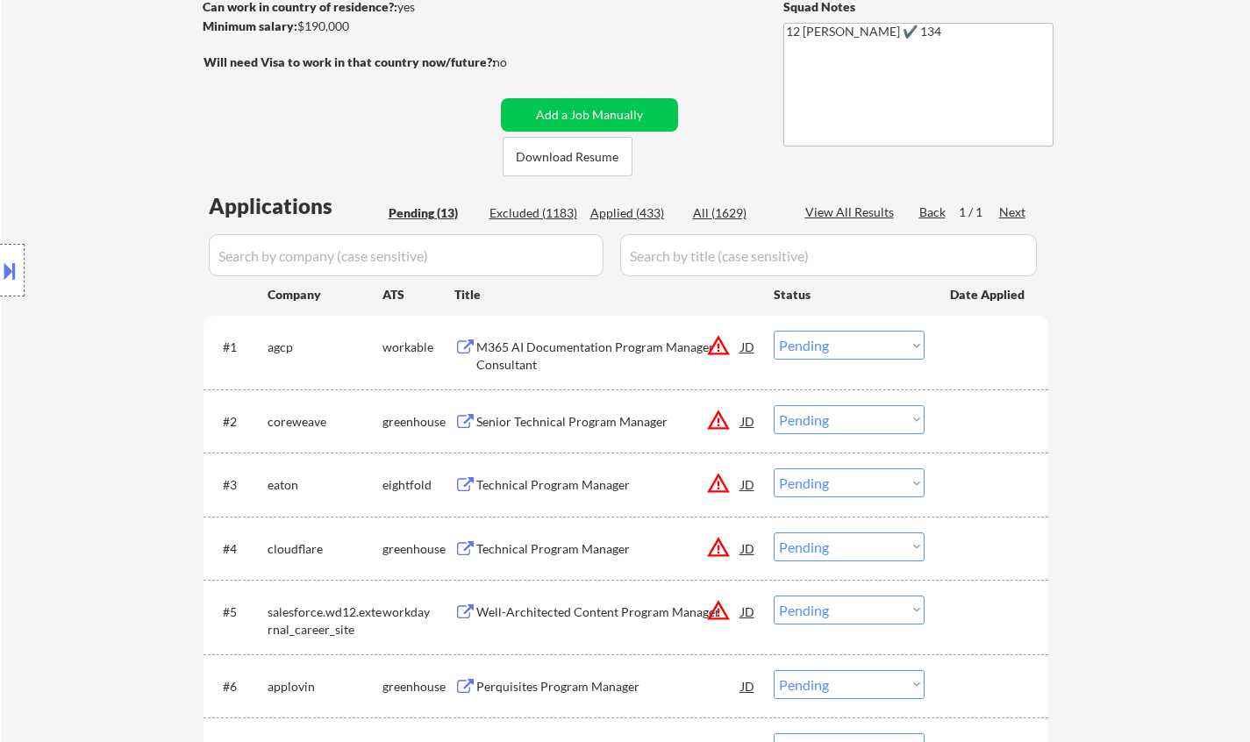
click at [612, 212] on div "Applied (433)" at bounding box center [634, 213] width 88 height 18
select select ""applied""
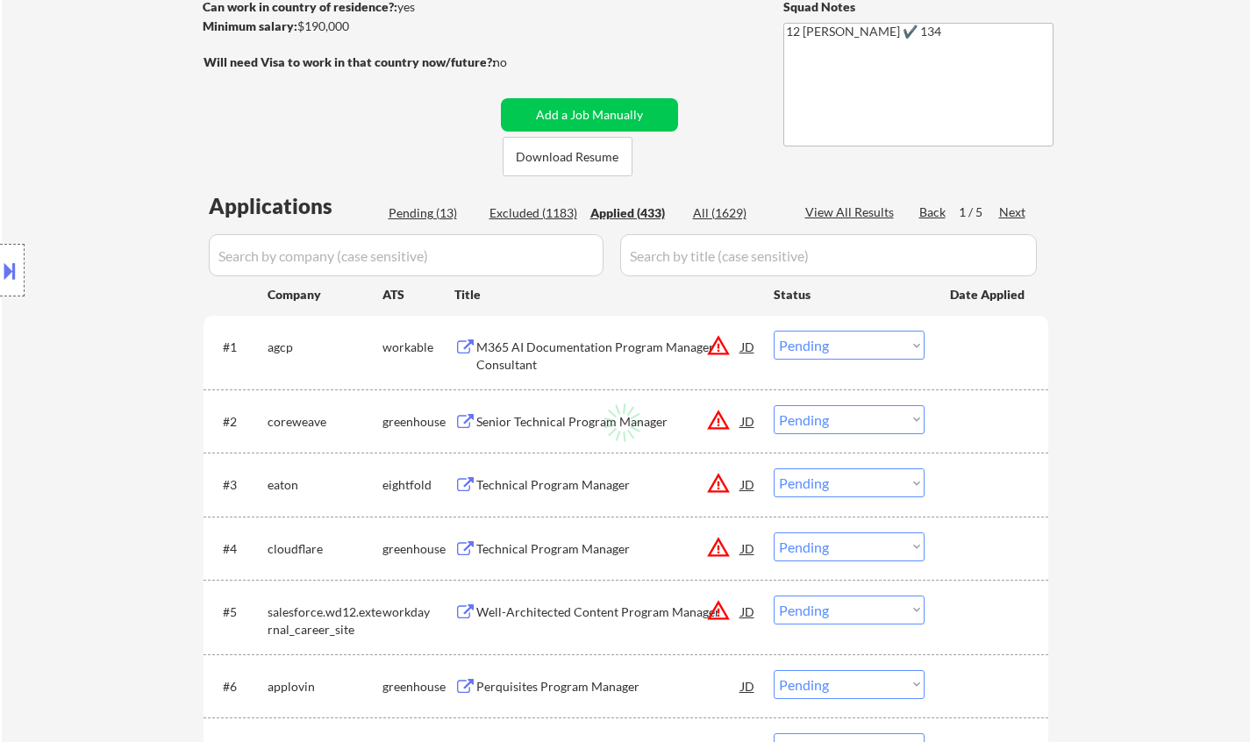
select select ""applied""
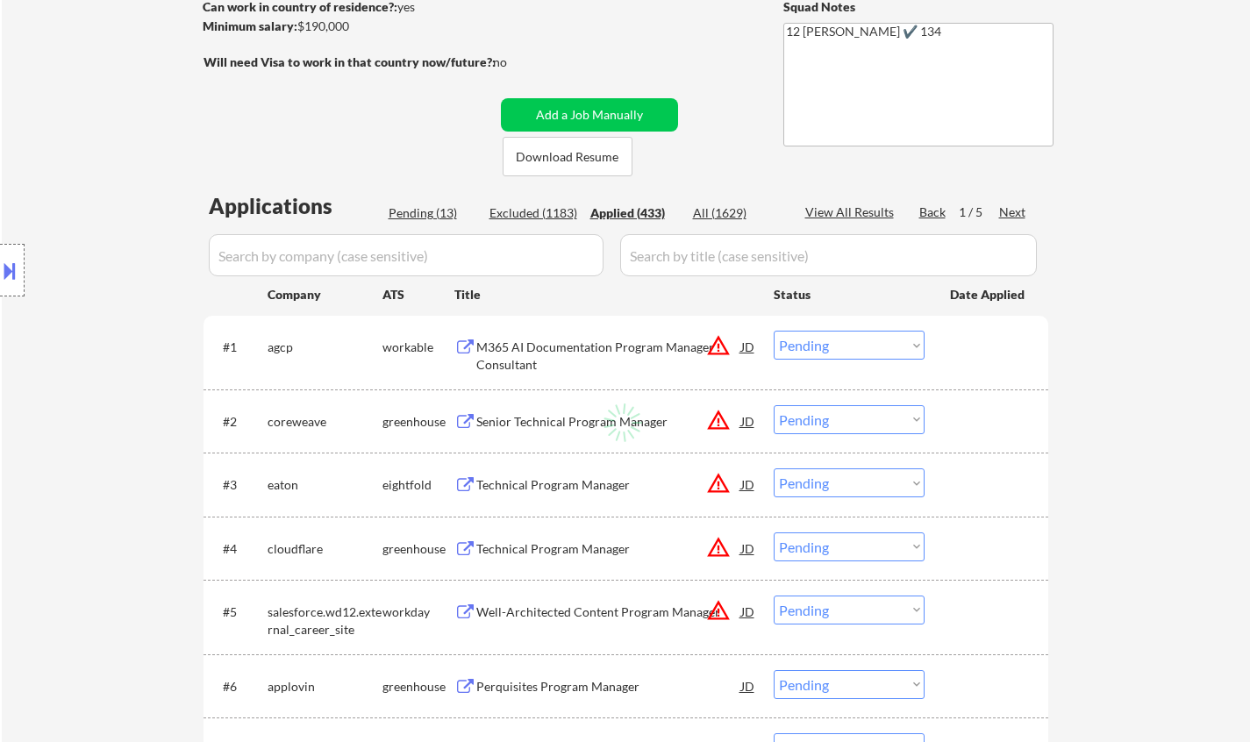
select select ""applied""
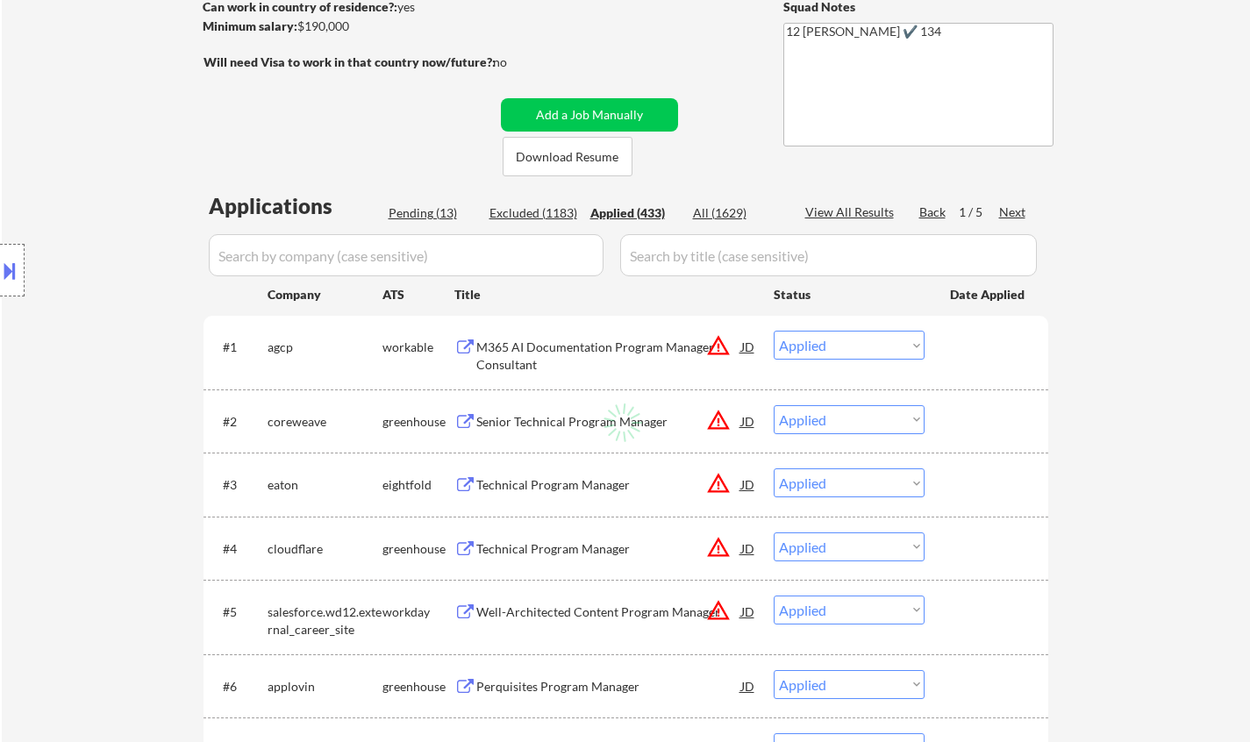
select select ""applied""
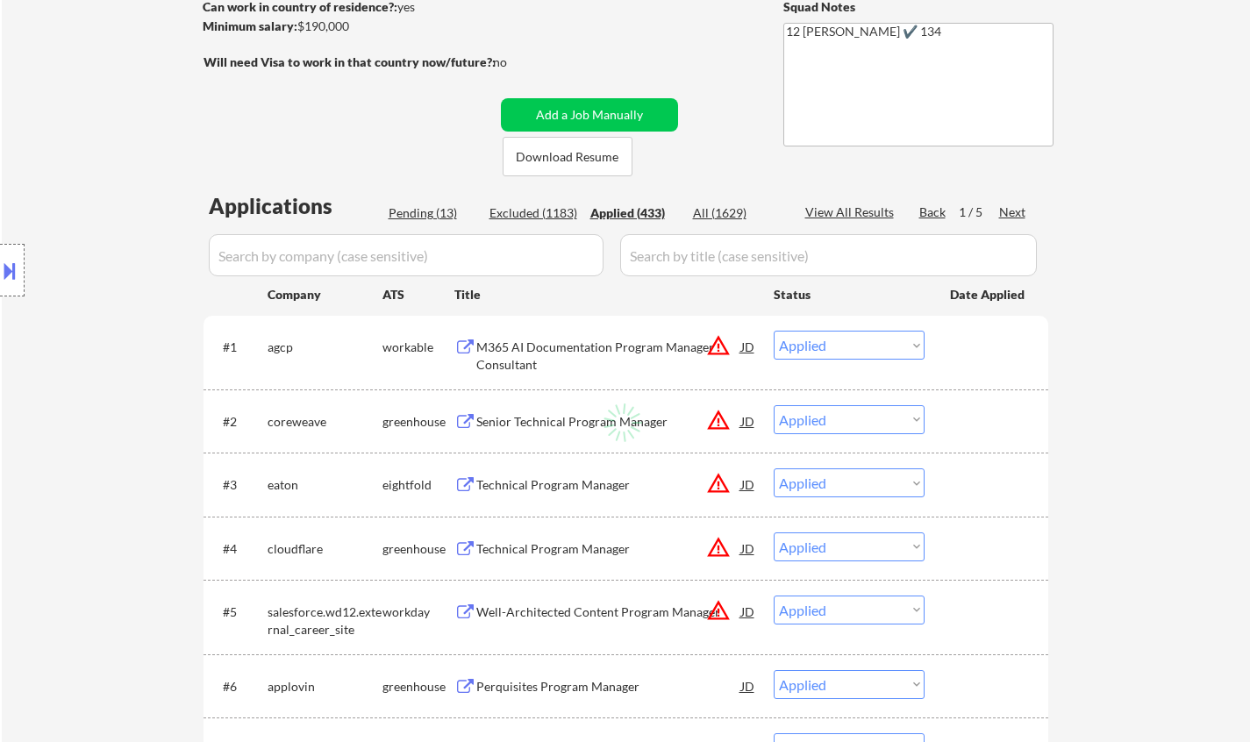
select select ""applied""
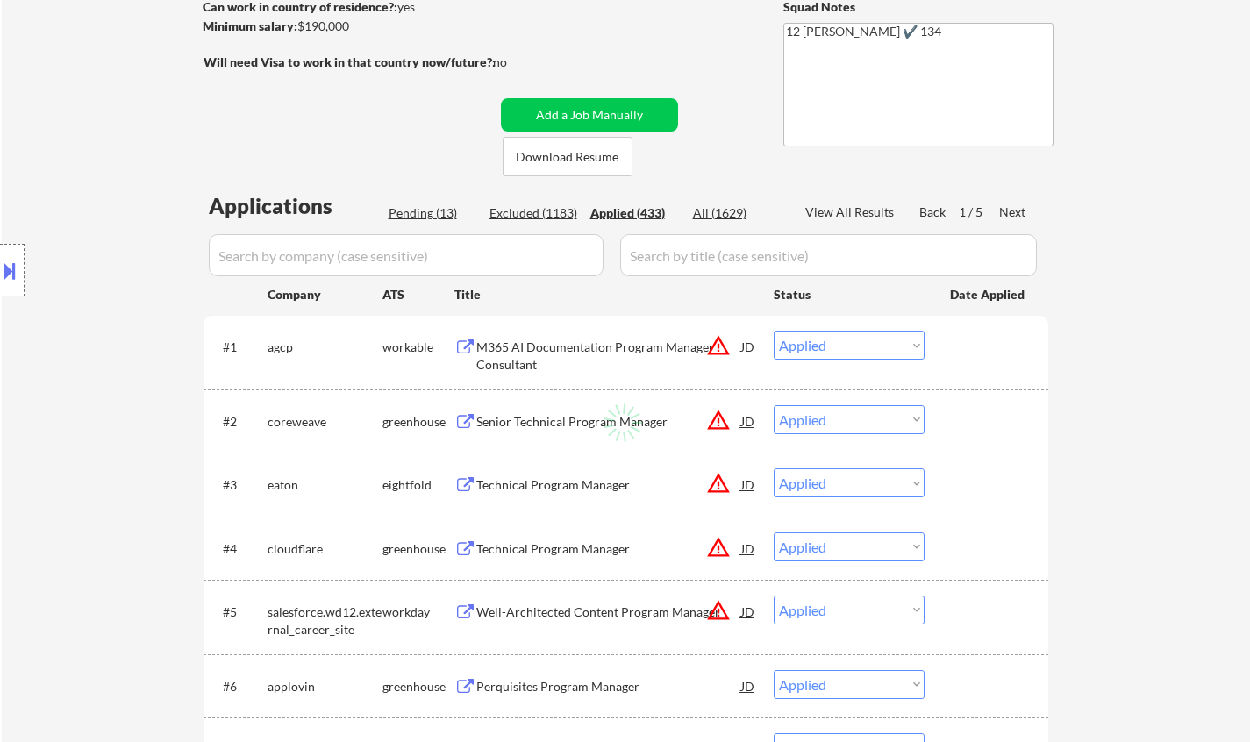
select select ""applied""
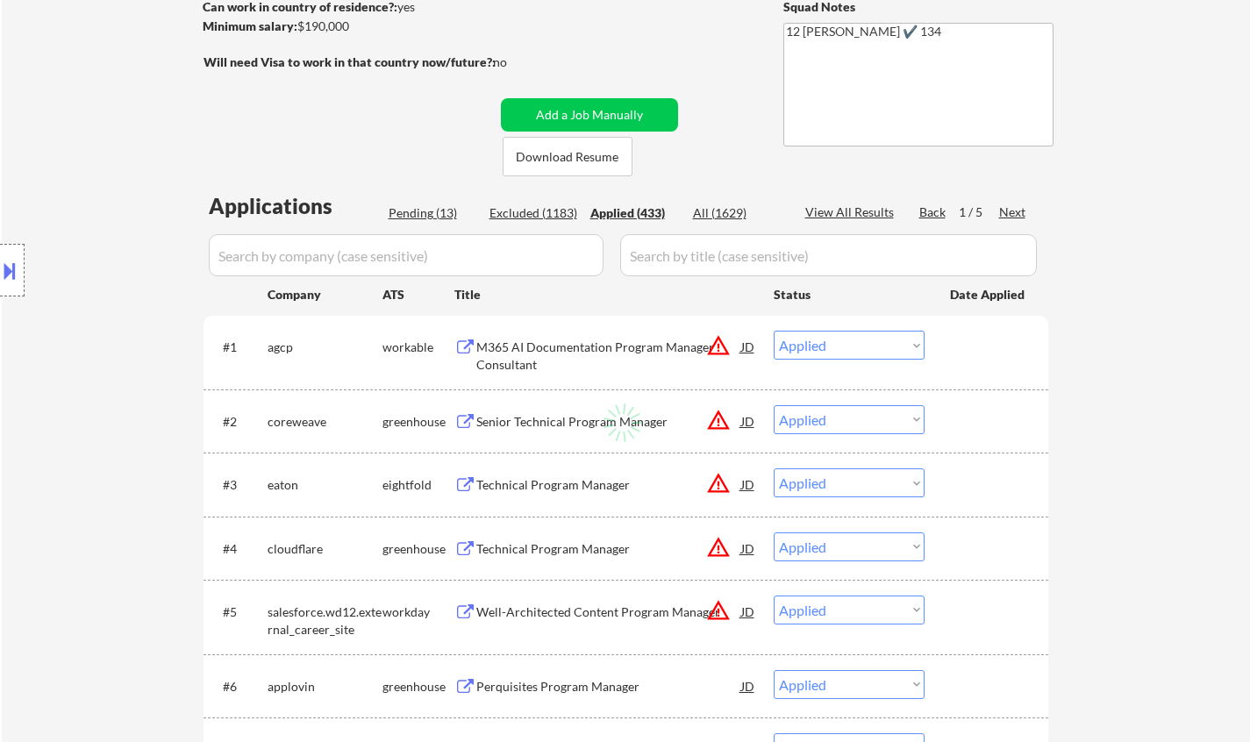
select select ""applied""
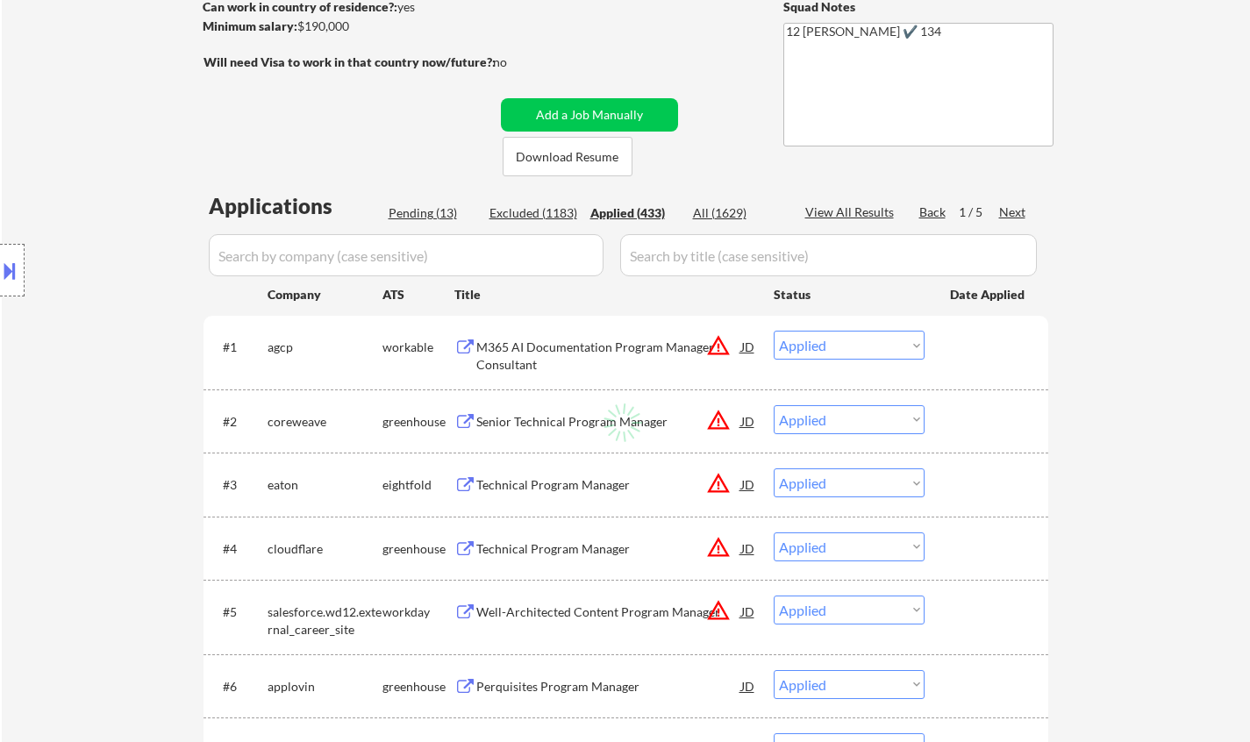
select select ""applied""
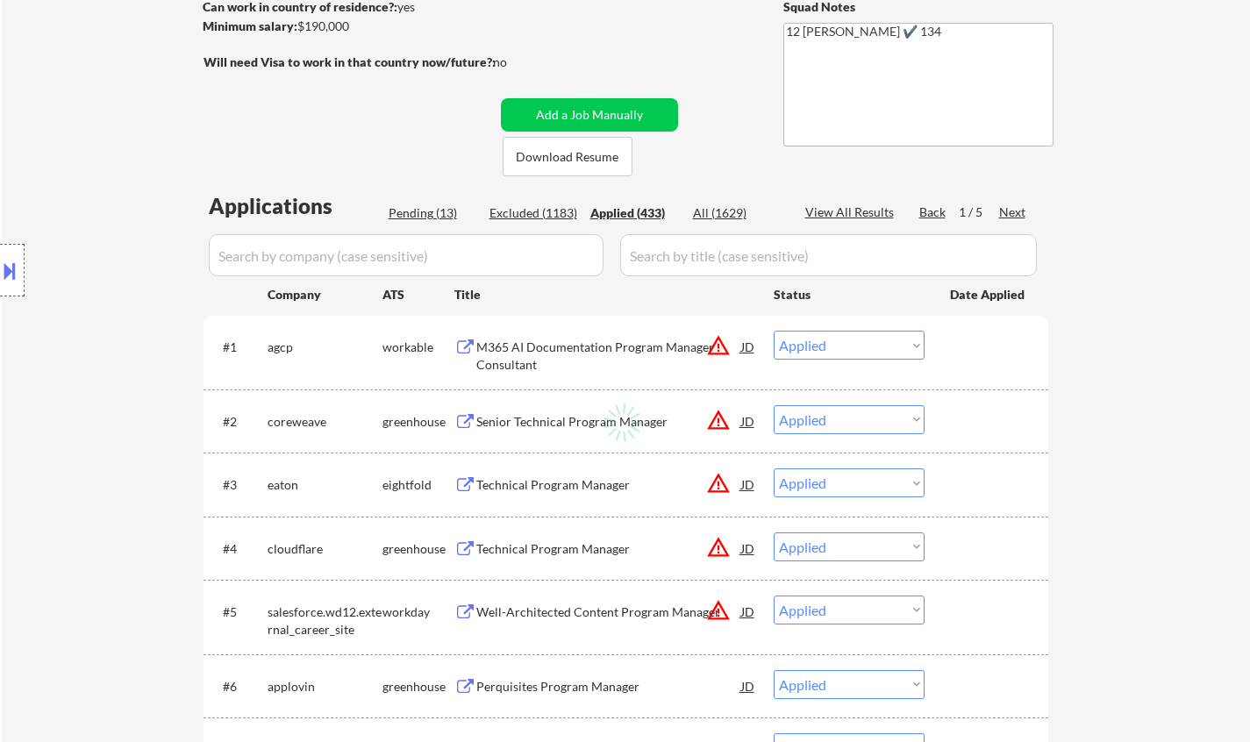
select select ""applied""
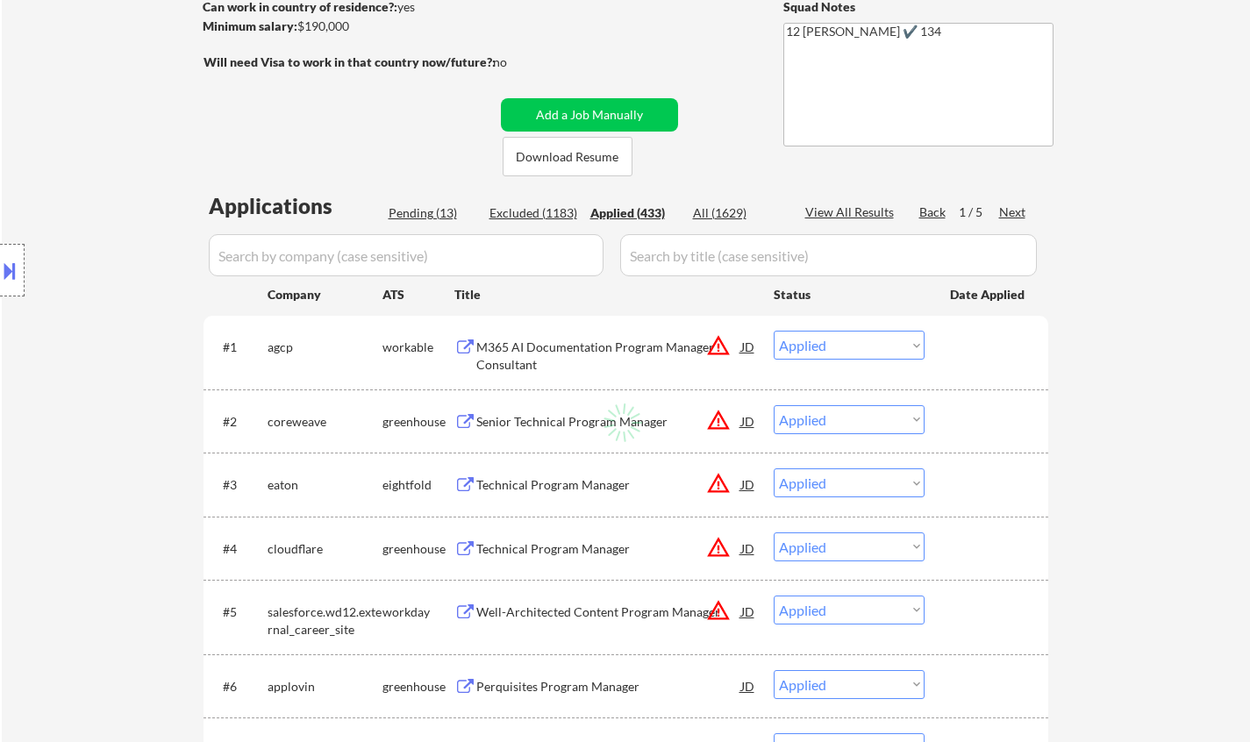
select select ""applied""
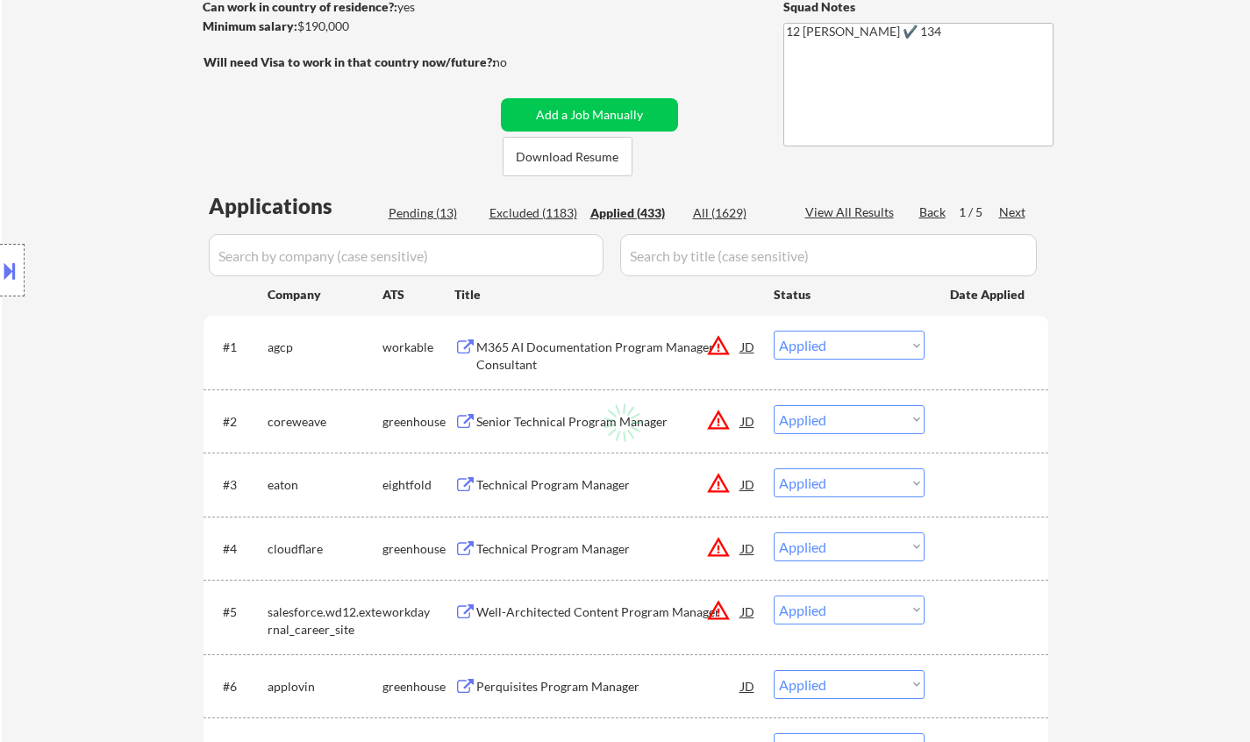
select select ""applied""
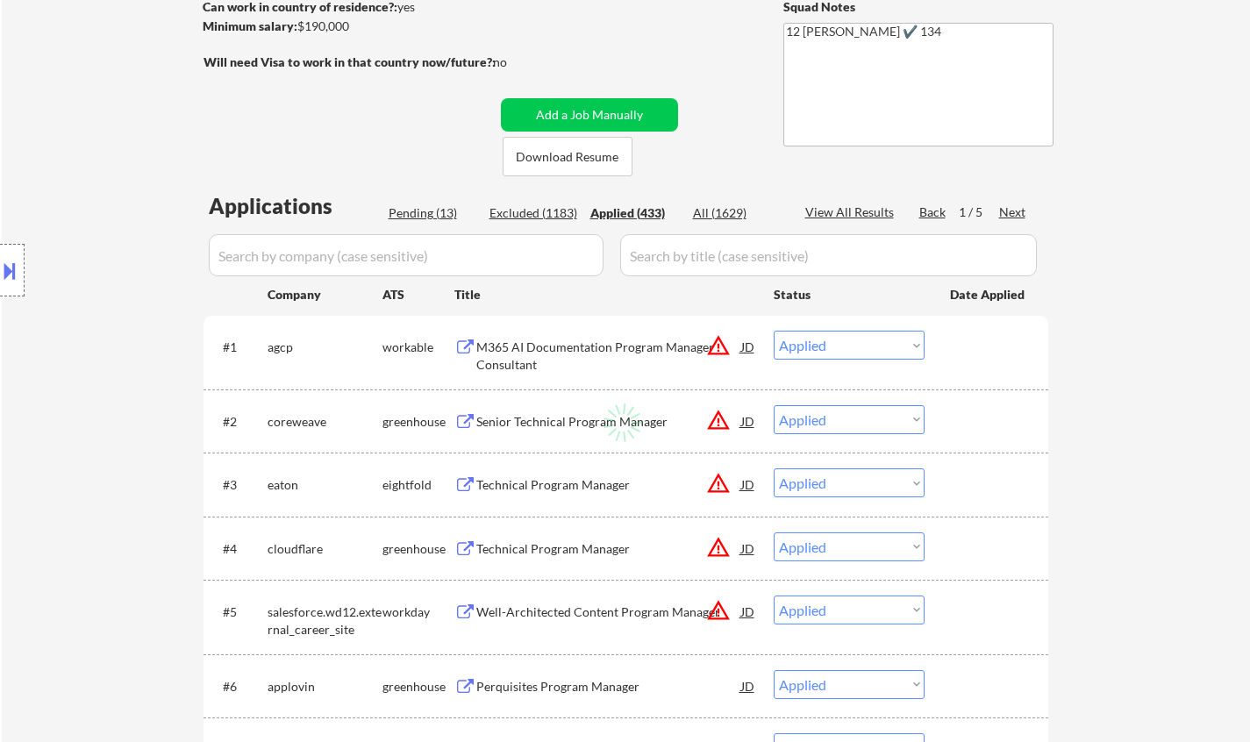
select select ""applied""
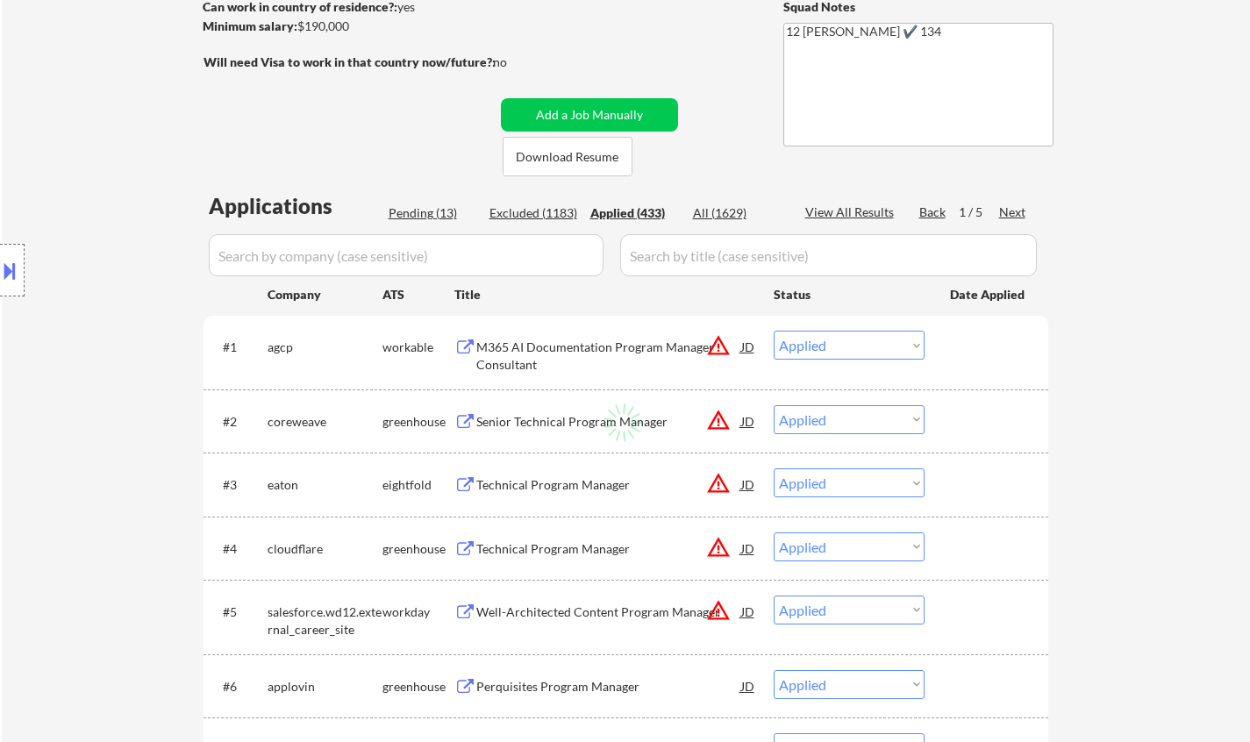
select select ""applied""
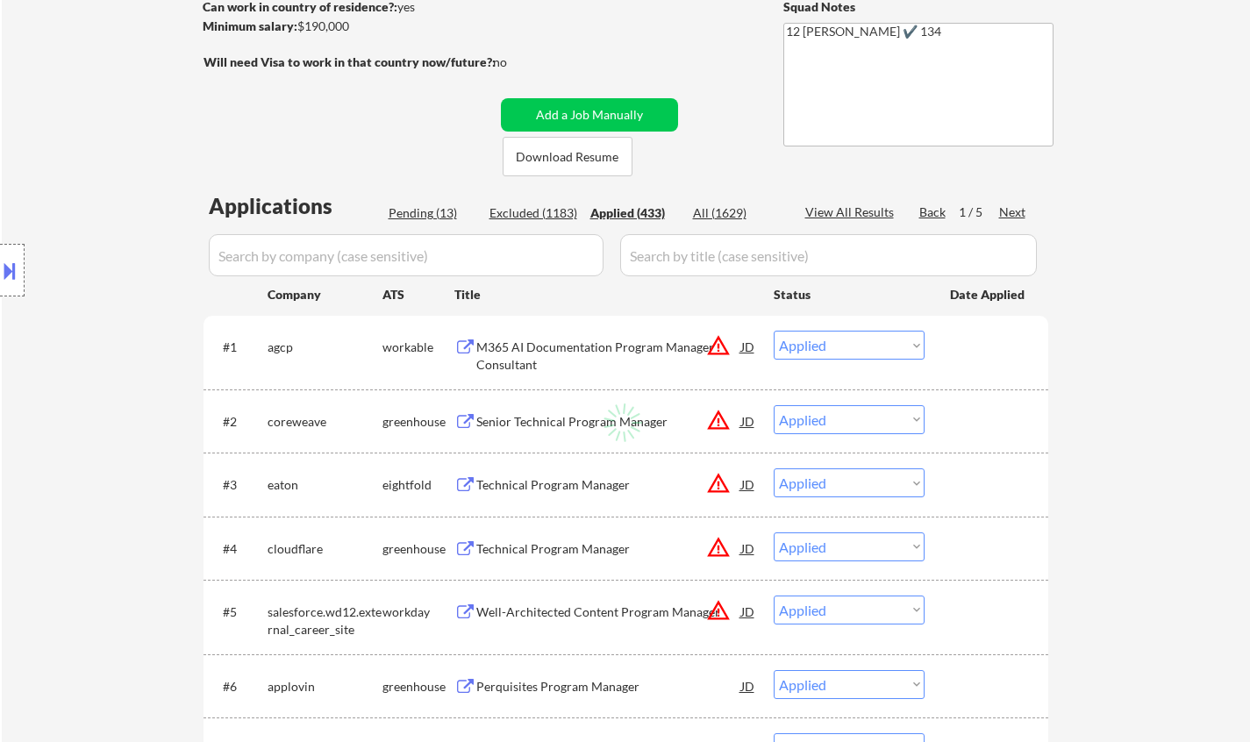
select select ""applied""
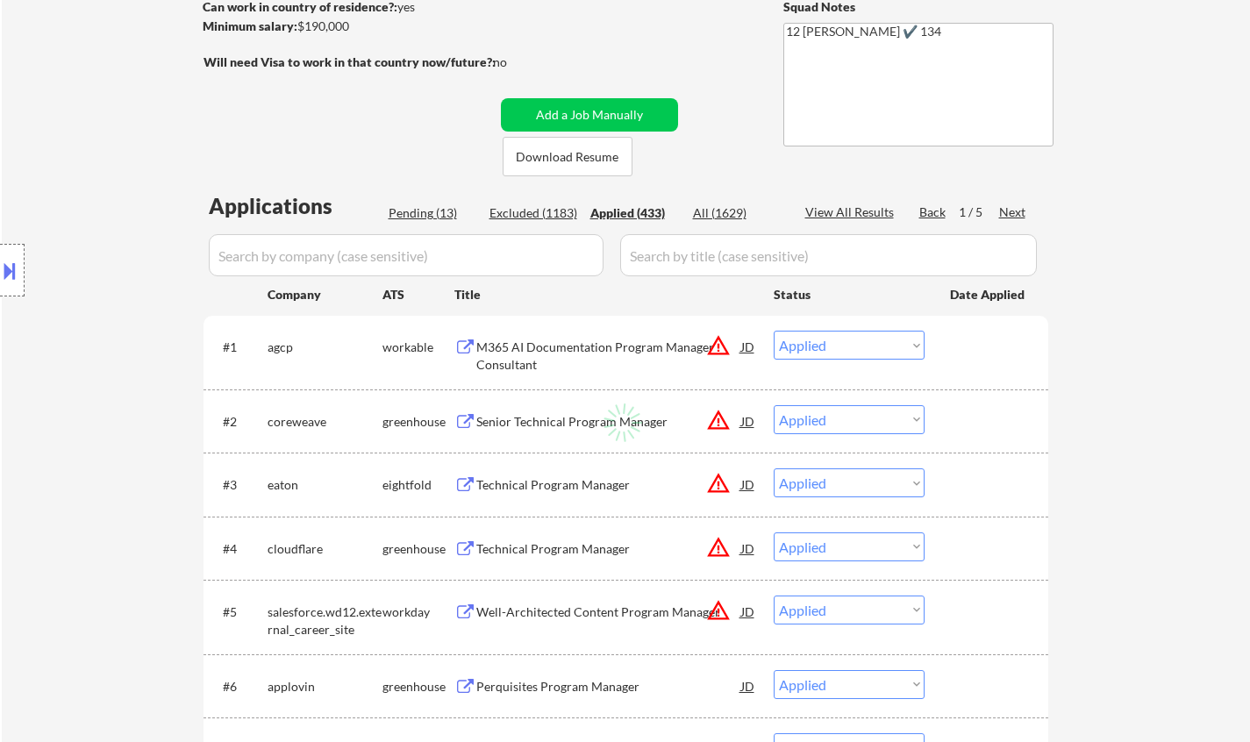
select select ""applied""
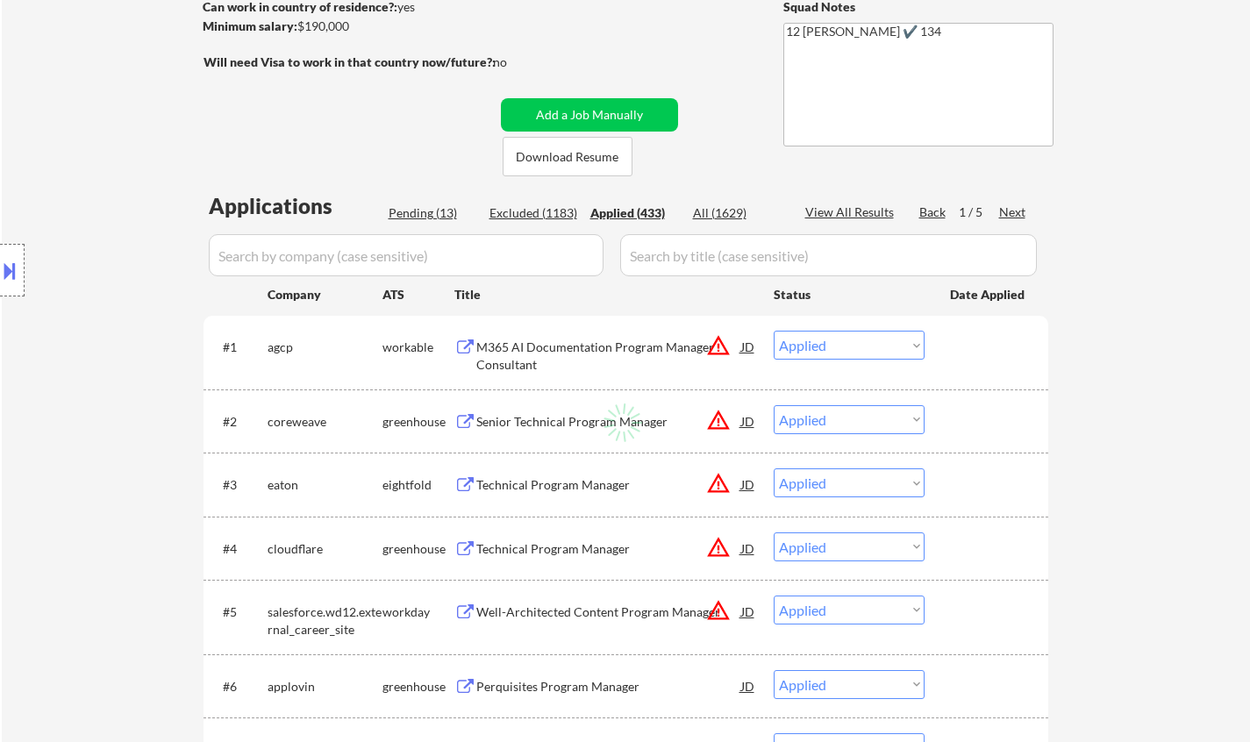
select select ""applied""
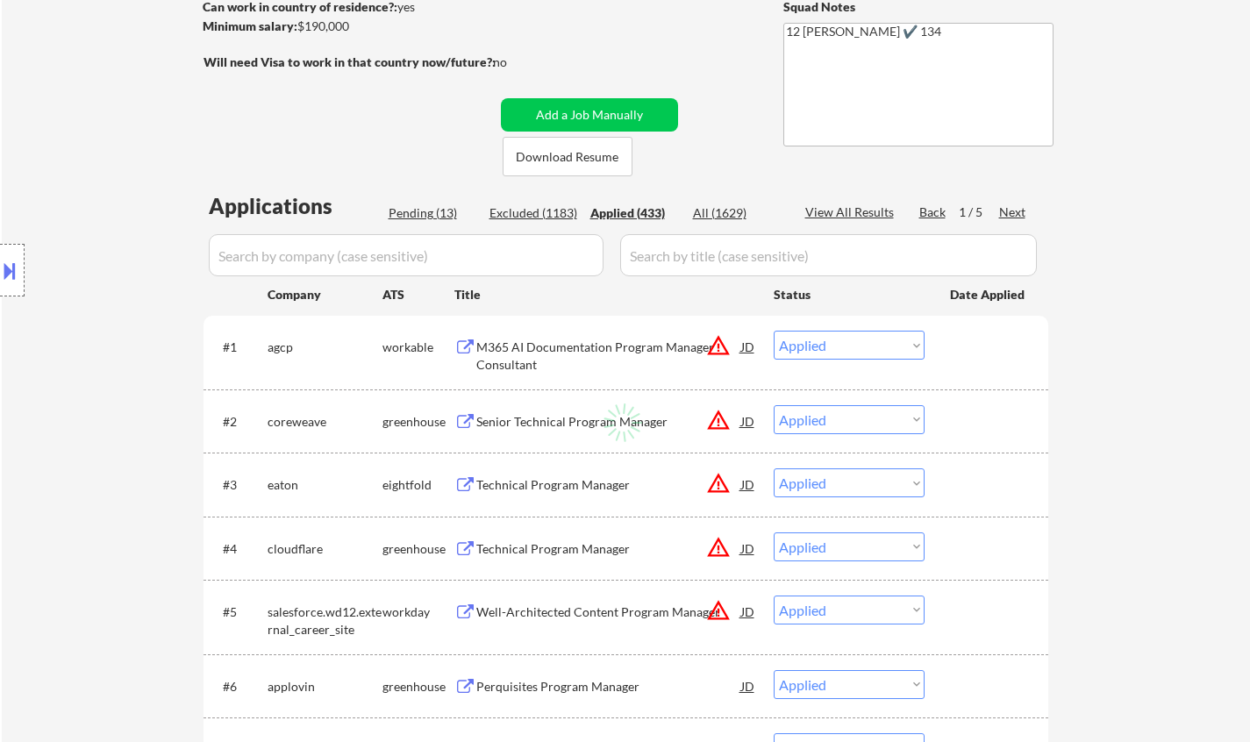
select select ""applied""
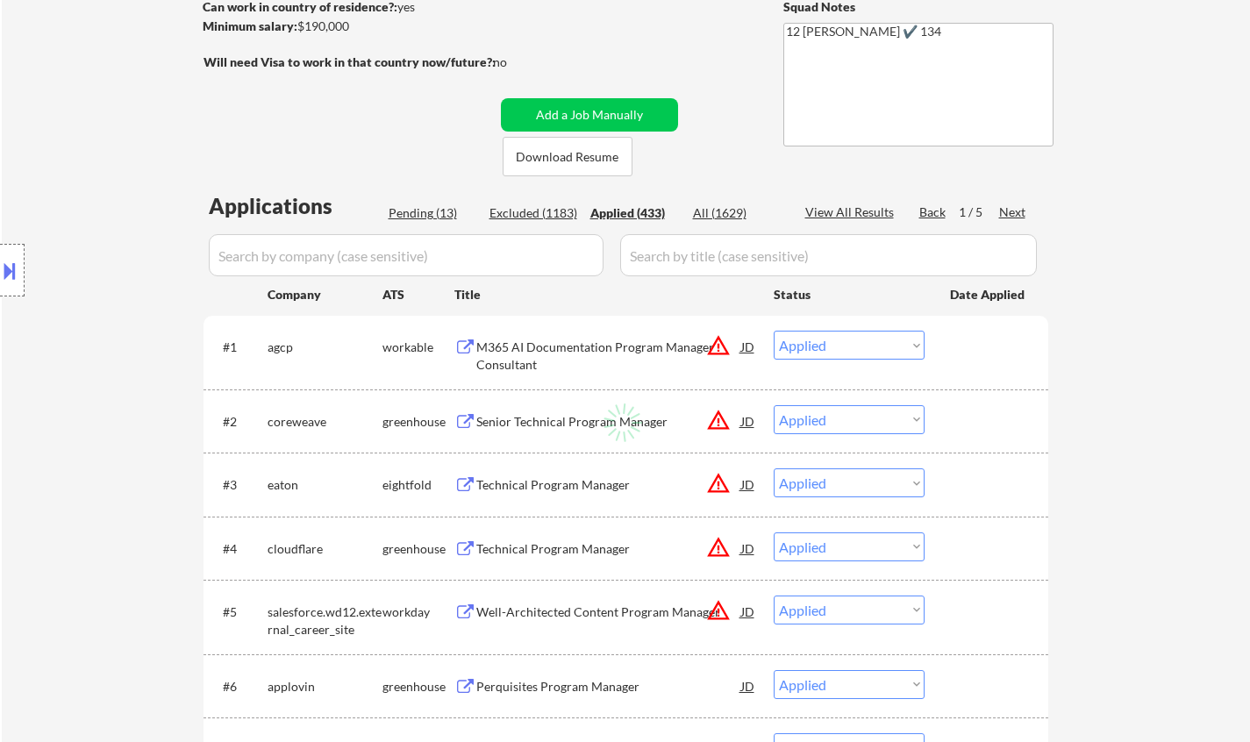
select select ""applied""
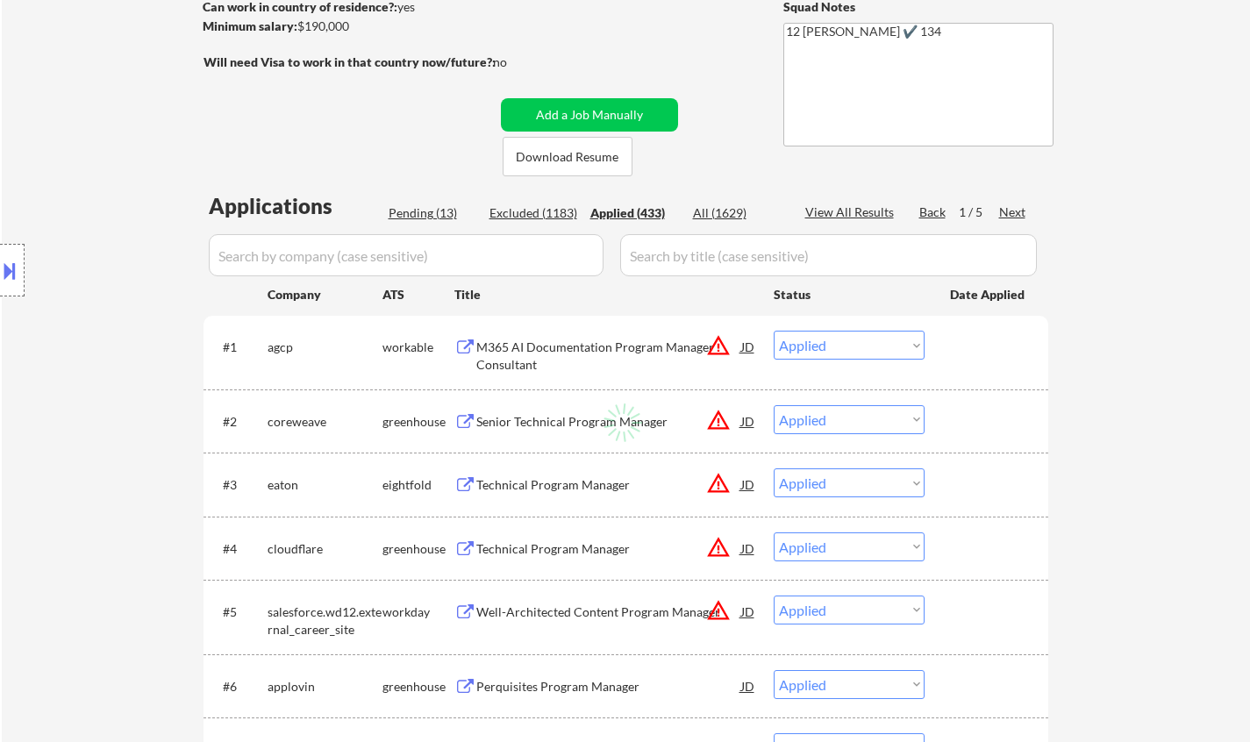
select select ""applied""
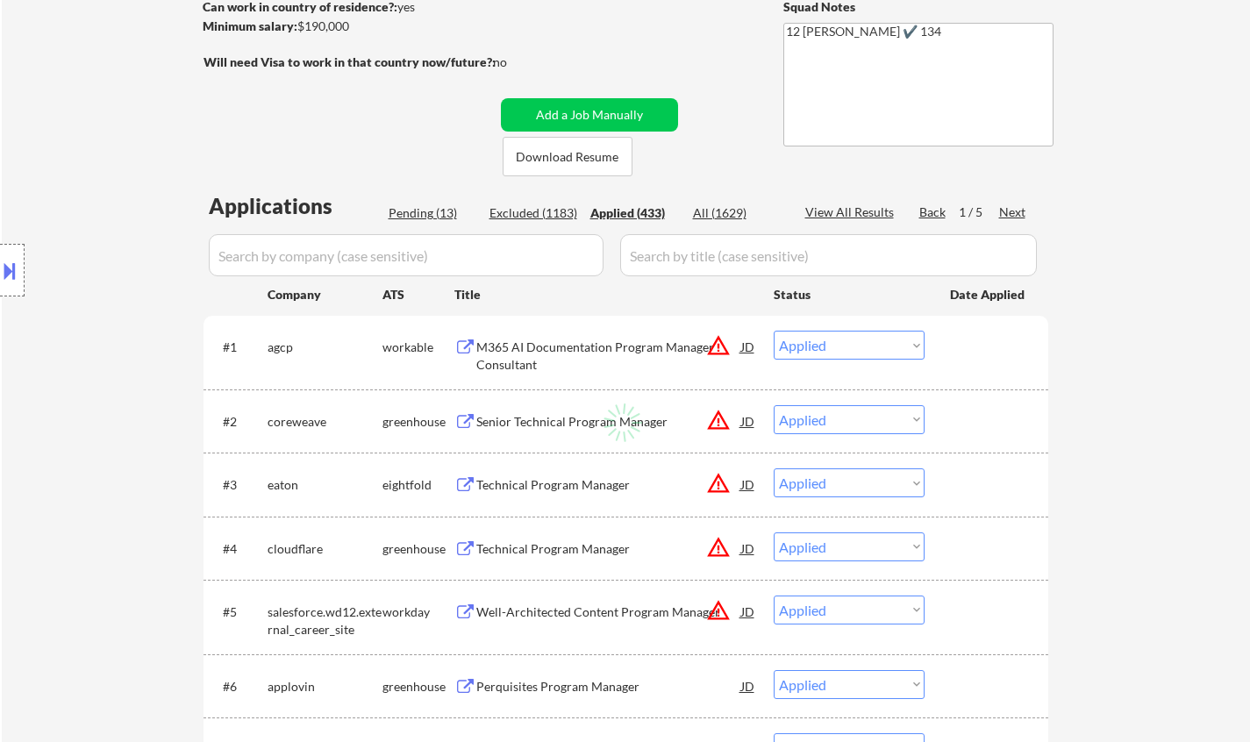
select select ""applied""
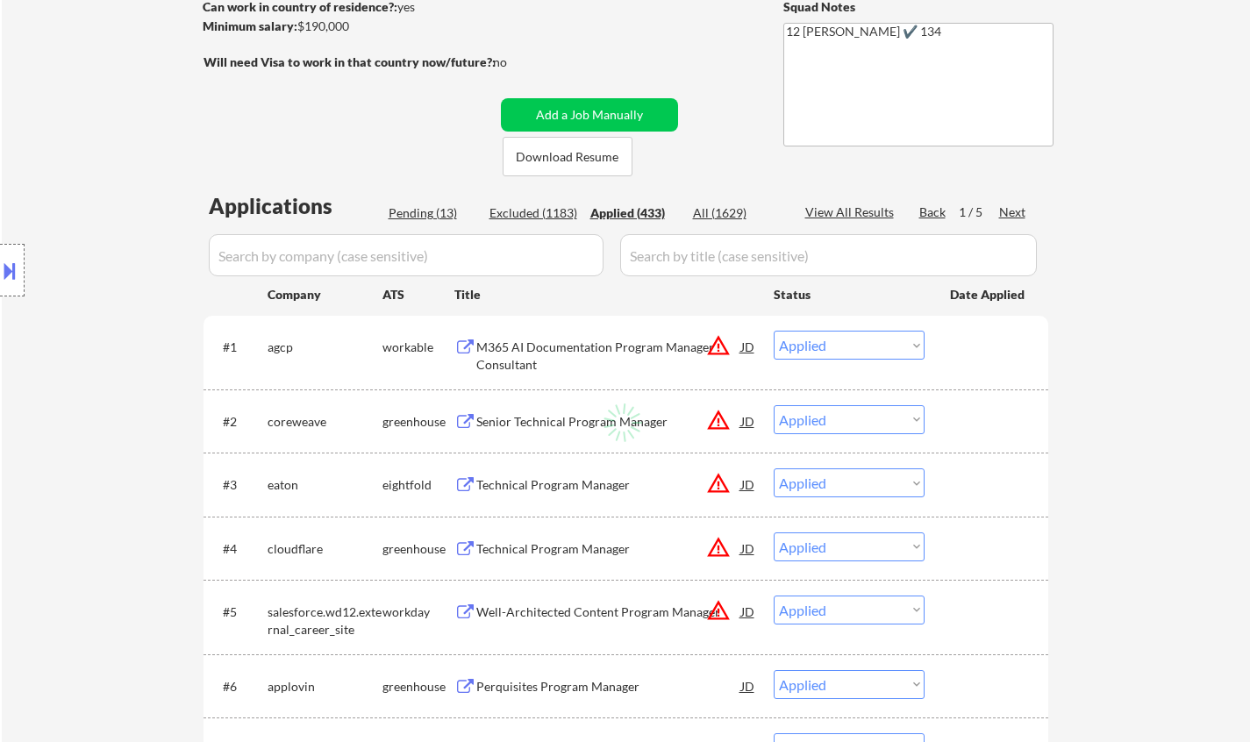
select select ""applied""
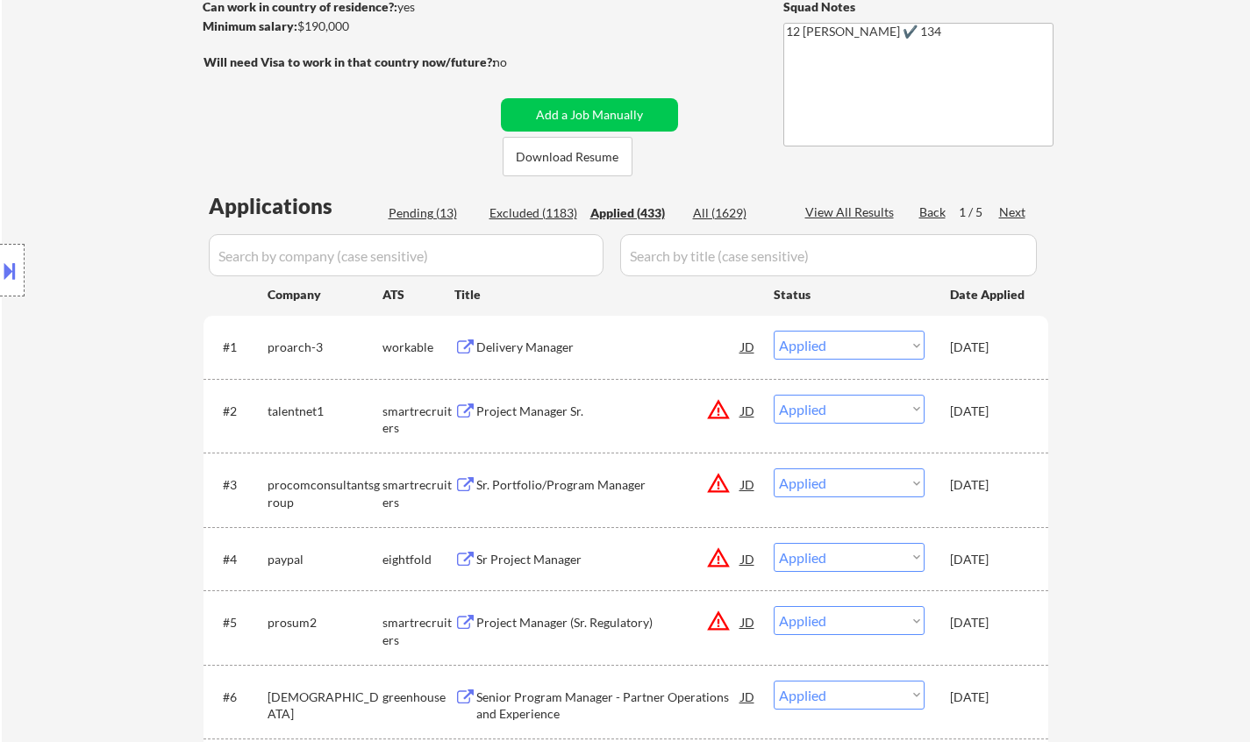
click at [527, 213] on div "Excluded (1183)" at bounding box center [533, 213] width 88 height 18
click at [630, 213] on div "Applied (433)" at bounding box center [634, 213] width 88 height 18
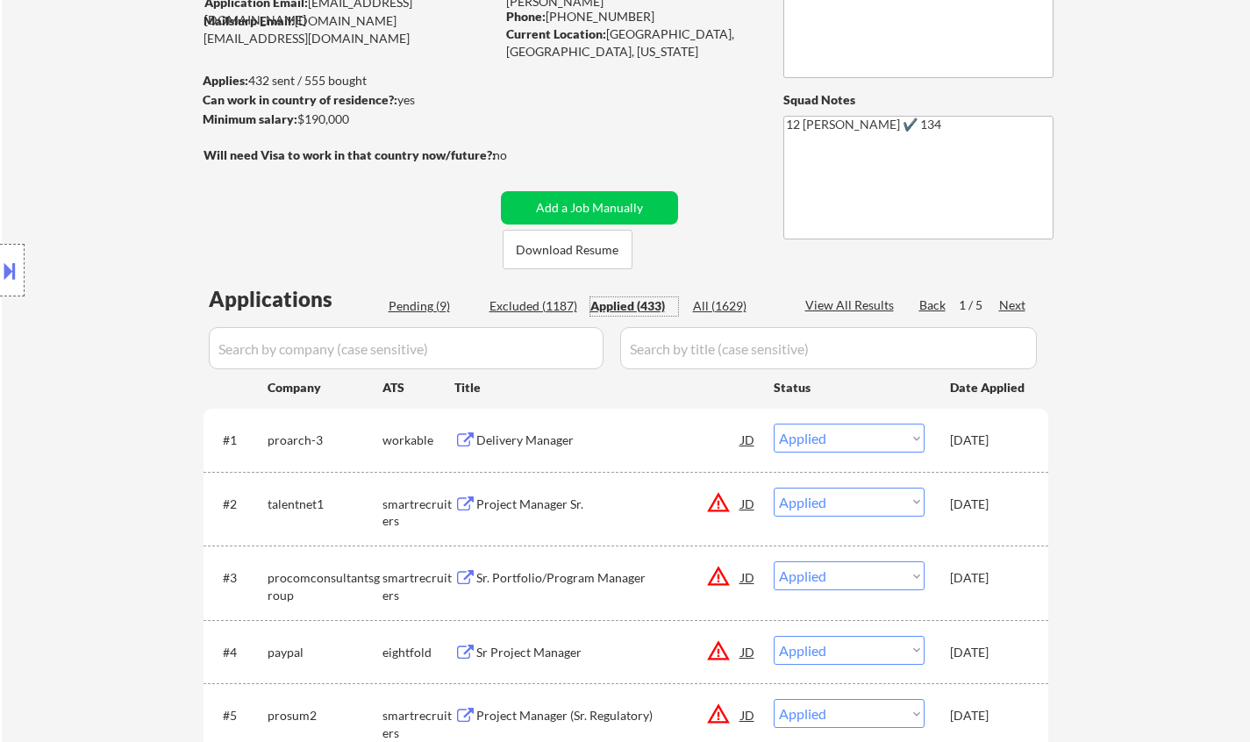
scroll to position [88, 0]
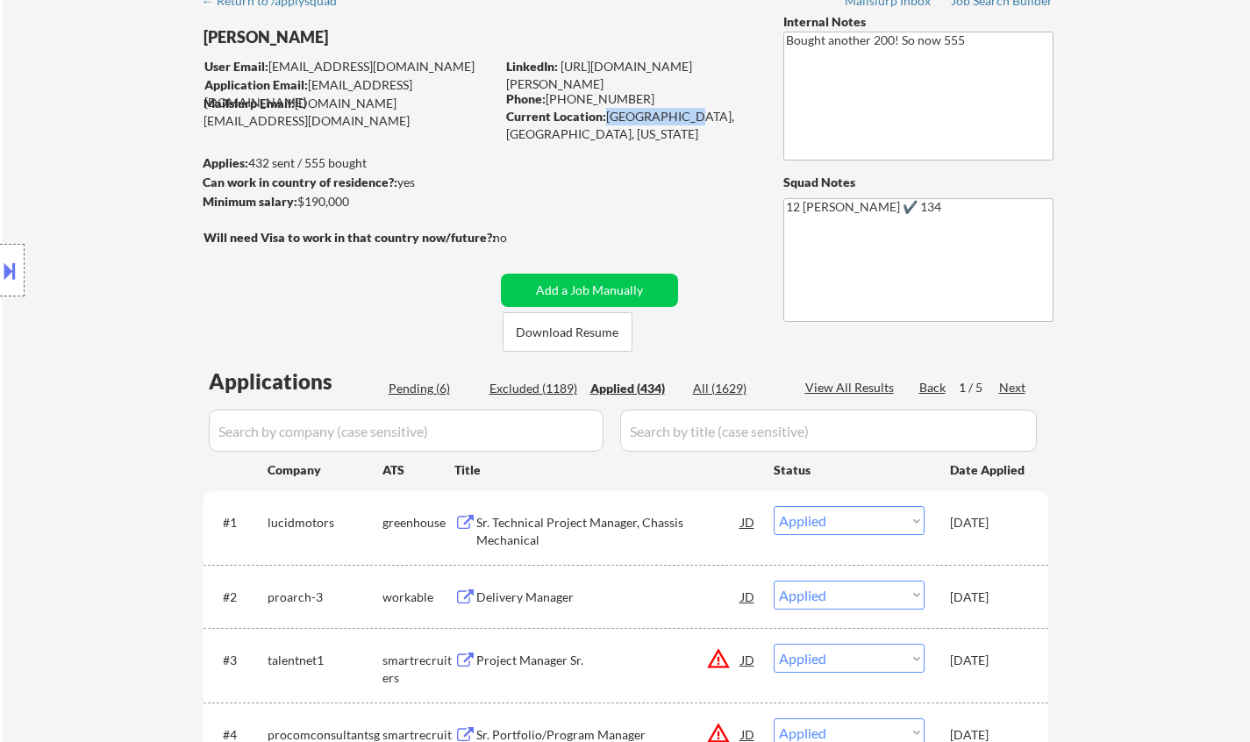
drag, startPoint x: 602, startPoint y: 114, endPoint x: 666, endPoint y: 117, distance: 63.2
click at [674, 118] on div "Current Location: Oakland, CA, California" at bounding box center [630, 125] width 248 height 34
copy div "Oakland, CA"
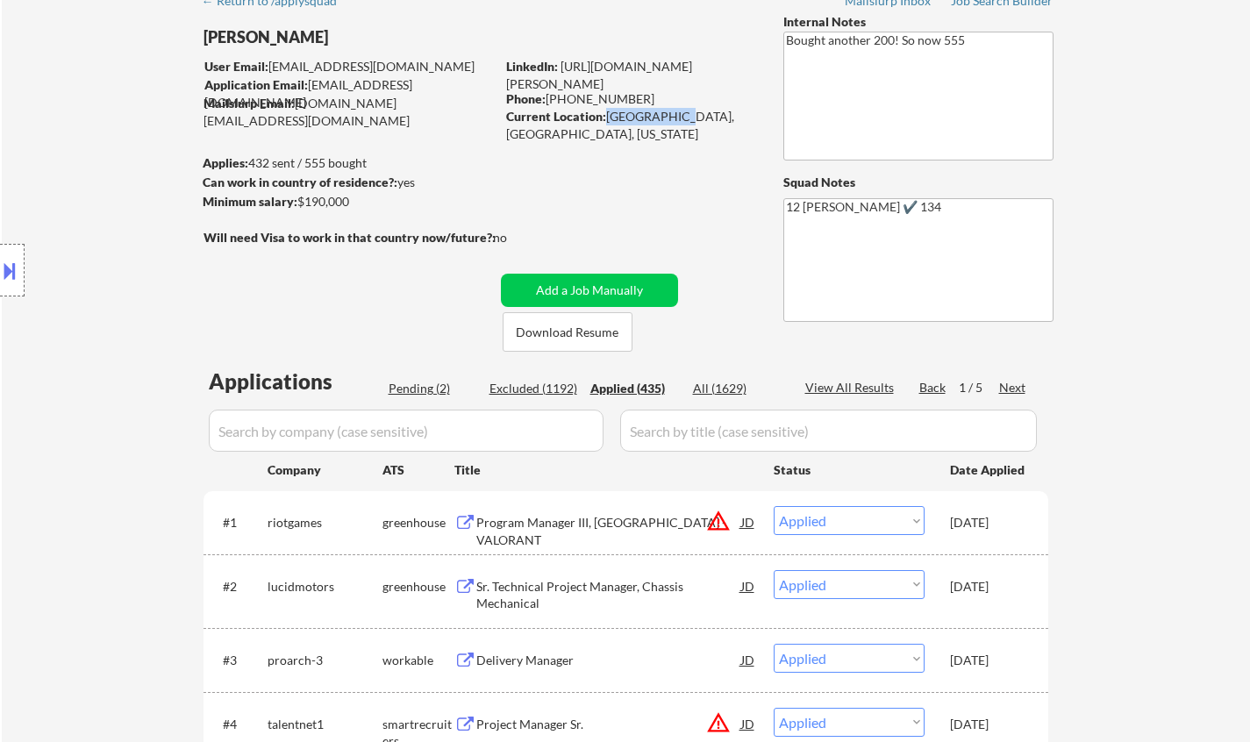
copy div "Oakland, CA"
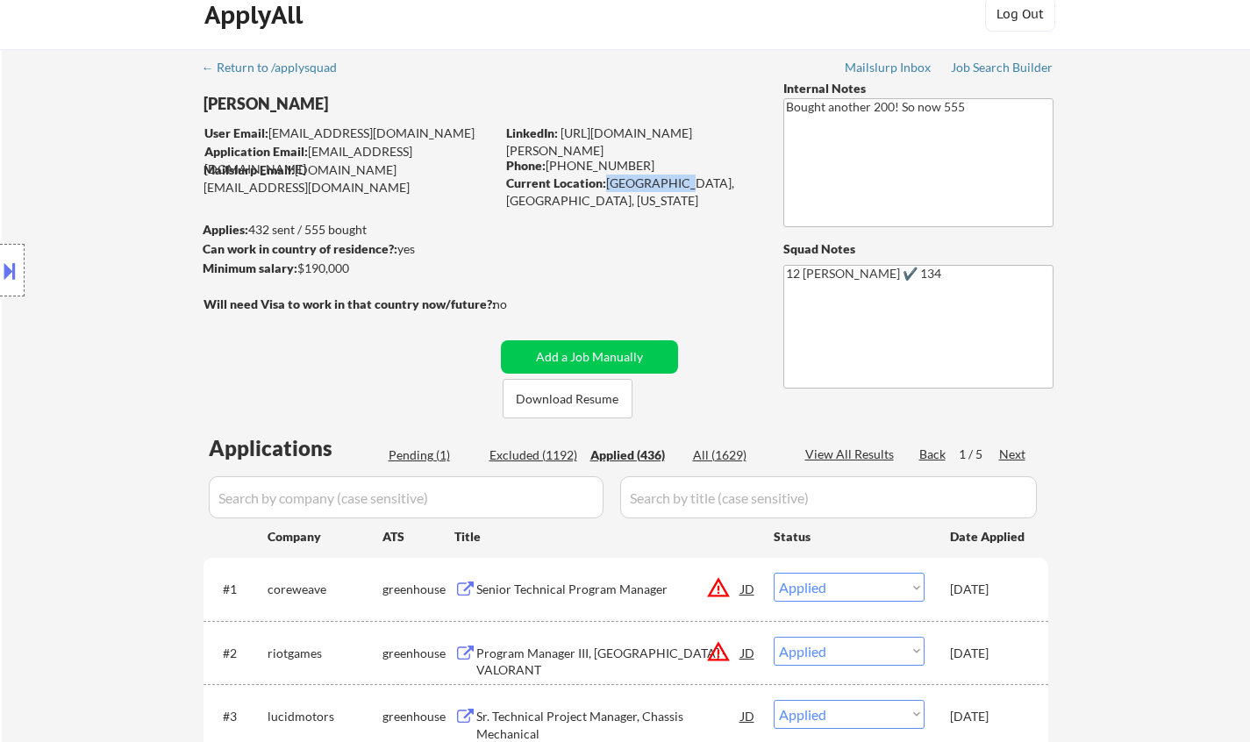
scroll to position [0, 0]
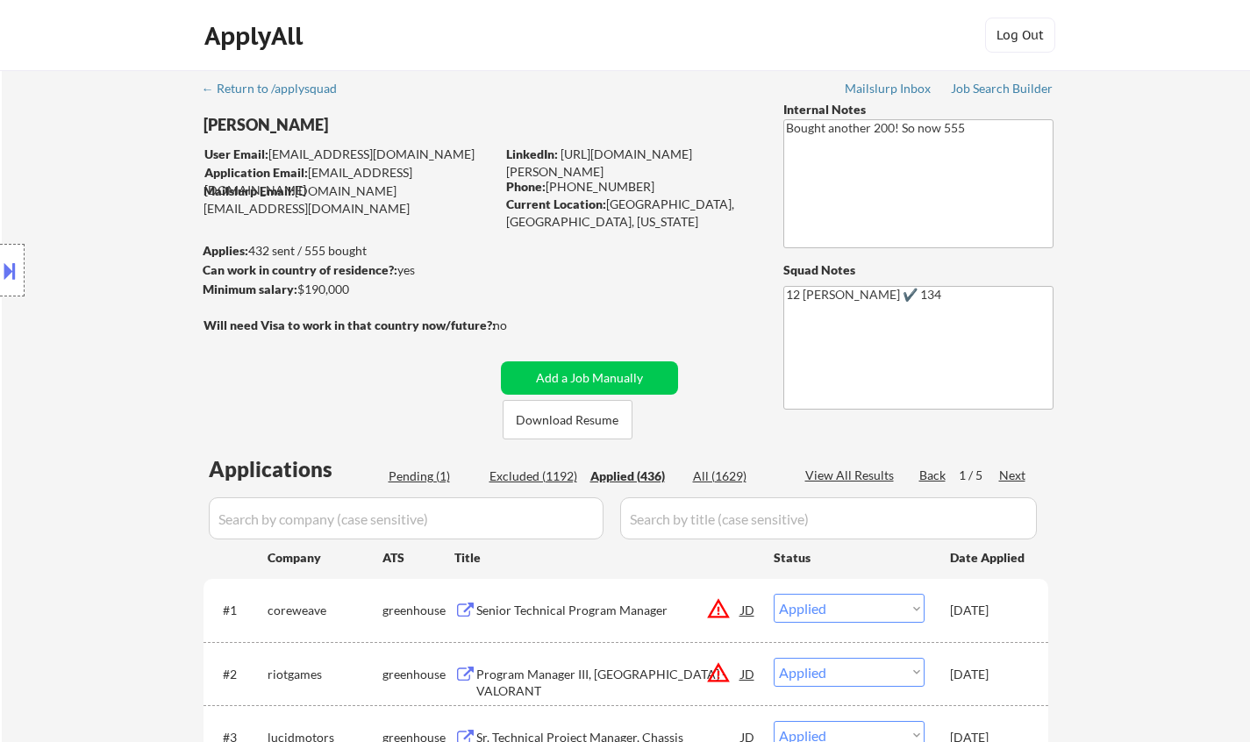
drag, startPoint x: 275, startPoint y: 129, endPoint x: 196, endPoint y: 116, distance: 79.2
click at [201, 116] on div "Location Inclusions:" at bounding box center [157, 270] width 314 height 325
click at [191, 117] on div "Location Inclusions:" at bounding box center [157, 270] width 314 height 325
click at [203, 117] on div "Location Inclusions:" at bounding box center [157, 270] width 314 height 325
click at [224, 116] on div "Location Inclusions:" at bounding box center [157, 270] width 314 height 325
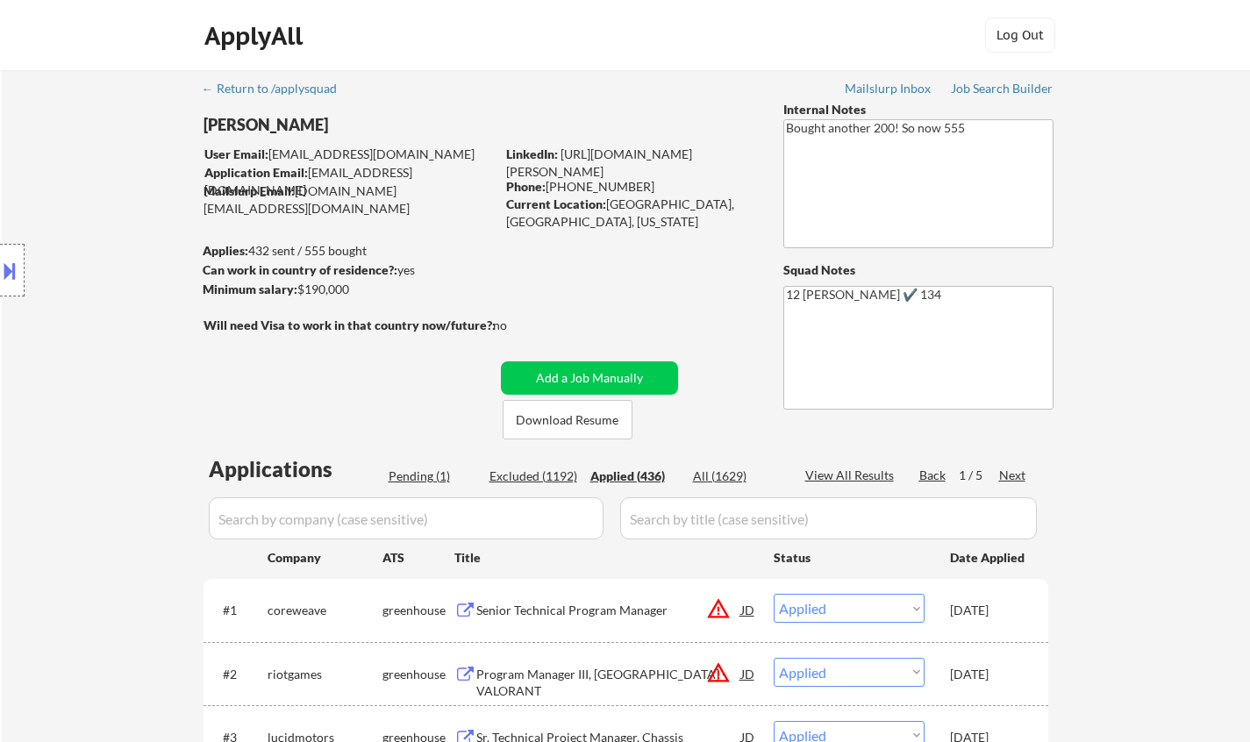
drag, startPoint x: 225, startPoint y: 116, endPoint x: 241, endPoint y: 0, distance: 116.8
click at [228, 116] on div "Location Inclusions:" at bounding box center [157, 270] width 314 height 325
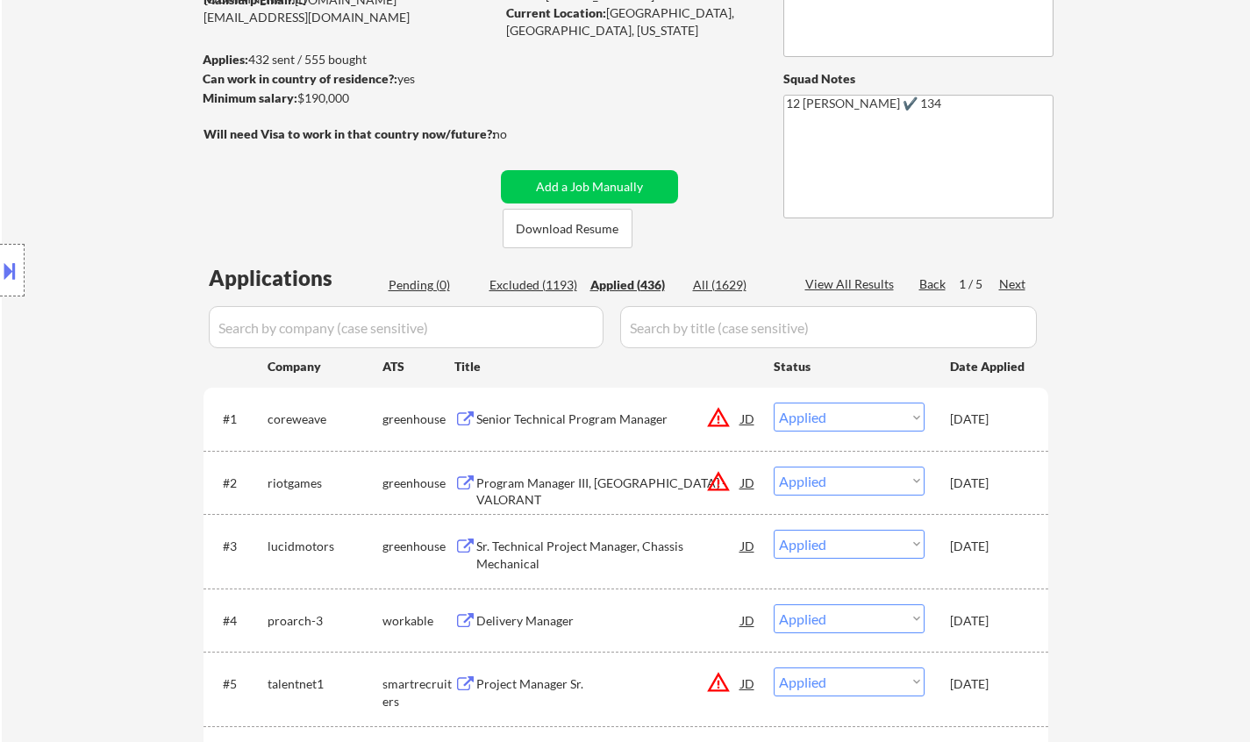
scroll to position [351, 0]
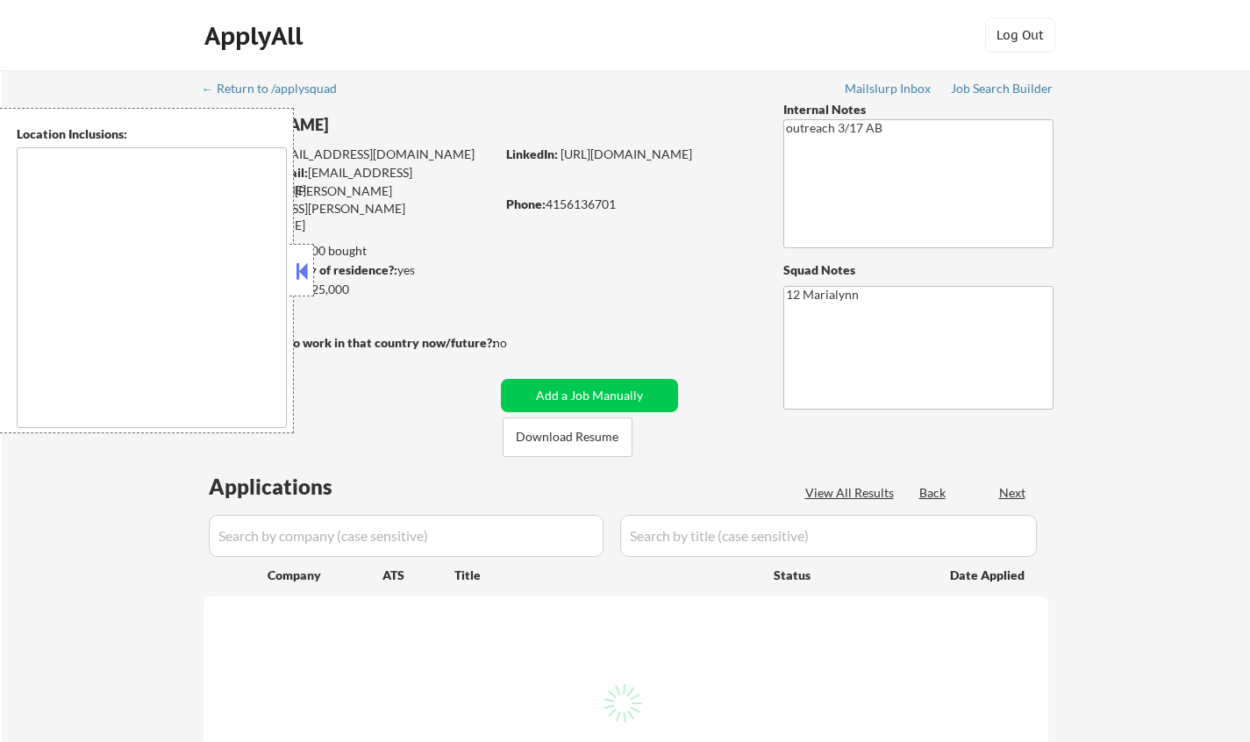
type textarea "[GEOGRAPHIC_DATA], [GEOGRAPHIC_DATA] [GEOGRAPHIC_DATA], [GEOGRAPHIC_DATA] [GEOG…"
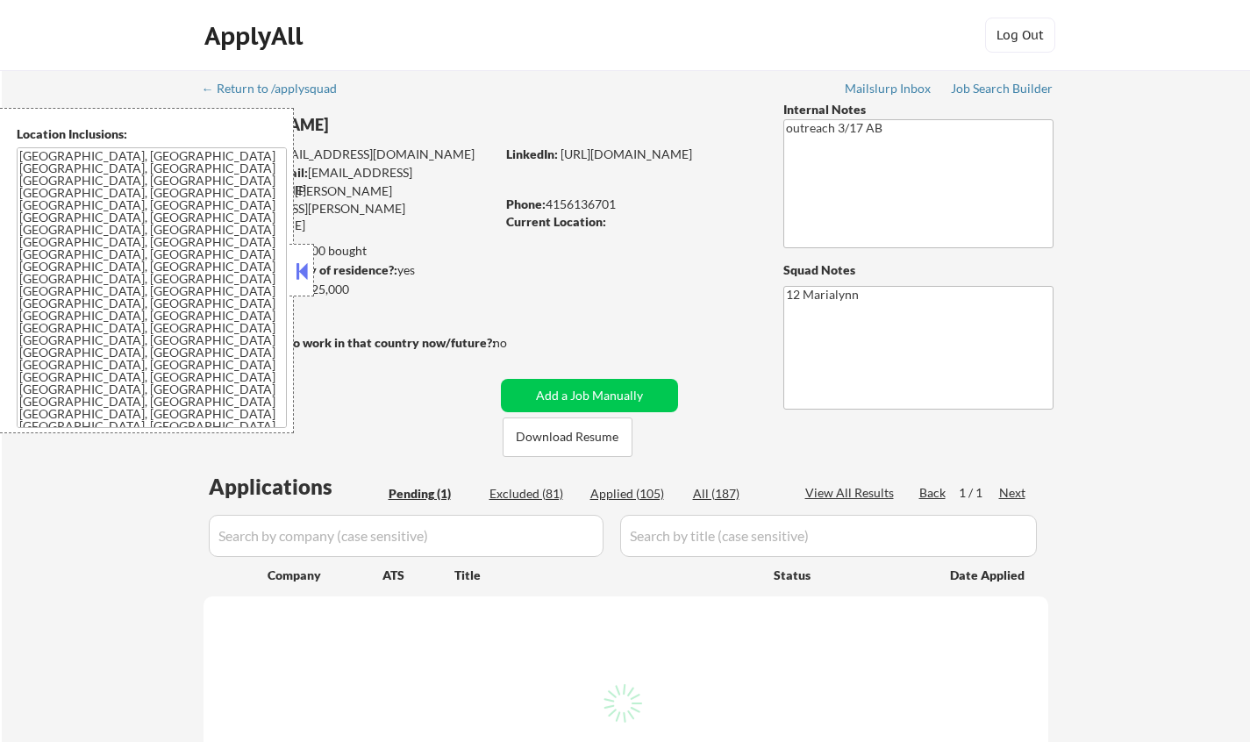
select select ""pending""
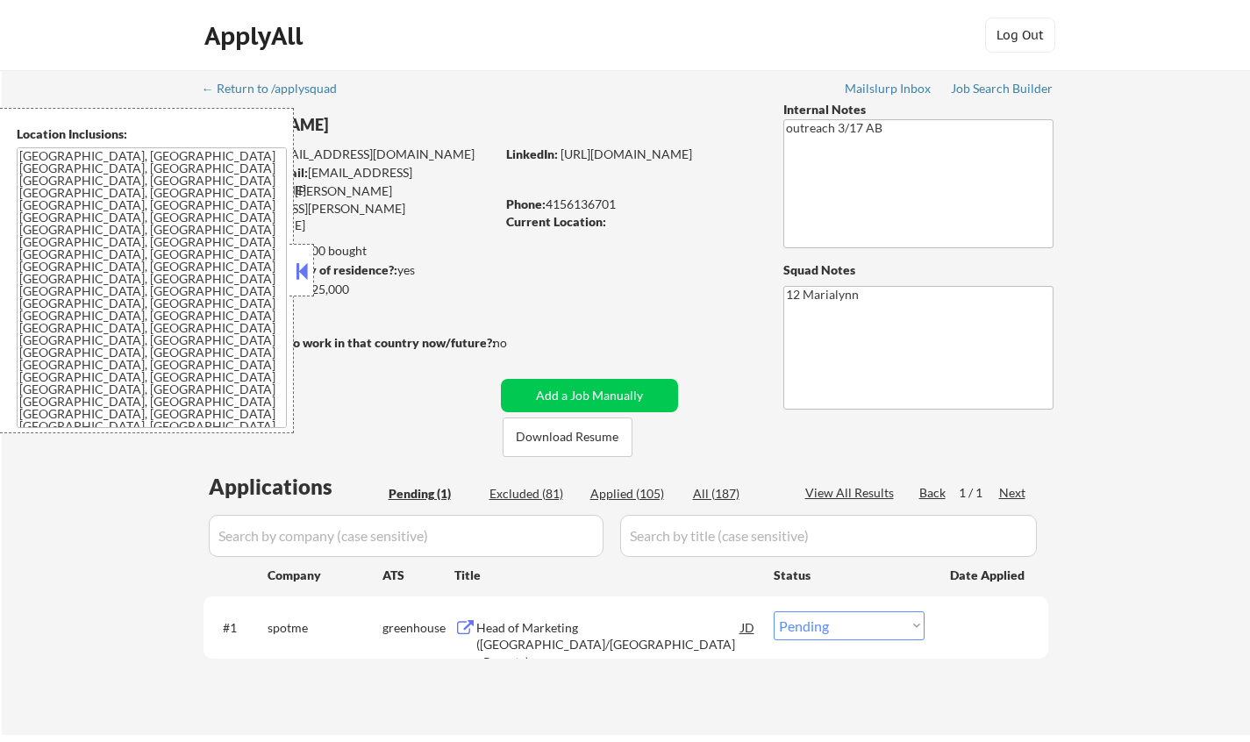
click at [300, 271] on button at bounding box center [301, 271] width 19 height 26
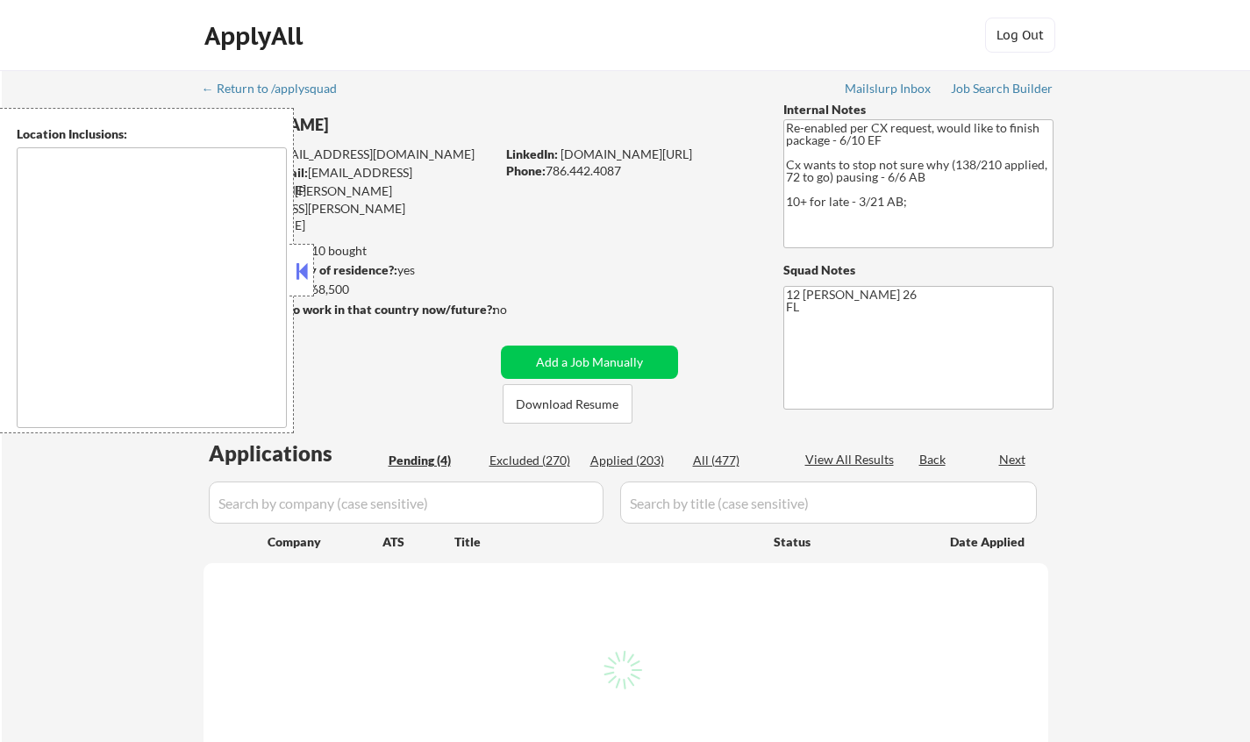
click at [318, 257] on div "Applies: 203 sent / 210 bought" at bounding box center [349, 251] width 292 height 18
select select ""pending""
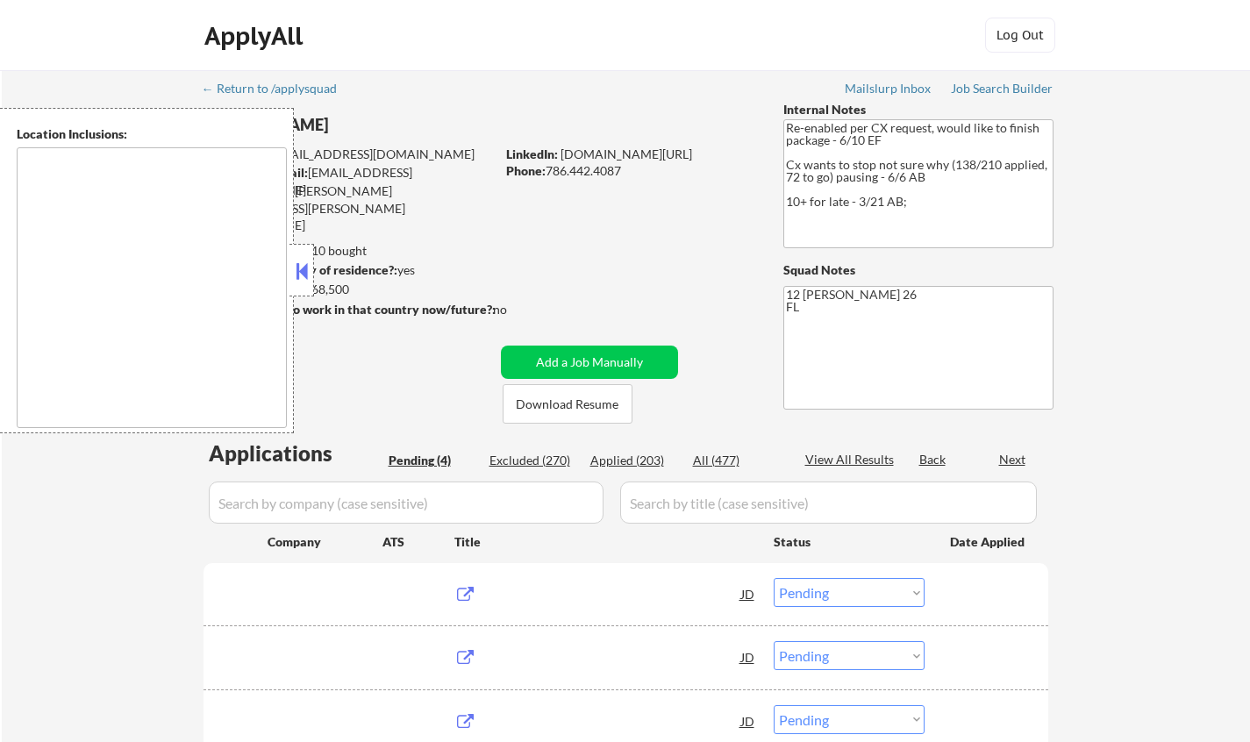
type textarea "[GEOGRAPHIC_DATA], [GEOGRAPHIC_DATA] [GEOGRAPHIC_DATA], [GEOGRAPHIC_DATA] [GEOG…"
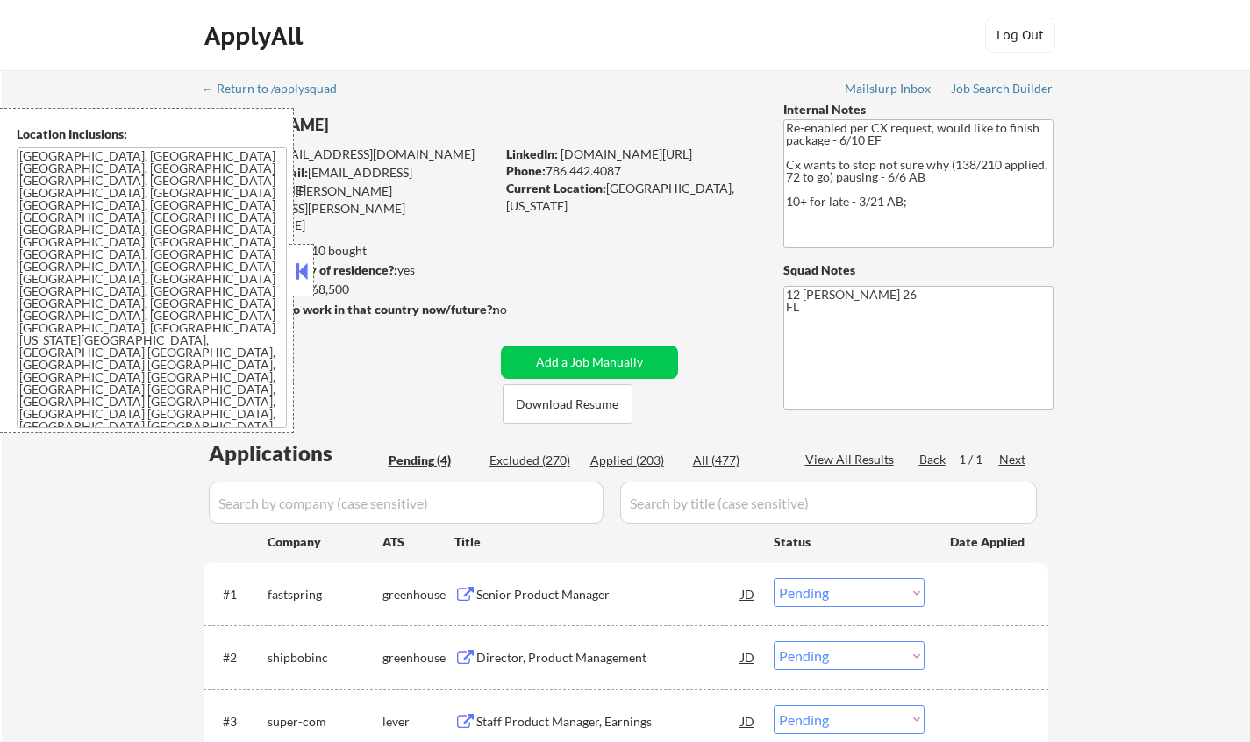
click at [303, 271] on button at bounding box center [301, 271] width 19 height 26
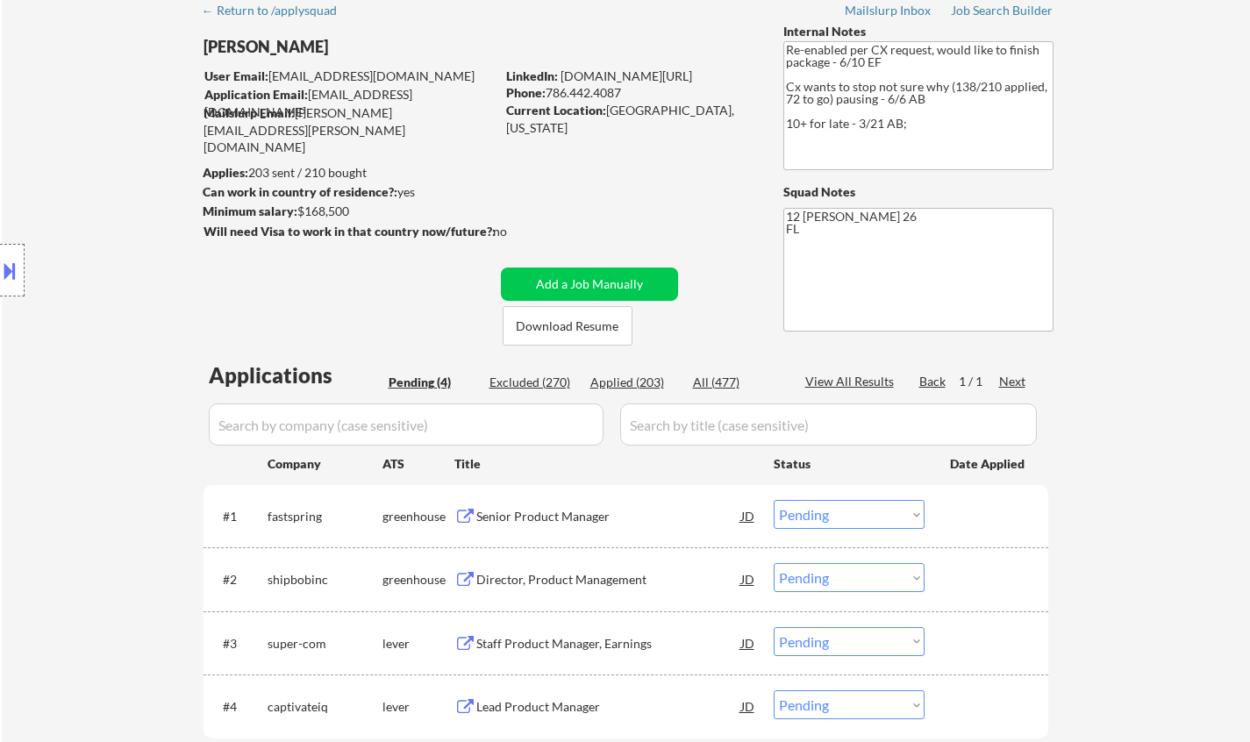
scroll to position [175, 0]
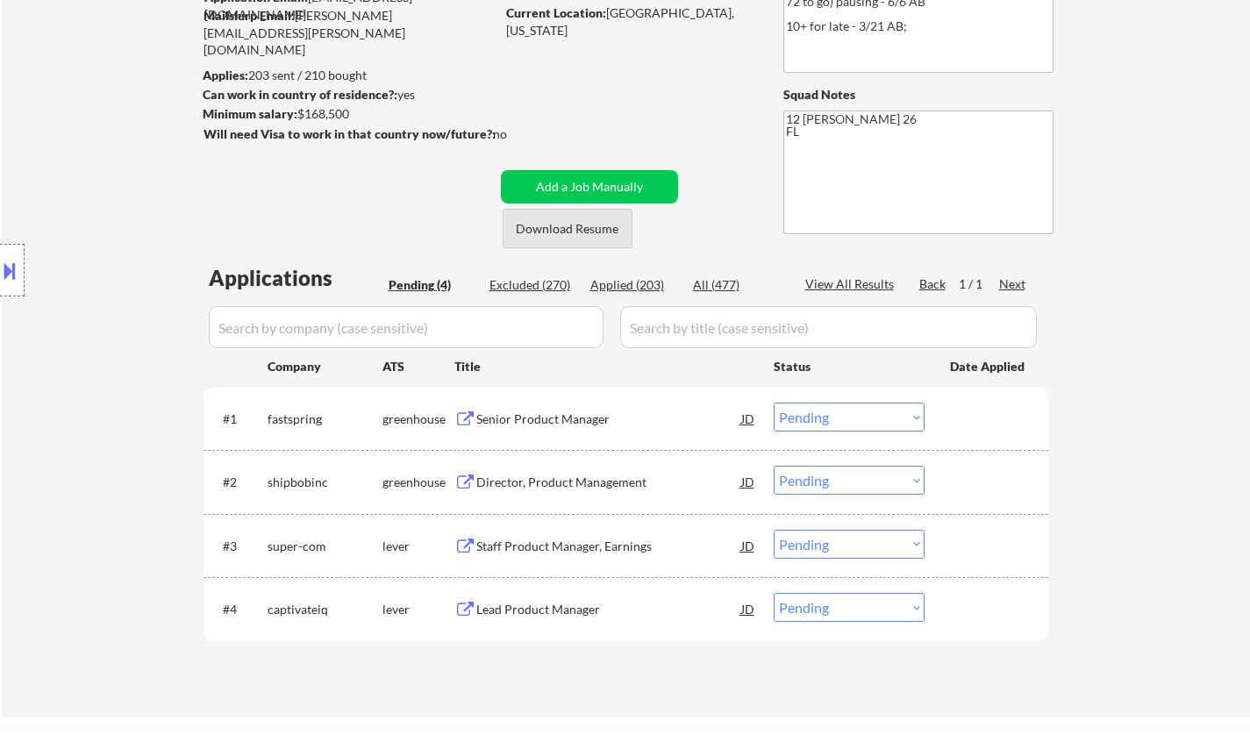
click at [580, 229] on button "Download Resume" at bounding box center [568, 228] width 130 height 39
click at [585, 415] on div "Senior Product Manager" at bounding box center [608, 419] width 265 height 18
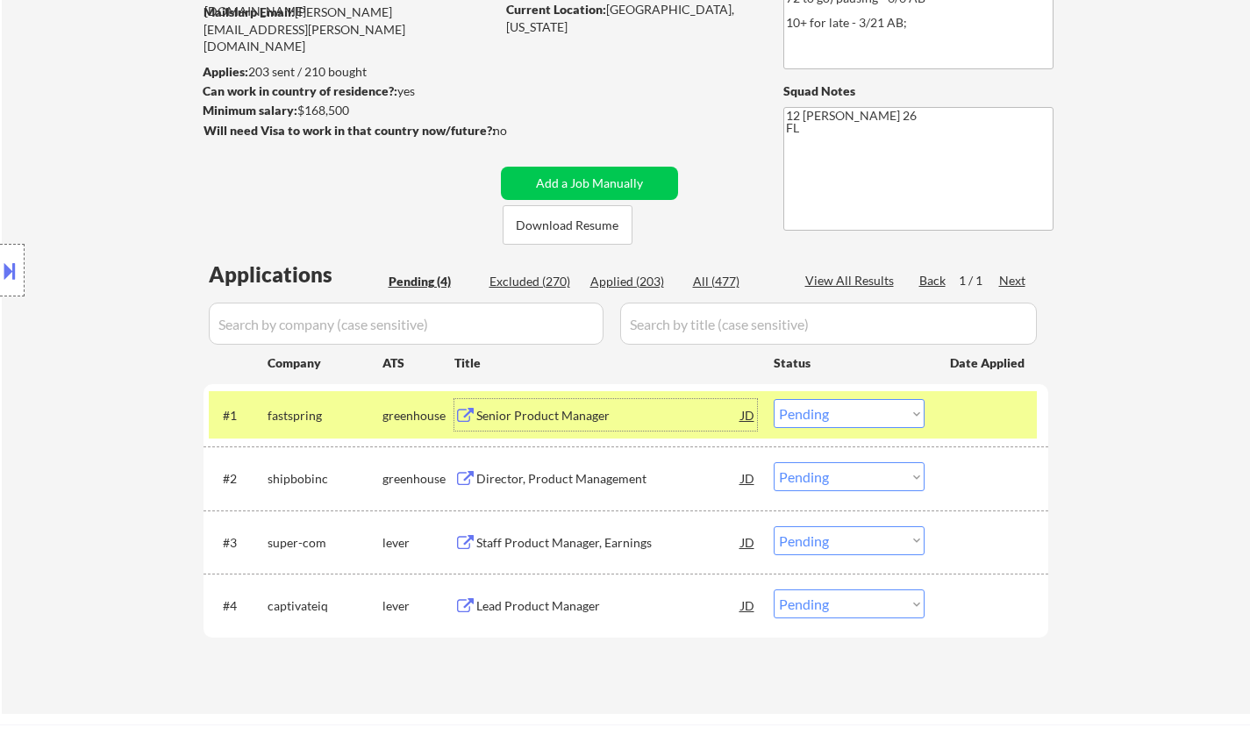
scroll to position [263, 0]
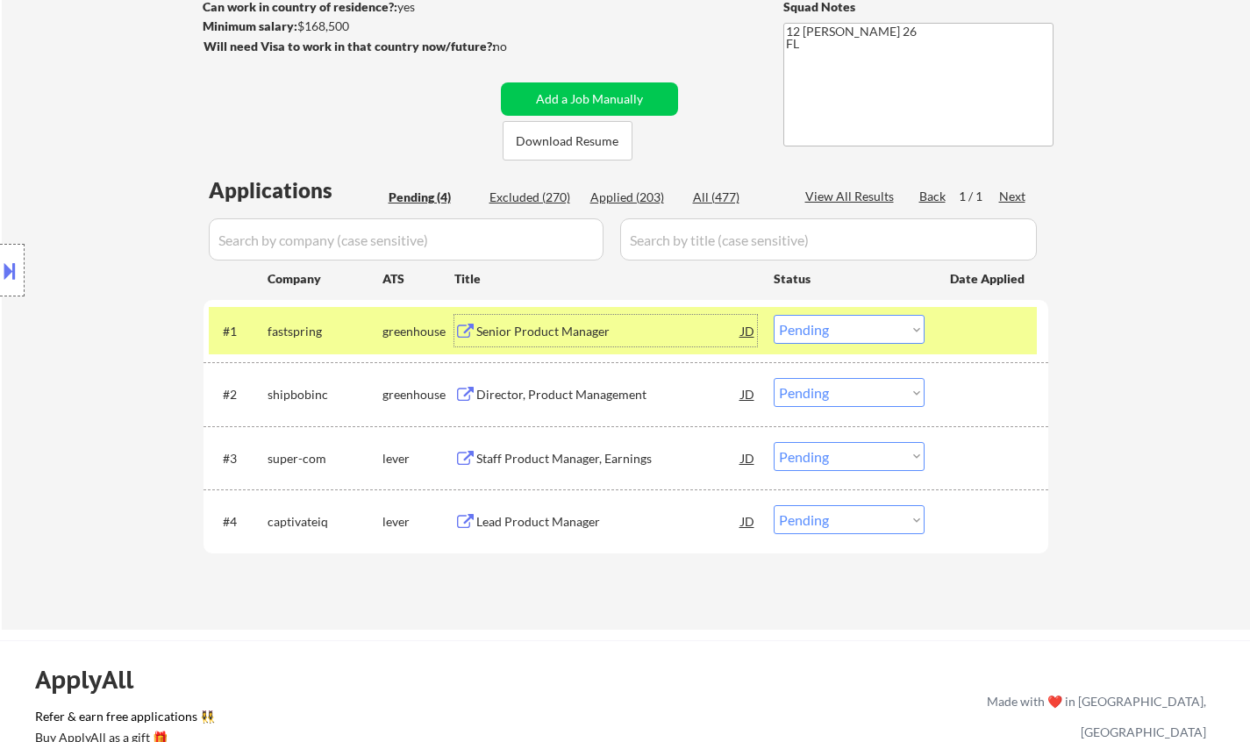
drag, startPoint x: 851, startPoint y: 324, endPoint x: 852, endPoint y: 343, distance: 18.5
click at [851, 325] on select "Choose an option... Pending Applied Excluded (Questions) Excluded (Expired) Exc…" at bounding box center [849, 329] width 151 height 29
click at [774, 315] on select "Choose an option... Pending Applied Excluded (Questions) Excluded (Expired) Exc…" at bounding box center [849, 329] width 151 height 29
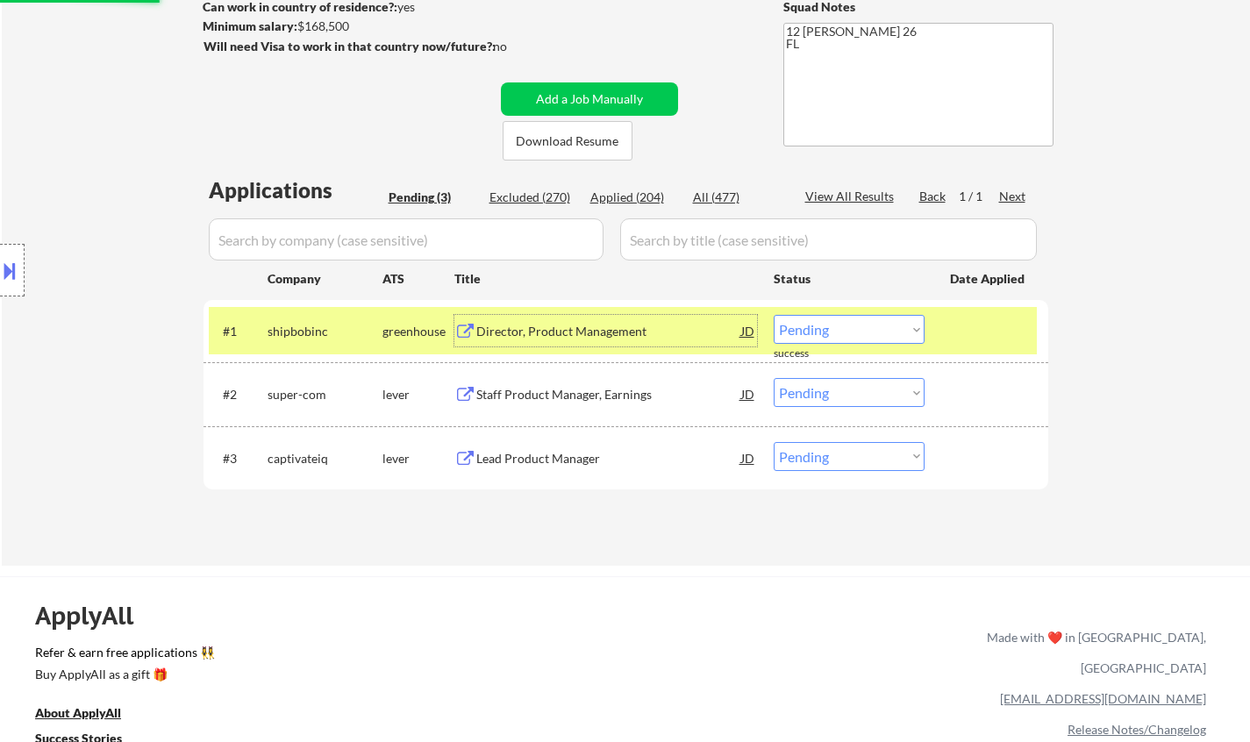
click at [531, 329] on div "Director, Product Management" at bounding box center [608, 332] width 265 height 18
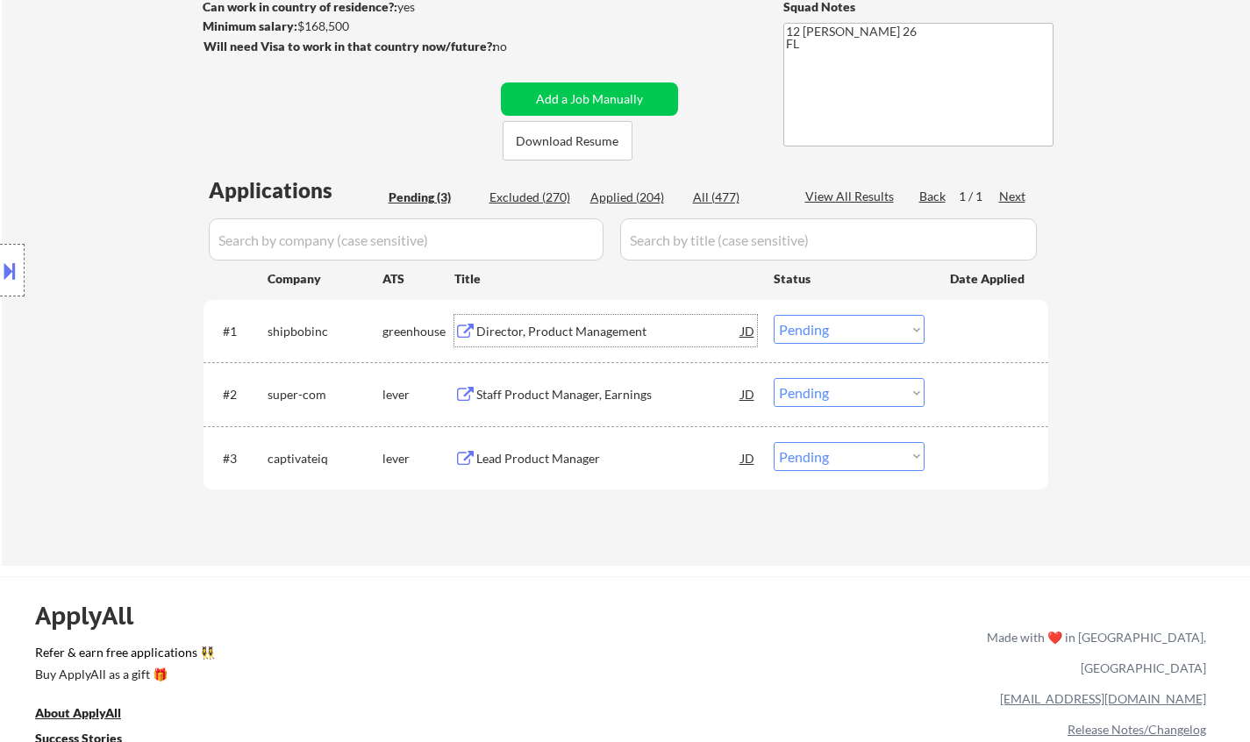
drag, startPoint x: 866, startPoint y: 321, endPoint x: 868, endPoint y: 332, distance: 11.7
click at [866, 324] on select "Choose an option... Pending Applied Excluded (Questions) Excluded (Expired) Exc…" at bounding box center [849, 329] width 151 height 29
click at [774, 315] on select "Choose an option... Pending Applied Excluded (Questions) Excluded (Expired) Exc…" at bounding box center [849, 329] width 151 height 29
select select ""pending""
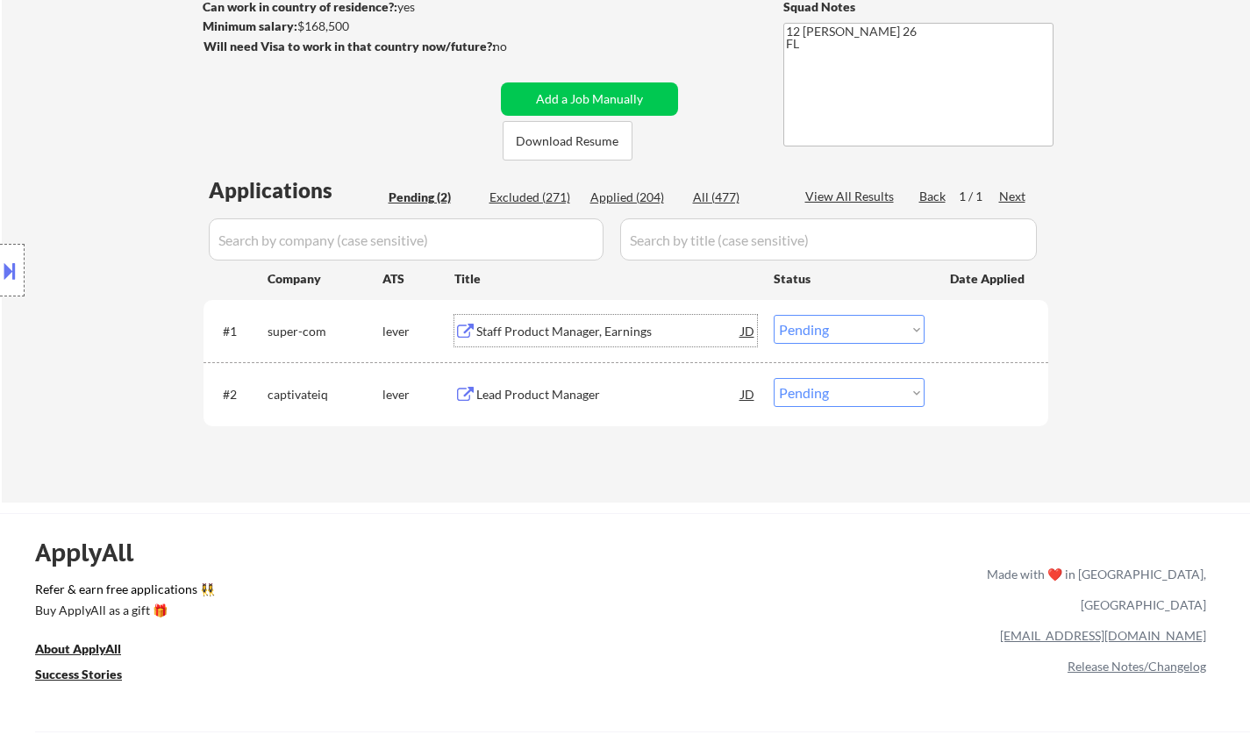
click at [524, 322] on div "Staff Product Manager, Earnings" at bounding box center [608, 331] width 265 height 32
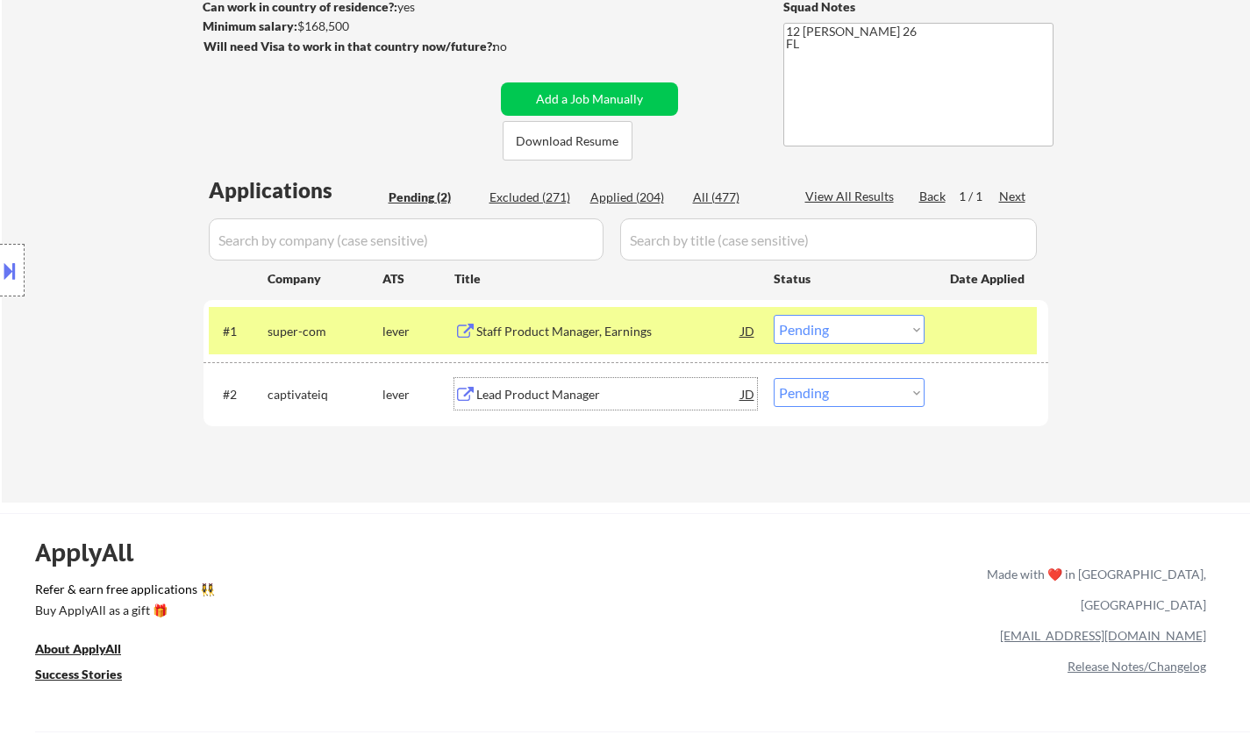
click at [570, 391] on div "Lead Product Manager" at bounding box center [608, 395] width 265 height 18
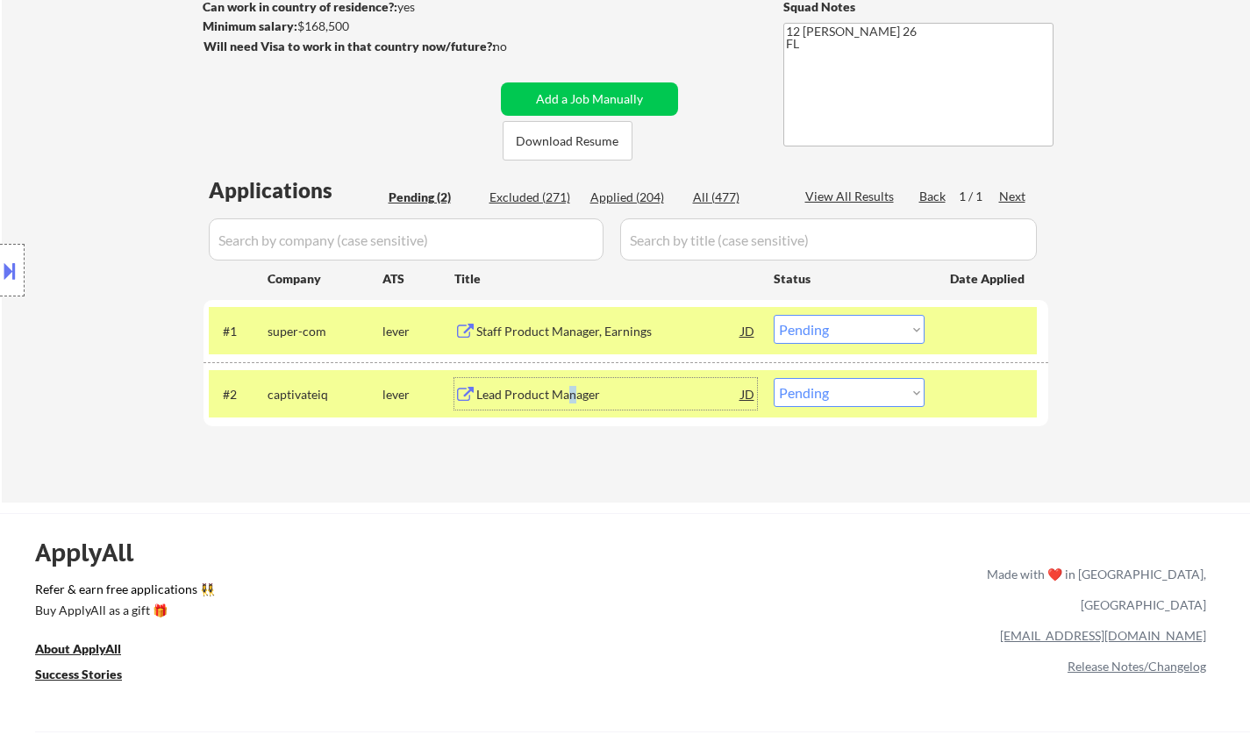
click at [885, 392] on select "Choose an option... Pending Applied Excluded (Questions) Excluded (Expired) Exc…" at bounding box center [849, 392] width 151 height 29
select select ""excluded__bad_match_""
click at [774, 378] on select "Choose an option... Pending Applied Excluded (Questions) Excluded (Expired) Exc…" at bounding box center [849, 392] width 151 height 29
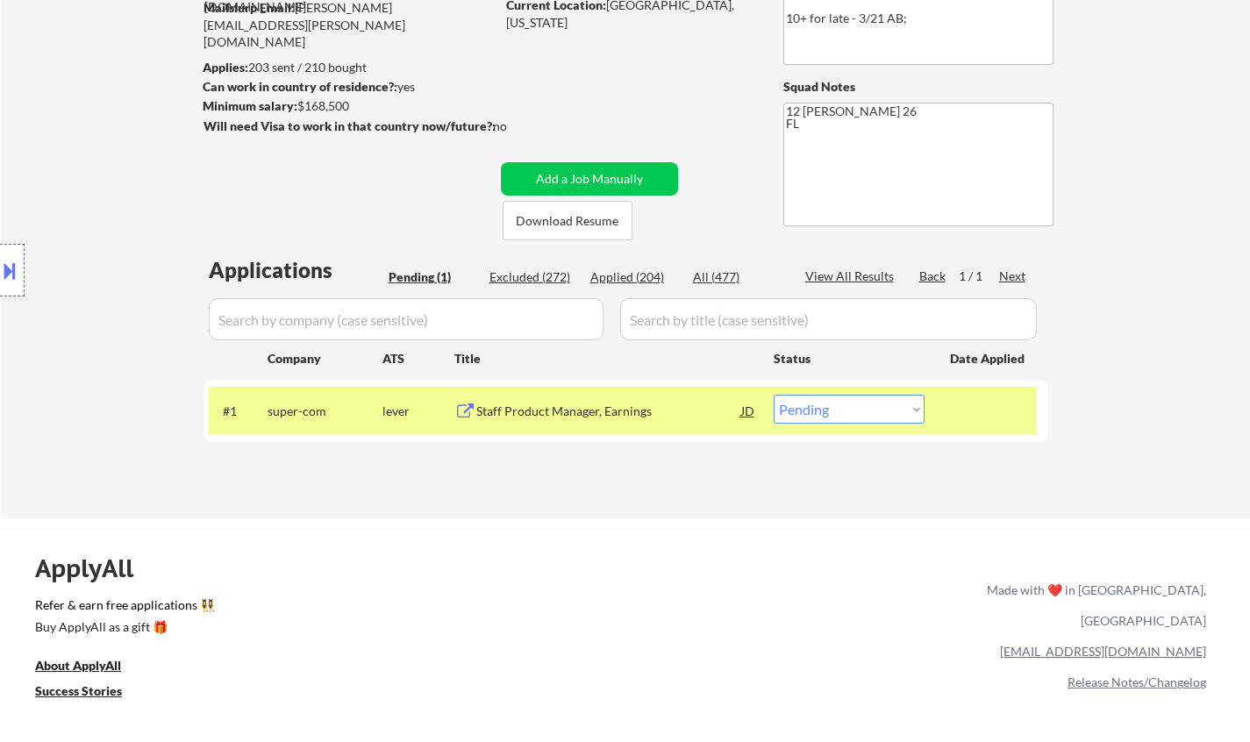
scroll to position [88, 0]
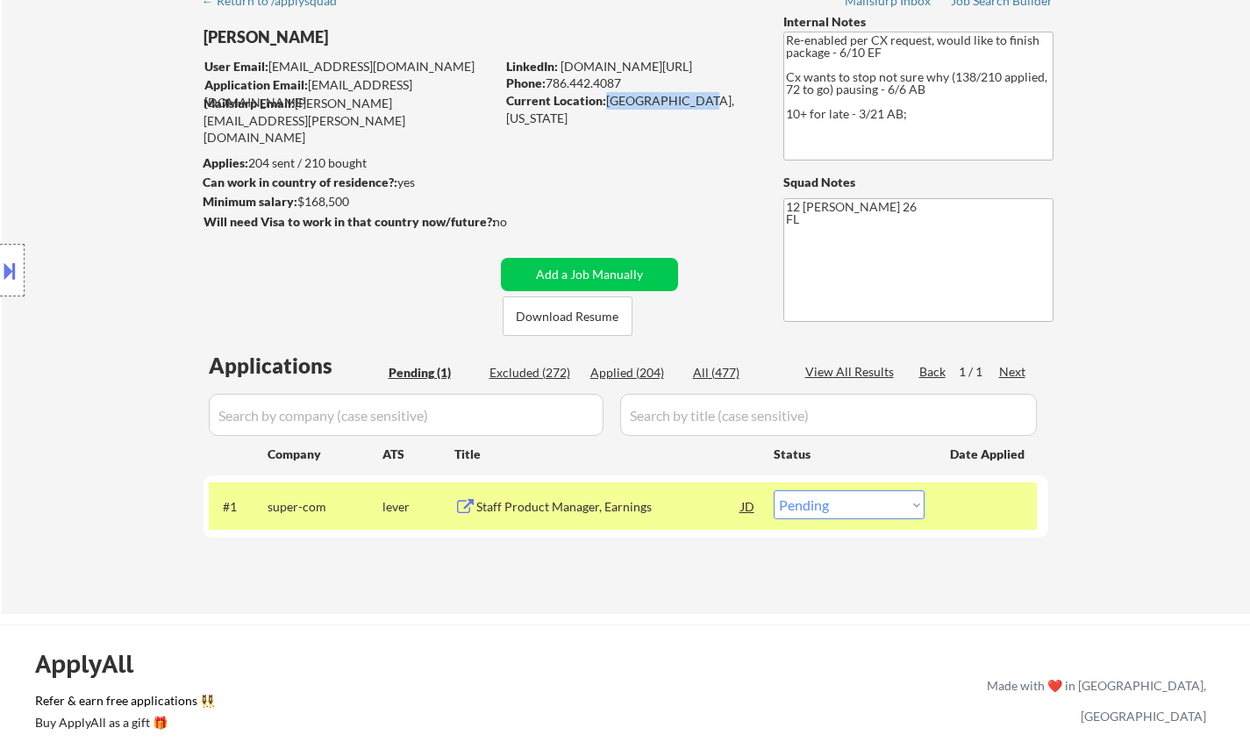
drag, startPoint x: 602, startPoint y: 102, endPoint x: 663, endPoint y: 106, distance: 60.7
click at [695, 110] on div "Current Location: [GEOGRAPHIC_DATA], [US_STATE]" at bounding box center [630, 101] width 248 height 18
copy div "[GEOGRAPHIC_DATA], [US_STATE]"
click at [832, 507] on select "Choose an option... Pending Applied Excluded (Questions) Excluded (Expired) Exc…" at bounding box center [849, 504] width 151 height 29
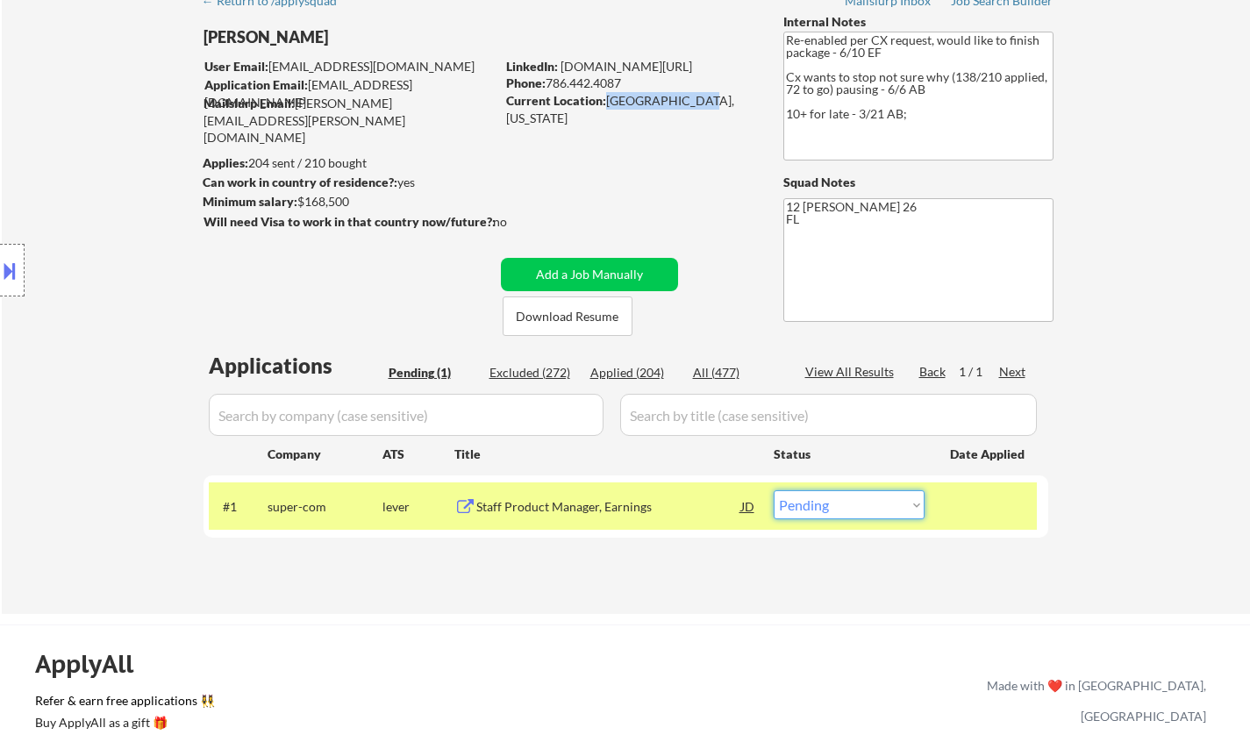
select select ""applied""
click at [774, 490] on select "Choose an option... Pending Applied Excluded (Questions) Excluded (Expired) Exc…" at bounding box center [849, 504] width 151 height 29
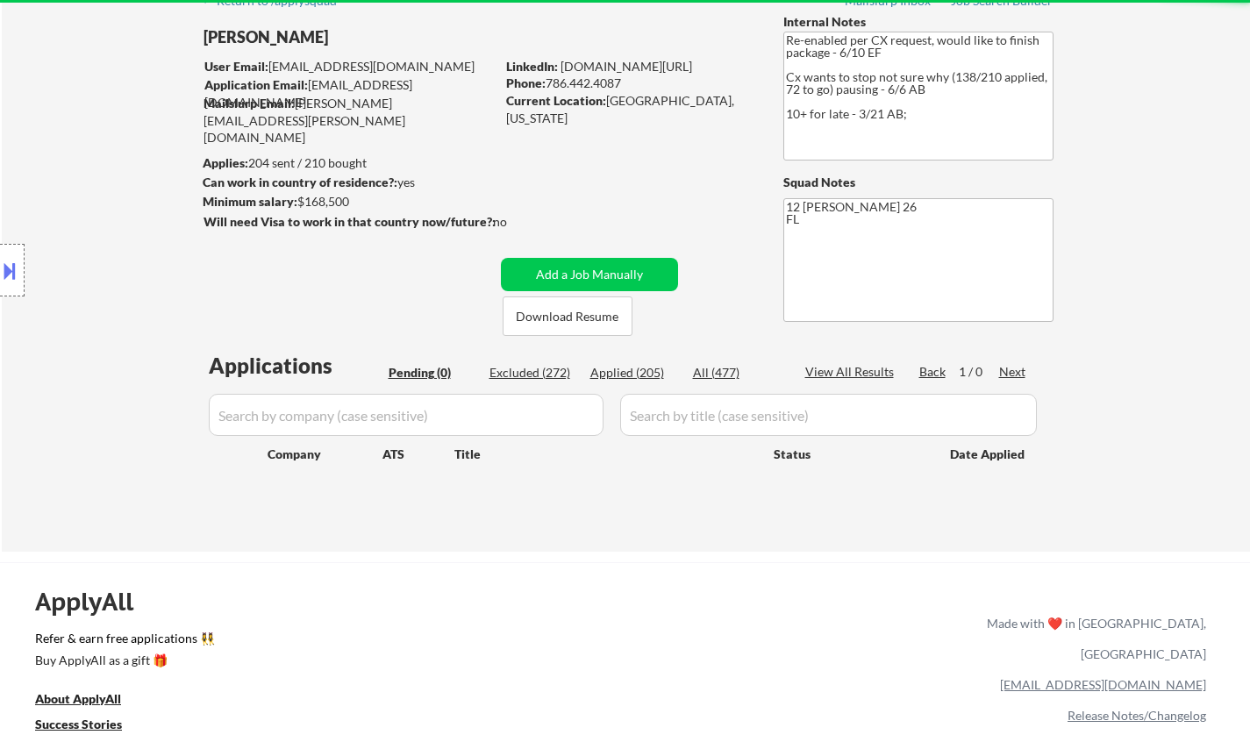
click at [645, 374] on div "Applied (205)" at bounding box center [634, 373] width 88 height 18
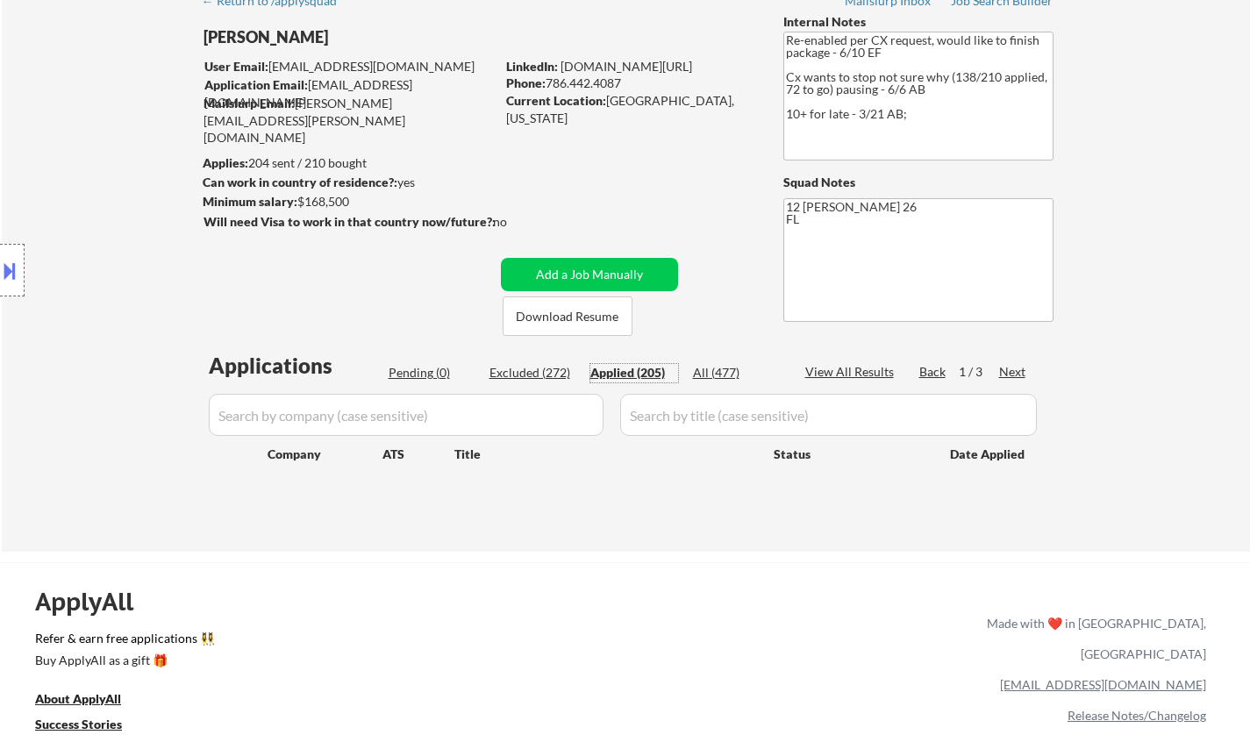
select select ""applied""
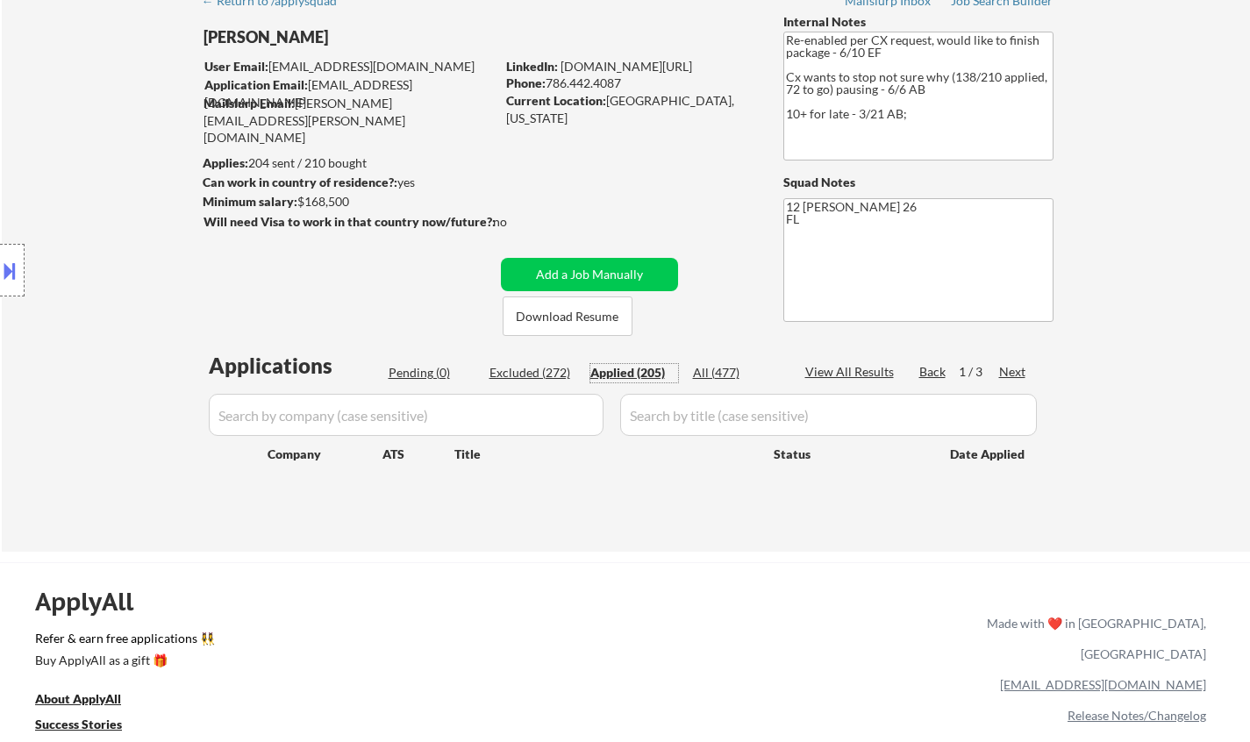
select select ""applied""
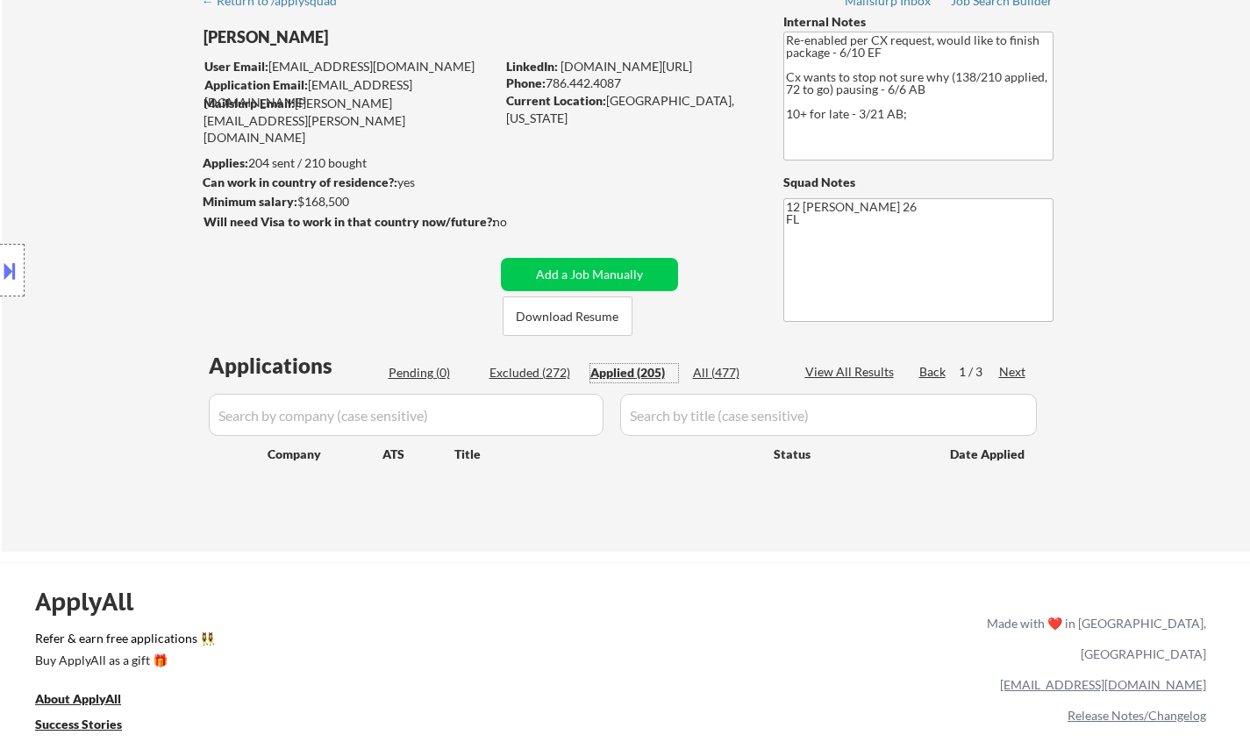
select select ""applied""
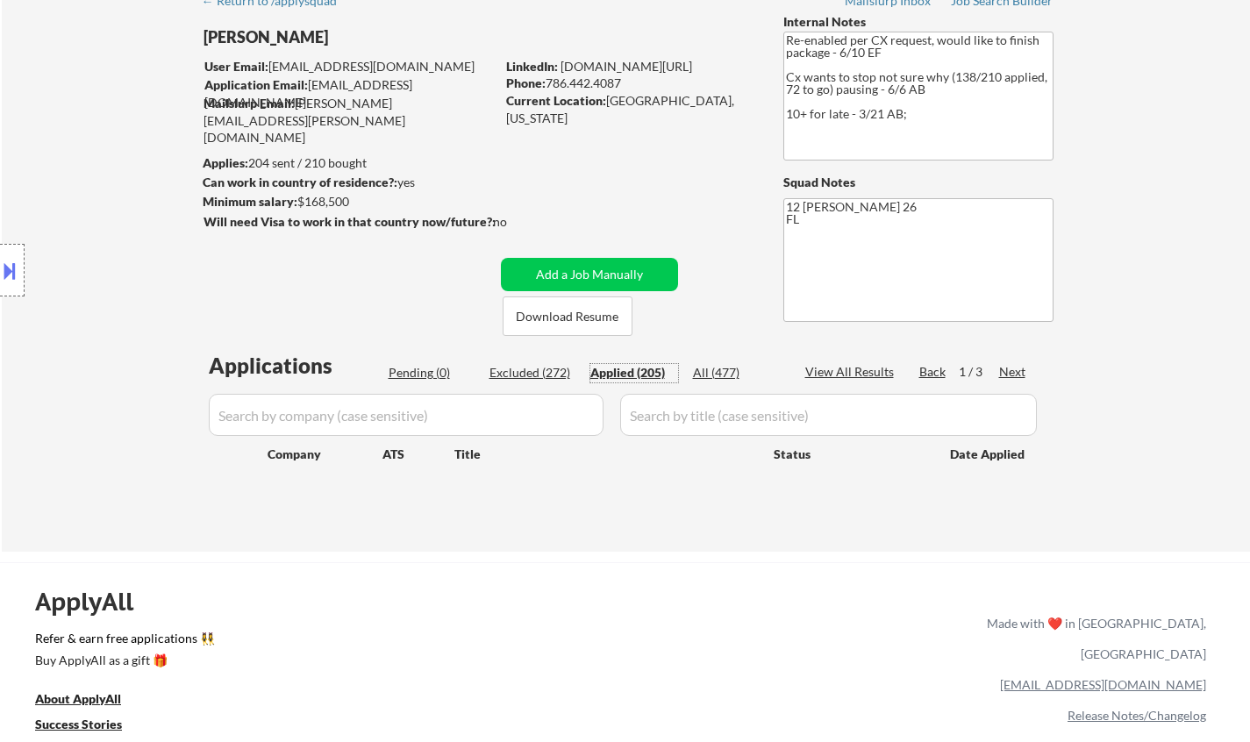
select select ""applied""
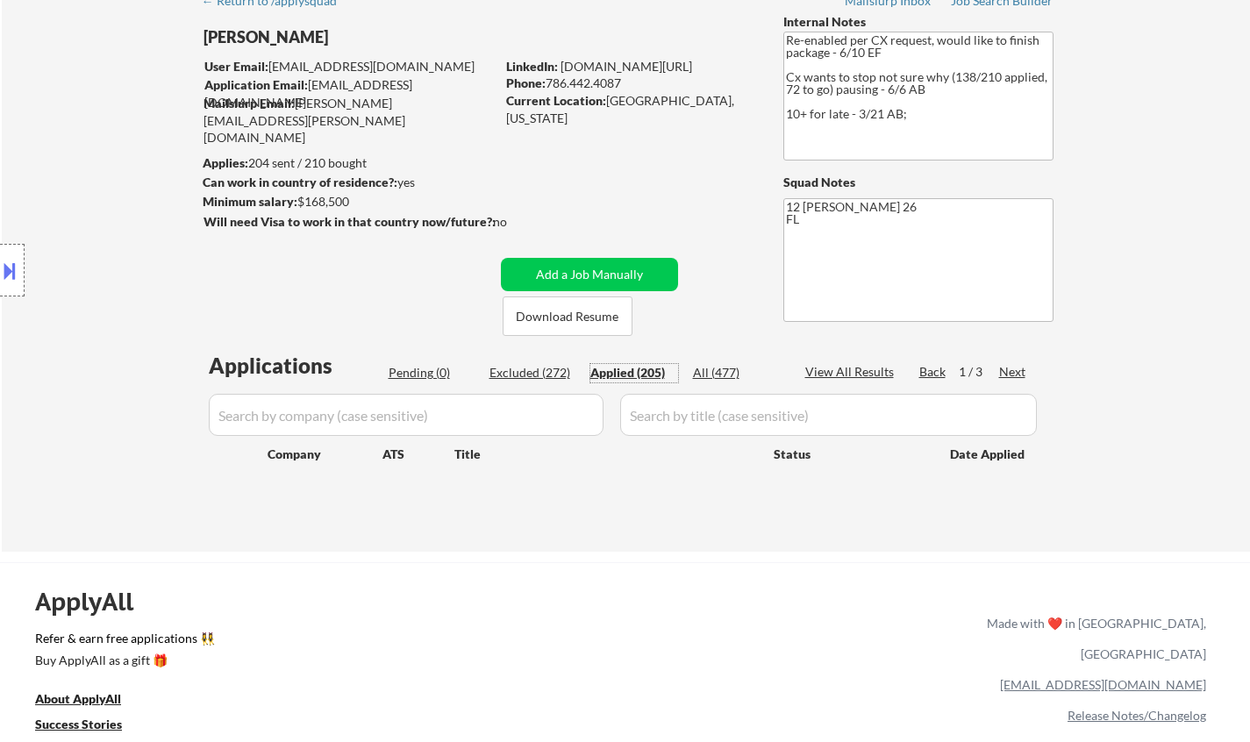
select select ""applied""
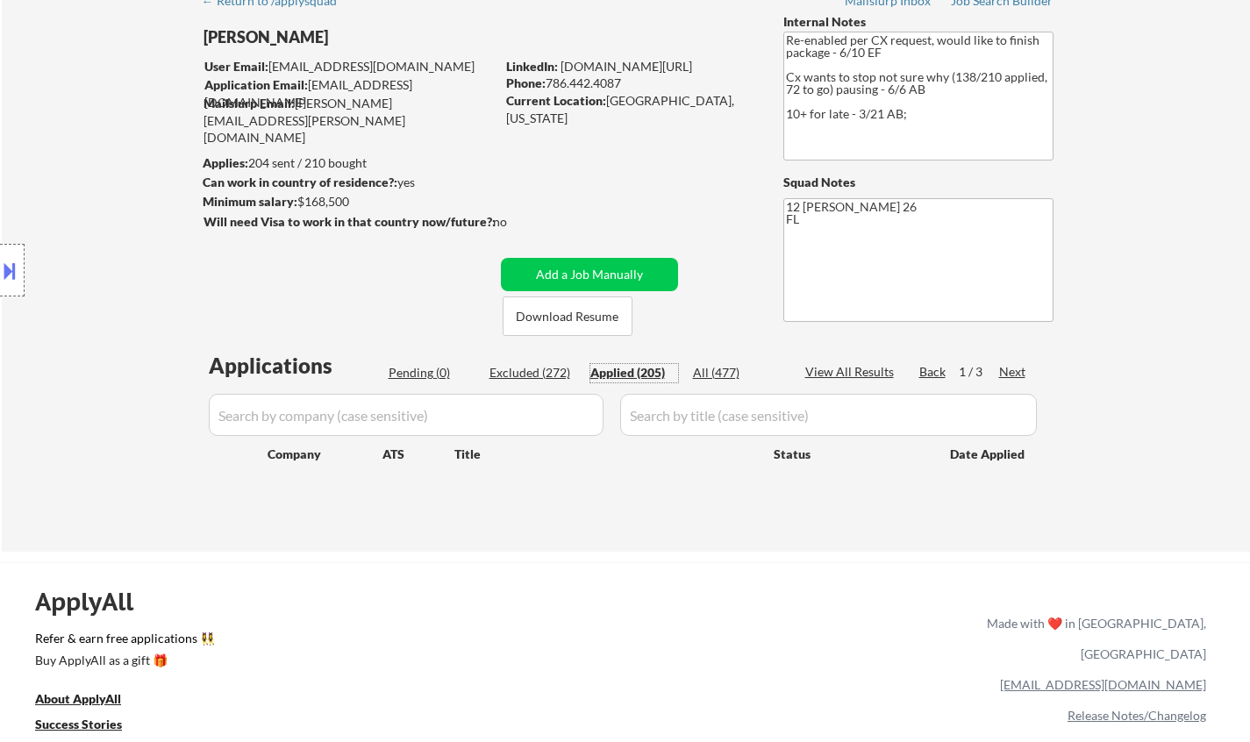
select select ""applied""
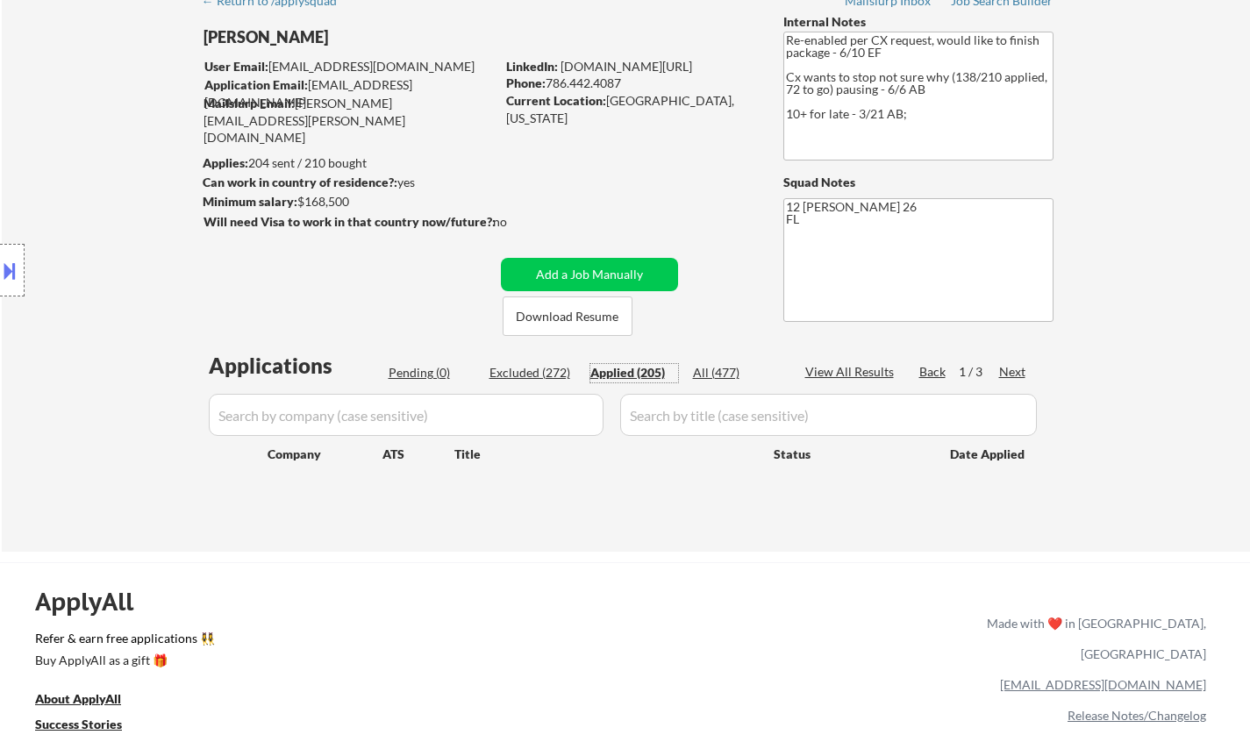
select select ""applied""
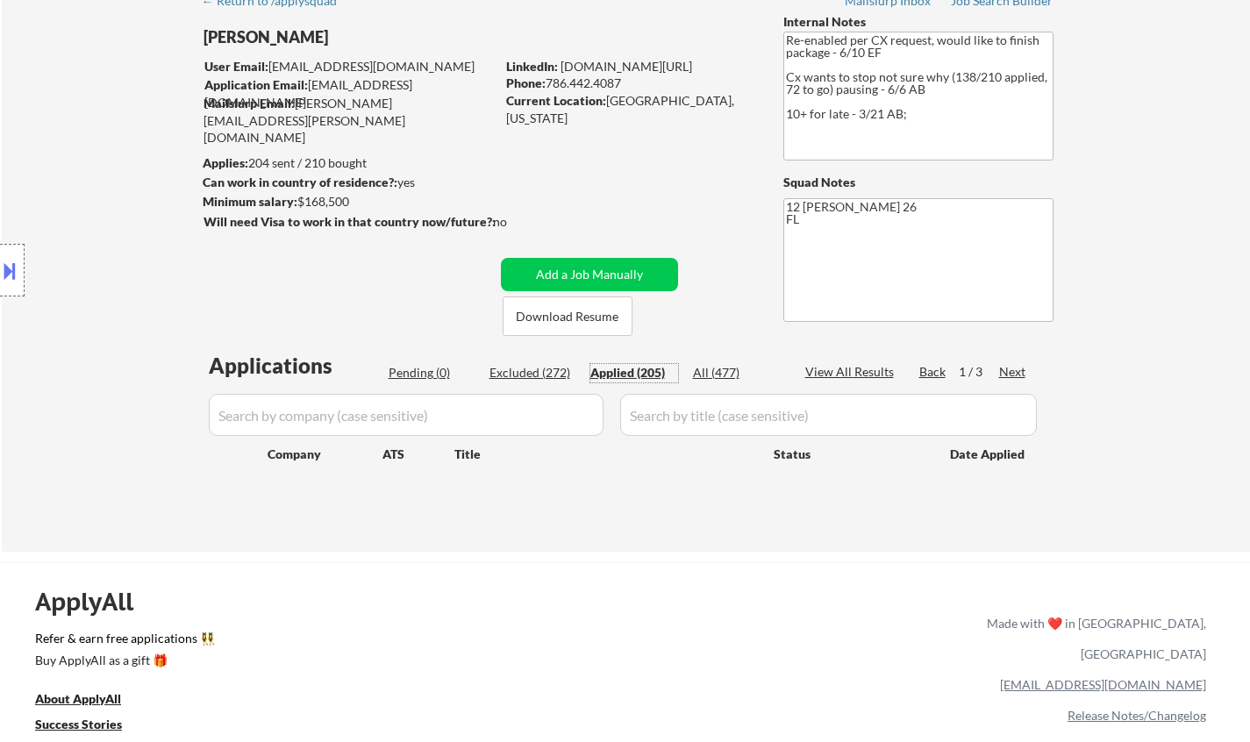
select select ""applied""
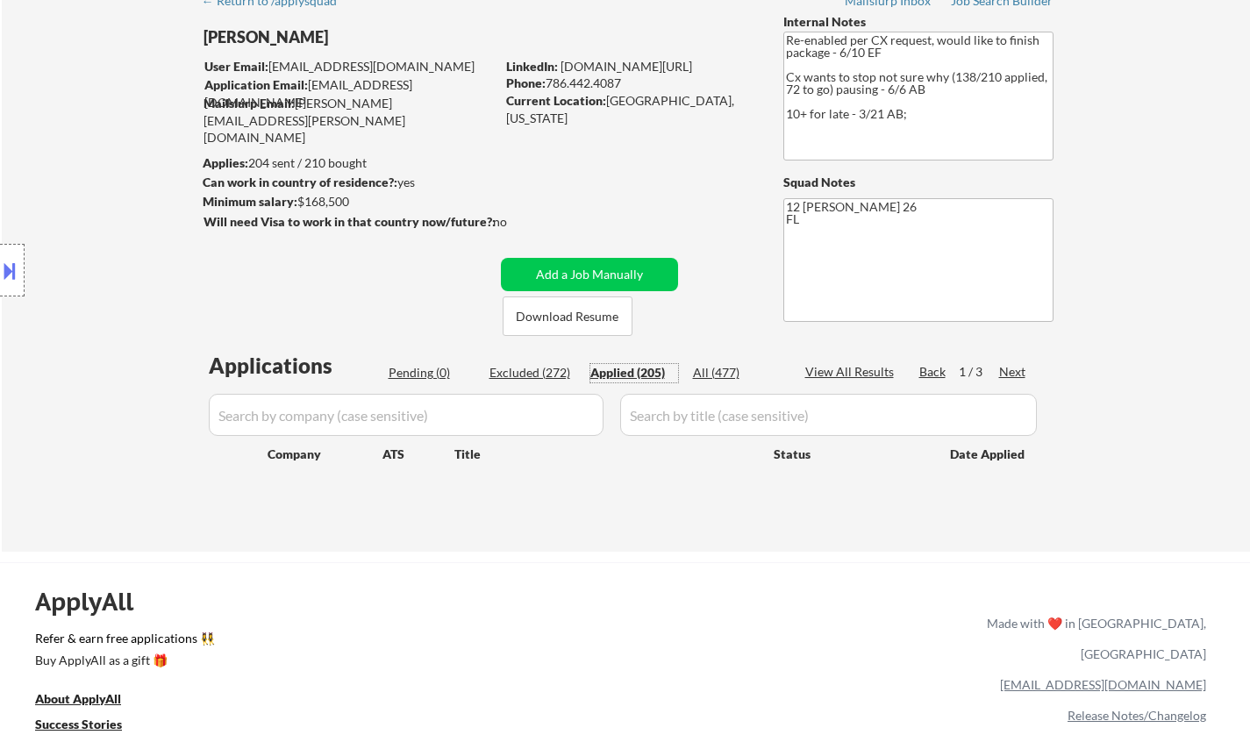
select select ""applied""
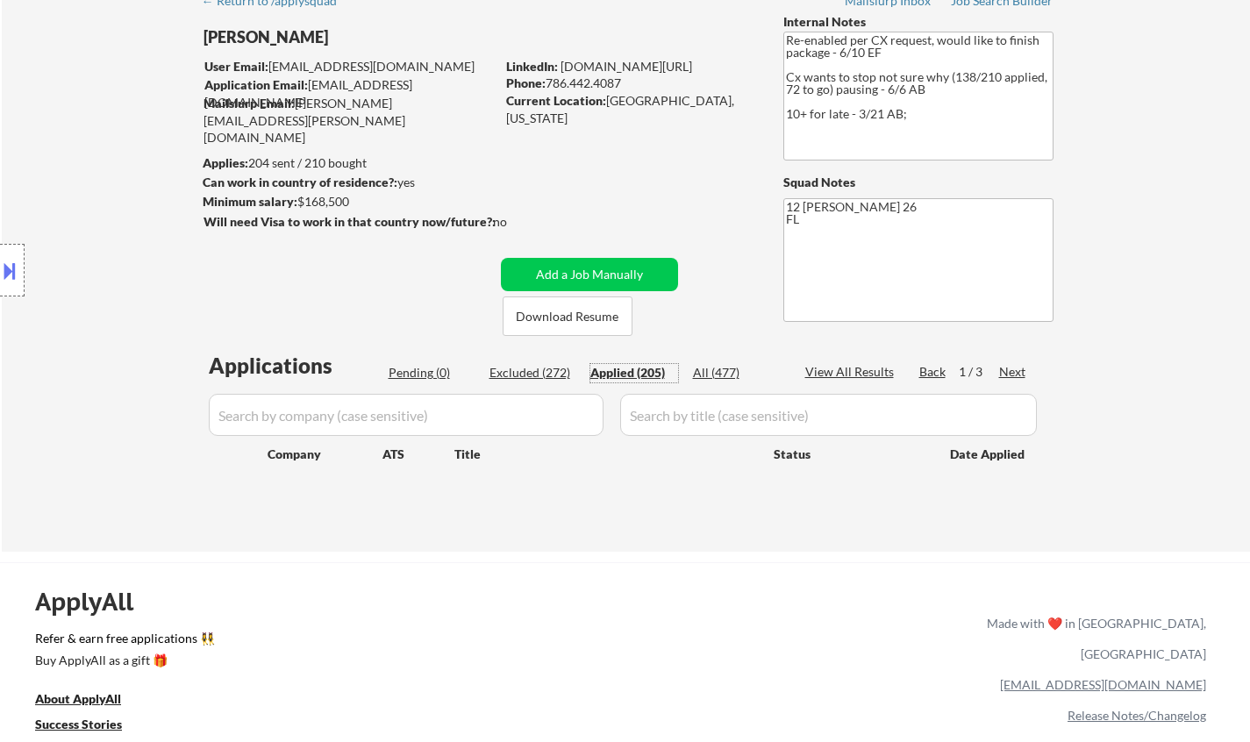
select select ""applied""
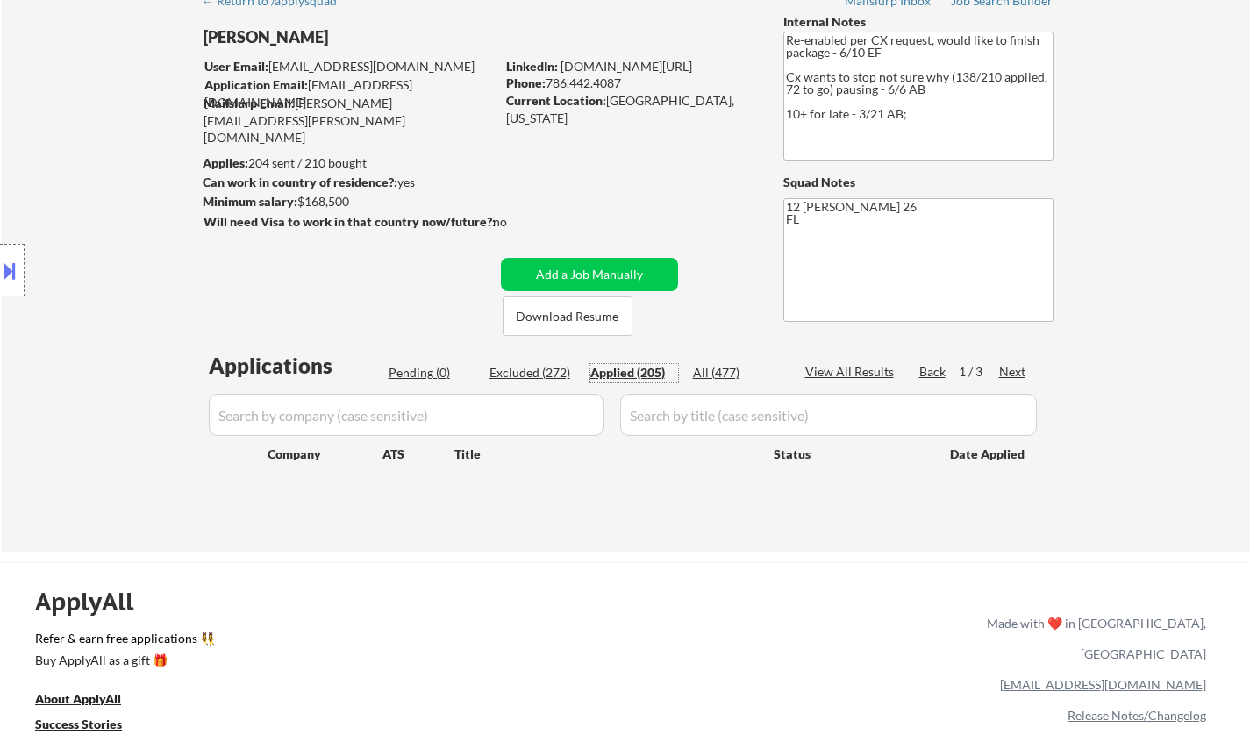
select select ""applied""
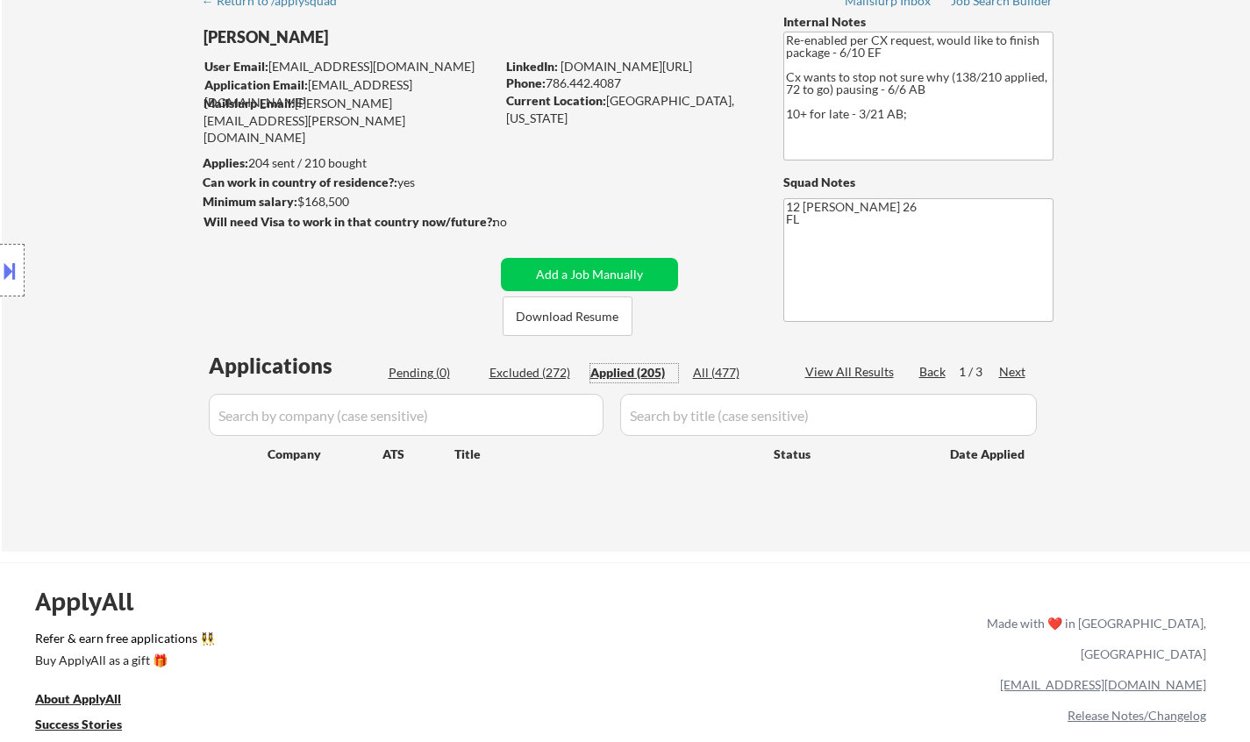
select select ""applied""
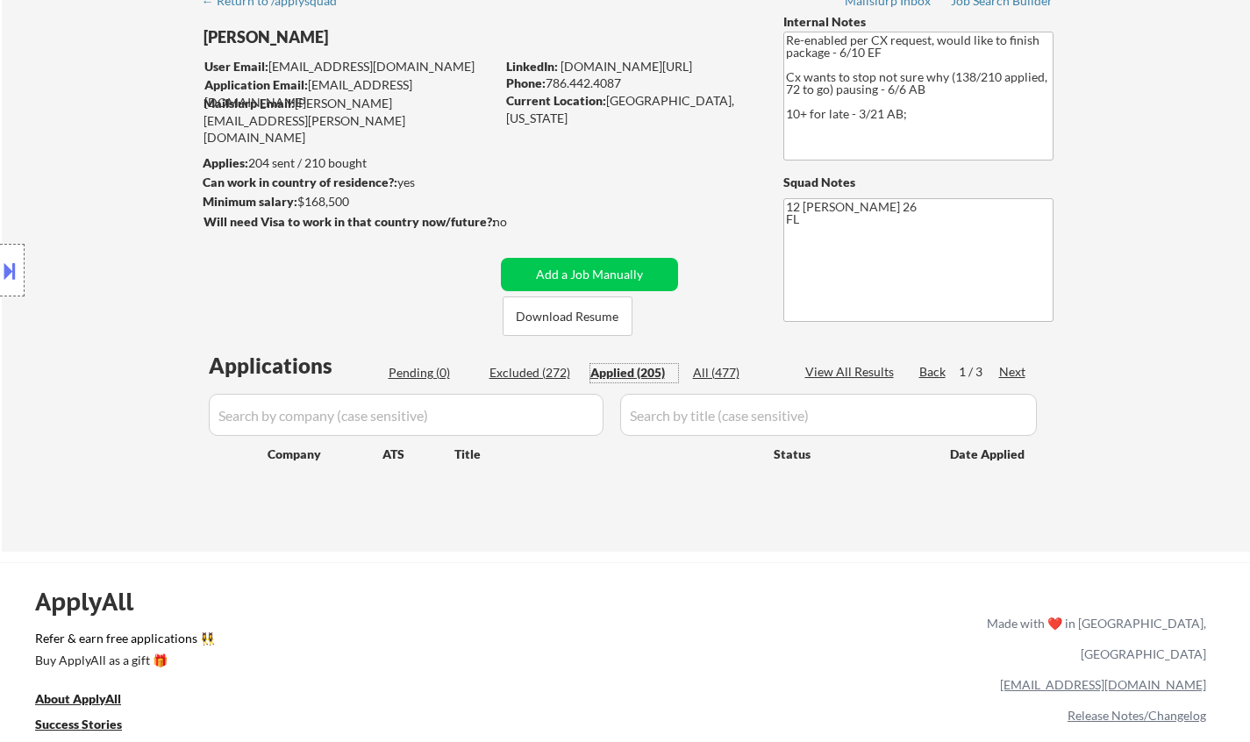
select select ""applied""
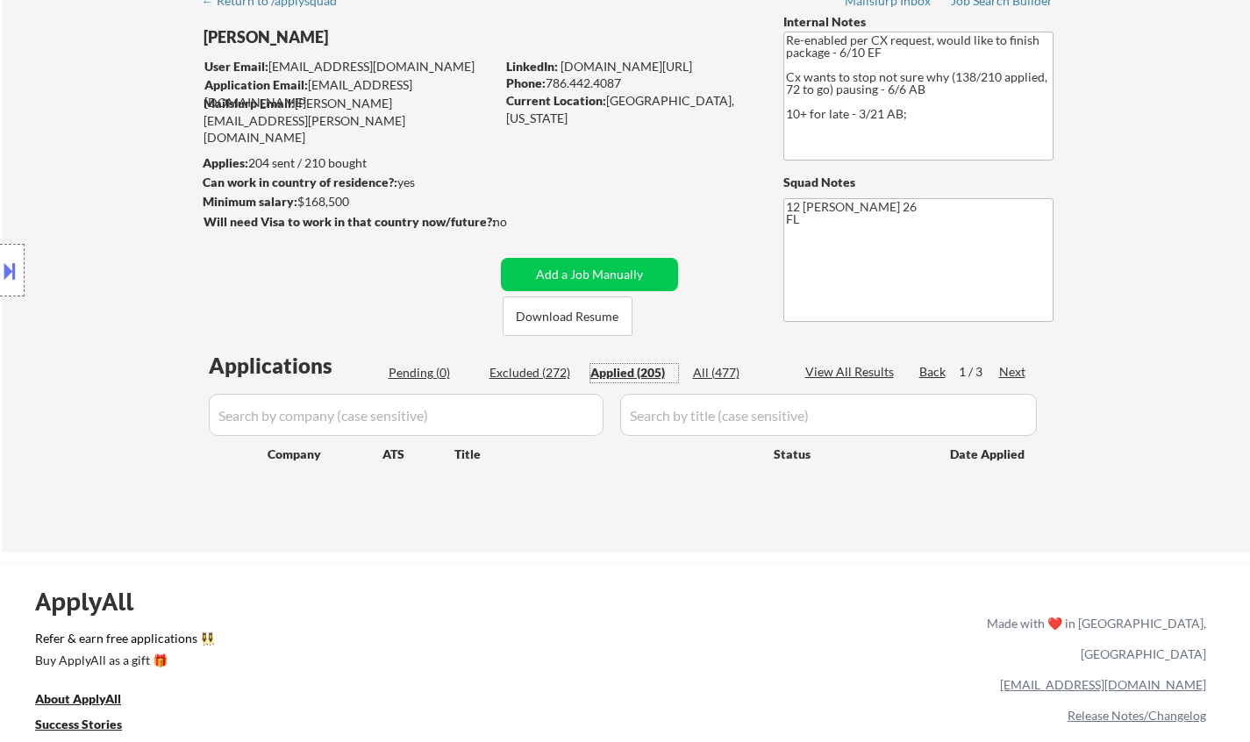
select select ""applied""
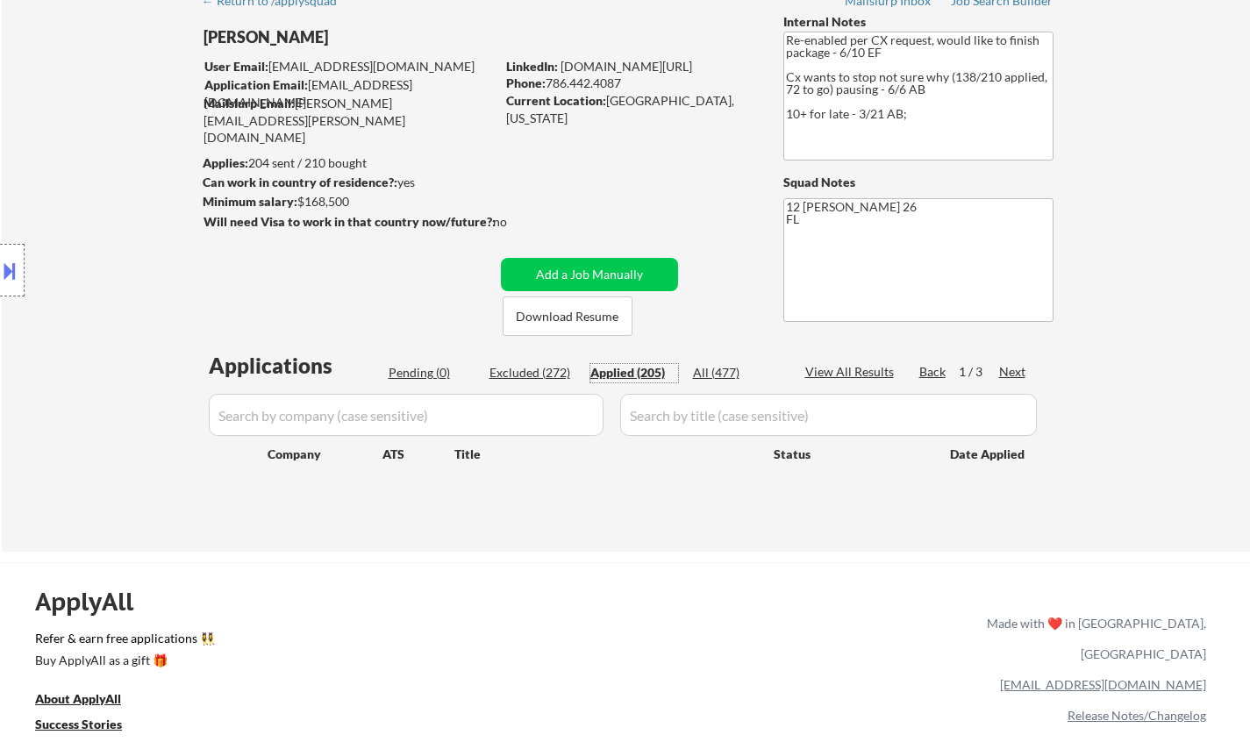
select select ""applied""
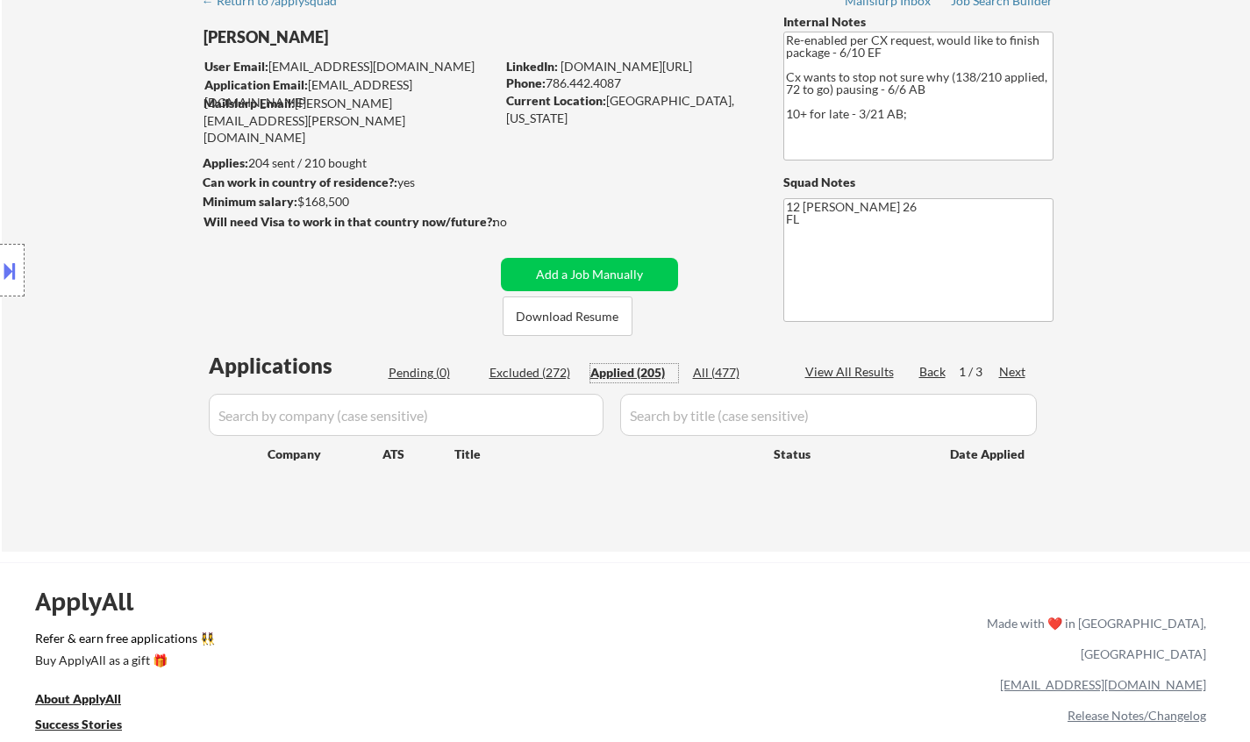
select select ""applied""
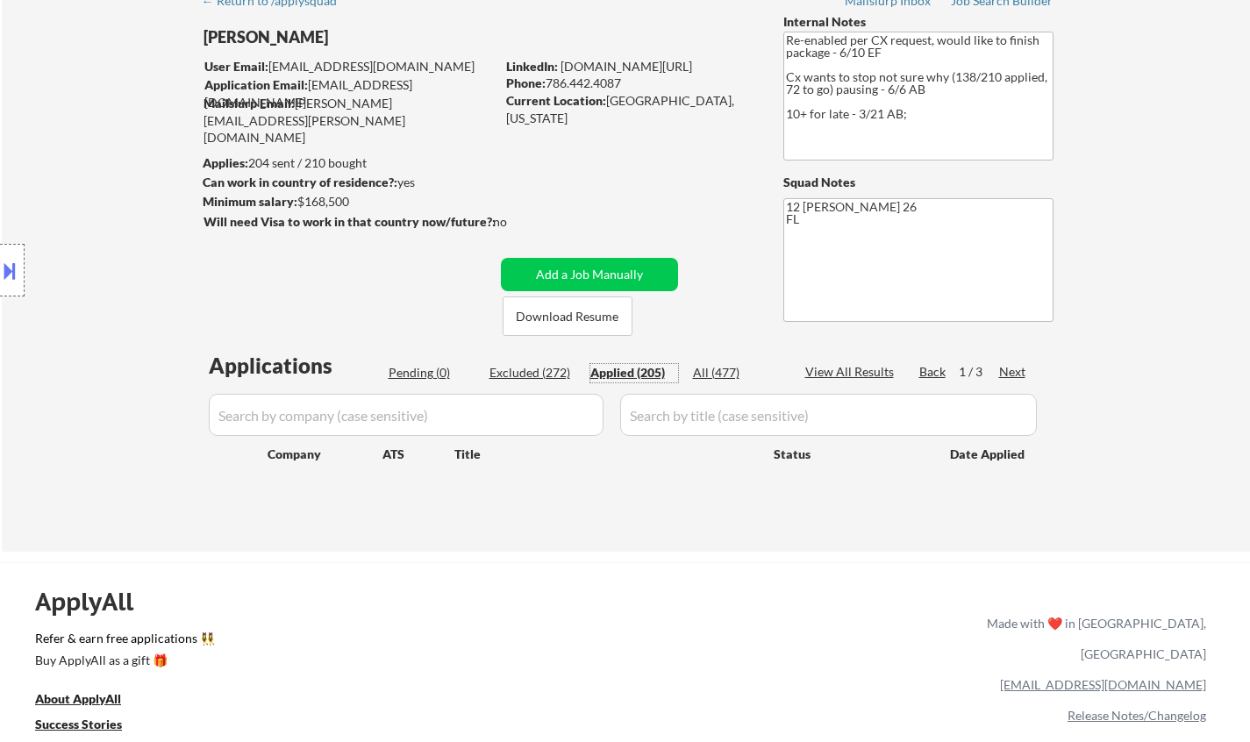
select select ""applied""
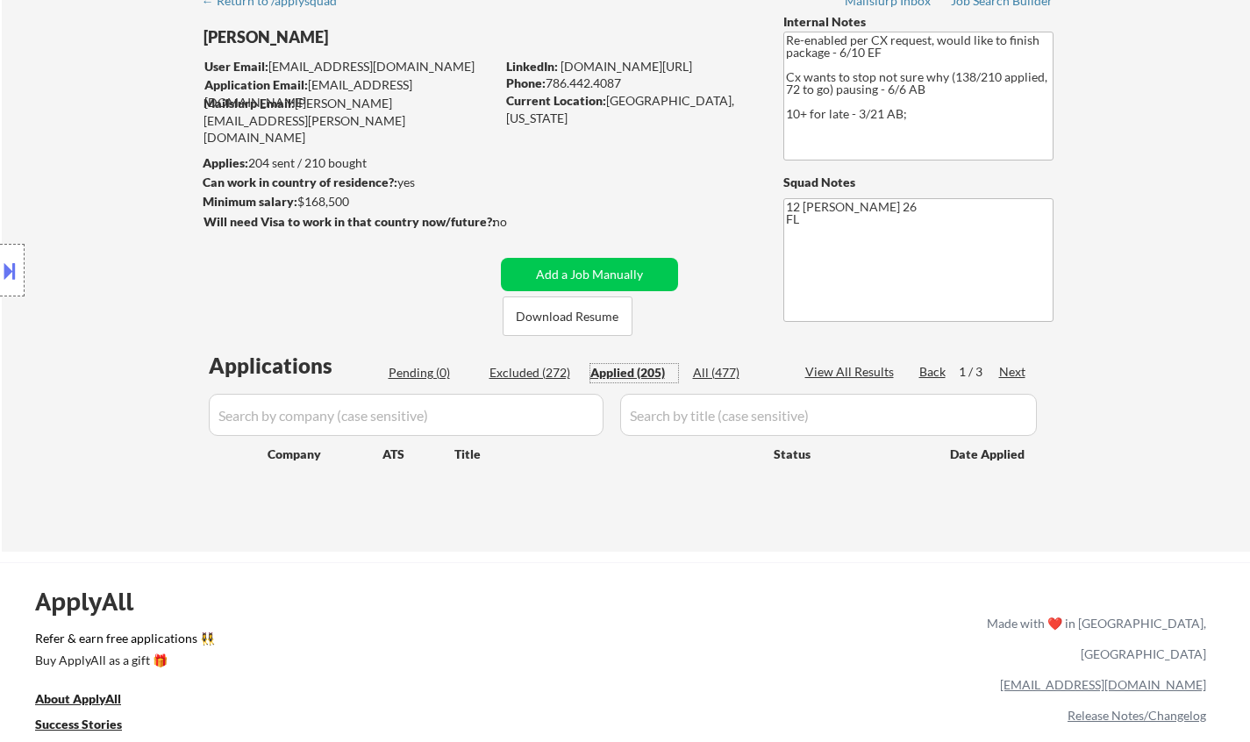
select select ""applied""
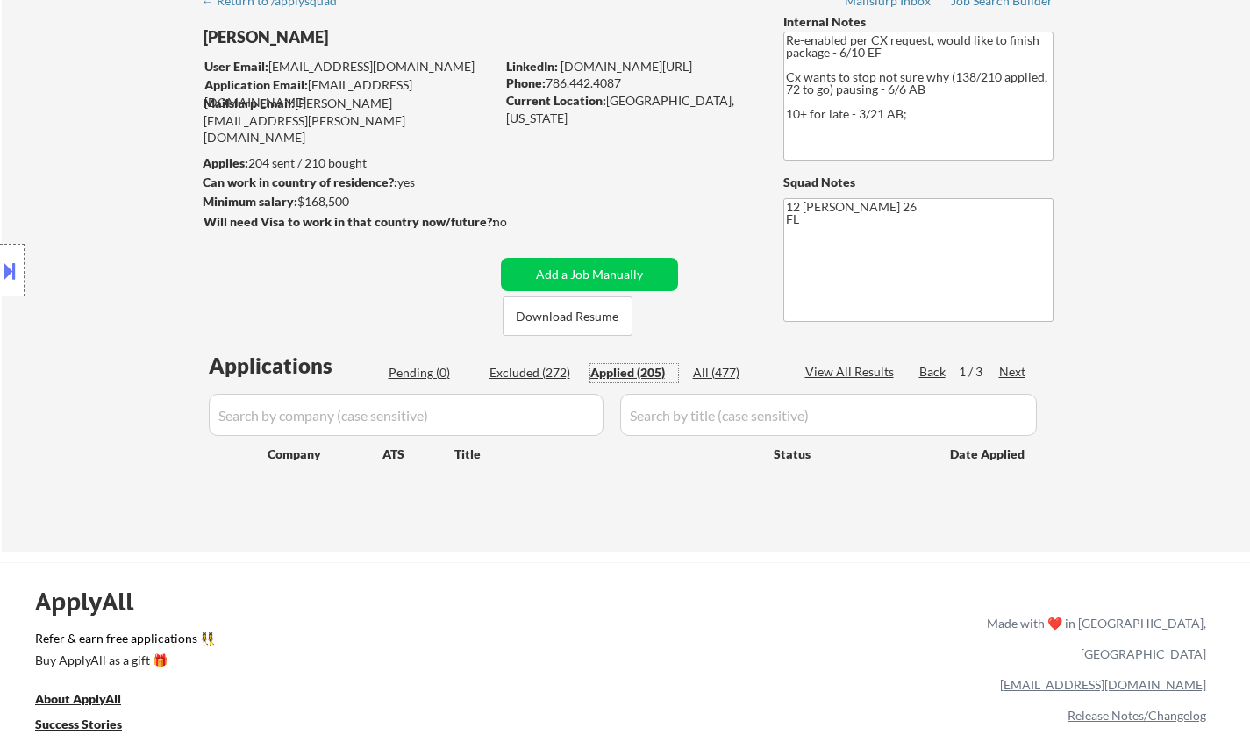
select select ""applied""
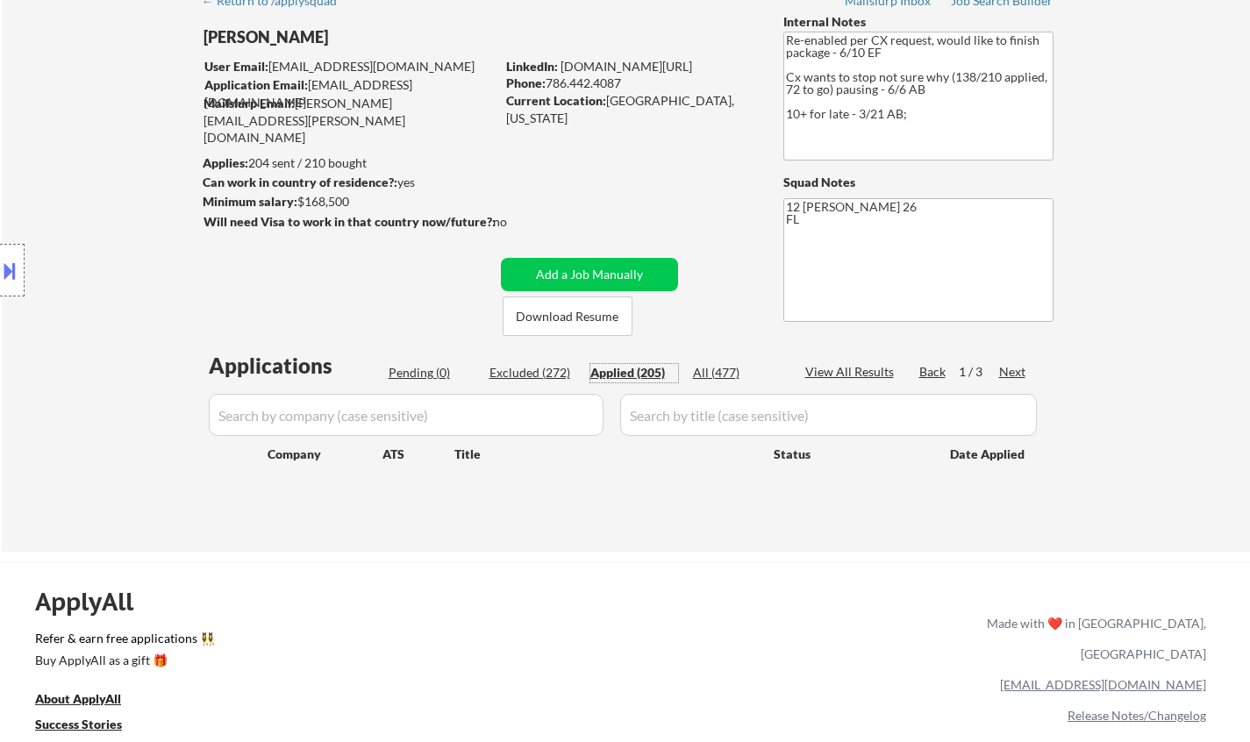
select select ""applied""
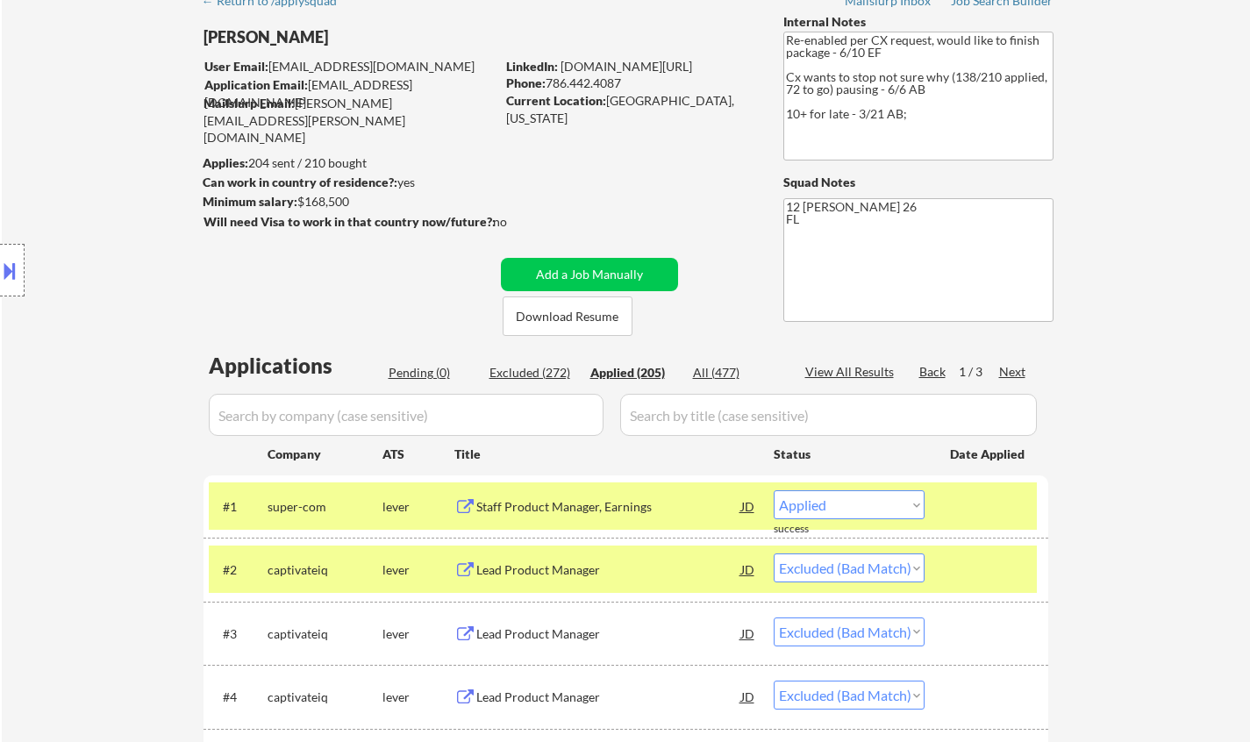
select select ""applied""
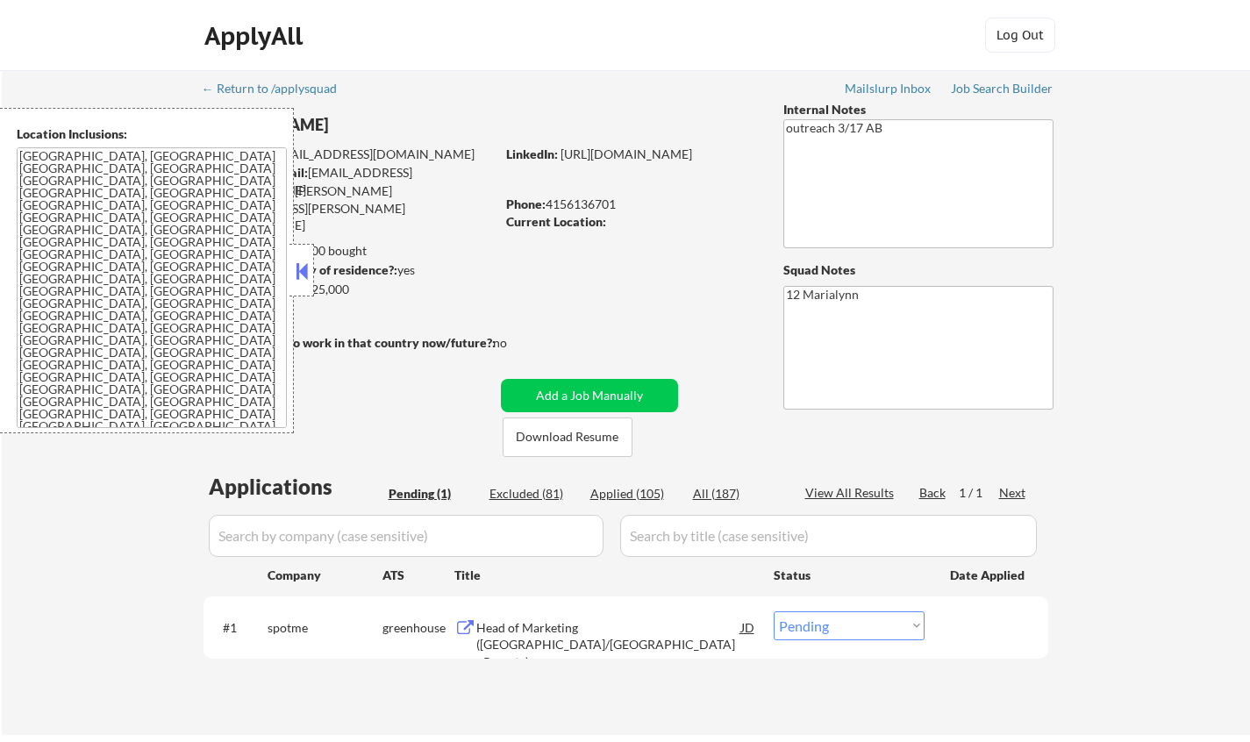
drag, startPoint x: 292, startPoint y: 267, endPoint x: 317, endPoint y: 281, distance: 27.9
click at [299, 271] on div "Location Inclusions: [GEOGRAPHIC_DATA], [GEOGRAPHIC_DATA] [GEOGRAPHIC_DATA], [G…" at bounding box center [157, 270] width 314 height 325
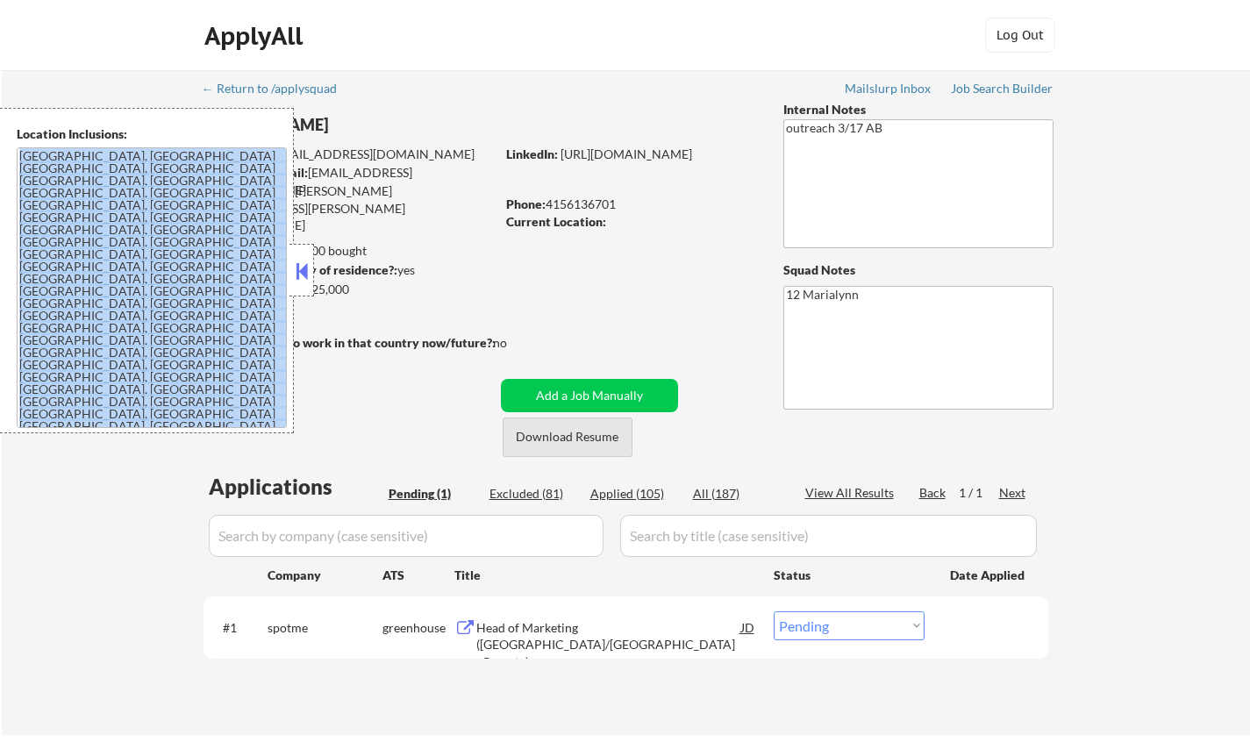
click at [560, 439] on button "Download Resume" at bounding box center [568, 436] width 130 height 39
click at [298, 267] on button at bounding box center [301, 271] width 19 height 26
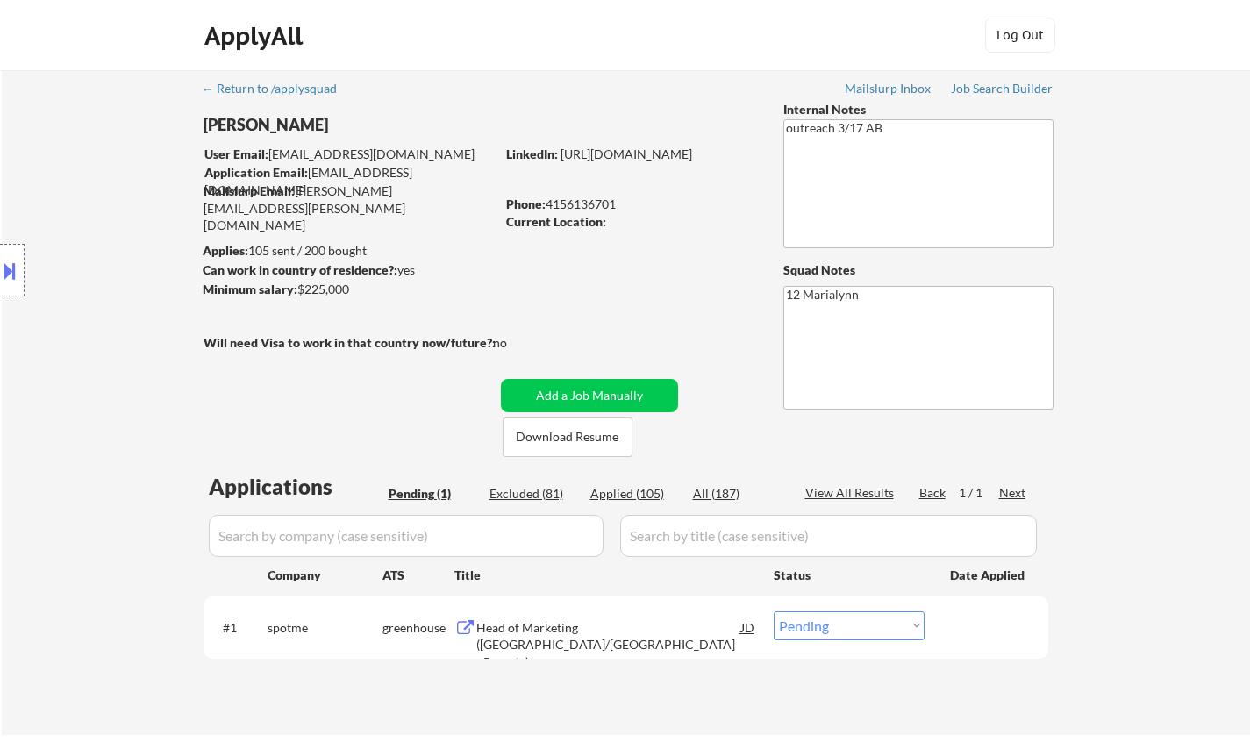
click at [516, 626] on div "Head of Marketing ([GEOGRAPHIC_DATA]/[GEOGRAPHIC_DATA] - Remote)" at bounding box center [608, 645] width 265 height 52
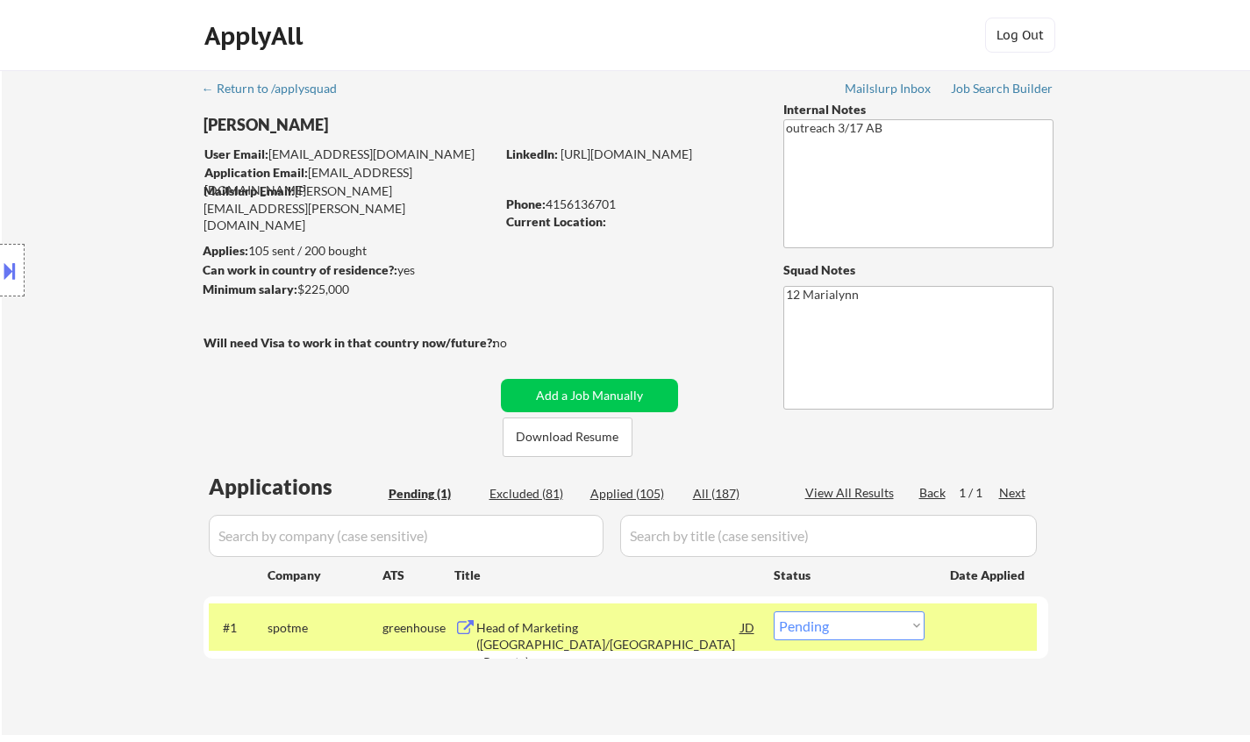
click at [637, 161] on link "[URL][DOMAIN_NAME]" at bounding box center [626, 153] width 132 height 15
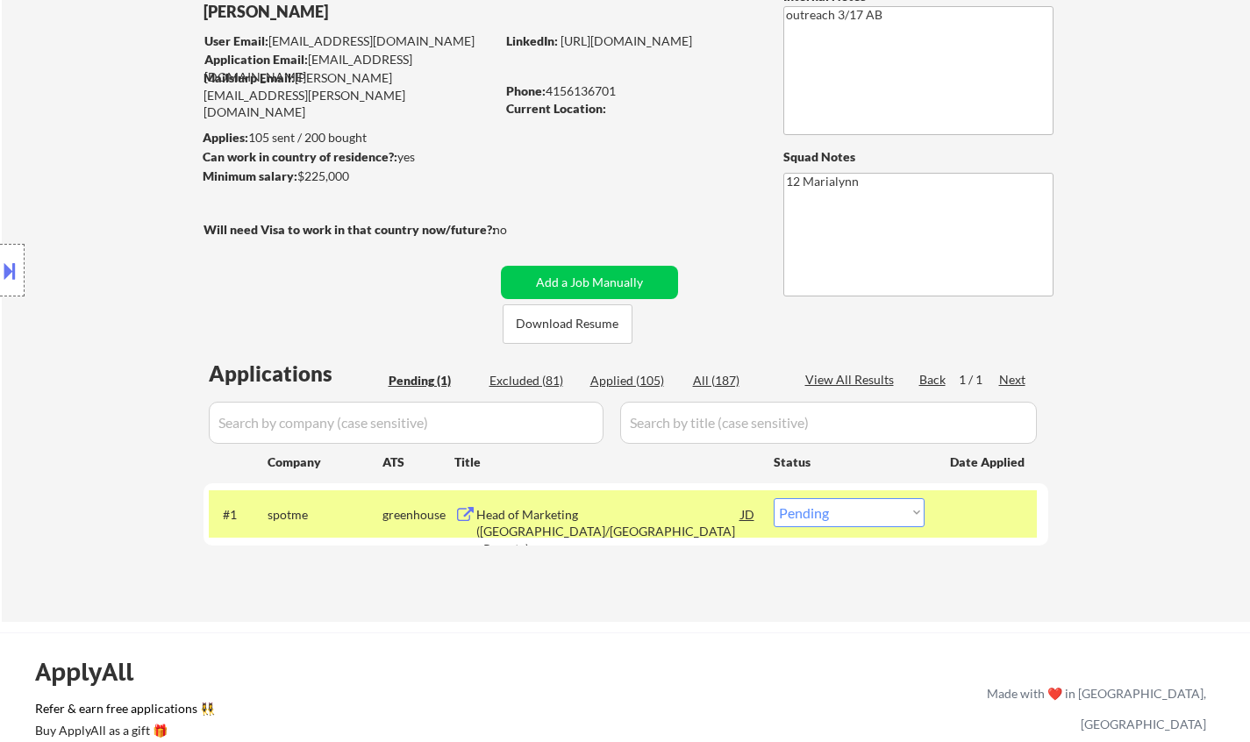
scroll to position [175, 0]
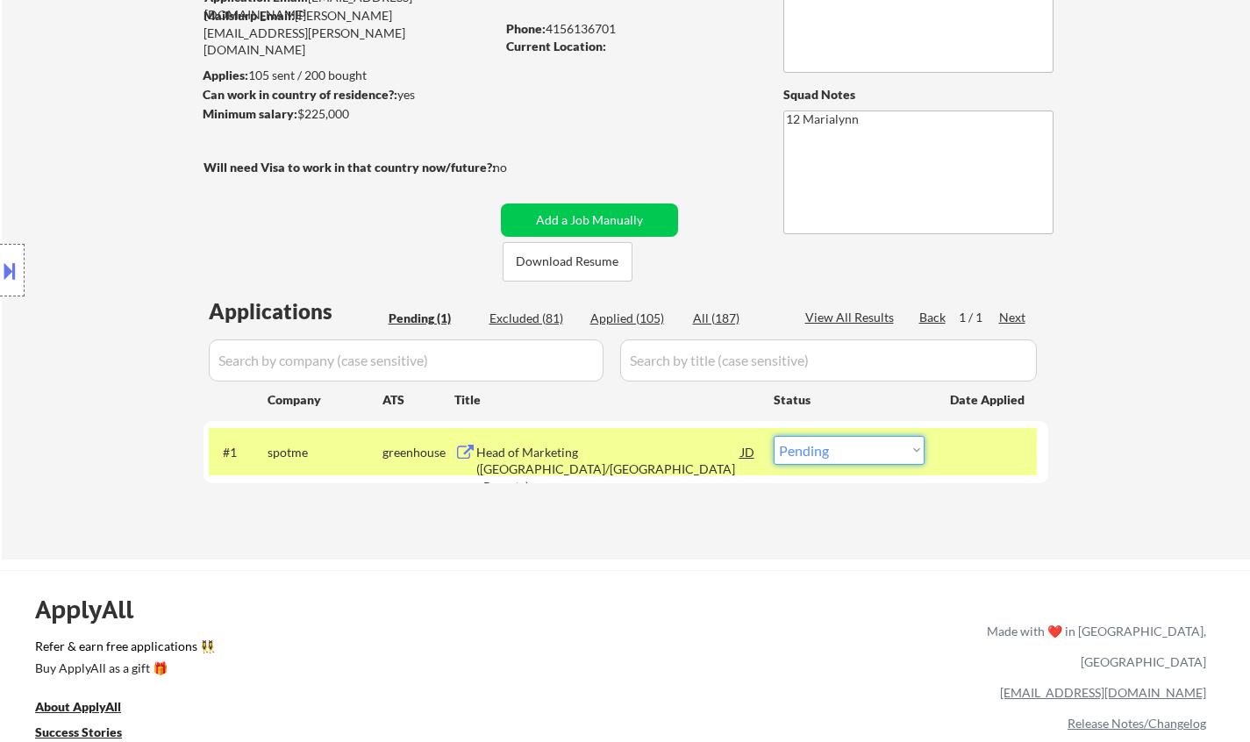
click at [817, 452] on select "Choose an option... Pending Applied Excluded (Questions) Excluded (Expired) Exc…" at bounding box center [849, 450] width 151 height 29
select select ""applied""
click at [774, 436] on select "Choose an option... Pending Applied Excluded (Questions) Excluded (Expired) Exc…" at bounding box center [849, 450] width 151 height 29
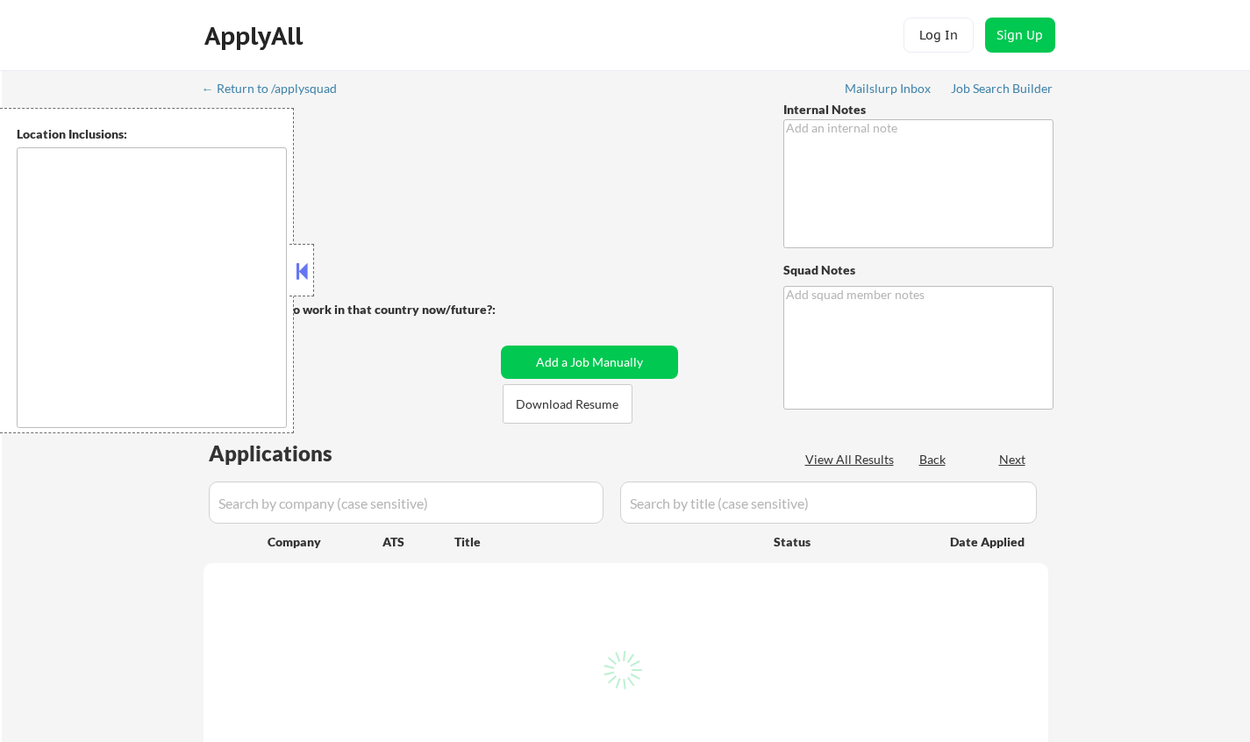
type textarea "Asking about AI answers - 8/5 AB You can use AI! But please send us some exampl…"
type textarea "Marialynn [URL][DOMAIN_NAME]"
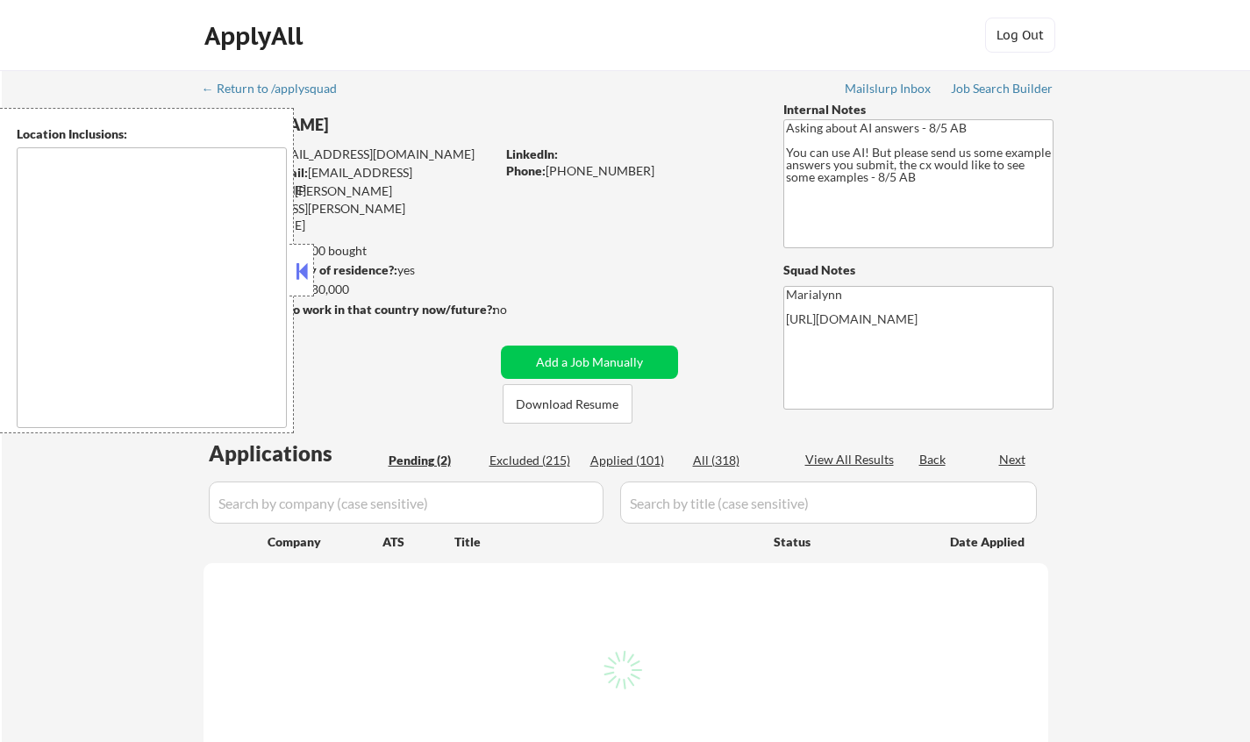
type textarea "[GEOGRAPHIC_DATA], [GEOGRAPHIC_DATA] [GEOGRAPHIC_DATA], [GEOGRAPHIC_DATA], [GEO…"
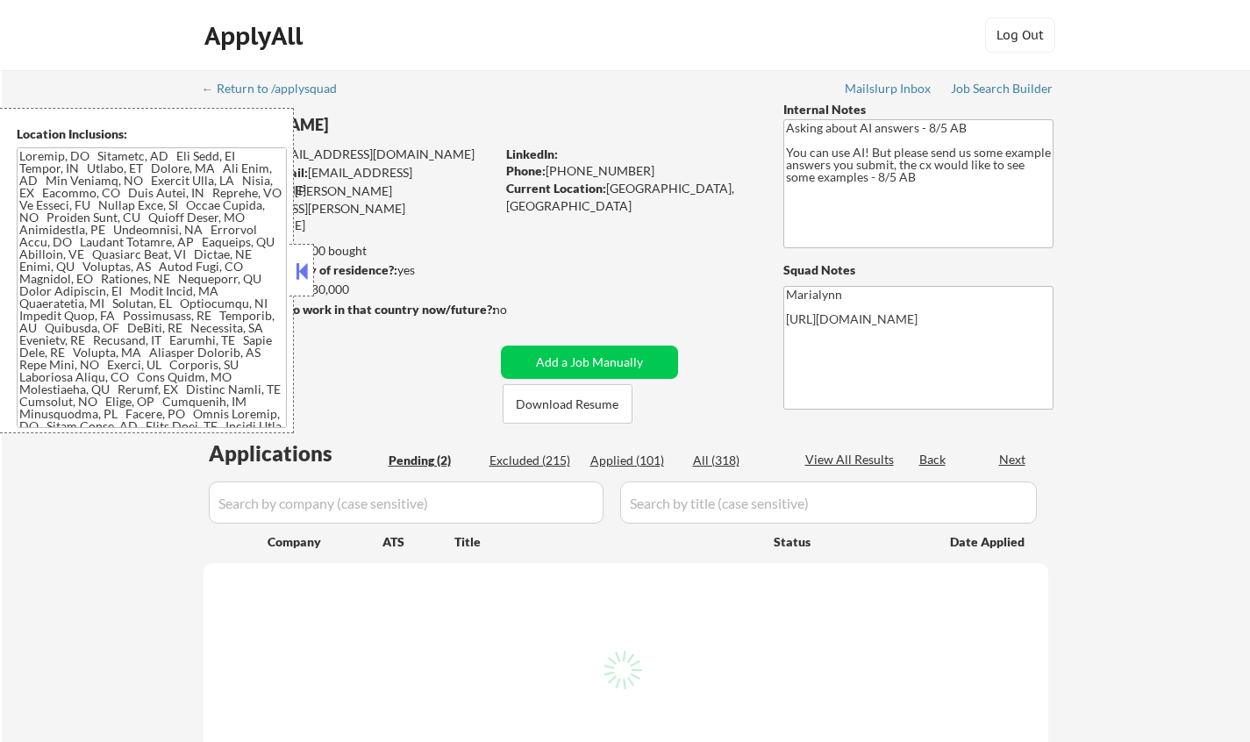
select select ""pending""
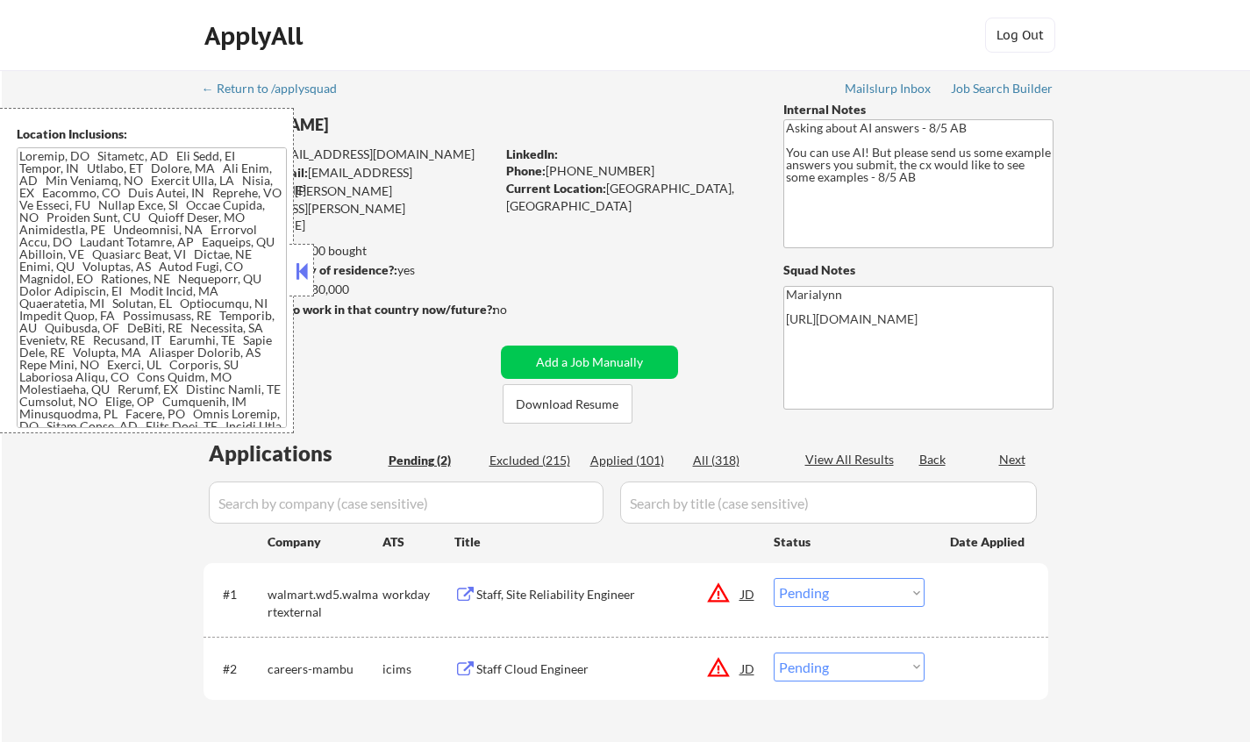
drag, startPoint x: 305, startPoint y: 260, endPoint x: 315, endPoint y: 262, distance: 9.8
click at [306, 260] on button at bounding box center [301, 271] width 19 height 26
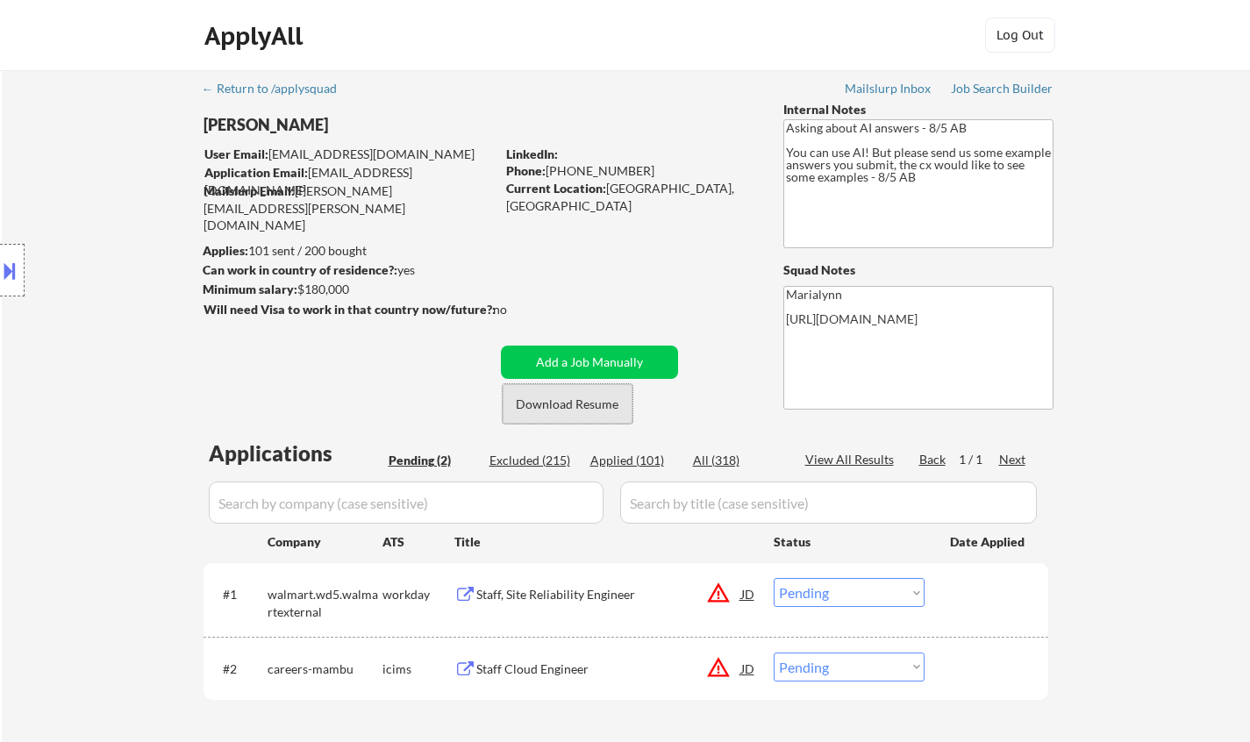
drag, startPoint x: 559, startPoint y: 398, endPoint x: 572, endPoint y: 417, distance: 22.6
click at [565, 410] on button "Download Resume" at bounding box center [568, 403] width 130 height 39
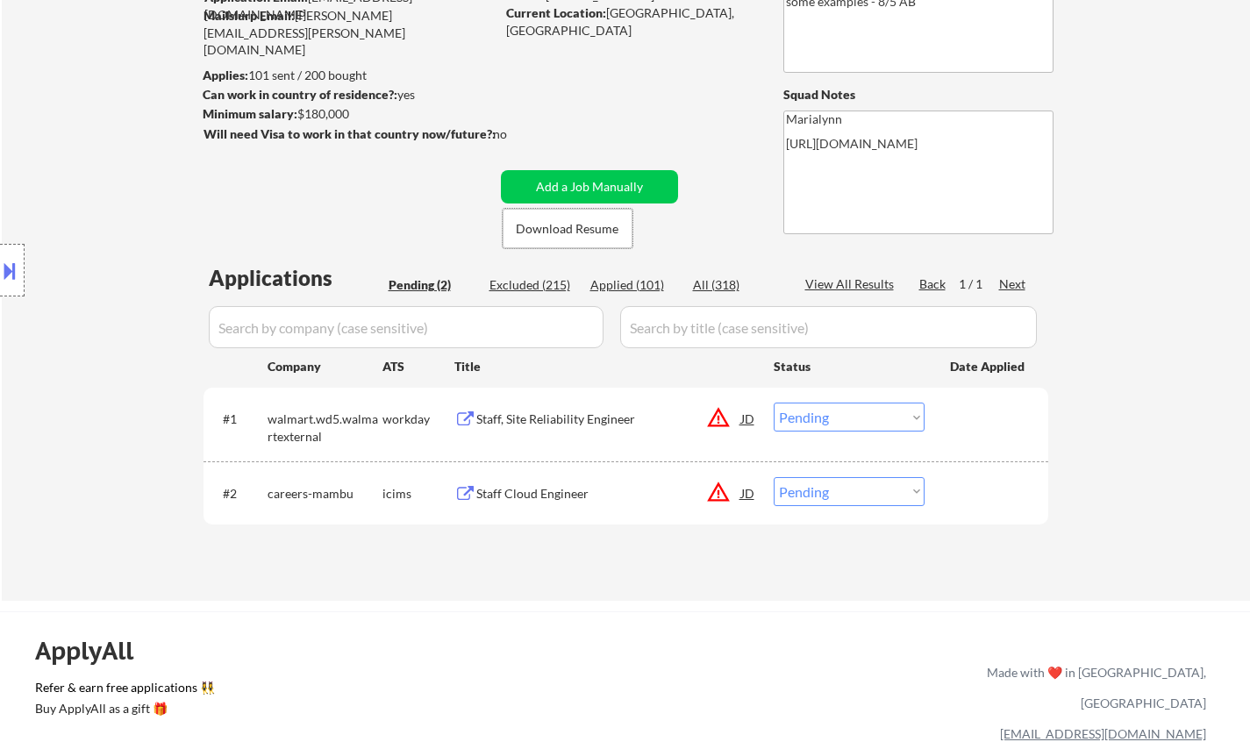
click at [537, 491] on div "Staff Cloud Engineer" at bounding box center [608, 494] width 265 height 18
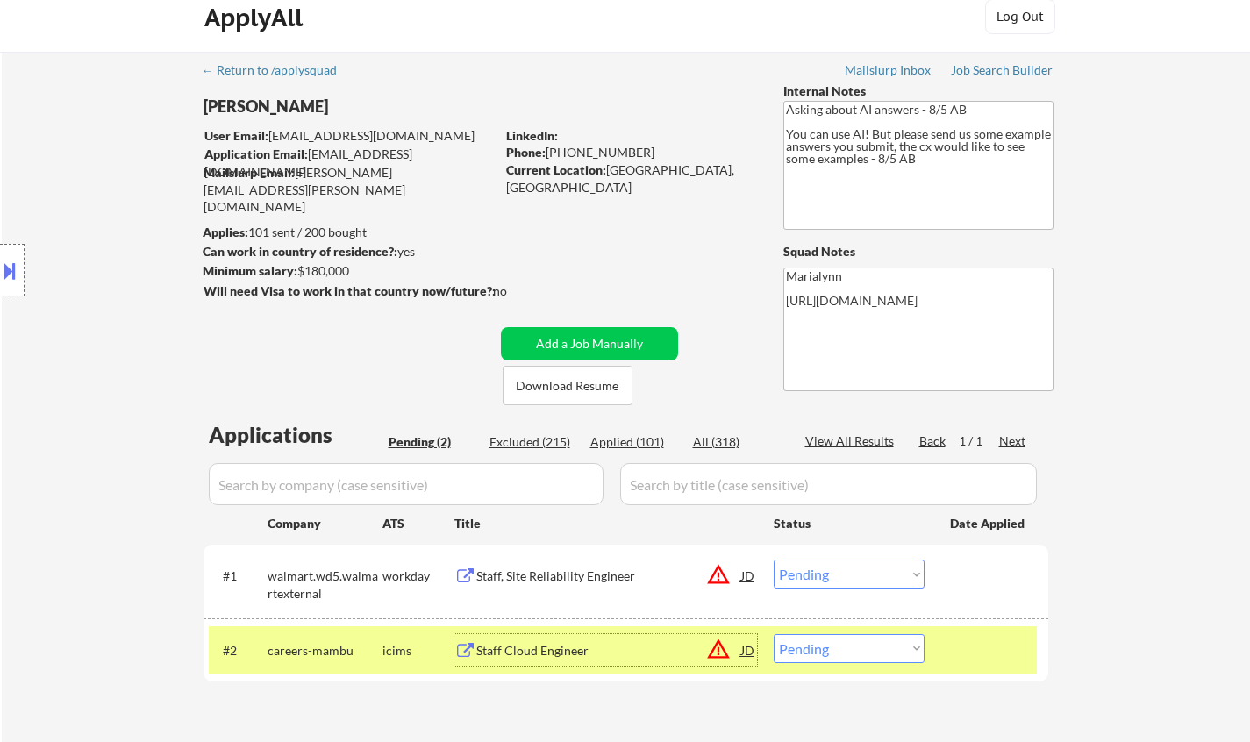
scroll to position [0, 0]
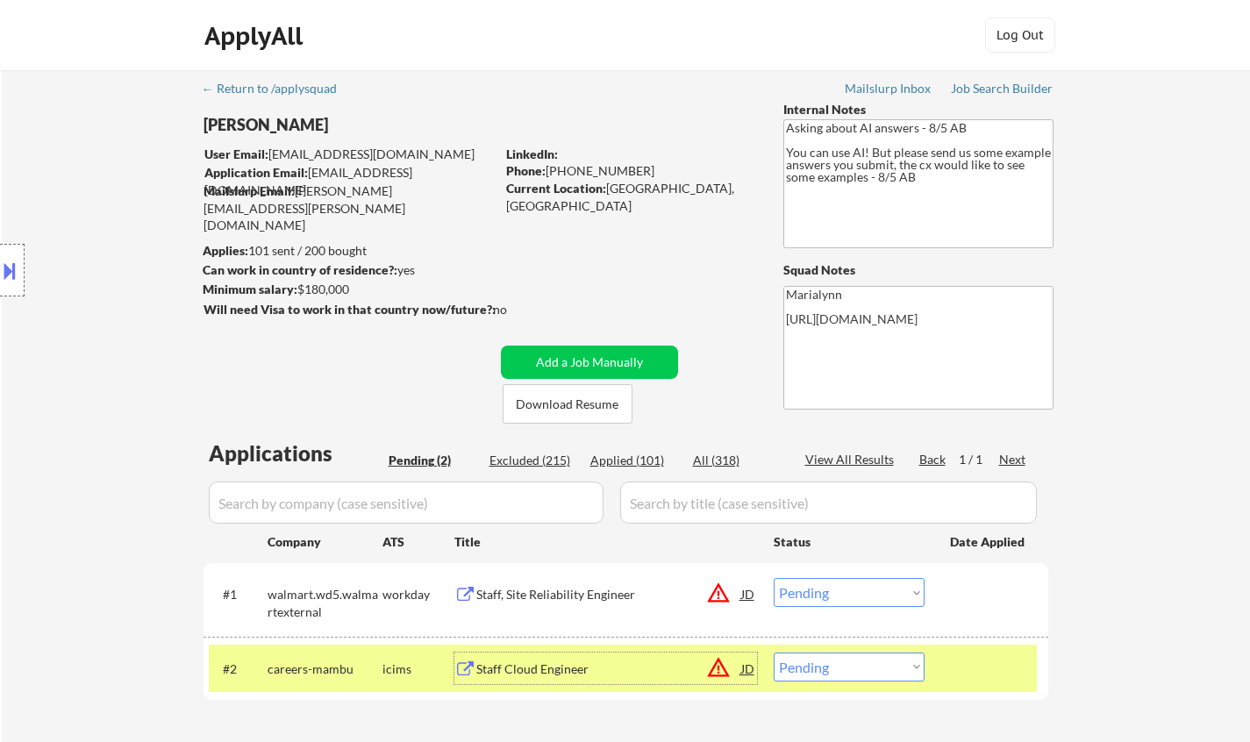
click at [540, 595] on div "Staff, Site Reliability Engineer" at bounding box center [608, 595] width 265 height 18
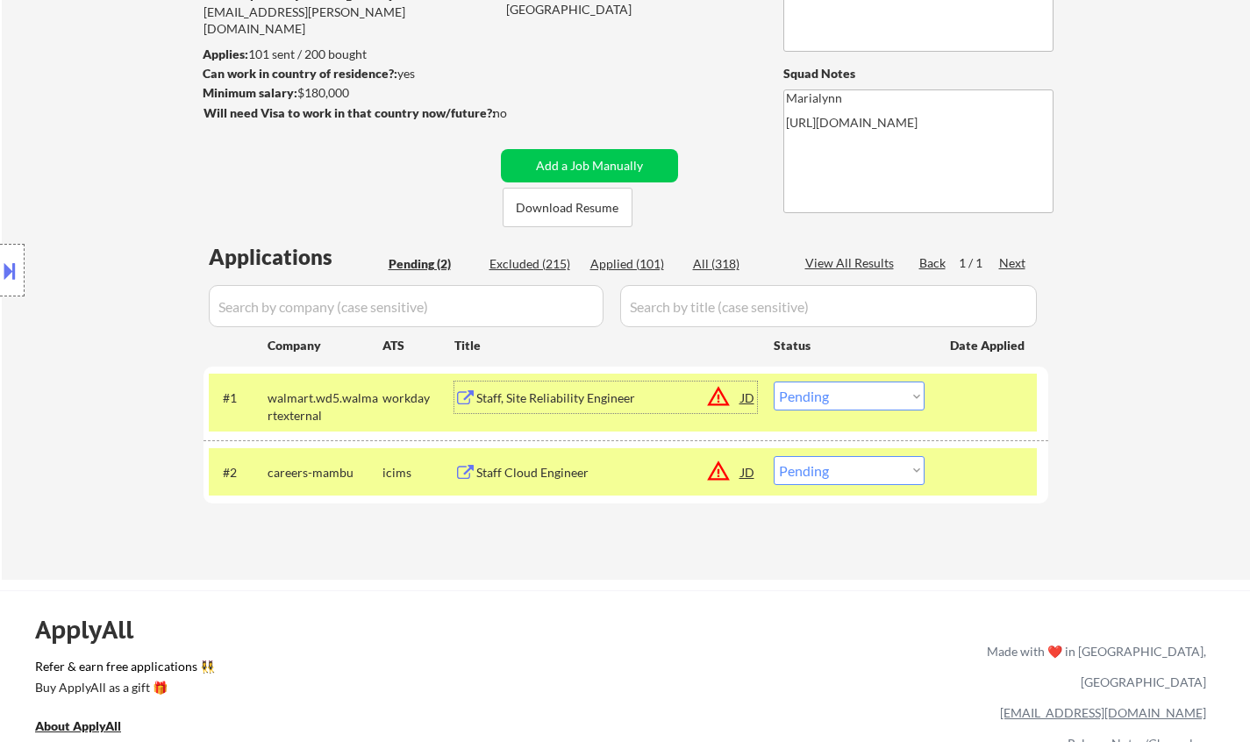
scroll to position [263, 0]
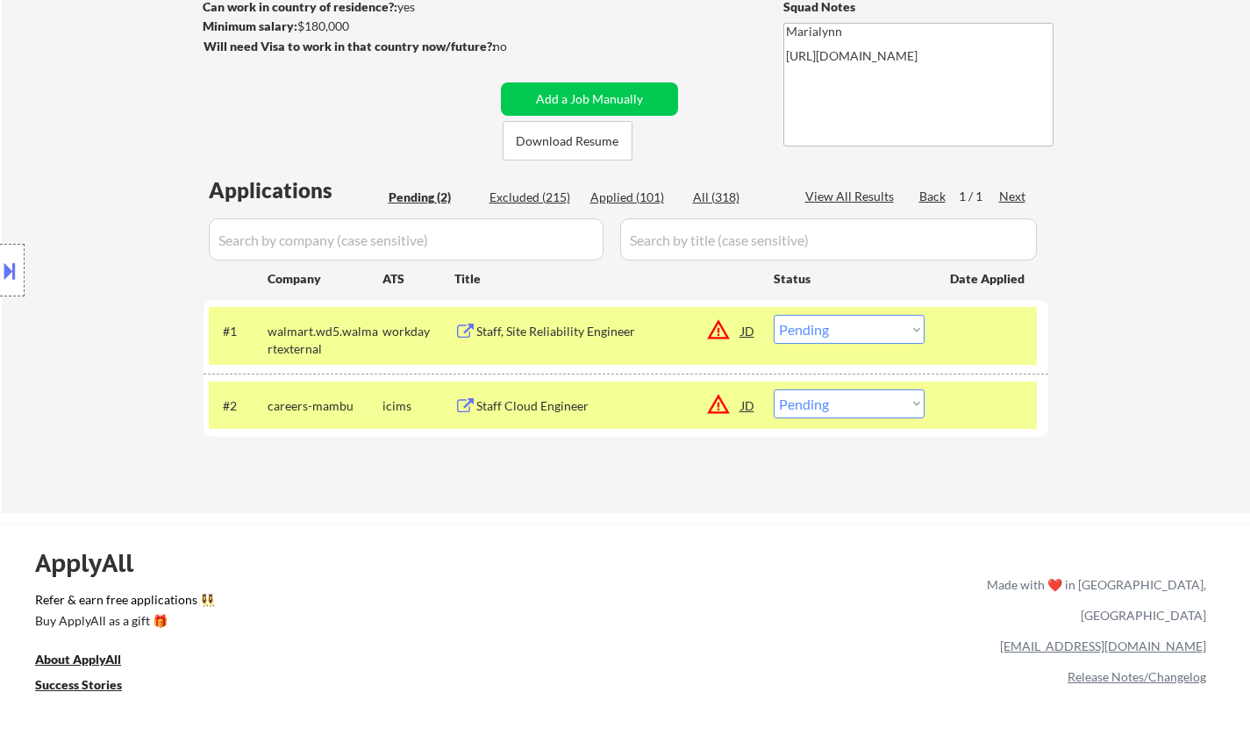
click at [633, 482] on div "← Return to /applysquad Mailslurp Inbox Job Search Builder [PERSON_NAME] User E…" at bounding box center [626, 153] width 875 height 692
drag, startPoint x: 799, startPoint y: 396, endPoint x: 812, endPoint y: 416, distance: 24.1
click at [799, 396] on select "Choose an option... Pending Applied Excluded (Questions) Excluded (Expired) Exc…" at bounding box center [849, 403] width 151 height 29
select select ""applied""
click at [774, 389] on select "Choose an option... Pending Applied Excluded (Questions) Excluded (Expired) Exc…" at bounding box center [849, 403] width 151 height 29
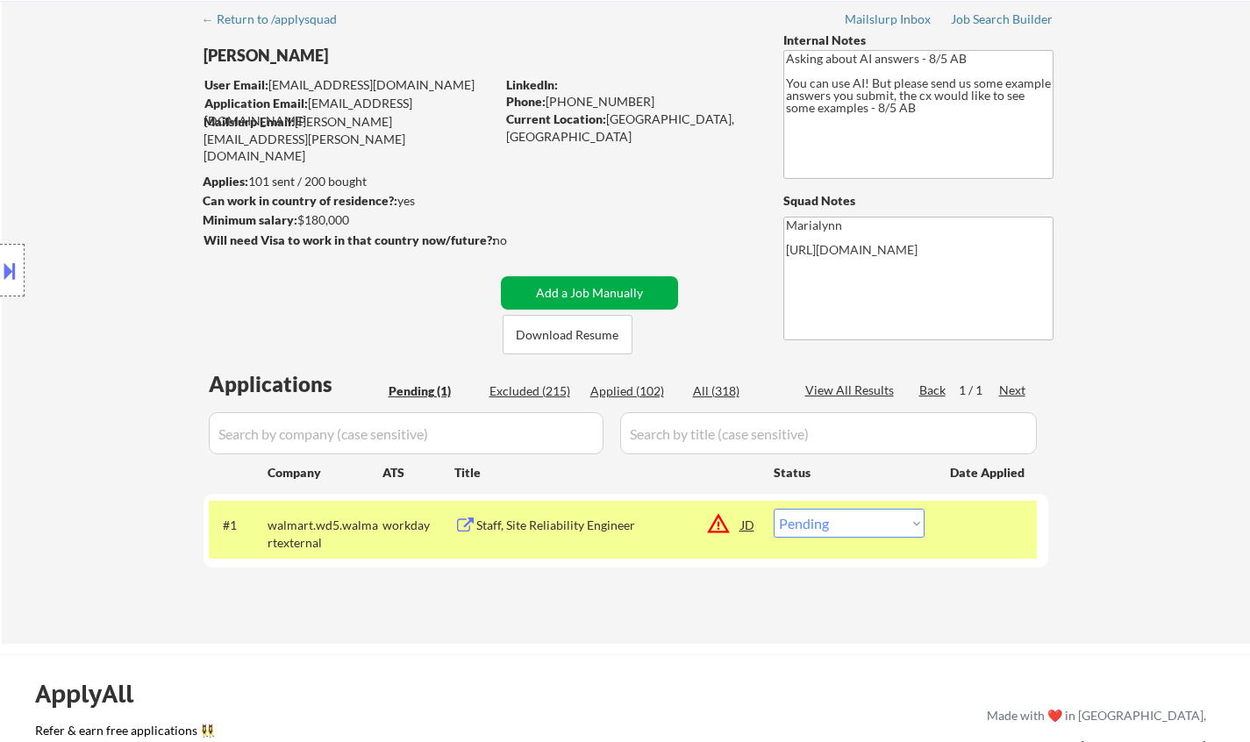
scroll to position [0, 0]
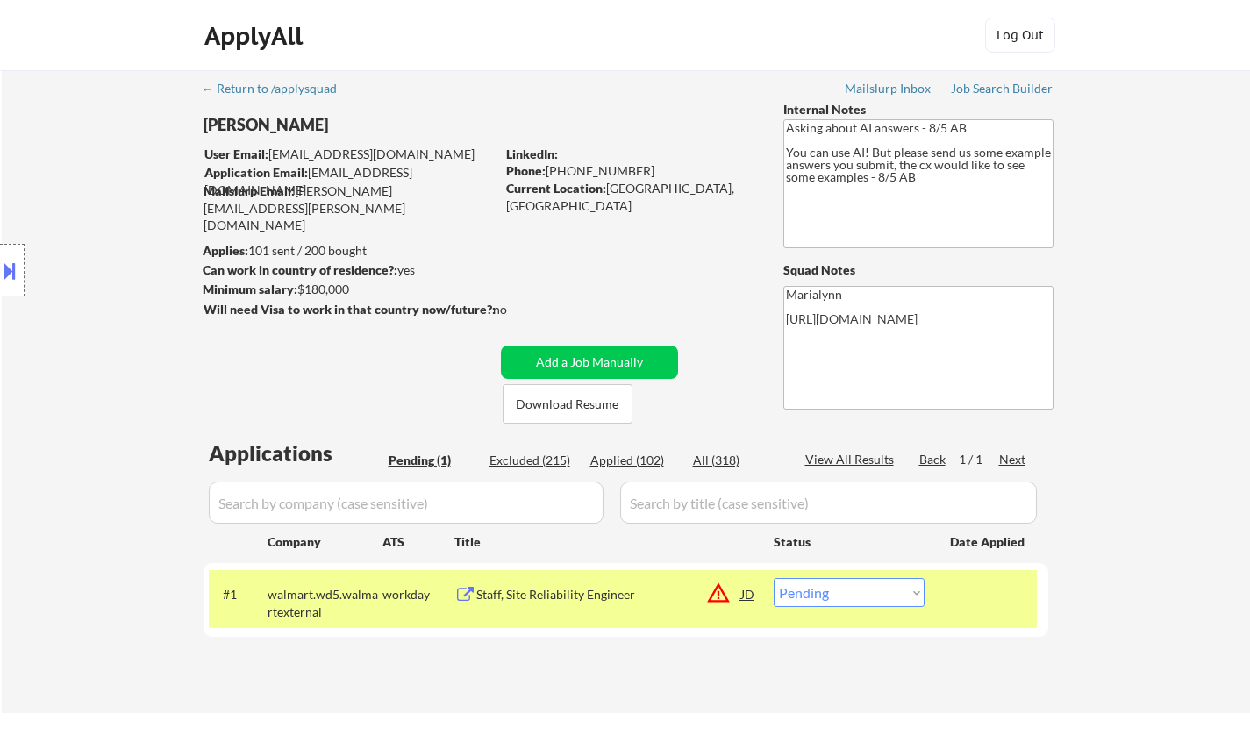
drag, startPoint x: 551, startPoint y: 171, endPoint x: 669, endPoint y: 169, distance: 118.4
click at [669, 169] on div "Phone: [PHONE_NUMBER]" at bounding box center [630, 171] width 248 height 18
copy div "760) 586-3755"
click at [805, 590] on select "Choose an option... Pending Applied Excluded (Questions) Excluded (Expired) Exc…" at bounding box center [849, 592] width 151 height 29
select select ""applied""
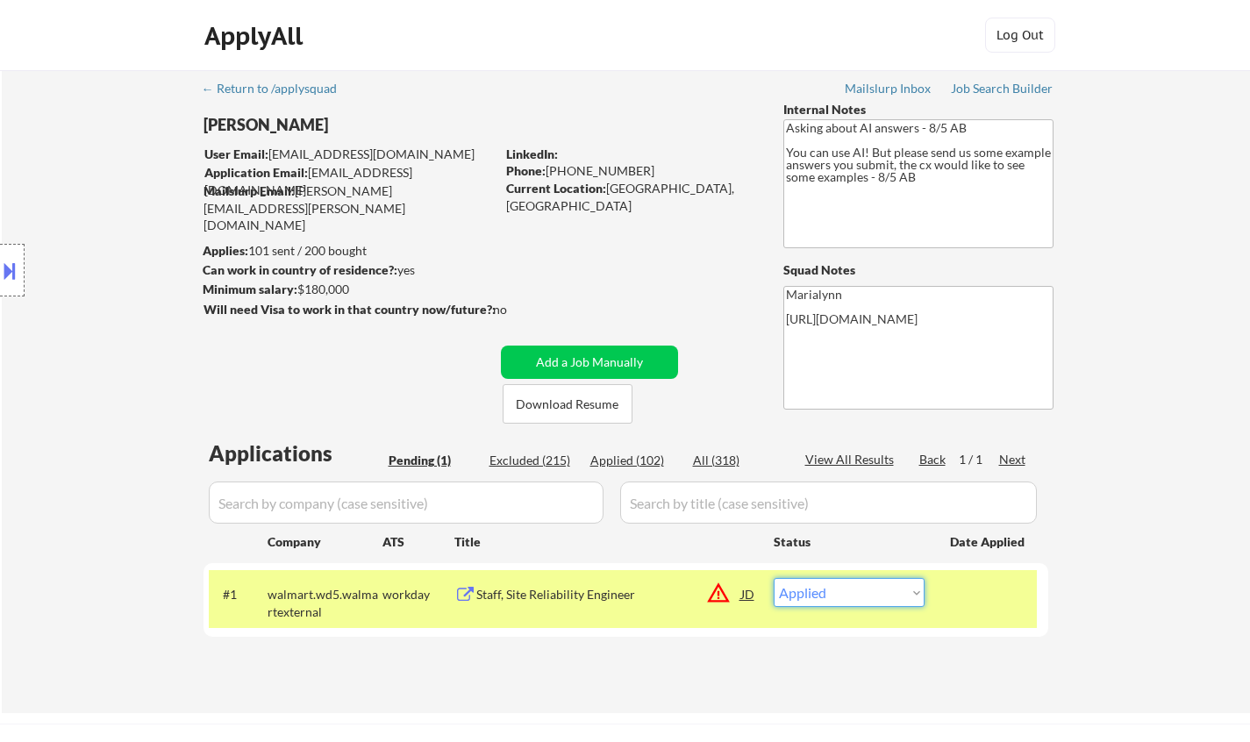
click at [774, 578] on select "Choose an option... Pending Applied Excluded (Questions) Excluded (Expired) Exc…" at bounding box center [849, 592] width 151 height 29
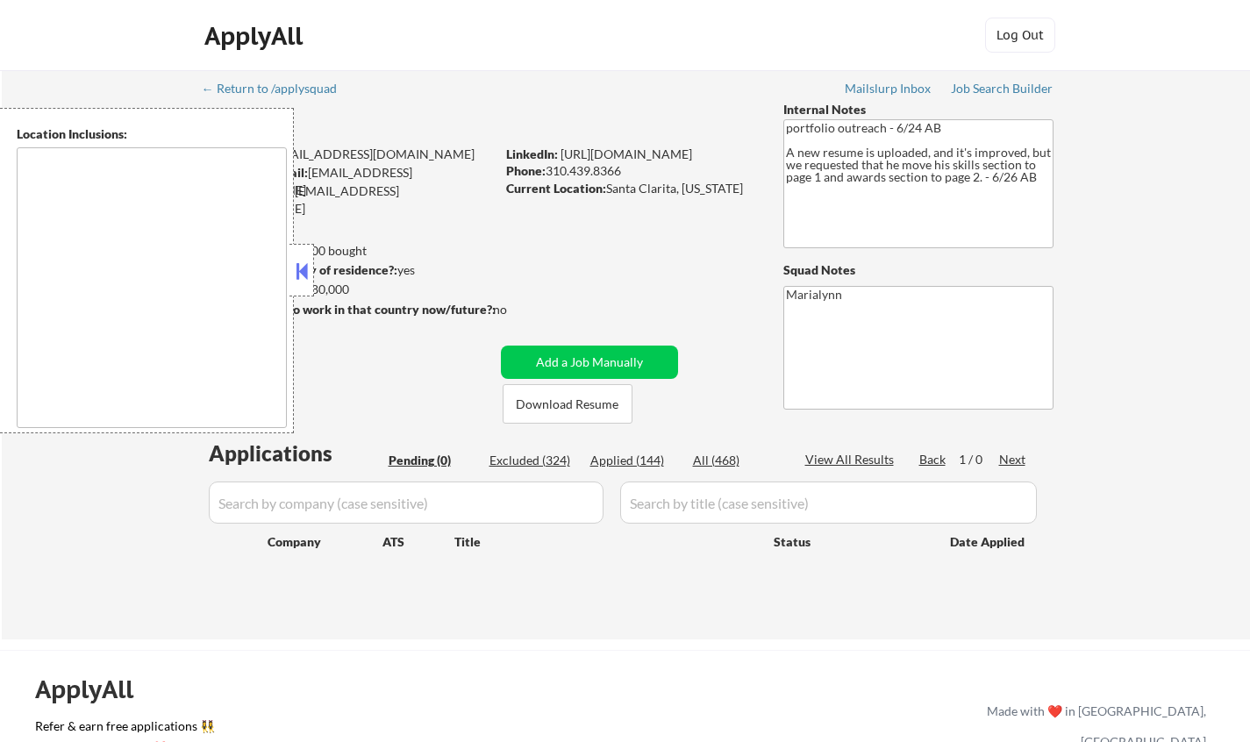
click at [303, 260] on button at bounding box center [301, 271] width 19 height 26
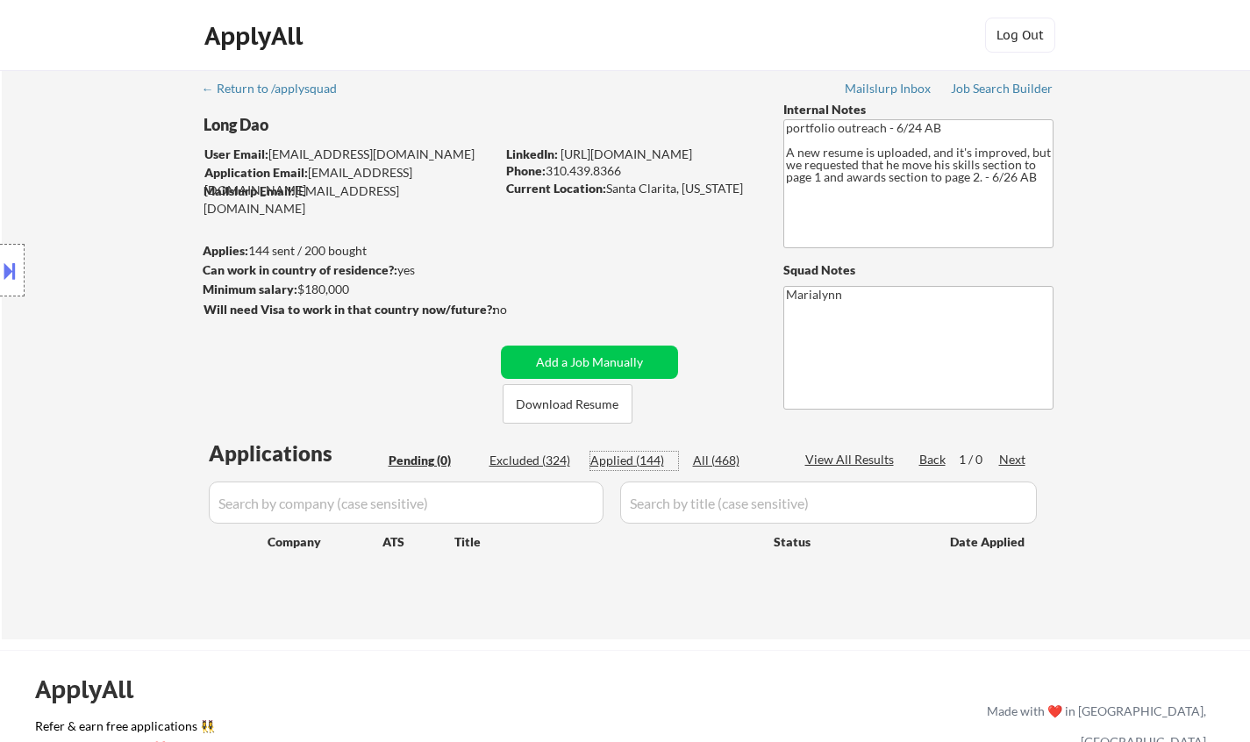
click at [643, 461] on div "Applied (144)" at bounding box center [634, 461] width 88 height 18
click at [634, 455] on div "Applied (144)" at bounding box center [634, 461] width 88 height 18
select select ""applied""
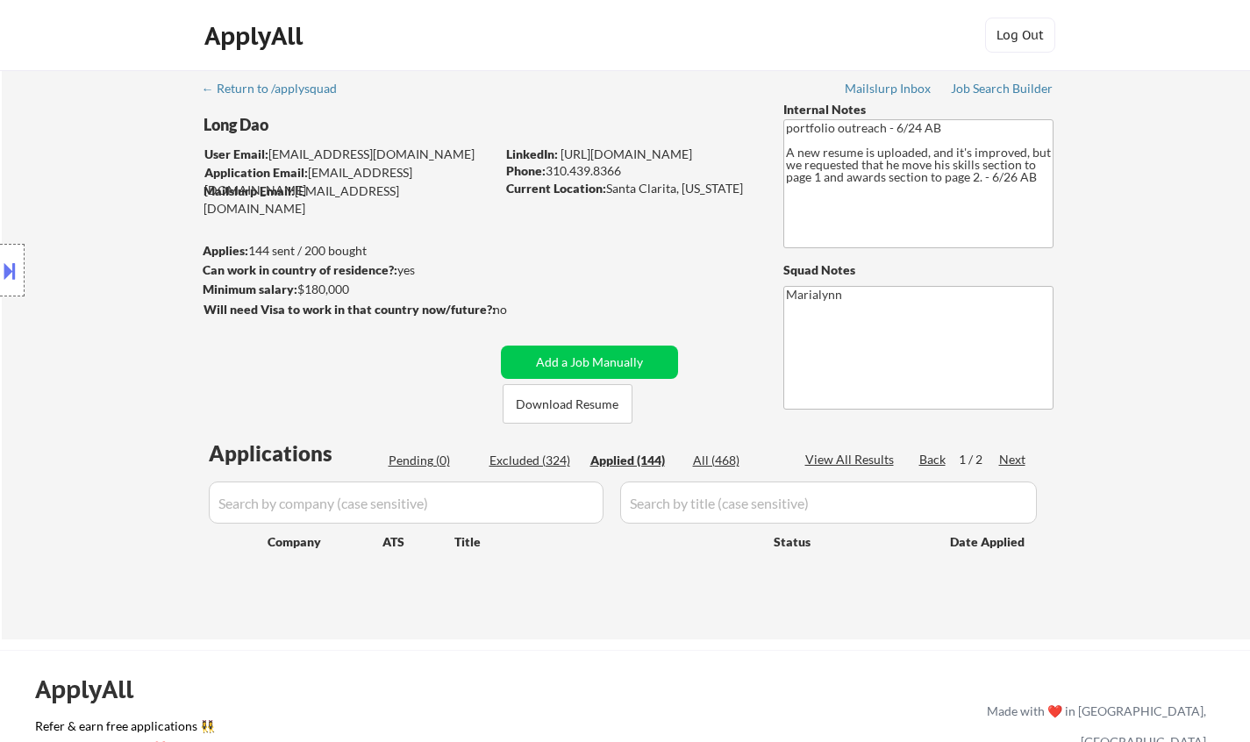
select select ""applied""
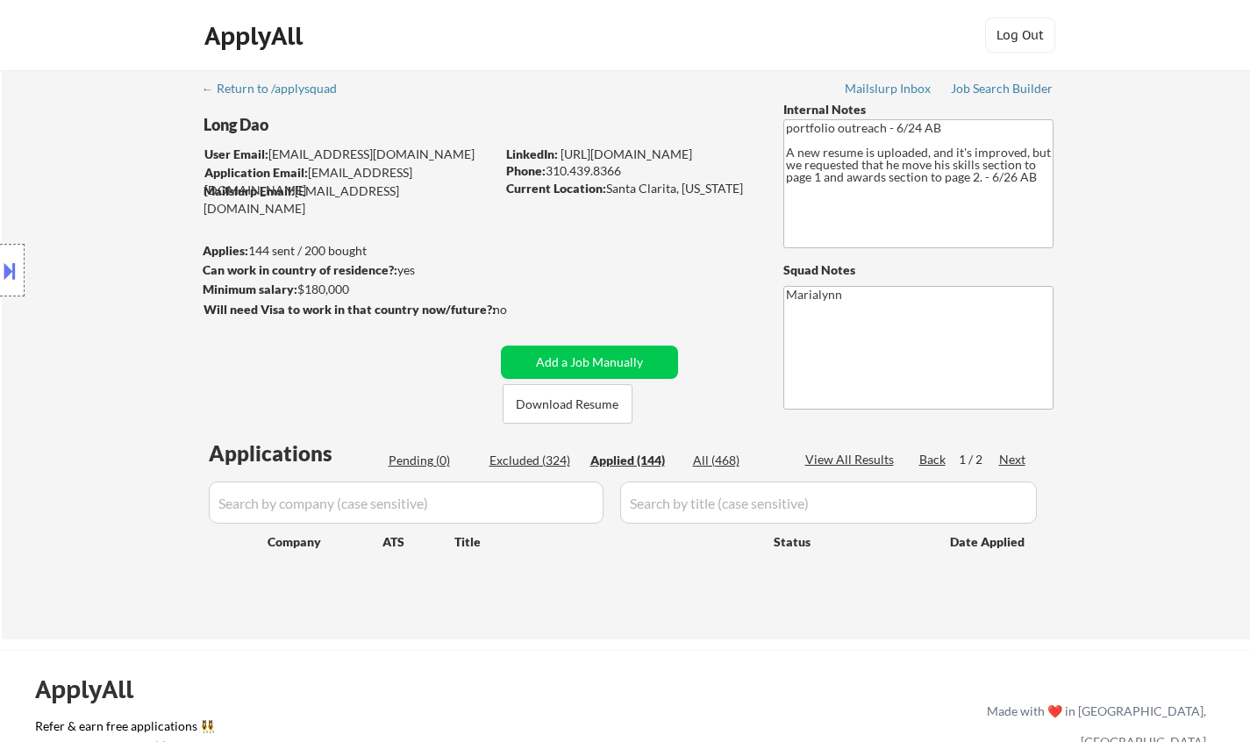
select select ""applied""
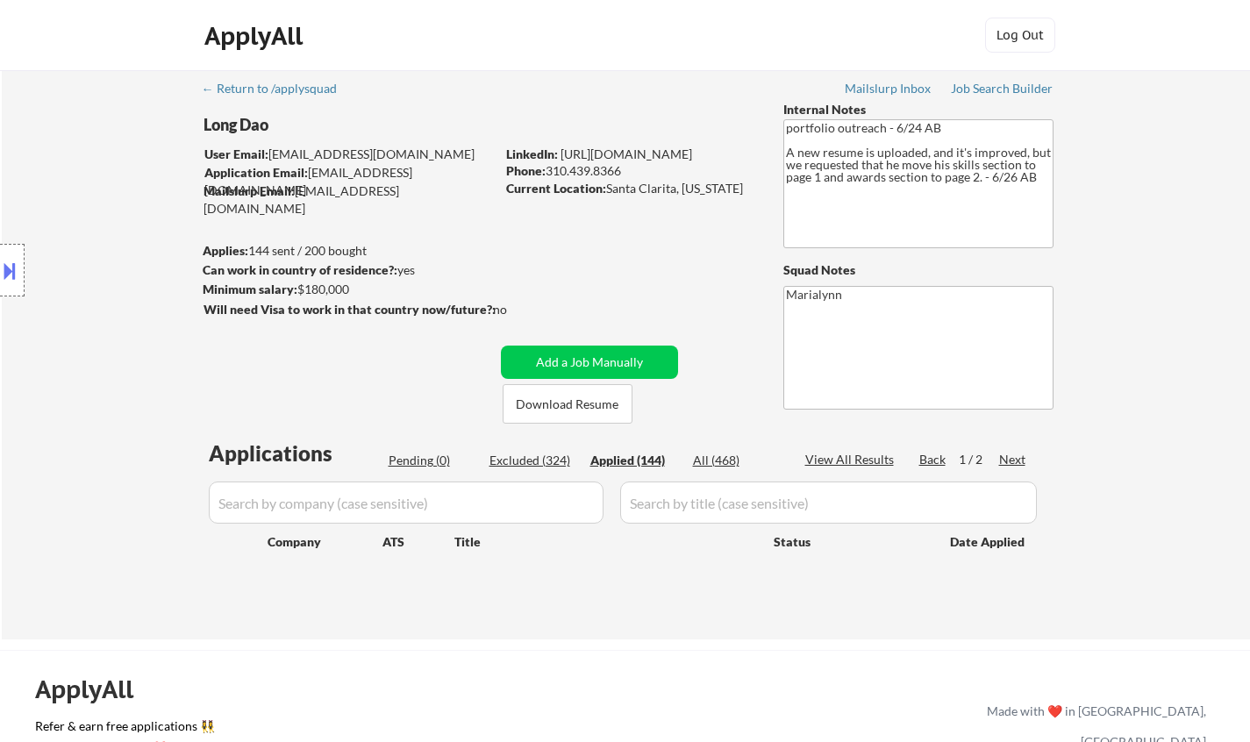
select select ""applied""
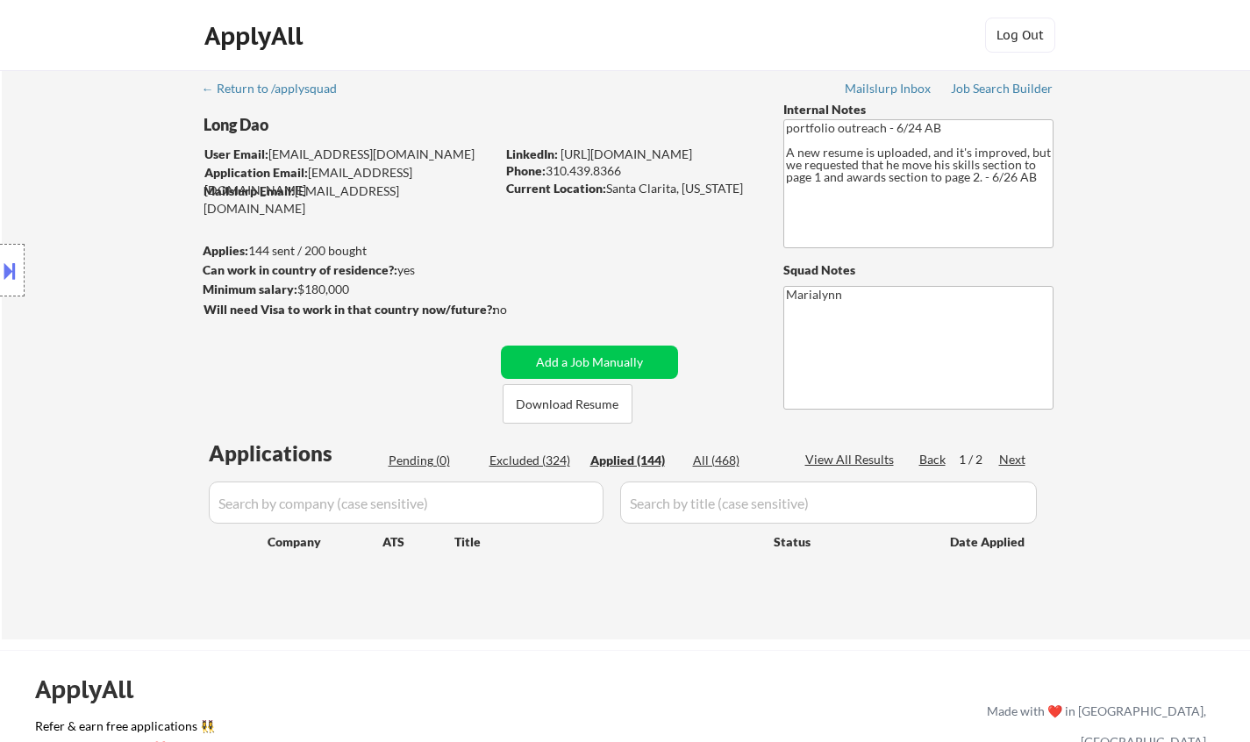
select select ""applied""
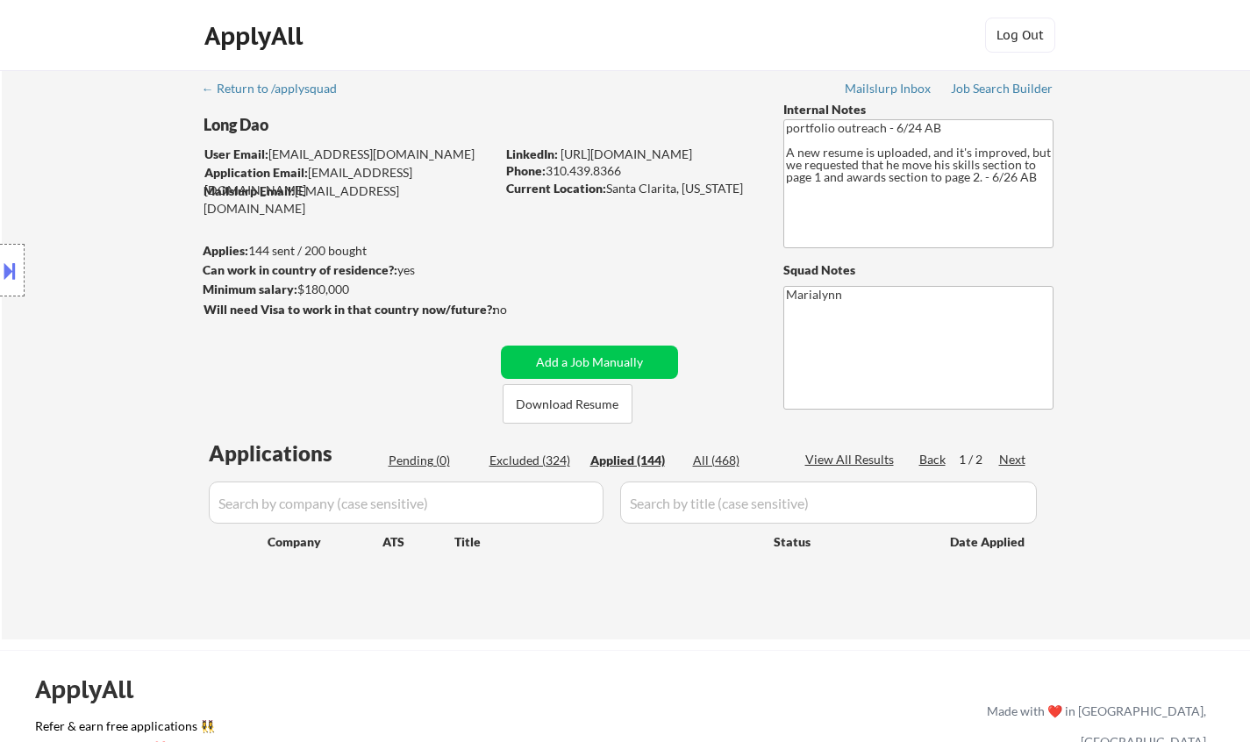
select select ""applied""
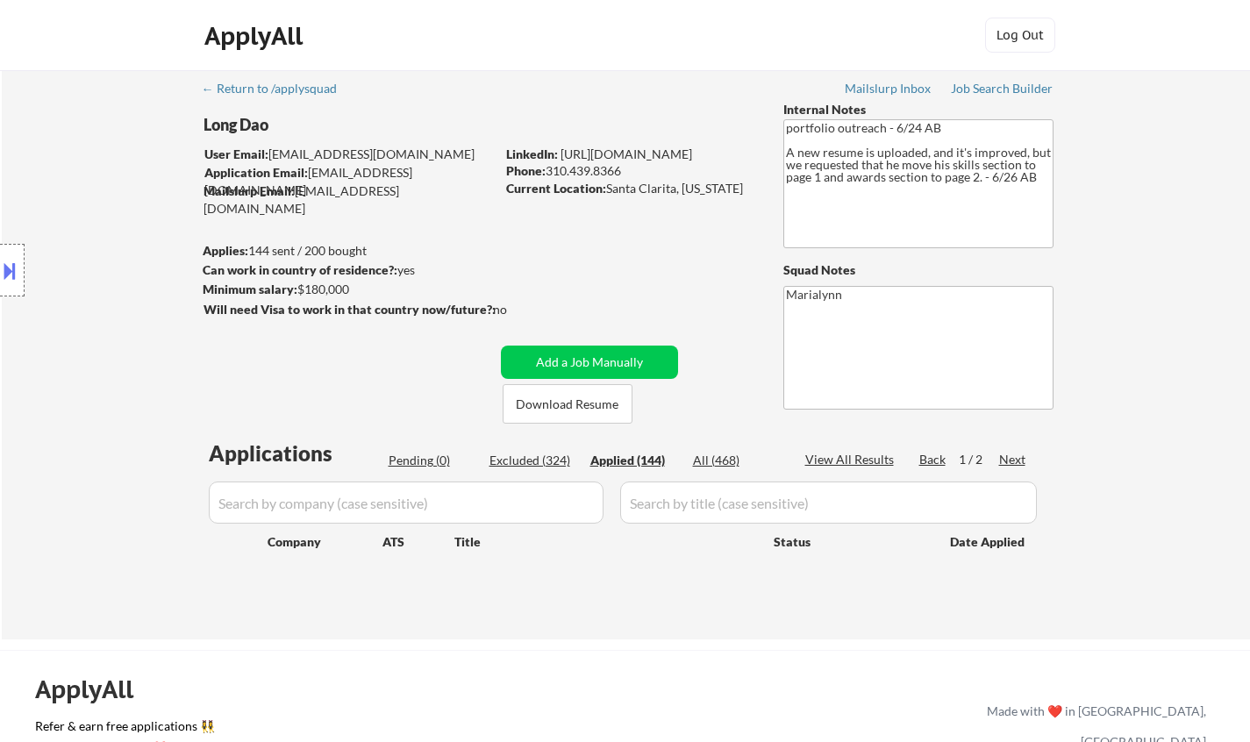
select select ""applied""
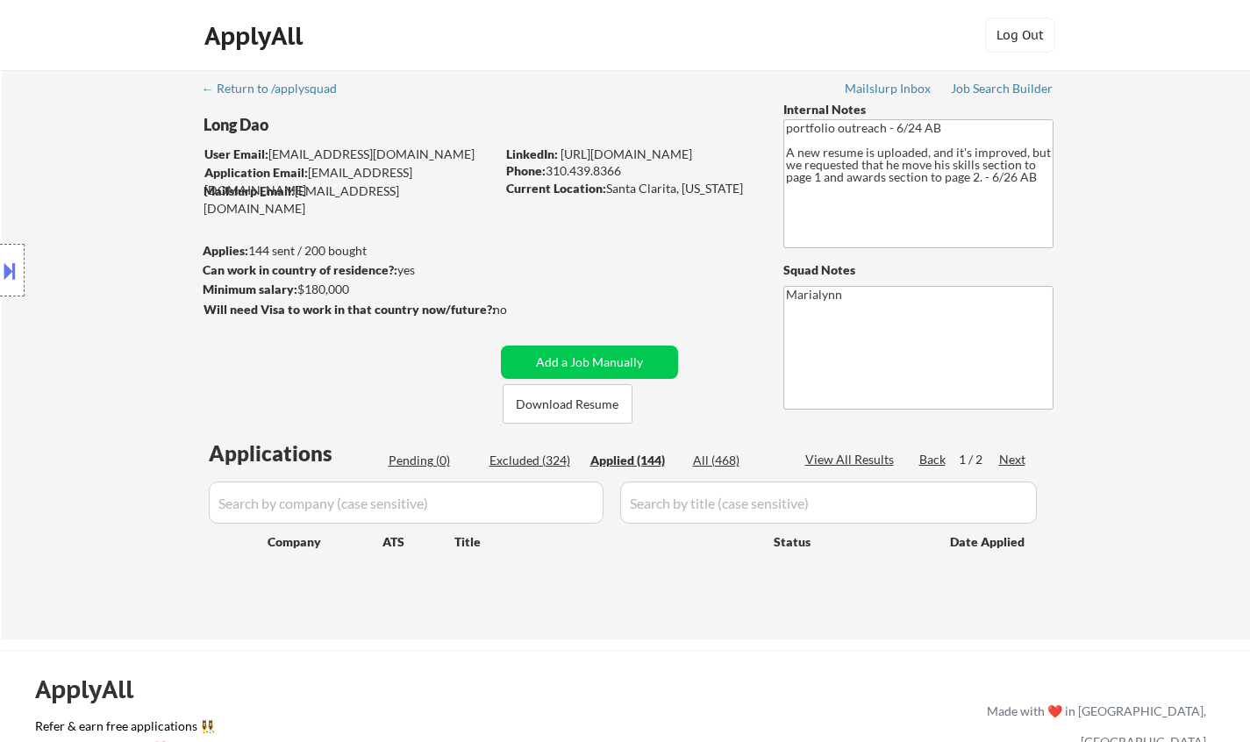
select select ""applied""
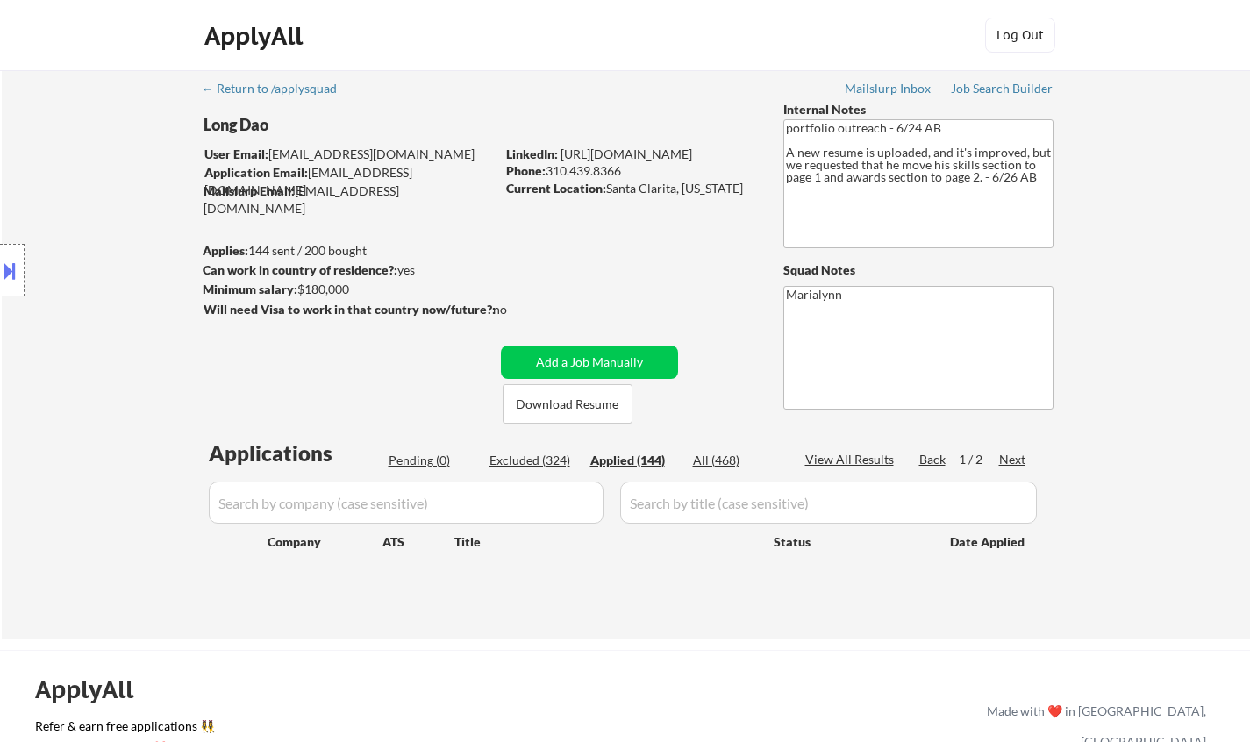
select select ""applied""
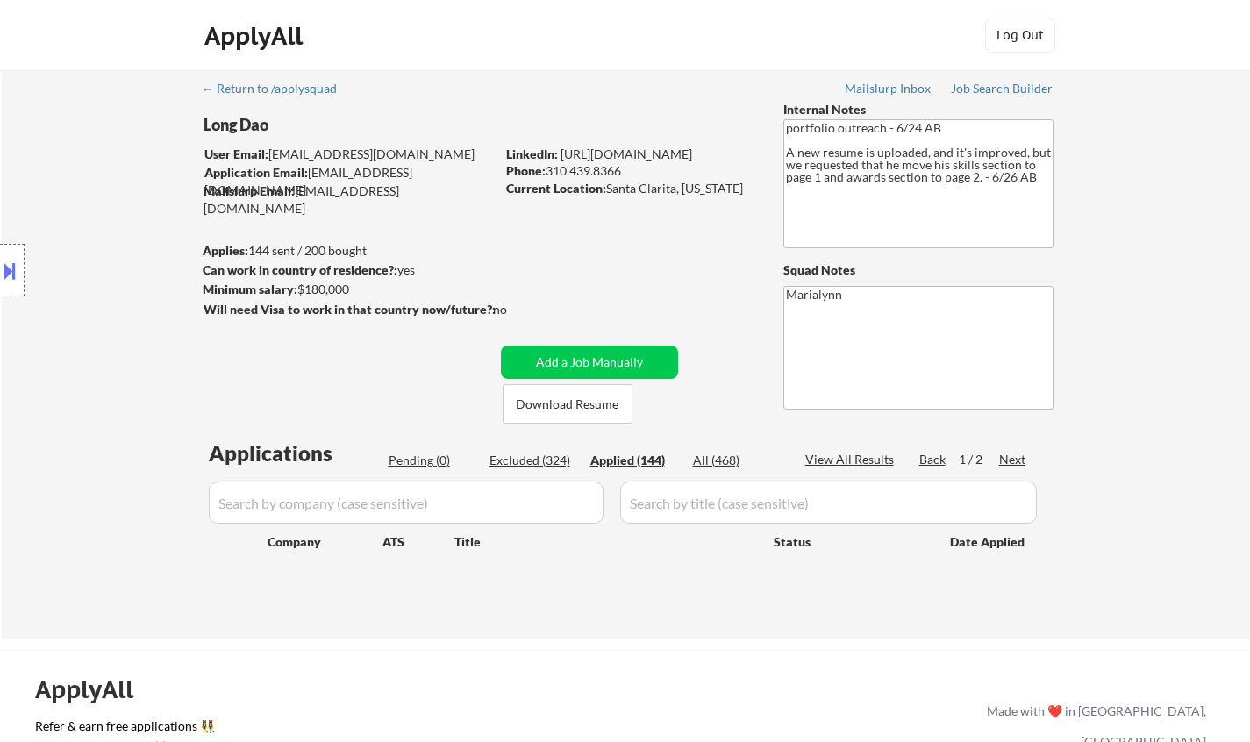
select select ""applied""
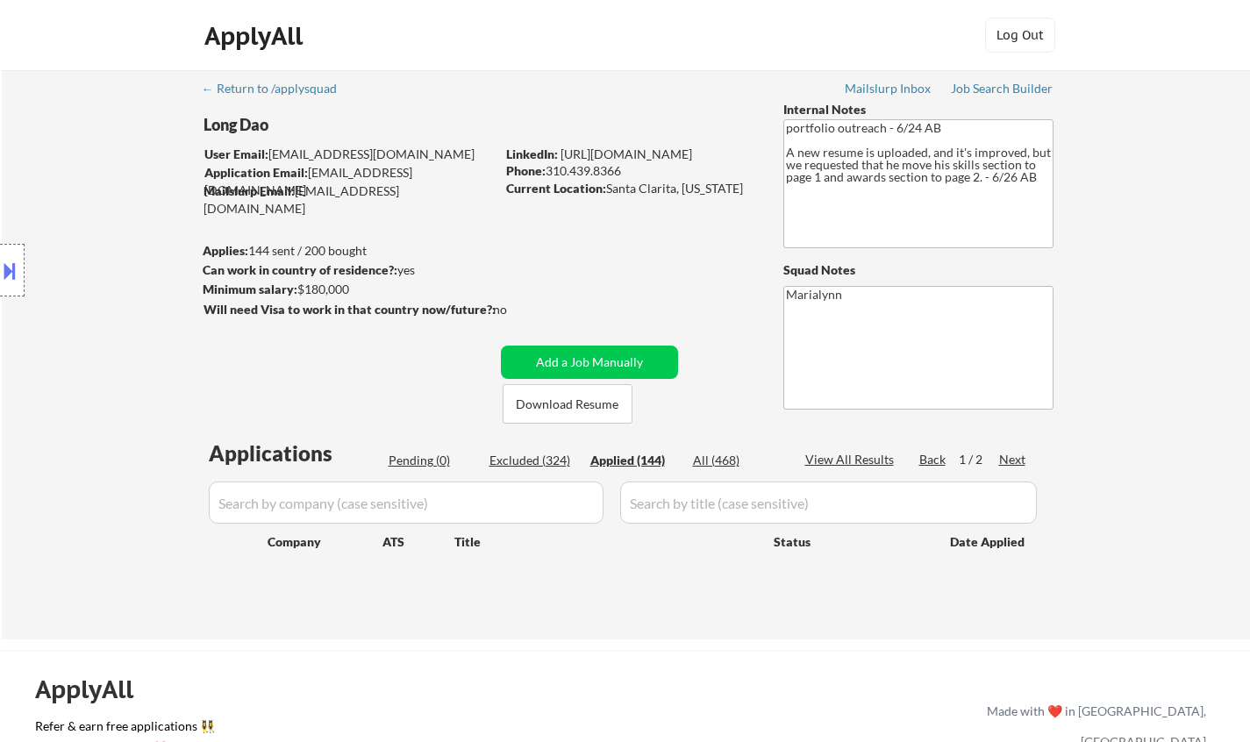
select select ""applied""
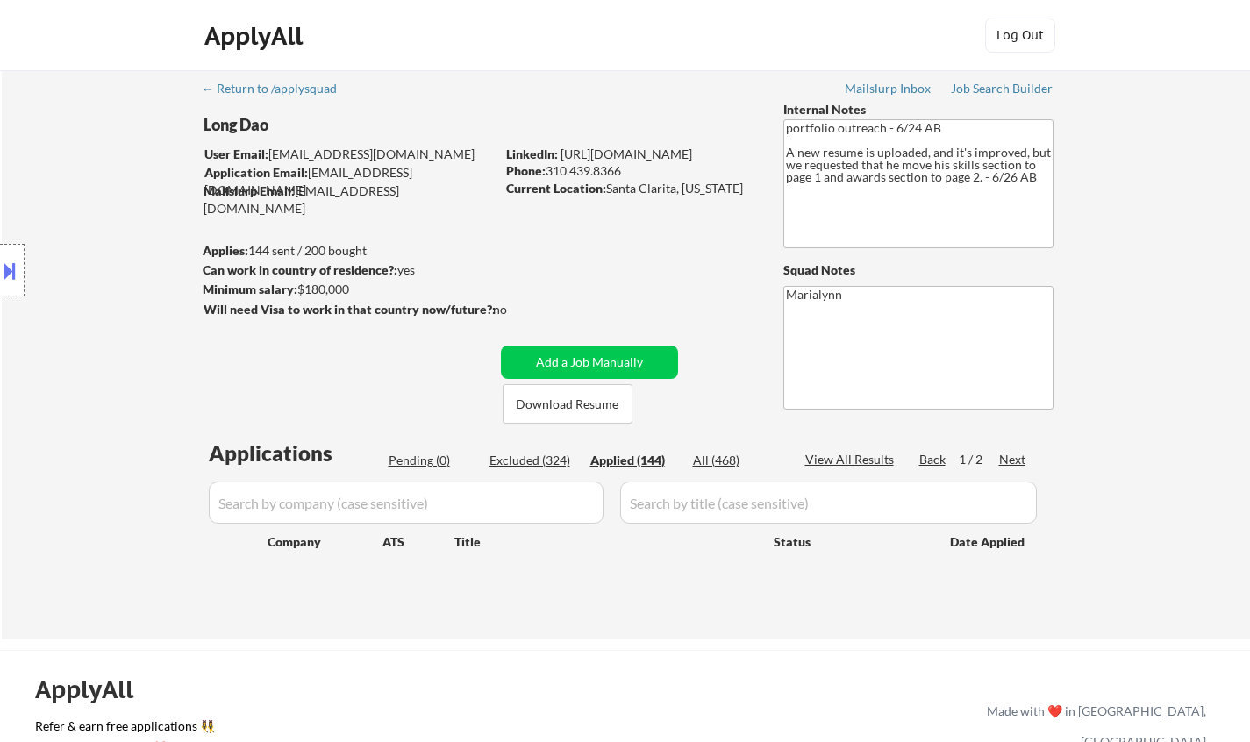
select select ""applied""
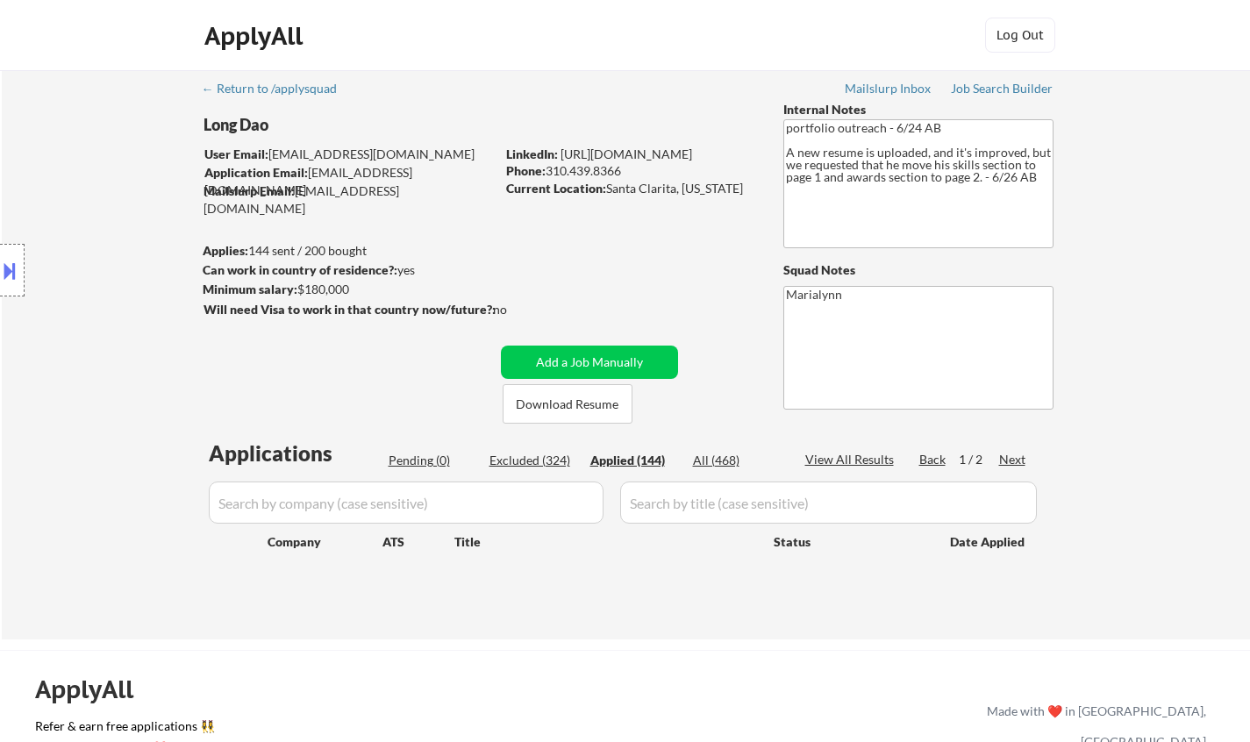
select select ""applied""
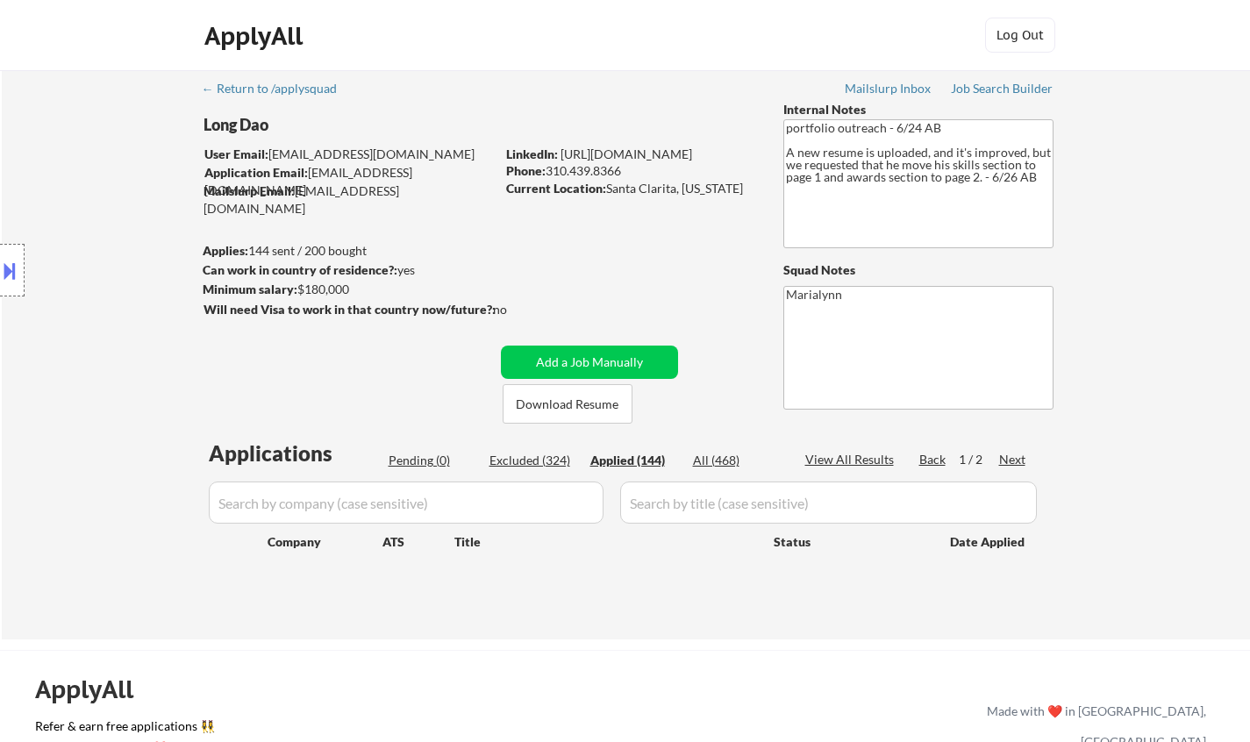
select select ""applied""
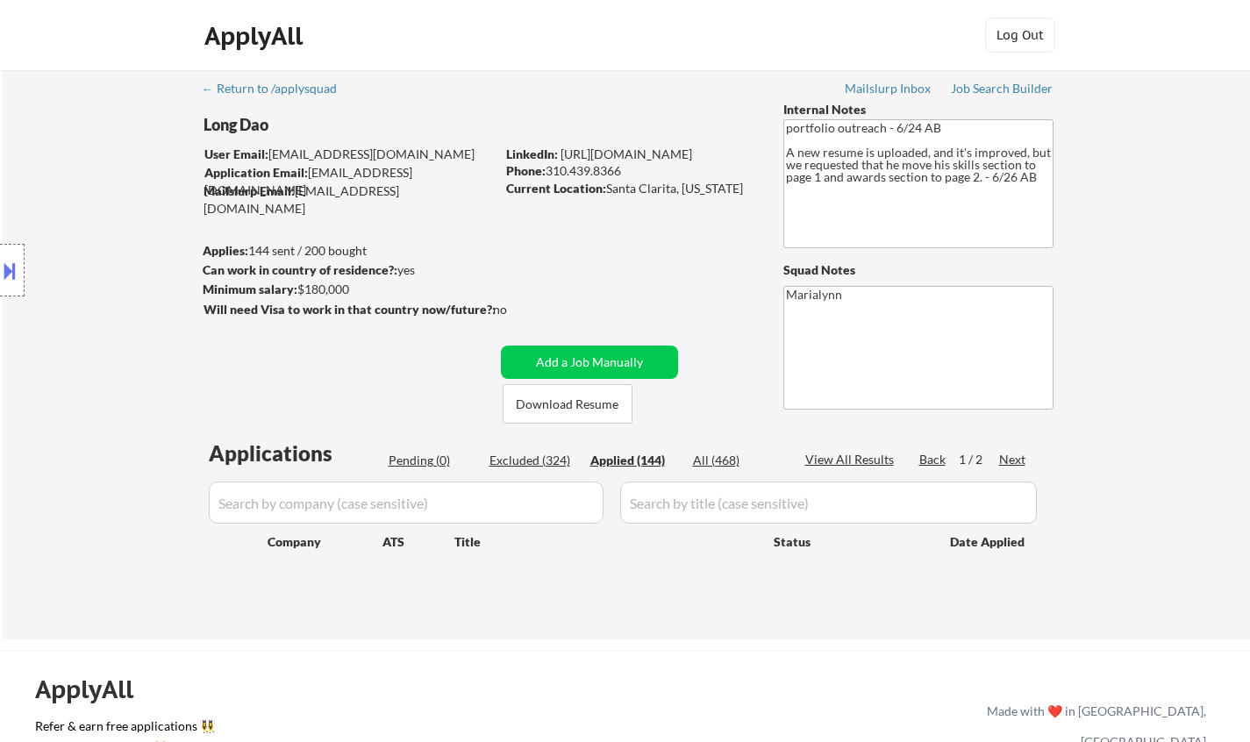
select select ""applied""
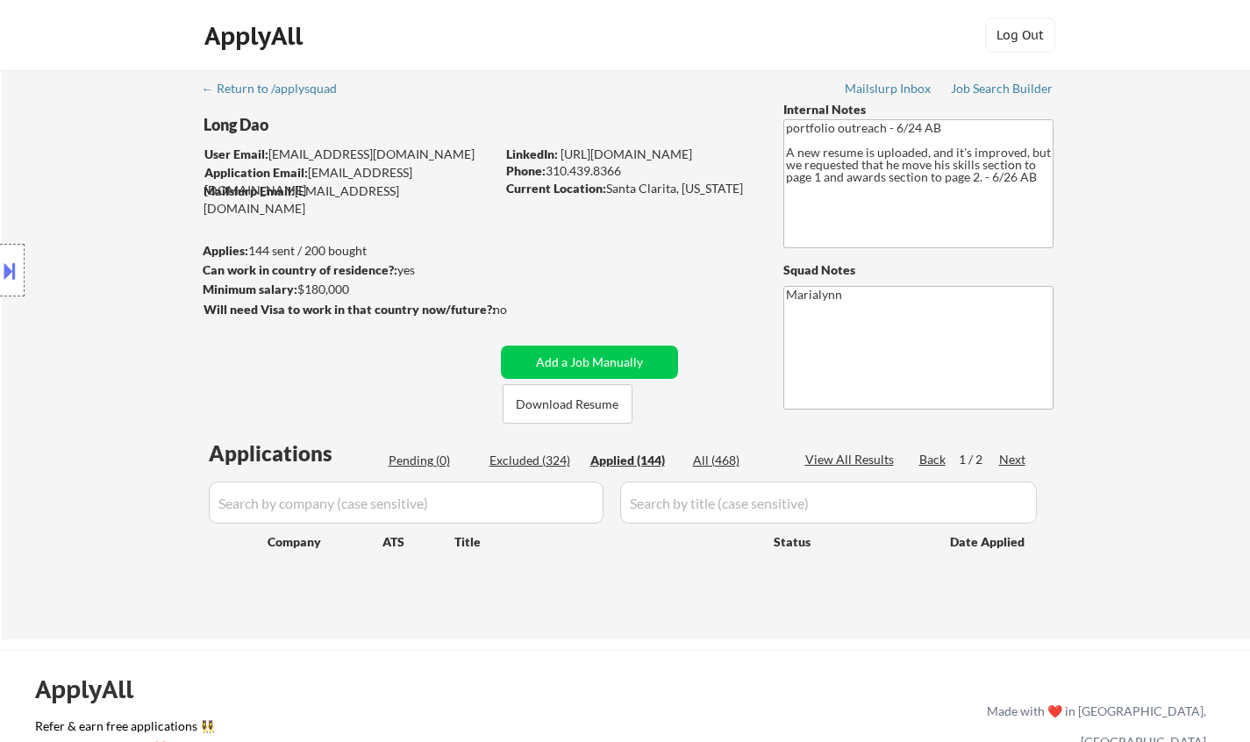
select select ""applied""
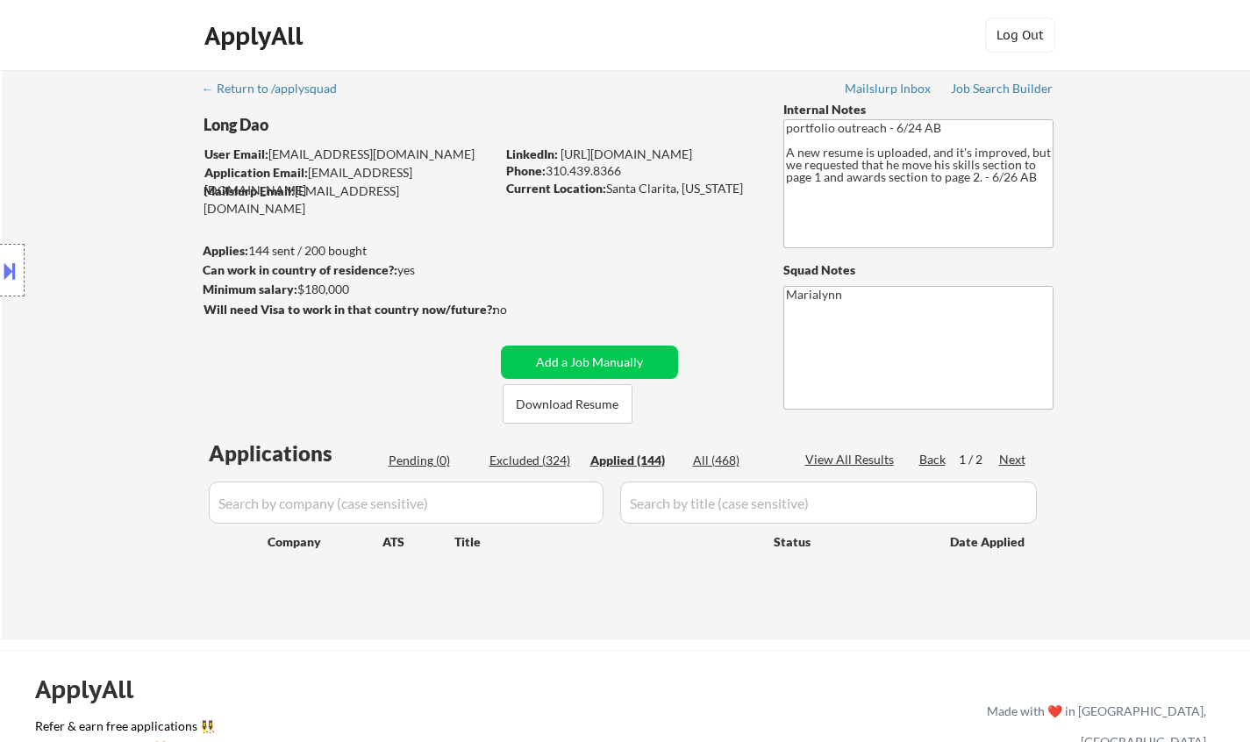
select select ""applied""
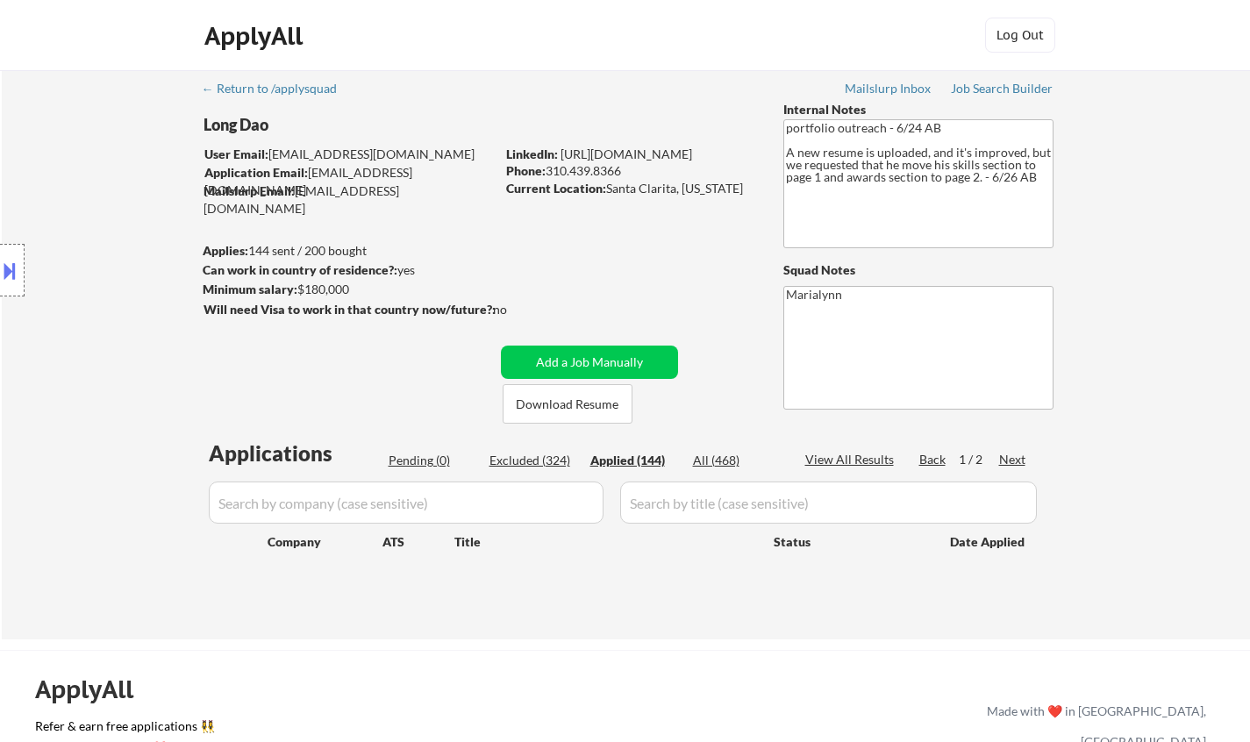
select select ""applied""
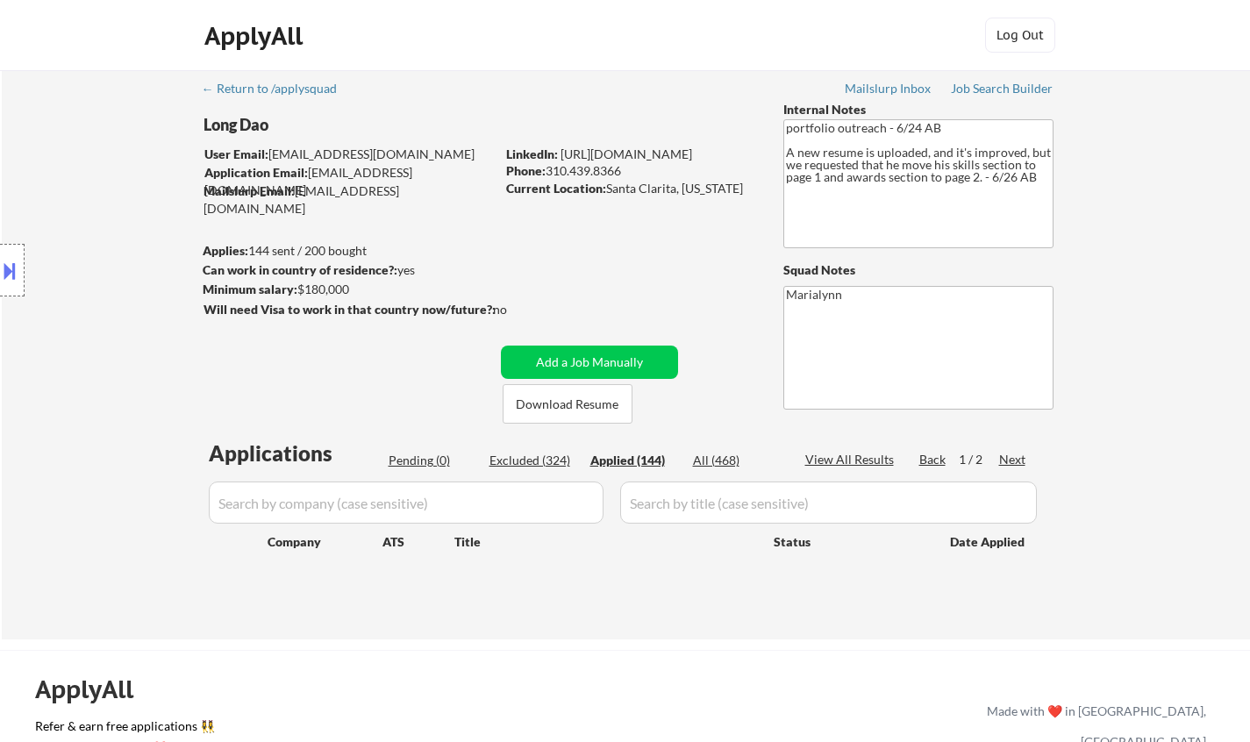
select select ""applied""
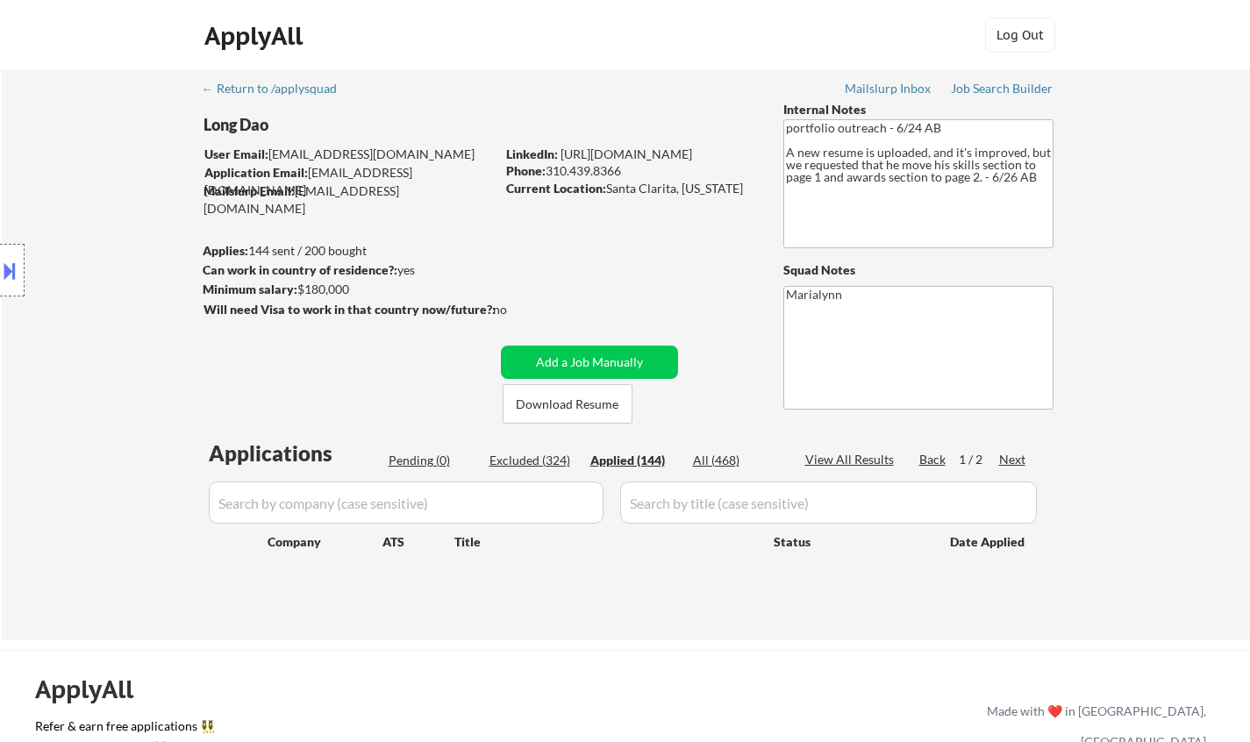
select select ""applied""
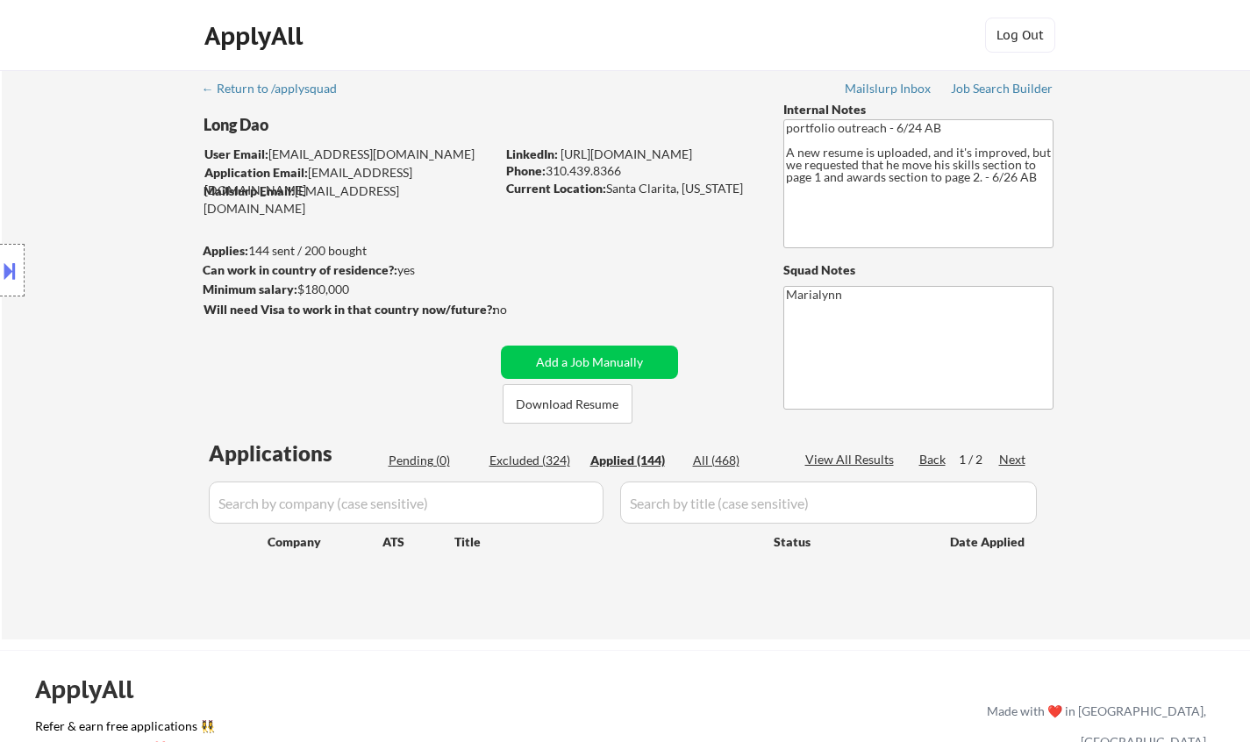
select select ""applied""
